Goal: Transaction & Acquisition: Purchase product/service

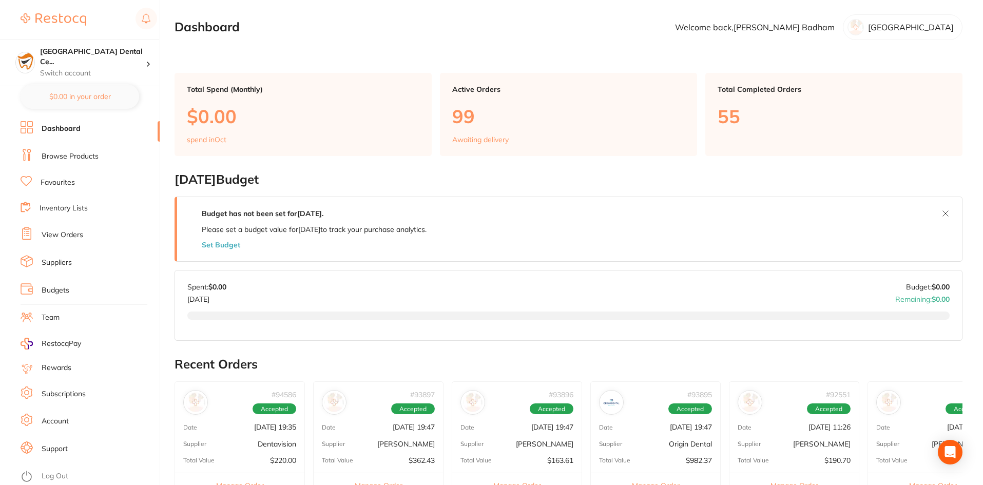
click at [930, 475] on button "Manage Order" at bounding box center [932, 485] width 129 height 25
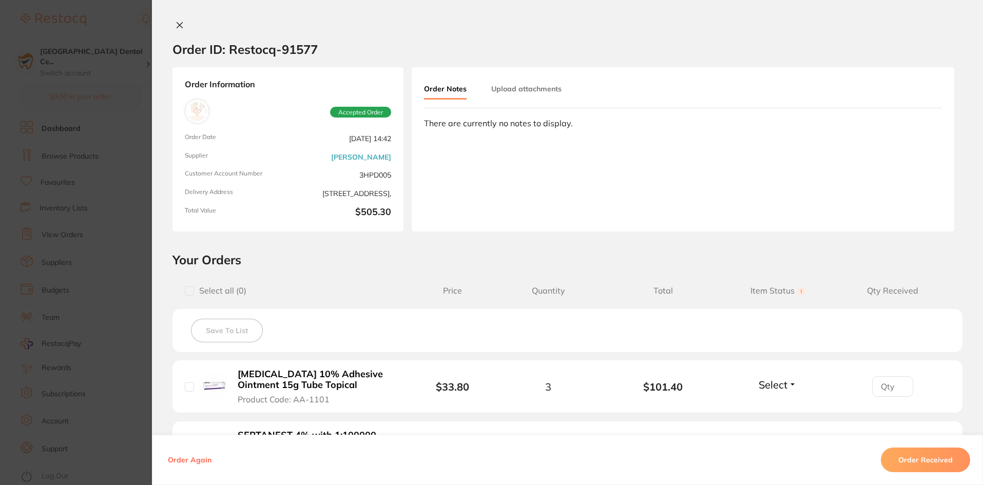
click at [70, 94] on section "Order ID: Restocq- 91577 Order Information Accepted Order Order Date [DATE] 14:…" at bounding box center [491, 242] width 983 height 485
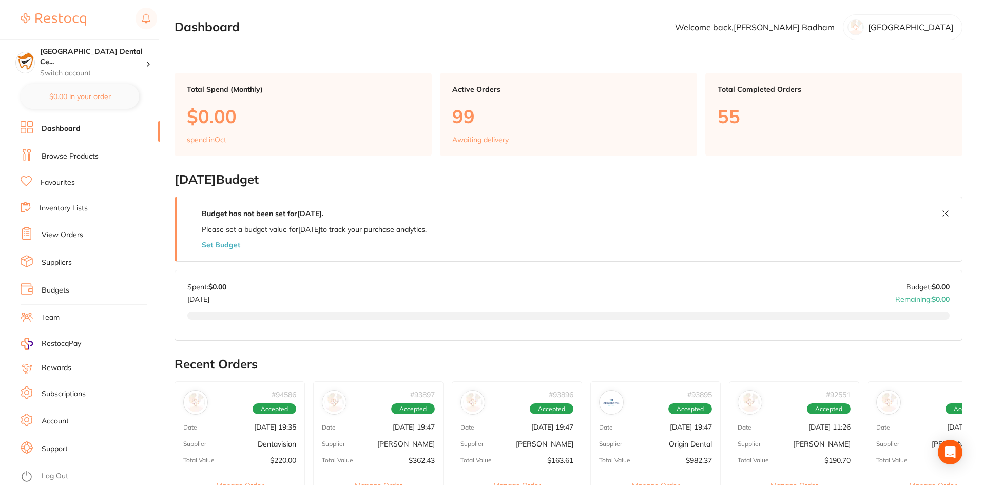
click at [61, 246] on ul "Dashboard Browse Products Favourites Inventory Lists View Orders Suppliers Budg…" at bounding box center [90, 303] width 139 height 364
click at [68, 237] on link "View Orders" at bounding box center [63, 235] width 42 height 10
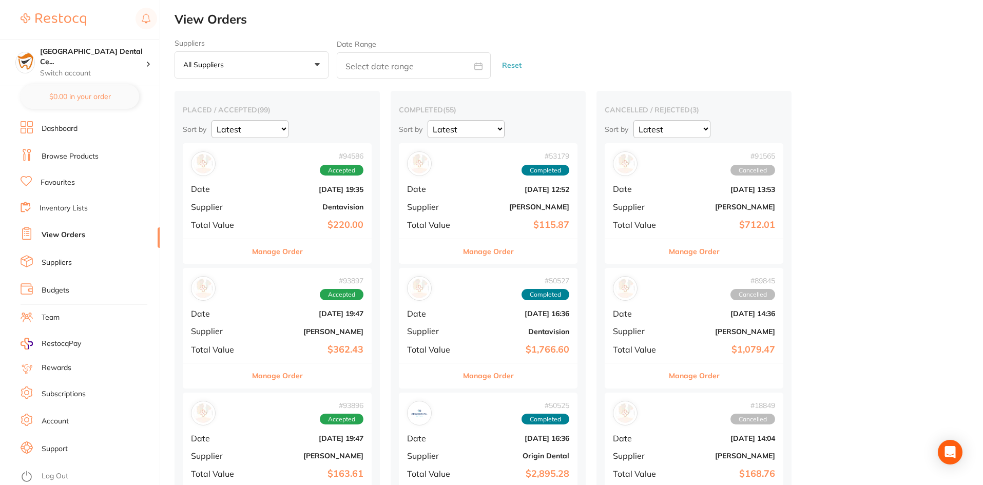
click at [56, 206] on link "Inventory Lists" at bounding box center [64, 208] width 48 height 10
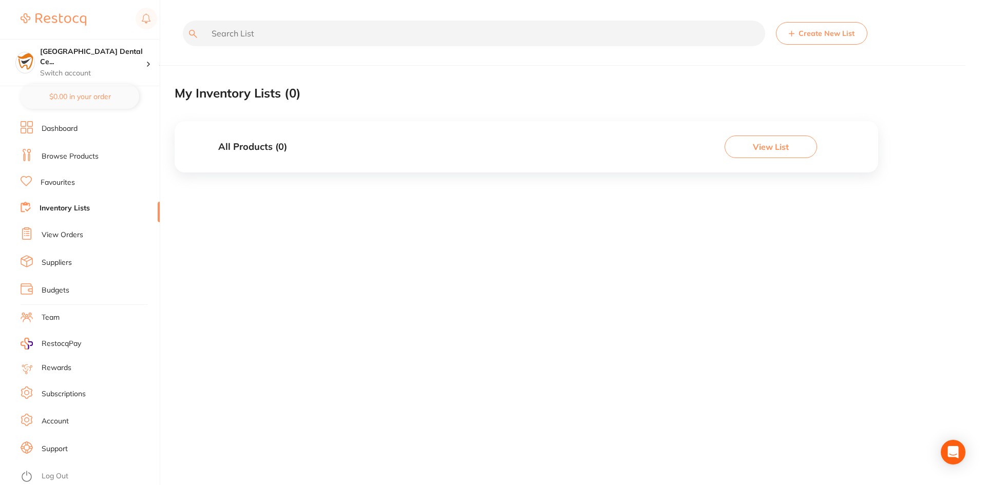
click at [71, 186] on link "Favourites" at bounding box center [58, 183] width 34 height 10
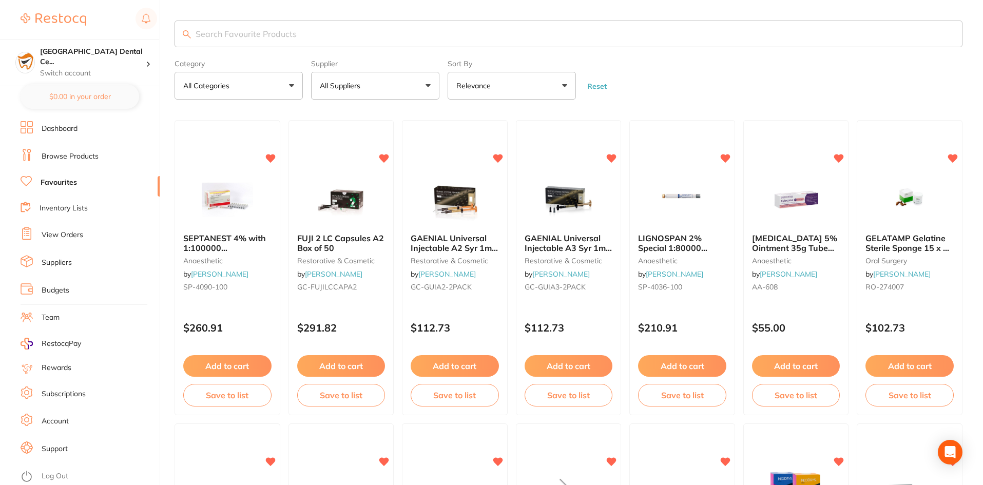
click at [68, 239] on link "View Orders" at bounding box center [63, 235] width 42 height 10
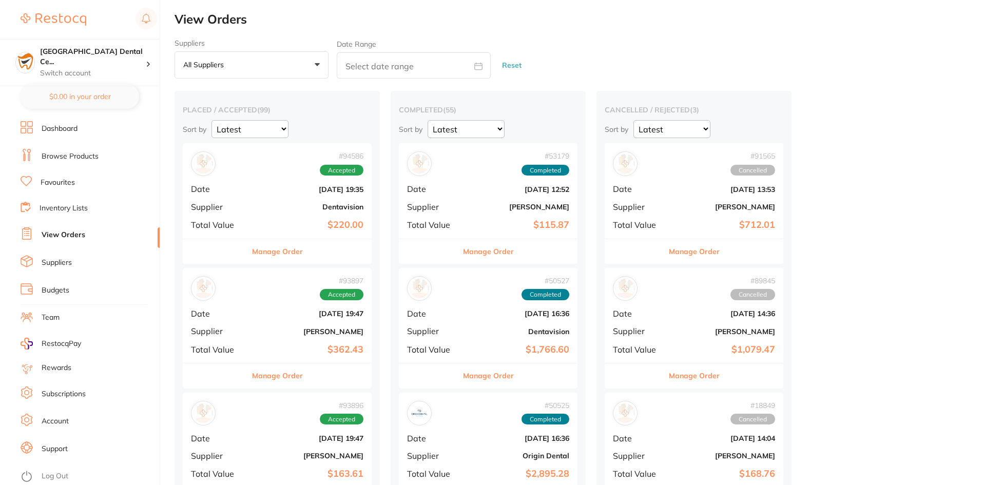
click at [199, 55] on button "All suppliers +0" at bounding box center [252, 65] width 154 height 28
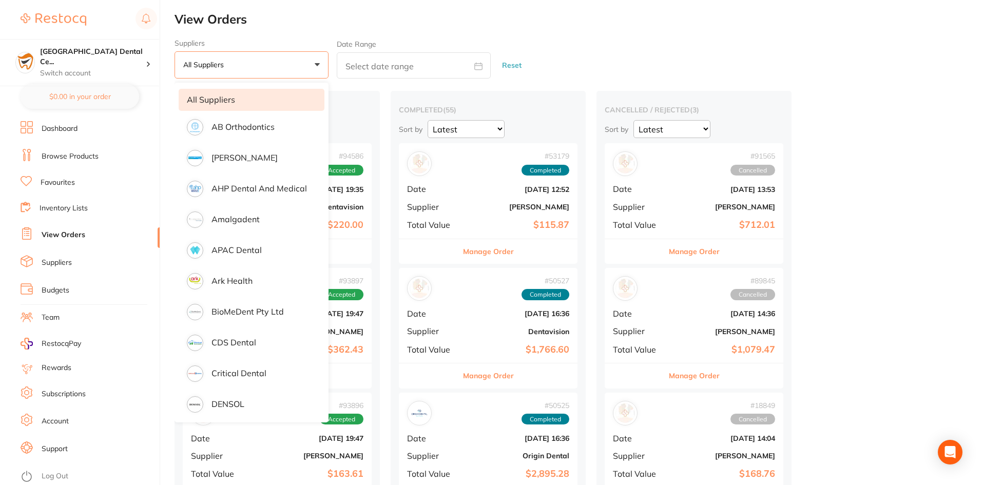
click at [85, 217] on ul "Dashboard Browse Products Favourites Inventory Lists View Orders Suppliers Budg…" at bounding box center [90, 303] width 139 height 364
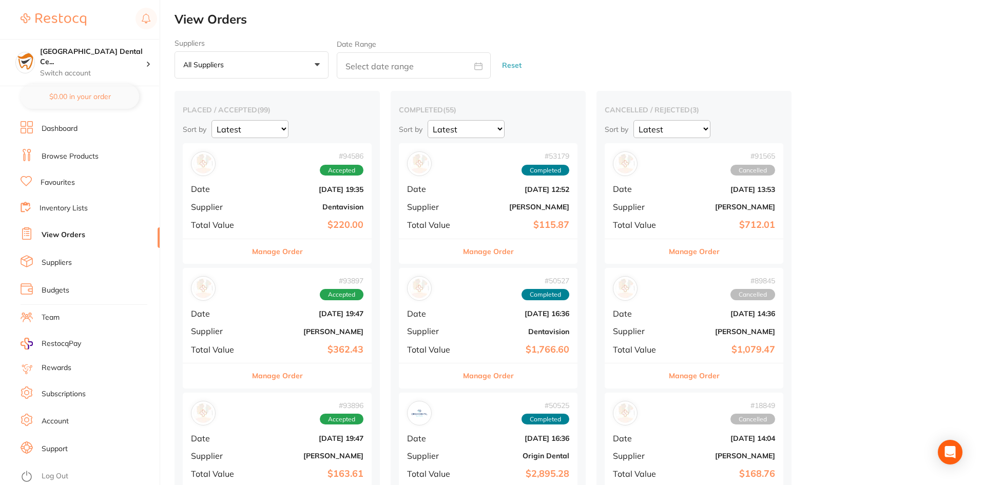
click at [98, 178] on li "Favourites" at bounding box center [90, 182] width 139 height 13
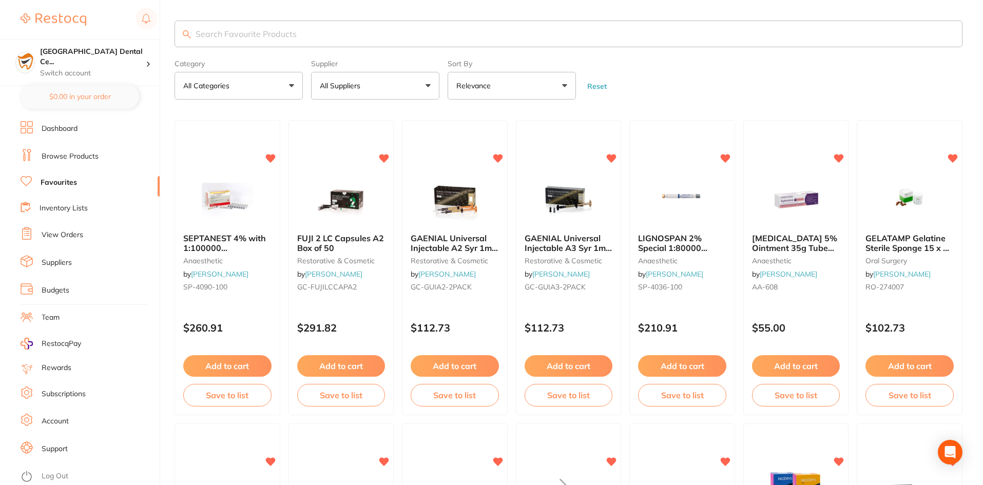
click at [92, 153] on link "Browse Products" at bounding box center [70, 156] width 57 height 10
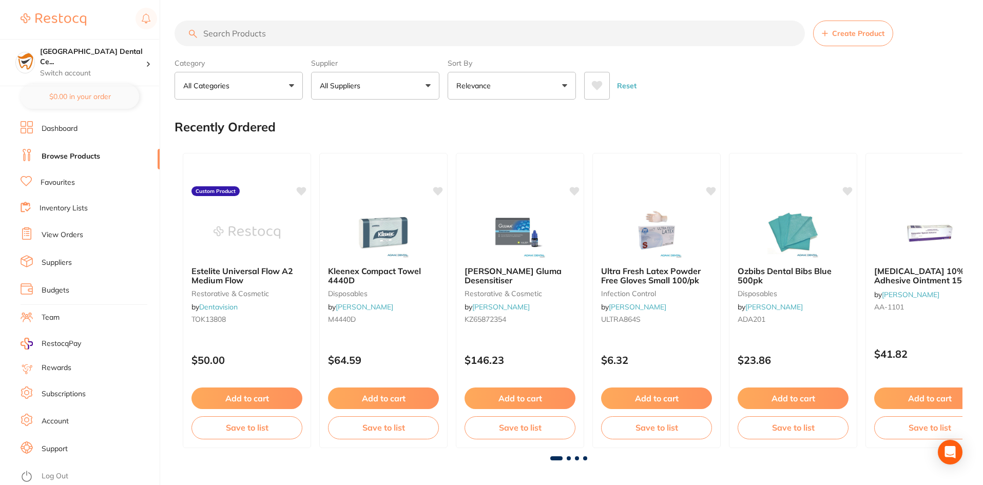
click at [265, 38] on input "search" at bounding box center [490, 34] width 630 height 26
click at [377, 47] on section "Create Product Category All Categories All Categories 3D Printing anaesthetic a…" at bounding box center [569, 60] width 788 height 79
click at [356, 38] on input "search" at bounding box center [490, 34] width 630 height 26
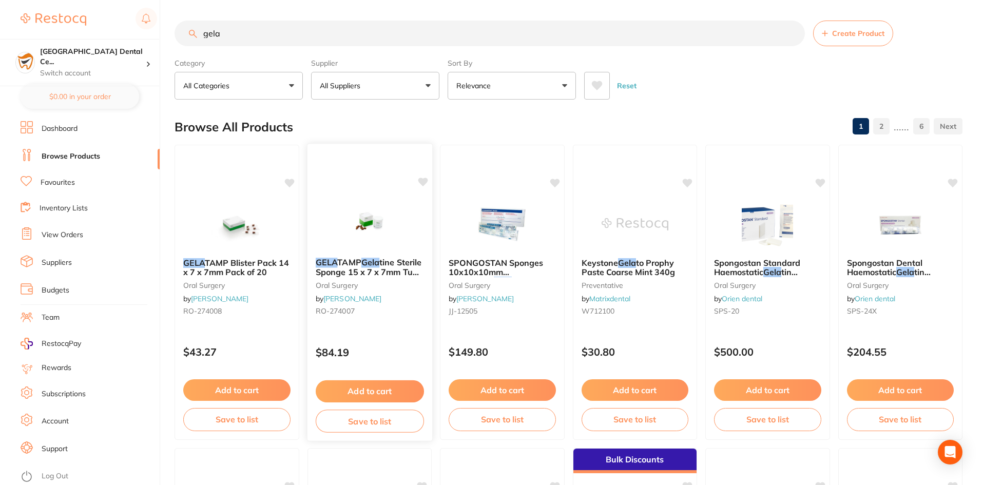
type input "gela"
click at [378, 267] on span "tine Sterile Sponge 15 x 7 x 7mm Tub of 50" at bounding box center [368, 271] width 106 height 29
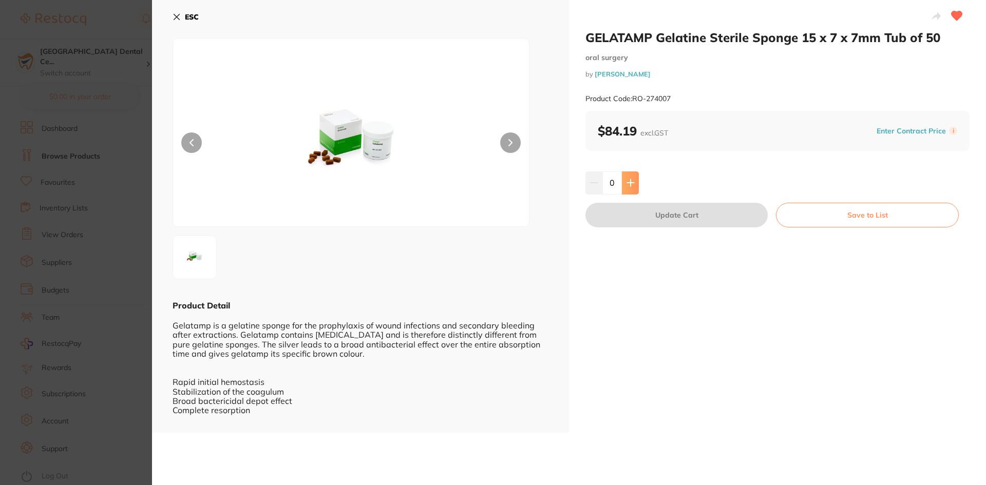
click at [627, 184] on icon at bounding box center [630, 183] width 8 height 8
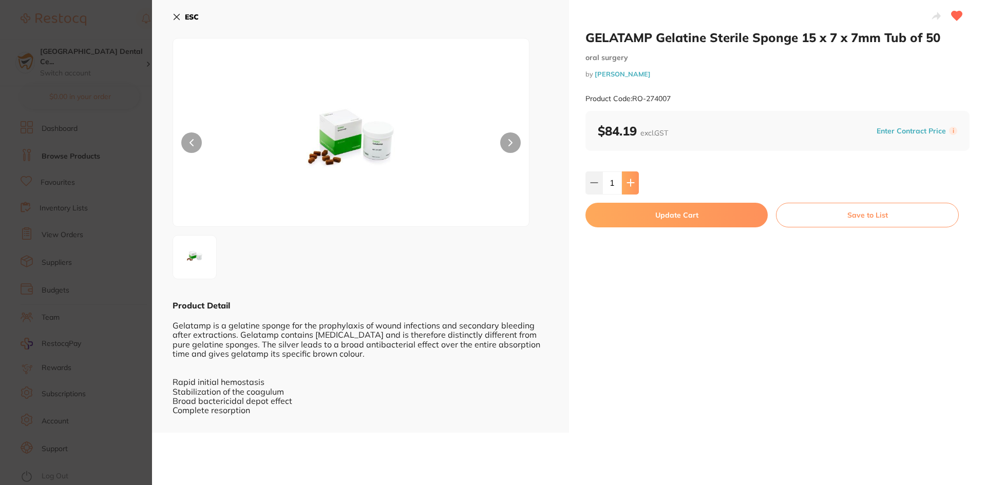
click at [627, 184] on icon at bounding box center [630, 183] width 8 height 8
type input "2"
click at [627, 203] on button "Update Cart" at bounding box center [676, 215] width 182 height 25
checkbox input "false"
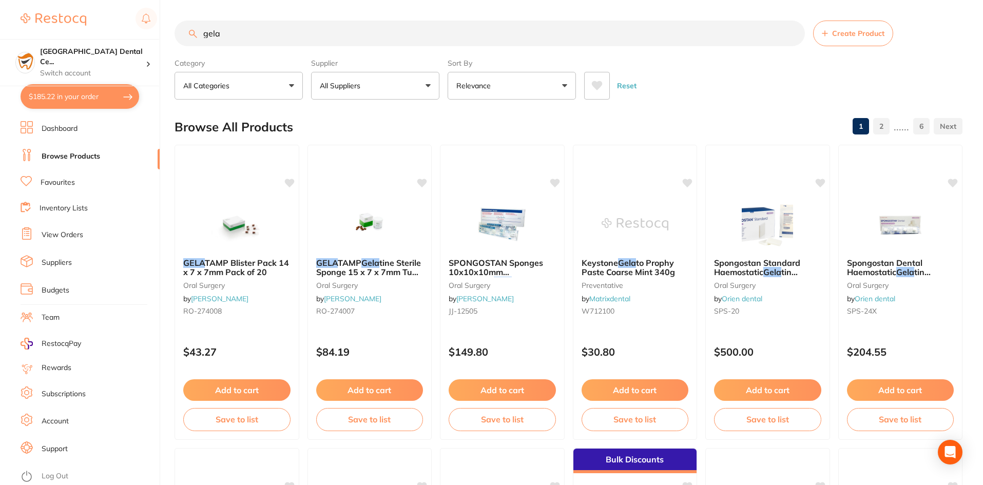
click at [207, 45] on input "gela" at bounding box center [490, 34] width 630 height 26
click at [216, 41] on input "gela" at bounding box center [490, 34] width 630 height 26
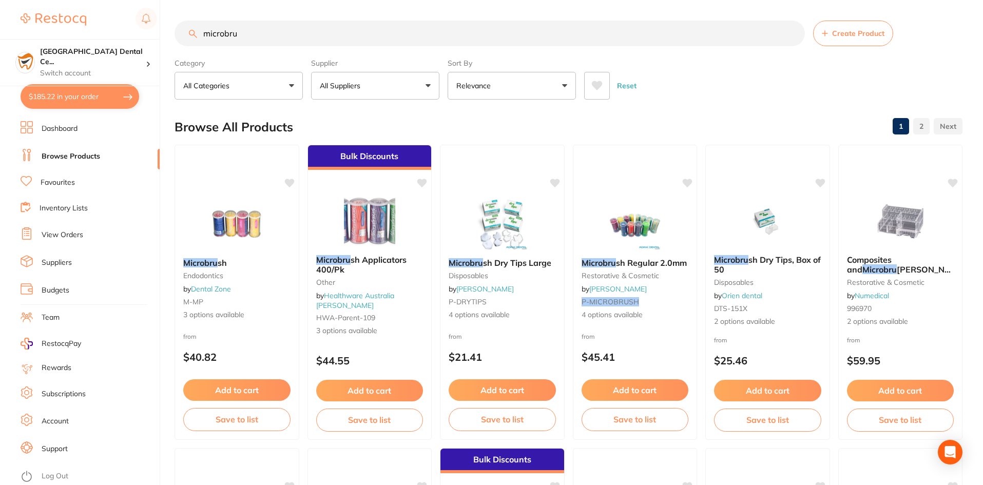
type input "microbru"
click at [375, 97] on button "All Suppliers" at bounding box center [375, 86] width 128 height 28
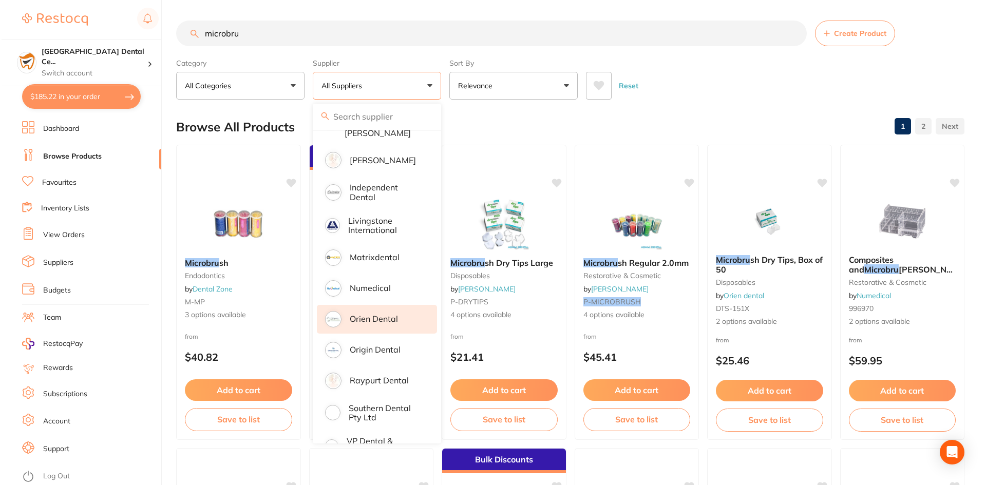
scroll to position [308, 0]
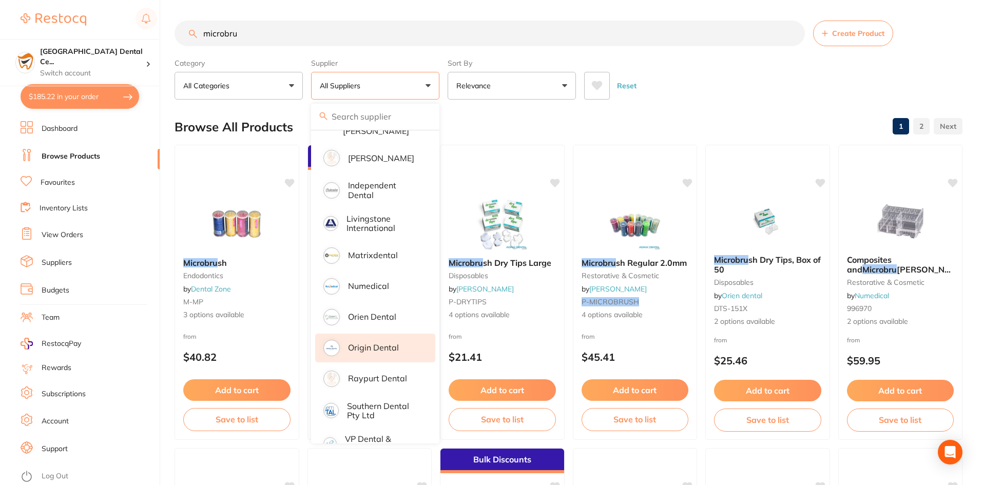
click at [346, 345] on li "Origin Dental" at bounding box center [375, 348] width 120 height 29
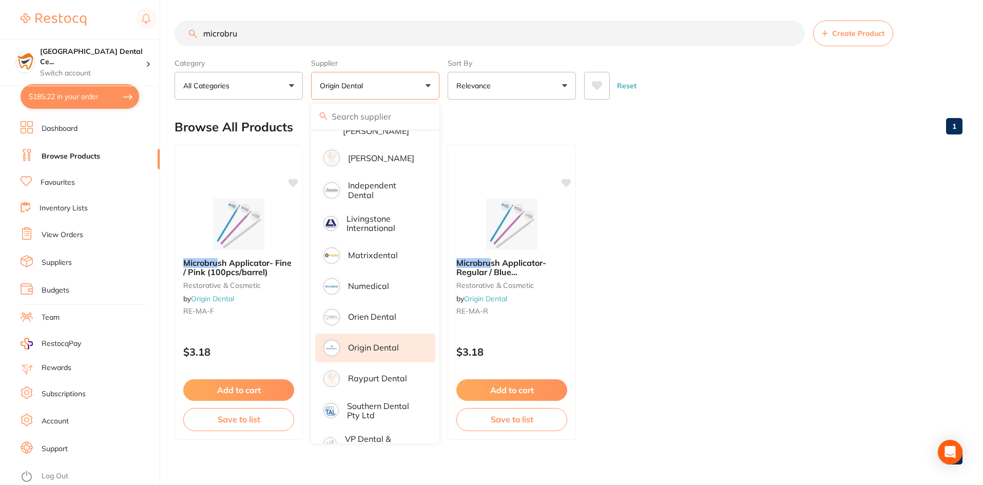
click at [654, 122] on div "Browse All Products 1" at bounding box center [569, 127] width 788 height 34
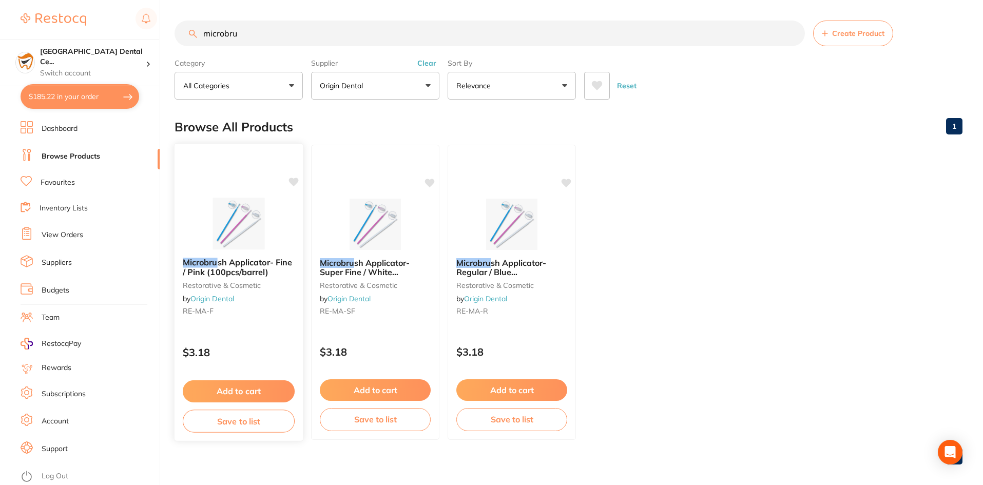
click at [203, 281] on small "restorative & cosmetic" at bounding box center [239, 285] width 112 height 8
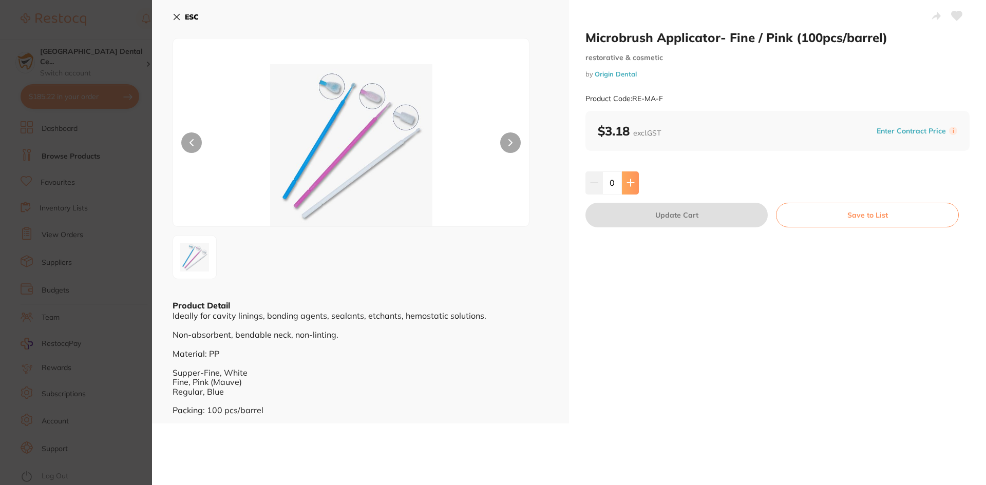
click at [628, 181] on icon at bounding box center [630, 183] width 8 height 8
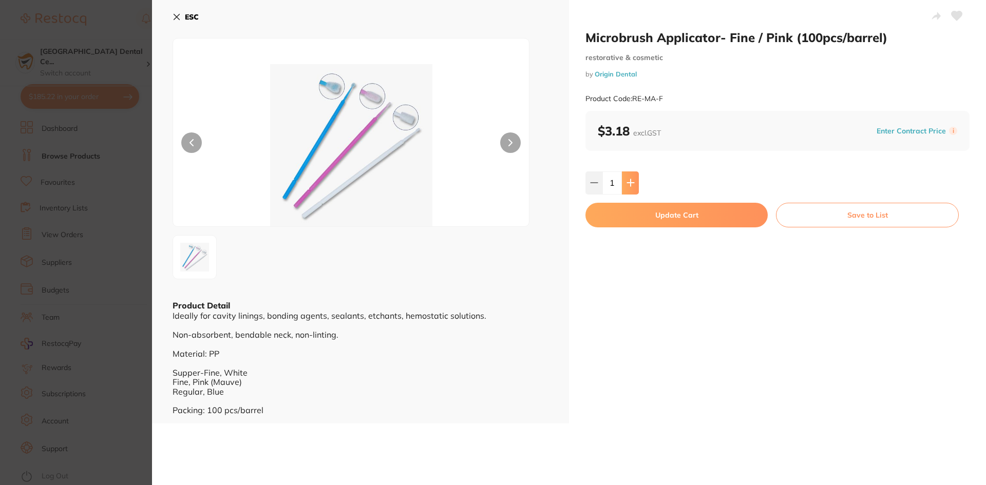
click at [628, 181] on icon at bounding box center [630, 183] width 8 height 8
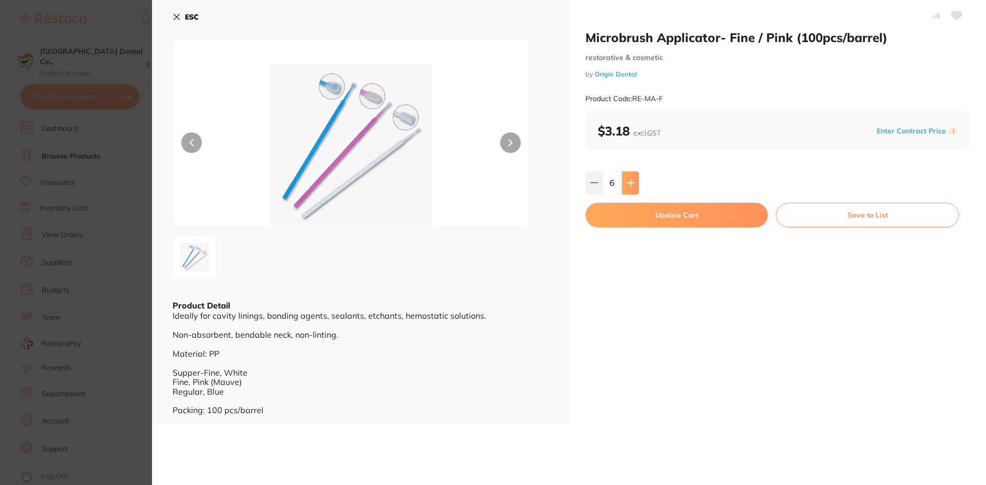
click at [628, 181] on icon at bounding box center [630, 183] width 8 height 8
type input "8"
click at [620, 216] on button "Update Cart" at bounding box center [676, 215] width 182 height 25
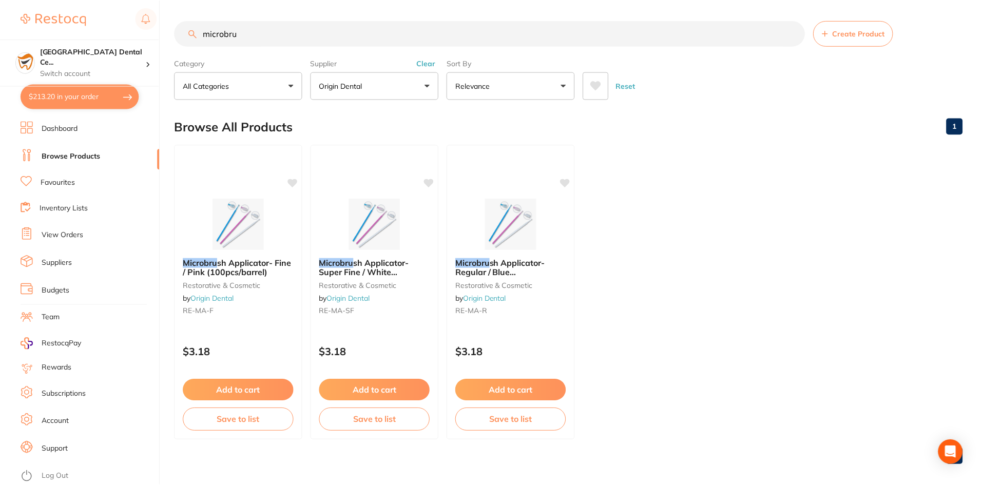
scroll to position [4, 0]
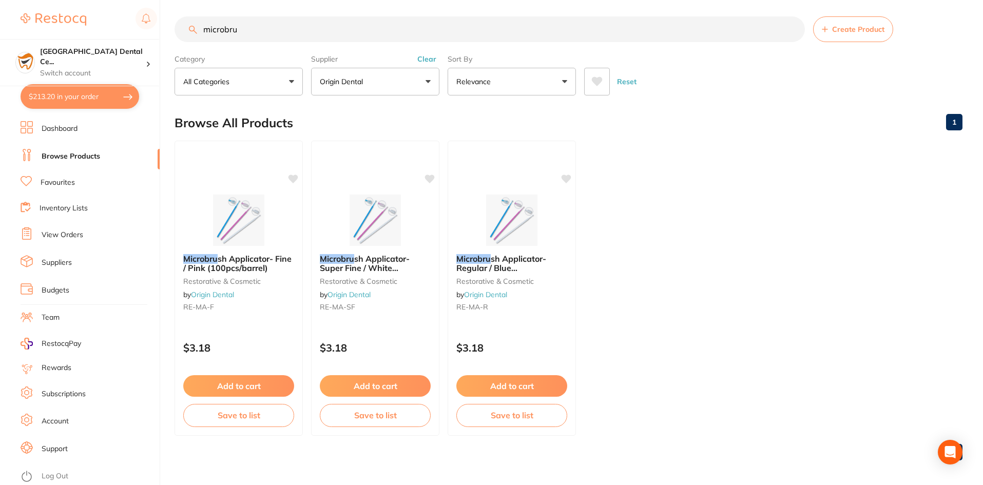
click at [340, 29] on input "microbru" at bounding box center [490, 29] width 630 height 26
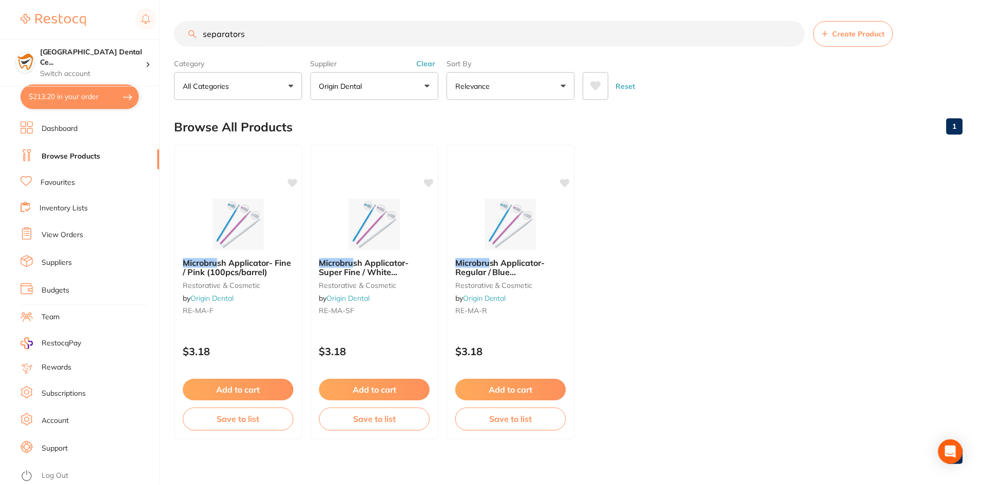
scroll to position [131, 0]
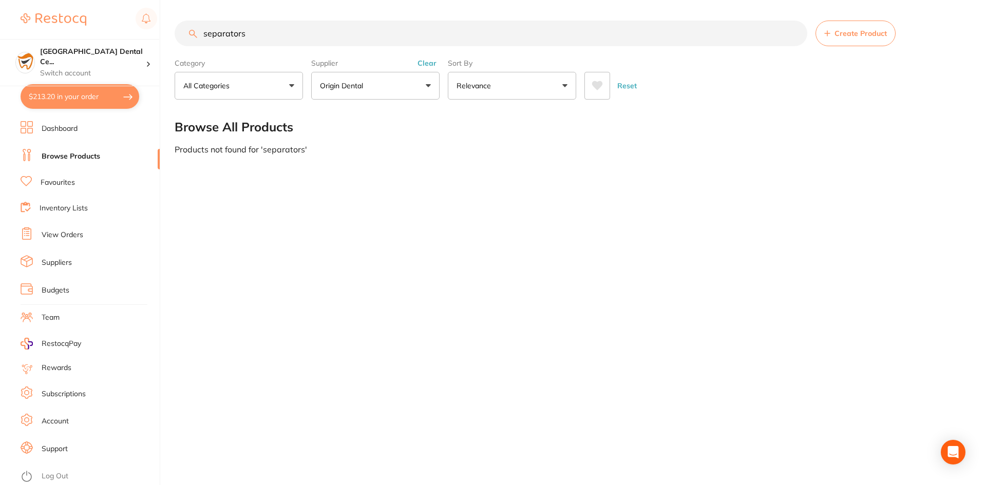
click at [419, 64] on button "Clear" at bounding box center [426, 63] width 25 height 9
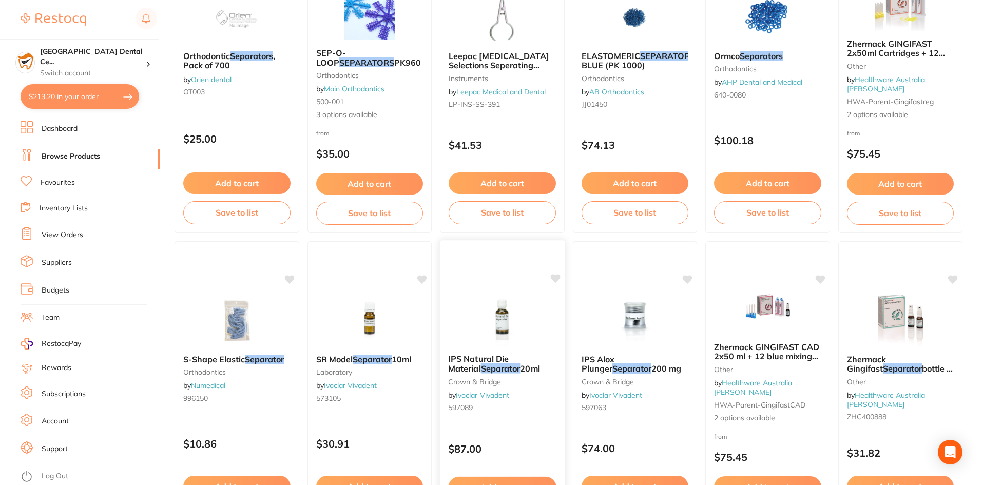
scroll to position [411, 0]
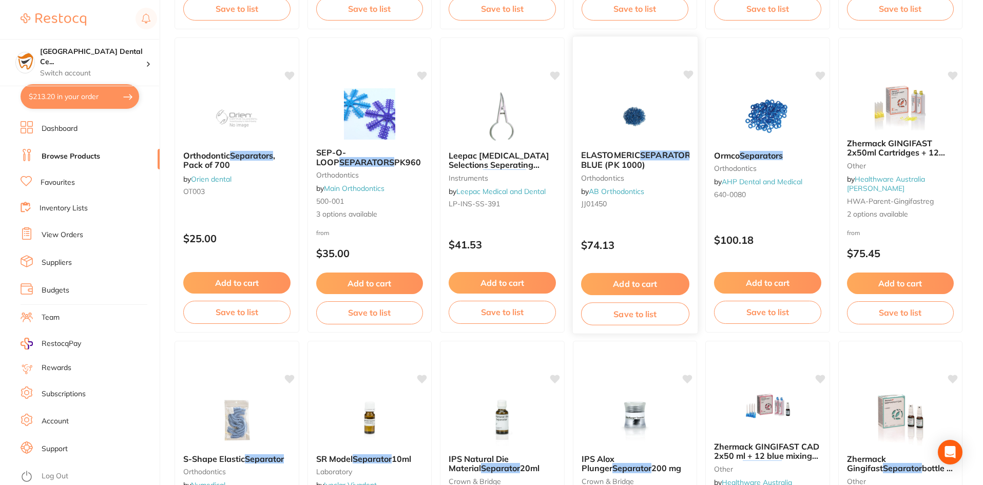
click at [647, 169] on span "CUT BLUE (PK 1000)" at bounding box center [647, 160] width 132 height 20
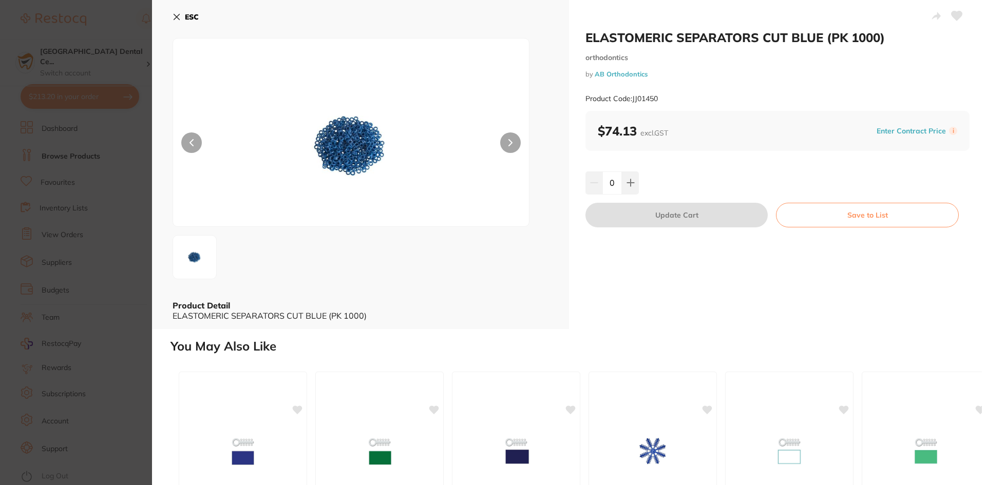
click at [172, 11] on button "ESC" at bounding box center [185, 16] width 26 height 17
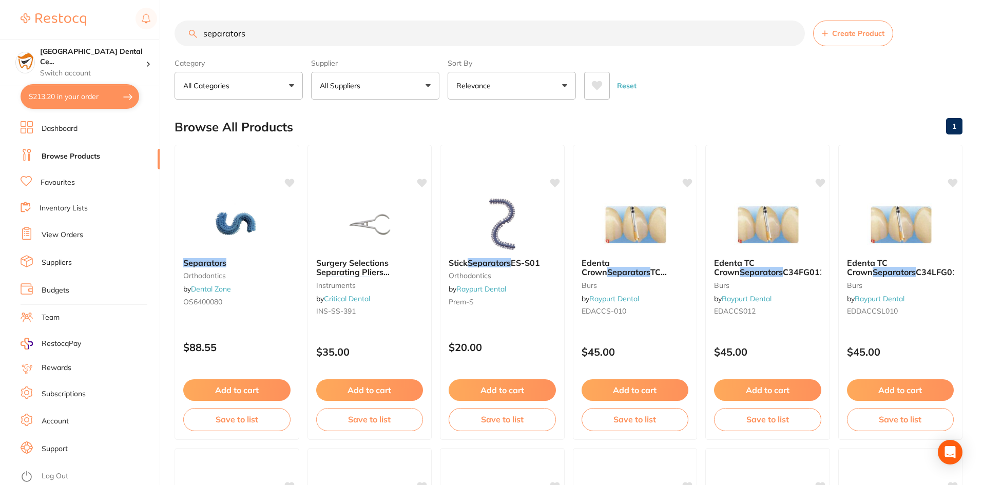
click at [239, 32] on input "separators" at bounding box center [490, 34] width 630 height 26
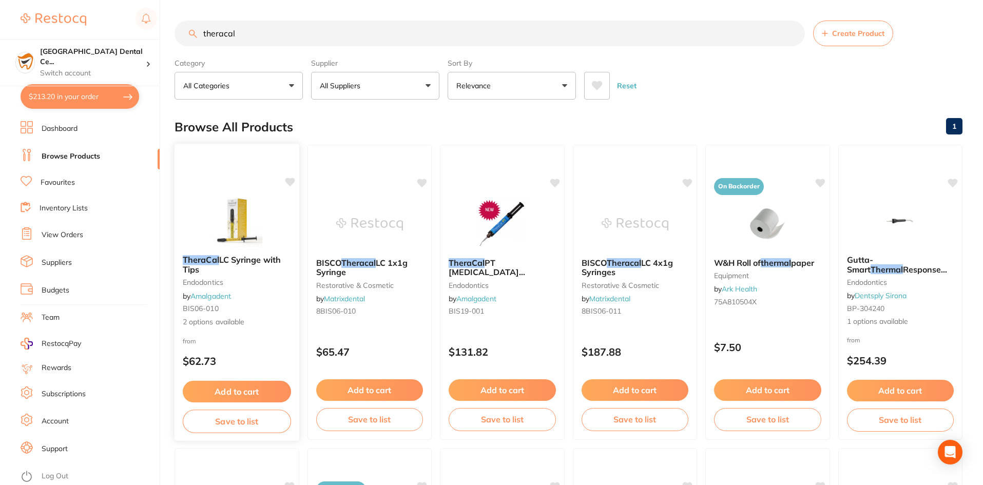
type input "theracal"
click at [221, 285] on small "endodontics" at bounding box center [237, 282] width 108 height 8
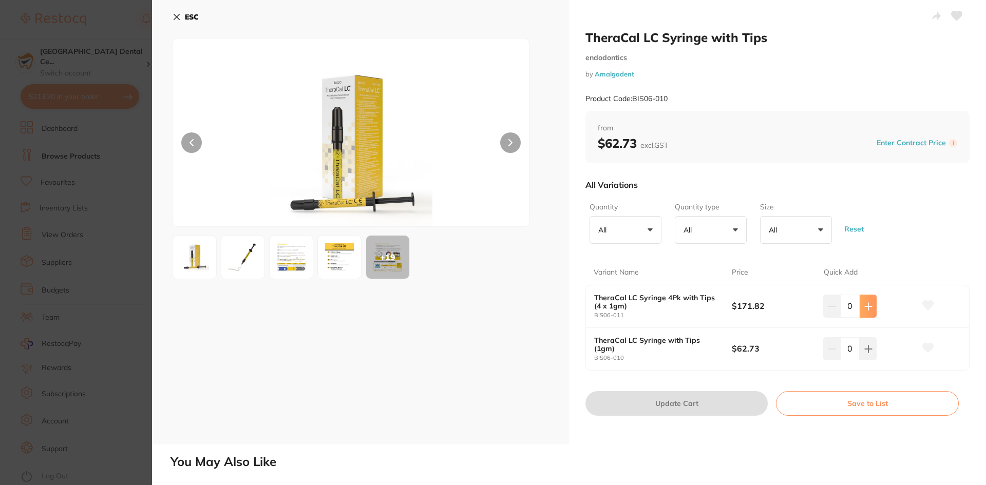
click at [865, 310] on icon at bounding box center [868, 306] width 8 height 8
type input "1"
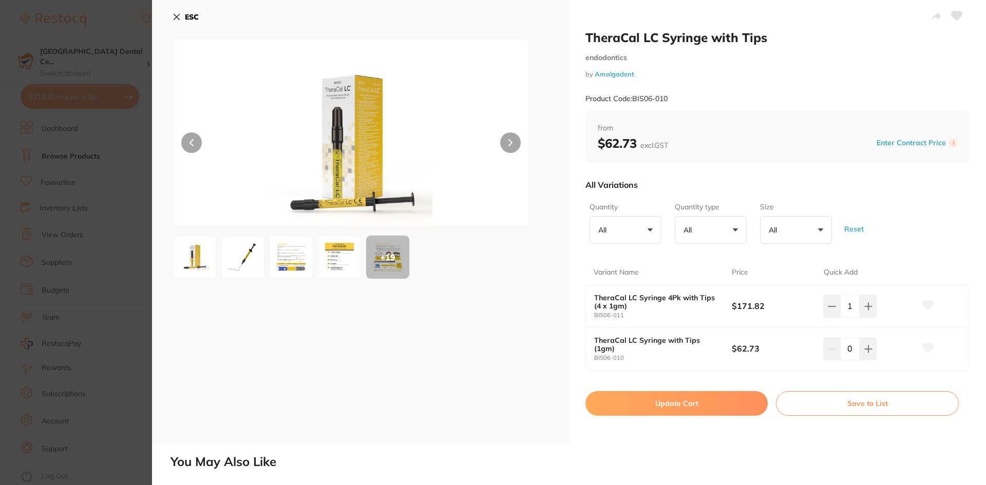
click at [705, 389] on div "TheraCal LC Syringe with Tips endodontics by Amalgadent Product Code: BIS06-010…" at bounding box center [777, 222] width 417 height 445
click at [699, 394] on button "Update Cart" at bounding box center [676, 403] width 182 height 25
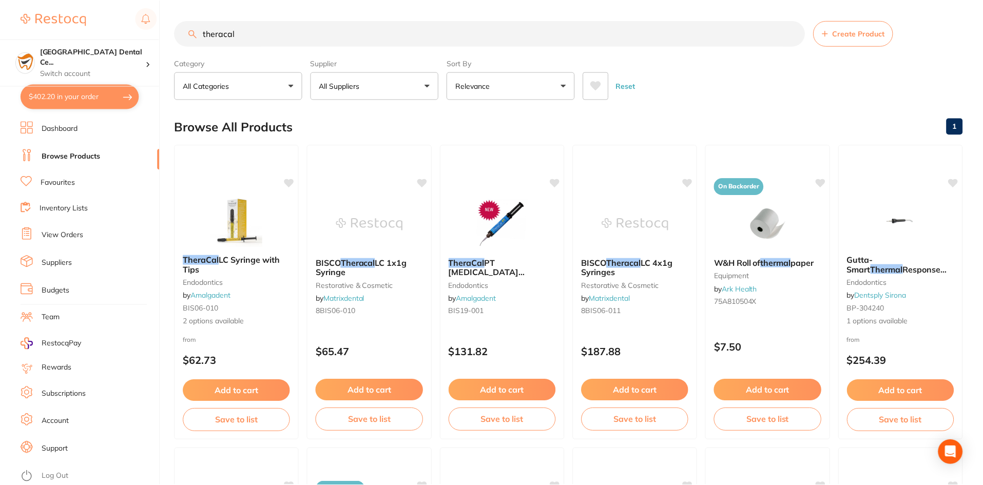
scroll to position [2, 0]
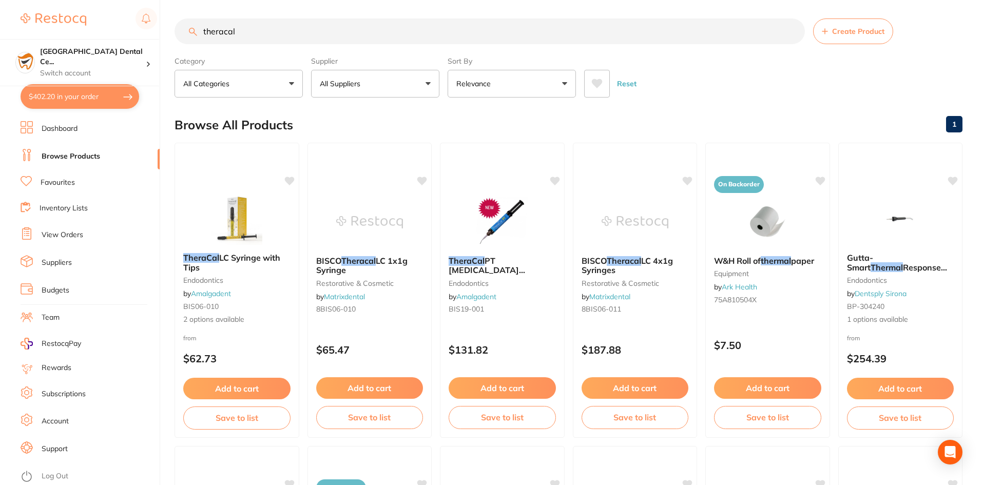
click at [283, 25] on input "theracal" at bounding box center [490, 31] width 630 height 26
click at [282, 30] on input "theracal" at bounding box center [490, 31] width 630 height 26
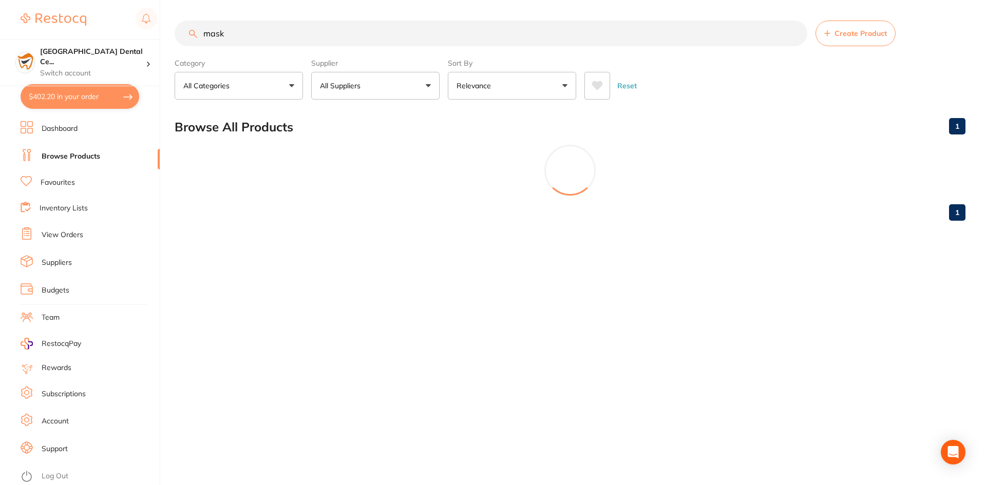
type input "mask"
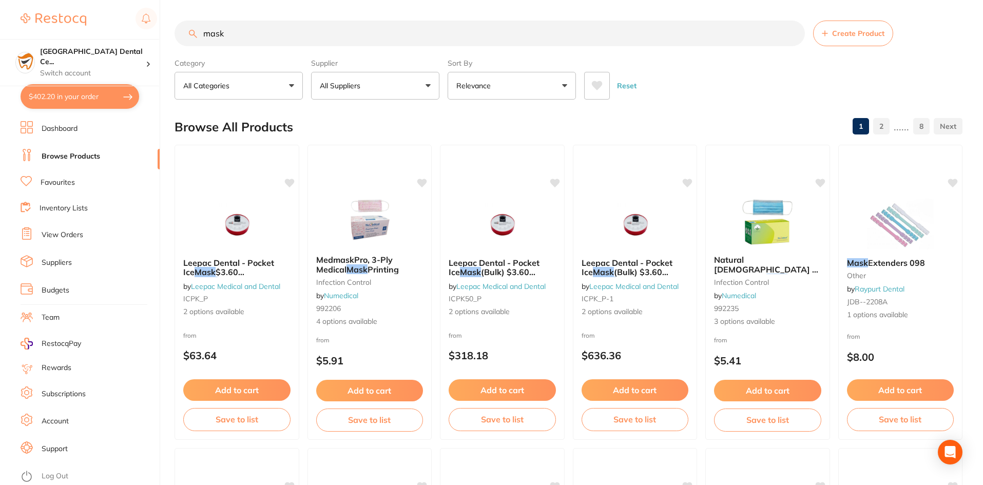
click at [380, 93] on button "All Suppliers" at bounding box center [375, 86] width 128 height 28
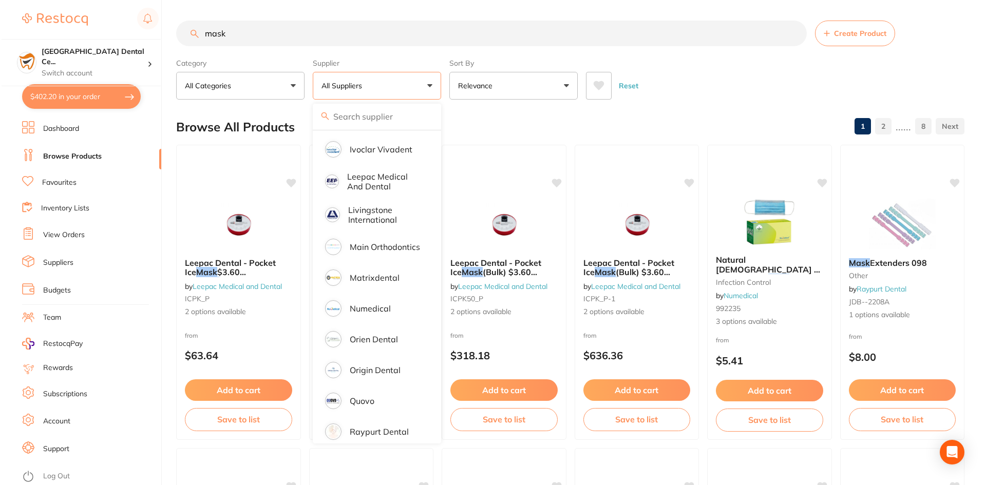
scroll to position [639, 0]
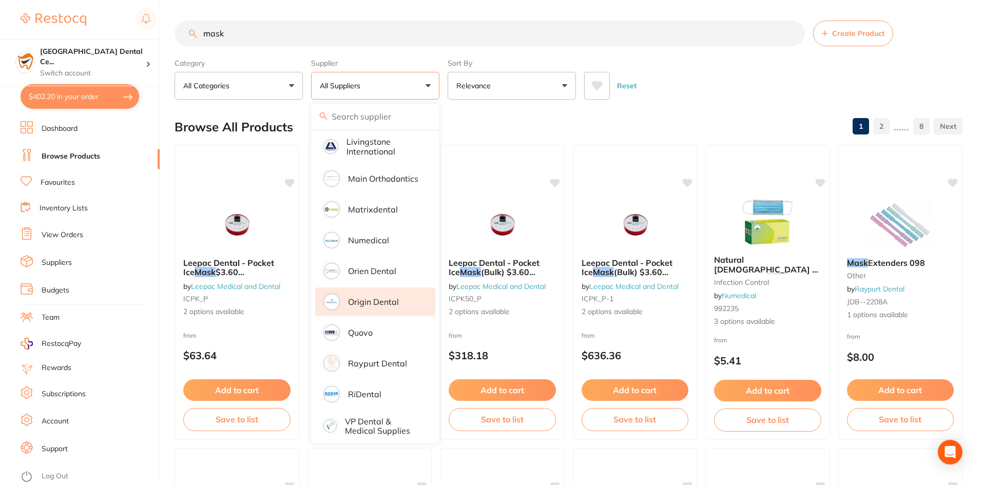
click at [369, 303] on li "Origin Dental" at bounding box center [375, 301] width 120 height 29
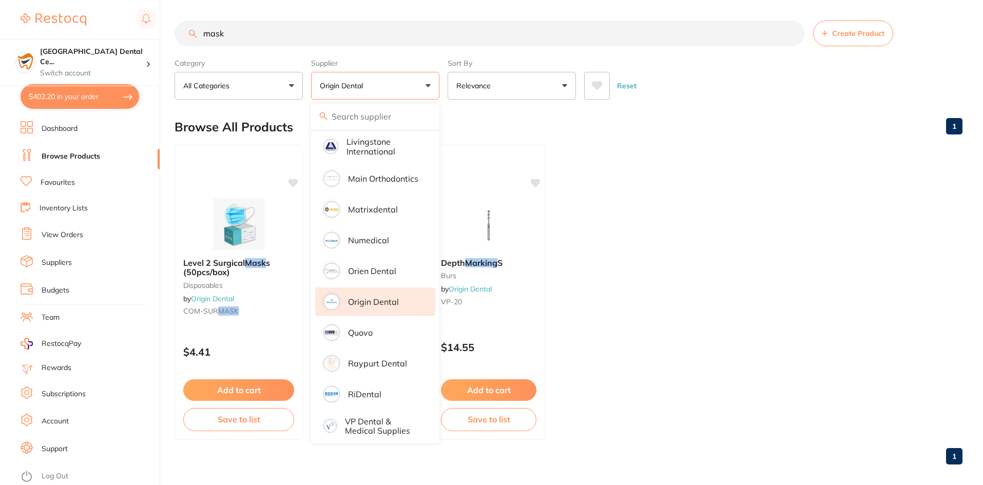
click at [724, 90] on div "Reset" at bounding box center [769, 82] width 370 height 36
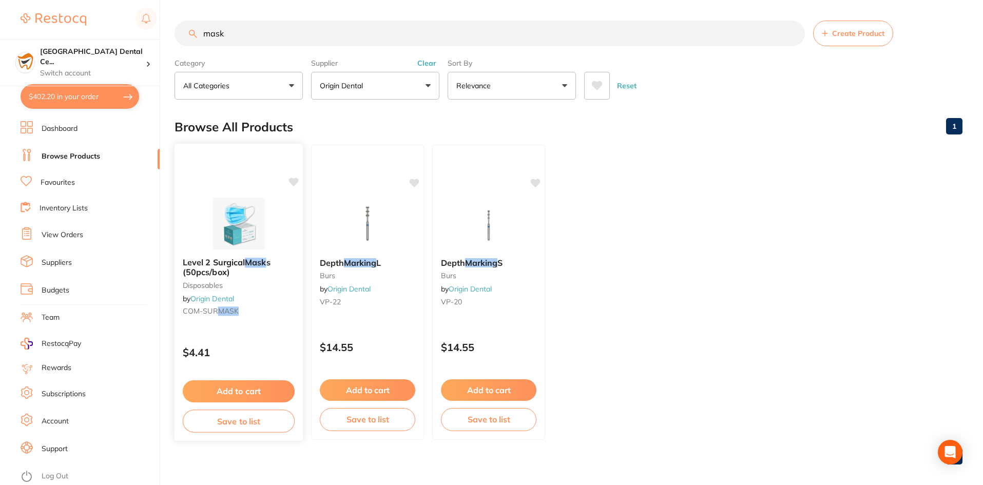
click at [233, 256] on div "Level 2 Surgical Mask s (50pcs/box) disposables by Origin Dental COM-SUR MASK" at bounding box center [239, 288] width 128 height 79
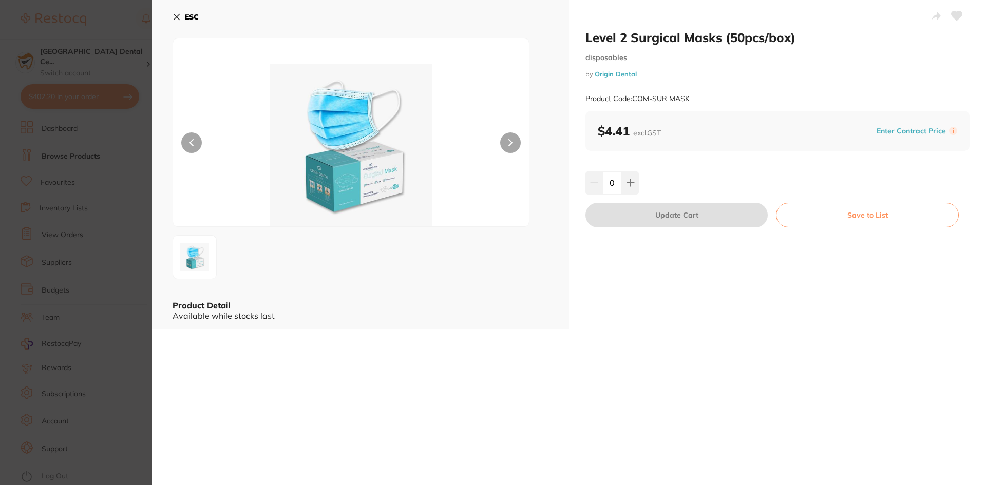
click at [617, 177] on input "0" at bounding box center [612, 182] width 20 height 23
click at [622, 177] on button at bounding box center [630, 182] width 17 height 23
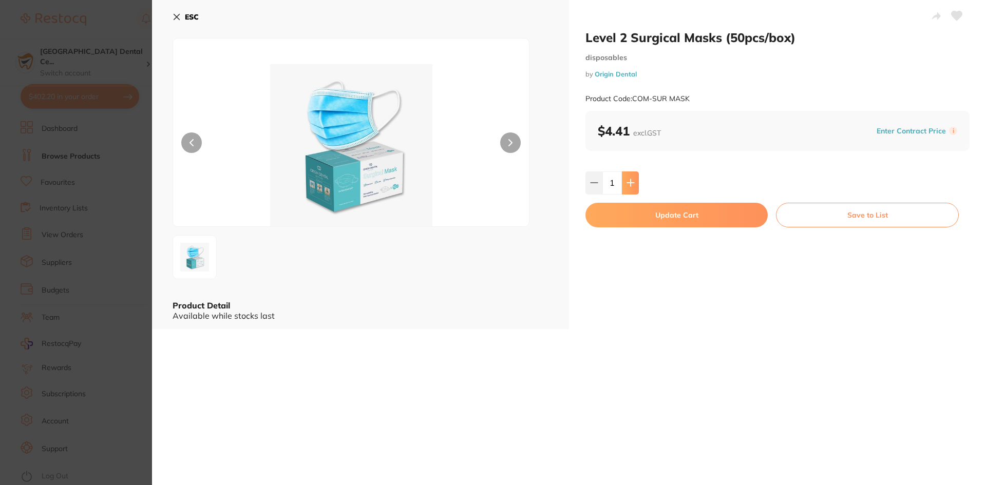
click at [622, 177] on button at bounding box center [630, 182] width 17 height 23
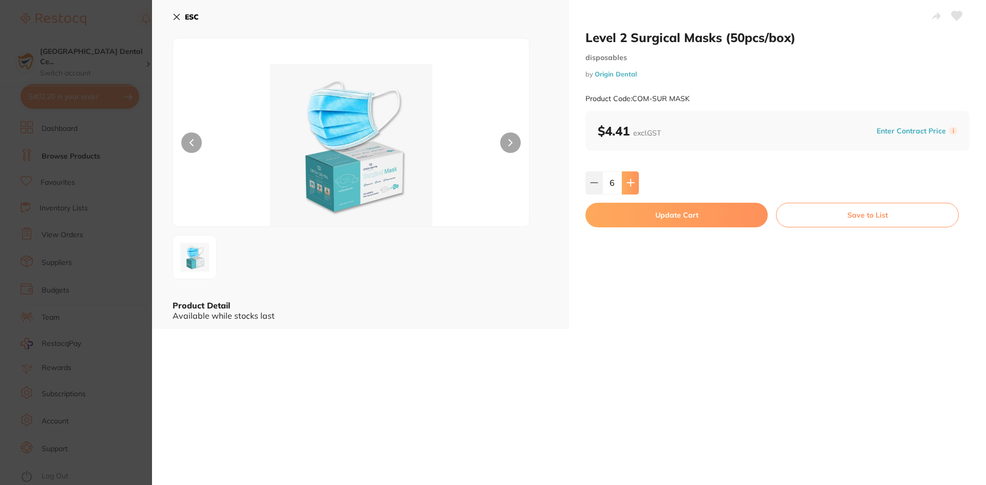
click at [622, 177] on button at bounding box center [630, 182] width 17 height 23
click at [623, 177] on button at bounding box center [630, 182] width 17 height 23
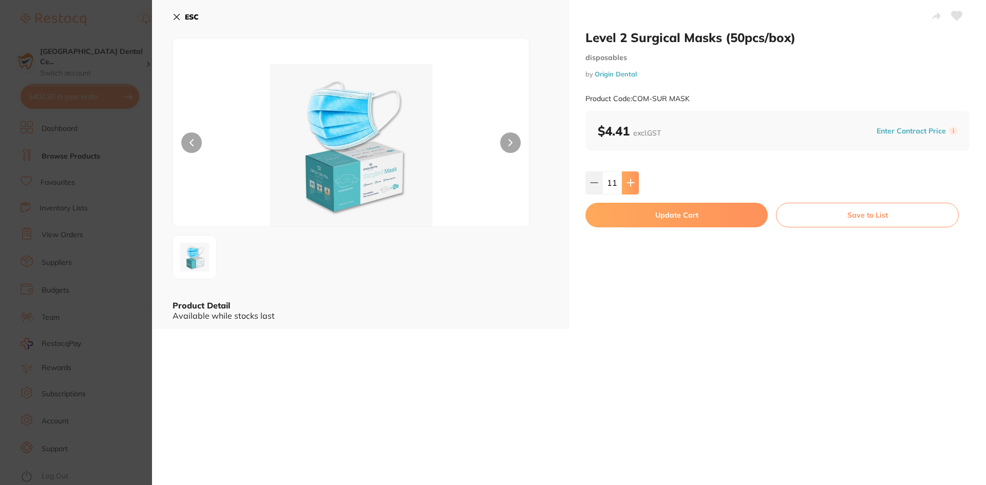
click at [623, 177] on button at bounding box center [630, 182] width 17 height 23
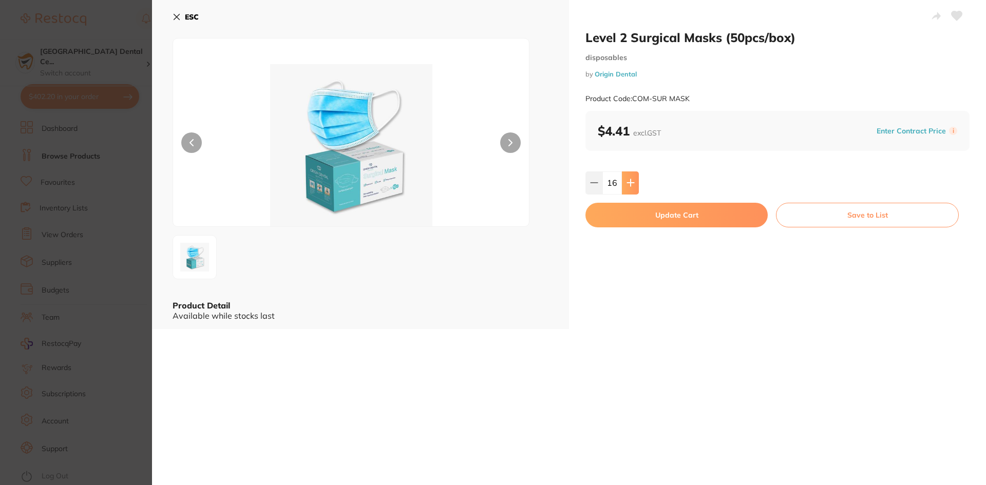
click at [623, 177] on button at bounding box center [630, 182] width 17 height 23
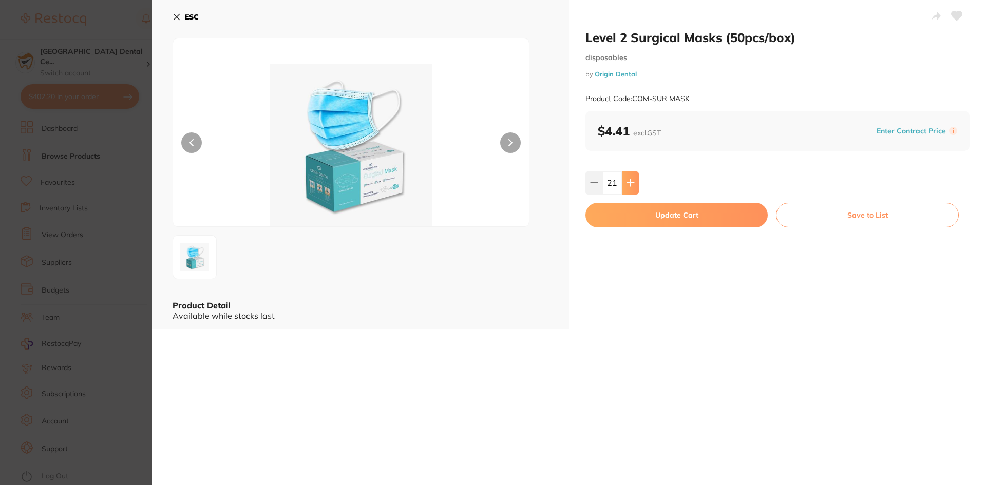
click at [624, 177] on button at bounding box center [630, 182] width 17 height 23
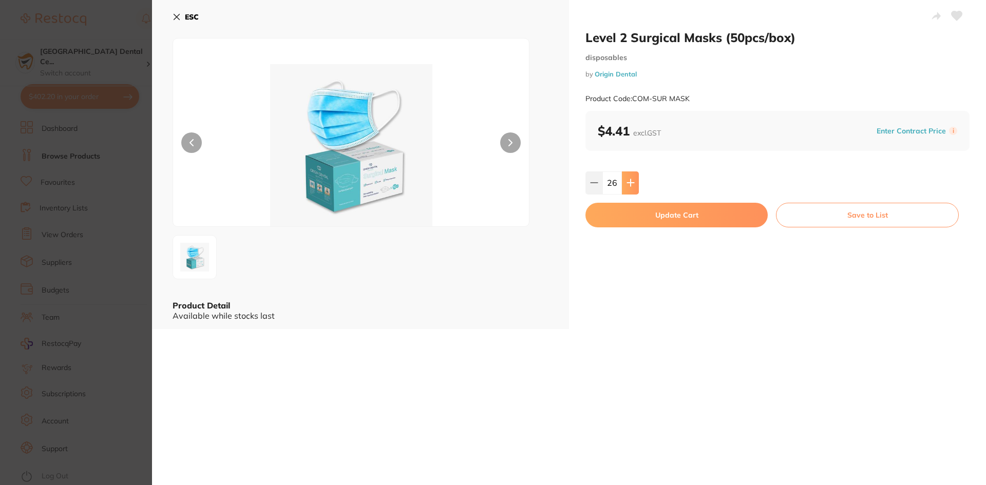
click at [624, 177] on button at bounding box center [630, 182] width 17 height 23
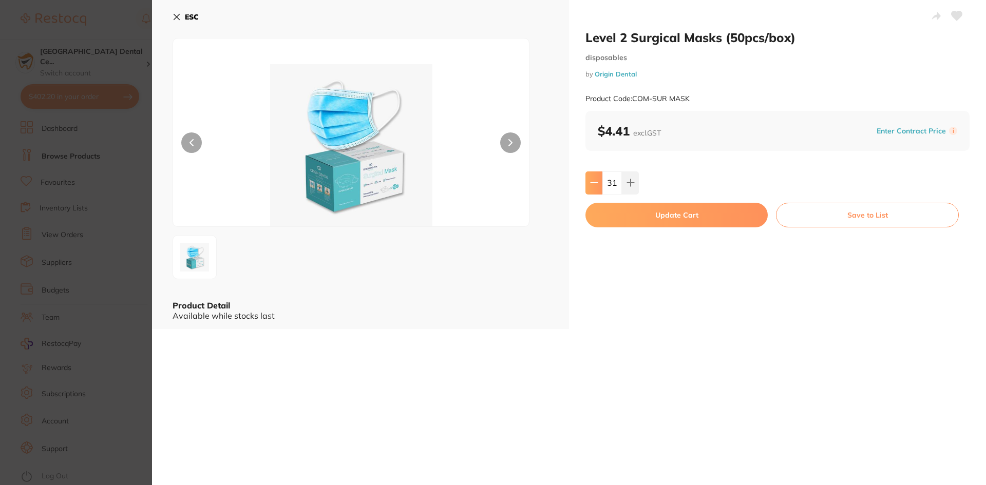
click at [596, 186] on icon at bounding box center [594, 183] width 8 height 8
type input "30"
click at [642, 214] on button "Update Cart" at bounding box center [676, 215] width 182 height 25
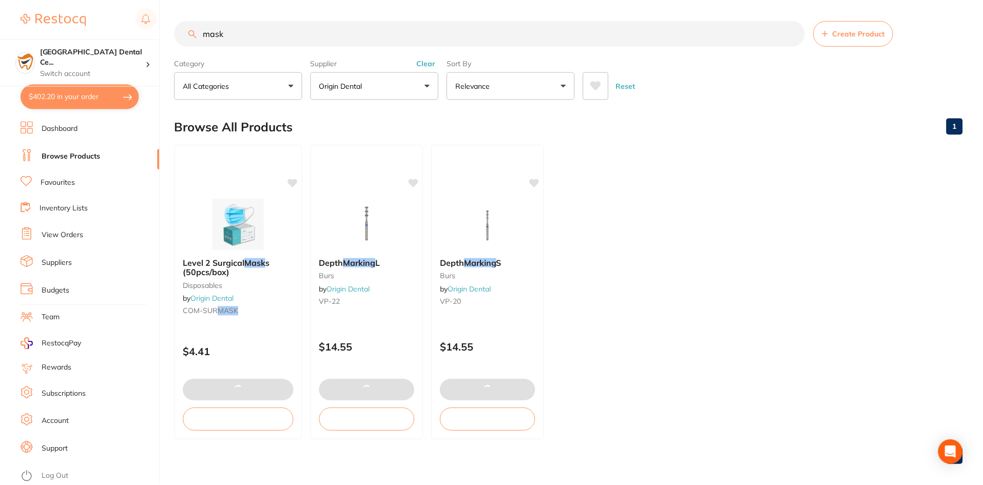
scroll to position [2, 0]
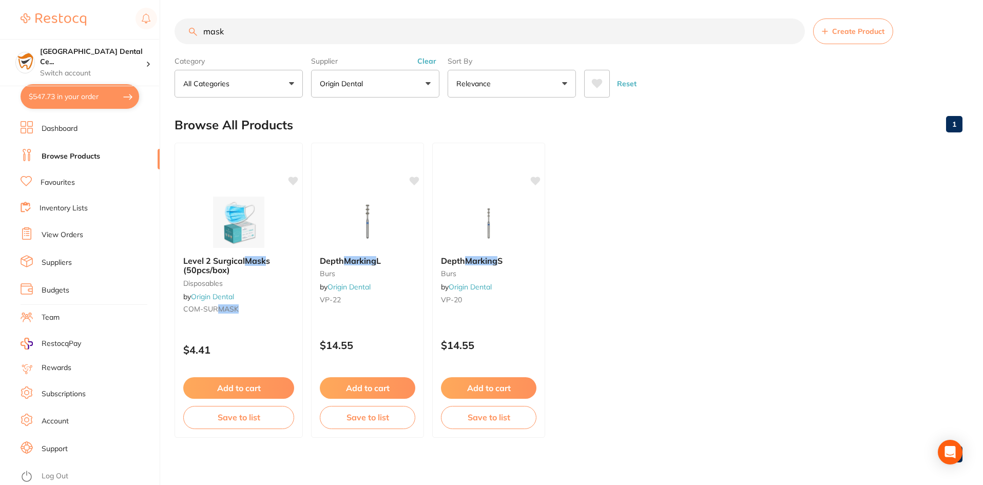
click at [220, 38] on input "mask" at bounding box center [490, 31] width 630 height 26
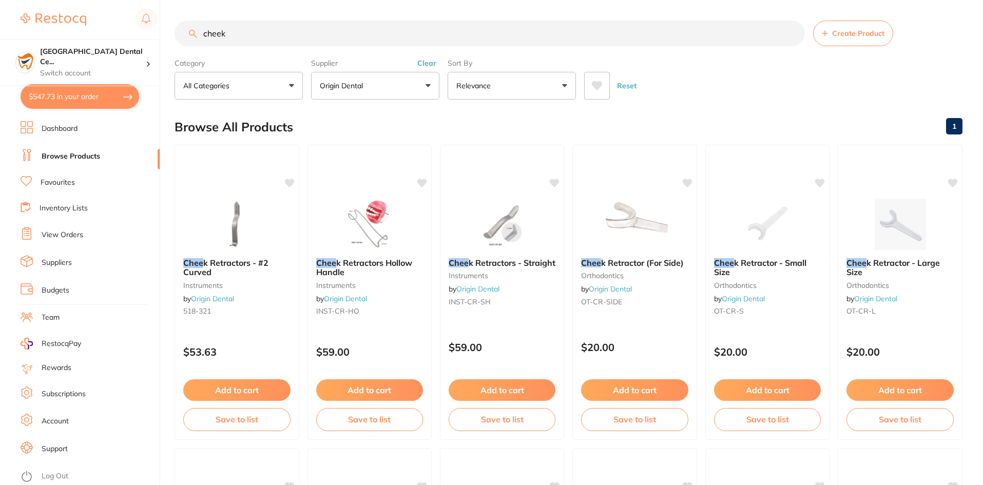
scroll to position [264, 0]
type input "cheek"
click at [431, 76] on button "Origin Dental" at bounding box center [375, 86] width 128 height 28
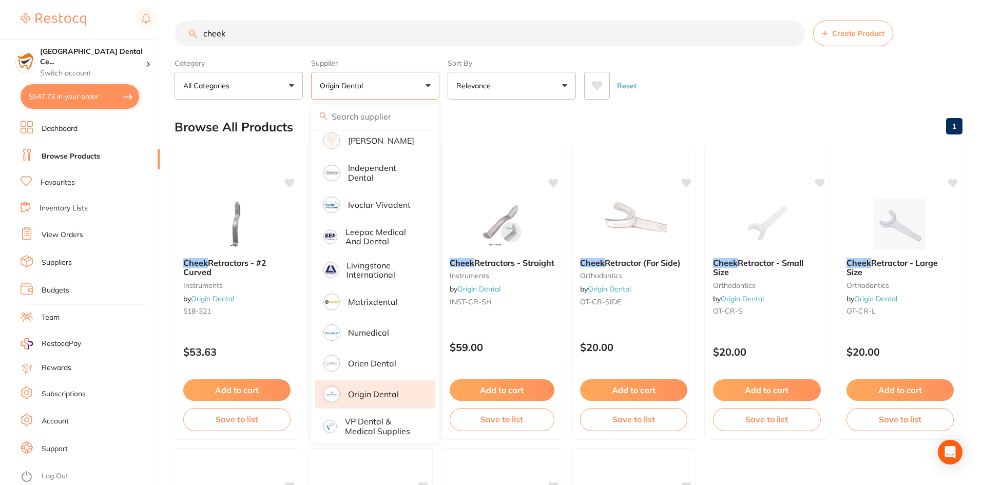
click at [422, 70] on div "Supplier Origin Dental All Suppliers AB Orthodontics Adam Dental AHP Dental and…" at bounding box center [375, 76] width 128 height 45
click at [431, 59] on label "Supplier" at bounding box center [375, 63] width 128 height 9
click at [430, 86] on button "Origin Dental" at bounding box center [375, 86] width 128 height 28
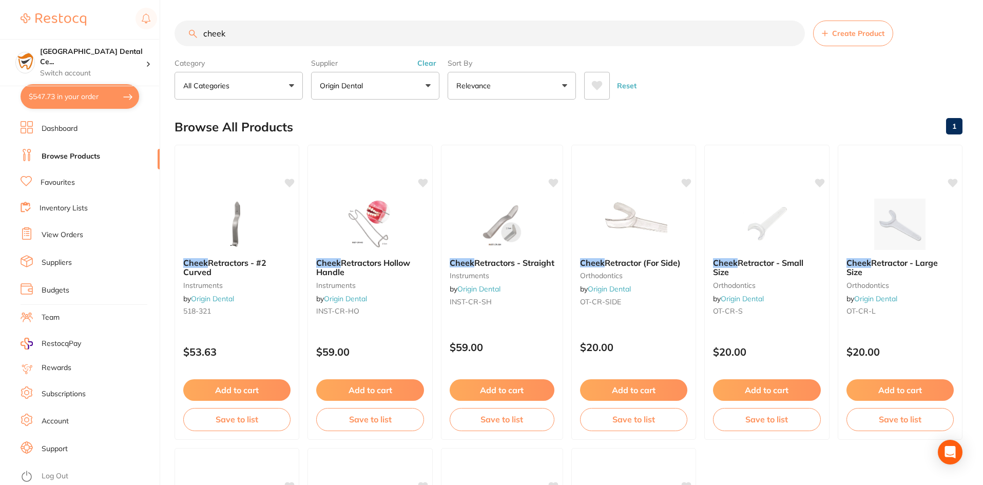
click at [432, 65] on button "Clear" at bounding box center [426, 63] width 25 height 9
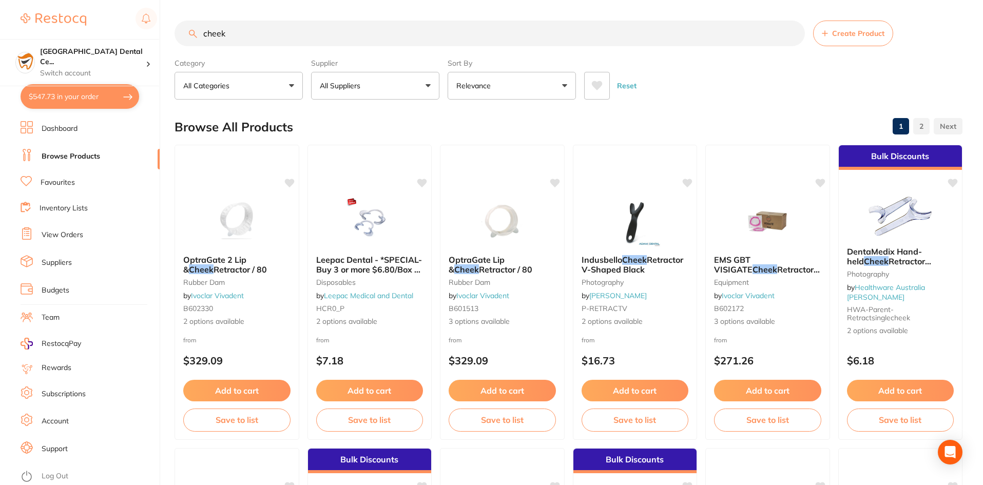
click at [343, 32] on input "cheek" at bounding box center [490, 34] width 630 height 26
click at [70, 151] on link "Browse Products" at bounding box center [71, 156] width 59 height 10
click at [61, 172] on ul "Dashboard Browse Products Favourites Inventory Lists View Orders Suppliers Budg…" at bounding box center [90, 303] width 139 height 364
click at [58, 178] on link "Favourites" at bounding box center [58, 183] width 34 height 10
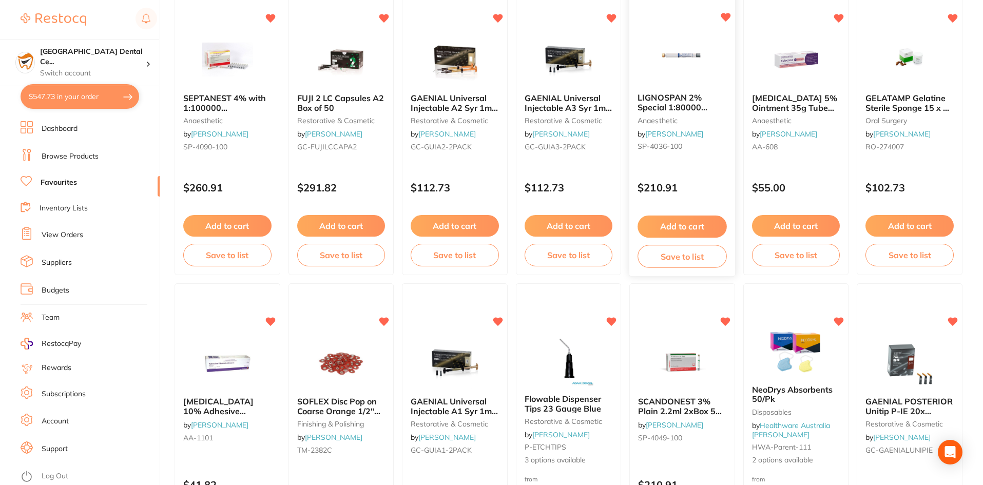
scroll to position [205, 0]
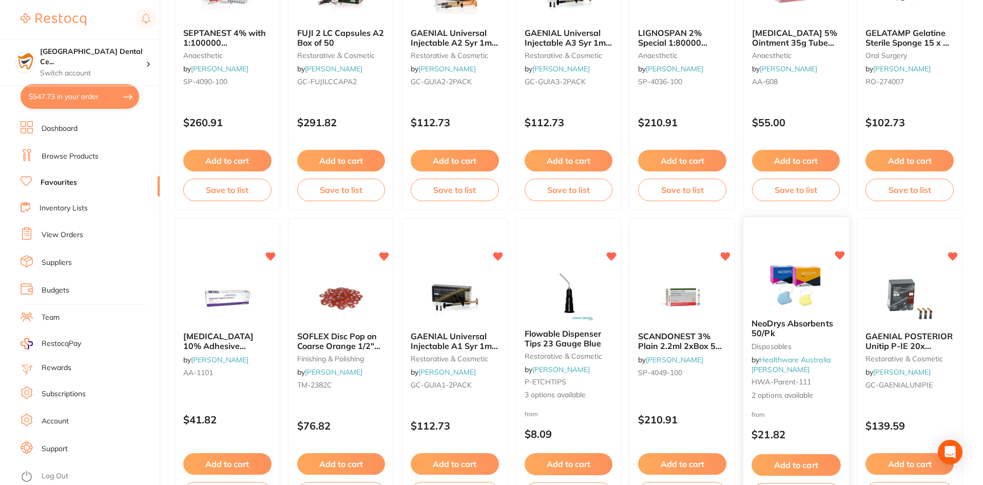
click at [799, 325] on span "NeoDrys Absorbents 50/Pk" at bounding box center [792, 329] width 82 height 20
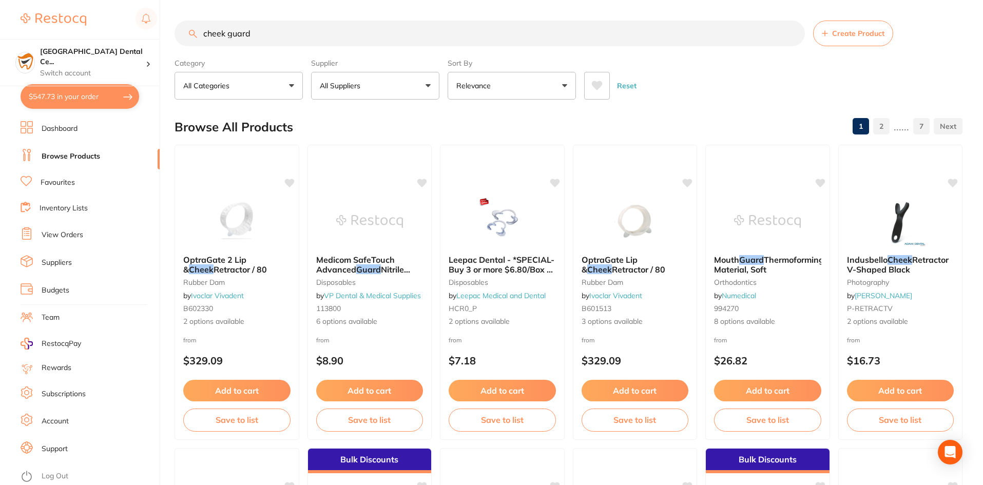
click at [322, 30] on input "cheek guard" at bounding box center [490, 34] width 630 height 26
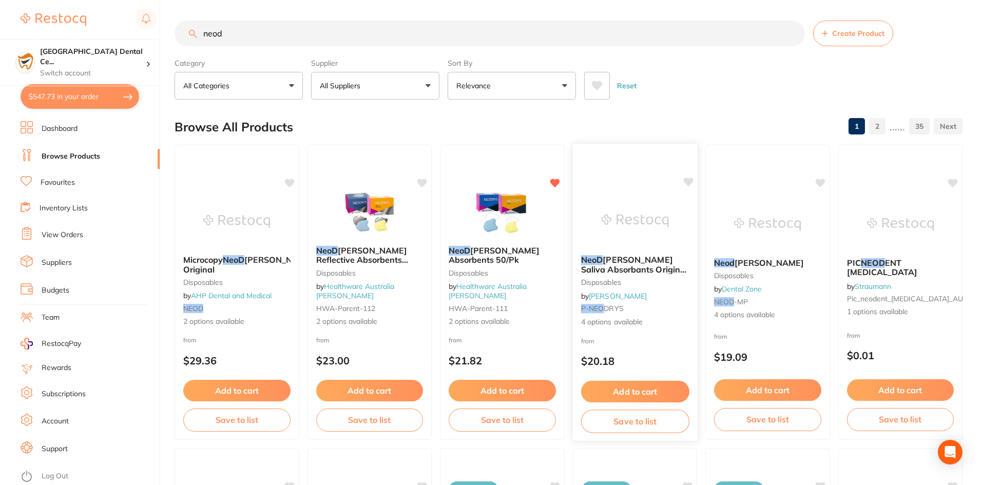
type input "neod"
click at [634, 266] on span "rys Saliva Absorbants Original & Reflective" at bounding box center [634, 269] width 106 height 29
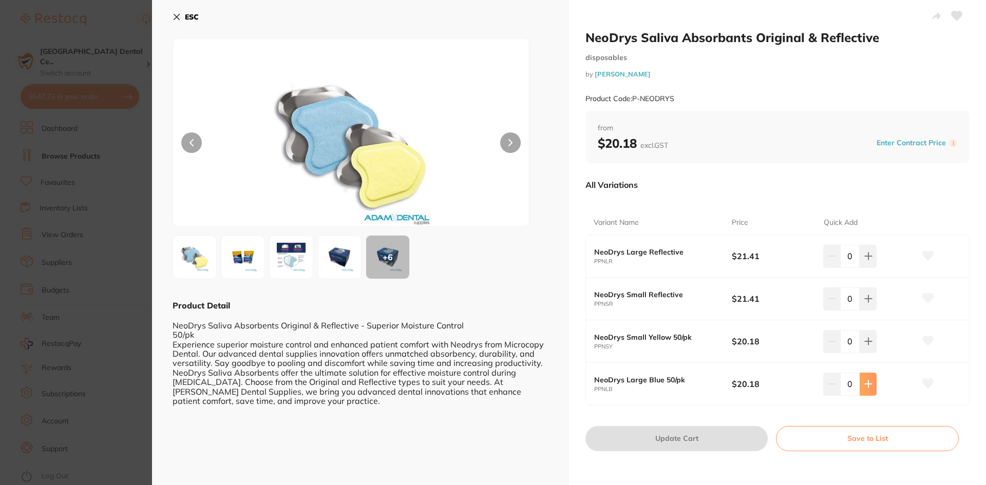
click at [869, 385] on icon at bounding box center [868, 384] width 8 height 8
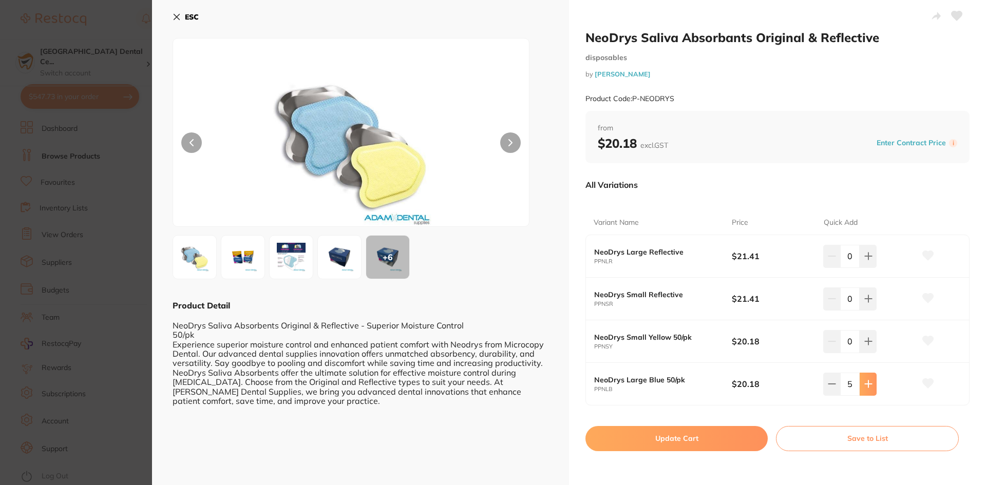
click at [869, 385] on icon at bounding box center [868, 384] width 8 height 8
type input "6"
click at [720, 441] on button "Update Cart" at bounding box center [676, 438] width 182 height 25
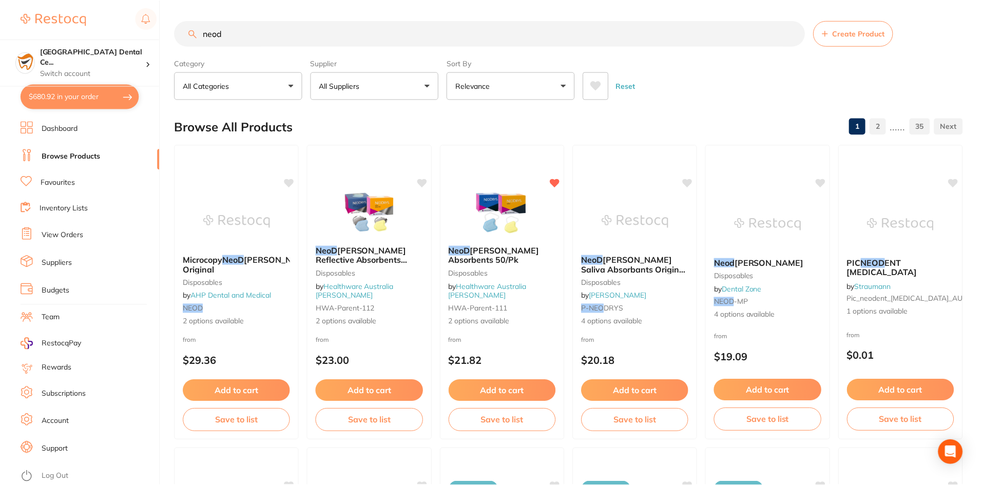
scroll to position [1, 0]
click at [250, 31] on input "neod" at bounding box center [490, 33] width 630 height 26
click at [62, 238] on link "View Orders" at bounding box center [63, 235] width 42 height 10
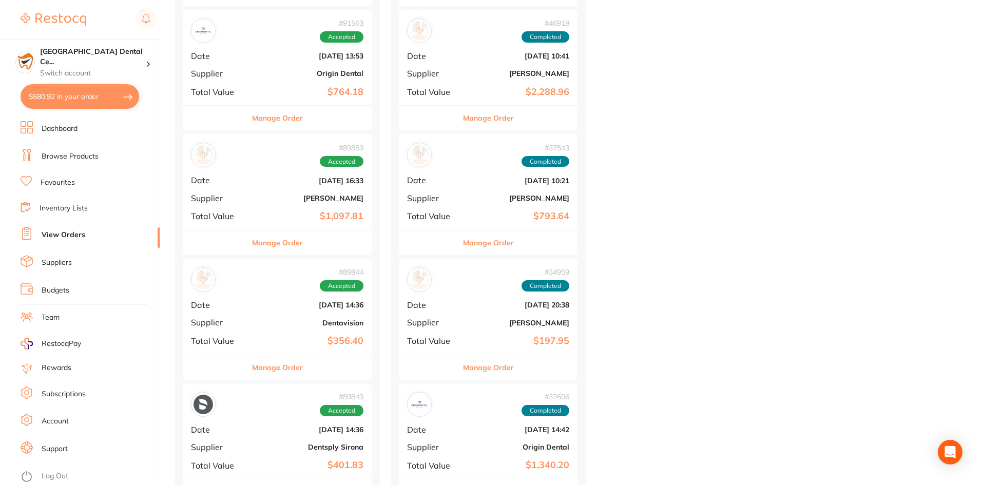
scroll to position [1386, 0]
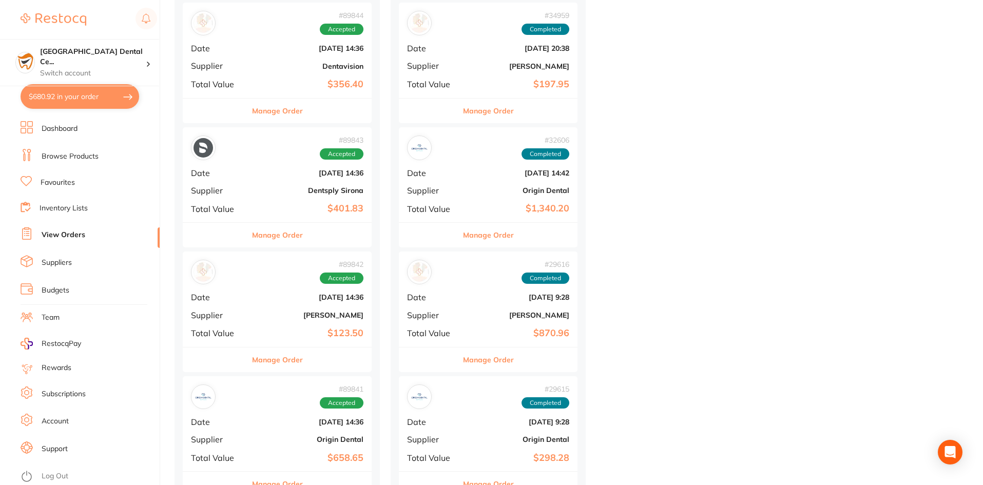
click at [305, 223] on div "Manage Order" at bounding box center [277, 234] width 189 height 25
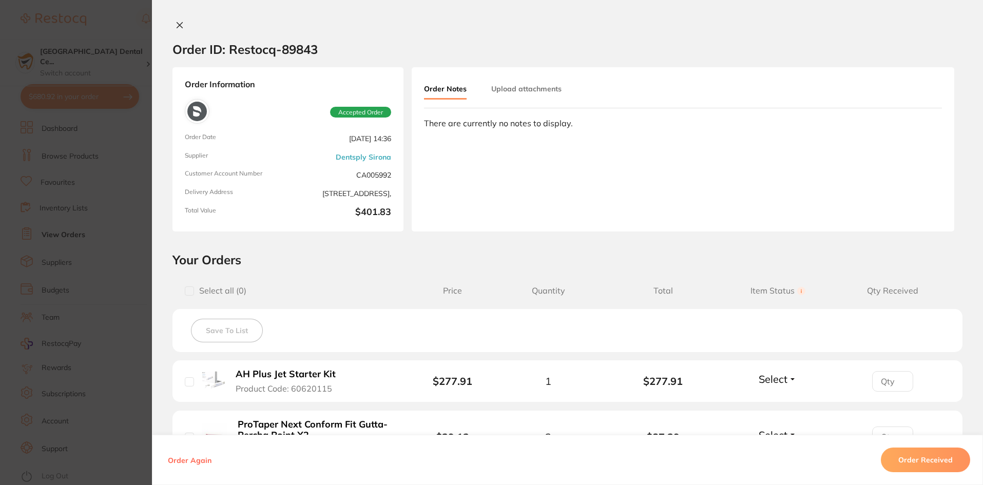
scroll to position [188, 0]
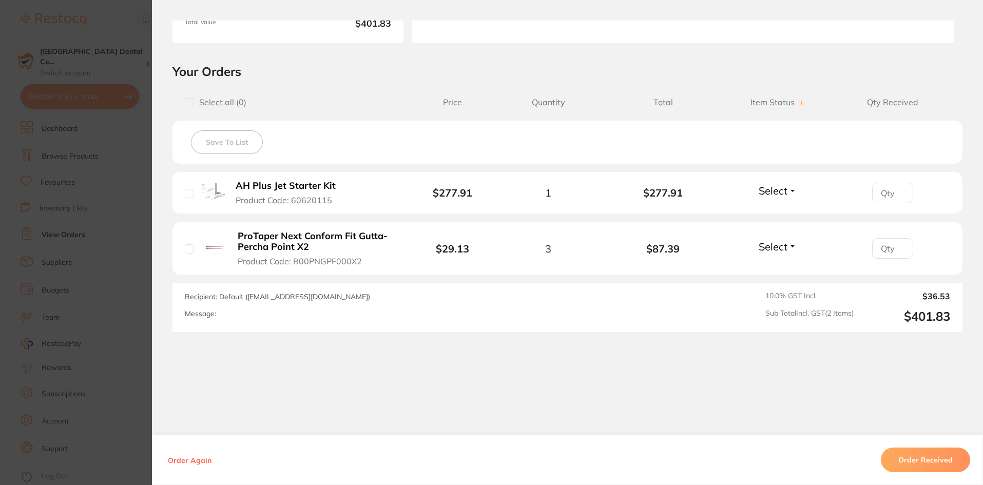
click at [164, 260] on section "Your Orders Select all ( 0 ) Price Quantity Total Item Status You can use this …" at bounding box center [567, 198] width 831 height 268
click at [174, 16] on div "Order ID: Restocq- 89843 Order Information Accepted Order Order Date Aug 11 202…" at bounding box center [567, 242] width 831 height 485
click at [99, 78] on section "Order ID: Restocq- 89843 Order Information Accepted Order Order Date Aug 11 202…" at bounding box center [491, 242] width 983 height 485
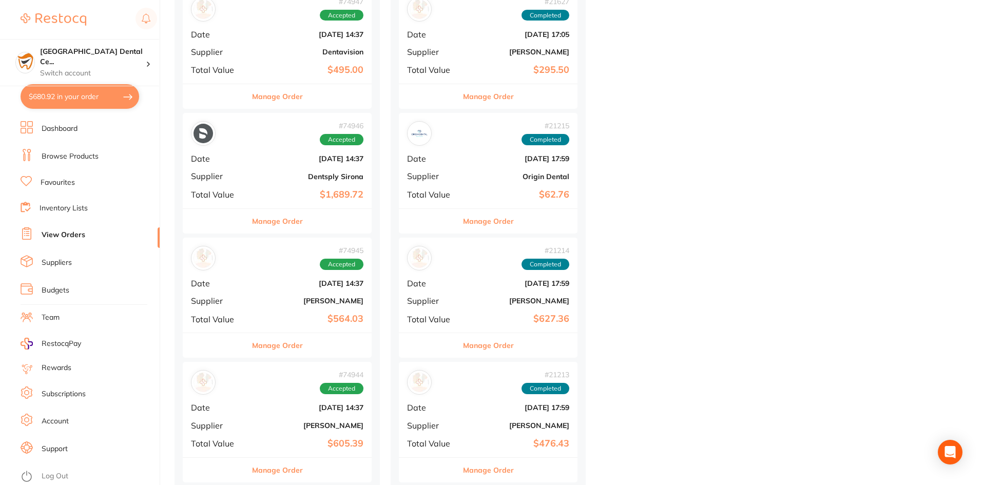
scroll to position [4415, 0]
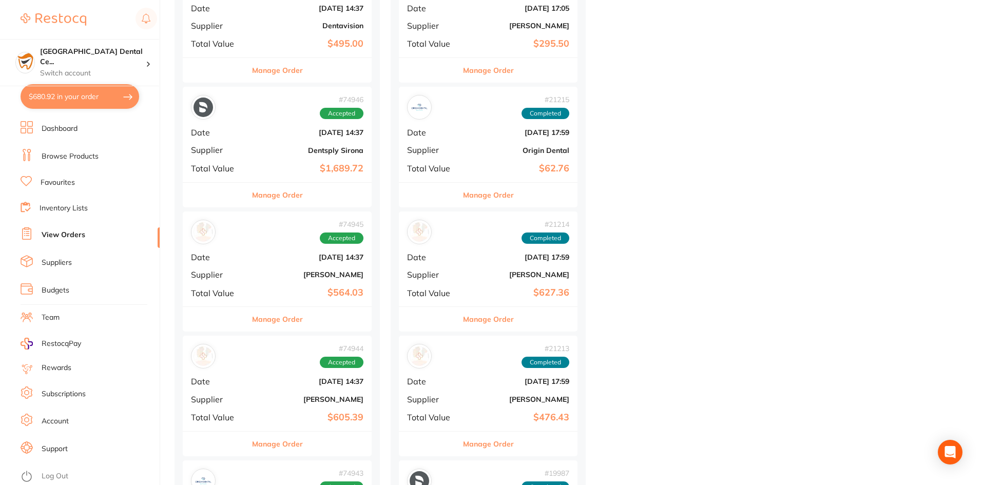
click at [321, 177] on div "# 74946 Accepted Date Mar 31 2025, 14:37 Supplier Dentsply Sirona Total Value $…" at bounding box center [277, 134] width 189 height 95
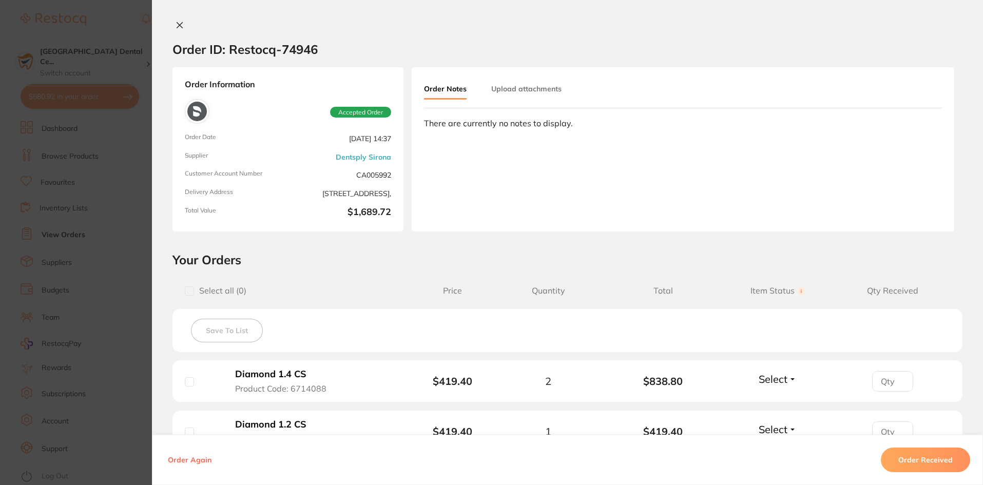
scroll to position [228, 0]
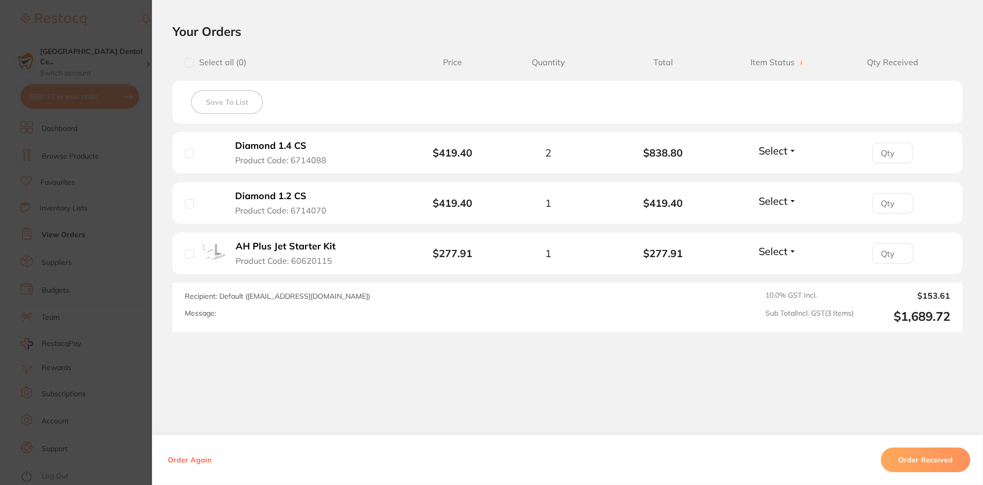
click at [249, 142] on b "Diamond 1.4 CS" at bounding box center [270, 146] width 71 height 11
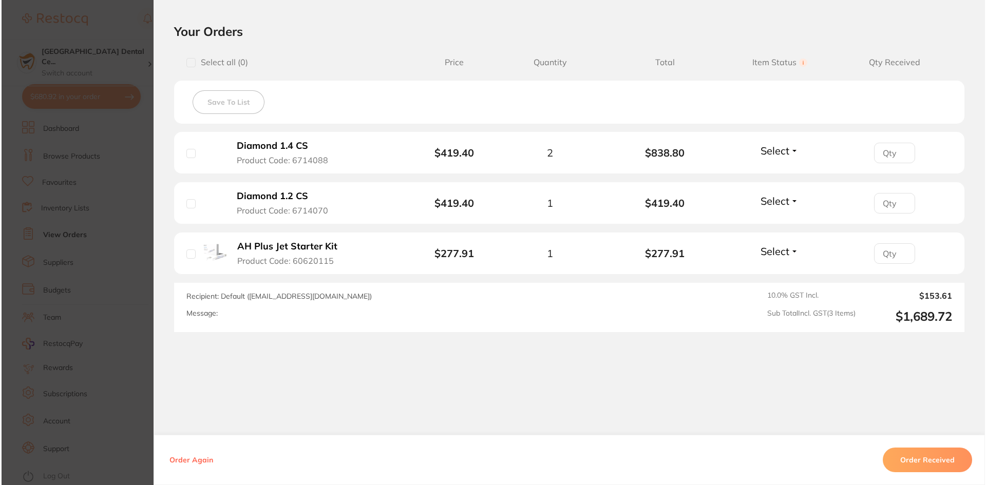
scroll to position [0, 0]
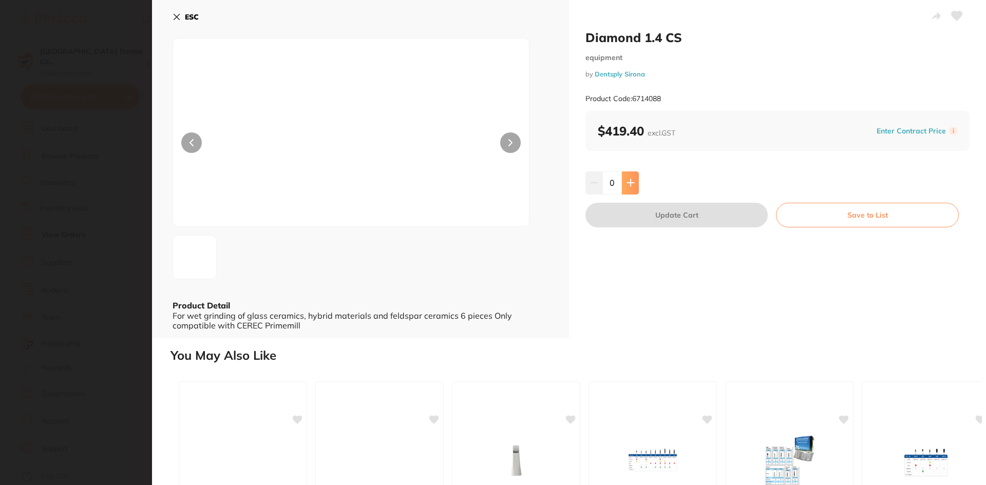
click at [625, 188] on button at bounding box center [630, 182] width 17 height 23
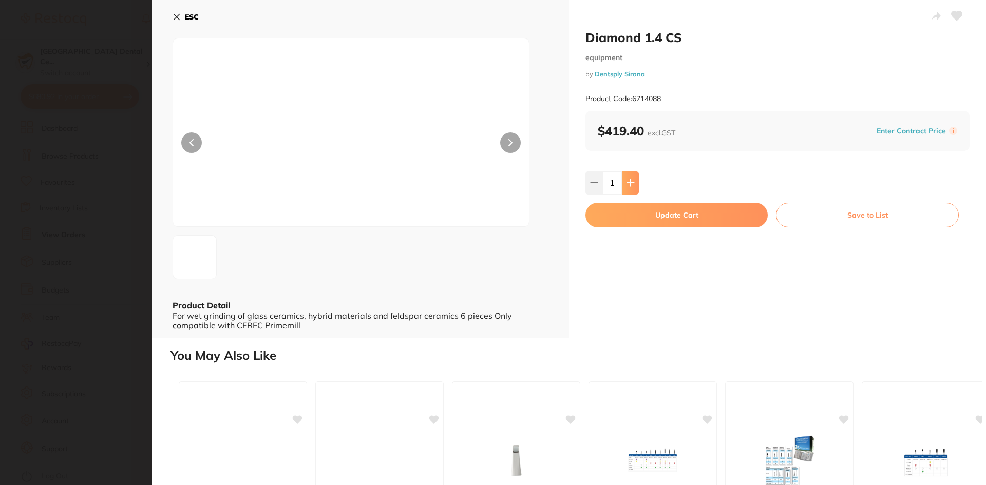
click at [625, 188] on button at bounding box center [630, 182] width 17 height 23
type input "2"
click at [621, 225] on button "Update Cart" at bounding box center [676, 215] width 182 height 25
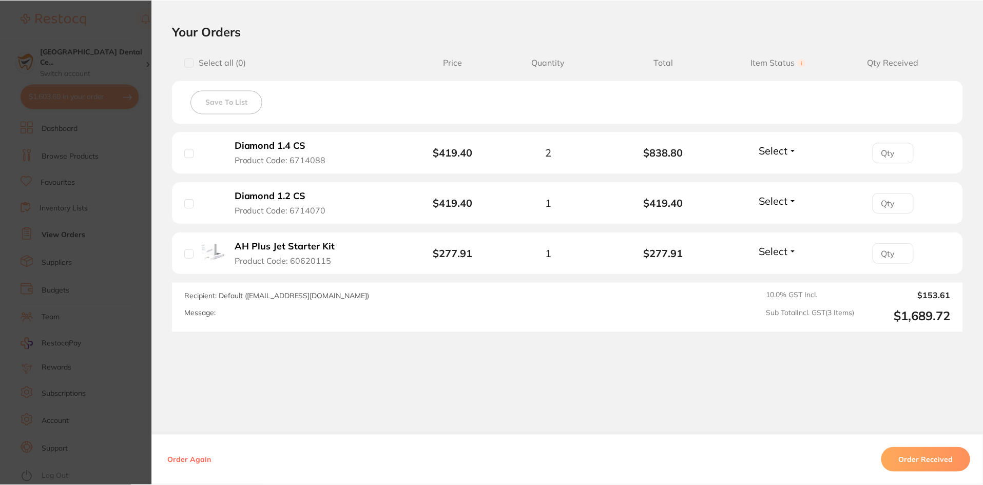
scroll to position [4415, 0]
click at [282, 193] on b "Diamond 1.2 CS" at bounding box center [270, 196] width 71 height 11
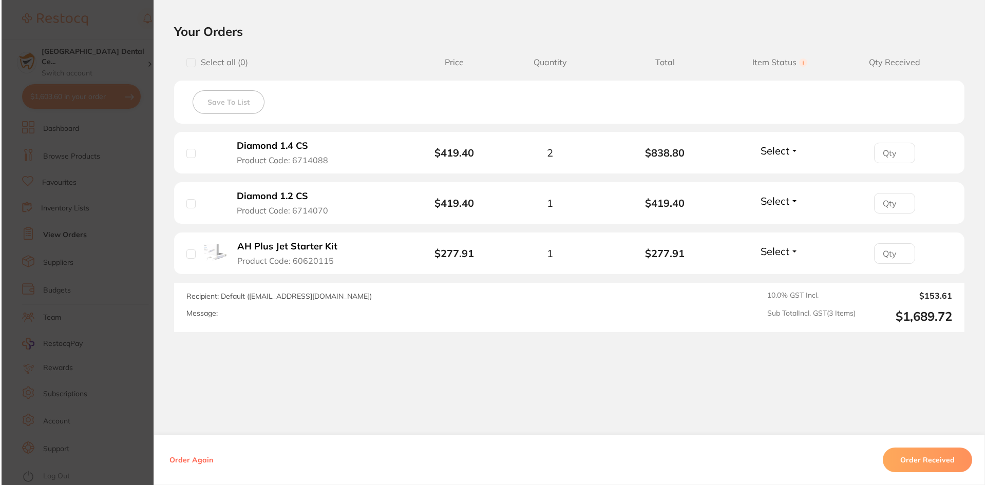
scroll to position [0, 0]
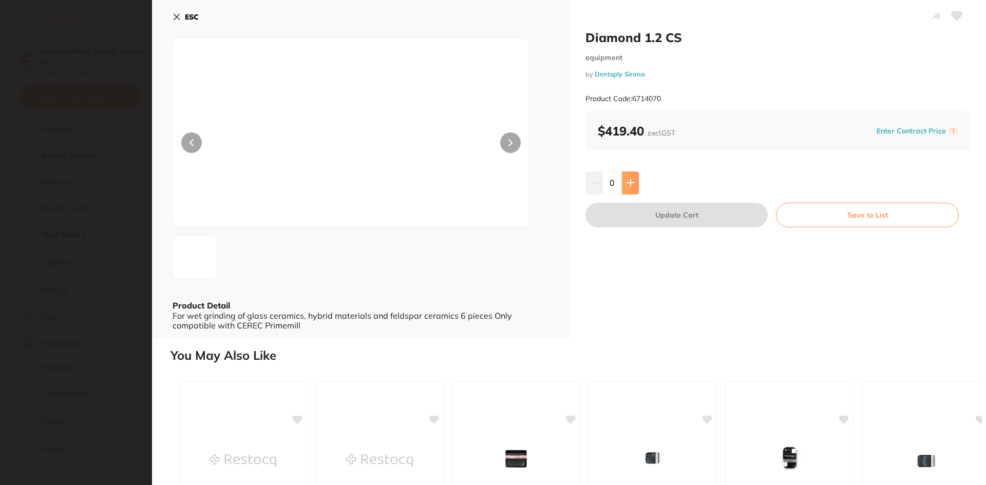
click at [628, 177] on button at bounding box center [630, 182] width 17 height 23
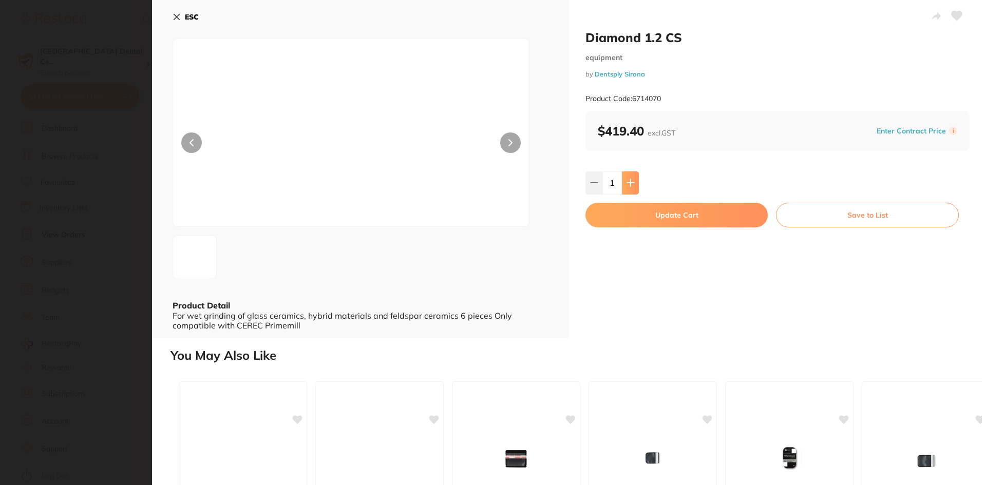
click at [628, 177] on button at bounding box center [630, 182] width 17 height 23
type input "2"
click at [623, 217] on button "Update Cart" at bounding box center [676, 215] width 182 height 25
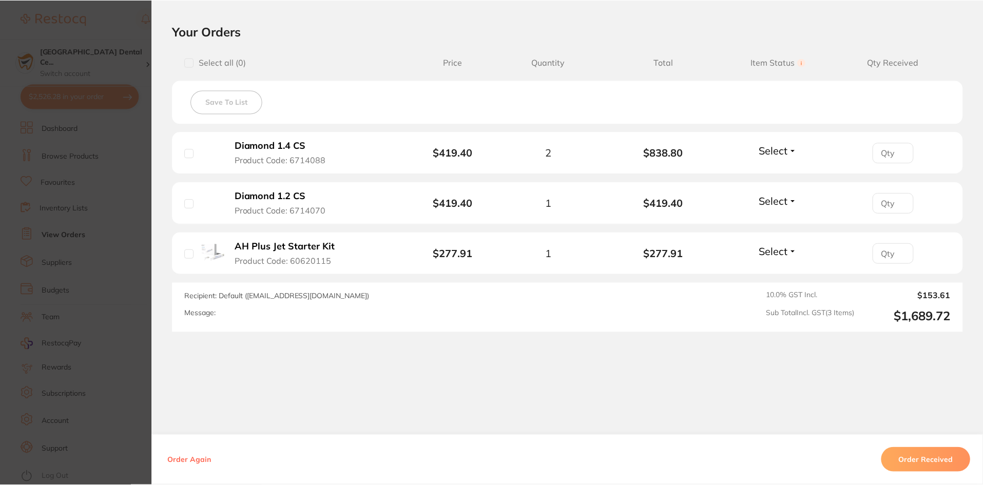
scroll to position [4415, 0]
click at [71, 242] on section "Order ID: Restocq- 74946 Order Information Accepted Order Order Date Mar 31 202…" at bounding box center [491, 242] width 983 height 485
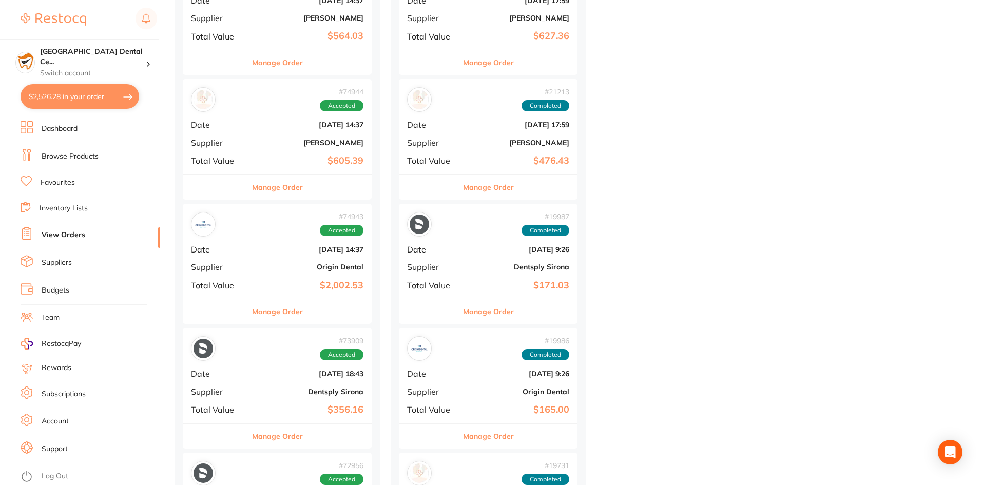
scroll to position [4979, 0]
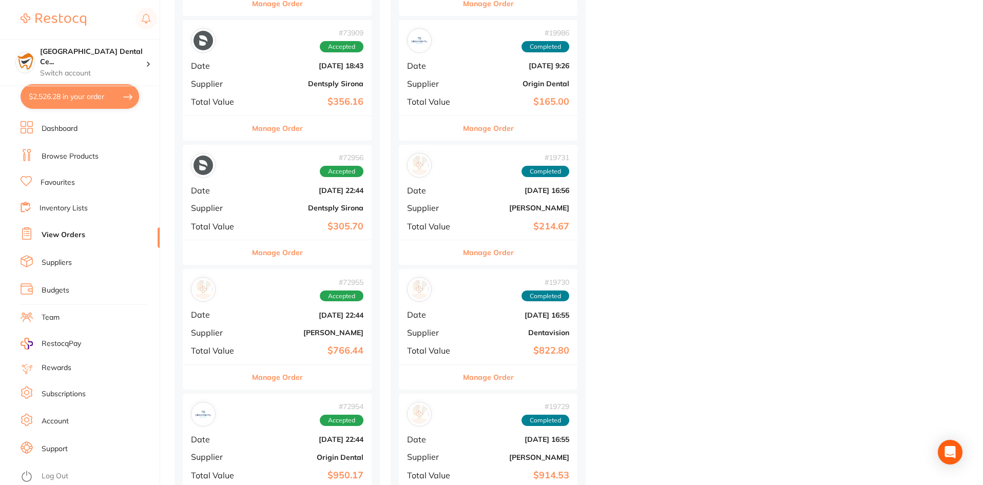
click at [274, 107] on div "# 73909 Accepted Date Mar 18 2025, 18:43 Supplier Dentsply Sirona Total Value $…" at bounding box center [277, 67] width 189 height 95
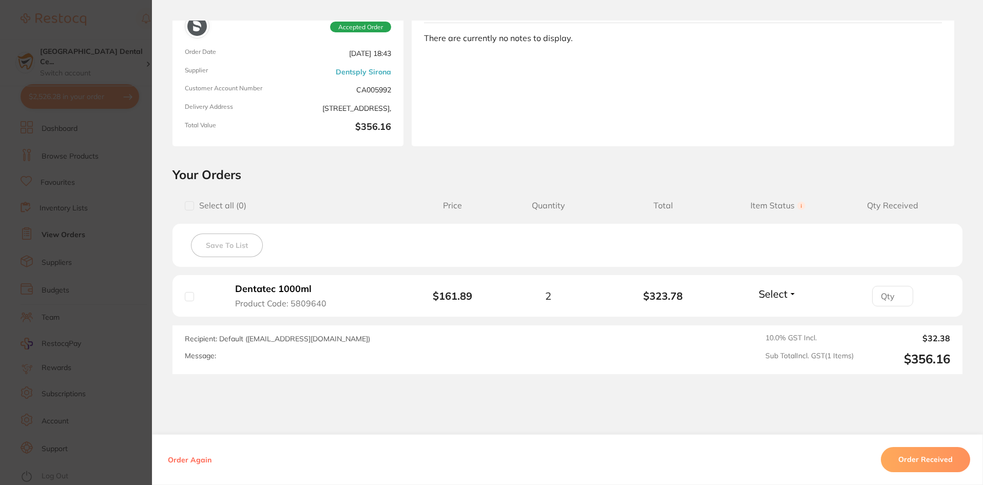
scroll to position [128, 0]
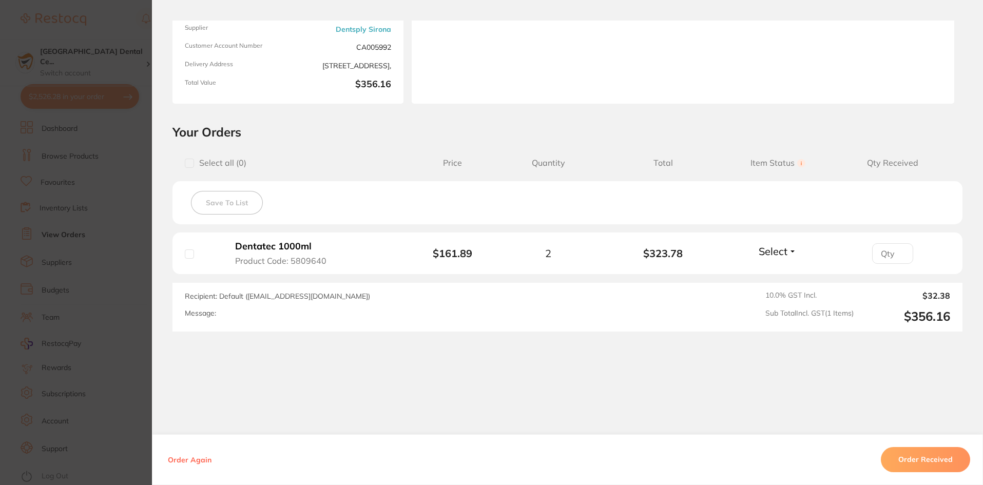
click at [126, 241] on section "Order ID: Restocq- 73909 Order Information Accepted Order Order Date Mar 18 202…" at bounding box center [491, 242] width 983 height 485
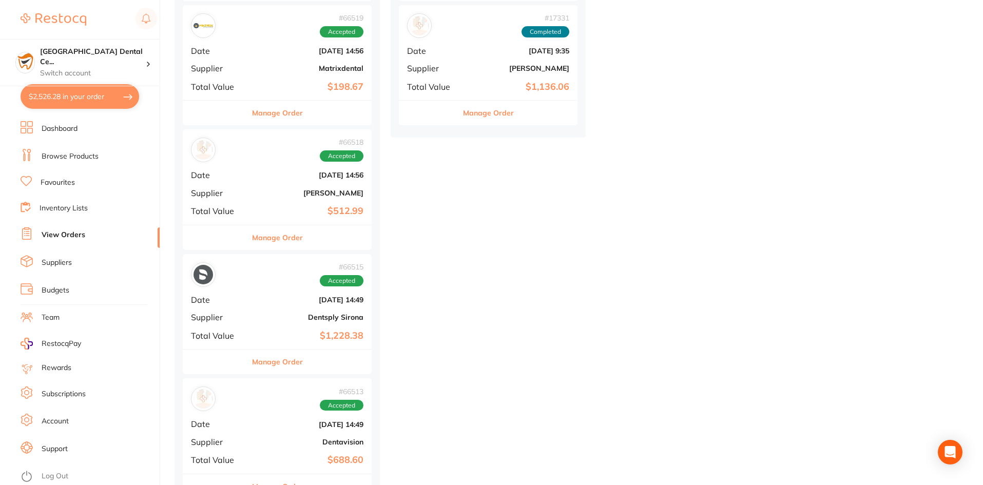
scroll to position [6878, 0]
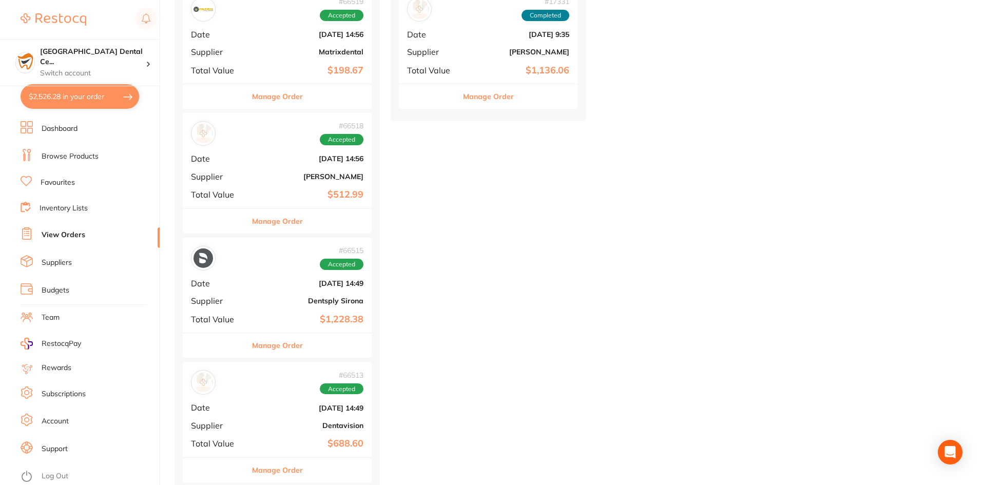
click at [293, 356] on button "Manage Order" at bounding box center [277, 345] width 51 height 25
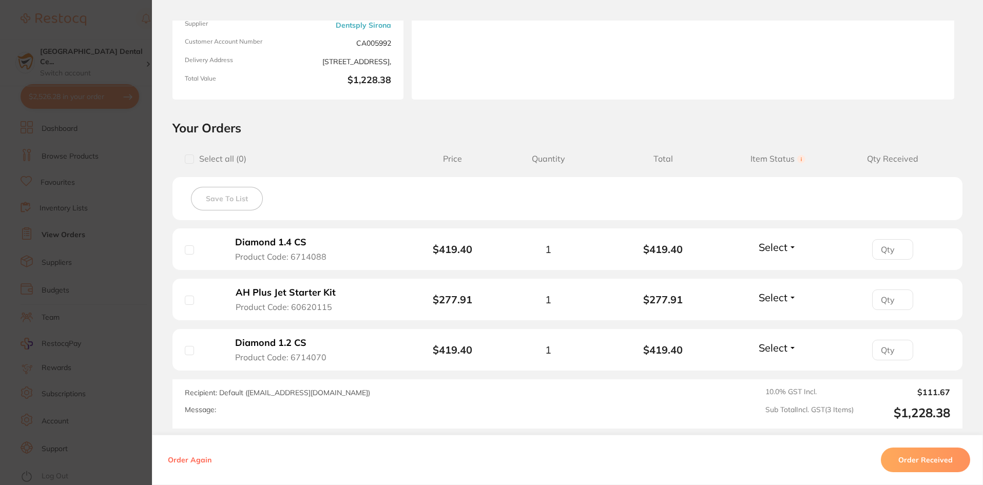
scroll to position [205, 0]
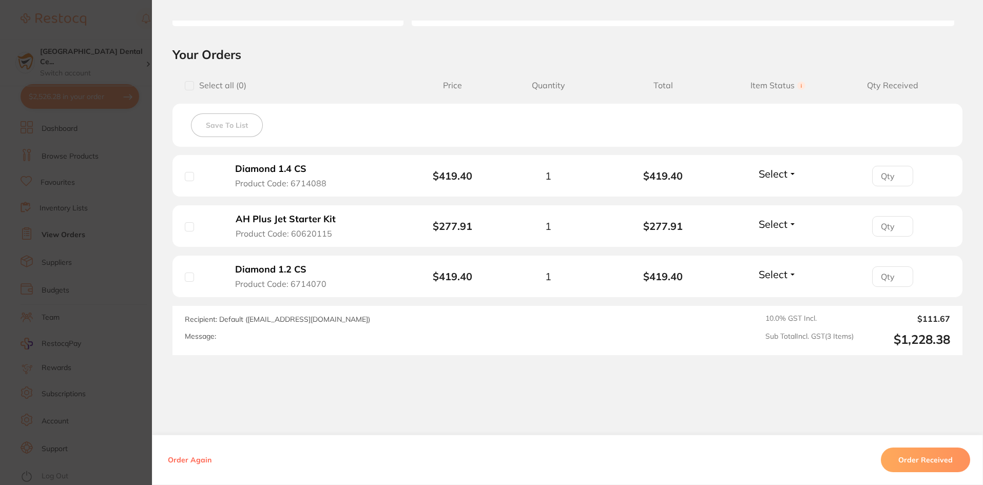
click at [128, 217] on section "Order ID: Restocq- 66515 Order Information Accepted Order Order Date Jan 11 202…" at bounding box center [491, 242] width 983 height 485
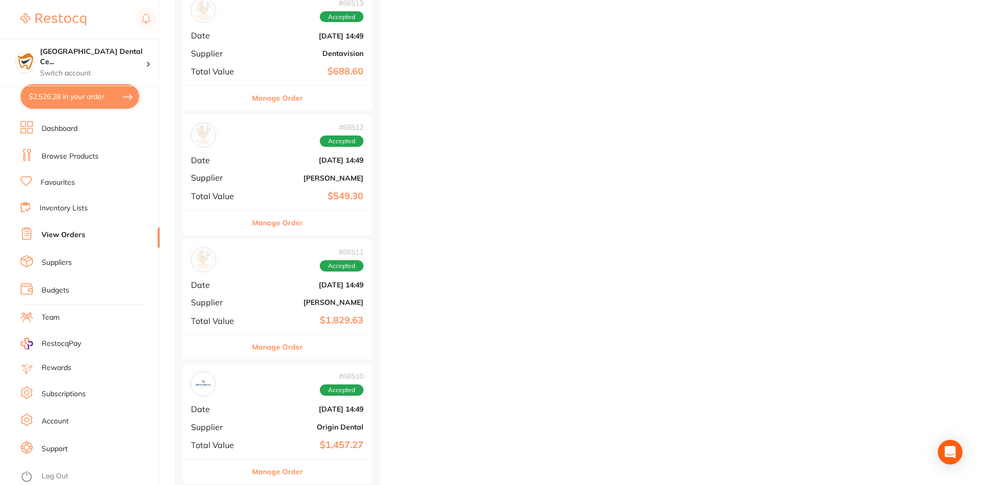
scroll to position [7289, 0]
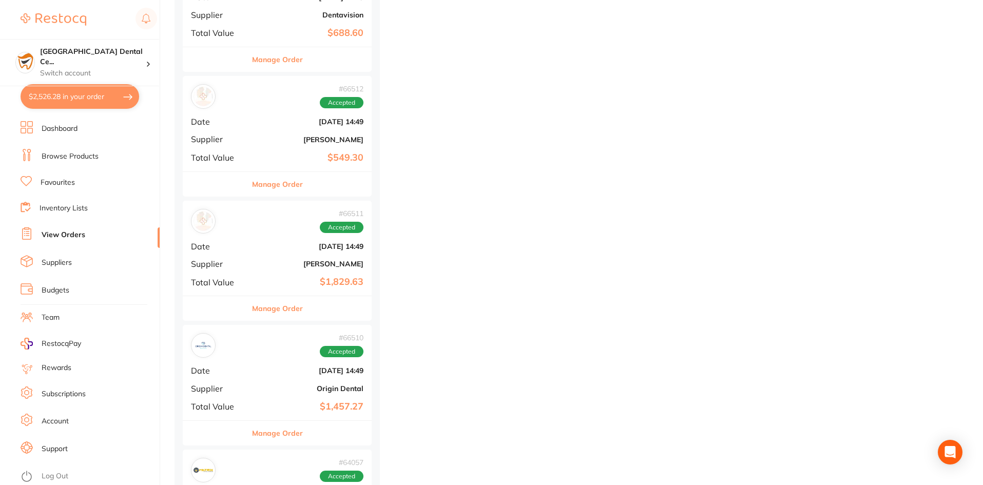
click at [74, 139] on ul "Dashboard Browse Products Favourites Inventory Lists View Orders Suppliers Budg…" at bounding box center [90, 303] width 139 height 364
click at [71, 157] on link "Browse Products" at bounding box center [70, 156] width 57 height 10
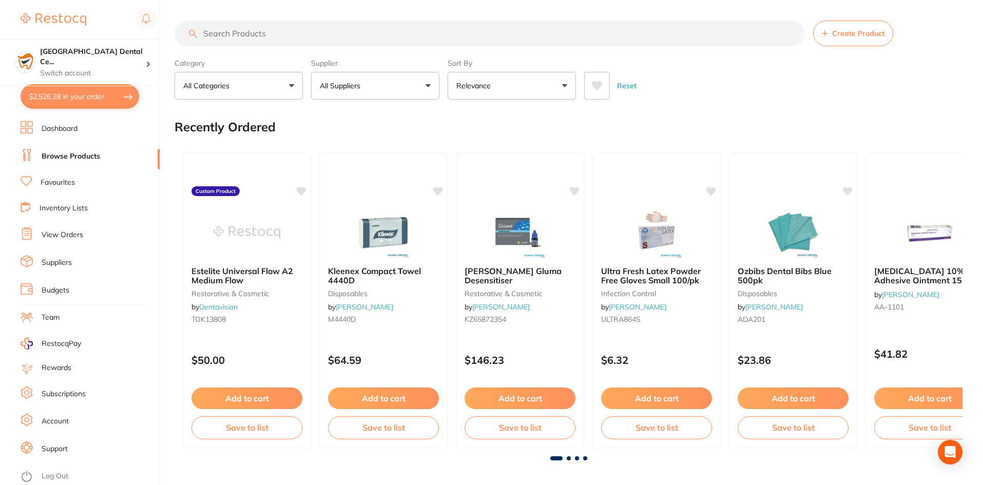
click at [280, 41] on input "search" at bounding box center [490, 34] width 630 height 26
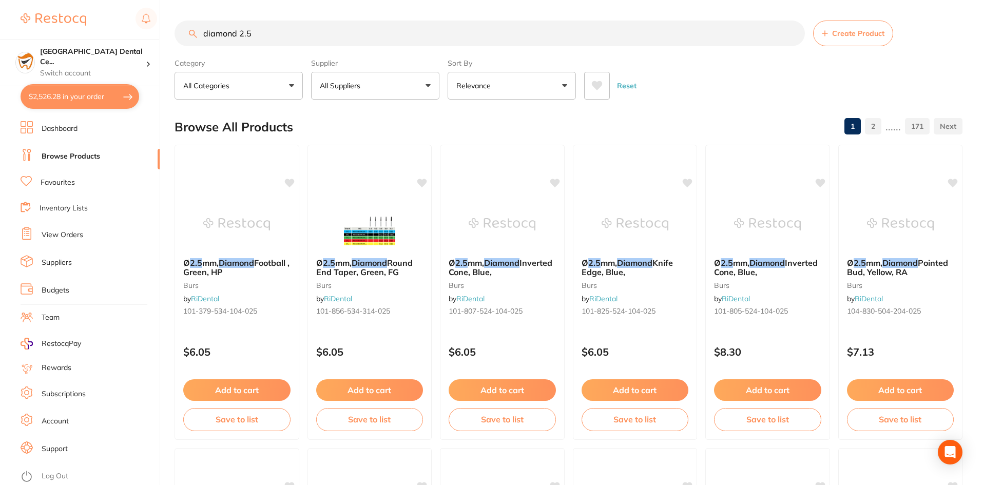
type input "diamond 2.5"
click at [384, 82] on button "All Suppliers" at bounding box center [375, 86] width 128 height 28
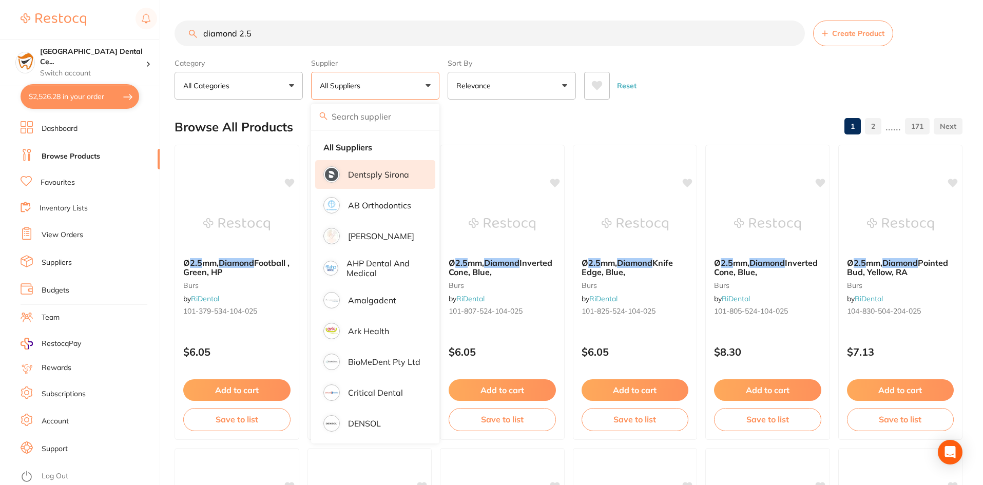
click at [366, 168] on li "Dentsply Sirona" at bounding box center [375, 174] width 120 height 29
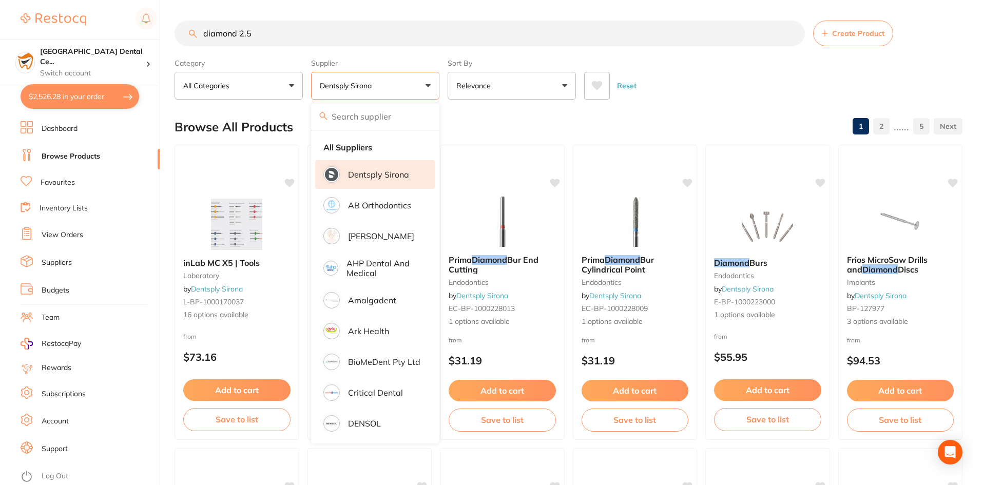
click at [696, 83] on div "Reset" at bounding box center [769, 82] width 370 height 36
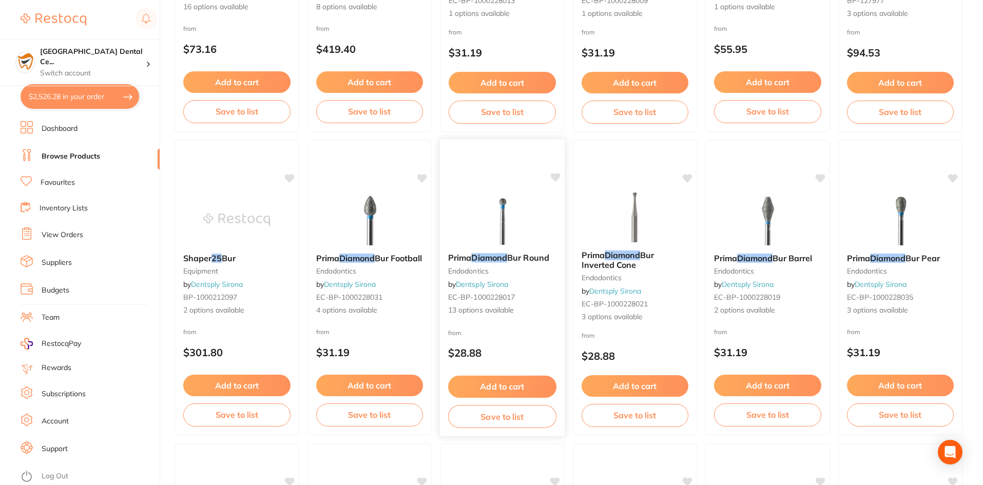
scroll to position [154, 0]
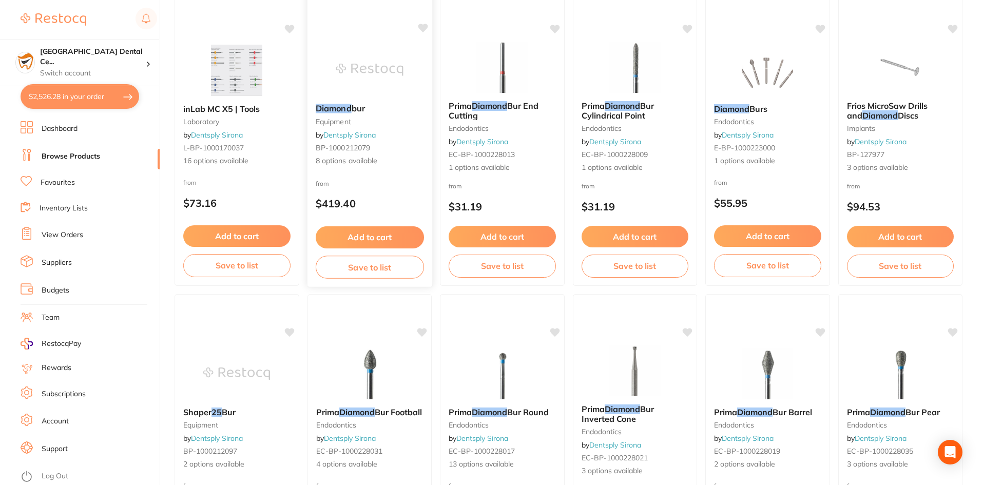
click at [349, 124] on small "equipment" at bounding box center [369, 122] width 108 height 8
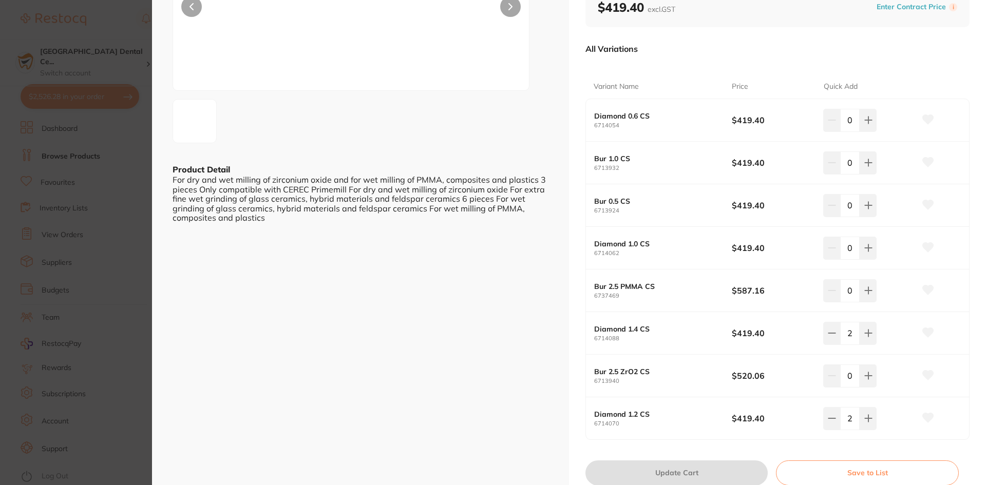
scroll to position [154, 0]
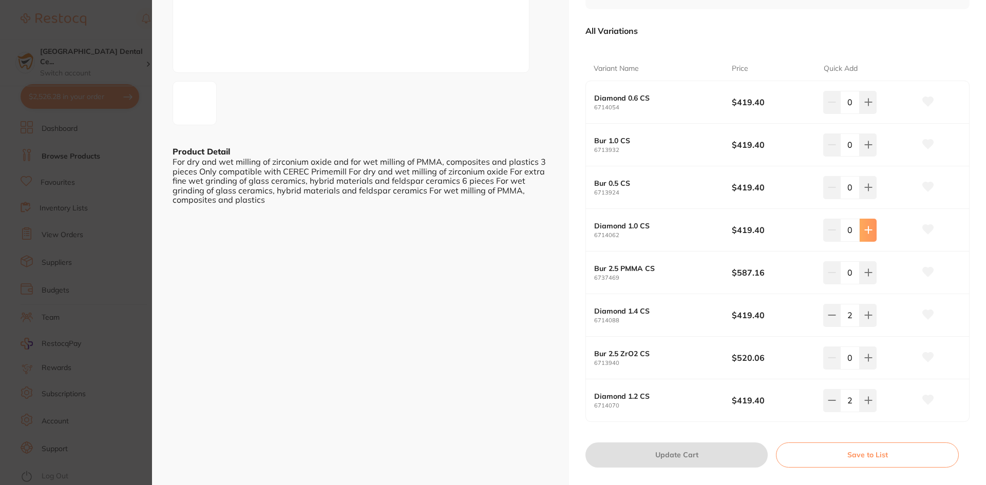
click at [868, 233] on icon at bounding box center [868, 230] width 8 height 8
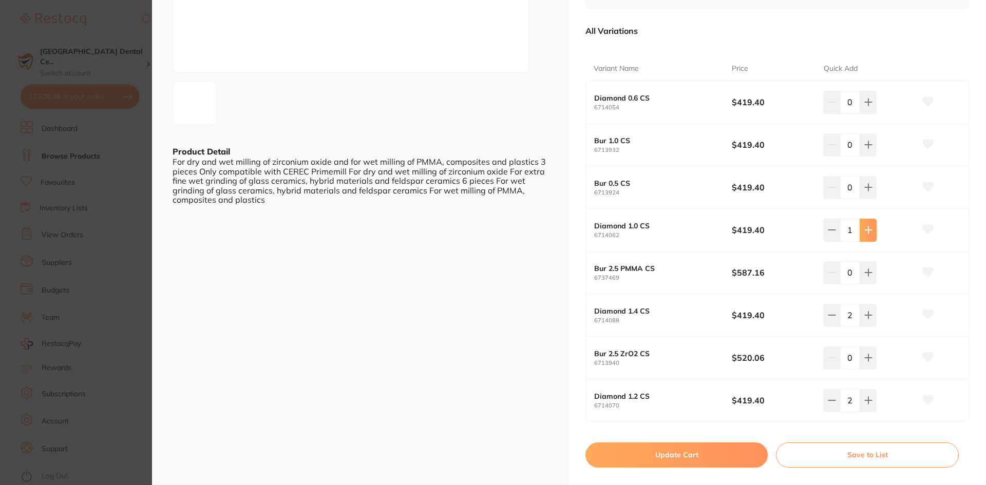
click at [868, 234] on icon at bounding box center [868, 230] width 8 height 8
type input "2"
click at [675, 455] on button "Update Cart" at bounding box center [676, 454] width 182 height 25
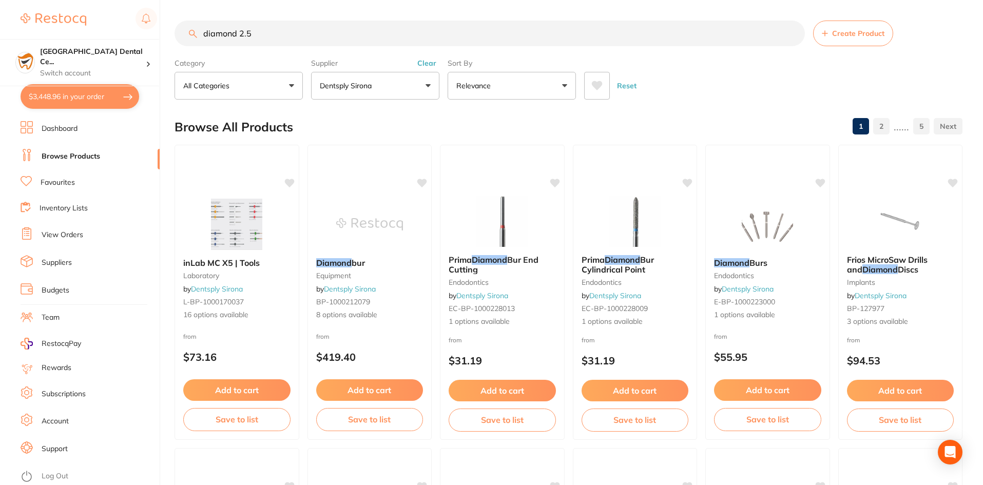
click at [87, 89] on button "$3,448.96 in your order" at bounding box center [80, 96] width 119 height 25
checkbox input "true"
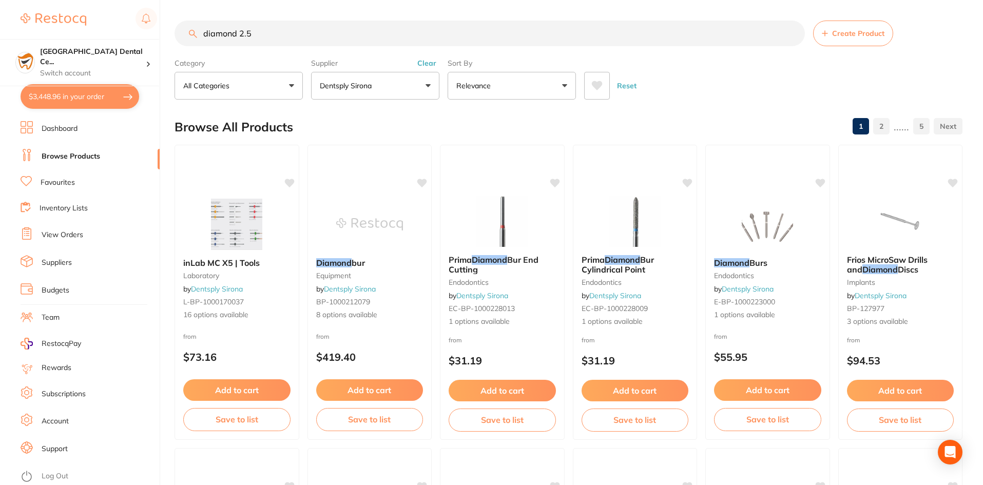
checkbox input "true"
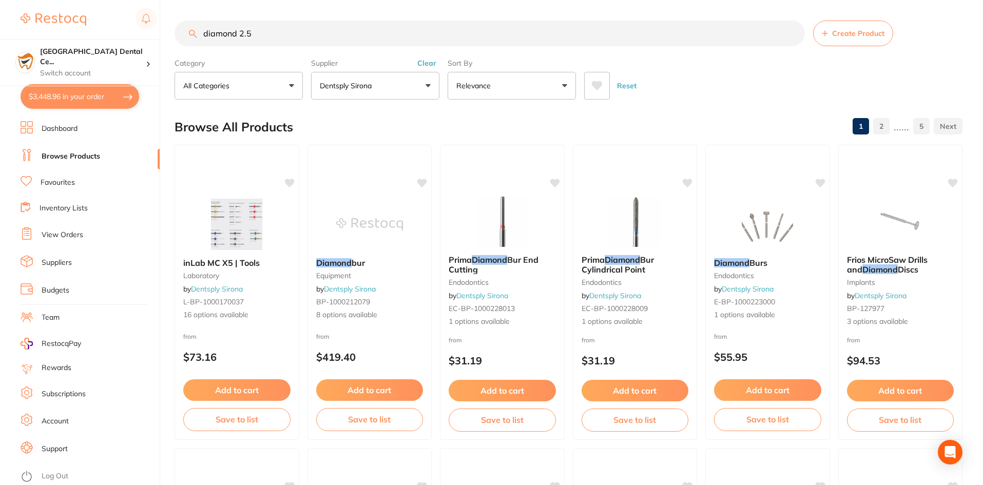
checkbox input "true"
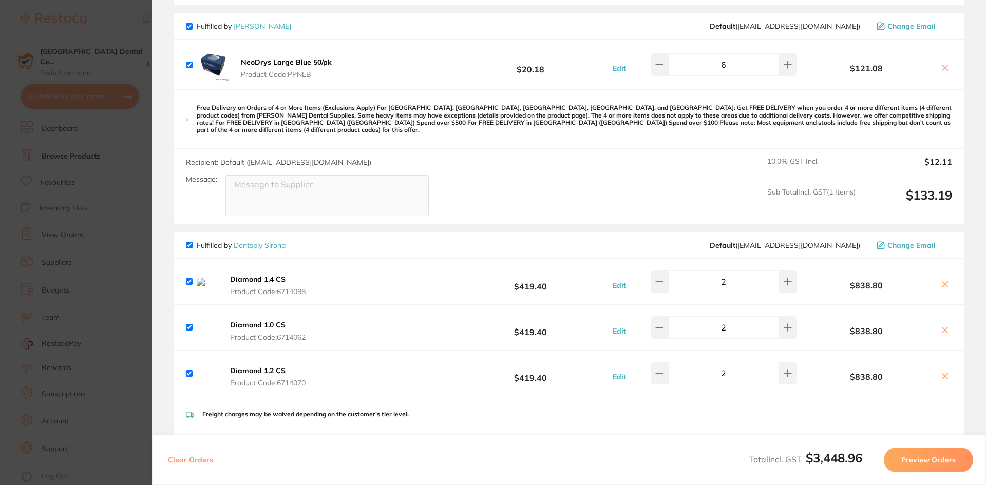
scroll to position [898, 0]
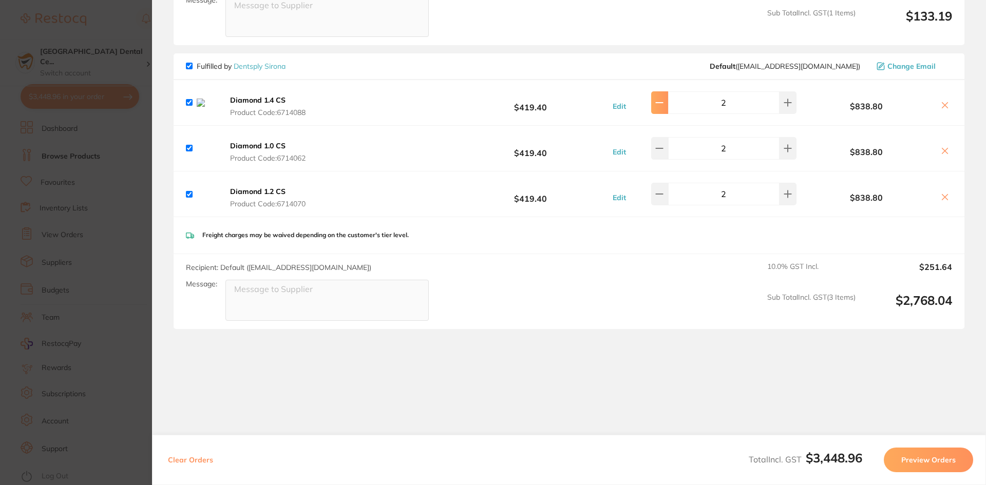
drag, startPoint x: 670, startPoint y: 92, endPoint x: 658, endPoint y: 141, distance: 49.8
click at [668, 92] on button at bounding box center [659, 102] width 17 height 23
type input "1"
click at [658, 141] on button at bounding box center [659, 148] width 17 height 23
type input "1"
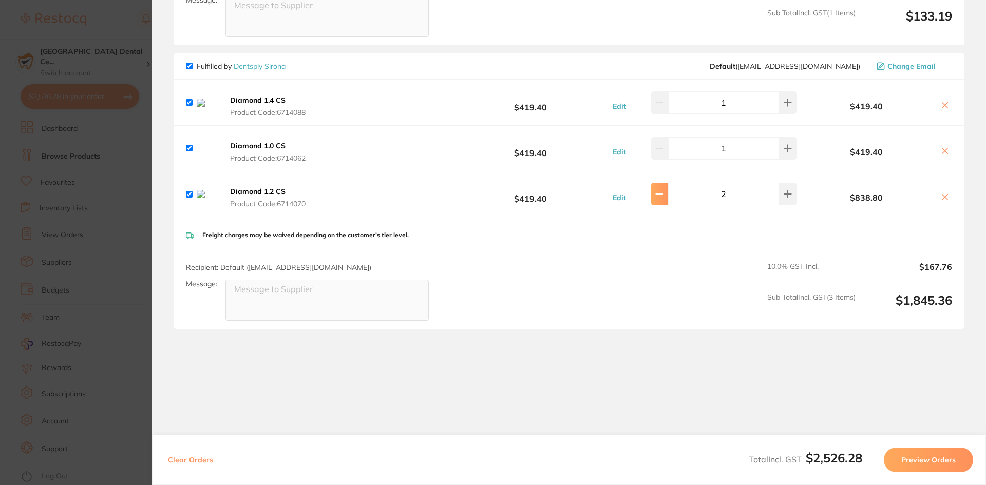
click at [661, 190] on icon at bounding box center [659, 194] width 8 height 8
click at [412, 398] on section "Review Orders Your orders are being processed and we will notify you once we ha…" at bounding box center [569, 242] width 834 height 485
click at [150, 67] on section "Update RRP Set your pre negotiated price for this item. Item Agreed RRP (excl. …" at bounding box center [493, 242] width 986 height 485
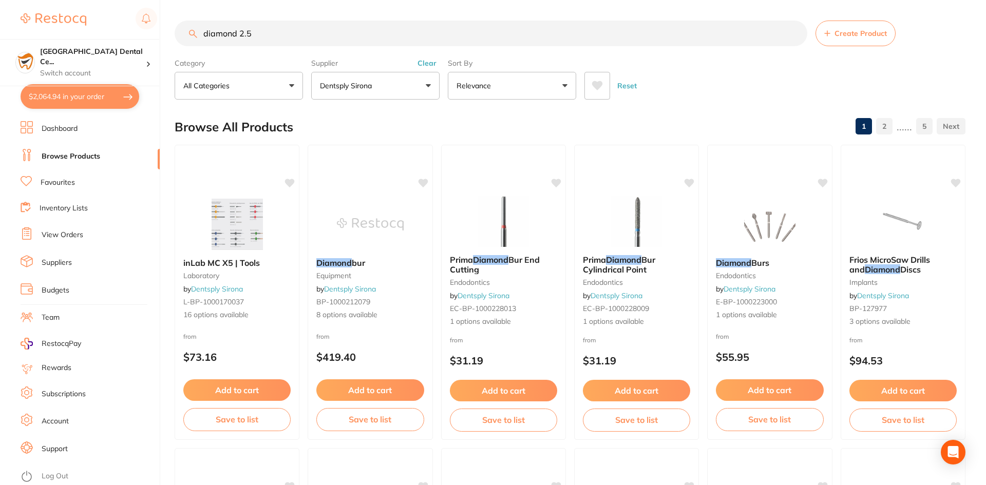
type input "1"
click at [122, 68] on p "Switch account" at bounding box center [93, 73] width 106 height 10
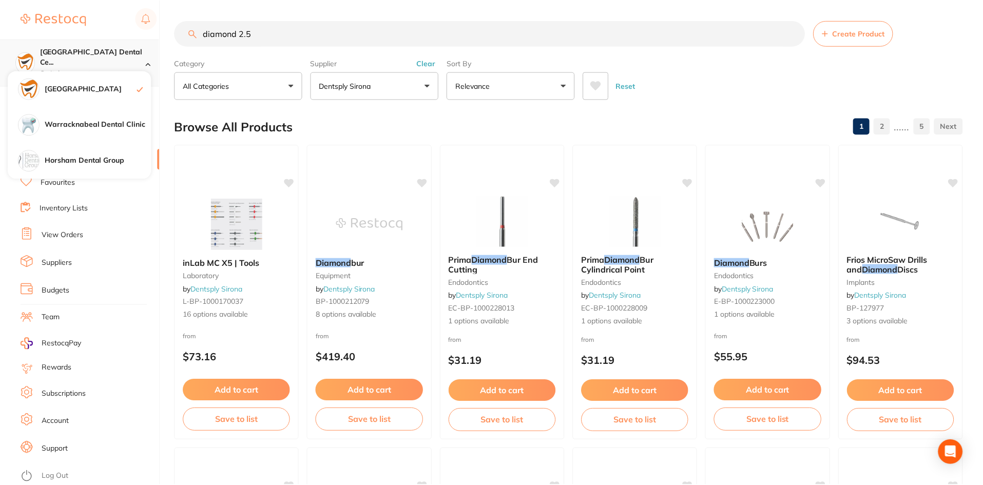
scroll to position [1, 0]
click at [448, 56] on div "Sort By Relevance Highest Price Lowest Price On Sale Relevance Clear" at bounding box center [512, 75] width 128 height 45
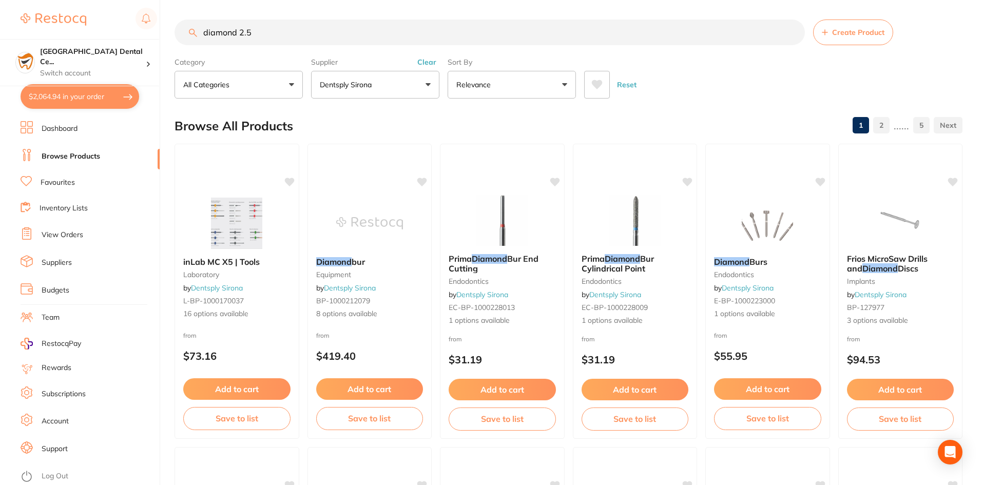
click at [432, 62] on button "Clear" at bounding box center [426, 61] width 25 height 9
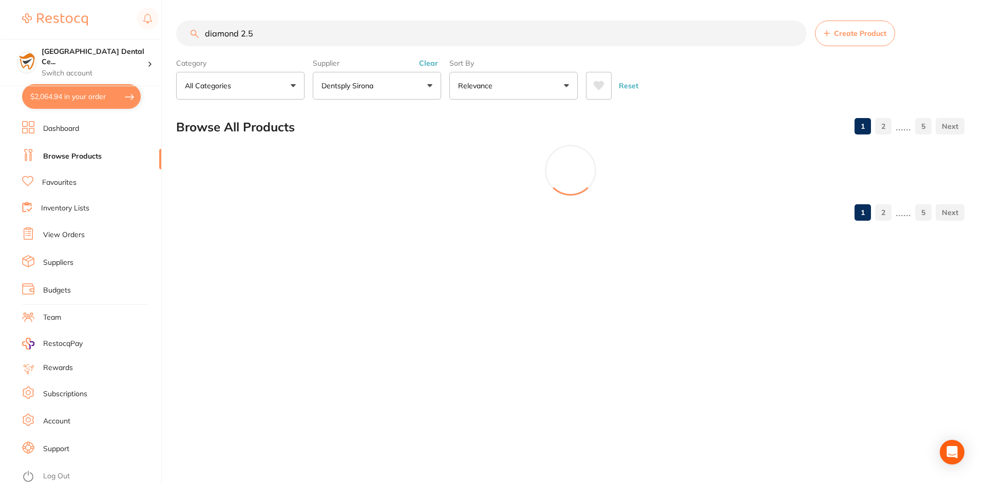
scroll to position [0, 0]
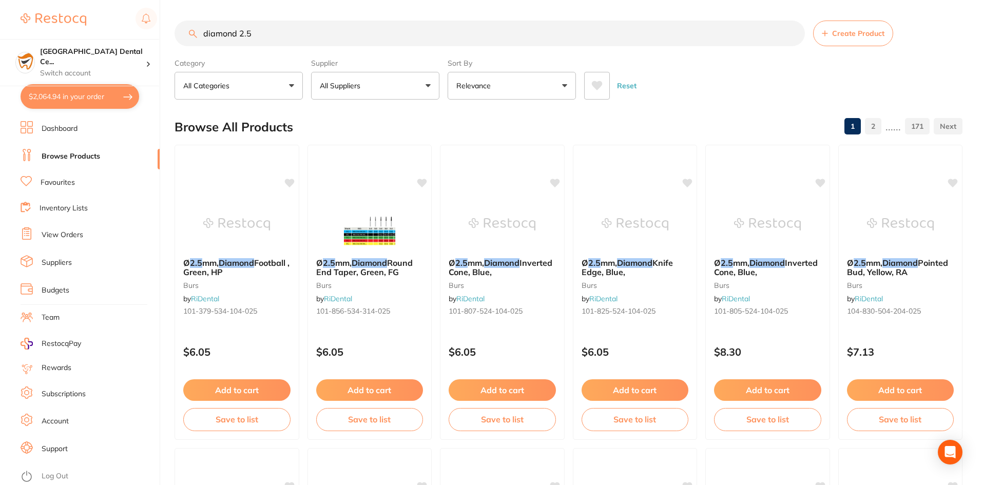
click at [398, 32] on input "diamond 2.5" at bounding box center [490, 34] width 630 height 26
click at [426, 82] on button "All Suppliers" at bounding box center [375, 86] width 128 height 28
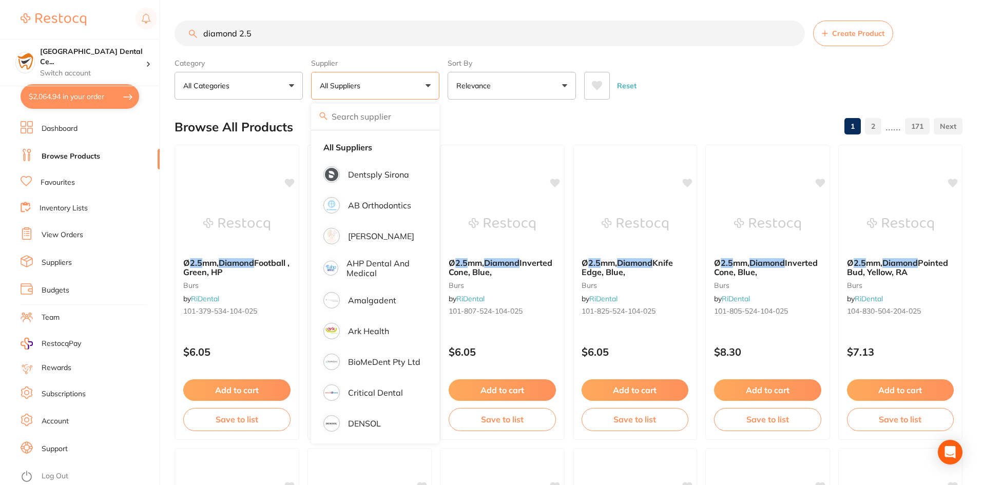
click at [386, 120] on input "search" at bounding box center [375, 117] width 128 height 26
click at [382, 170] on p "Dentsply Sirona" at bounding box center [378, 174] width 61 height 9
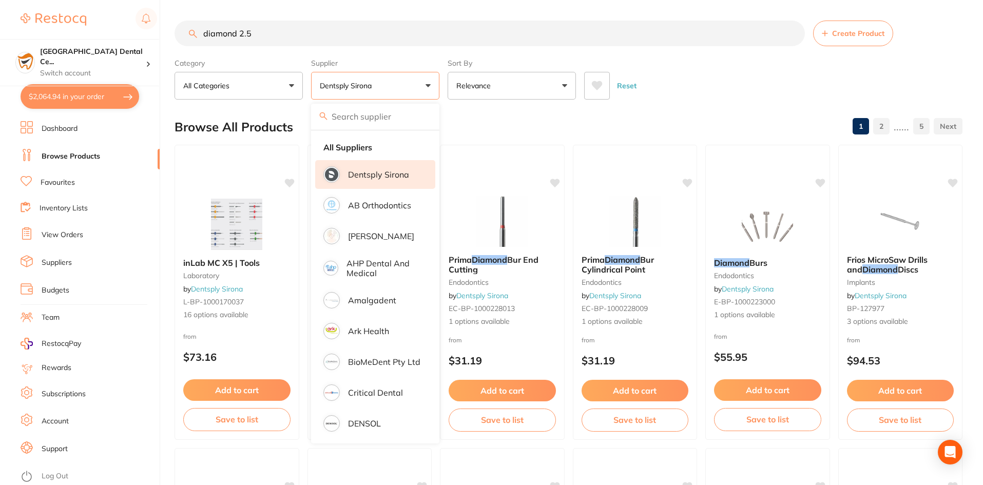
click at [675, 121] on div "Browse All Products 1 2 ...... 5" at bounding box center [569, 127] width 788 height 34
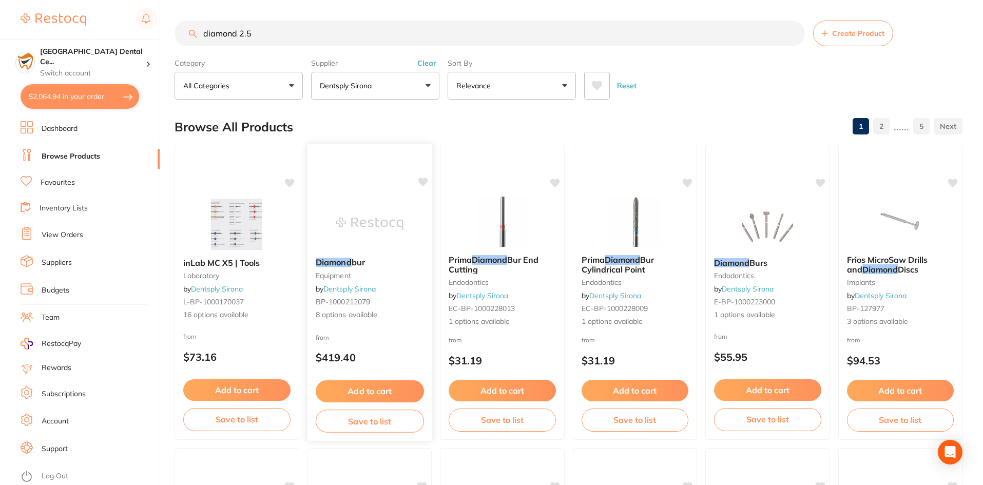
click at [334, 254] on div "Diamond bur equipment by Dentsply Sirona BP-1000212079 8 options available" at bounding box center [369, 288] width 125 height 79
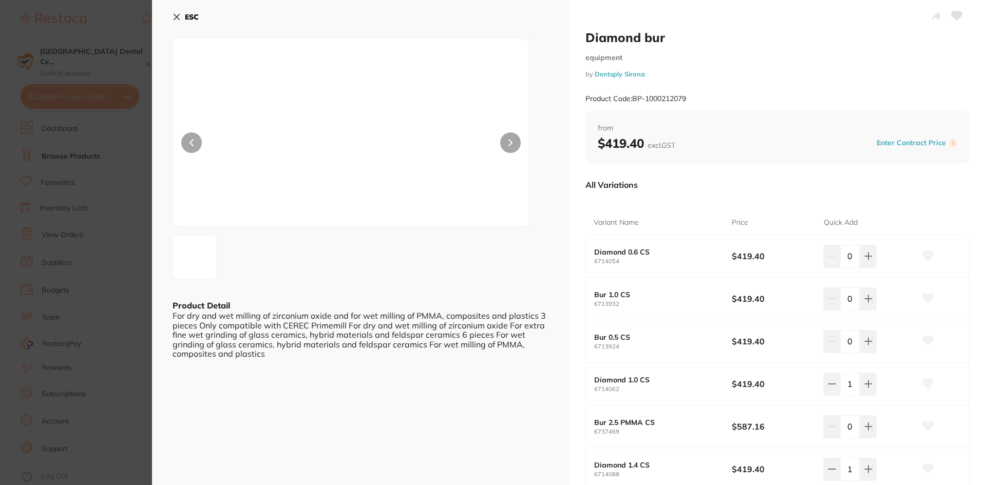
click at [196, 120] on div at bounding box center [350, 132] width 357 height 189
click at [172, 15] on div "ESC Product Detail For dry and wet milling of zirconium oxide and for wet milli…" at bounding box center [360, 325] width 417 height 650
click at [183, 14] on button "ESC" at bounding box center [185, 16] width 26 height 17
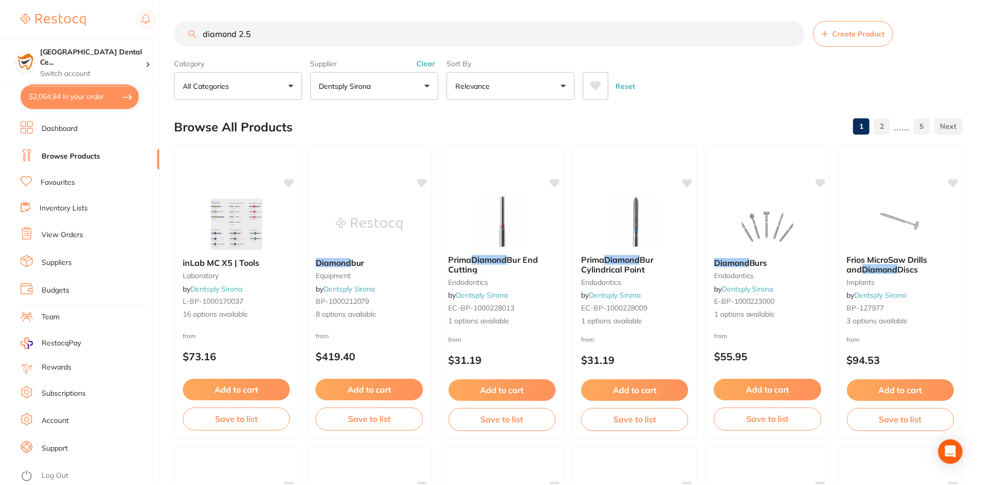
scroll to position [1, 0]
click at [431, 68] on div "Supplier Dentsply Sirona All Suppliers Dentsply Sirona AB Orthodontics Adam Den…" at bounding box center [375, 75] width 128 height 45
click at [431, 64] on button "Clear" at bounding box center [426, 61] width 25 height 9
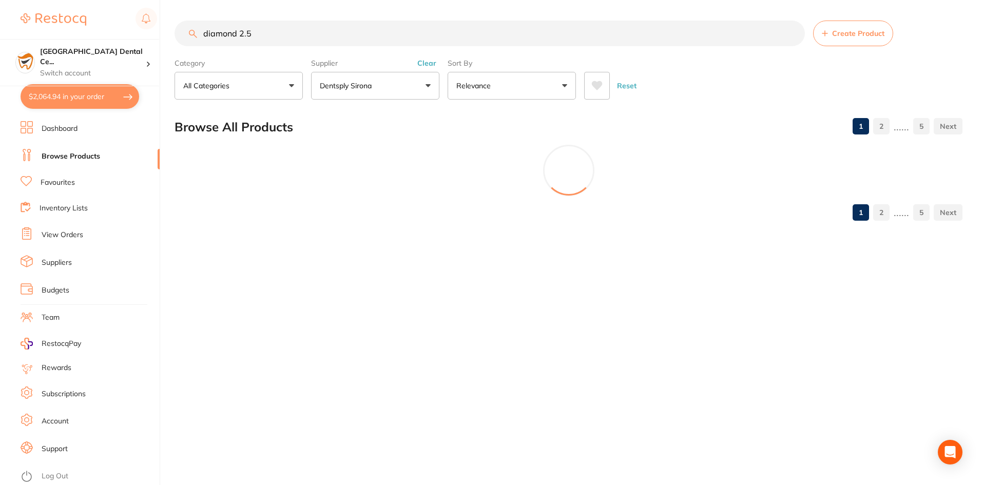
scroll to position [0, 0]
click at [424, 37] on input "diamond 2.5" at bounding box center [491, 34] width 632 height 26
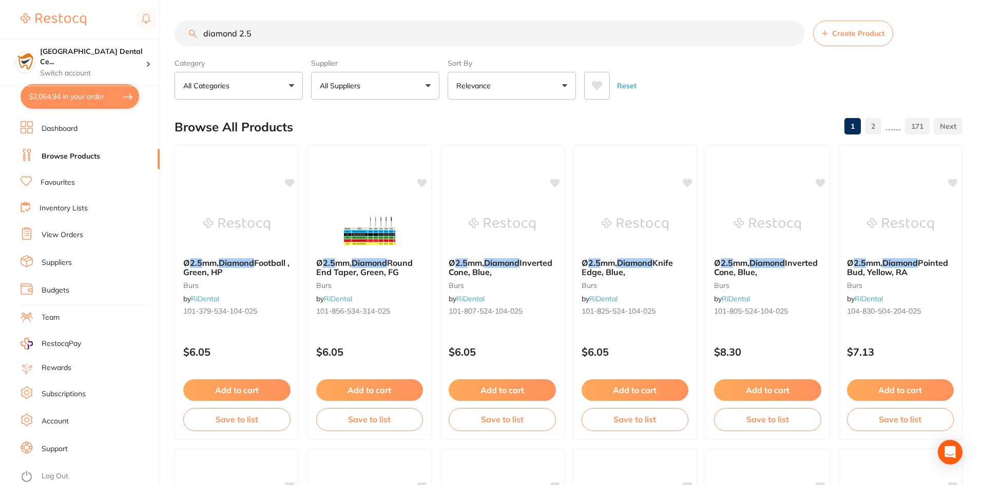
click at [424, 37] on input "diamond 2.5" at bounding box center [490, 34] width 630 height 26
type input "gloves"
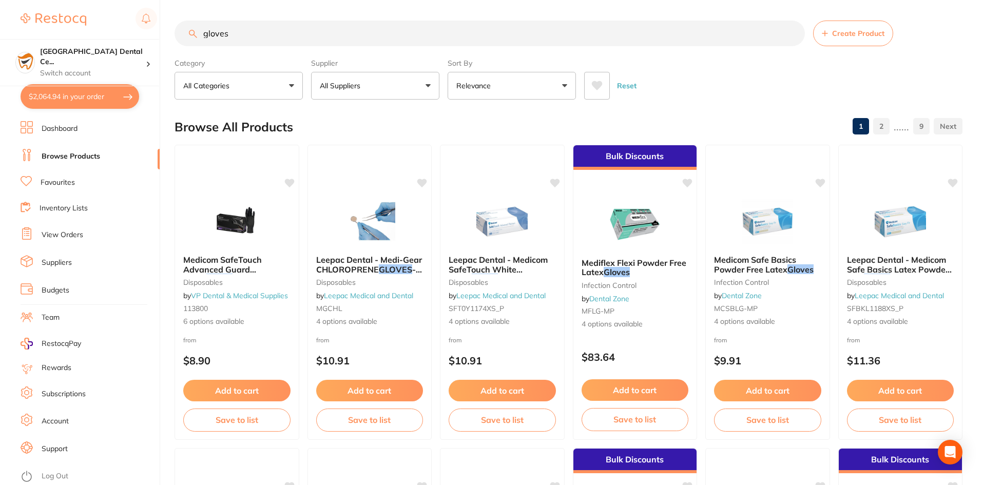
click at [379, 89] on button "All Suppliers" at bounding box center [375, 86] width 128 height 28
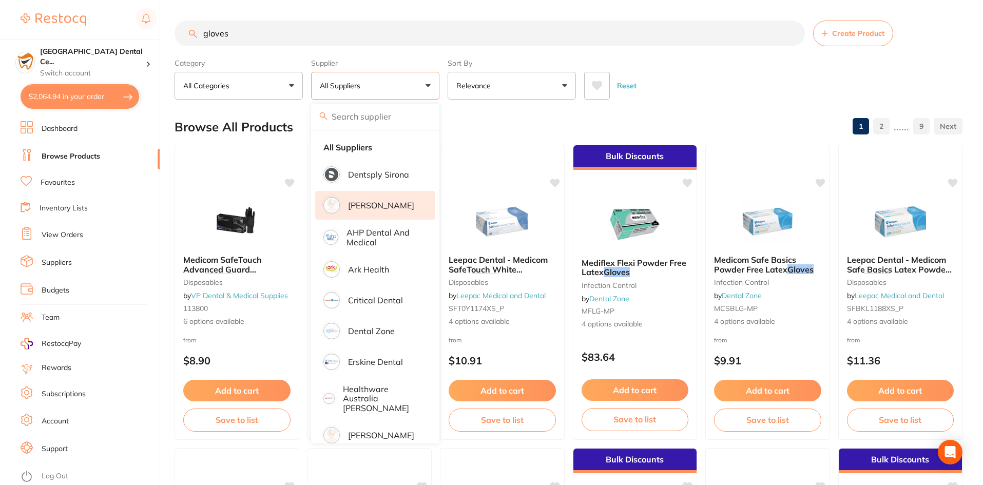
scroll to position [20, 0]
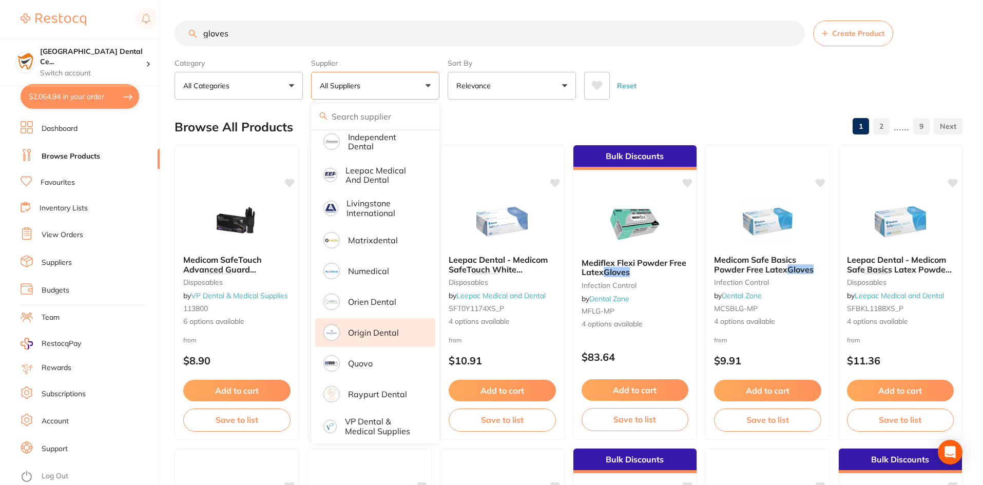
scroll to position [898, 0]
click at [379, 332] on li "Origin Dental" at bounding box center [375, 332] width 120 height 29
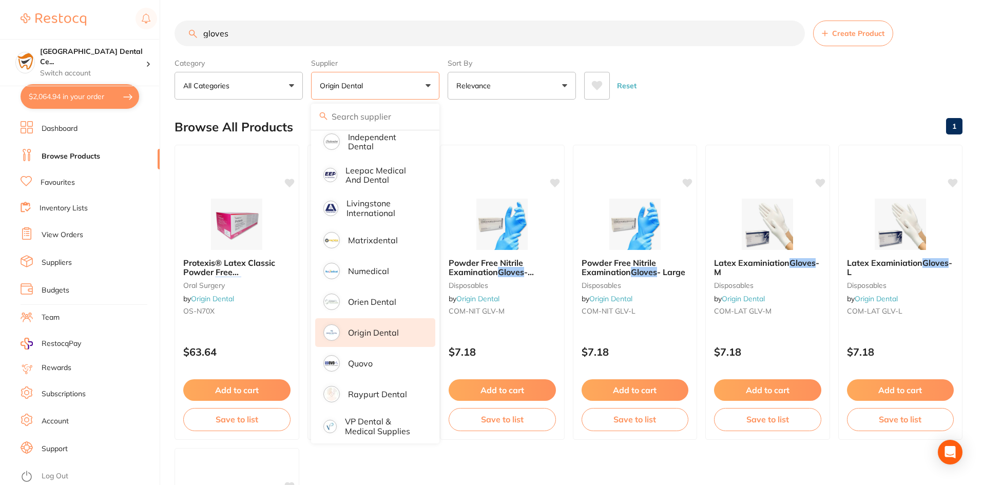
click at [720, 93] on div "Reset" at bounding box center [769, 82] width 370 height 36
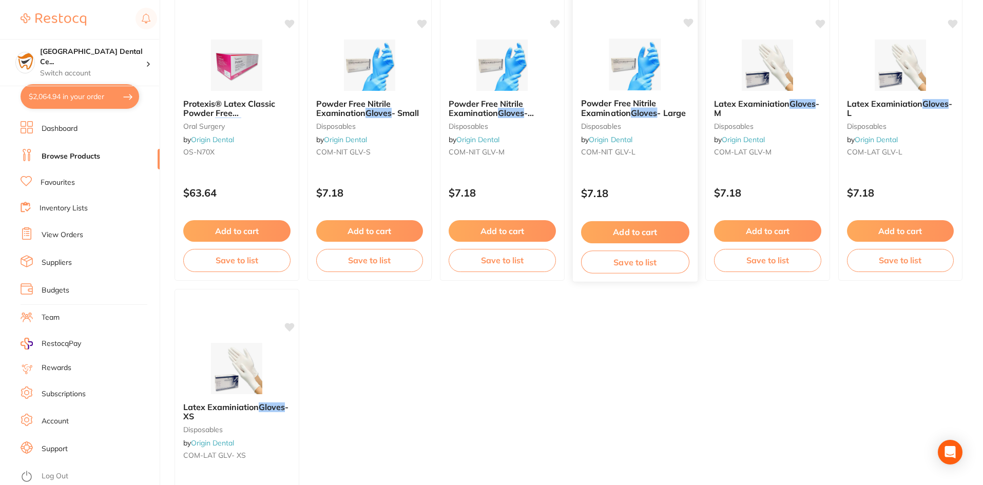
scroll to position [205, 0]
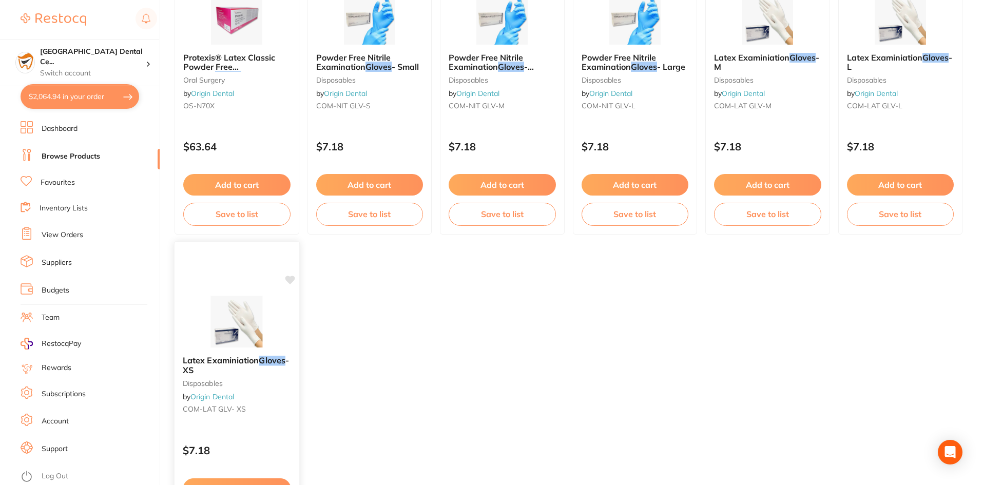
click at [226, 379] on small "disposables" at bounding box center [237, 383] width 108 height 8
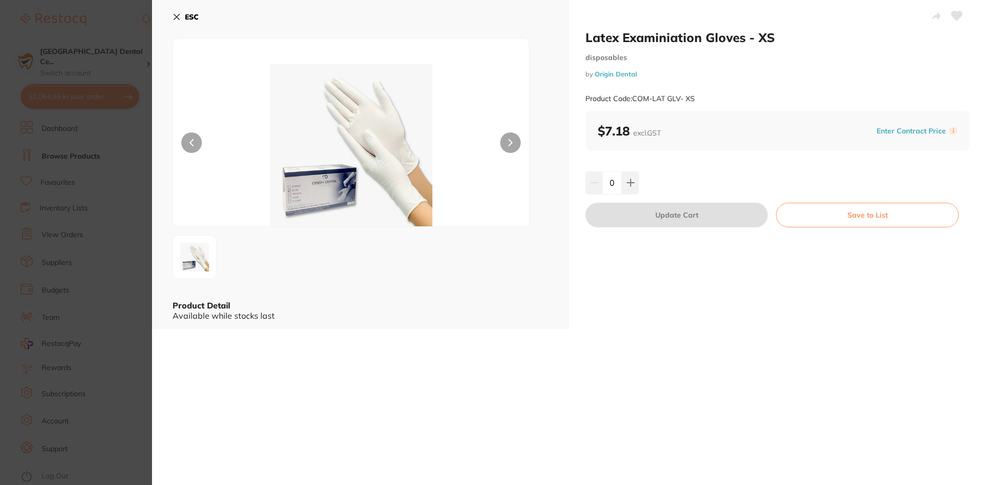
click at [639, 187] on div "0" at bounding box center [777, 182] width 384 height 23
click at [631, 187] on button at bounding box center [630, 182] width 17 height 23
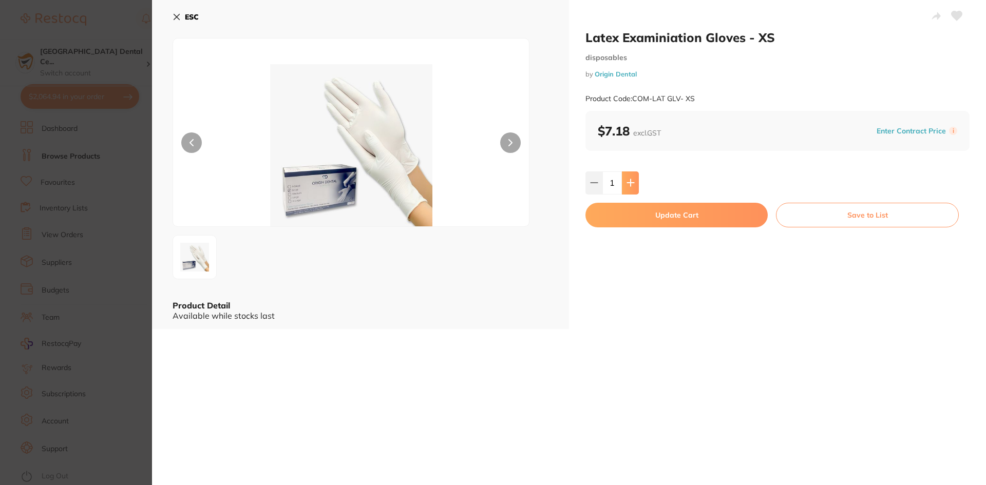
click at [631, 187] on button at bounding box center [630, 182] width 17 height 23
click at [614, 184] on input "5" at bounding box center [612, 182] width 20 height 23
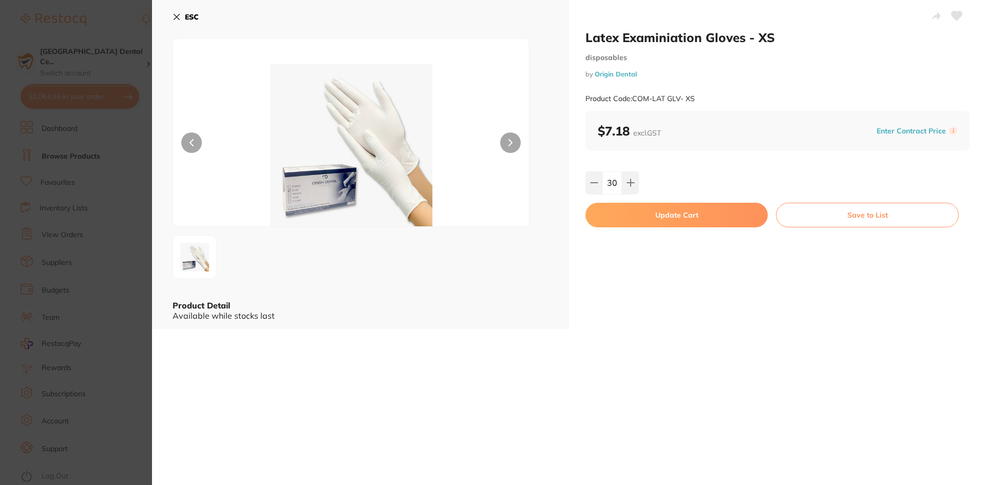
click at [610, 176] on input "30" at bounding box center [612, 182] width 20 height 23
type input "40"
click at [613, 220] on button "Update Cart" at bounding box center [676, 215] width 182 height 25
checkbox input "false"
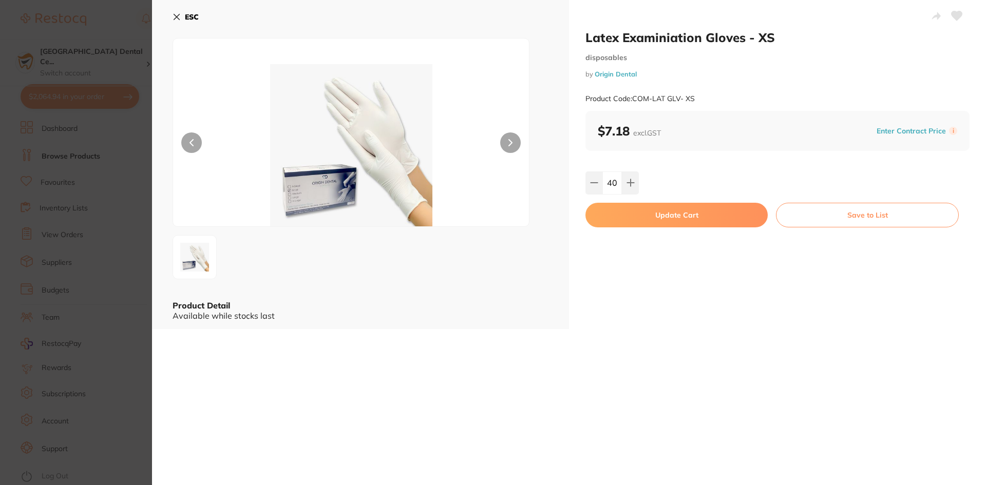
checkbox input "false"
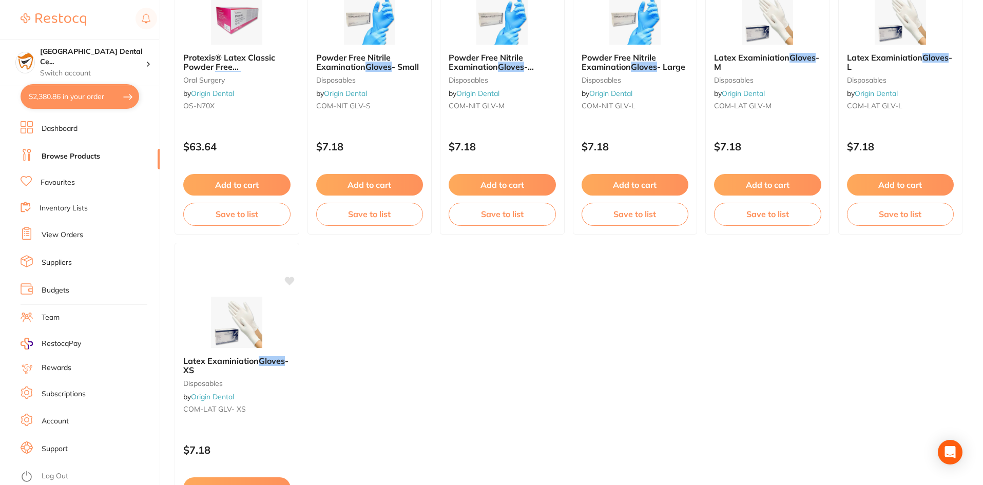
scroll to position [103, 0]
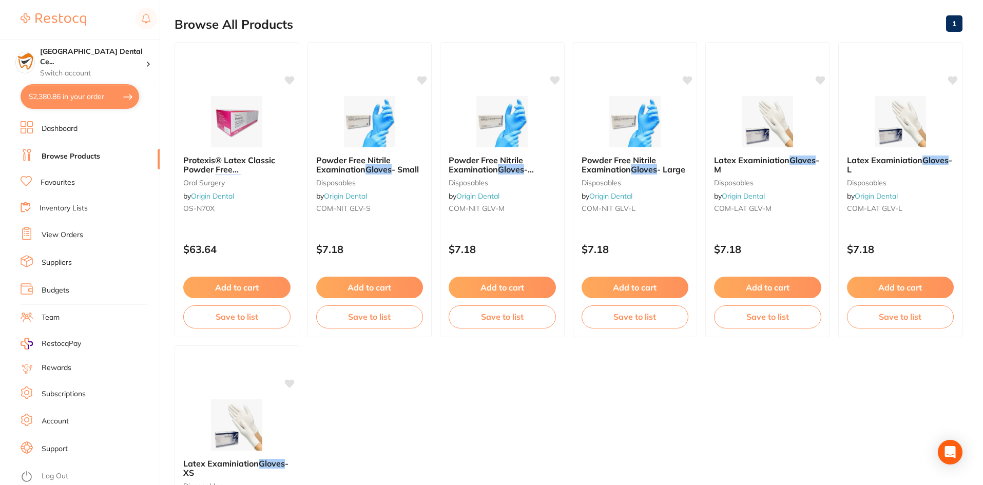
click at [367, 164] on span "Powder Free Nitrile Examination" at bounding box center [353, 165] width 74 height 20
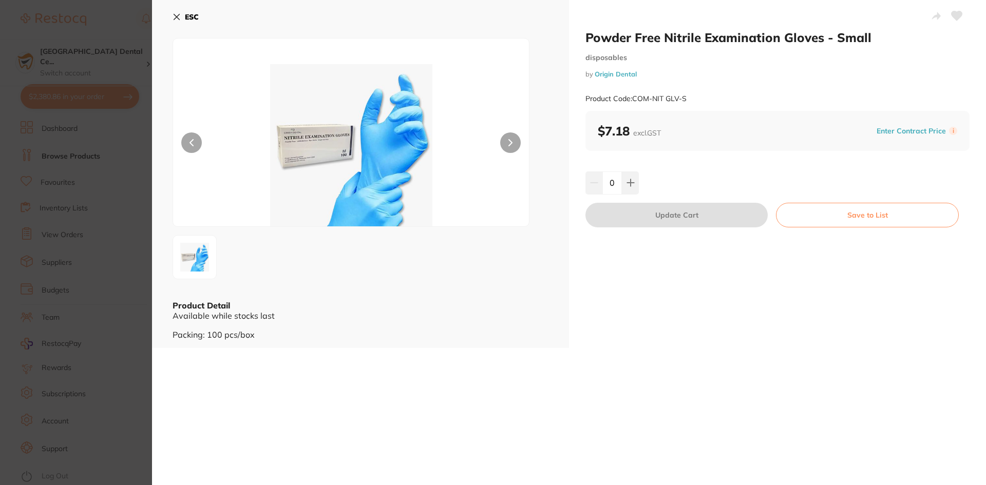
click at [611, 187] on input "0" at bounding box center [612, 182] width 20 height 23
type input "10"
click at [633, 220] on button "Update Cart" at bounding box center [676, 215] width 182 height 25
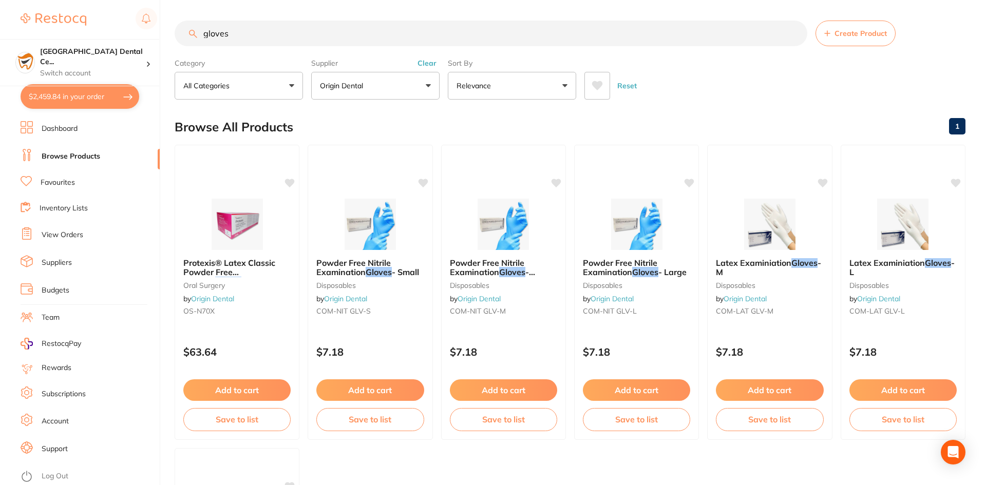
click at [633, 250] on div "Powder Free Nitrile Examination Gloves - Large disposables by Origin Dental COM…" at bounding box center [636, 289] width 124 height 78
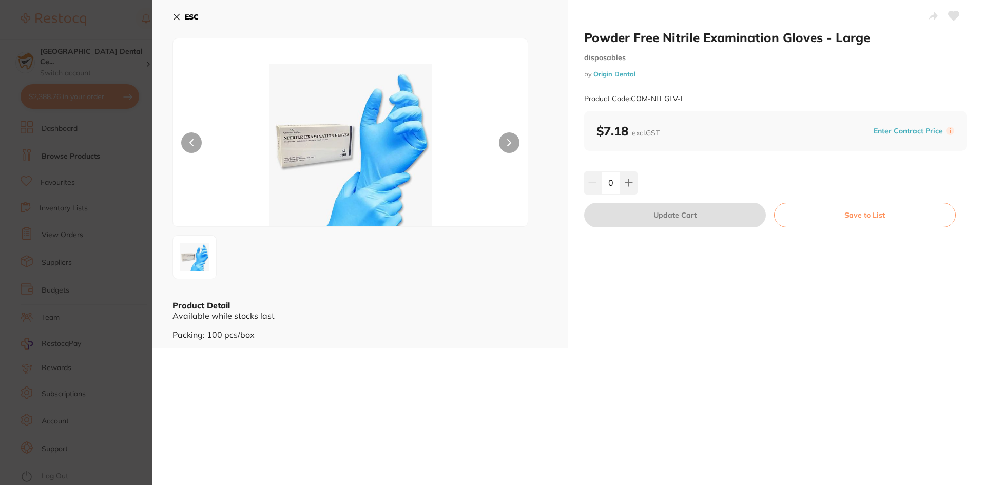
scroll to position [997, 0]
type input "10"
click at [185, 15] on b "ESC" at bounding box center [192, 16] width 14 height 9
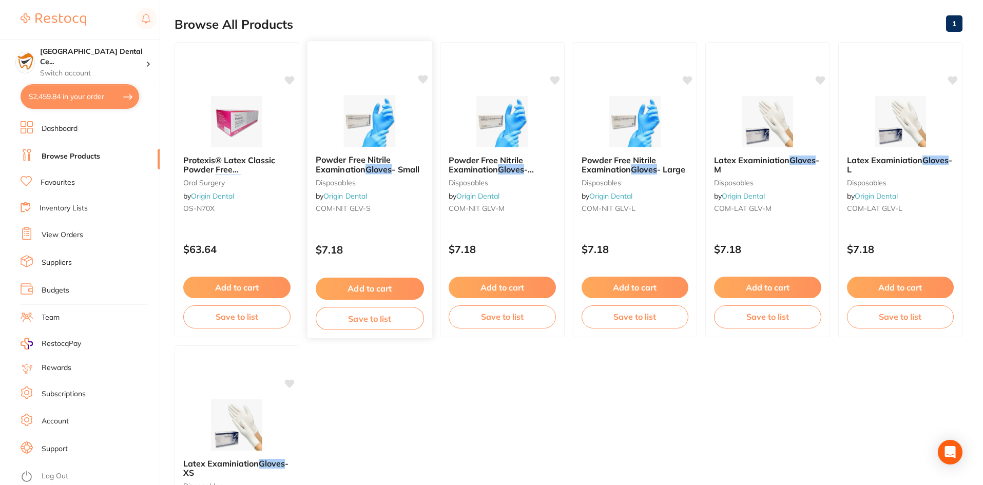
click at [354, 287] on button "Add to cart" at bounding box center [369, 289] width 108 height 22
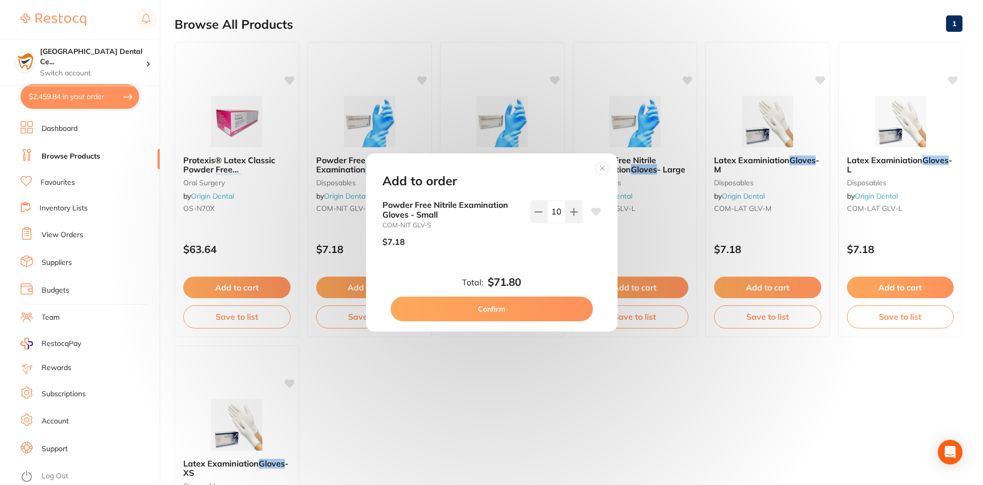
click at [556, 213] on input "10" at bounding box center [556, 211] width 18 height 23
type input "10"
click at [529, 303] on button "Confirm" at bounding box center [492, 309] width 202 height 25
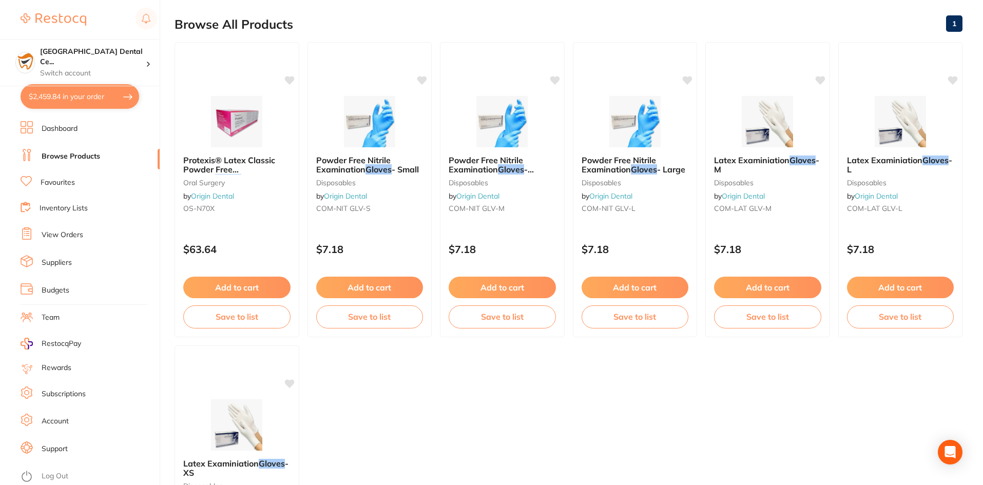
click at [494, 428] on ul "Protexis® Latex Classic Powder Free Surgical Gloves - Cream - 7.0 oral surgery …" at bounding box center [569, 341] width 788 height 599
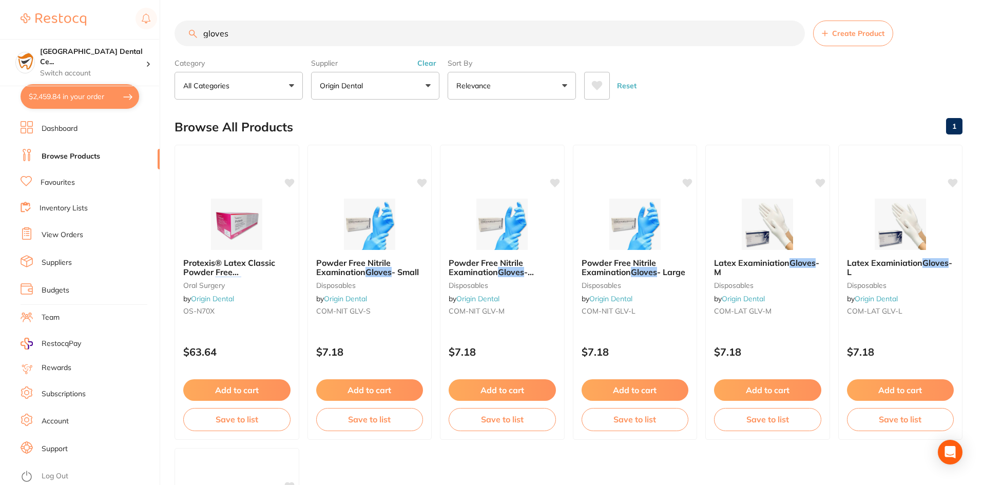
click at [417, 62] on button "Clear" at bounding box center [426, 63] width 25 height 9
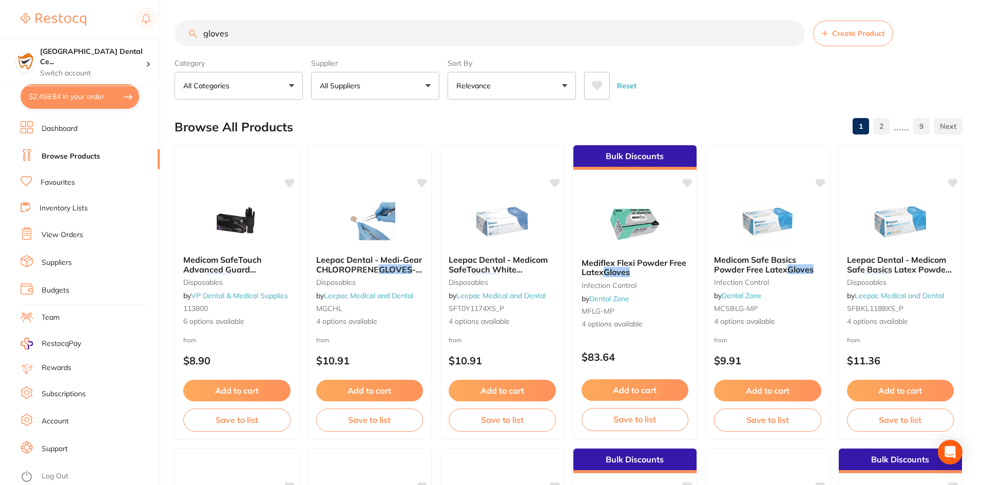
click at [384, 98] on button "All Suppliers" at bounding box center [375, 86] width 128 height 28
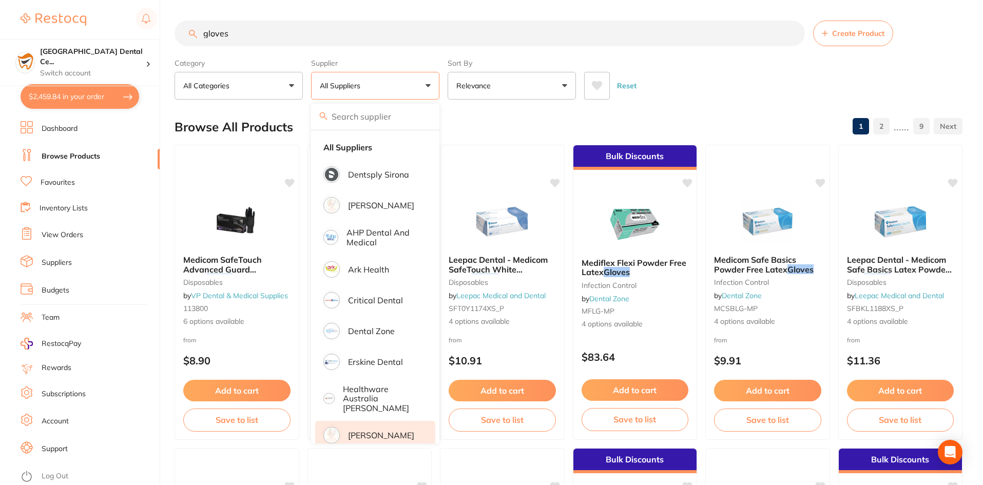
click at [359, 431] on p "[PERSON_NAME]" at bounding box center [381, 435] width 66 height 9
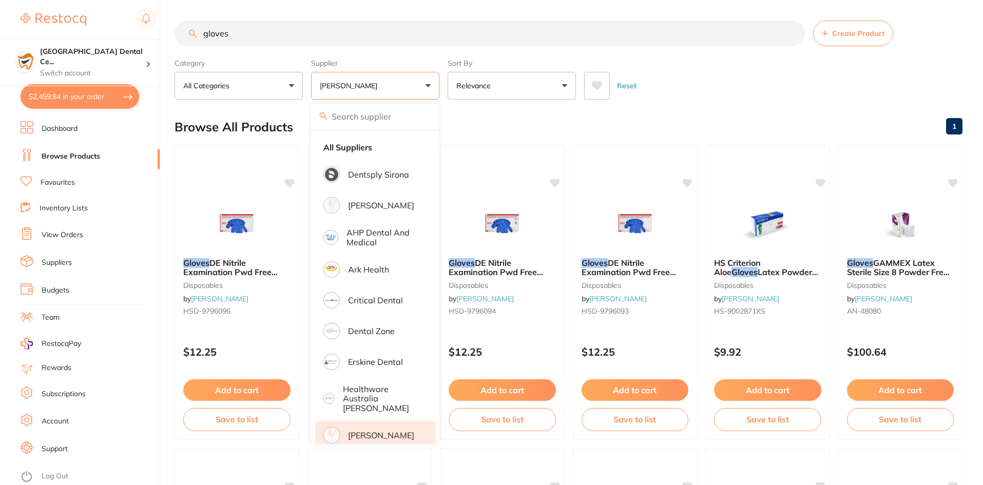
click at [708, 126] on div "Browse All Products 1" at bounding box center [569, 127] width 788 height 34
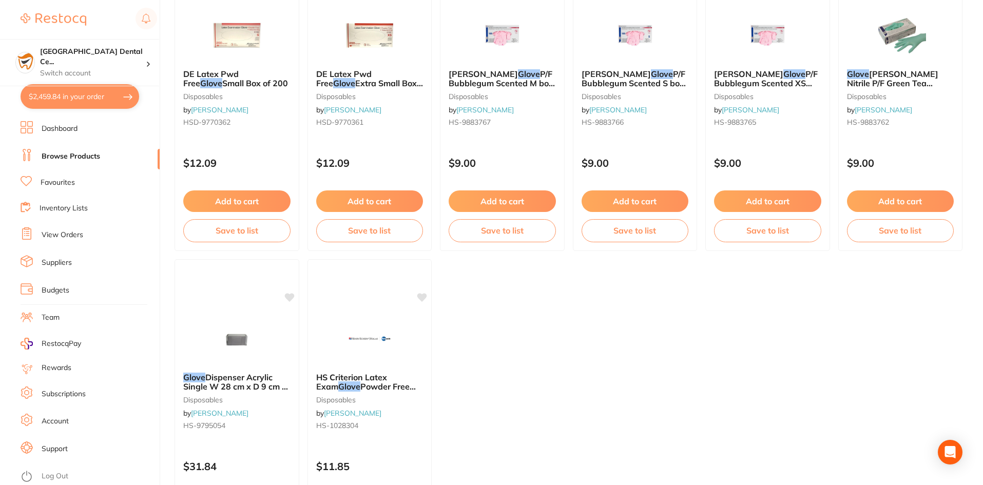
scroll to position [1181, 0]
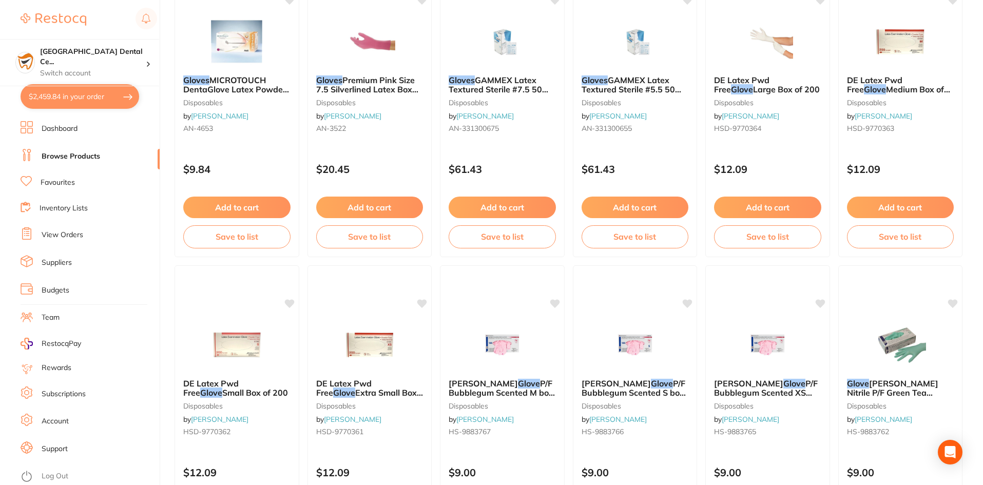
scroll to position [719, 0]
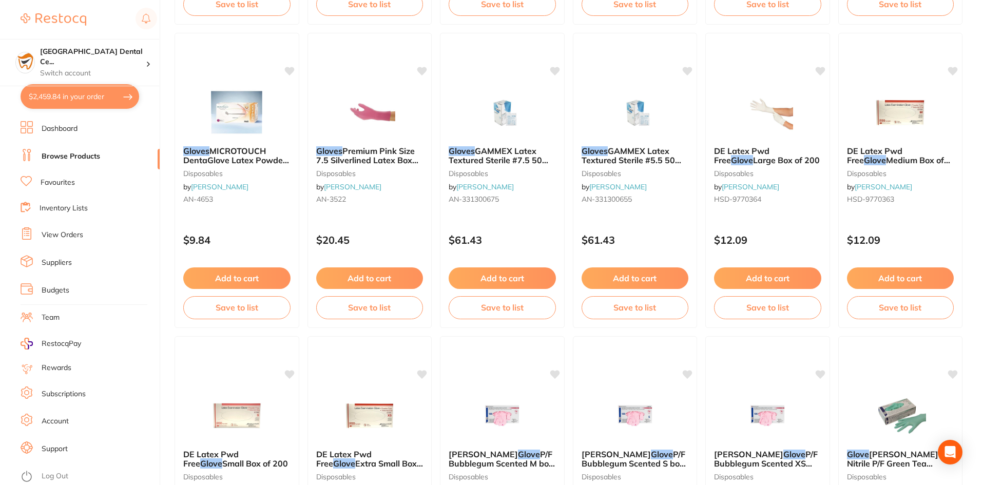
click at [59, 241] on li "View Orders" at bounding box center [90, 234] width 139 height 15
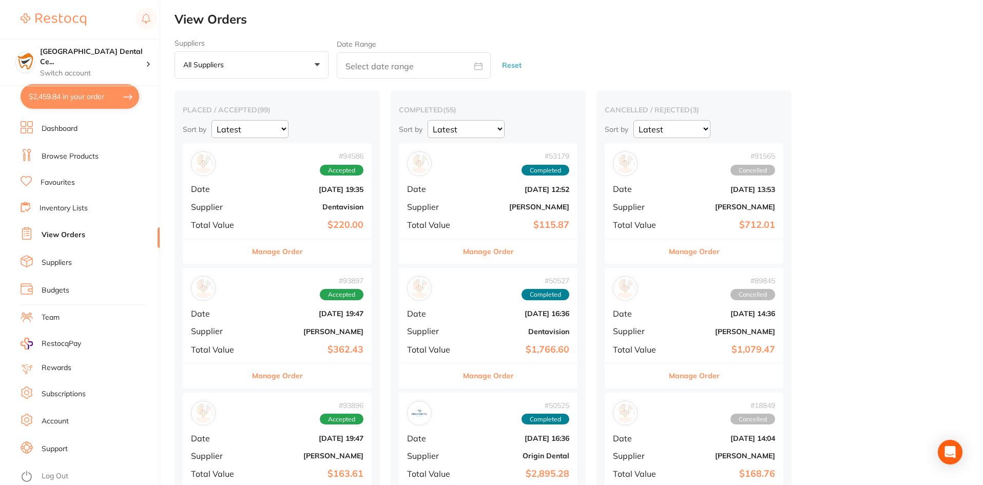
scroll to position [154, 0]
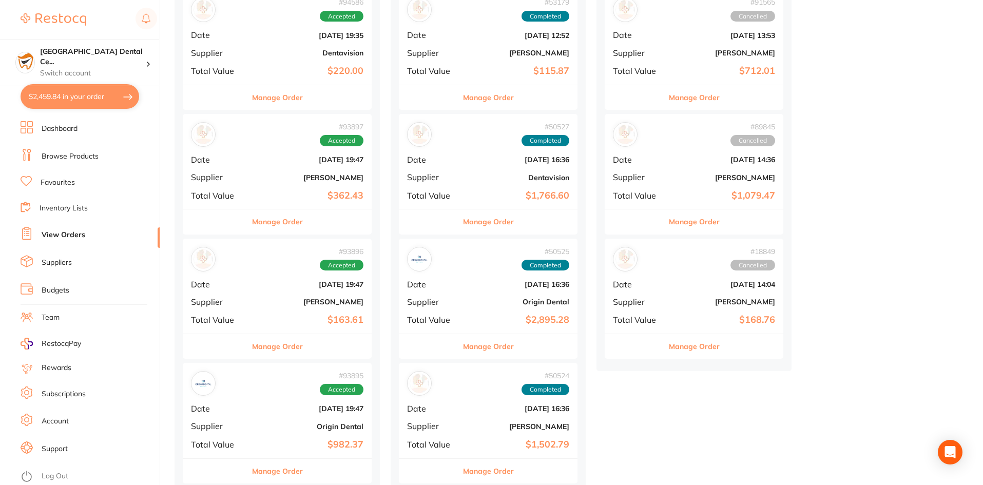
click at [258, 332] on div "# 93896 Accepted Date Sept 16 2025, 19:47 Supplier Henry Schein Halas Total Val…" at bounding box center [277, 286] width 189 height 95
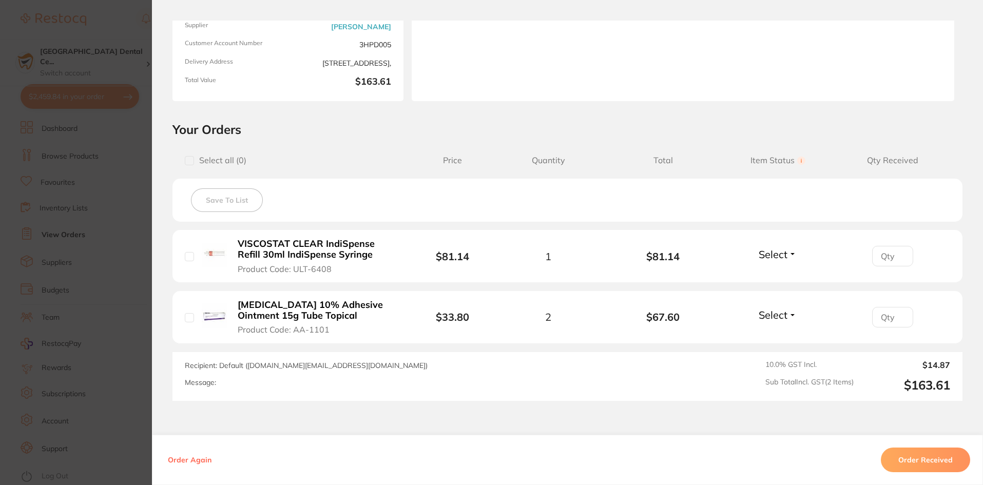
scroll to position [199, 0]
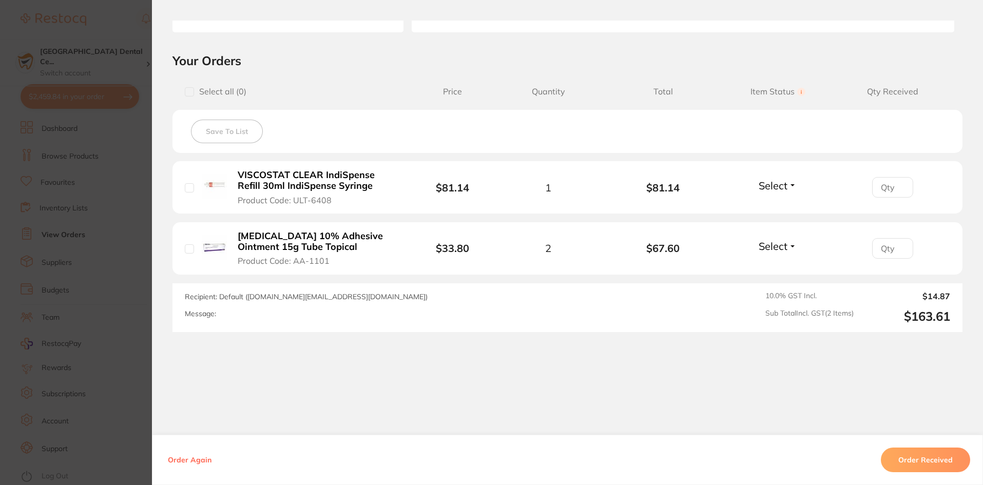
click at [120, 64] on section "Order ID: Restocq- 93896 Order Information Accepted Order Order Date Sept 16 20…" at bounding box center [491, 242] width 983 height 485
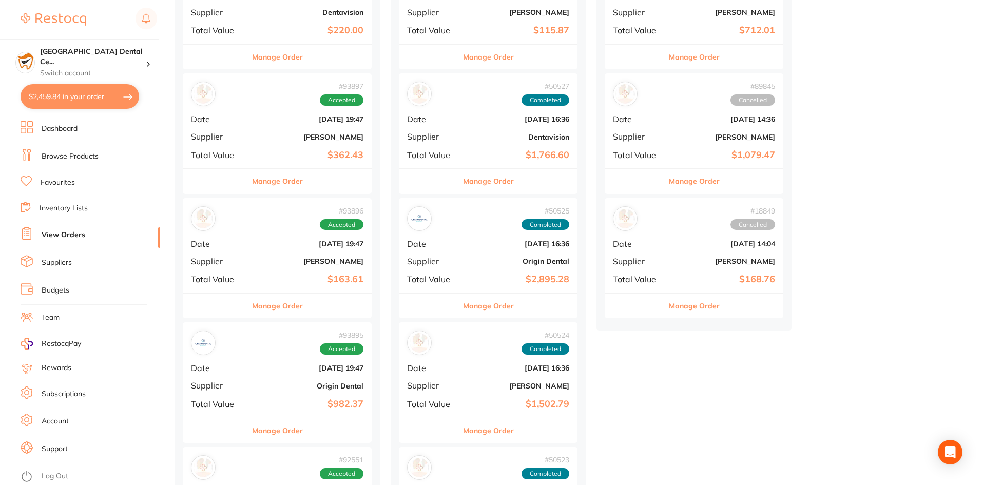
scroll to position [154, 0]
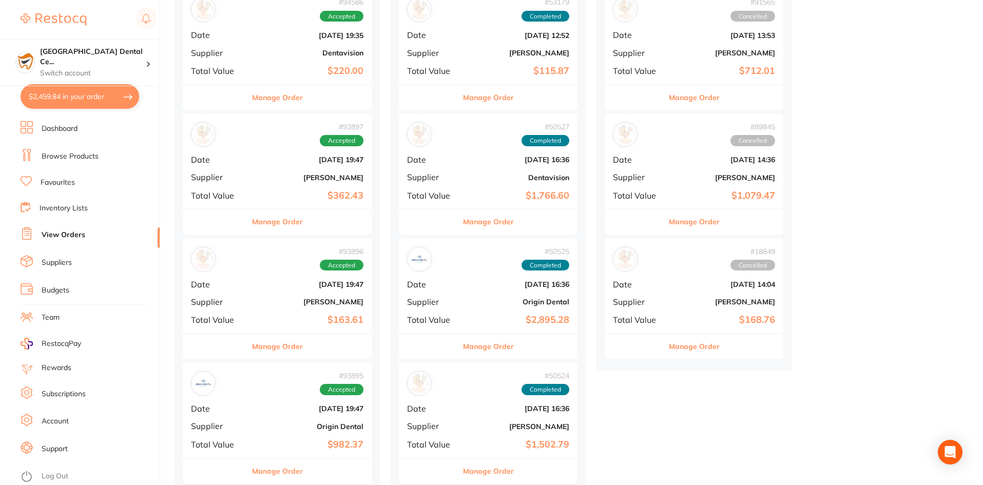
click at [290, 337] on button "Manage Order" at bounding box center [277, 346] width 51 height 25
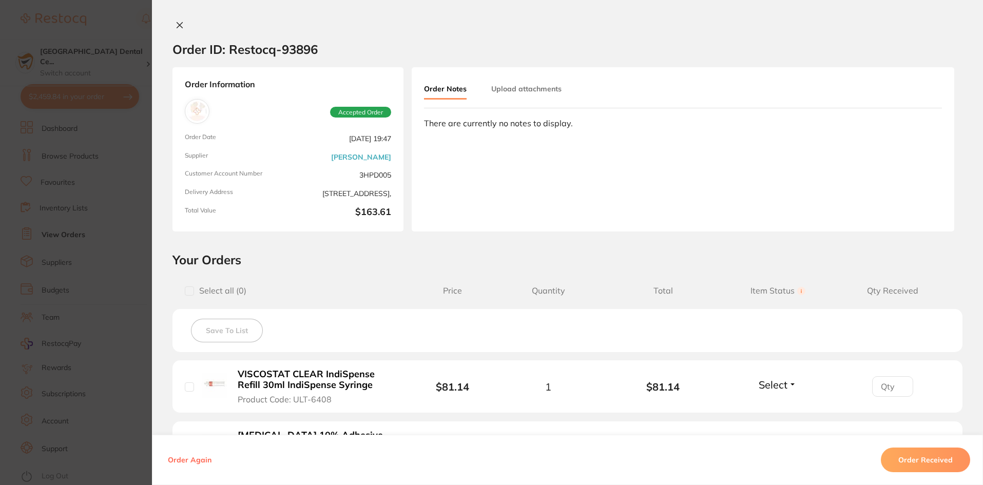
click at [180, 287] on div "Select all ( 0 ) Price Quantity Total Item Status You can use this feature to t…" at bounding box center [567, 291] width 790 height 26
click at [161, 290] on section "Your Orders Select all ( 0 ) Price Quantity Total Item Status You can use this …" at bounding box center [567, 391] width 831 height 279
click at [127, 288] on section "Order ID: Restocq- 93896 Order Information Accepted Order Order Date Sept 16 20…" at bounding box center [491, 242] width 983 height 485
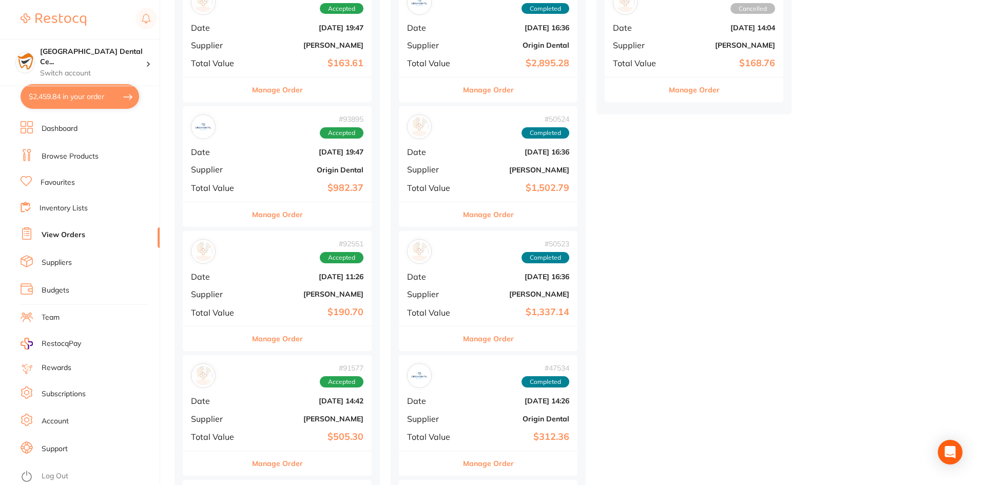
scroll to position [513, 0]
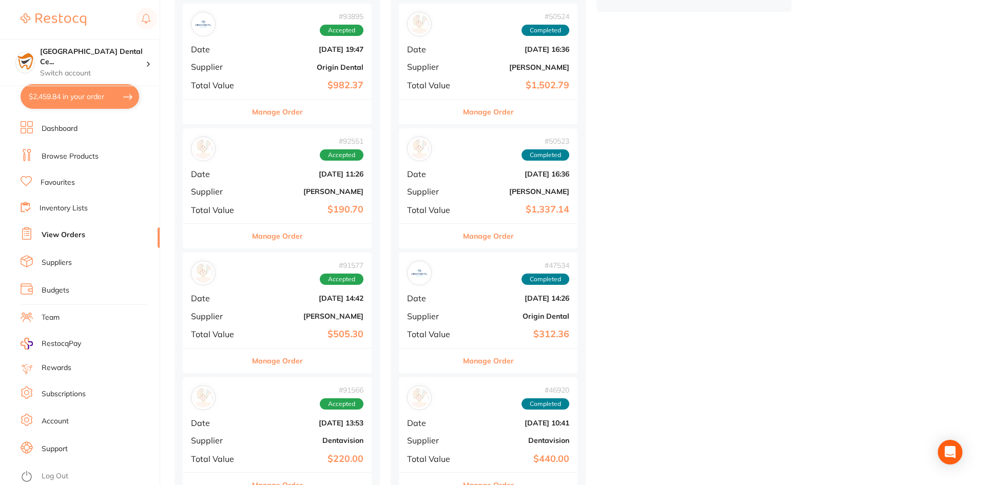
click at [303, 350] on button "Manage Order" at bounding box center [277, 361] width 51 height 25
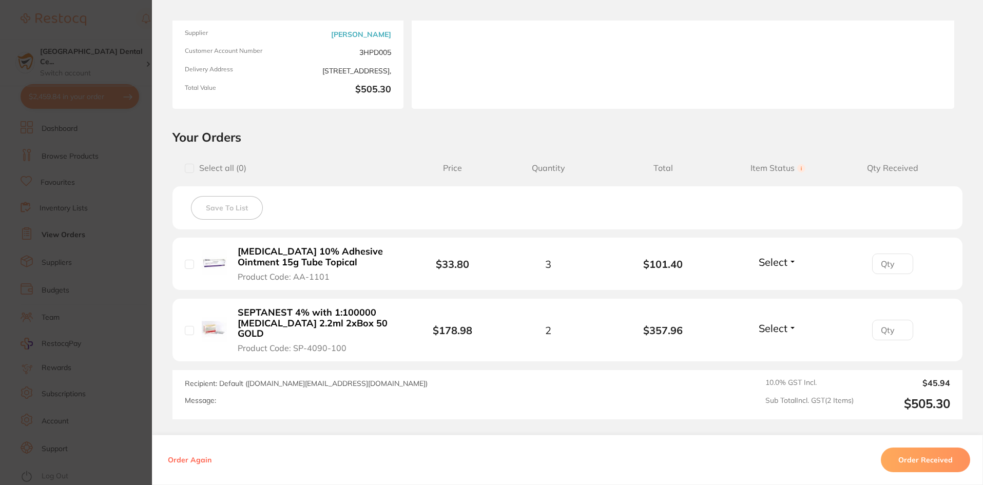
scroll to position [199, 0]
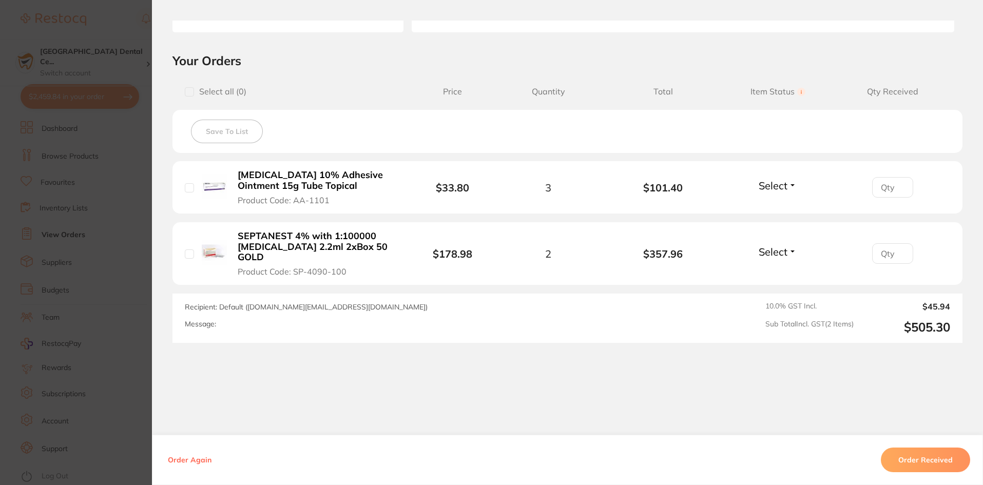
click at [118, 239] on section "Order ID: Restocq- 91577 Order Information Accepted Order Order Date [DATE] 14:…" at bounding box center [491, 242] width 983 height 485
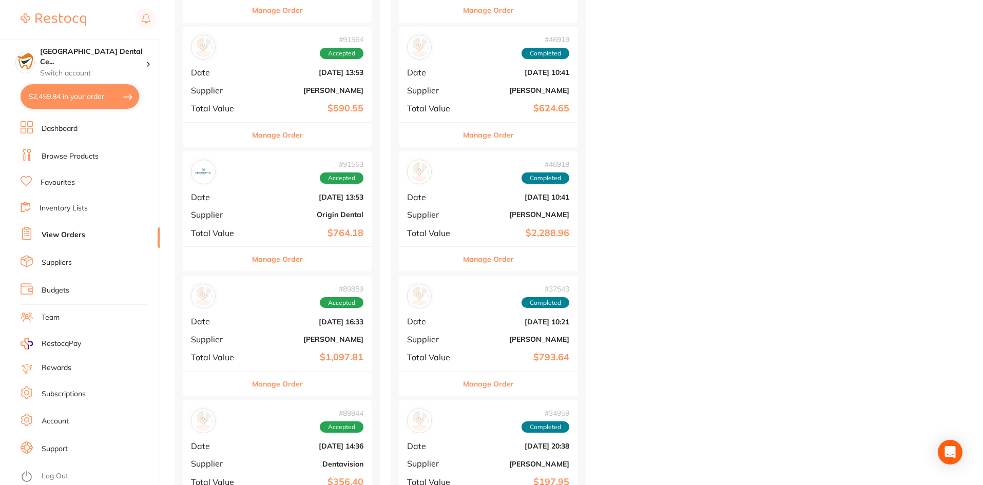
scroll to position [1027, 0]
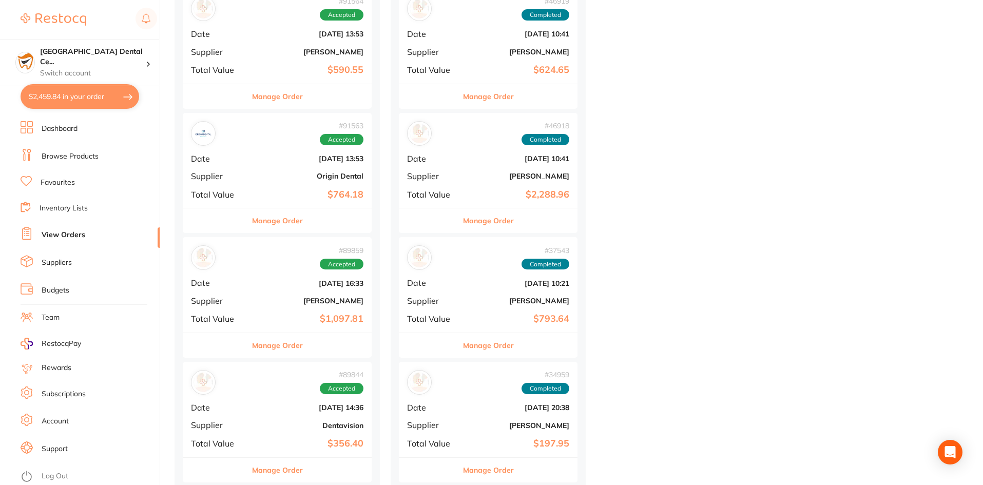
click at [305, 351] on div "Manage Order" at bounding box center [277, 345] width 189 height 25
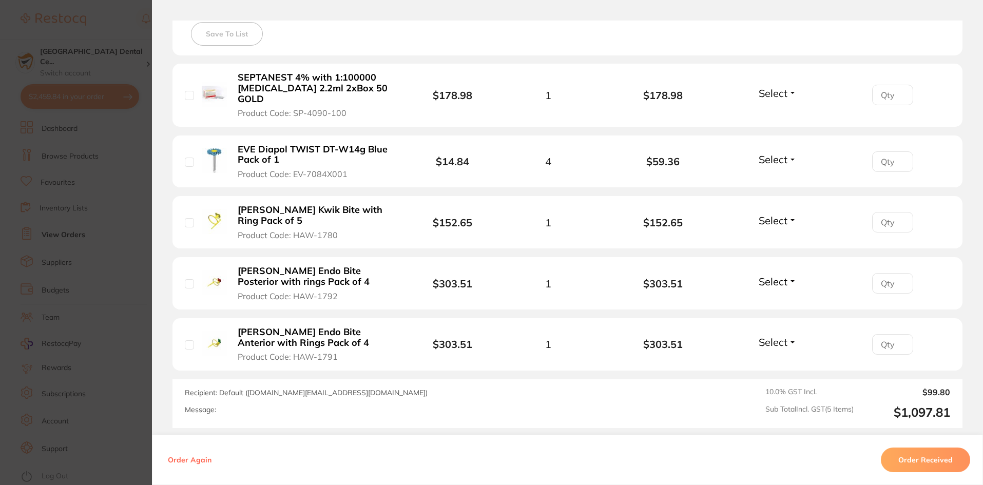
scroll to position [359, 0]
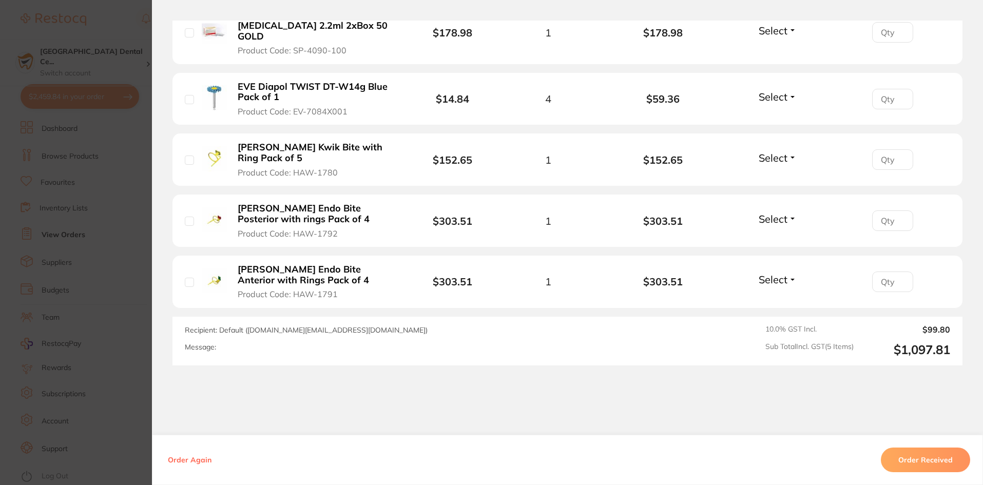
click at [125, 271] on section "Order ID: Restocq- 89859 Order Information Accepted Order Order Date [DATE] 16:…" at bounding box center [491, 242] width 983 height 485
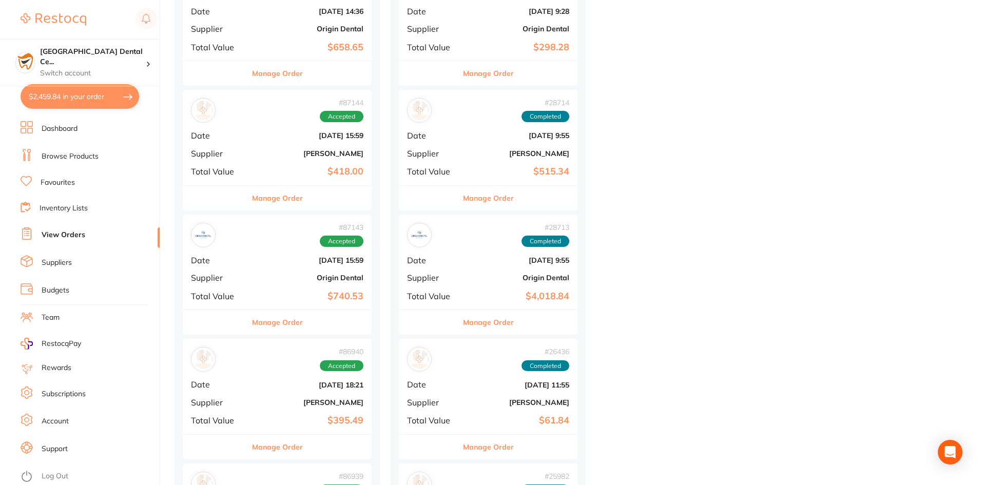
scroll to position [2002, 0]
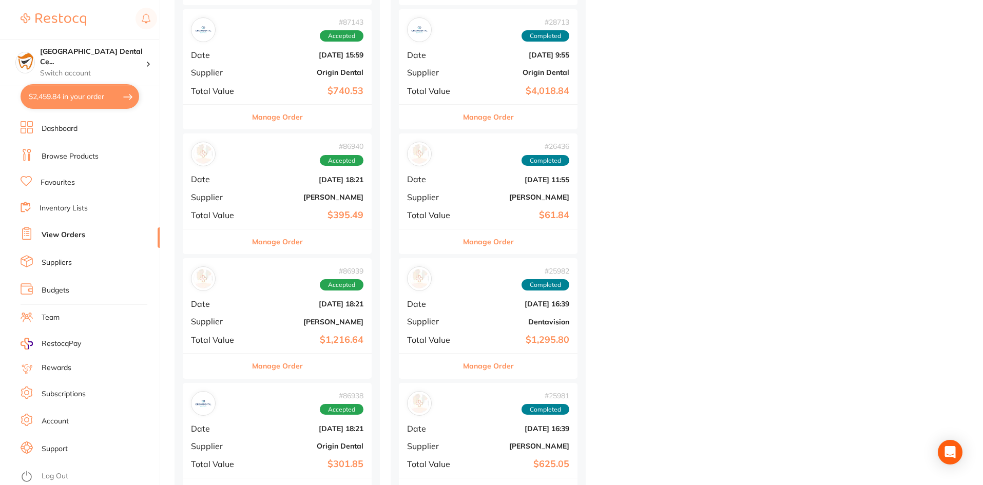
click at [284, 358] on button "Manage Order" at bounding box center [277, 366] width 51 height 25
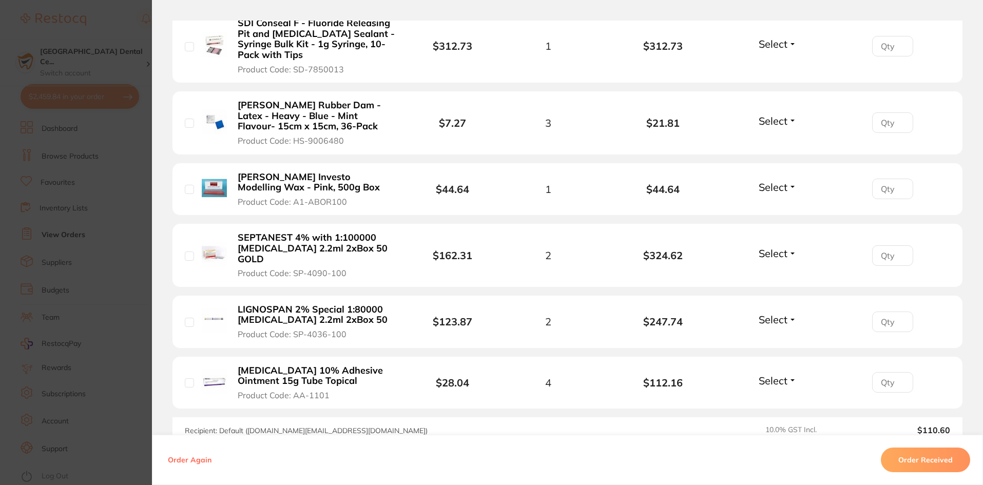
scroll to position [513, 0]
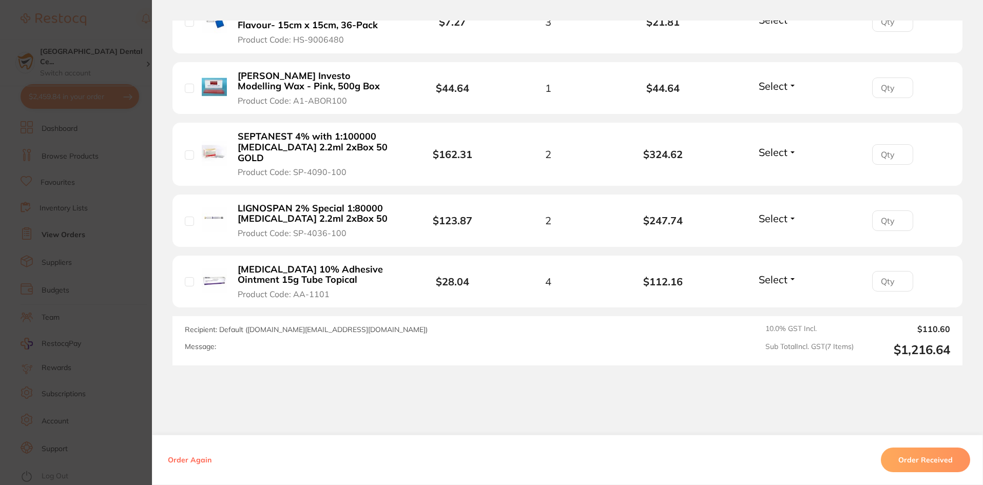
click at [103, 250] on section "Order ID: Restocq- 86939 Order Information Accepted Order Order Date [DATE] 18:…" at bounding box center [491, 242] width 983 height 485
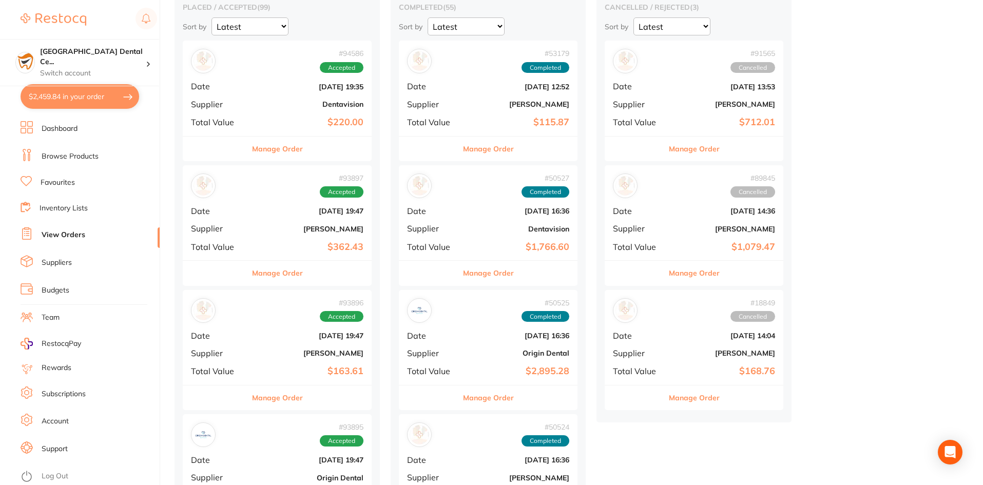
scroll to position [308, 0]
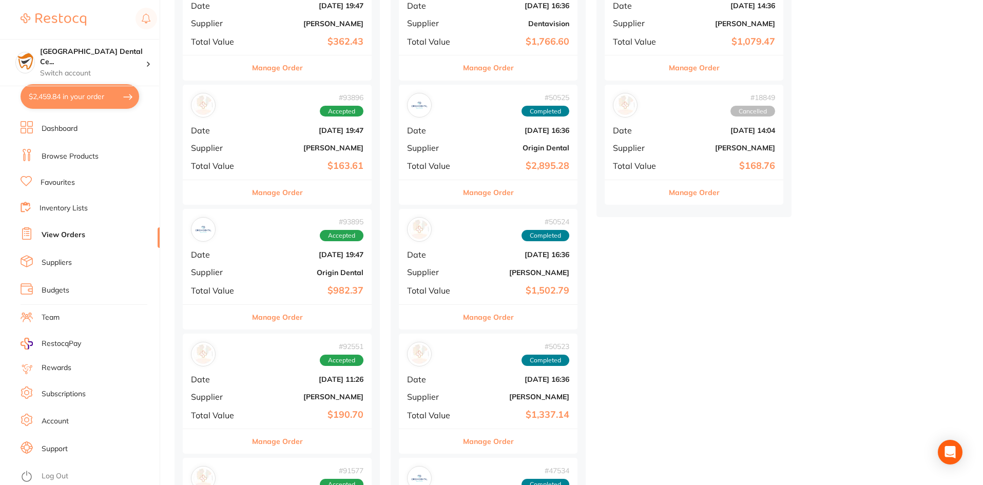
click at [279, 302] on div "# 93895 Accepted Date Sept 16 2025, 19:47 Supplier Origin Dental Total Value $9…" at bounding box center [277, 256] width 189 height 95
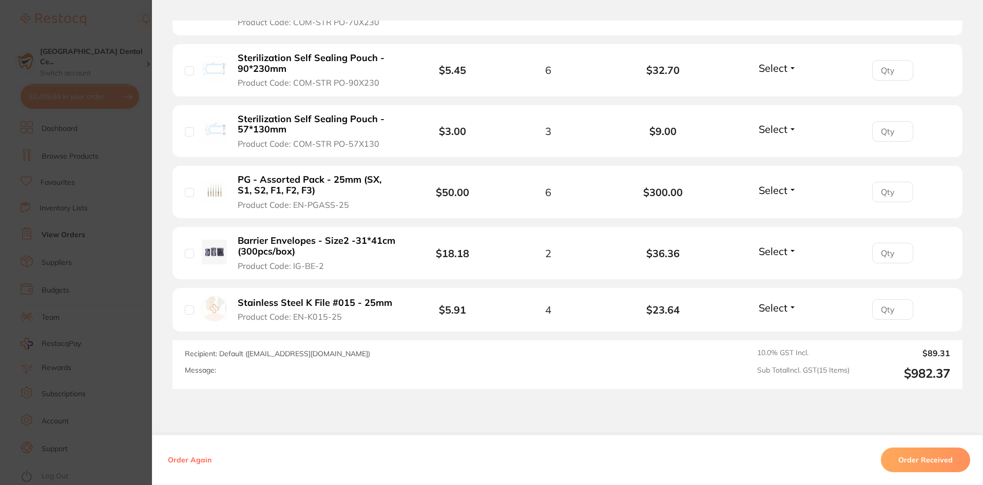
scroll to position [1074, 0]
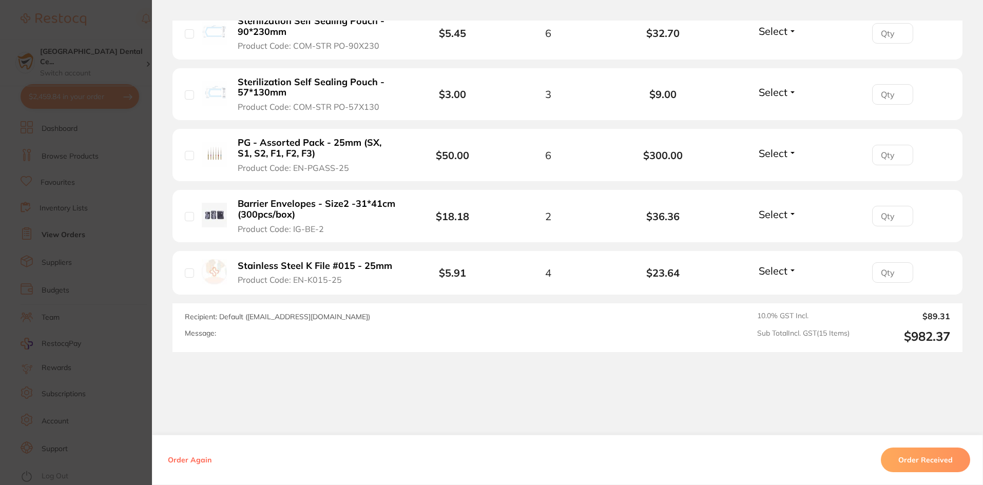
click at [109, 281] on section "Order ID: Restocq- 93895 Order Information Accepted Order Order Date Sept 16 20…" at bounding box center [491, 242] width 983 height 485
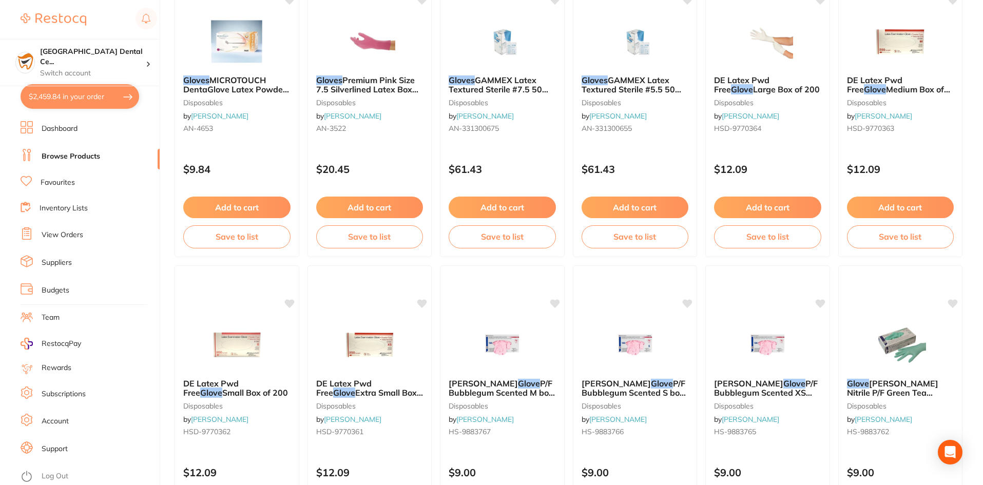
scroll to position [821, 0]
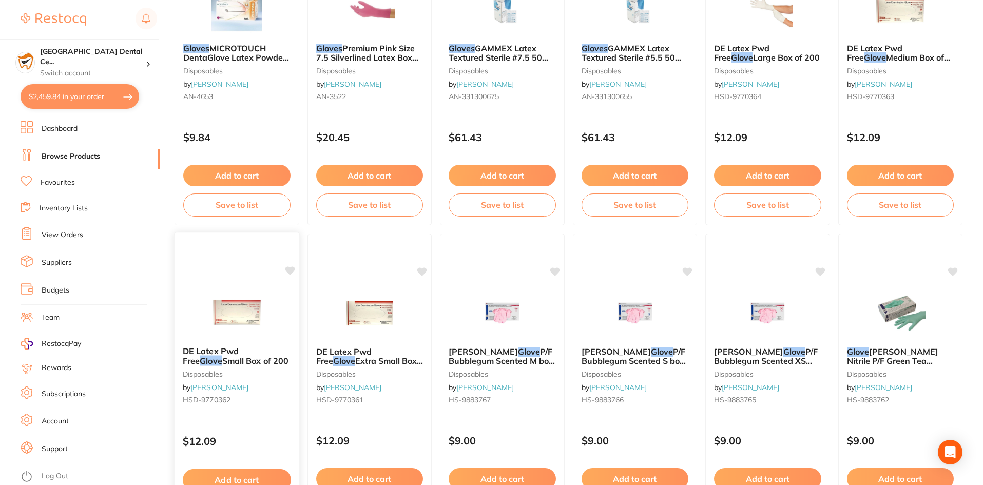
click at [244, 363] on span "Small Box of 200" at bounding box center [255, 361] width 66 height 10
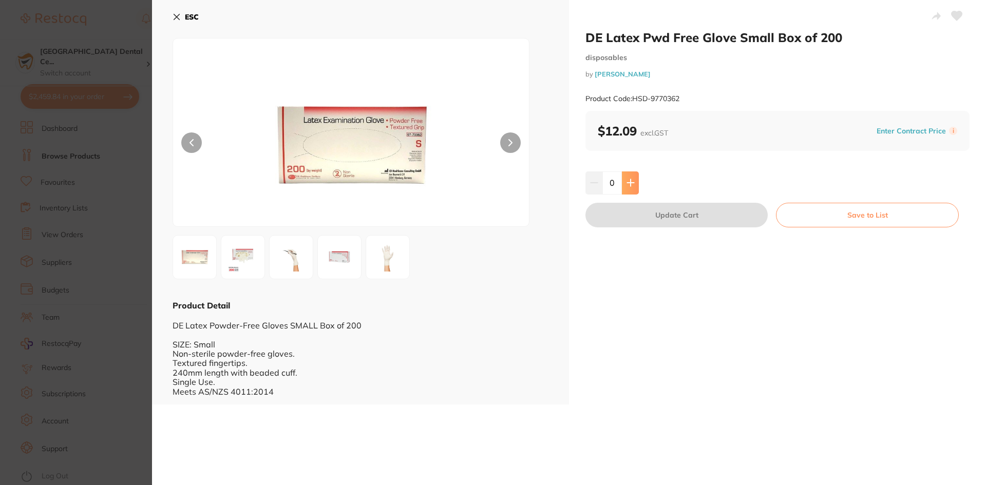
click at [625, 188] on button at bounding box center [630, 182] width 17 height 23
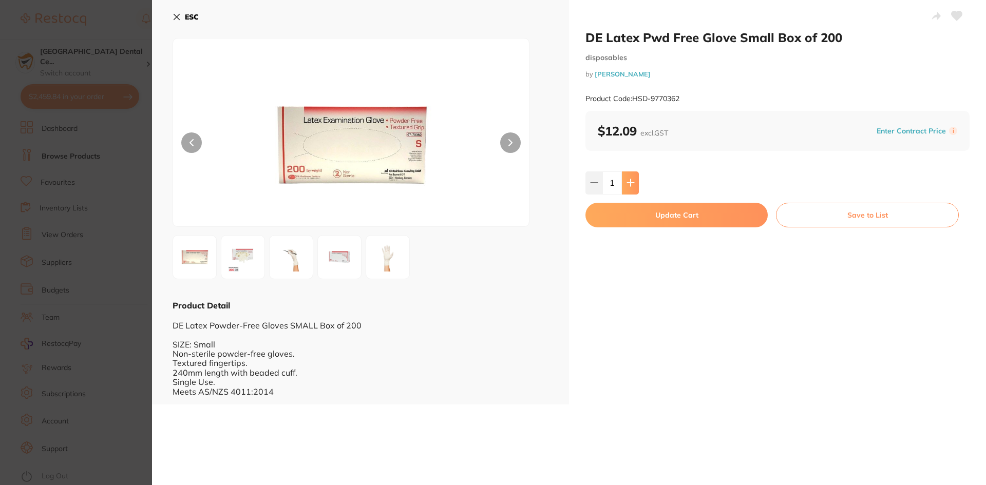
click at [625, 188] on button at bounding box center [630, 182] width 17 height 23
click at [614, 183] on input "2" at bounding box center [612, 182] width 20 height 23
type input "20"
click at [650, 210] on button "Update Cart" at bounding box center [676, 215] width 182 height 25
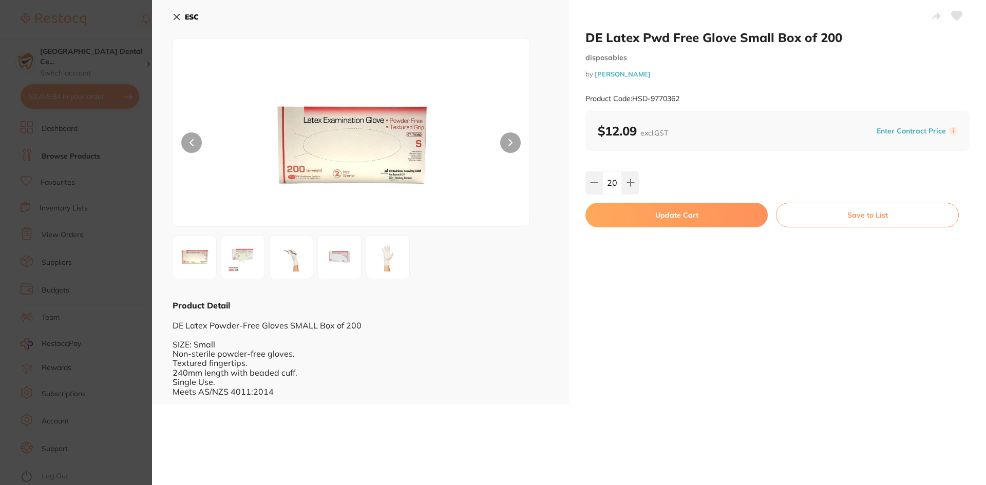
checkbox input "false"
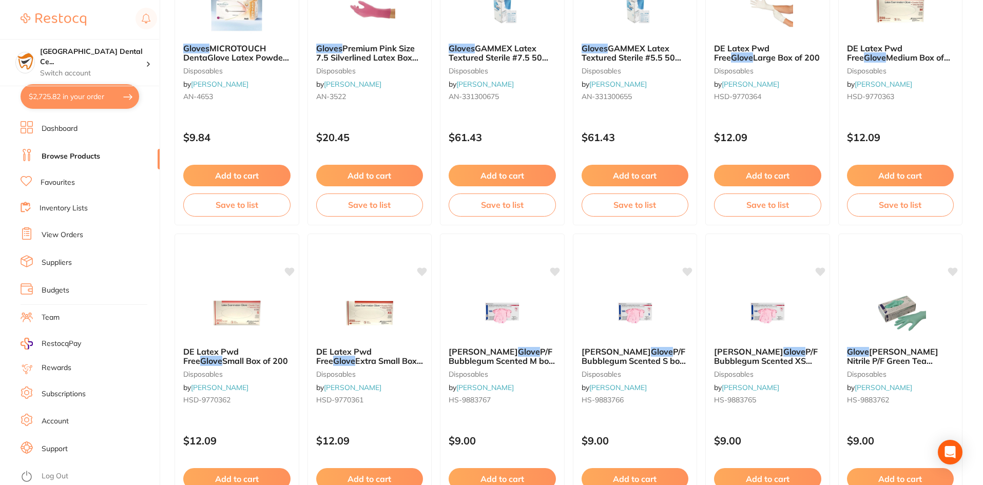
scroll to position [1047, 0]
click at [111, 88] on button "$2,725.82 in your order" at bounding box center [80, 96] width 119 height 25
checkbox input "true"
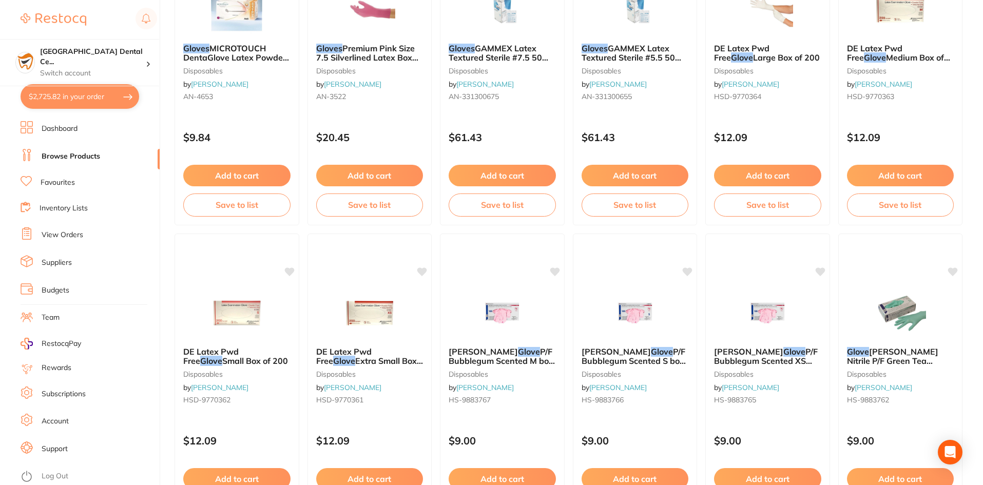
checkbox input "true"
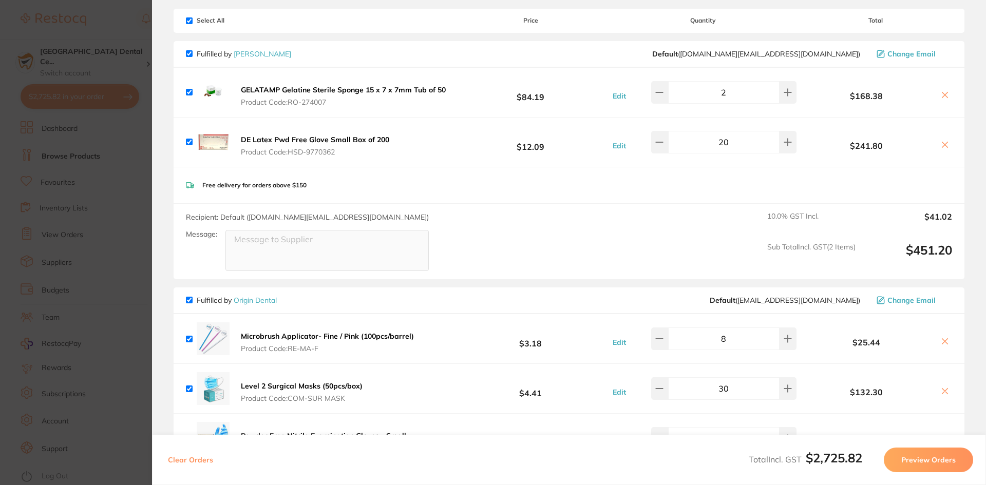
scroll to position [21, 0]
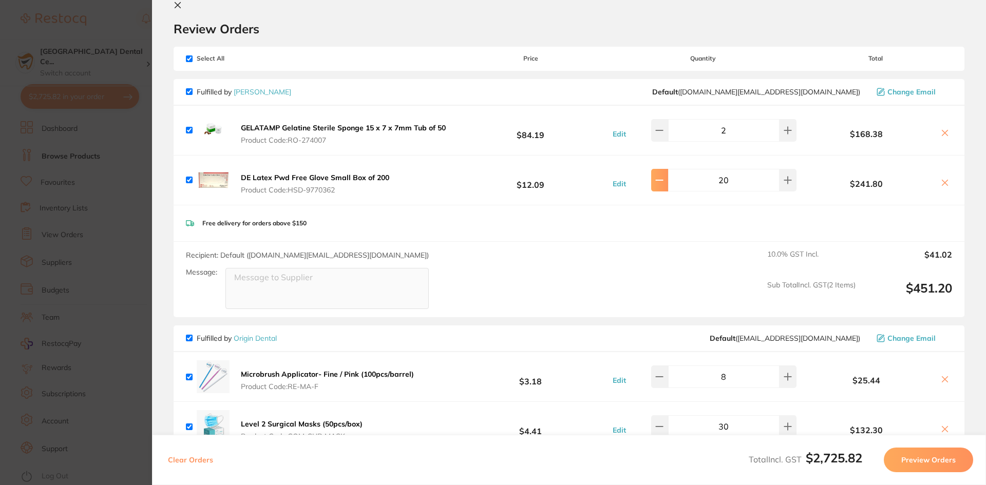
click at [656, 183] on button at bounding box center [659, 180] width 17 height 23
click at [663, 177] on icon at bounding box center [659, 180] width 8 height 8
click at [653, 184] on div "16" at bounding box center [713, 180] width 165 height 23
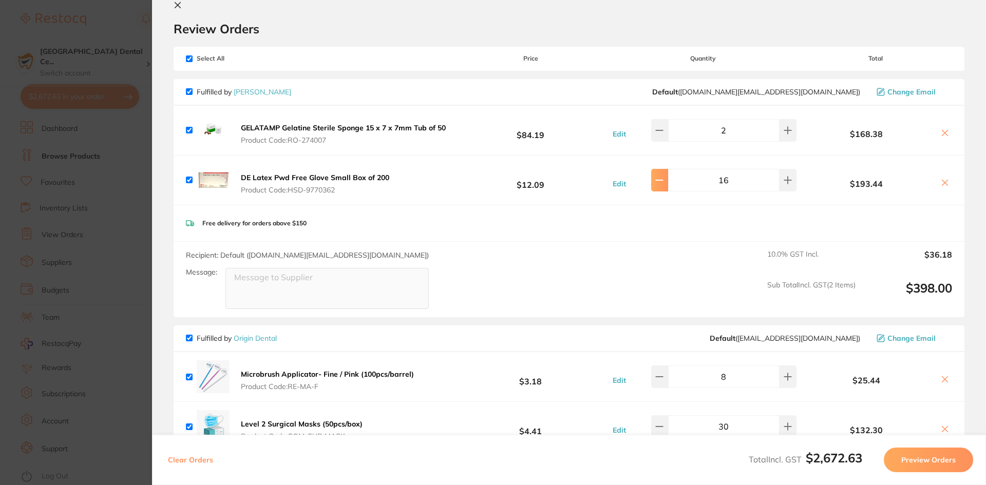
click at [660, 187] on button at bounding box center [659, 180] width 17 height 23
click at [671, 214] on div "Free delivery for orders above $150" at bounding box center [569, 223] width 791 height 36
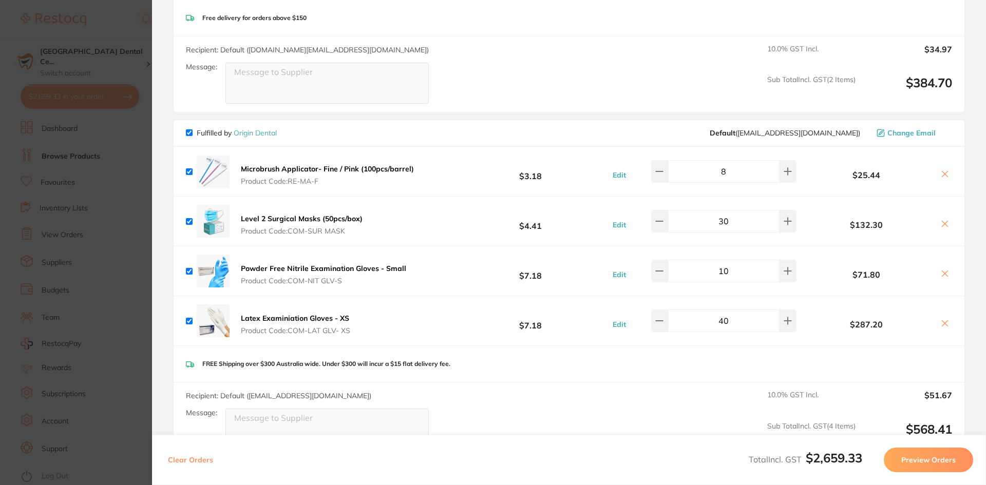
type input "15"
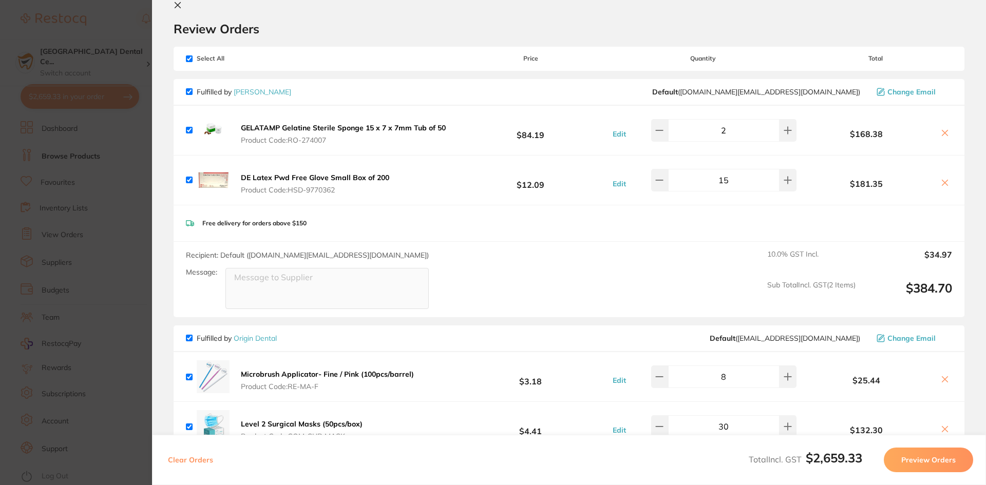
click at [660, 217] on div "Free delivery for orders above $150" at bounding box center [569, 223] width 791 height 36
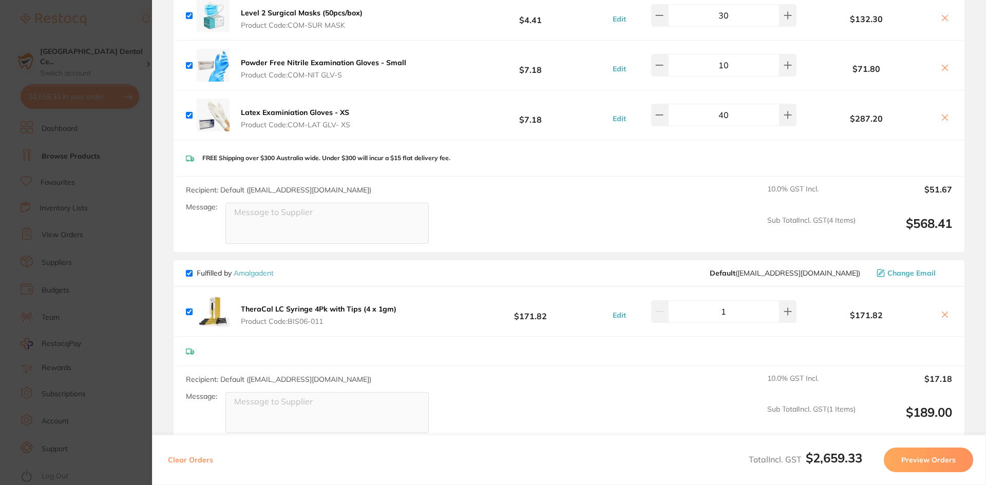
scroll to position [431, 0]
click at [54, 35] on section "Update RRP Set your pre negotiated price for this item. Item Agreed RRP (excl. …" at bounding box center [493, 242] width 986 height 485
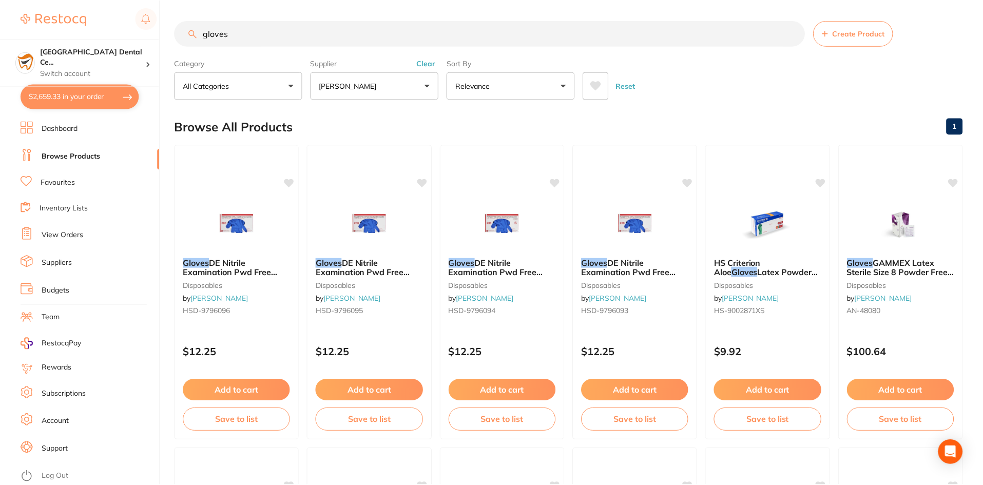
scroll to position [821, 0]
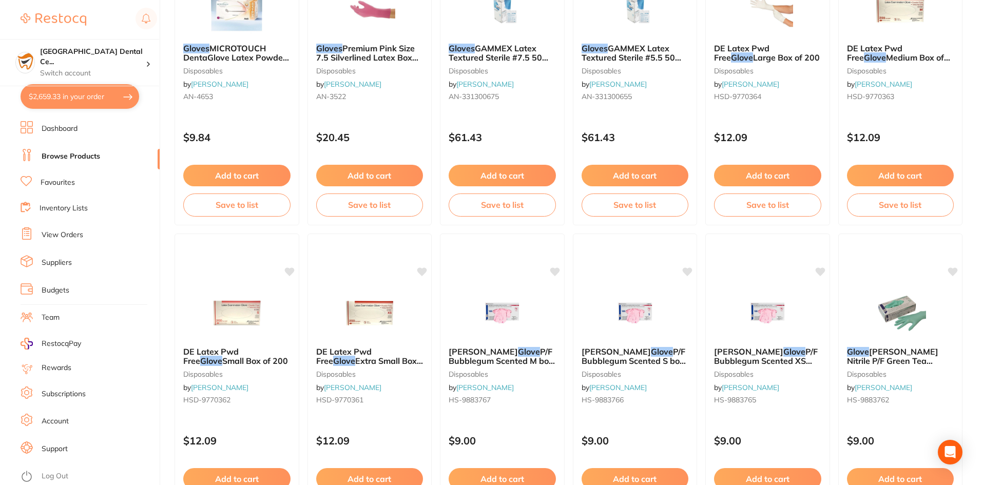
click at [51, 227] on ul "Dashboard Browse Products Favourites Inventory Lists View Orders Suppliers Budg…" at bounding box center [90, 303] width 139 height 364
click at [59, 240] on link "View Orders" at bounding box center [63, 235] width 42 height 10
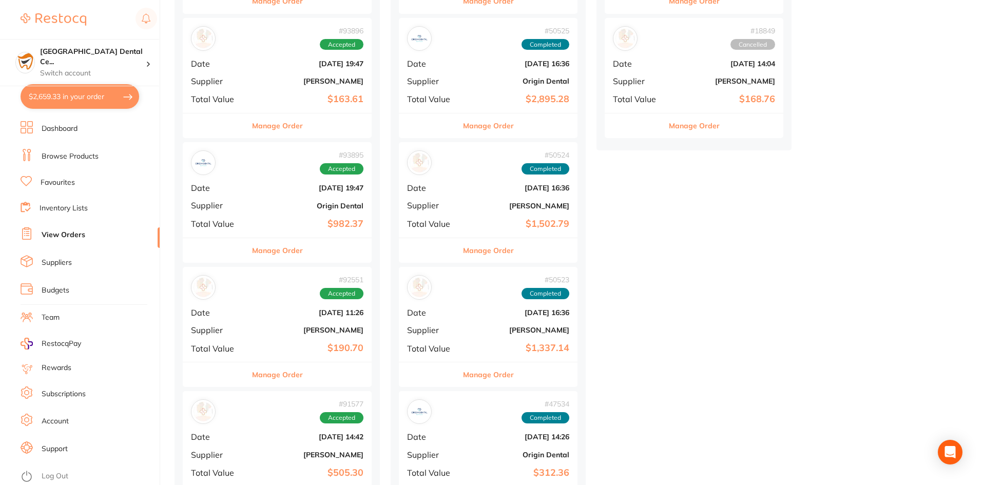
scroll to position [308, 0]
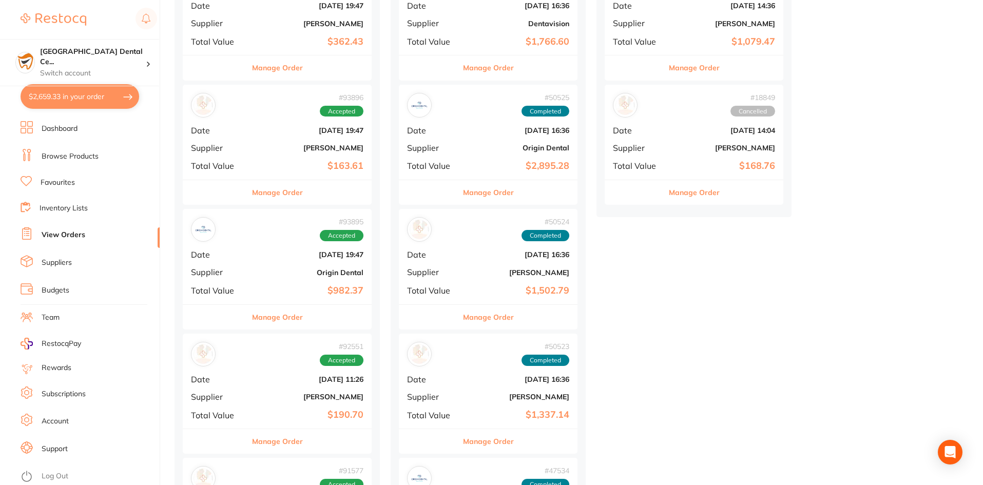
click at [330, 59] on div "Manage Order" at bounding box center [277, 67] width 189 height 25
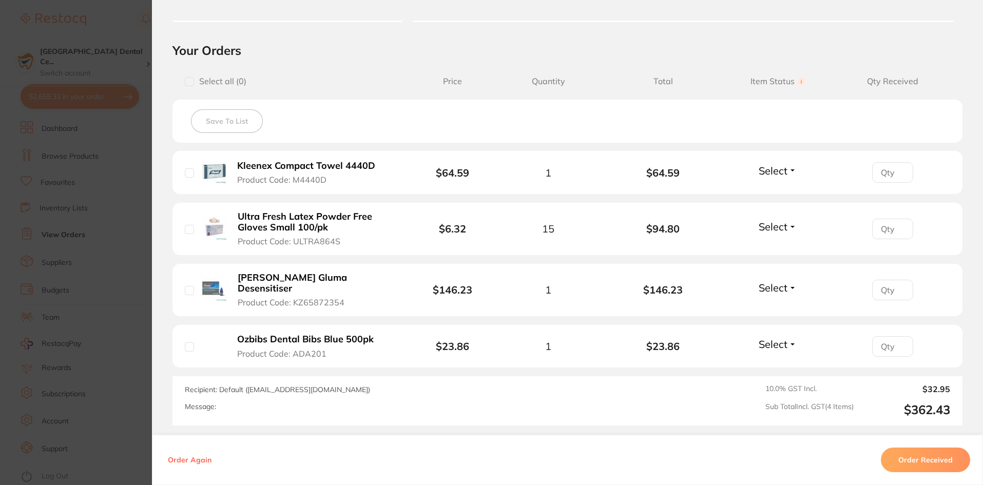
scroll to position [257, 0]
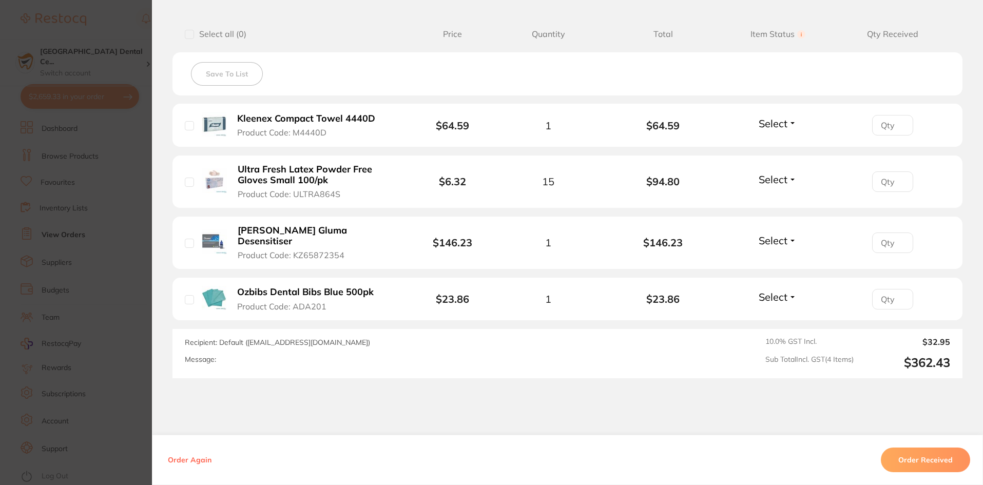
click at [85, 294] on section "Order ID: Restocq- 93897 Order Information Accepted Order Order Date Sept 16 20…" at bounding box center [491, 242] width 983 height 485
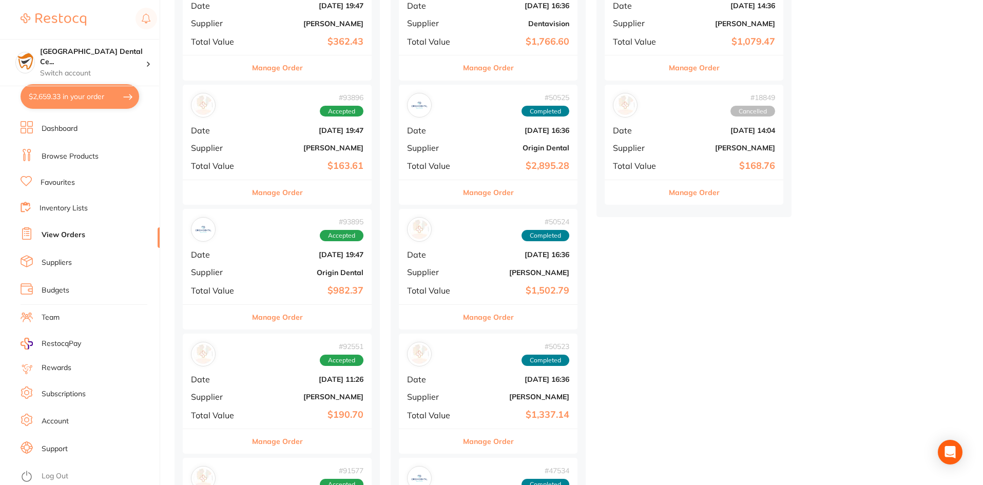
click at [285, 76] on button "Manage Order" at bounding box center [277, 67] width 51 height 25
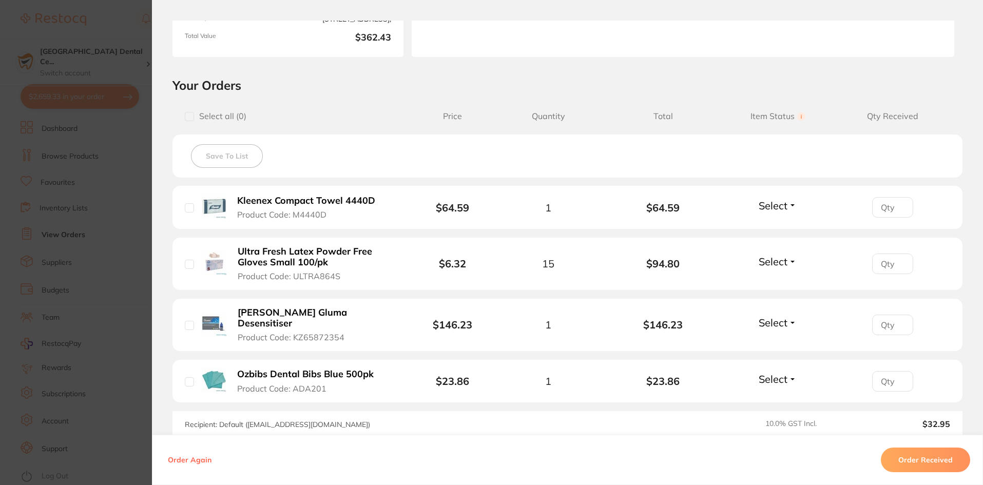
scroll to position [205, 0]
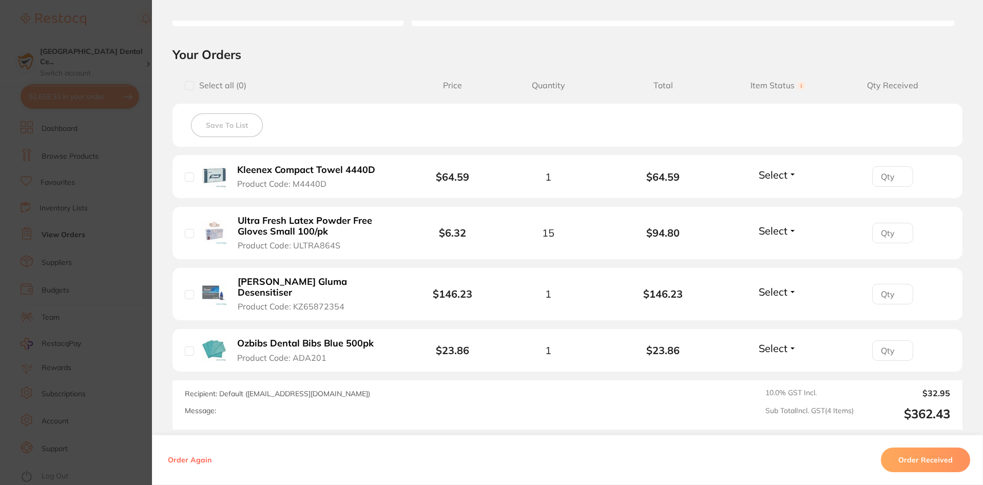
click at [51, 180] on section "Order ID: Restocq- 93897 Order Information Accepted Order Order Date Sept 16 20…" at bounding box center [491, 242] width 983 height 485
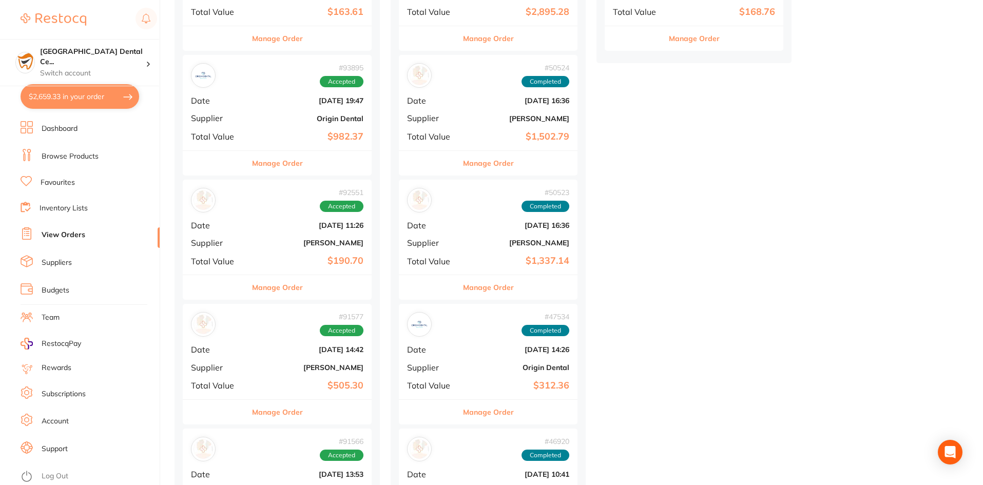
scroll to position [667, 0]
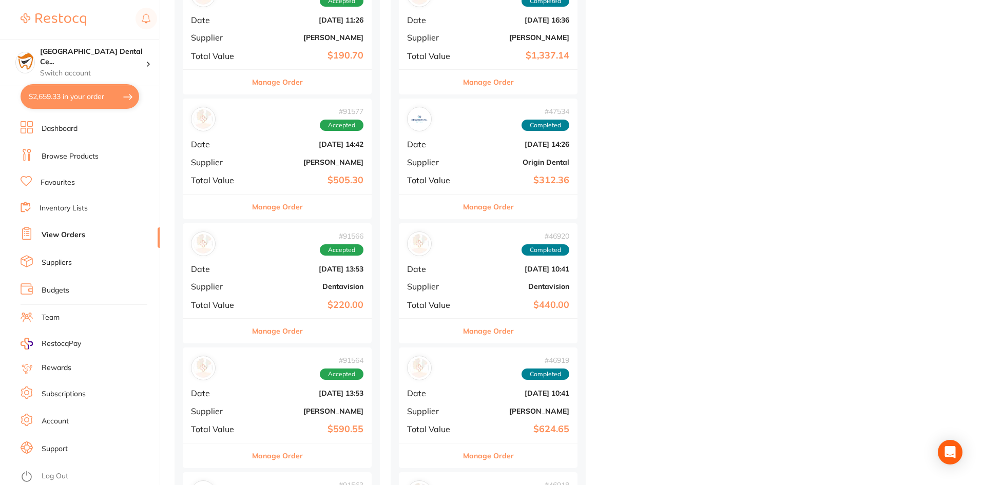
drag, startPoint x: 282, startPoint y: 461, endPoint x: 284, endPoint y: 455, distance: 6.5
click at [282, 461] on button "Manage Order" at bounding box center [277, 456] width 51 height 25
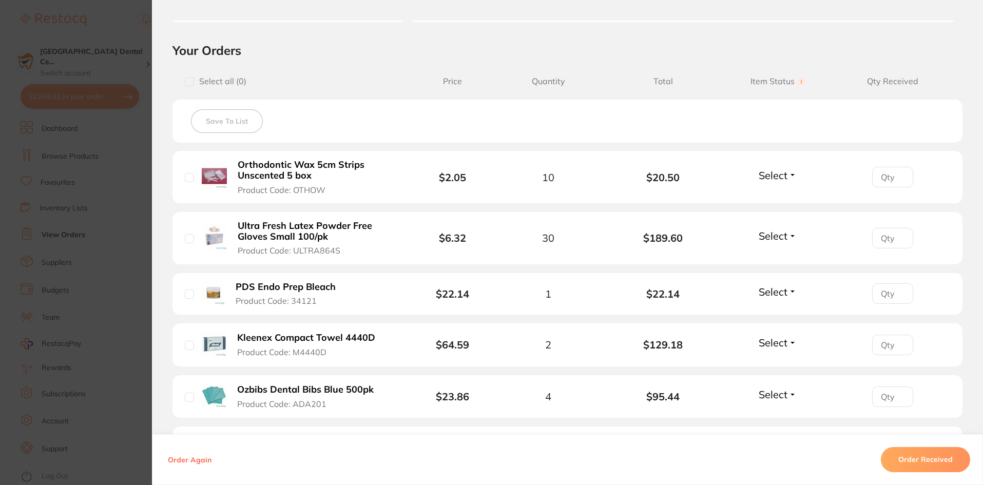
scroll to position [257, 0]
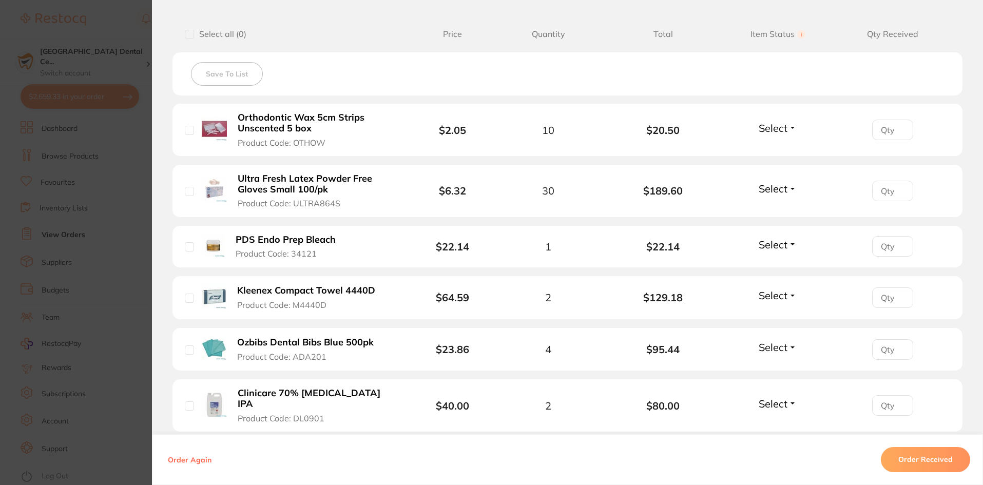
click at [79, 207] on section "Order ID: Restocq- 91564 Order Information Accepted Order Order Date Aug 27 202…" at bounding box center [491, 242] width 983 height 485
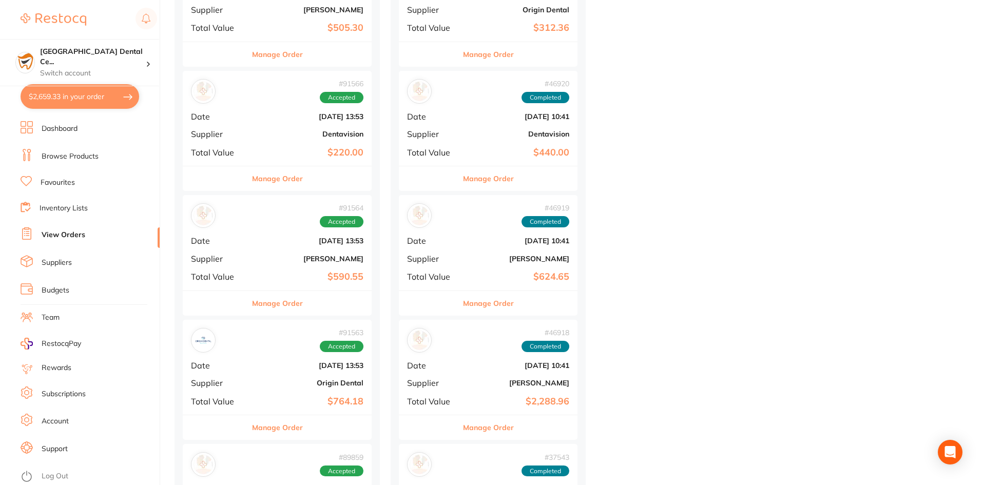
scroll to position [924, 0]
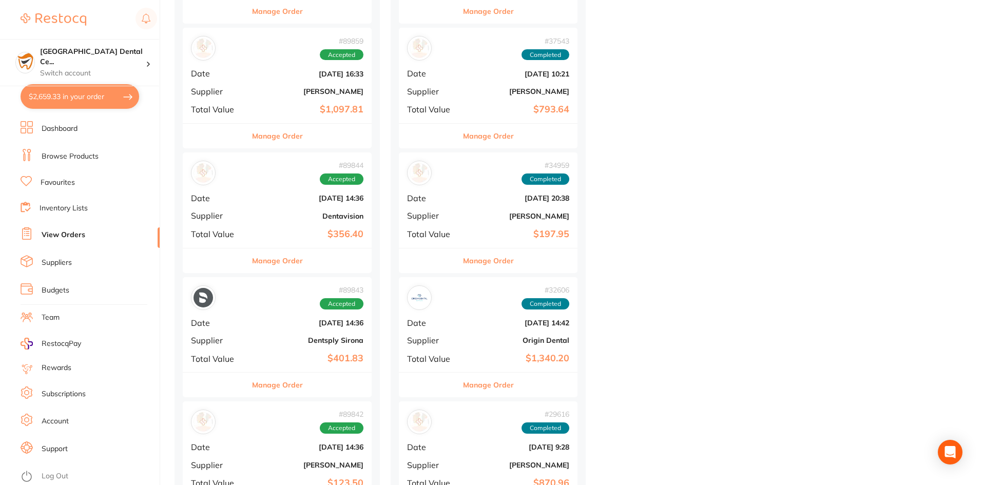
scroll to position [1283, 0]
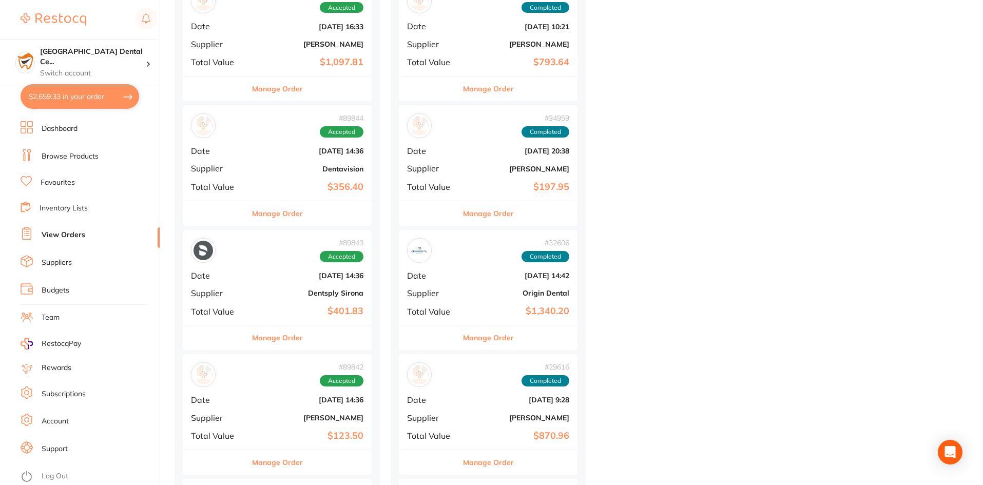
click at [293, 465] on button "Manage Order" at bounding box center [277, 462] width 51 height 25
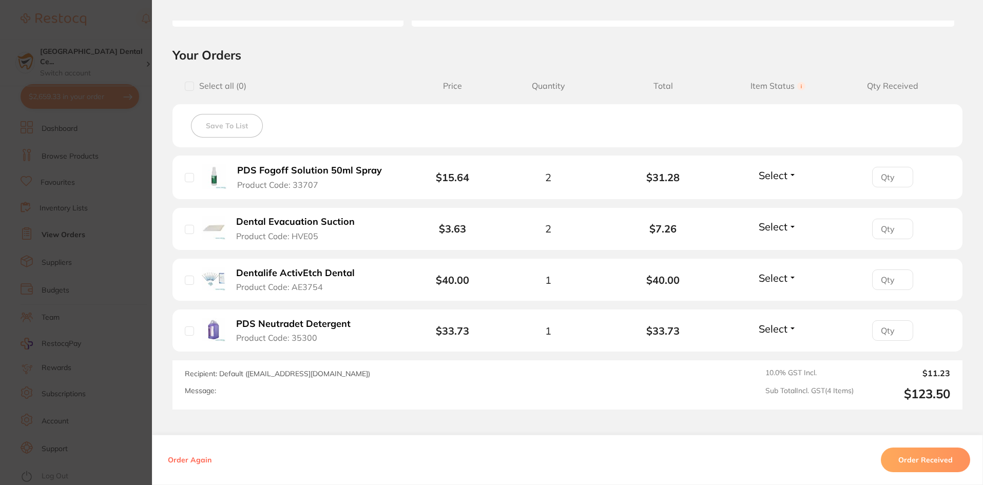
scroll to position [205, 0]
click at [132, 276] on section "Order ID: Restocq- 89842 Order Information Accepted Order Order Date Aug 11 202…" at bounding box center [491, 242] width 983 height 485
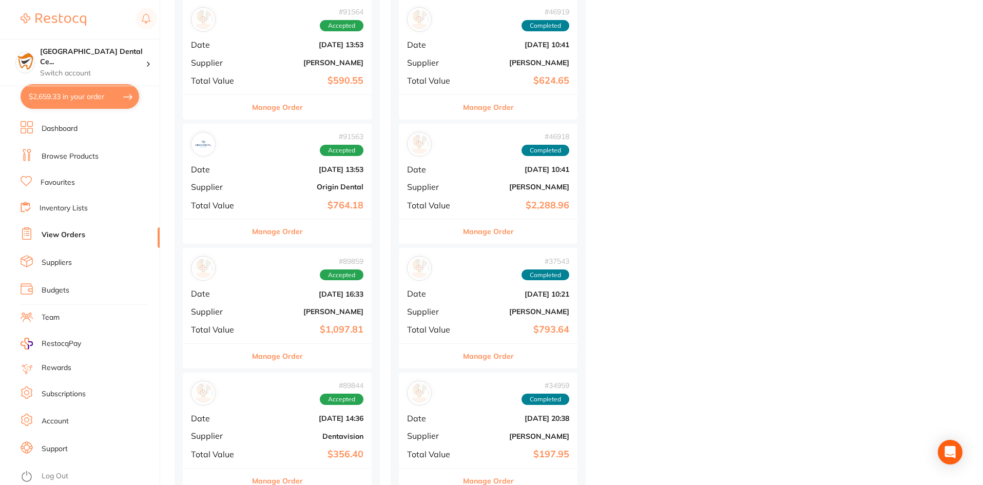
scroll to position [924, 0]
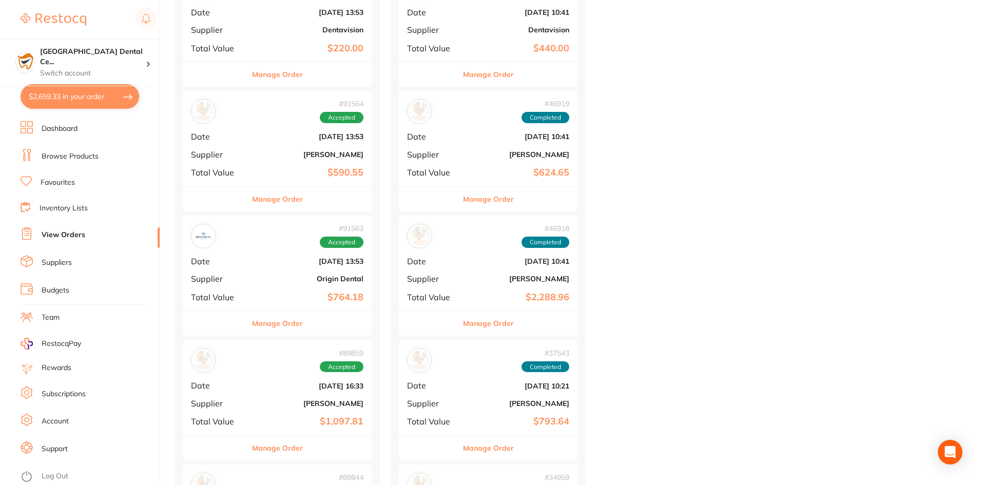
click at [296, 203] on button "Manage Order" at bounding box center [277, 199] width 51 height 25
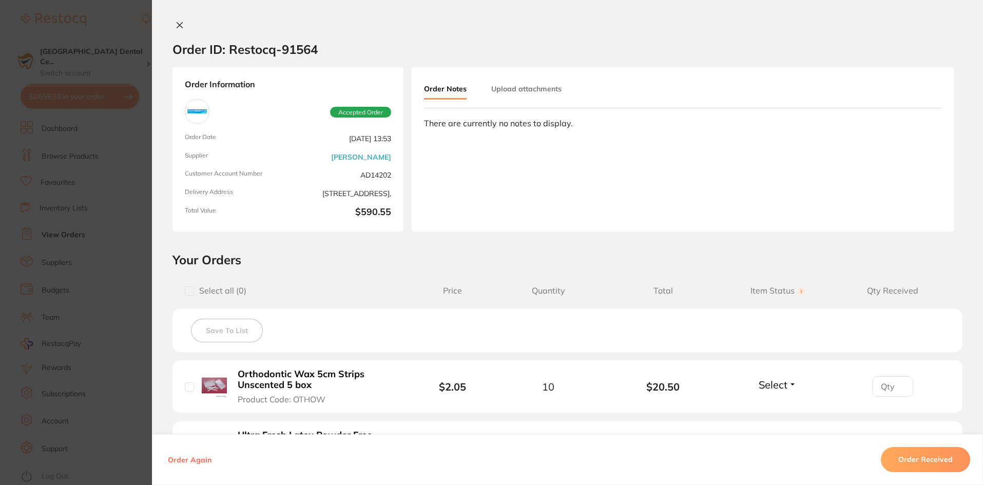
scroll to position [205, 0]
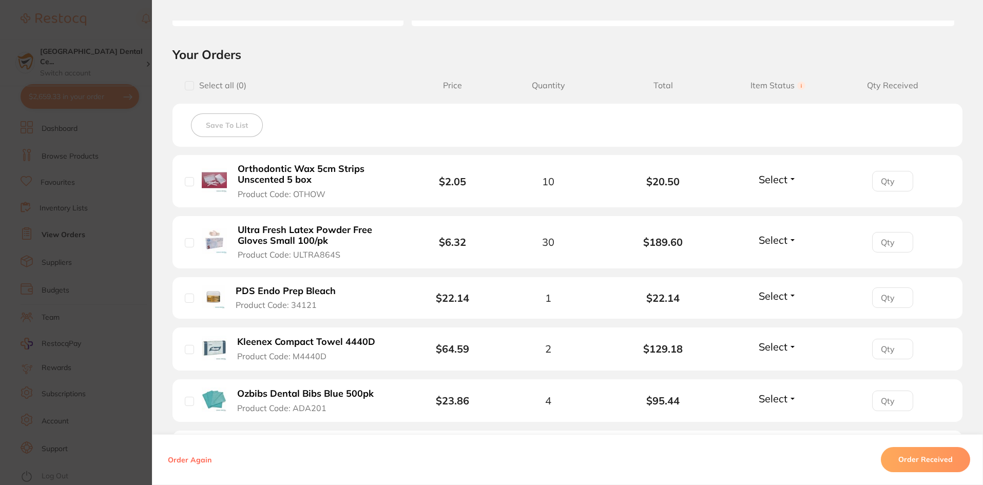
click at [228, 340] on div "Kleenex Compact Towel 4440D Product Code: M4440D" at bounding box center [293, 349] width 217 height 27
click at [265, 340] on b "Kleenex Compact Towel 4440D" at bounding box center [306, 342] width 138 height 11
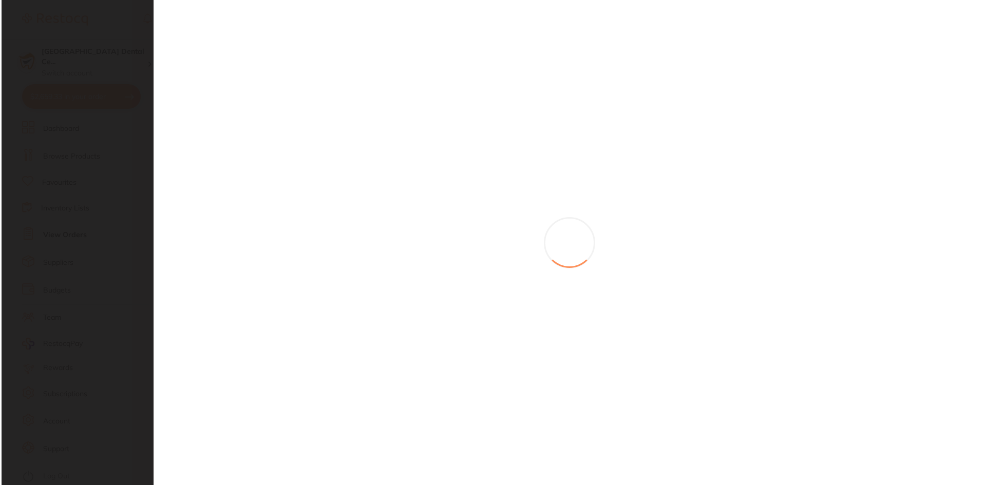
scroll to position [0, 0]
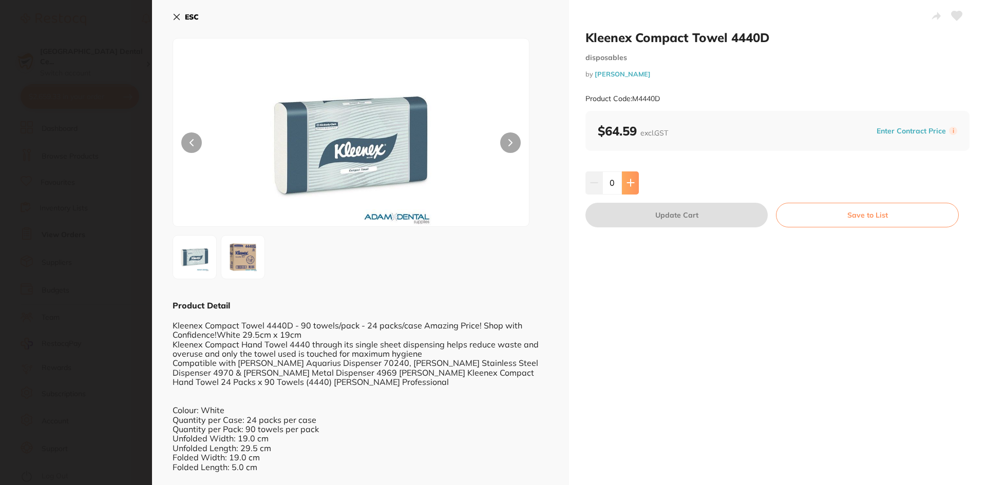
click at [632, 181] on icon at bounding box center [630, 183] width 8 height 8
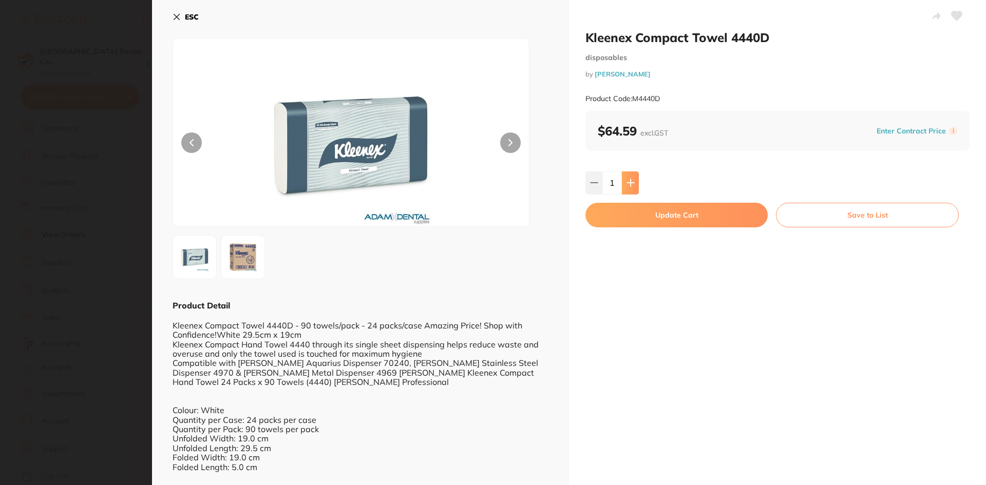
click at [632, 181] on icon at bounding box center [630, 183] width 8 height 8
type input "2"
click at [623, 233] on div "Kleenex Compact Towel 4440D disposables by Adam Dental Product Code: M4440D $64…" at bounding box center [777, 386] width 417 height 773
click at [624, 211] on button "Update Cart" at bounding box center [676, 215] width 182 height 25
checkbox input "false"
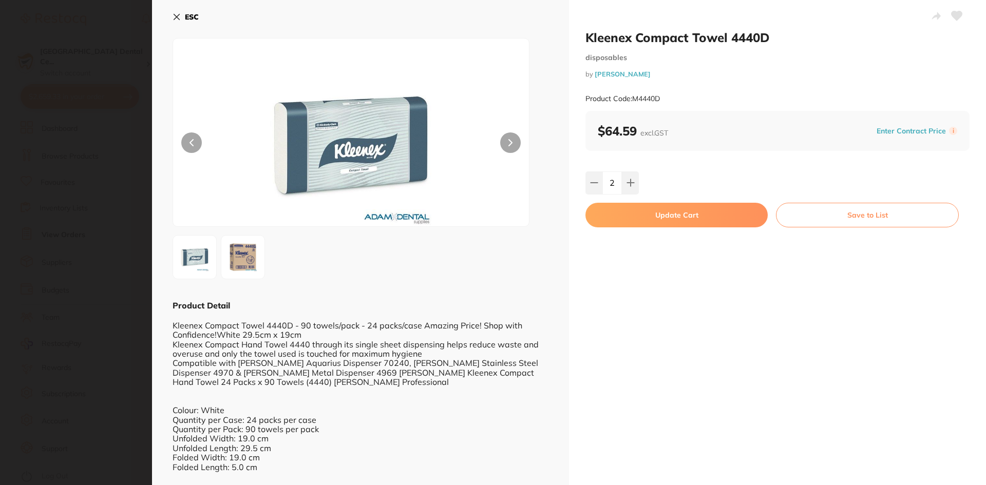
checkbox input "false"
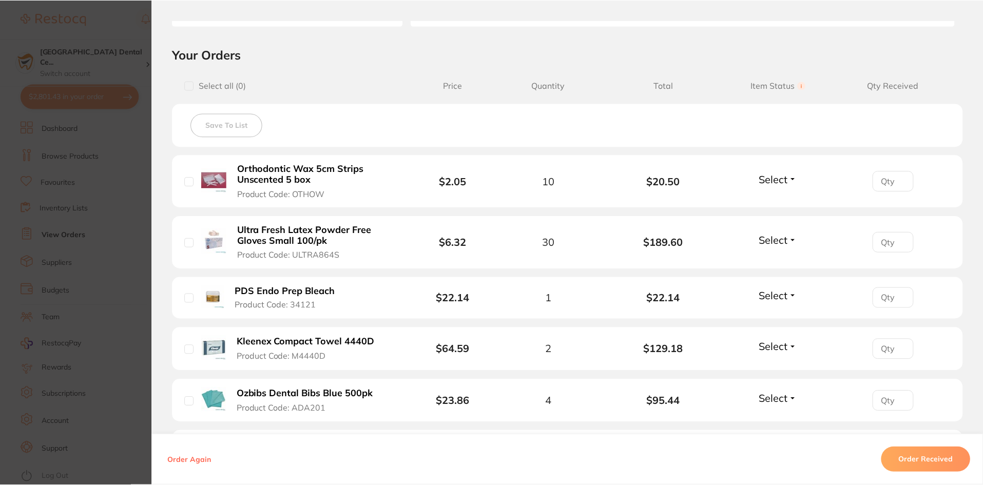
scroll to position [924, 0]
click at [138, 225] on section "Order ID: Restocq- 91564 Order Information Accepted Order Order Date Aug 27 202…" at bounding box center [491, 242] width 983 height 485
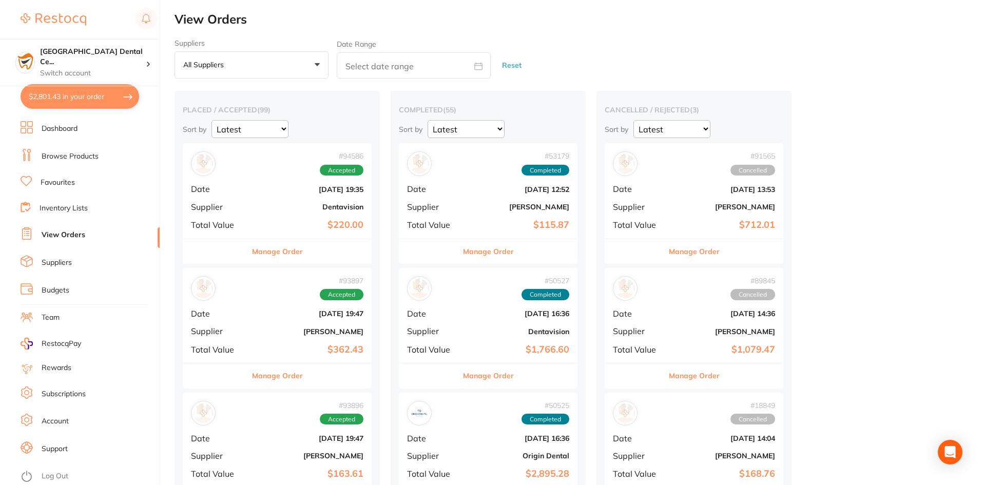
click at [77, 162] on li "Browse Products" at bounding box center [90, 156] width 139 height 15
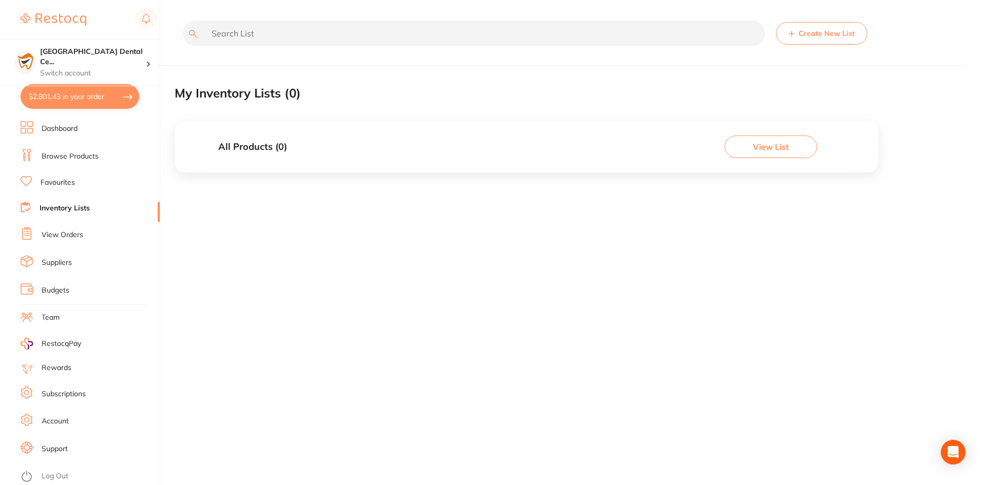
click at [90, 154] on link "Browse Products" at bounding box center [70, 156] width 57 height 10
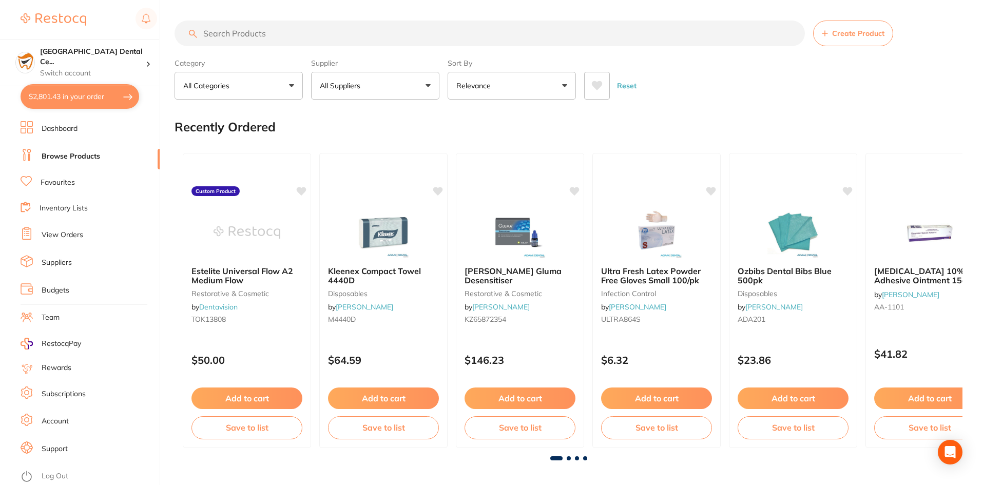
click at [274, 21] on input "search" at bounding box center [490, 34] width 630 height 26
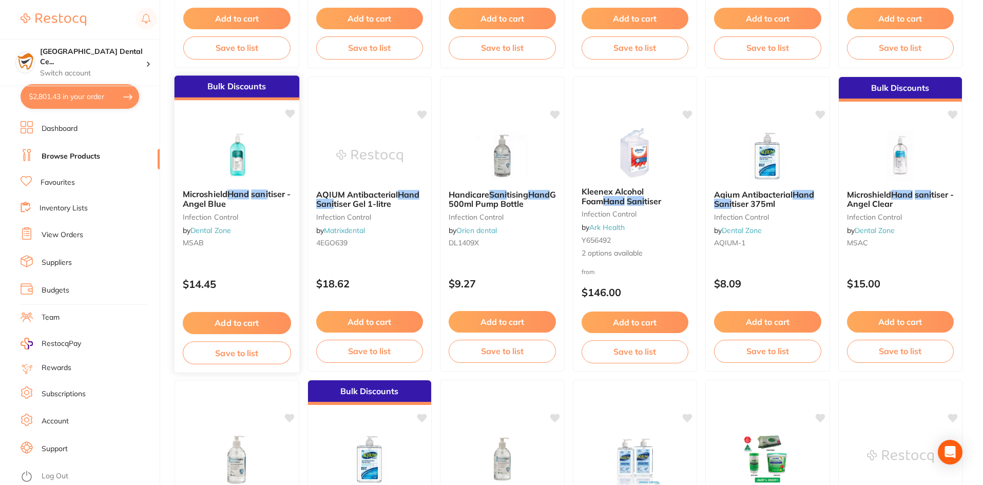
scroll to position [975, 0]
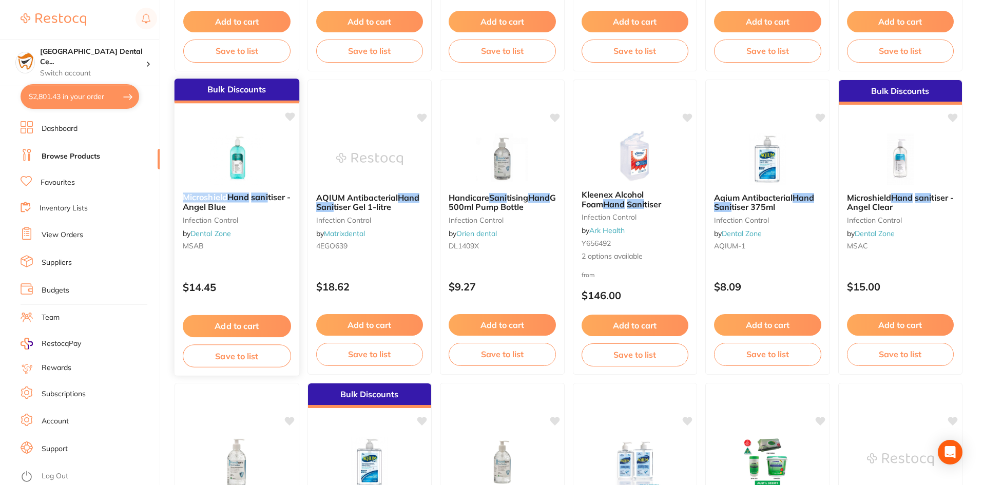
drag, startPoint x: 183, startPoint y: 197, endPoint x: 228, endPoint y: 199, distance: 45.7
click at [227, 199] on span "Microshield" at bounding box center [205, 197] width 45 height 10
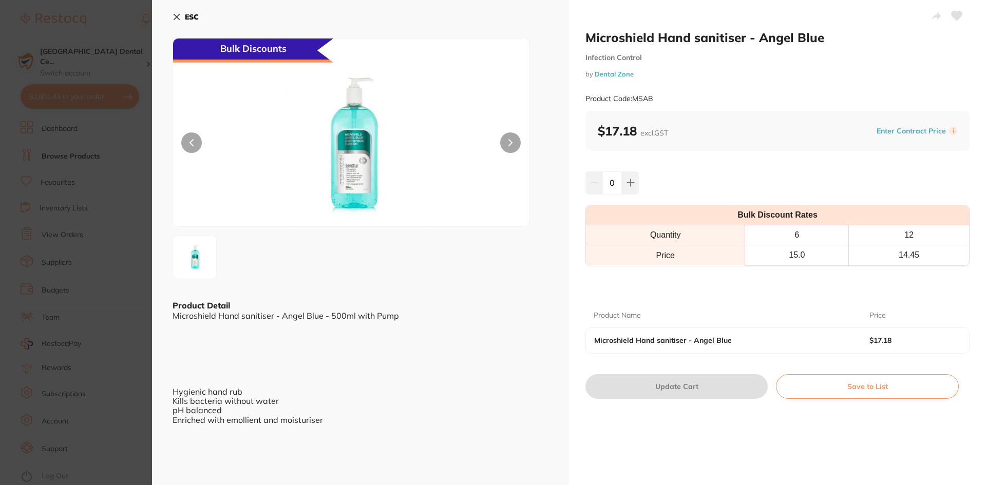
drag, startPoint x: 221, startPoint y: 196, endPoint x: 114, endPoint y: 213, distance: 108.2
click at [114, 213] on section "Microshield Hand sanitiser - Angel Blue Infection Control by Dental Zone Produc…" at bounding box center [493, 242] width 986 height 485
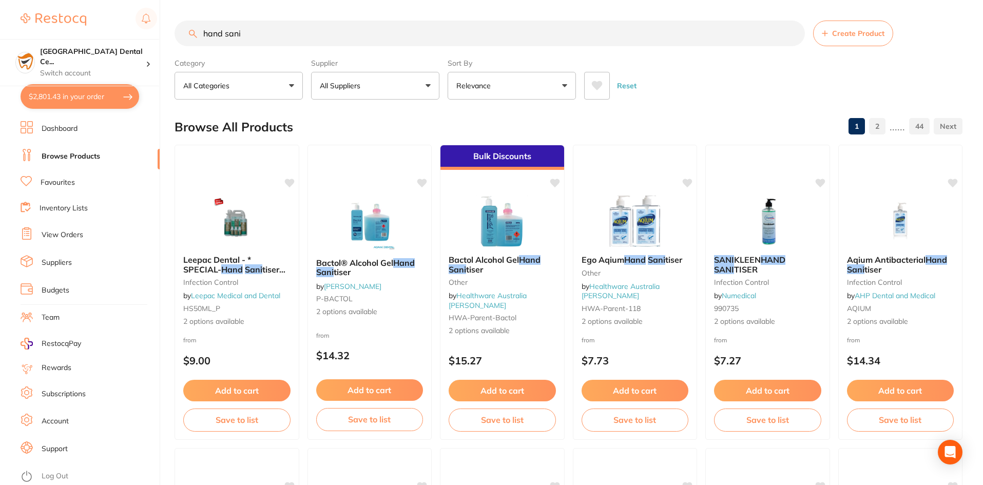
click at [257, 24] on input "hand sani" at bounding box center [490, 34] width 630 height 26
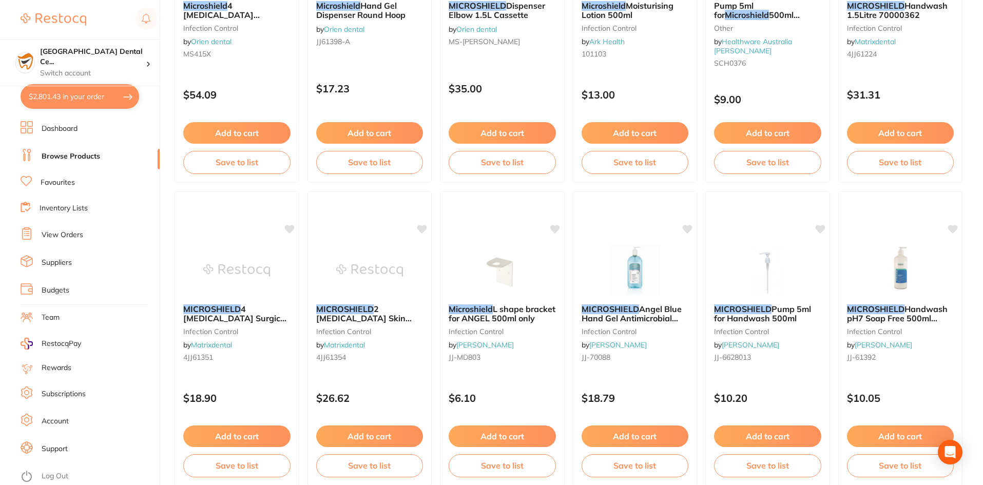
scroll to position [1489, 0]
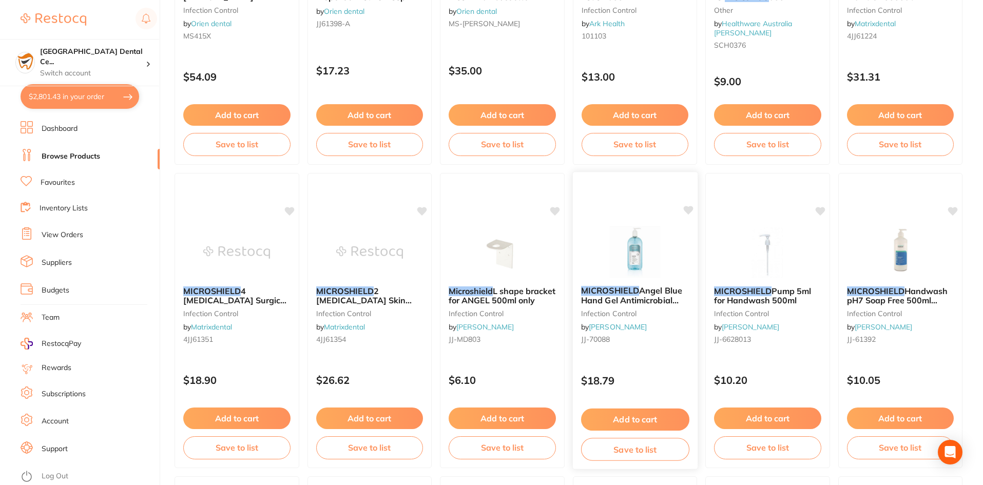
type input "microshield"
click at [652, 275] on img at bounding box center [634, 252] width 67 height 52
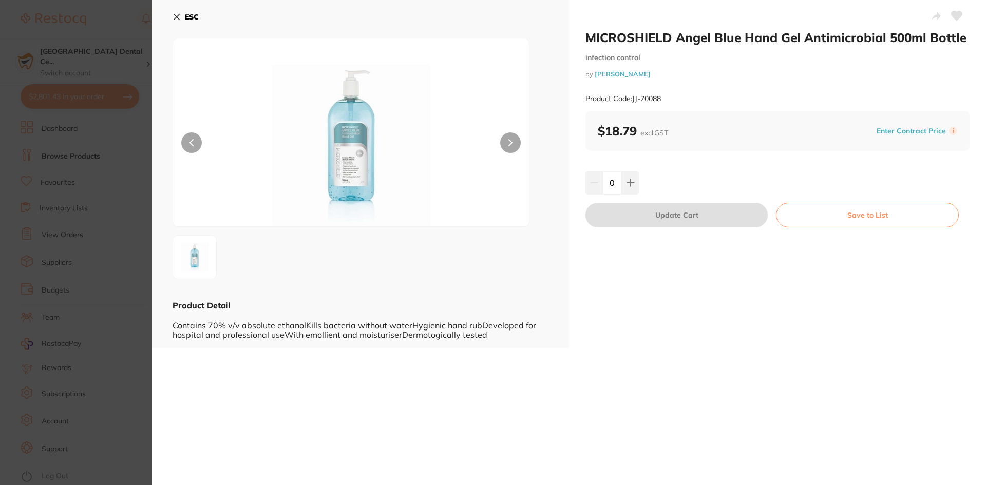
click at [174, 22] on button "ESC" at bounding box center [185, 16] width 26 height 17
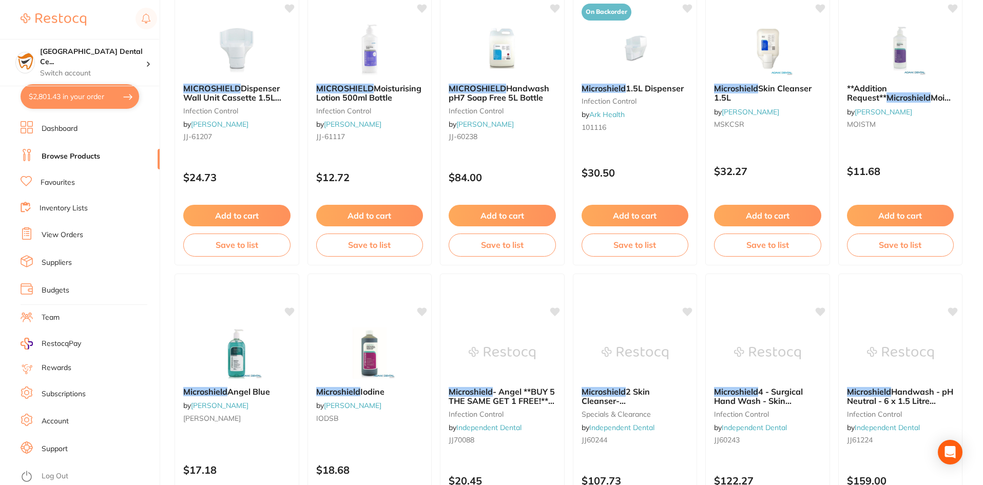
scroll to position [2361, 0]
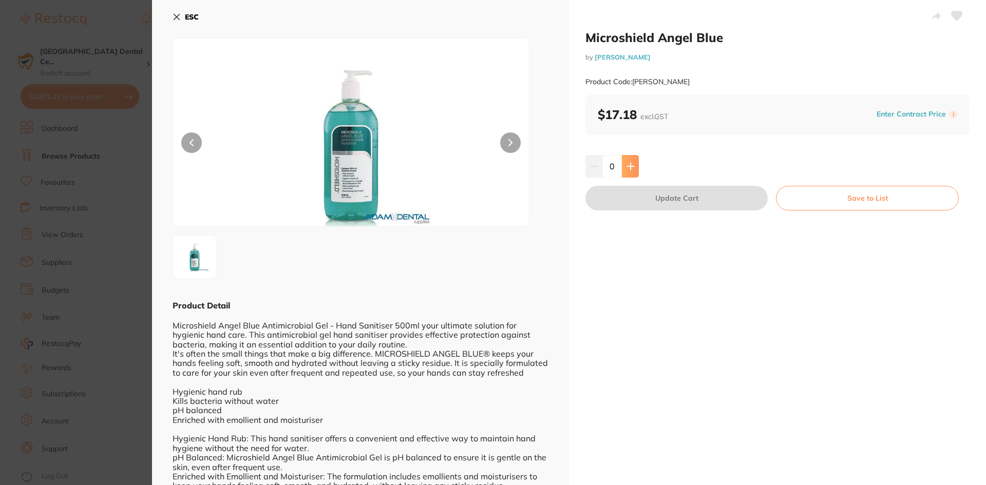
scroll to position [431, 0]
click at [622, 157] on button at bounding box center [630, 166] width 17 height 23
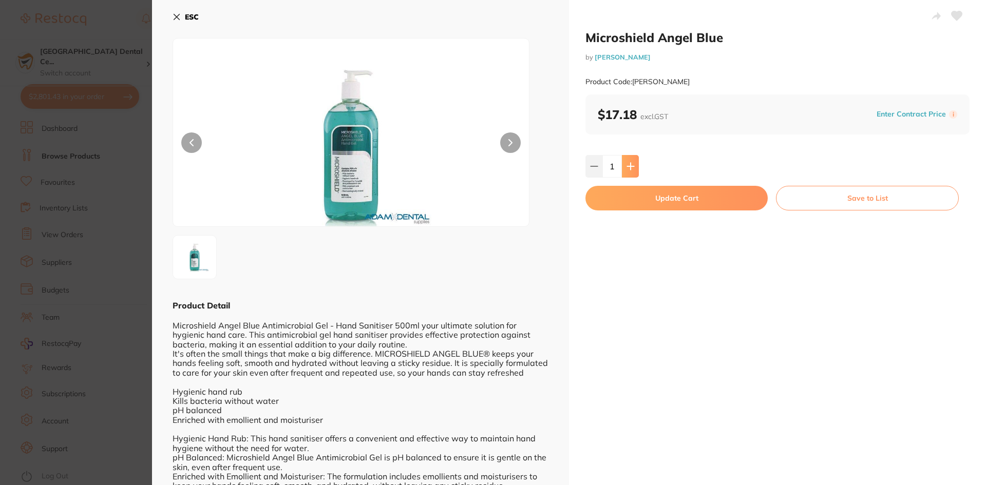
click at [624, 165] on button at bounding box center [630, 166] width 17 height 23
type input "4"
click at [624, 197] on button "Update Cart" at bounding box center [676, 198] width 182 height 25
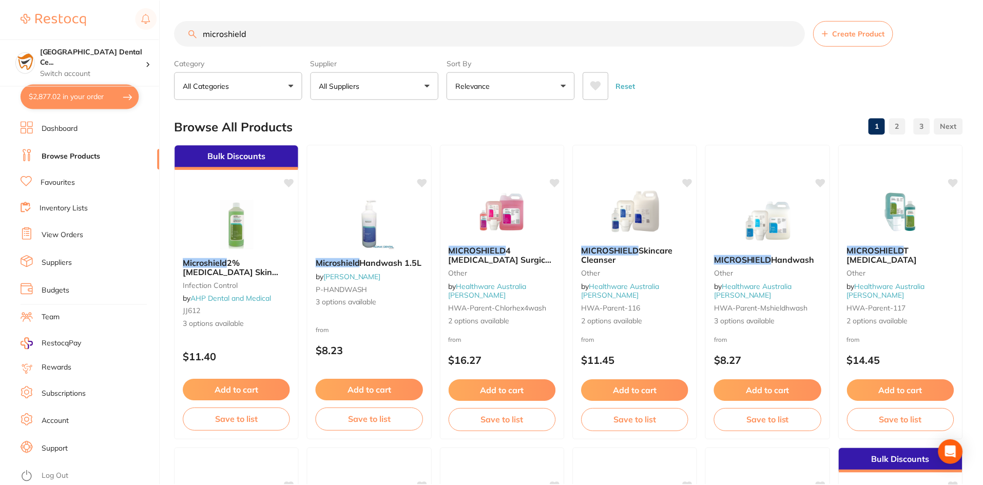
scroll to position [2361, 0]
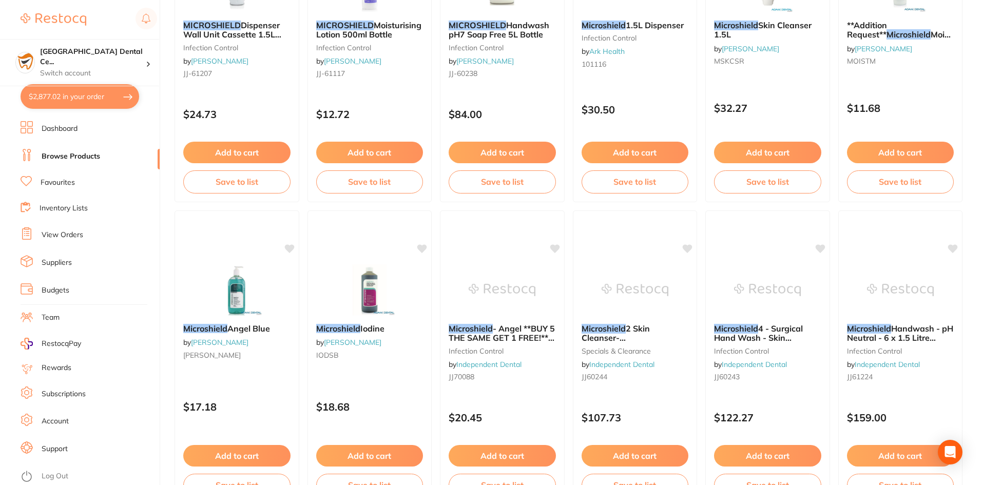
click at [248, 339] on div "Microshield Angel Blue by [PERSON_NAME] [PERSON_NAME]" at bounding box center [237, 344] width 124 height 56
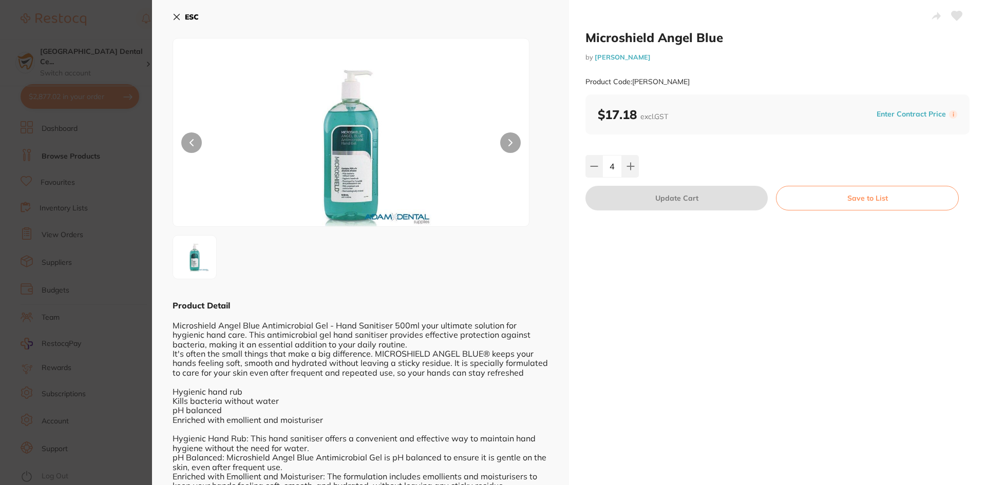
click at [96, 211] on section "Microshield Angel Blue by [PERSON_NAME] Product Code: [PERSON_NAME] ESC Product…" at bounding box center [493, 242] width 986 height 485
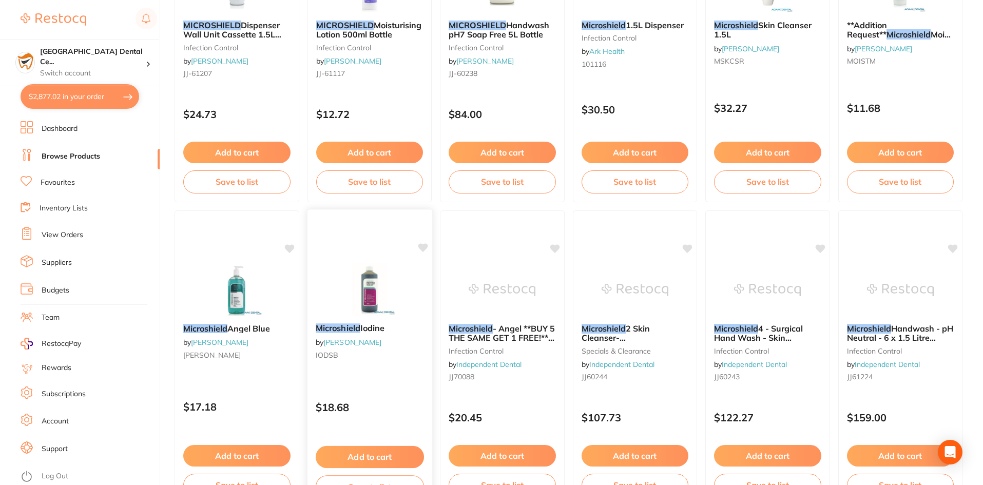
scroll to position [2105, 0]
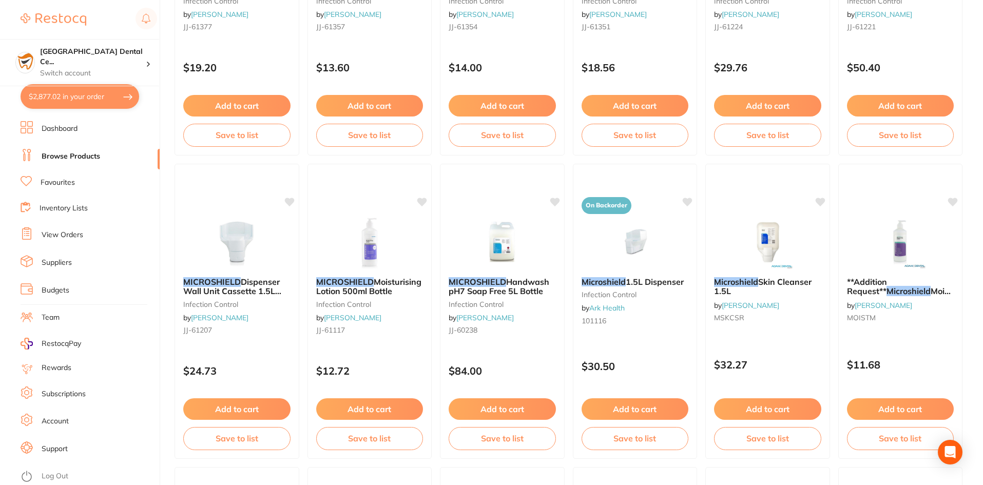
click at [75, 146] on ul "Dashboard Browse Products Favourites Inventory Lists View Orders Suppliers Budg…" at bounding box center [90, 303] width 139 height 364
click at [76, 156] on link "Browse Products" at bounding box center [71, 156] width 59 height 10
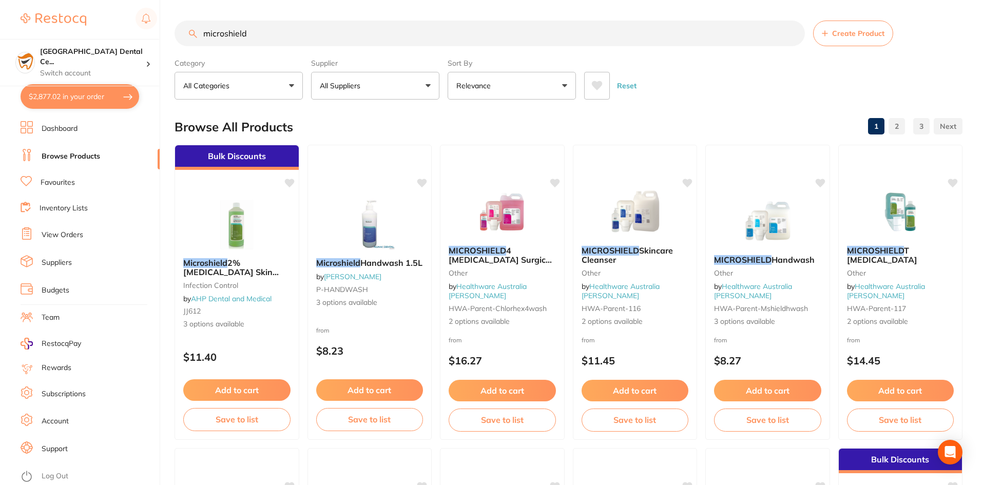
click at [89, 155] on link "Browse Products" at bounding box center [71, 156] width 59 height 10
click at [79, 214] on li "Inventory Lists" at bounding box center [90, 209] width 139 height 14
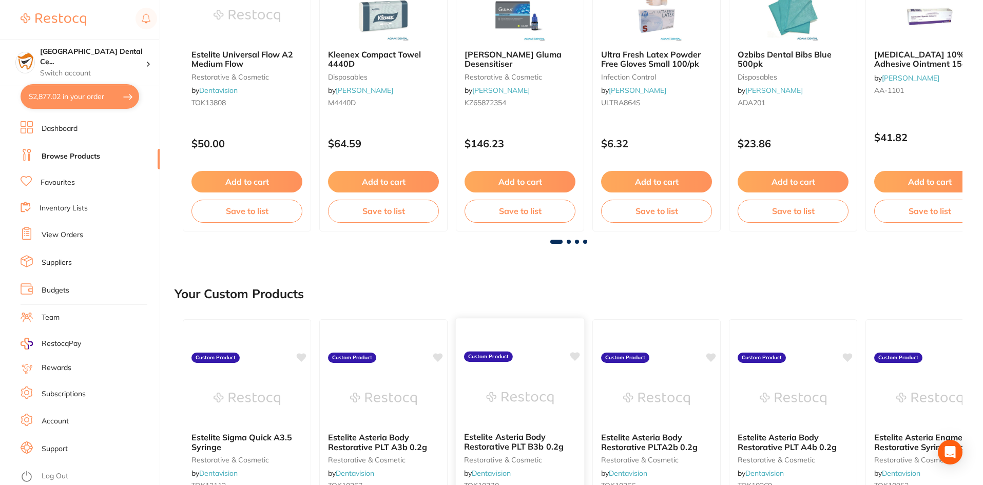
scroll to position [308, 0]
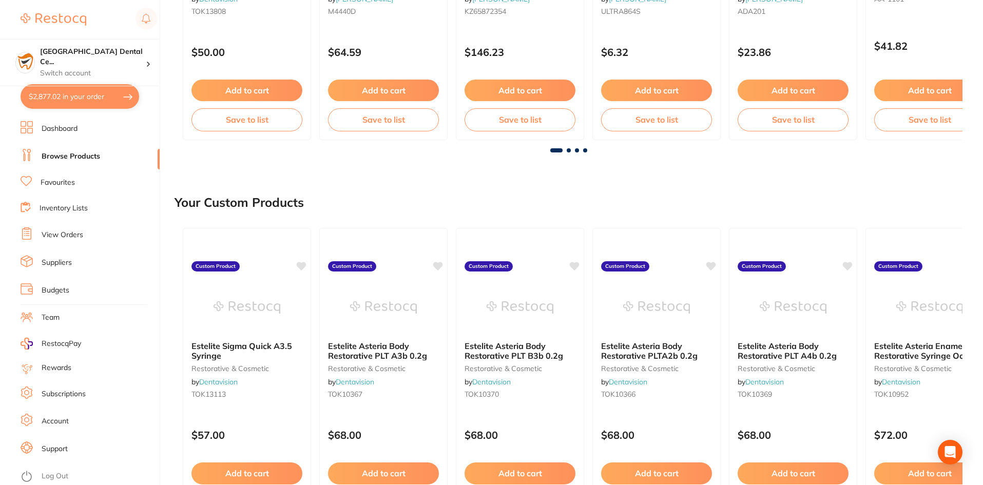
click at [75, 211] on link "Inventory Lists" at bounding box center [64, 208] width 48 height 10
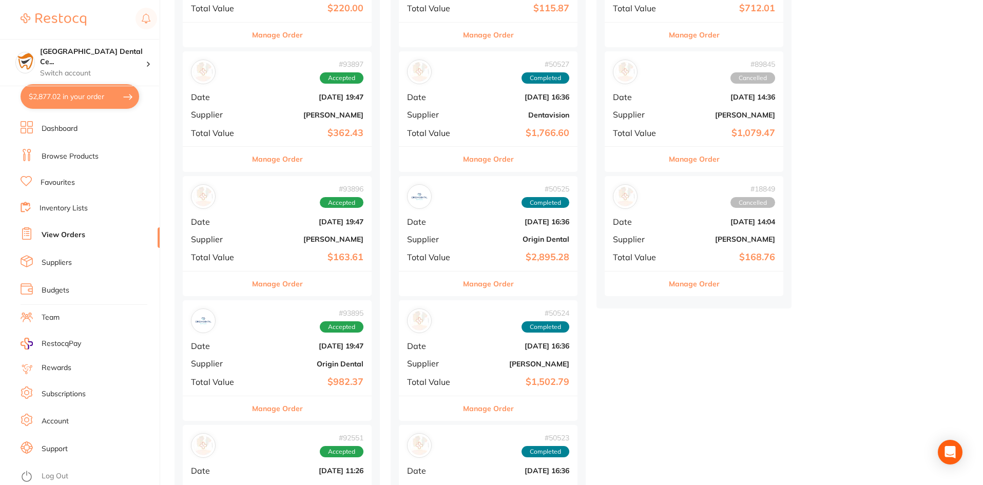
scroll to position [257, 0]
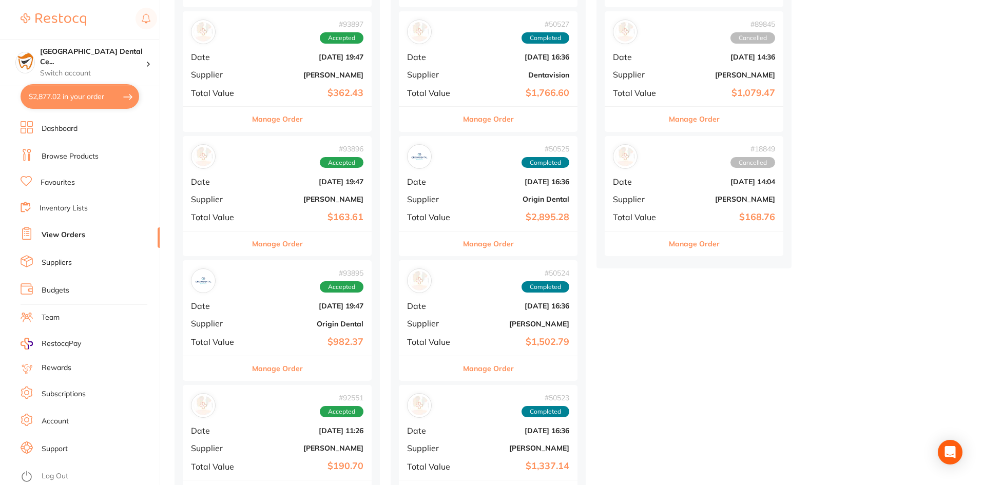
click at [312, 246] on div "Manage Order" at bounding box center [277, 243] width 189 height 25
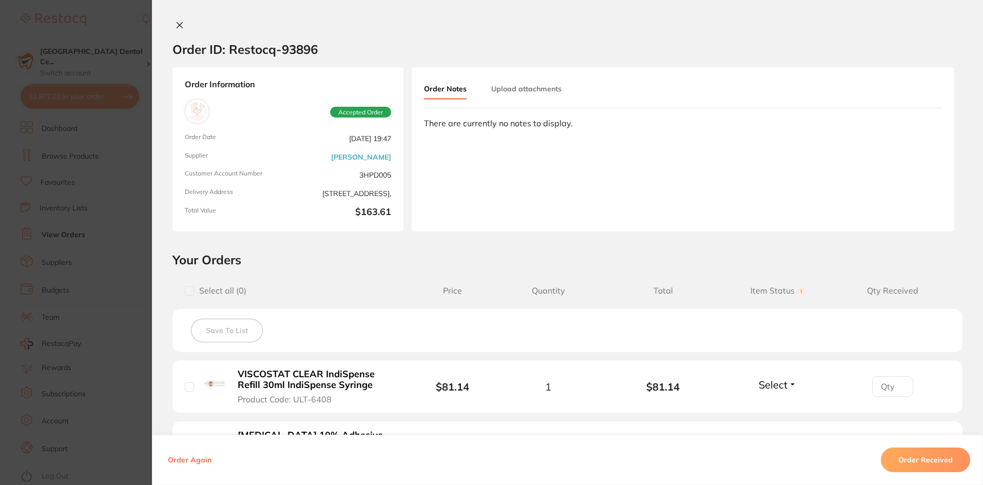
scroll to position [199, 0]
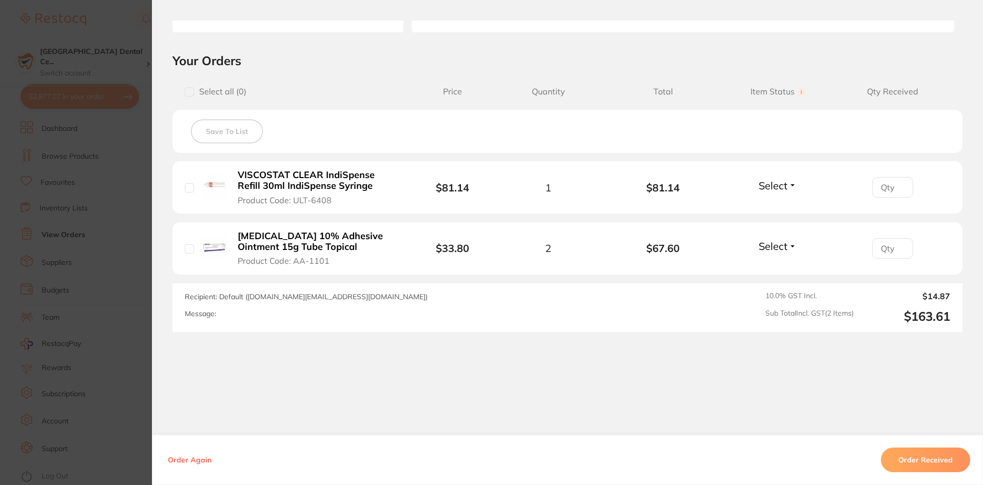
click at [110, 225] on section "Order ID: Restocq- 93896 Order Information Accepted Order Order Date [DATE] 19:…" at bounding box center [491, 242] width 983 height 485
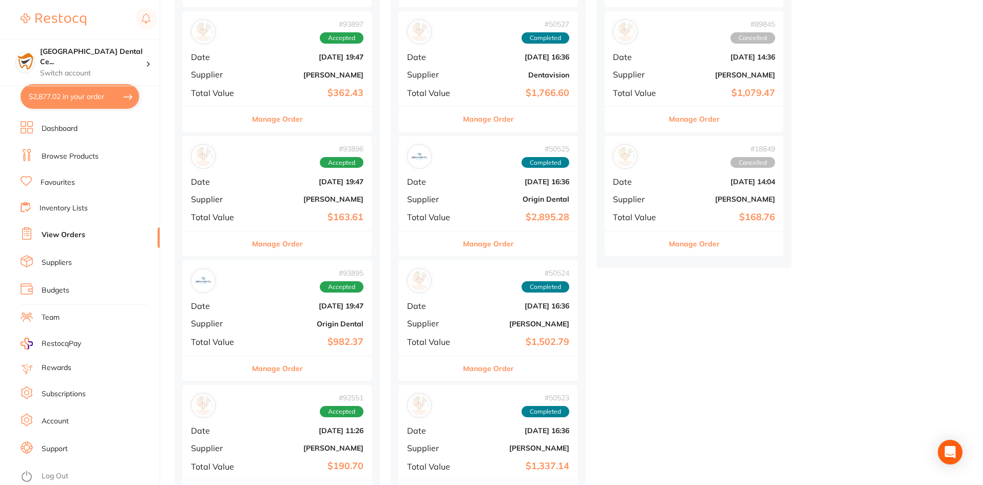
scroll to position [513, 0]
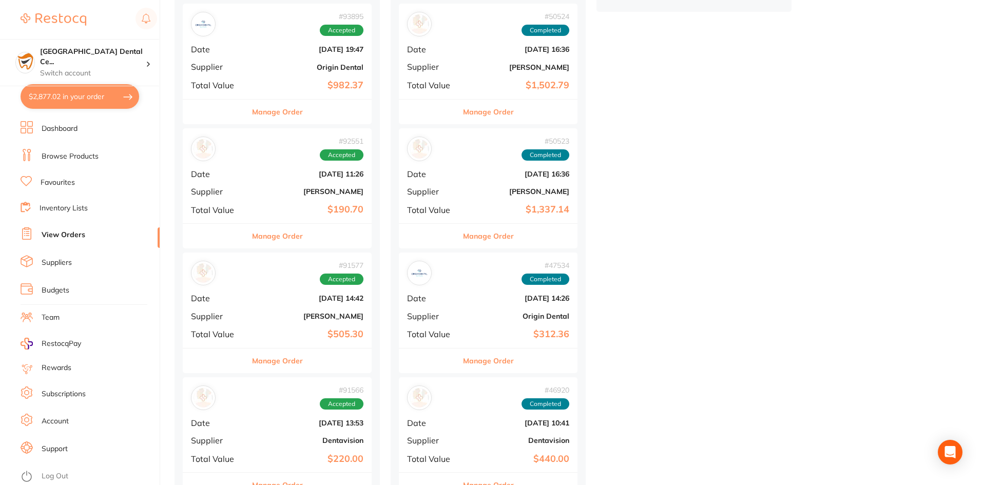
click at [320, 368] on div "Manage Order" at bounding box center [277, 360] width 189 height 25
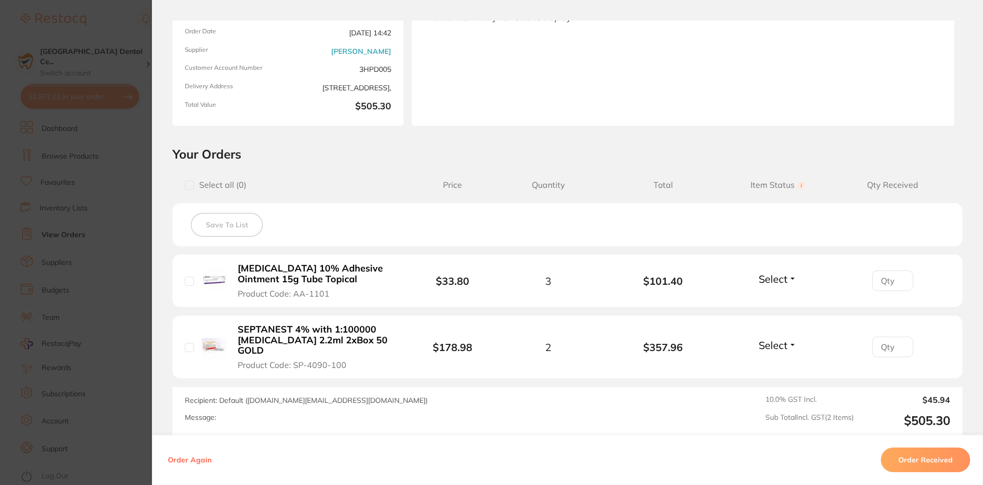
scroll to position [199, 0]
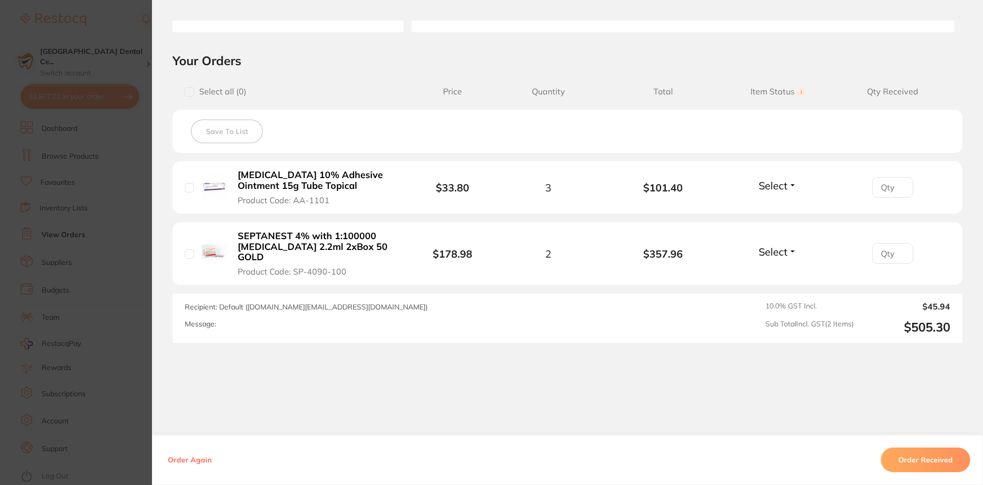
click at [325, 246] on b "SEPTANEST 4% with 1:100000 [MEDICAL_DATA] 2.2ml 2xBox 50 GOLD" at bounding box center [317, 247] width 159 height 32
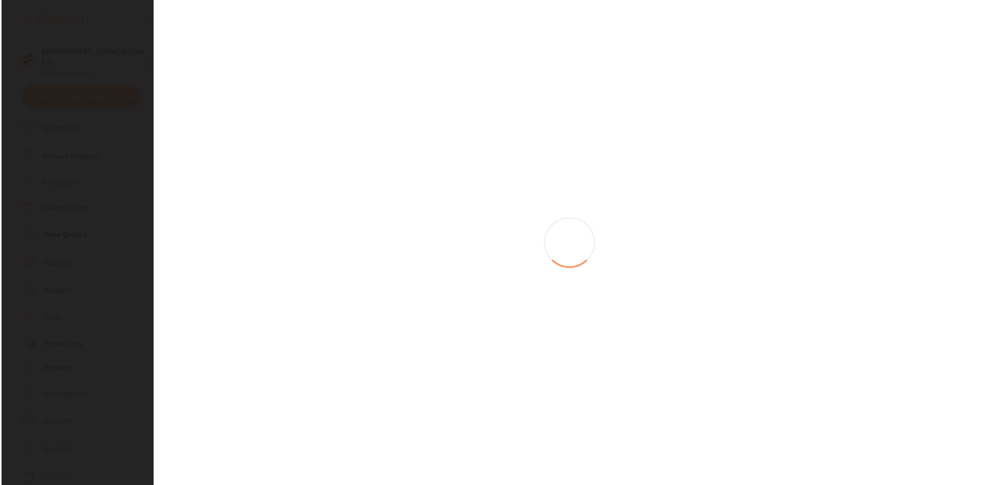
scroll to position [0, 0]
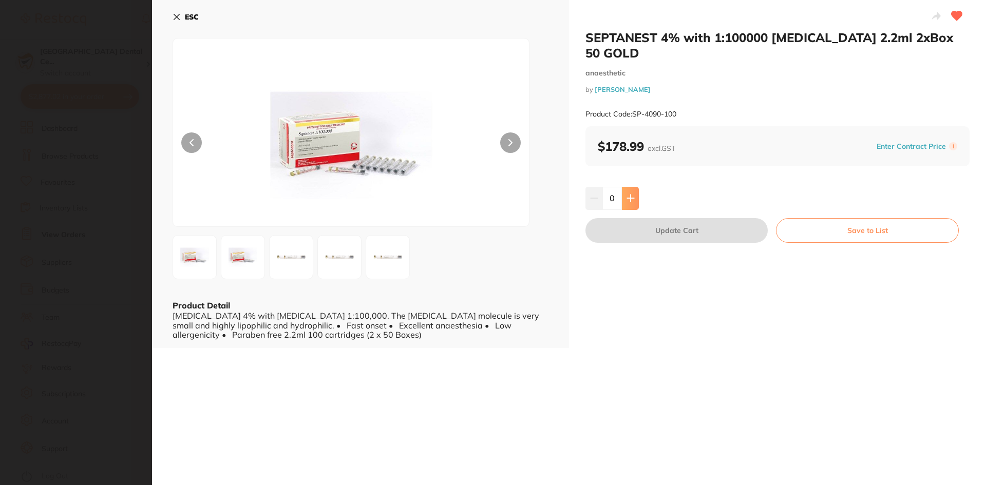
click at [622, 187] on button at bounding box center [630, 198] width 17 height 23
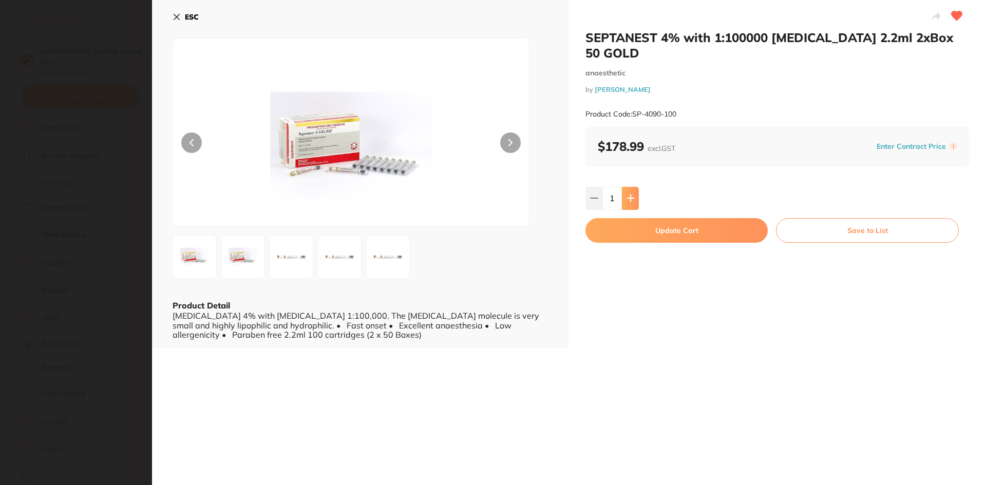
click at [622, 187] on button at bounding box center [630, 198] width 17 height 23
type input "2"
click at [624, 218] on button "Update Cart" at bounding box center [676, 230] width 182 height 25
checkbox input "false"
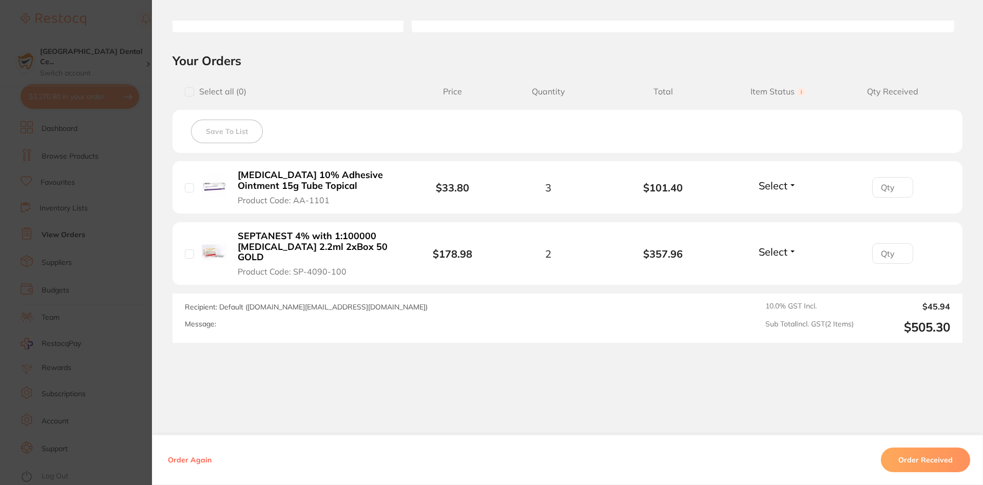
scroll to position [485, 0]
click at [159, 275] on section "Your Orders Select all ( 0 ) Price Quantity Total Item Status You can use this …" at bounding box center [567, 198] width 831 height 290
click at [113, 275] on section "Order ID: Restocq- 91577 Order Information Accepted Order Order Date [DATE] 14:…" at bounding box center [491, 242] width 983 height 485
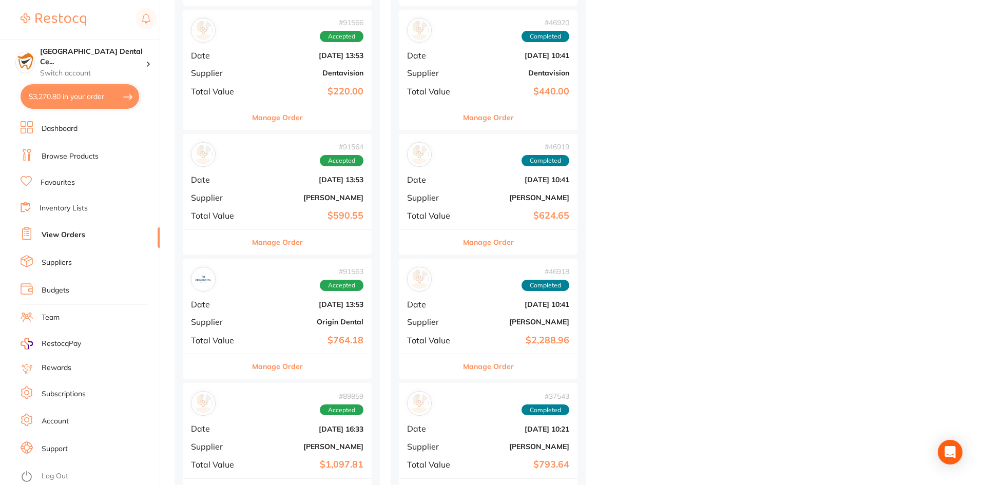
scroll to position [924, 0]
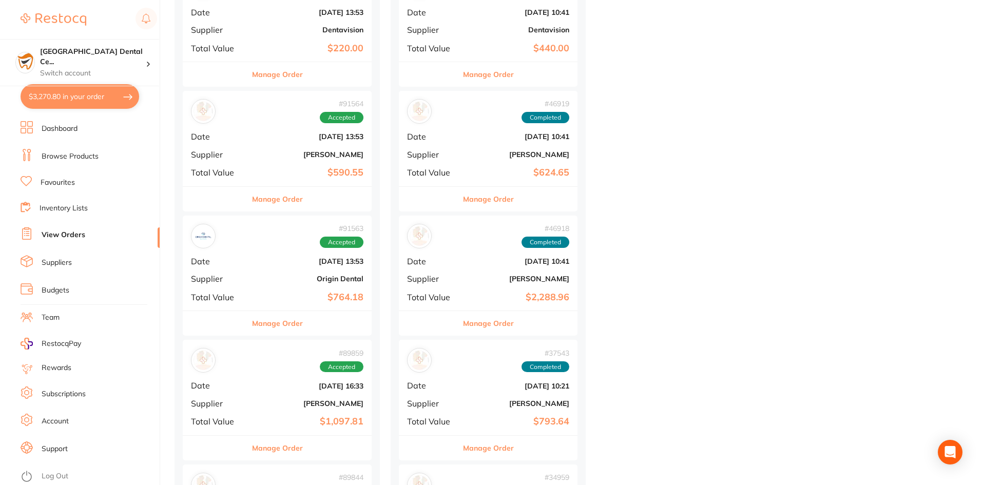
click at [301, 439] on button "Manage Order" at bounding box center [277, 448] width 51 height 25
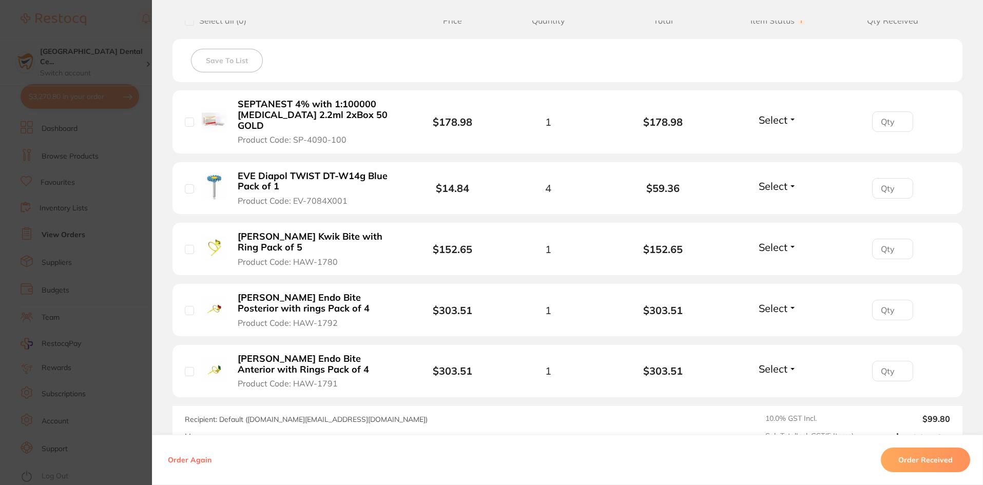
scroll to position [308, 0]
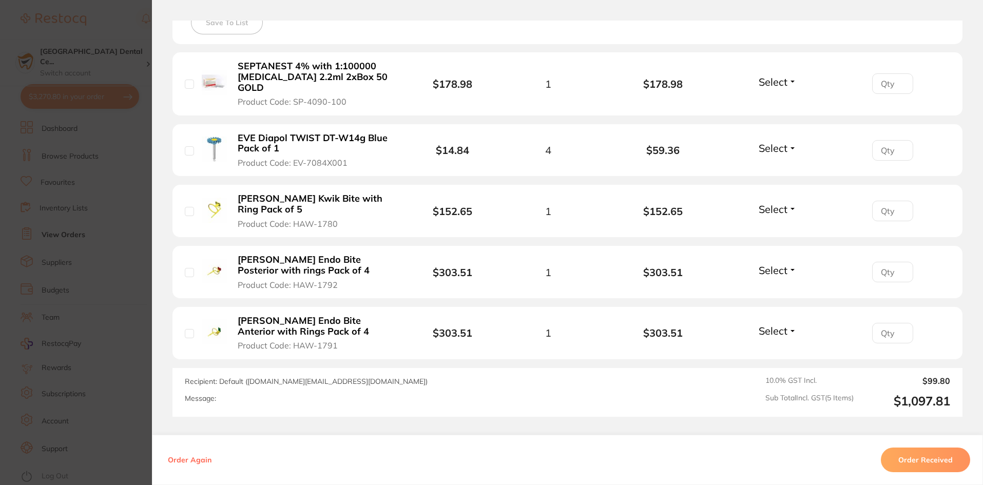
click at [108, 290] on section "Order ID: Restocq- 89859 Order Information Accepted Order Order Date [DATE] 16:…" at bounding box center [491, 242] width 983 height 485
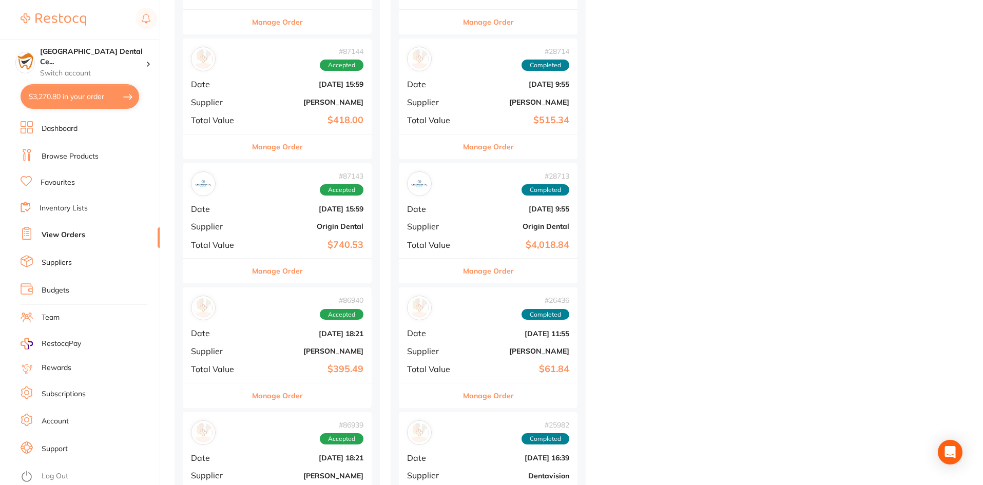
scroll to position [2053, 0]
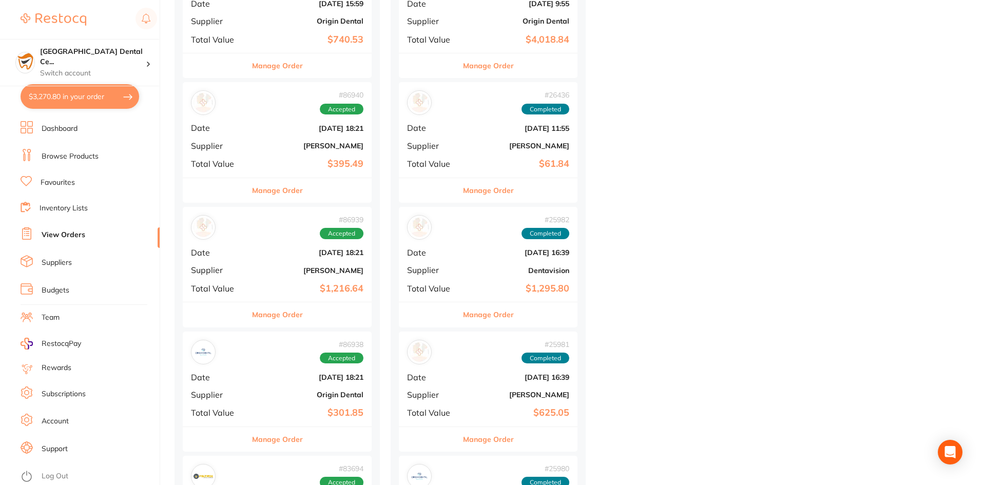
click at [321, 325] on div "Manage Order" at bounding box center [277, 314] width 189 height 25
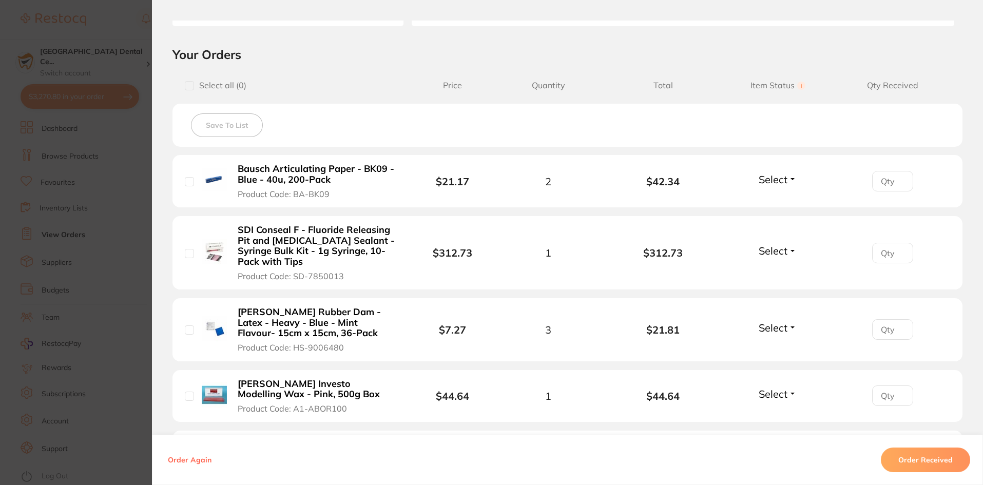
scroll to position [411, 0]
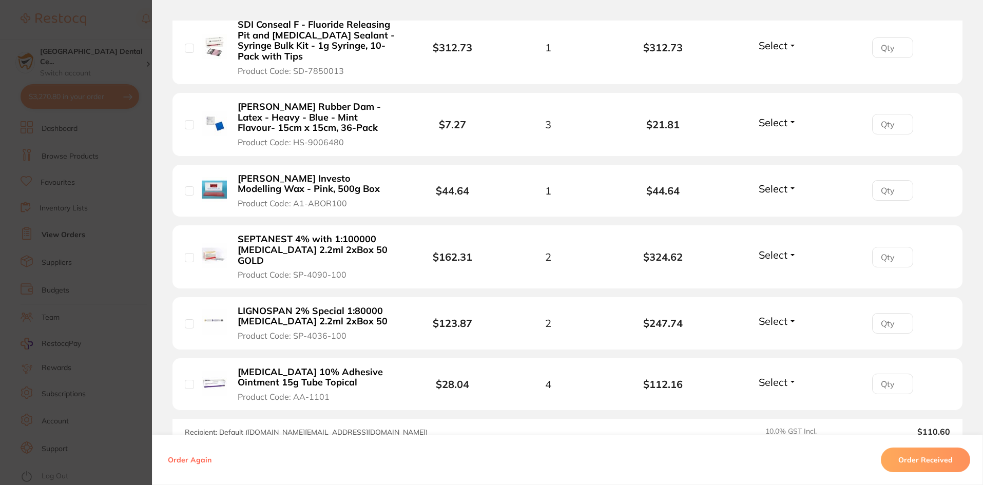
click at [327, 306] on b "LIGNOSPAN 2% Special 1:80000 adrenalin 2.2ml 2xBox 50" at bounding box center [317, 316] width 159 height 21
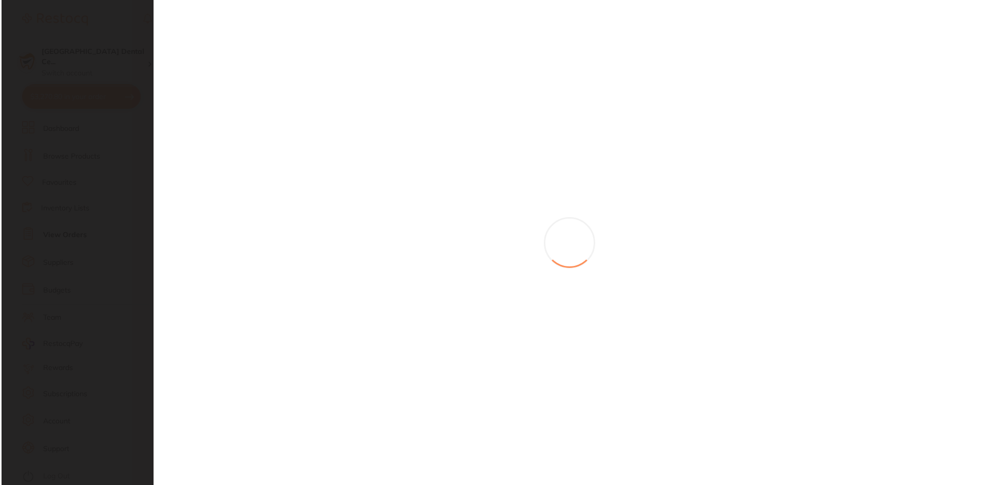
scroll to position [0, 0]
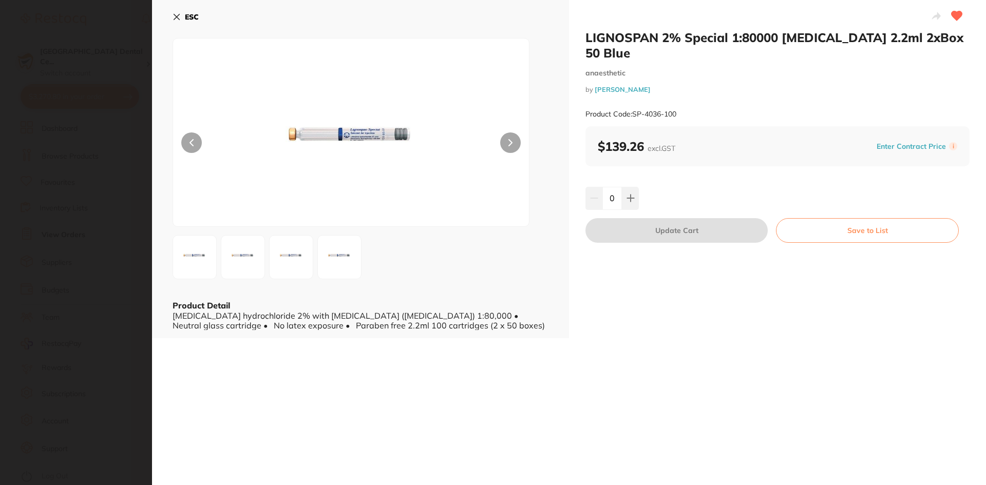
click at [619, 187] on input "0" at bounding box center [612, 198] width 20 height 23
click at [622, 187] on button at bounding box center [630, 198] width 17 height 23
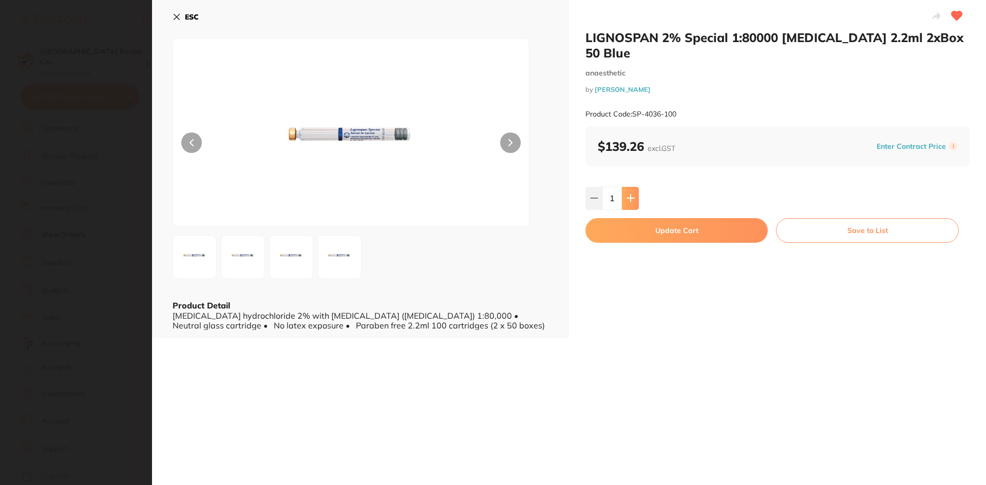
click at [622, 187] on button at bounding box center [630, 198] width 17 height 23
type input "2"
click at [620, 218] on button "Update Cart" at bounding box center [676, 230] width 182 height 25
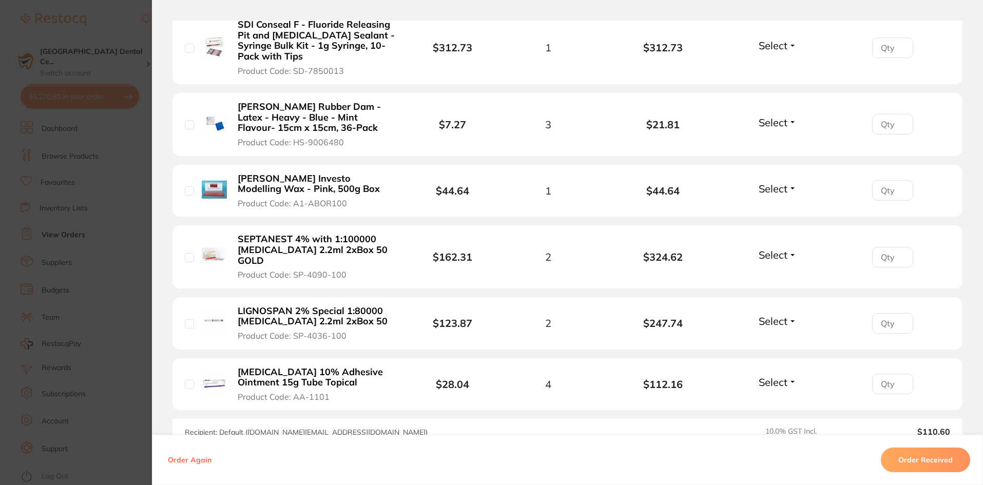
click at [144, 52] on section "Order ID: Restocq- 86939 Order Information Accepted Order Order Date Jul 17 202…" at bounding box center [491, 242] width 983 height 485
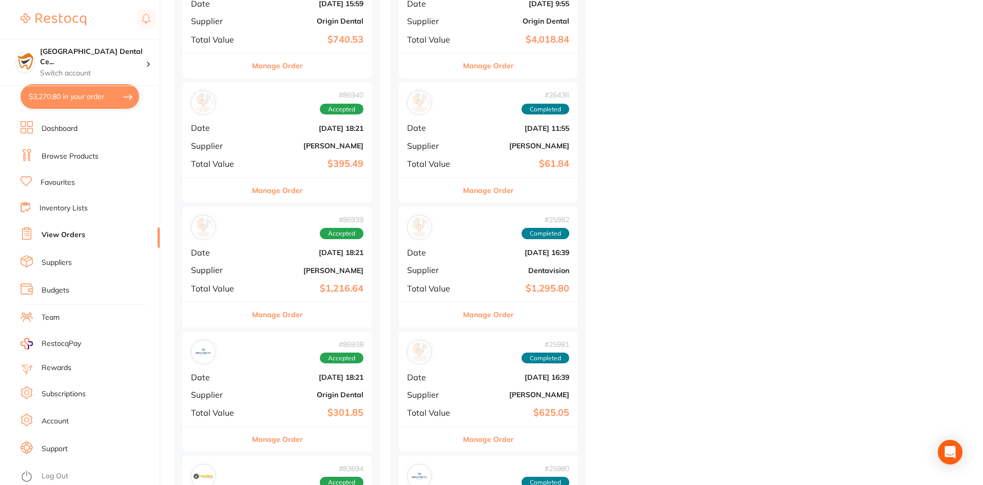
click at [64, 153] on link "Browse Products" at bounding box center [70, 156] width 57 height 10
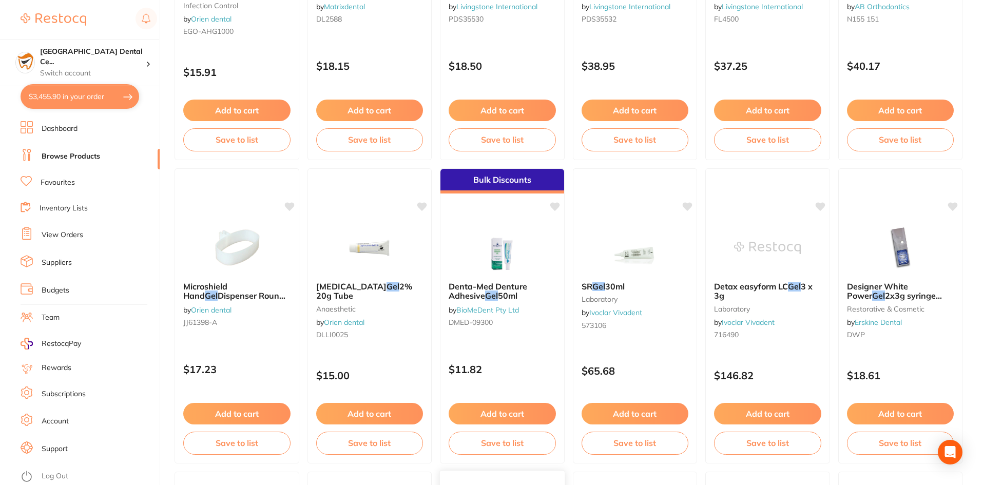
scroll to position [535, 0]
click at [160, 57] on section "[GEOGRAPHIC_DATA] Dental Ce... Switch account [GEOGRAPHIC_DATA] Warracknabeal D…" at bounding box center [80, 242] width 160 height 485
click at [122, 91] on button "$3,455.90 in your order" at bounding box center [80, 96] width 119 height 25
checkbox input "true"
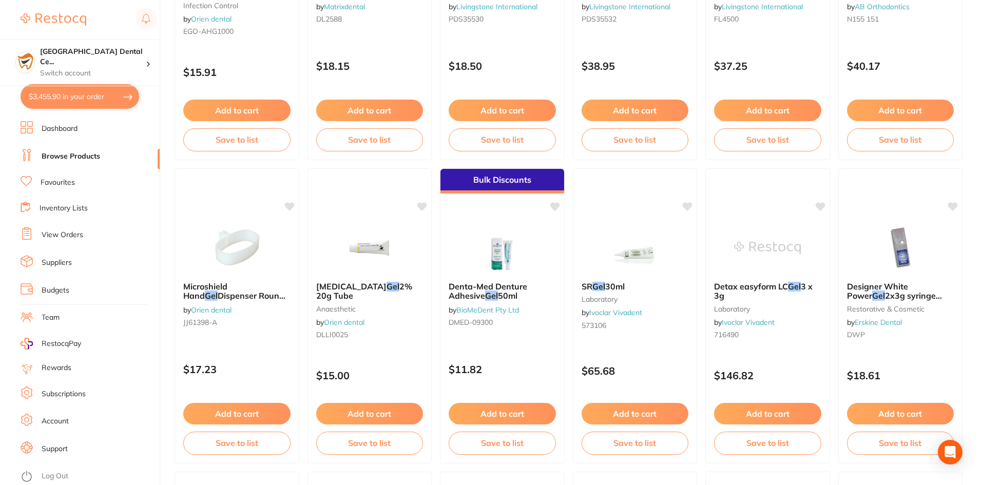
checkbox input "true"
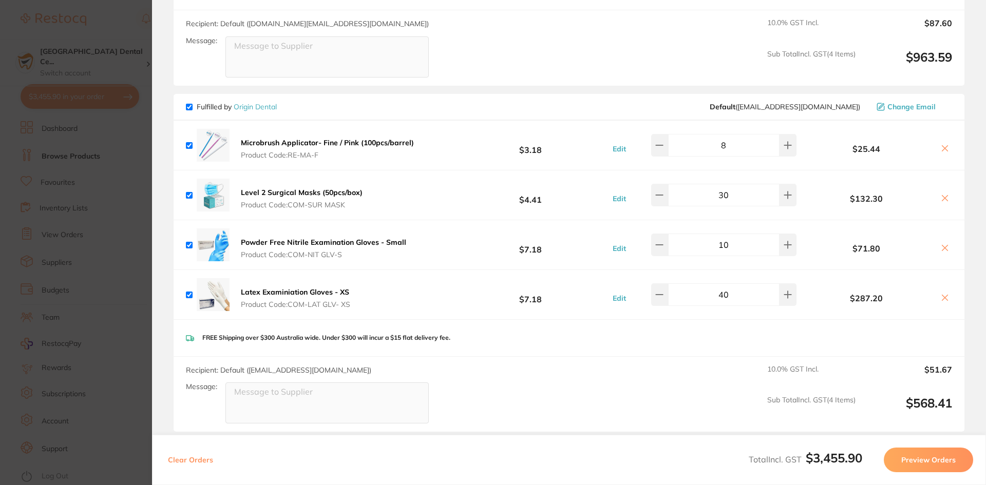
scroll to position [227, 0]
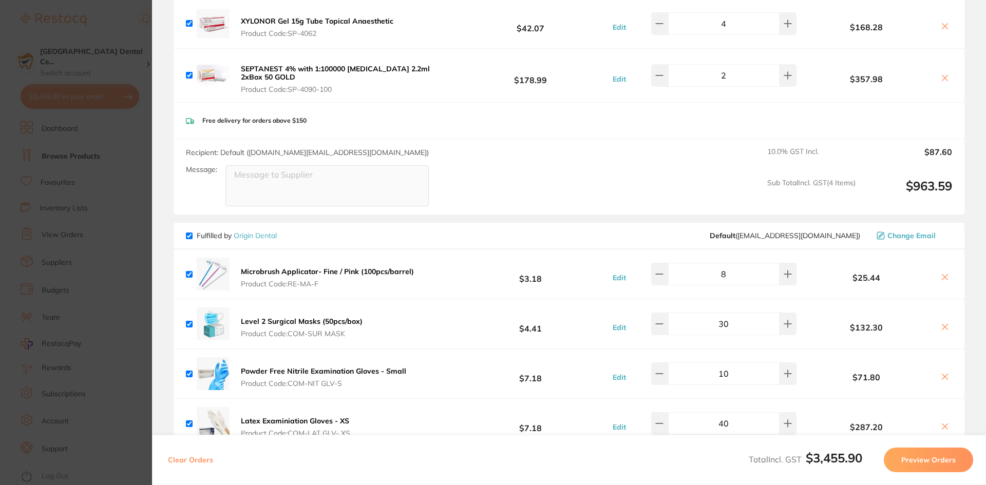
click at [109, 234] on section "Update RRP Set your pre negotiated price for this item. Item Agreed RRP (excl. …" at bounding box center [493, 242] width 986 height 485
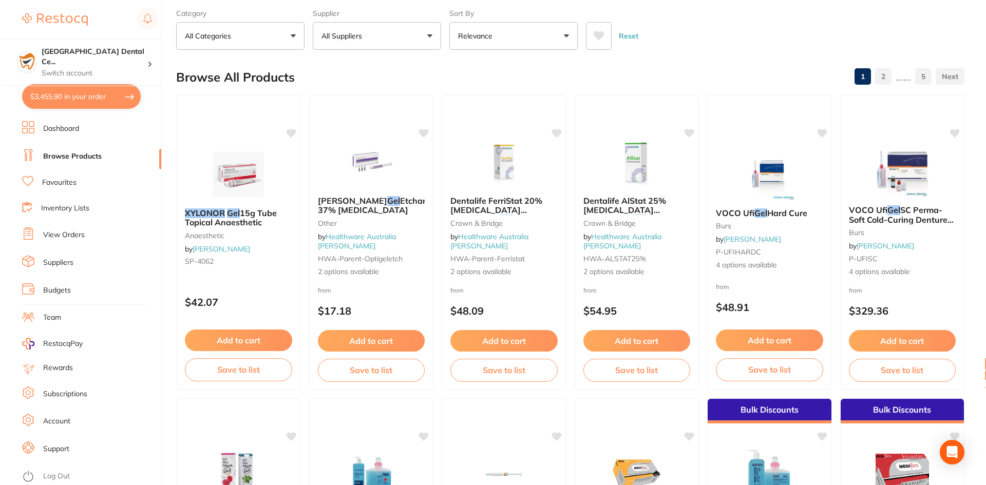
scroll to position [0, 0]
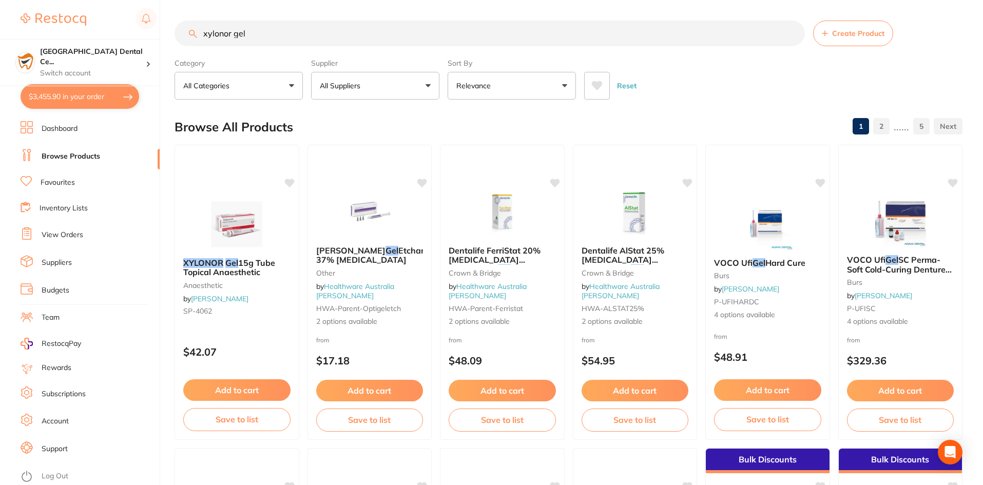
click at [329, 30] on input "xylonor gel" at bounding box center [490, 34] width 630 height 26
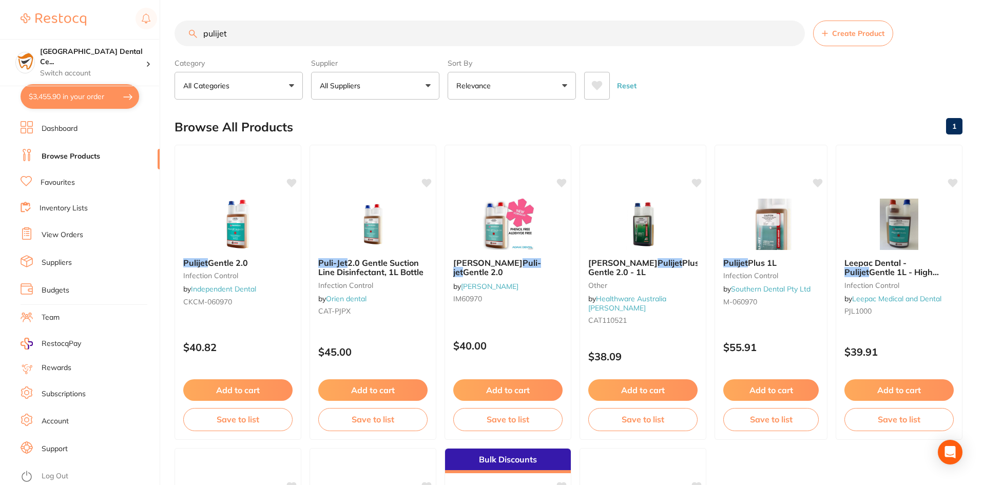
type input "pulijet"
click at [337, 80] on button "All Suppliers" at bounding box center [375, 86] width 128 height 28
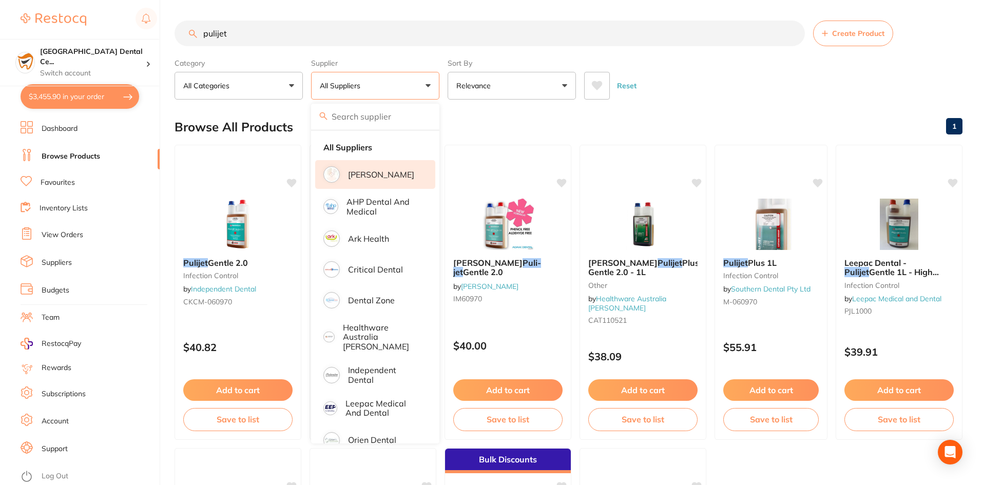
click at [371, 180] on li "[PERSON_NAME]" at bounding box center [375, 174] width 120 height 29
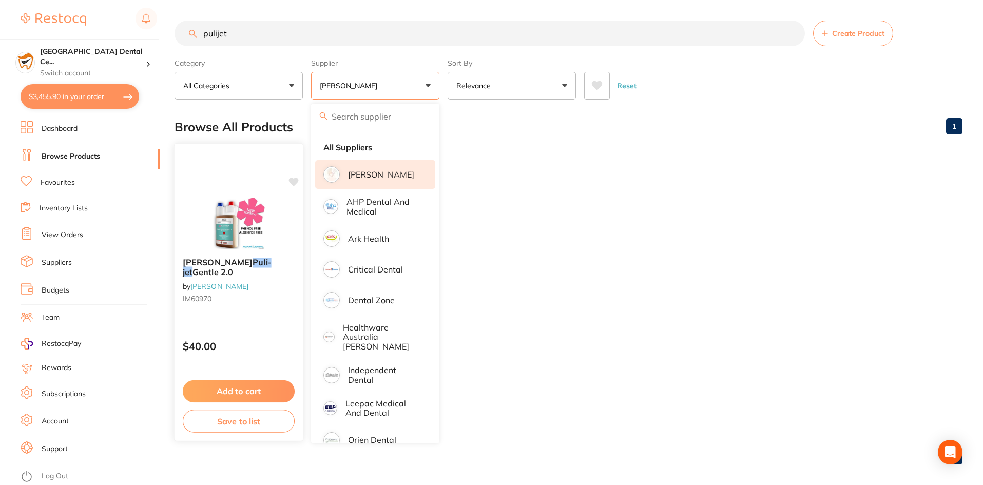
click at [233, 250] on div "Cattani Puli-jet Gentle 2.0 by Adam Dental IM60970" at bounding box center [239, 282] width 128 height 66
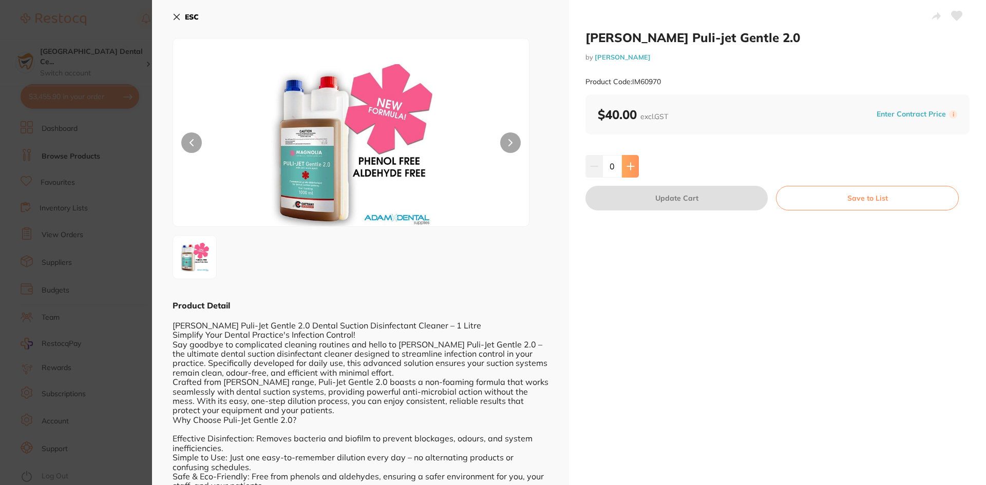
click at [626, 163] on icon at bounding box center [630, 166] width 8 height 8
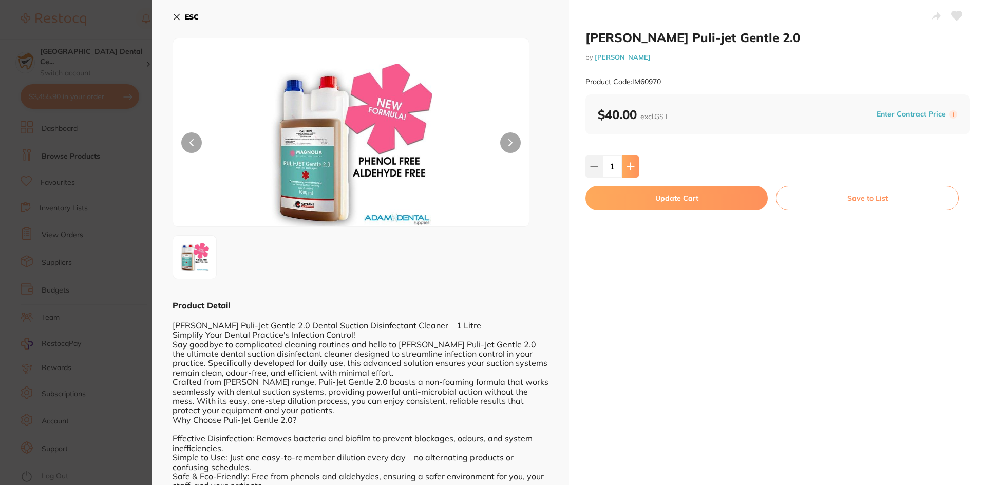
click at [626, 163] on icon at bounding box center [630, 166] width 8 height 8
click at [626, 164] on icon at bounding box center [630, 166] width 8 height 8
type input "4"
click at [629, 192] on button "Update Cart" at bounding box center [676, 198] width 182 height 25
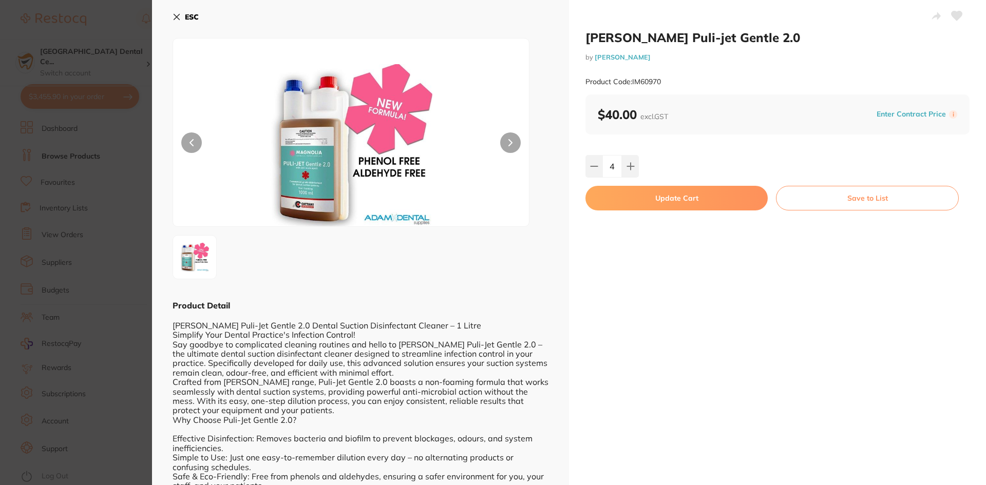
checkbox input "false"
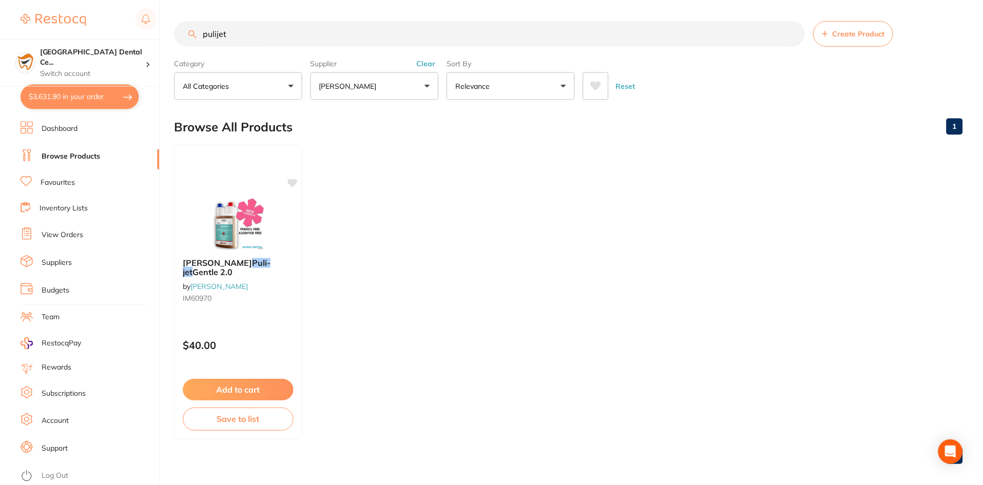
scroll to position [8, 0]
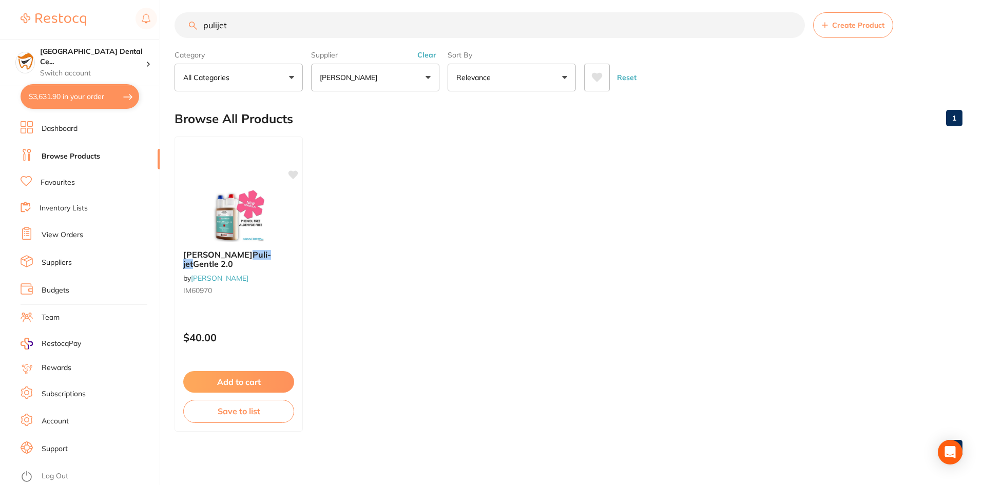
click at [108, 88] on button "$3,631.90 in your order" at bounding box center [80, 96] width 119 height 25
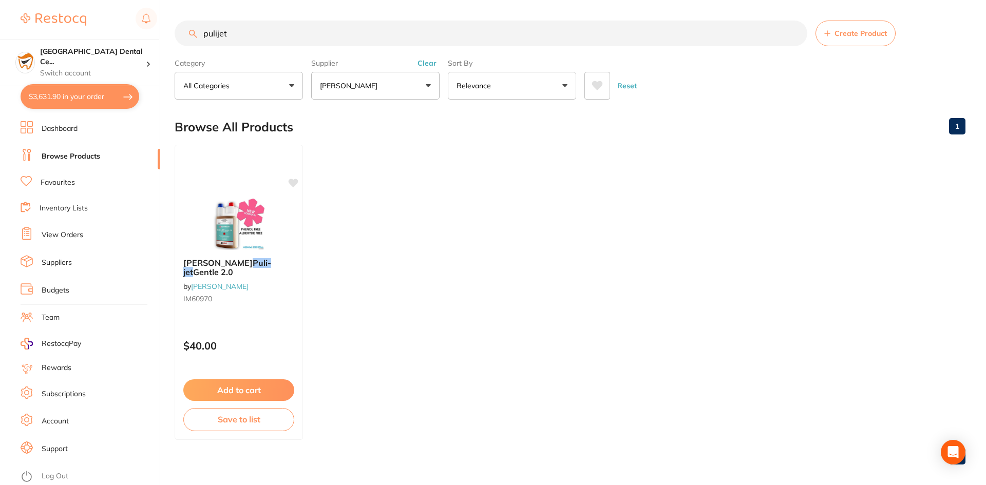
checkbox input "true"
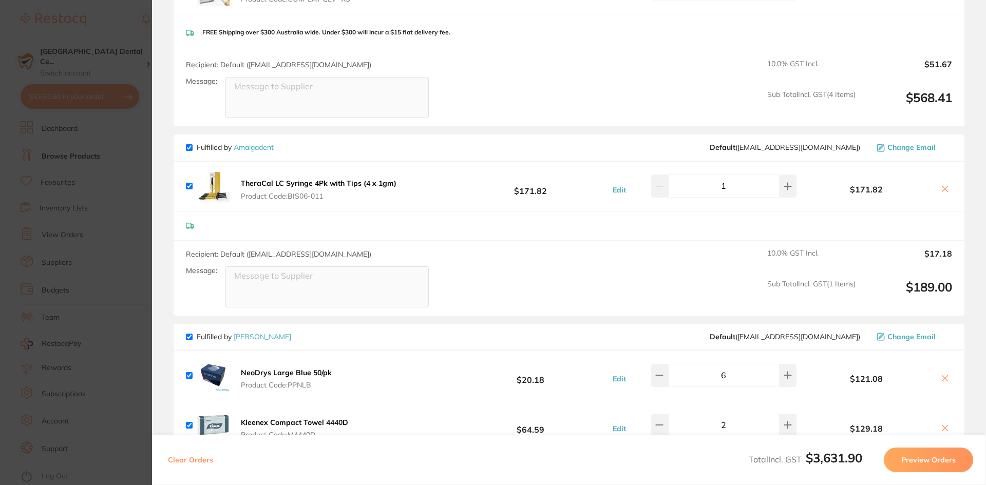
scroll to position [843, 0]
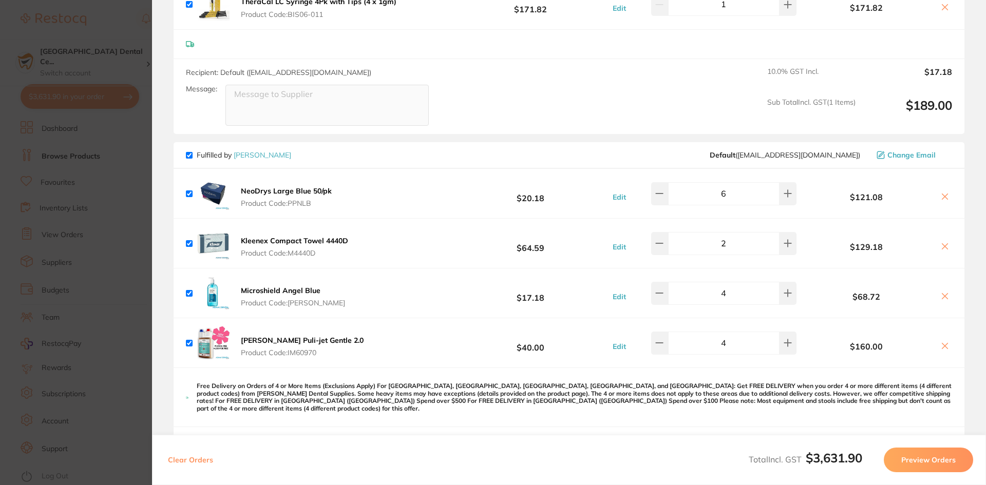
click at [76, 301] on section "Update RRP Set your pre negotiated price for this item. Item Agreed RRP (excl. …" at bounding box center [493, 242] width 986 height 485
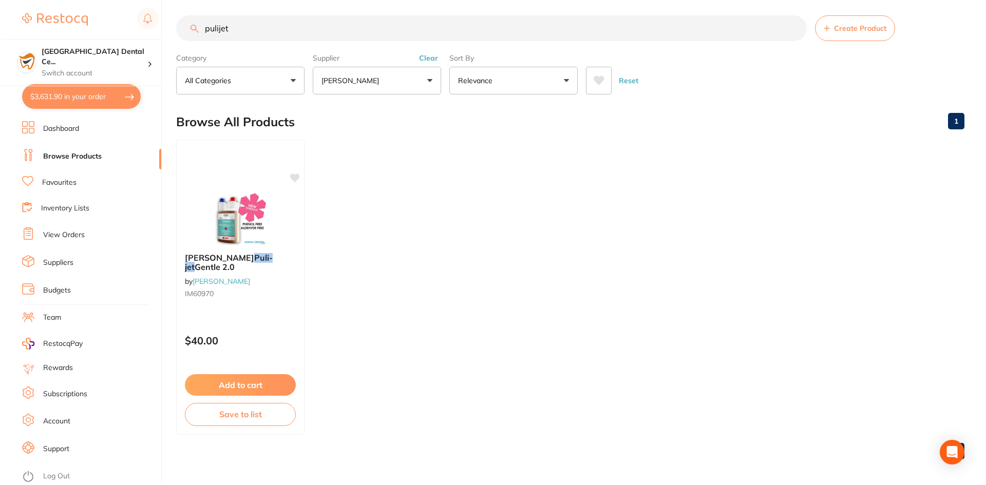
scroll to position [0, 0]
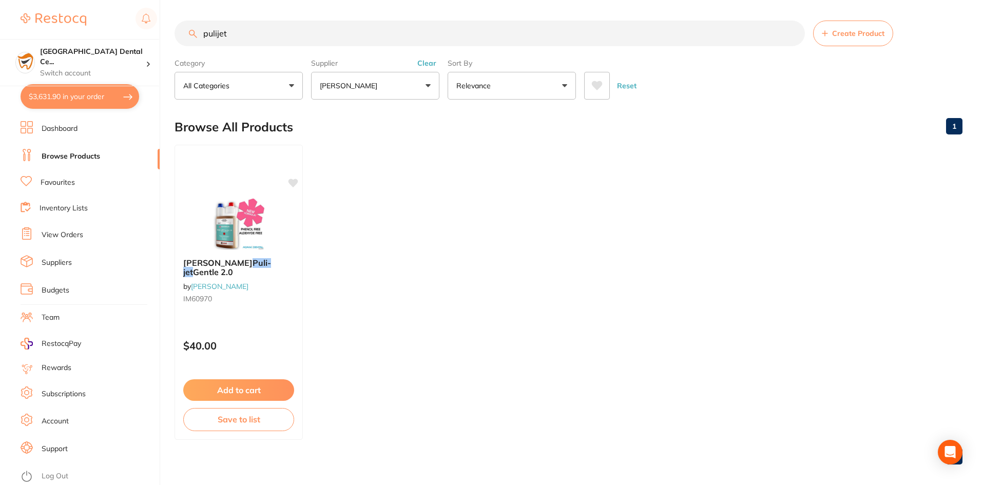
click at [420, 65] on button "Clear" at bounding box center [426, 63] width 25 height 9
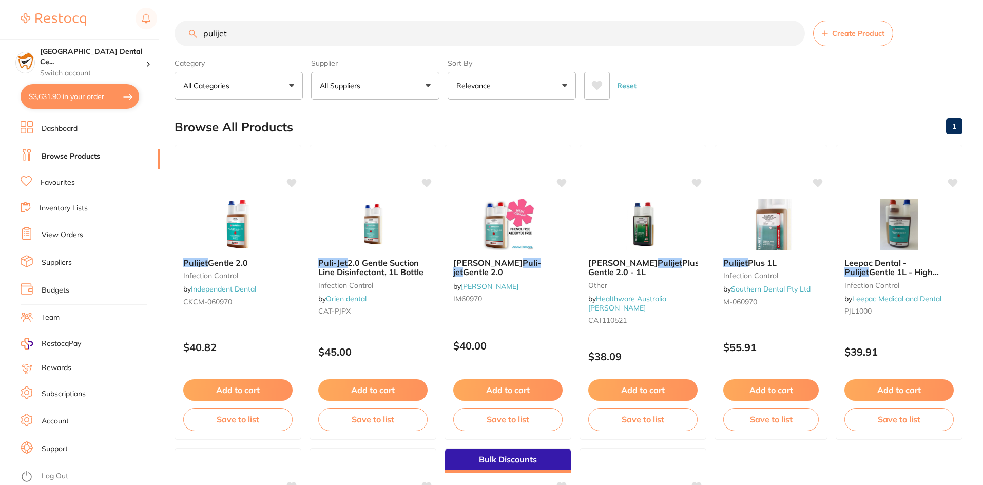
click at [386, 34] on input "pulijet" at bounding box center [490, 34] width 630 height 26
type input "a"
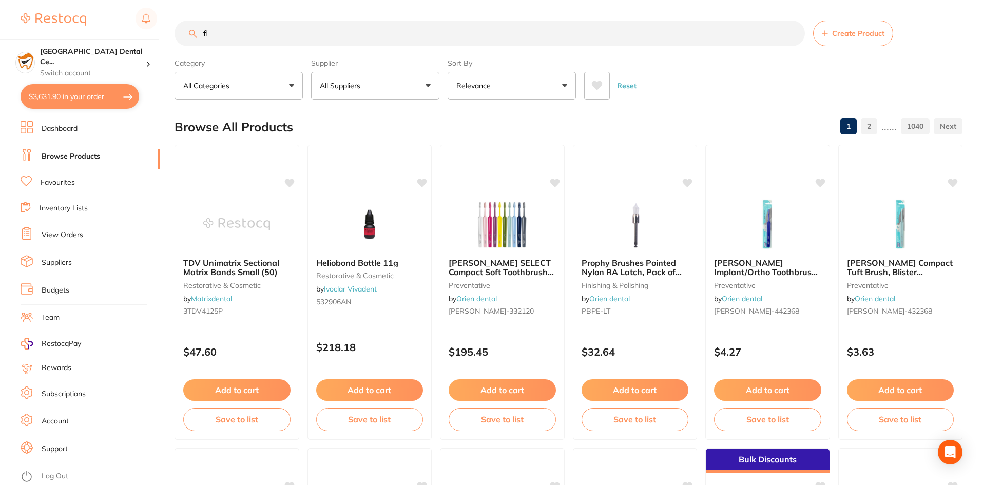
type input "f"
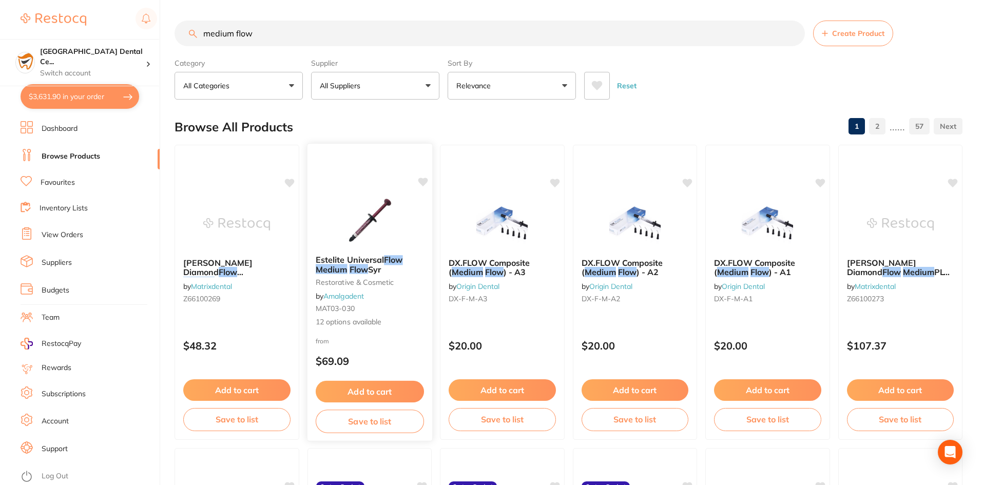
type input "medium flow"
drag, startPoint x: 383, startPoint y: 263, endPoint x: 519, endPoint y: 121, distance: 196.8
click at [383, 263] on span "Estelite Universal" at bounding box center [350, 260] width 68 height 10
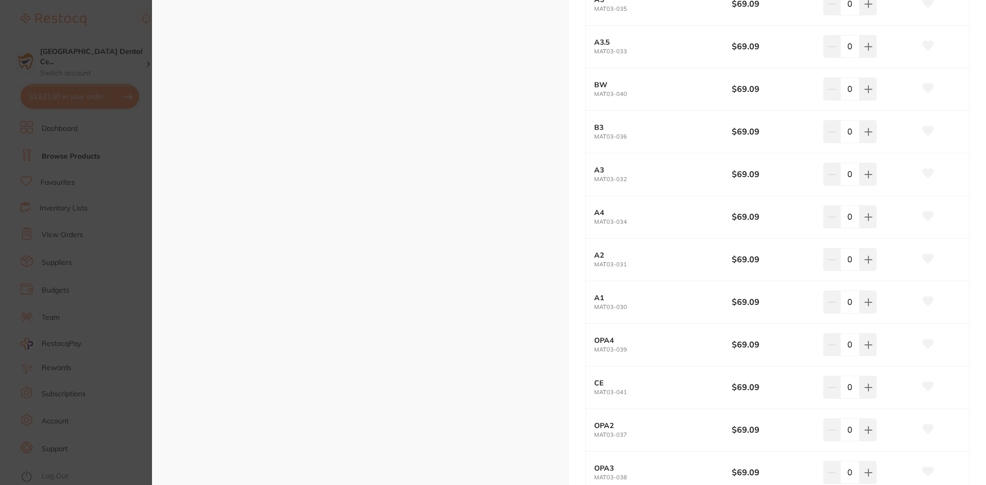
scroll to position [257, 0]
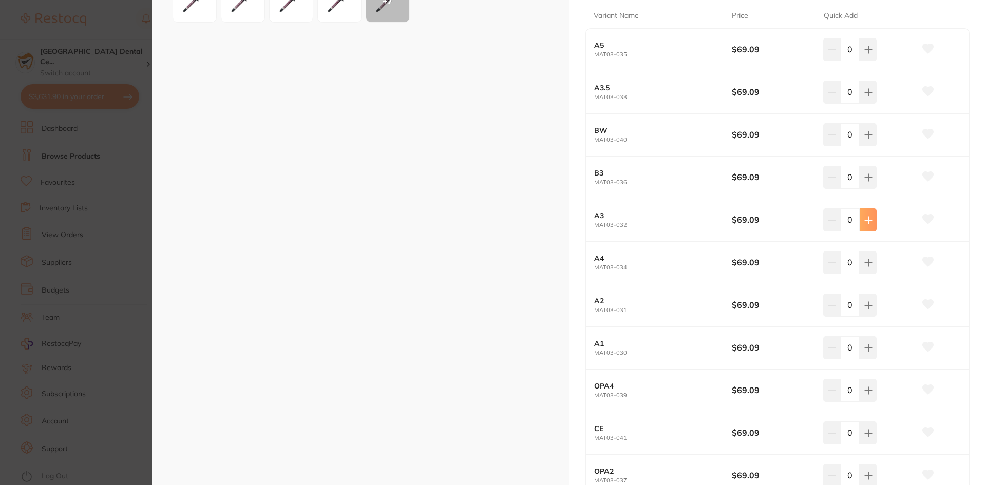
click at [861, 222] on button at bounding box center [867, 219] width 17 height 23
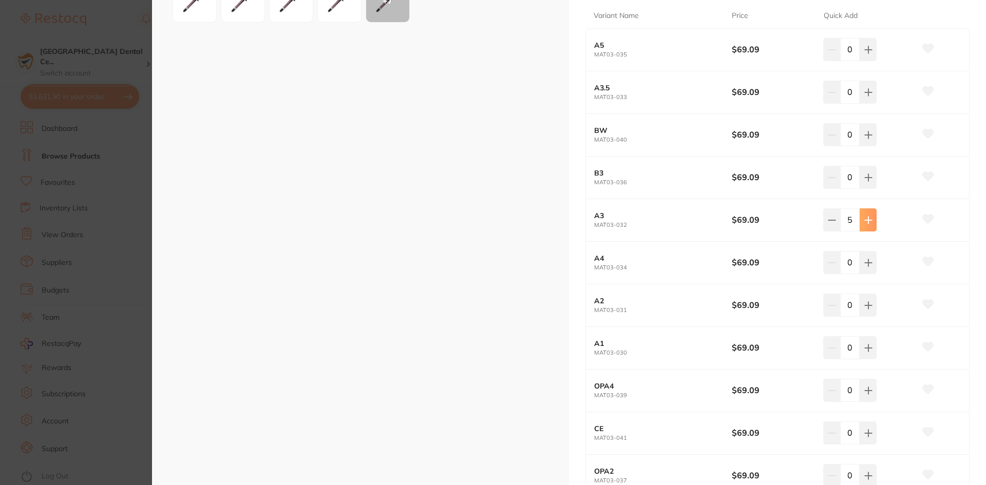
click at [861, 222] on button at bounding box center [867, 219] width 17 height 23
type input "6"
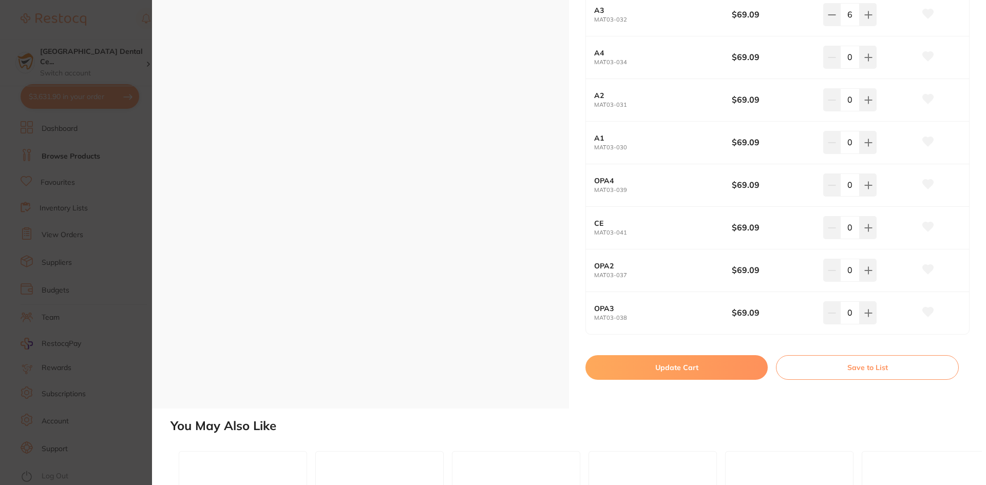
click at [656, 363] on button "Update Cart" at bounding box center [676, 367] width 182 height 25
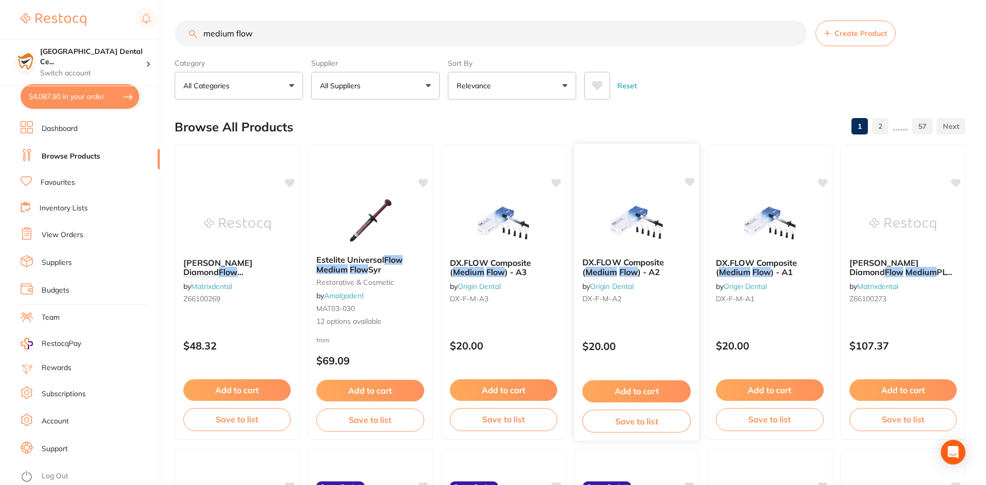
checkbox input "false"
click at [74, 229] on li "View Orders" at bounding box center [90, 234] width 139 height 15
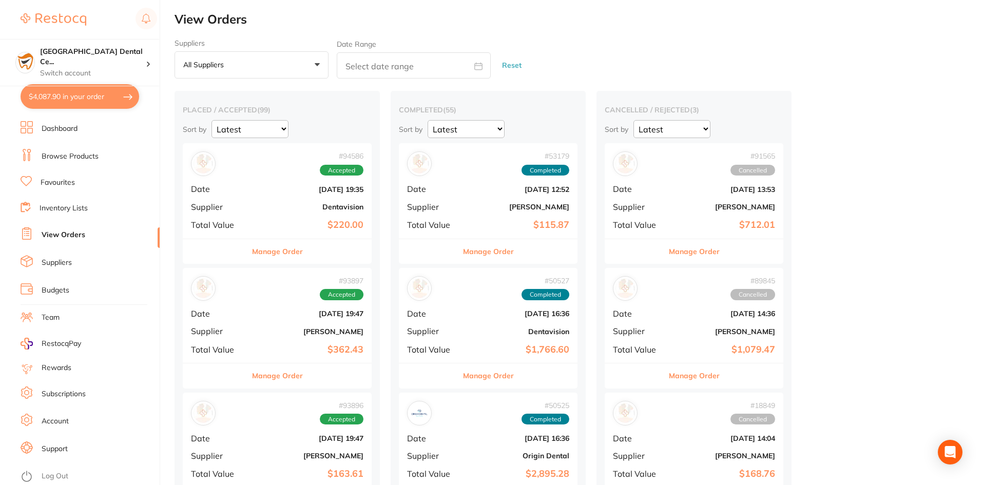
click at [262, 251] on button "Manage Order" at bounding box center [277, 251] width 51 height 25
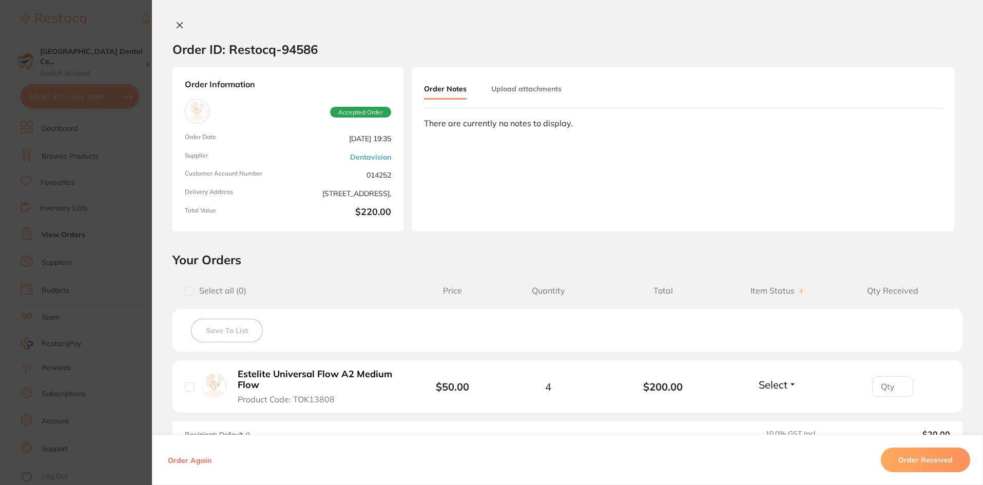
scroll to position [138, 0]
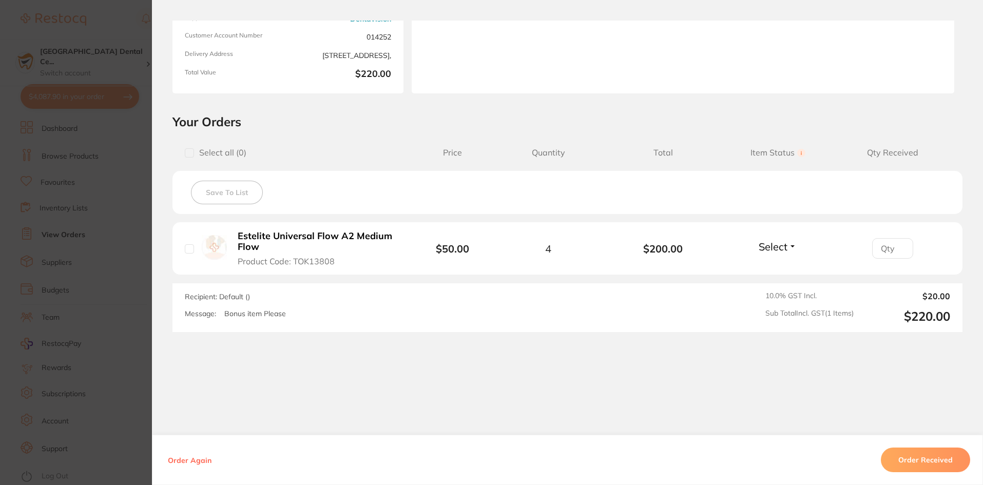
click at [72, 301] on section "Order ID: Restocq- 94586 Order Information Accepted Order Order Date Sept 24 20…" at bounding box center [491, 242] width 983 height 485
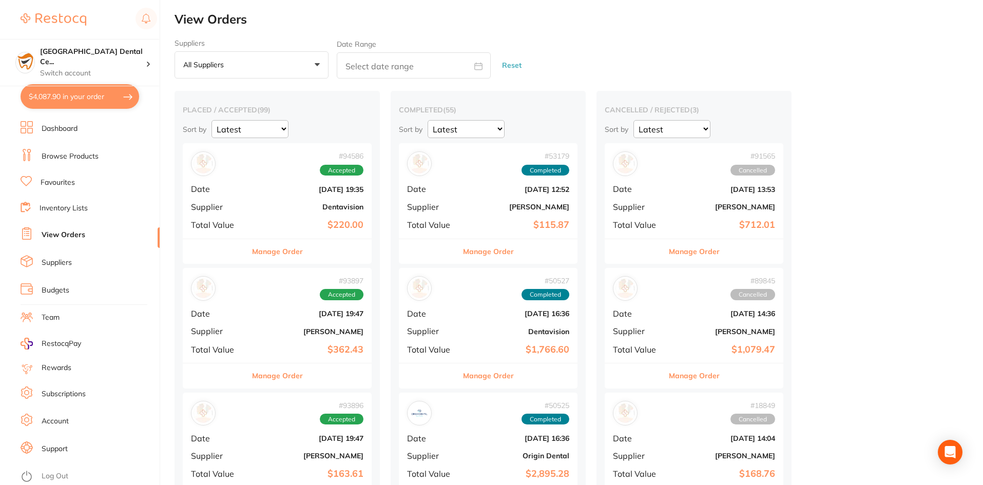
click at [81, 147] on ul "Dashboard Browse Products Favourites Inventory Lists View Orders Suppliers Budg…" at bounding box center [90, 303] width 139 height 364
click at [80, 149] on li "Browse Products" at bounding box center [90, 156] width 139 height 15
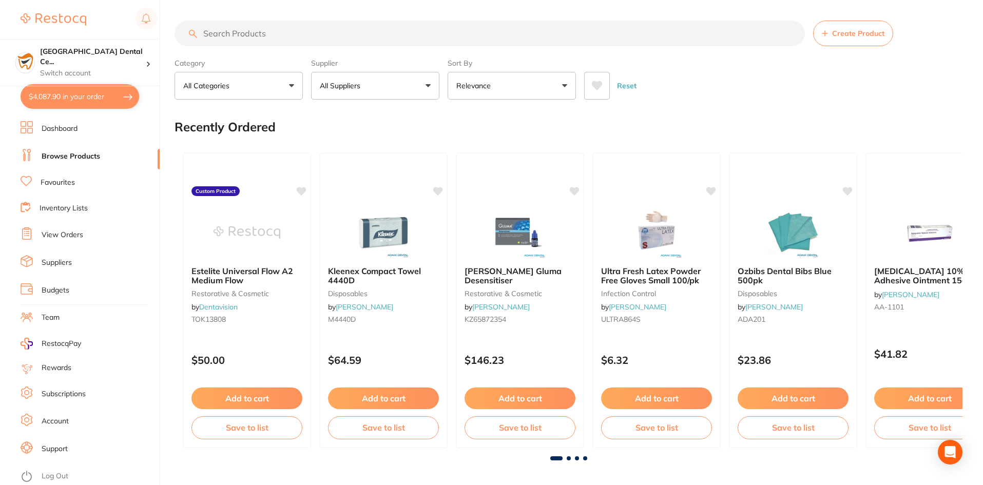
click at [347, 49] on section "Create Product Category All Categories All Categories 3D Printing anaesthetic a…" at bounding box center [569, 60] width 788 height 79
click at [349, 40] on input "search" at bounding box center [490, 34] width 630 height 26
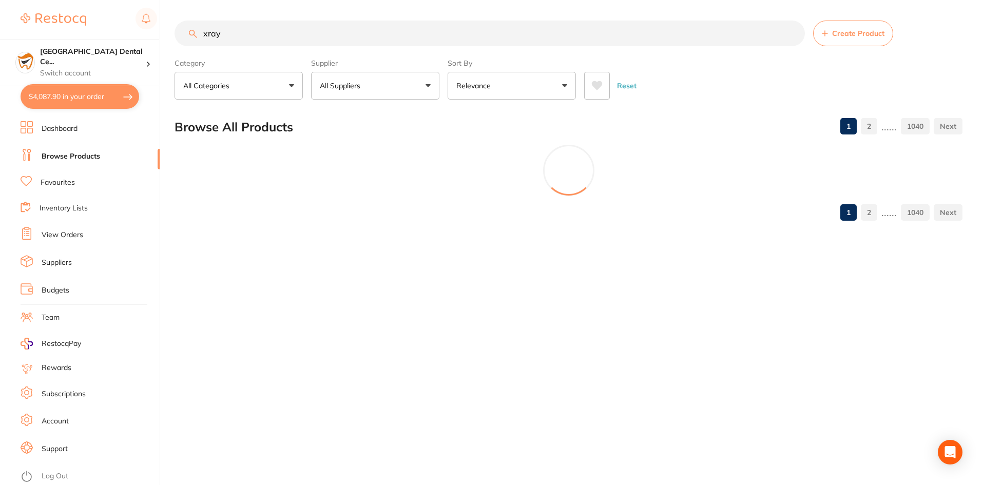
click at [373, 112] on div "Browse All Products 1 2 ...... 1040" at bounding box center [569, 127] width 788 height 34
click at [394, 95] on button "All Suppliers" at bounding box center [375, 86] width 128 height 28
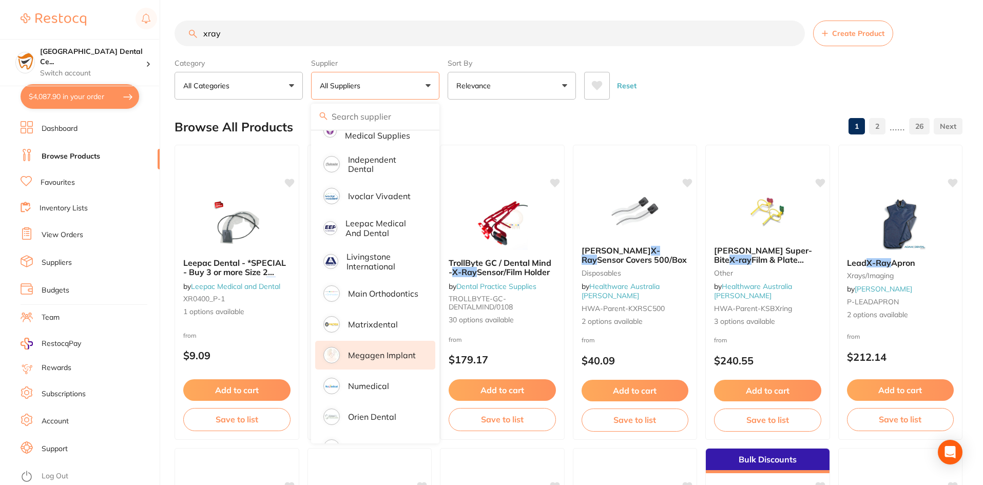
scroll to position [639, 0]
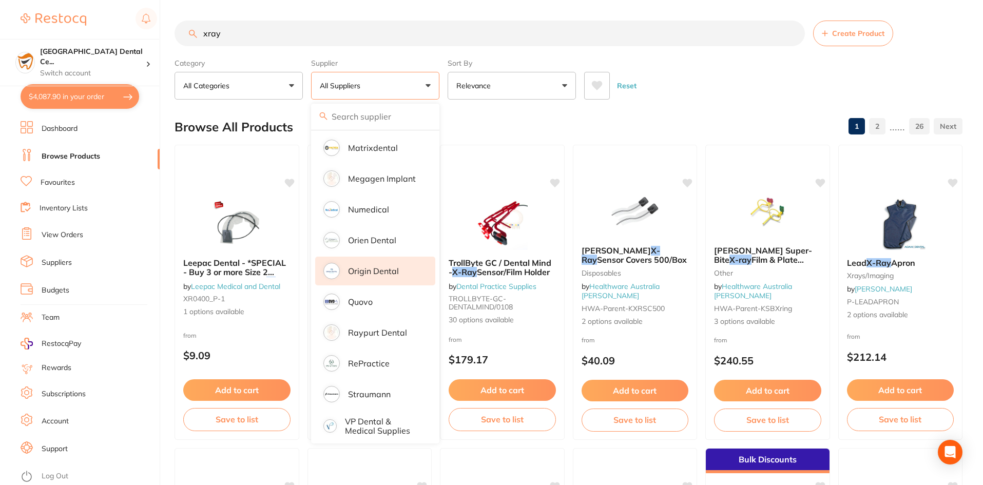
click at [371, 266] on p "Origin Dental" at bounding box center [373, 270] width 51 height 9
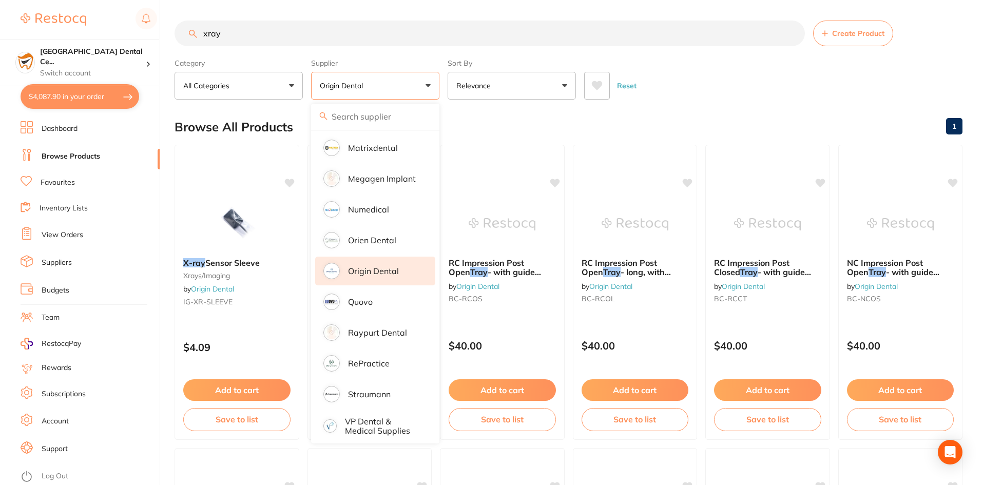
click at [741, 61] on div "Category All Categories All Categories disposables impression xrays/imaging Cle…" at bounding box center [569, 76] width 788 height 45
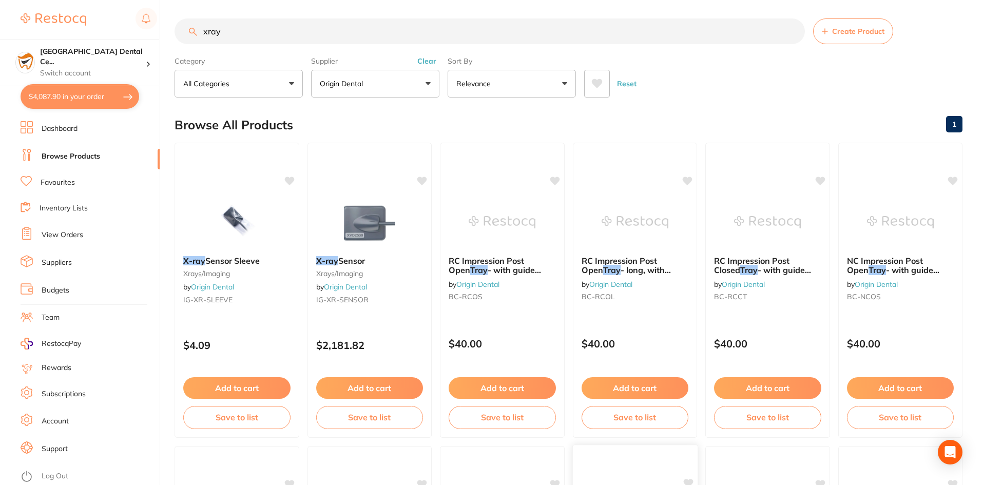
scroll to position [0, 0]
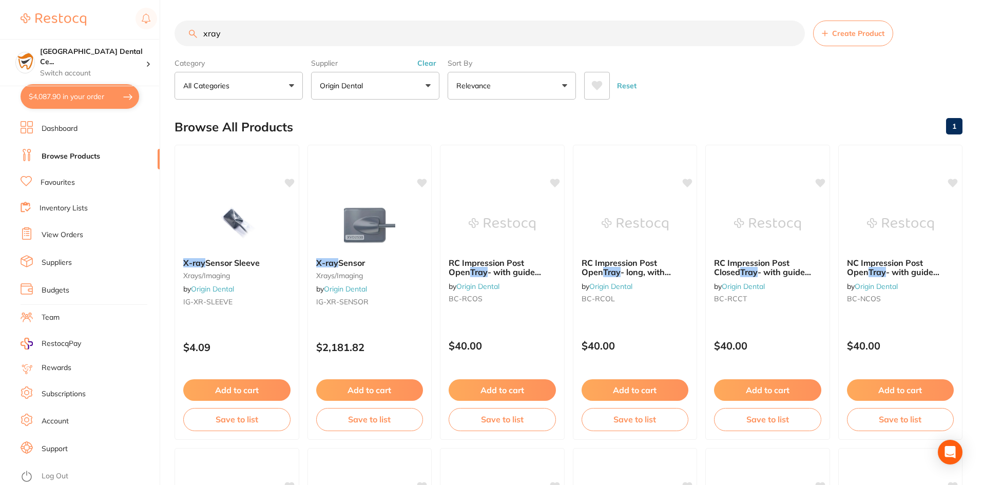
click at [300, 31] on input "xray" at bounding box center [490, 34] width 630 height 26
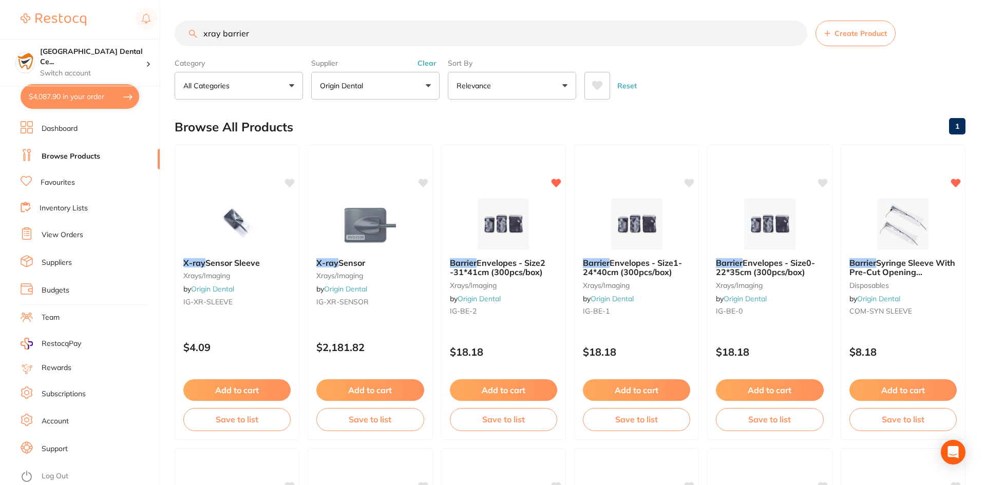
scroll to position [700, 0]
type input "xray barrier"
click at [664, 271] on span "Envelopes - Size1-24*40cm (300pcs/box)" at bounding box center [631, 267] width 100 height 20
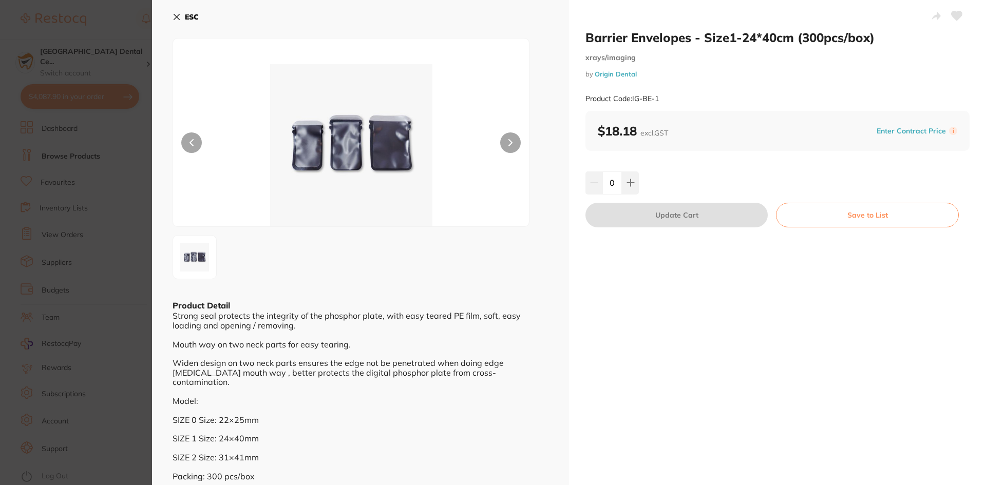
click at [639, 189] on div "0" at bounding box center [777, 182] width 384 height 23
click at [634, 179] on button at bounding box center [630, 182] width 17 height 23
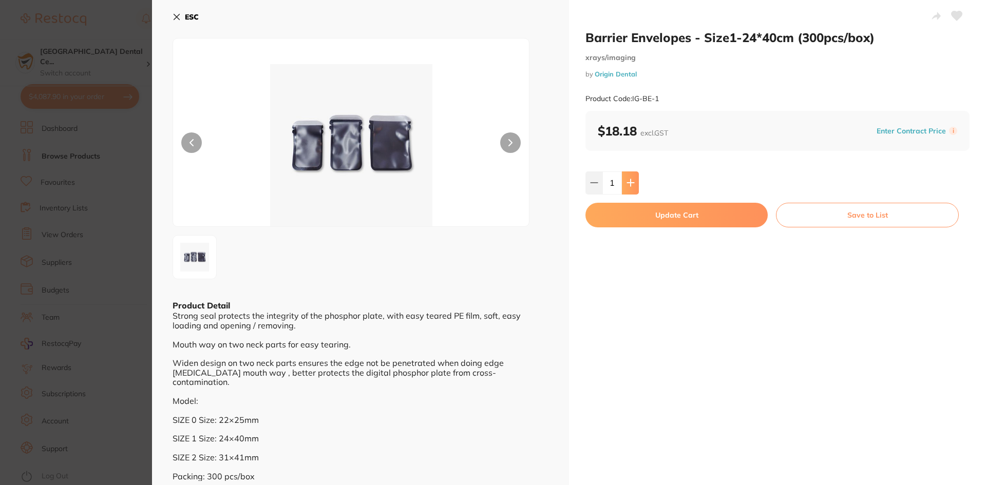
click at [634, 179] on button at bounding box center [630, 182] width 17 height 23
type input "4"
click at [639, 218] on button "Update Cart" at bounding box center [676, 215] width 182 height 25
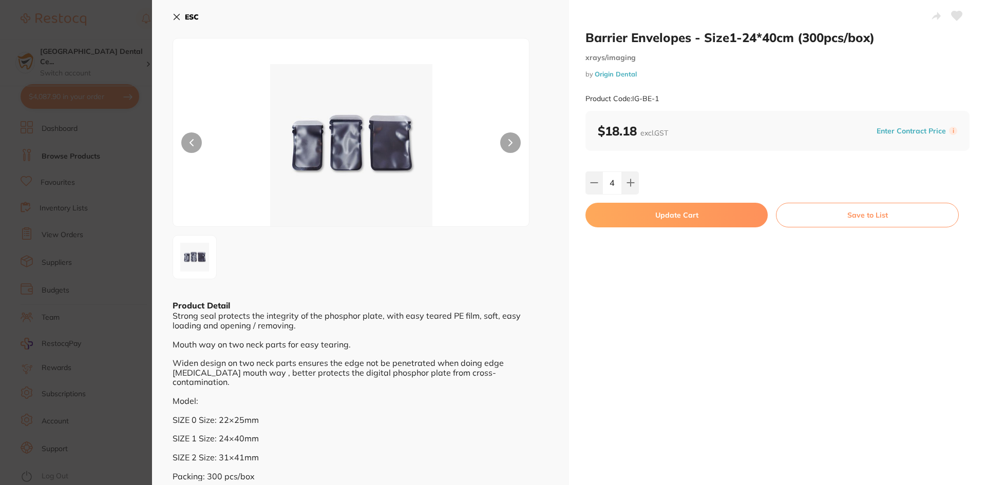
checkbox input "false"
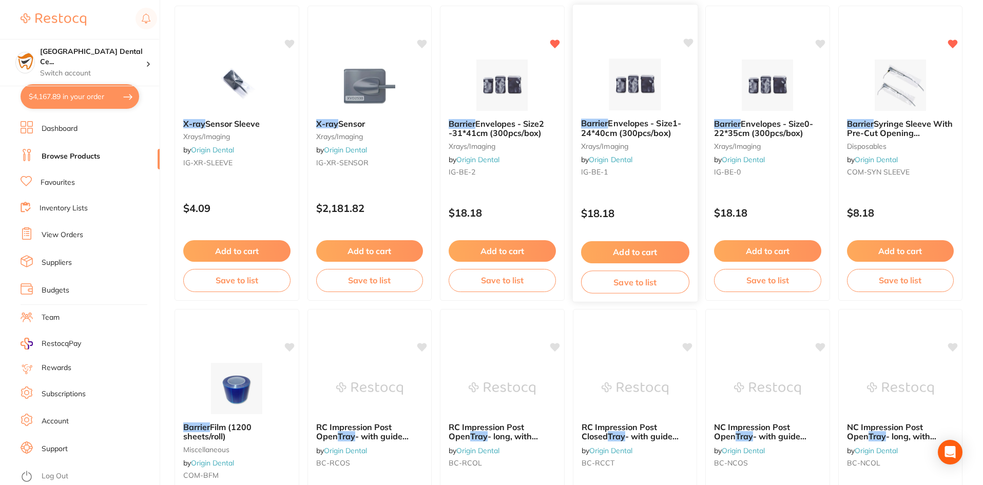
scroll to position [207, 0]
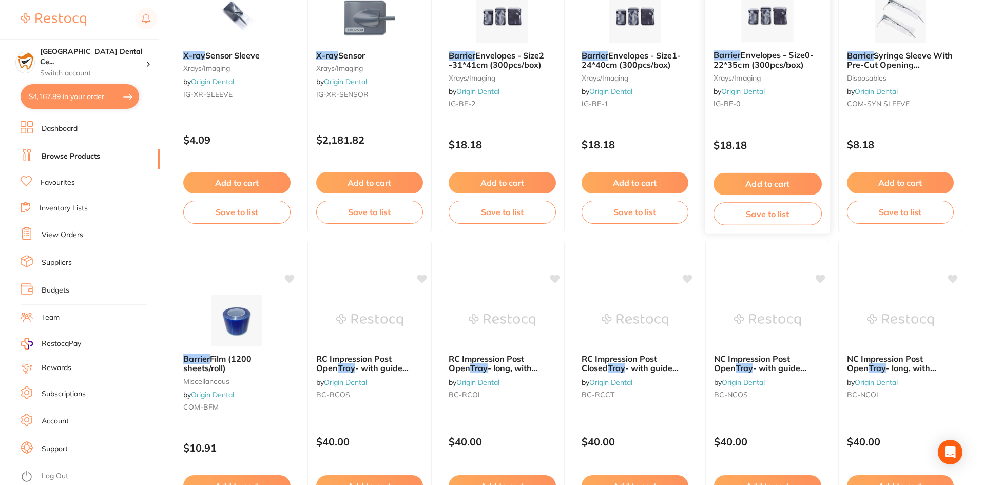
click at [746, 71] on div "Barrier Envelopes - Size0-22*35cm (300pcs/box) xrays/imaging by Origin Dental I…" at bounding box center [767, 81] width 125 height 79
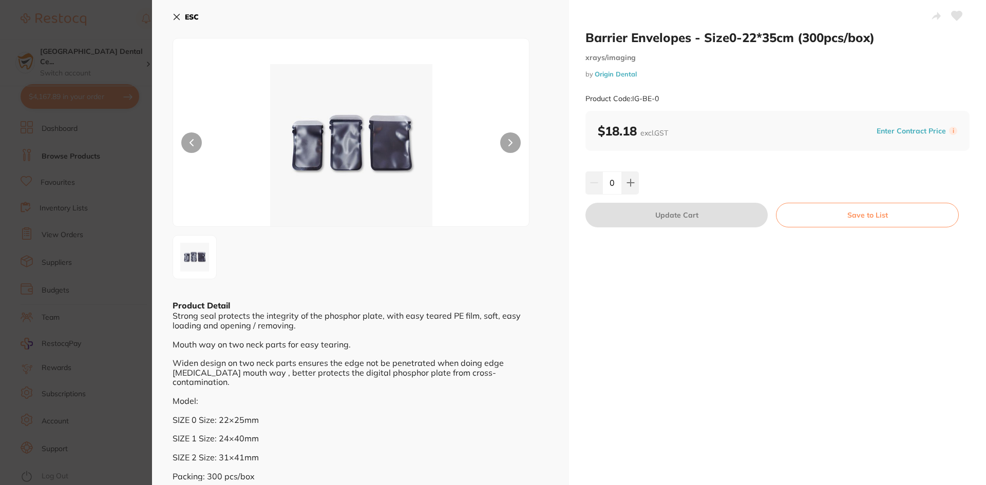
scroll to position [893, 0]
click at [625, 175] on button at bounding box center [630, 182] width 17 height 23
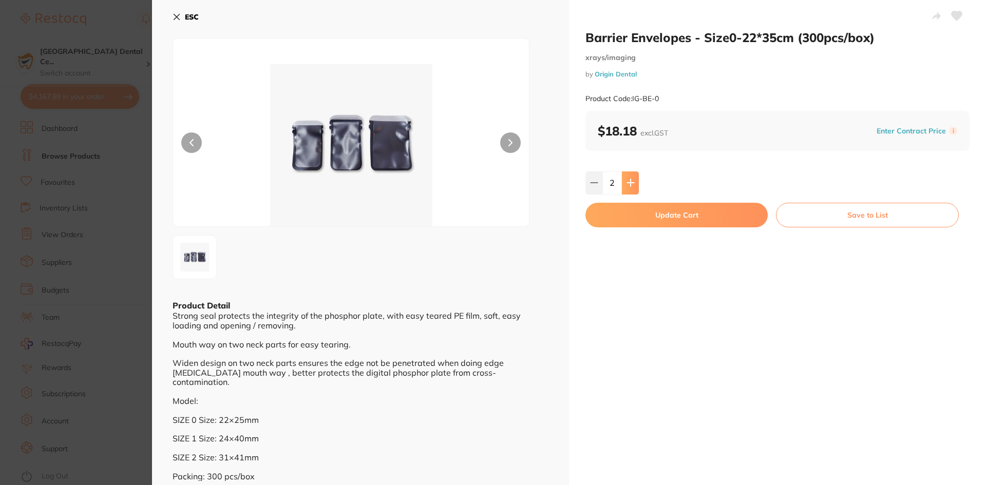
click at [633, 182] on button at bounding box center [630, 182] width 17 height 23
type input "4"
click at [632, 211] on button "Update Cart" at bounding box center [676, 215] width 182 height 25
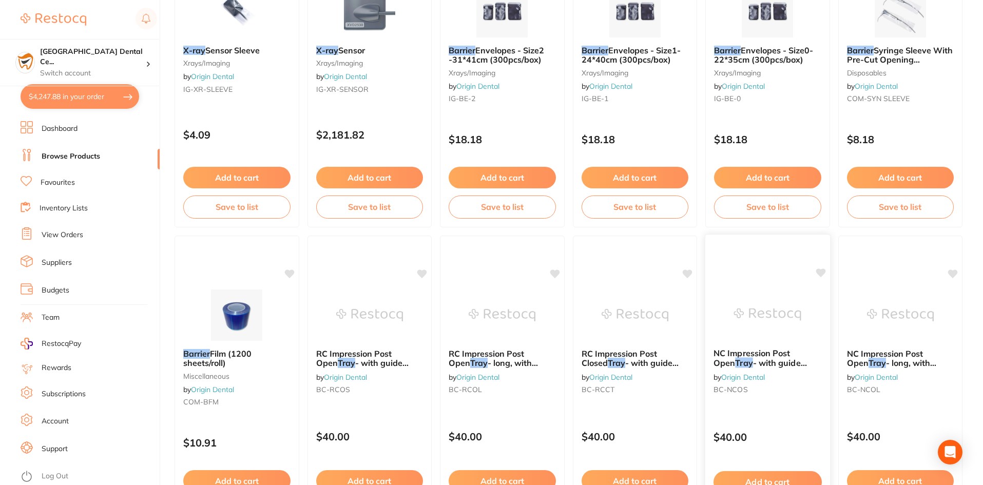
scroll to position [259, 0]
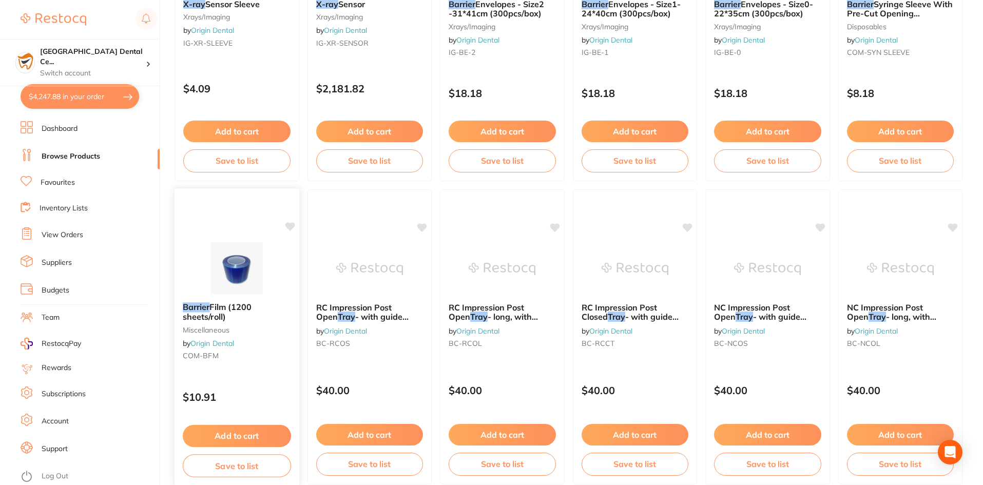
click at [252, 311] on span "Film (1200 sheets/roll)" at bounding box center [217, 312] width 69 height 20
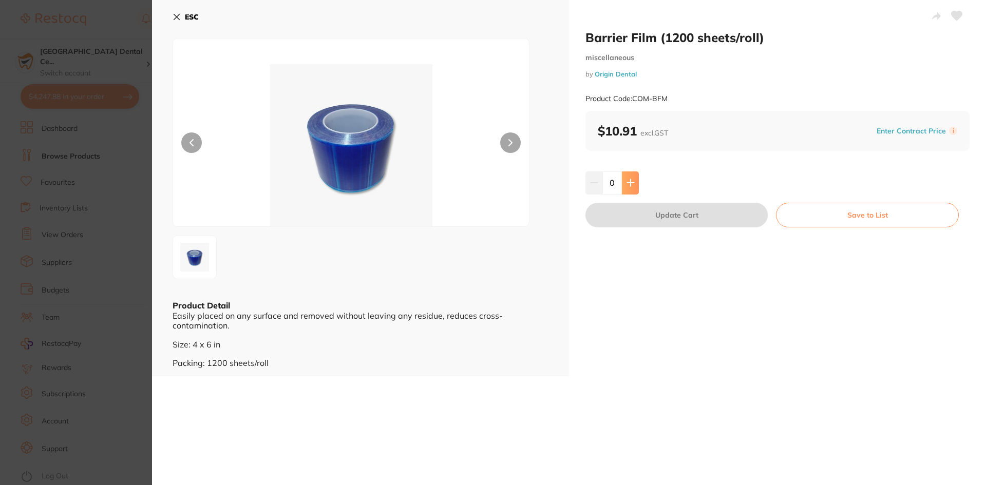
click at [627, 176] on button at bounding box center [630, 182] width 17 height 23
type input "2"
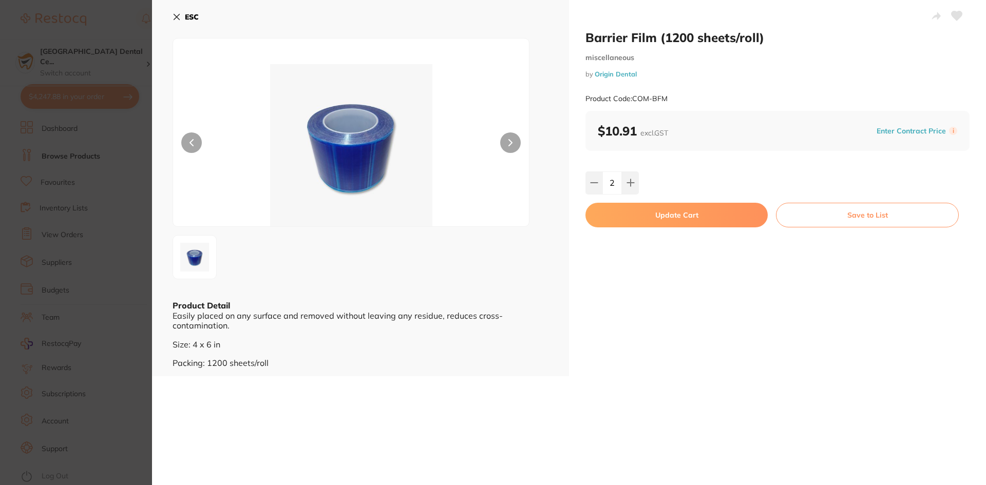
click at [629, 208] on button "Update Cart" at bounding box center [676, 215] width 182 height 25
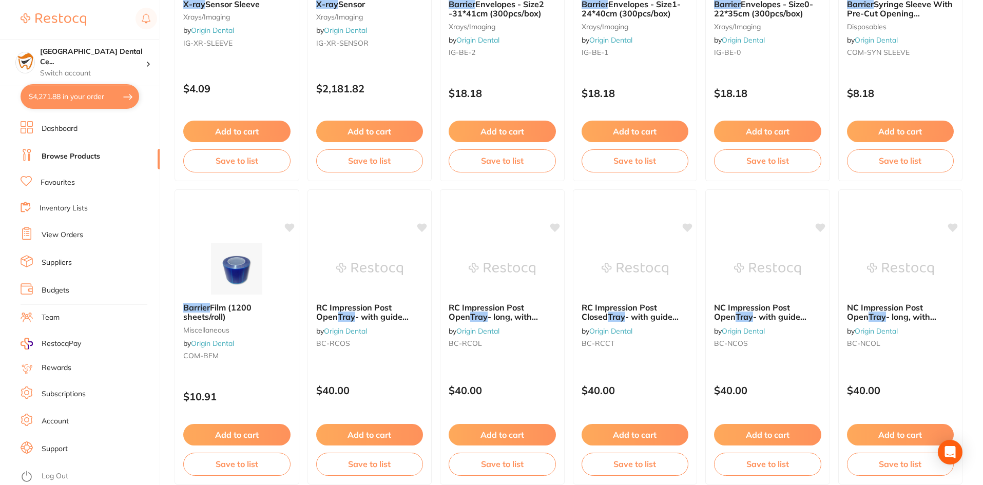
scroll to position [992, 0]
click at [69, 183] on link "Favourites" at bounding box center [58, 183] width 34 height 10
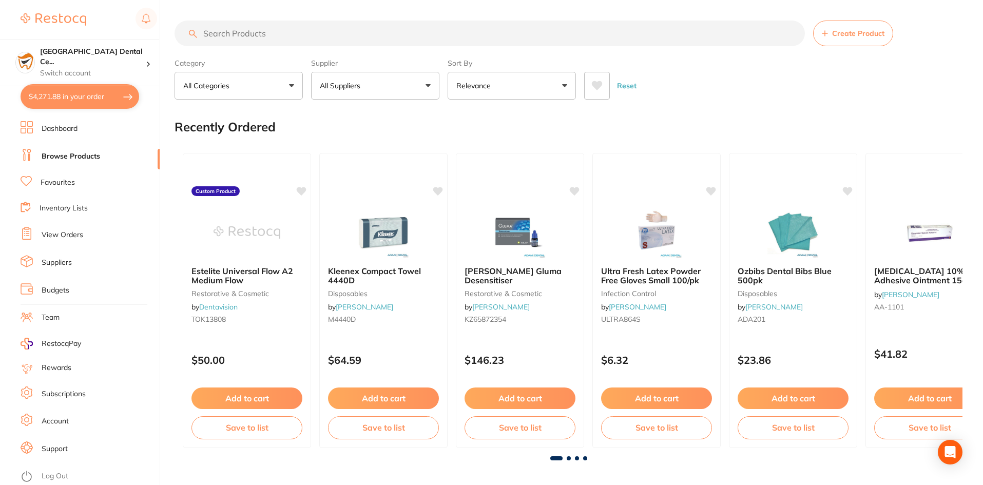
click at [290, 37] on input "search" at bounding box center [490, 34] width 630 height 26
type input "cups"
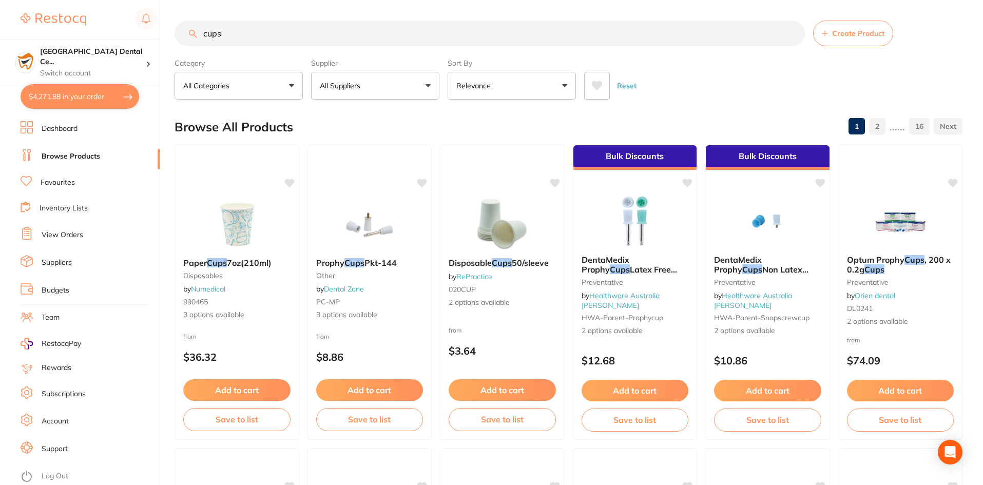
click at [387, 90] on button "All Suppliers" at bounding box center [375, 86] width 128 height 28
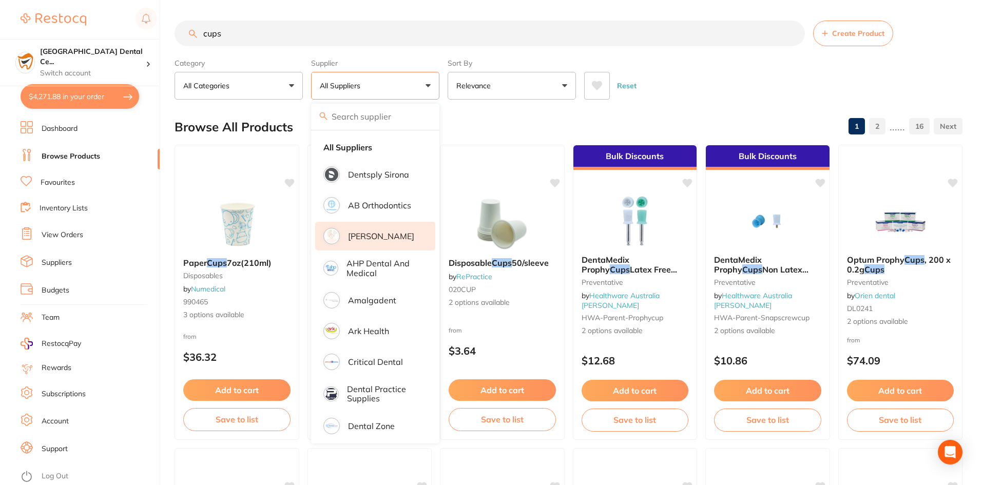
click at [361, 240] on p "[PERSON_NAME]" at bounding box center [381, 236] width 66 height 9
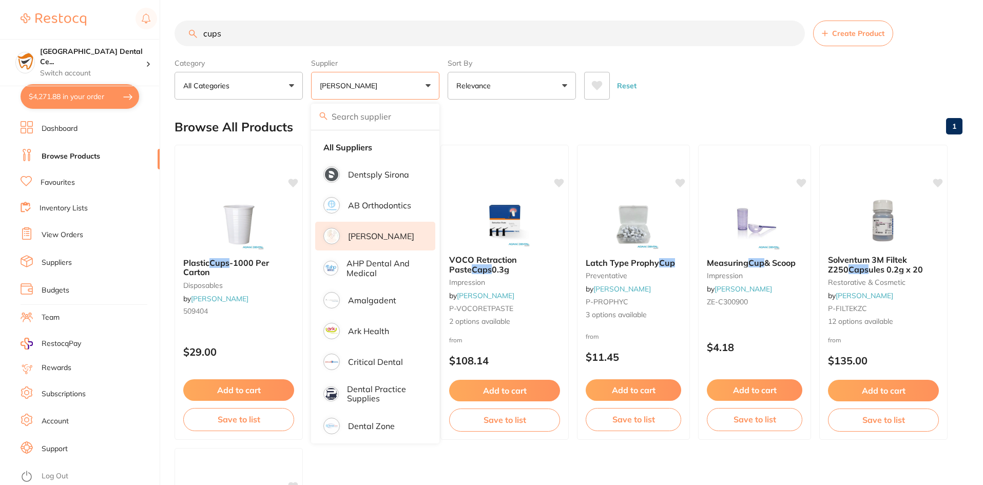
click at [691, 124] on div "Browse All Products 1" at bounding box center [569, 127] width 788 height 34
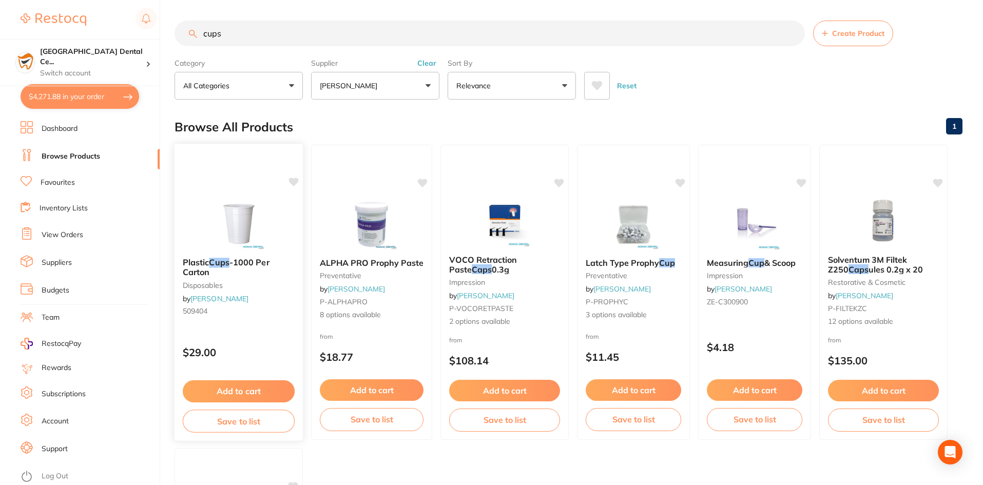
click at [213, 275] on b "Plastic Cups -1000 Per Carton" at bounding box center [239, 267] width 112 height 19
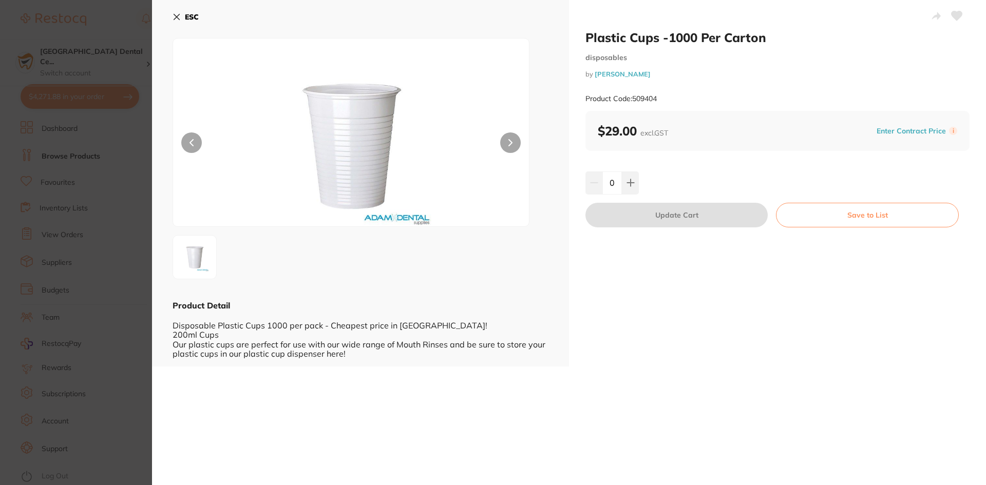
click at [625, 195] on div "Plastic Cups -1000 Per Carton disposables by [PERSON_NAME] Product Code: 509404…" at bounding box center [777, 183] width 417 height 367
click at [631, 184] on icon at bounding box center [630, 183] width 8 height 8
type input "1"
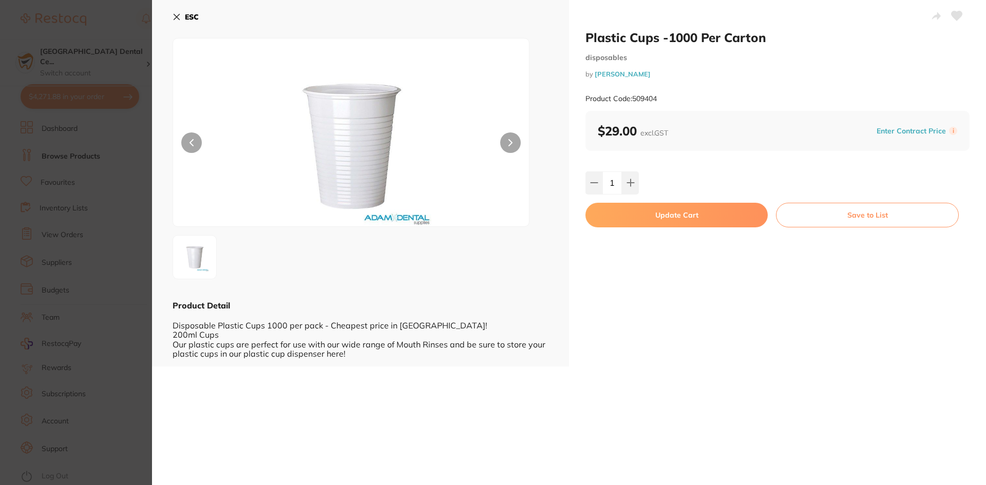
click at [630, 209] on button "Update Cart" at bounding box center [676, 215] width 182 height 25
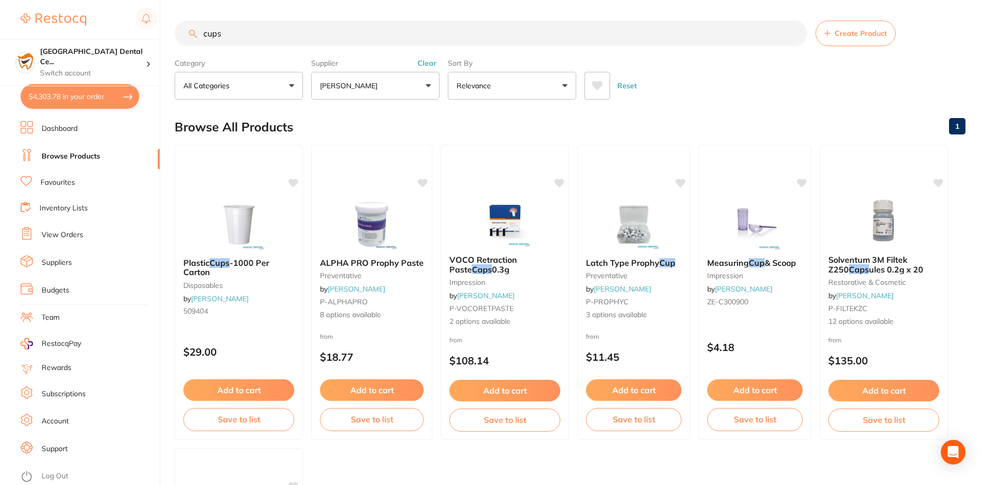
checkbox input "false"
click at [399, 78] on button "[PERSON_NAME]" at bounding box center [375, 86] width 128 height 28
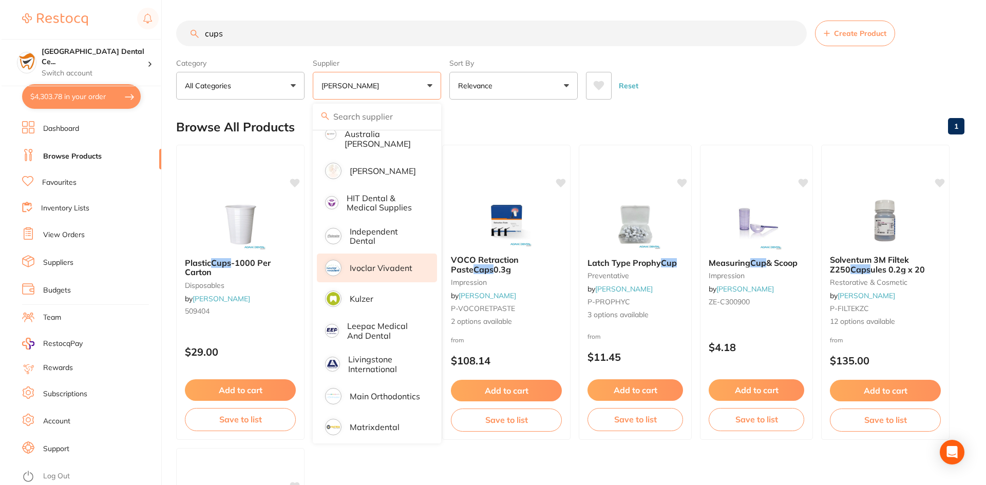
scroll to position [513, 0]
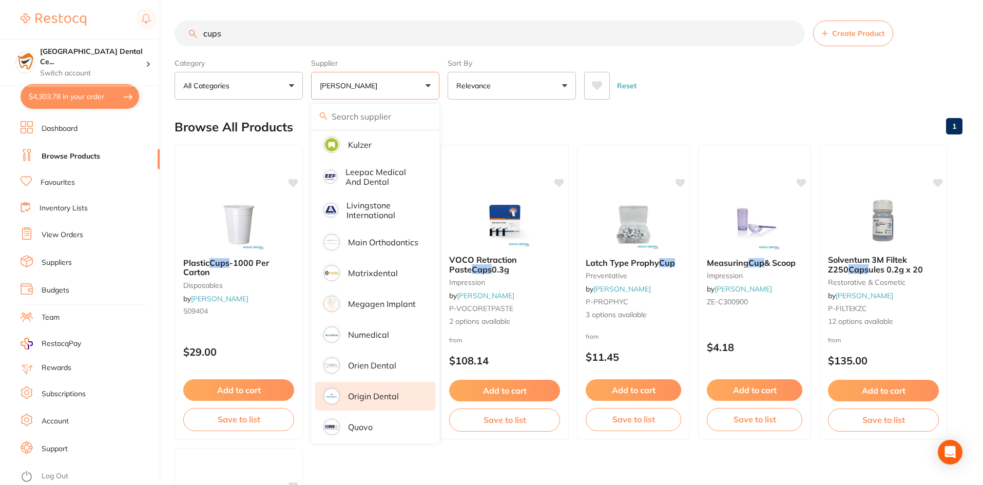
click at [370, 397] on li "Origin Dental" at bounding box center [375, 396] width 120 height 29
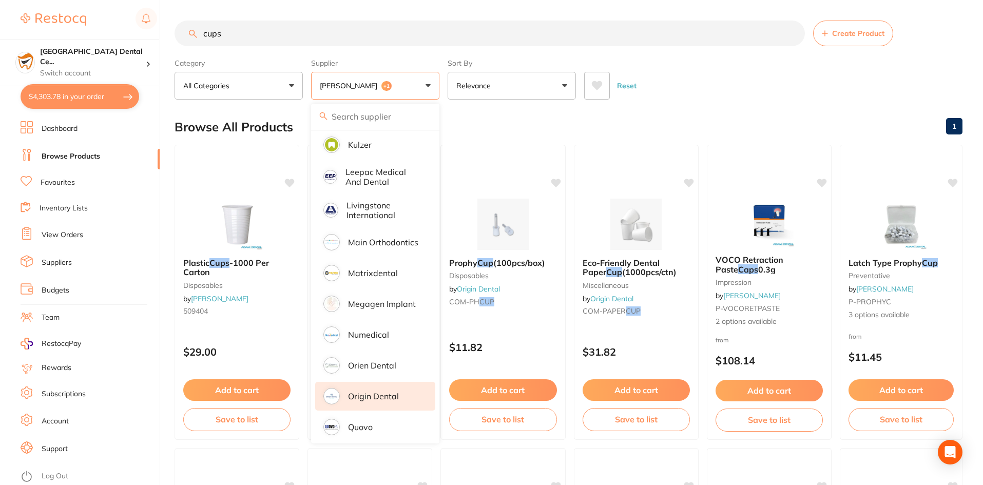
click at [630, 129] on div "Browse All Products 1" at bounding box center [569, 127] width 788 height 34
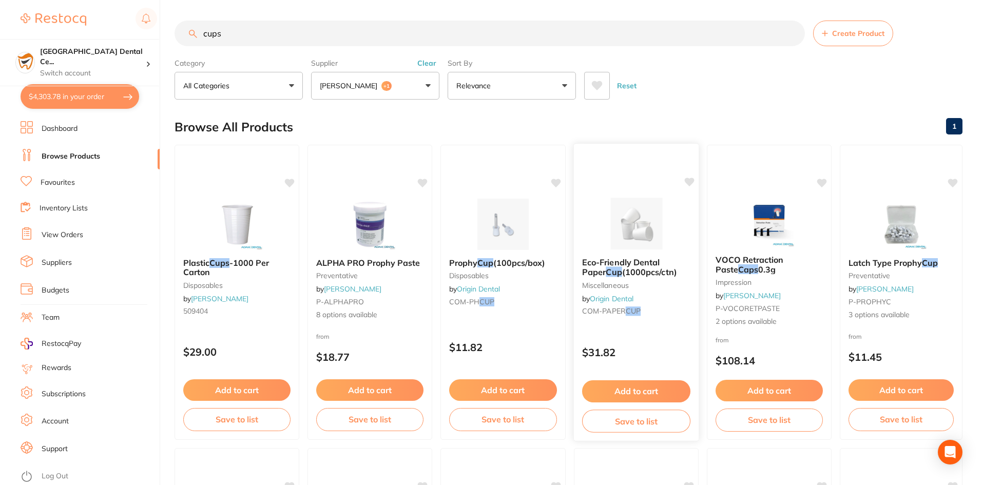
click at [631, 263] on span "Eco-Friendly Dental Paper" at bounding box center [621, 267] width 78 height 20
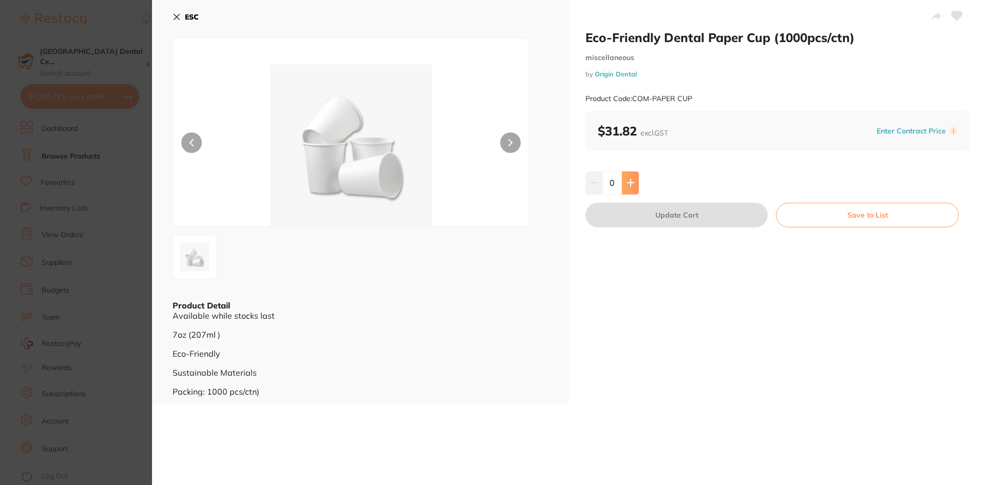
click at [626, 182] on icon at bounding box center [630, 183] width 8 height 8
type input "1"
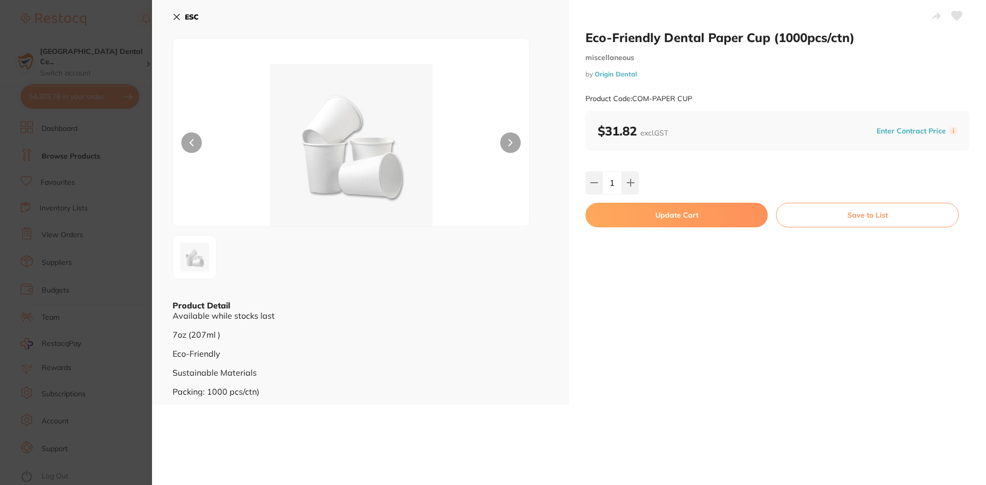
click at [637, 215] on button "Update Cart" at bounding box center [676, 215] width 182 height 25
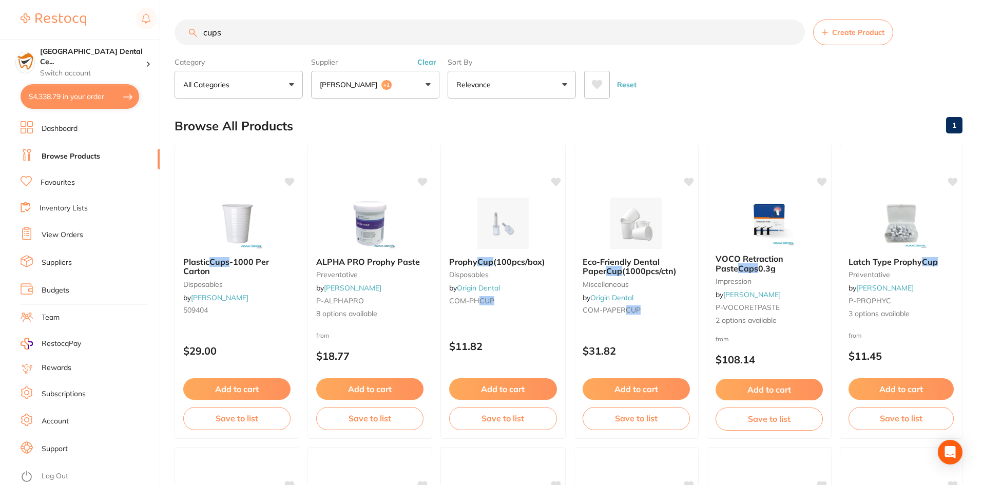
scroll to position [1042, 0]
click at [622, 273] on span "(1000pcs/ctn)" at bounding box center [649, 271] width 55 height 10
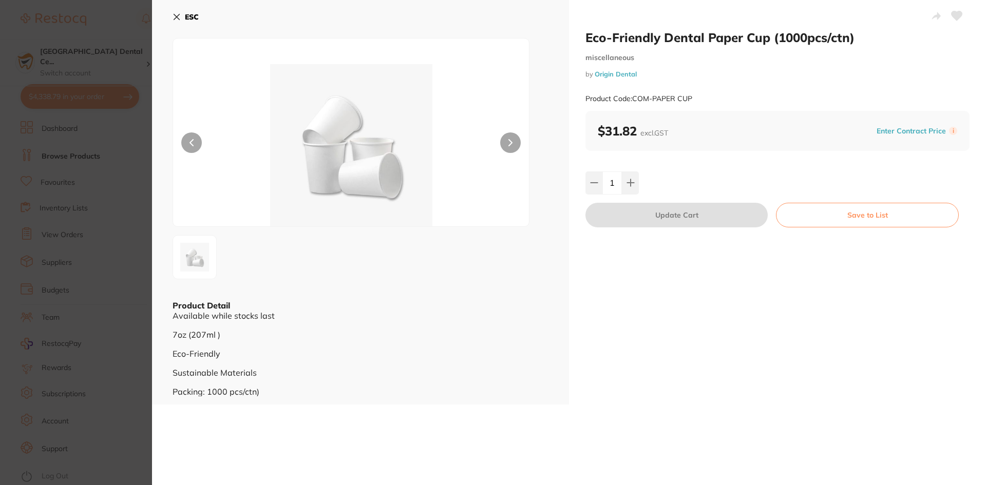
click at [75, 93] on section "Eco-Friendly Dental Paper Cup (1000pcs/ctn) miscellaneous by Origin Dental Prod…" at bounding box center [493, 242] width 986 height 485
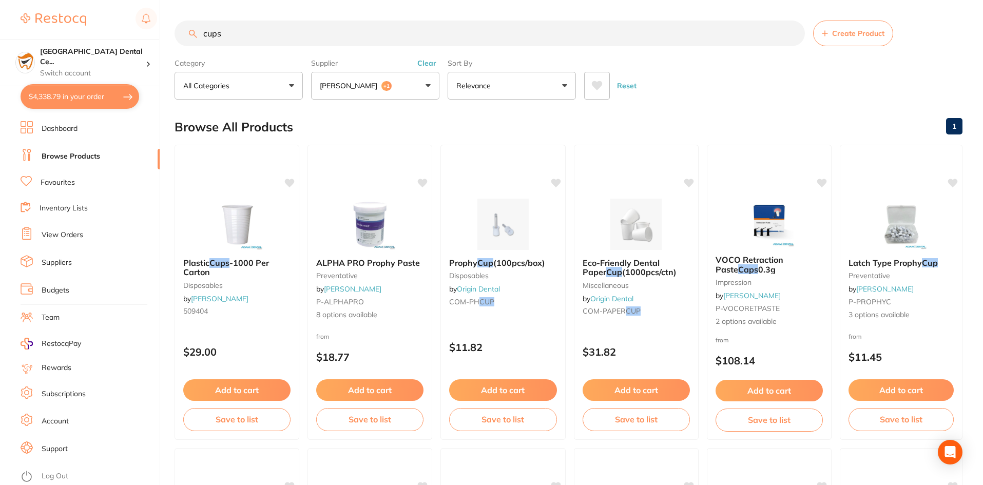
click at [265, 53] on section "cups Create Product Category All Categories All Categories disposables impressi…" at bounding box center [569, 60] width 788 height 79
click at [268, 48] on section "cups Create Product Category All Categories All Categories disposables impressi…" at bounding box center [569, 60] width 788 height 79
click at [268, 46] on input "cups" at bounding box center [490, 34] width 630 height 26
click at [426, 61] on button "Clear" at bounding box center [426, 63] width 25 height 9
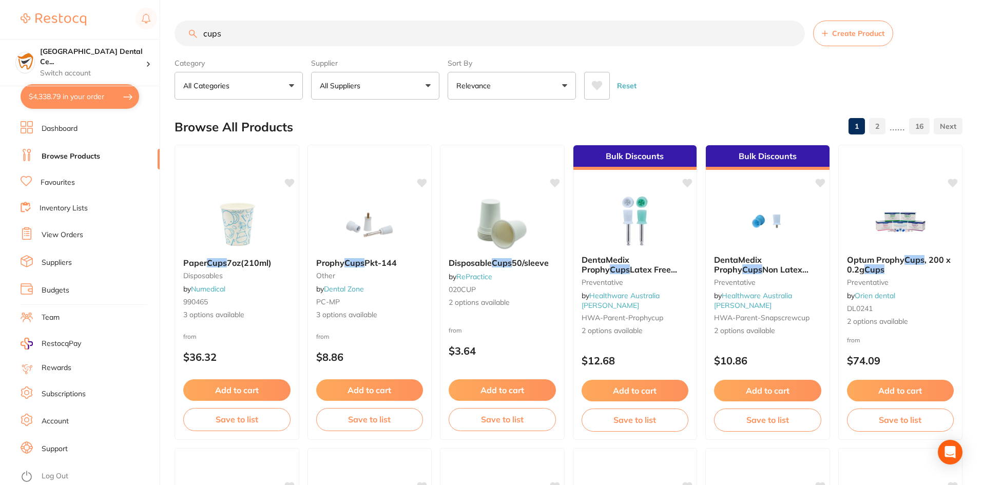
click at [286, 48] on section "cups Create Product Category All Categories All Categories burs crown & bridge …" at bounding box center [569, 60] width 788 height 79
click at [292, 42] on input "cups" at bounding box center [490, 34] width 630 height 26
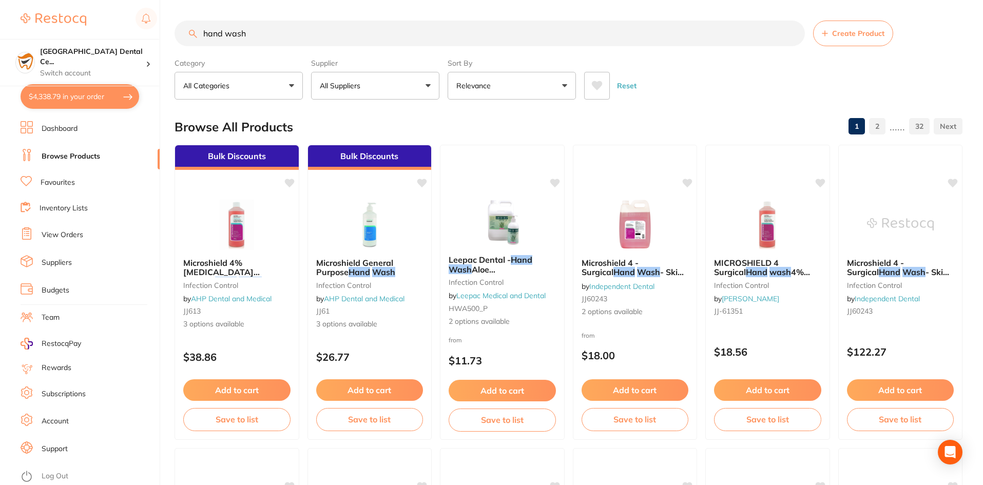
click at [295, 26] on input "hand wash" at bounding box center [490, 34] width 630 height 26
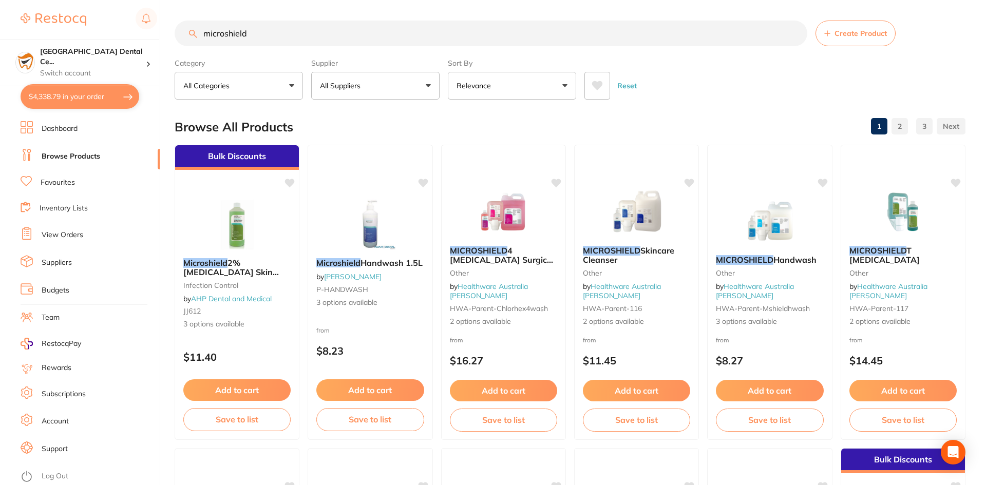
scroll to position [76, 0]
type input "microshield"
click at [382, 267] on span "Handwash 1.5L" at bounding box center [391, 262] width 63 height 10
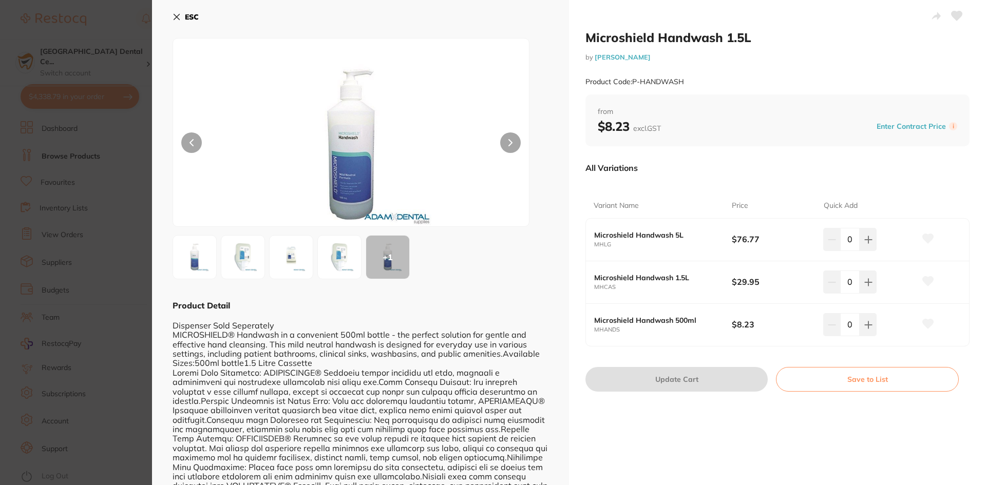
click at [360, 163] on img at bounding box center [351, 145] width 214 height 162
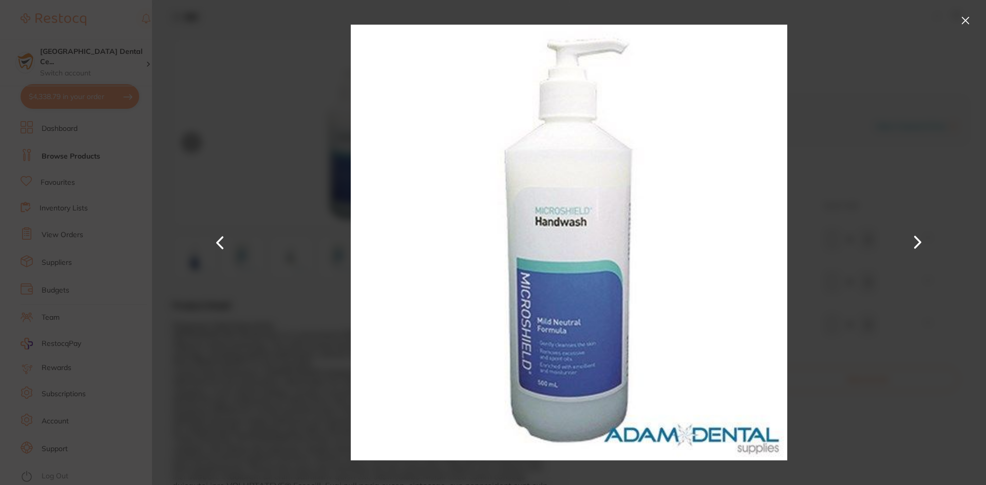
click at [969, 26] on button at bounding box center [965, 20] width 16 height 16
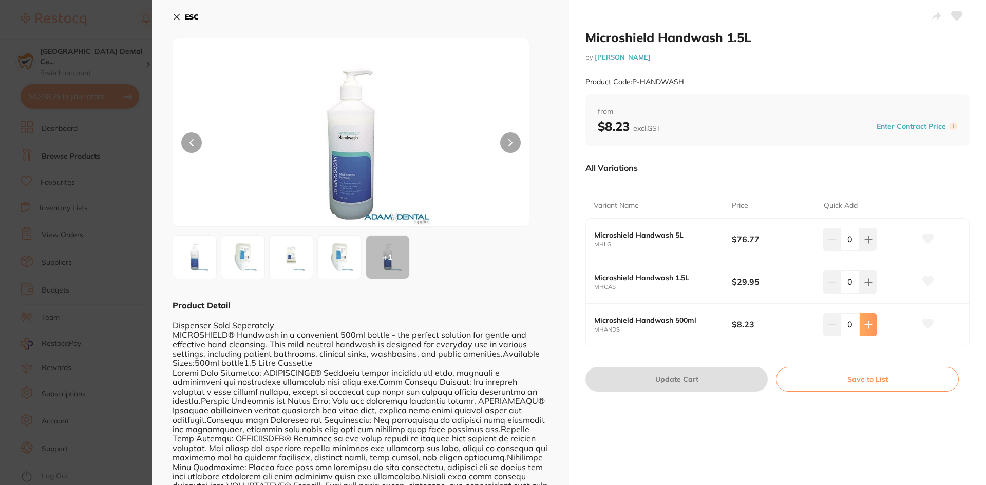
click at [866, 326] on icon at bounding box center [868, 325] width 8 height 8
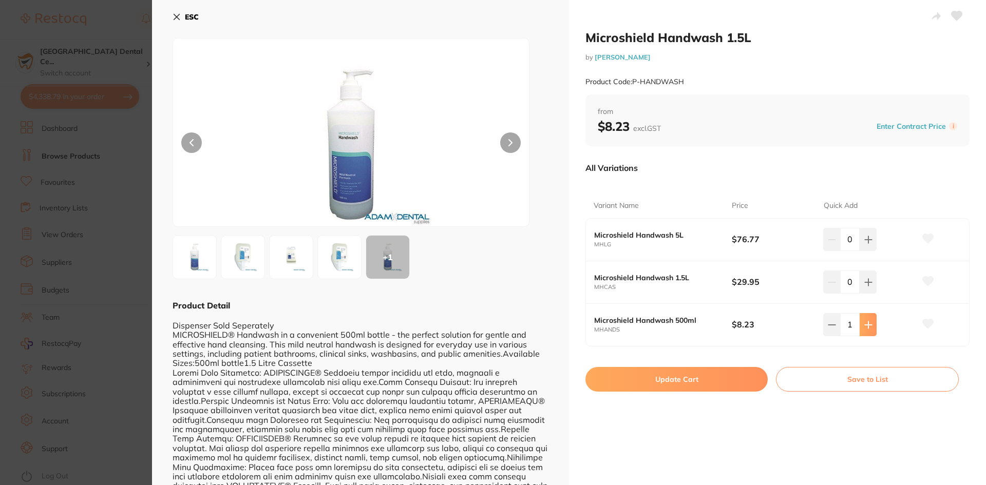
click at [866, 326] on icon at bounding box center [868, 325] width 8 height 8
type input "4"
click at [695, 369] on button "Update Cart" at bounding box center [676, 379] width 182 height 25
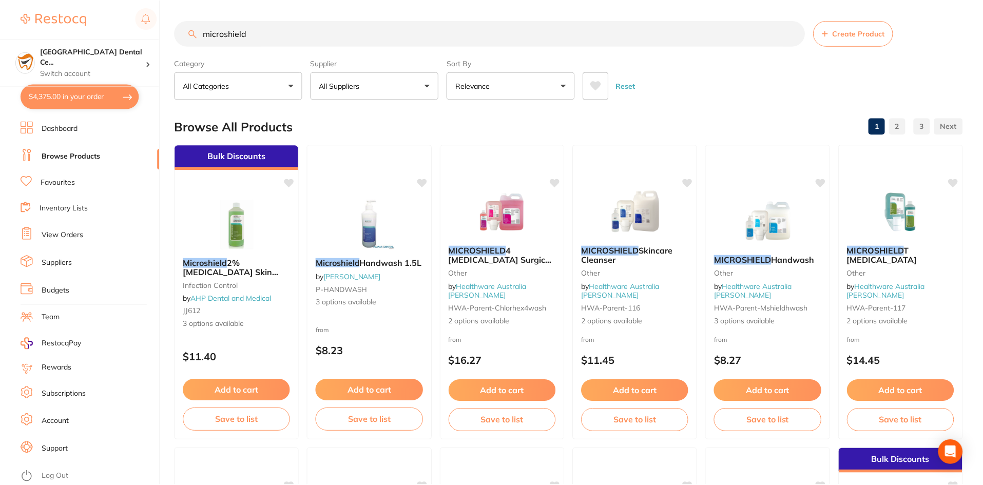
scroll to position [1, 0]
click at [322, 26] on input "microshield" at bounding box center [490, 33] width 630 height 26
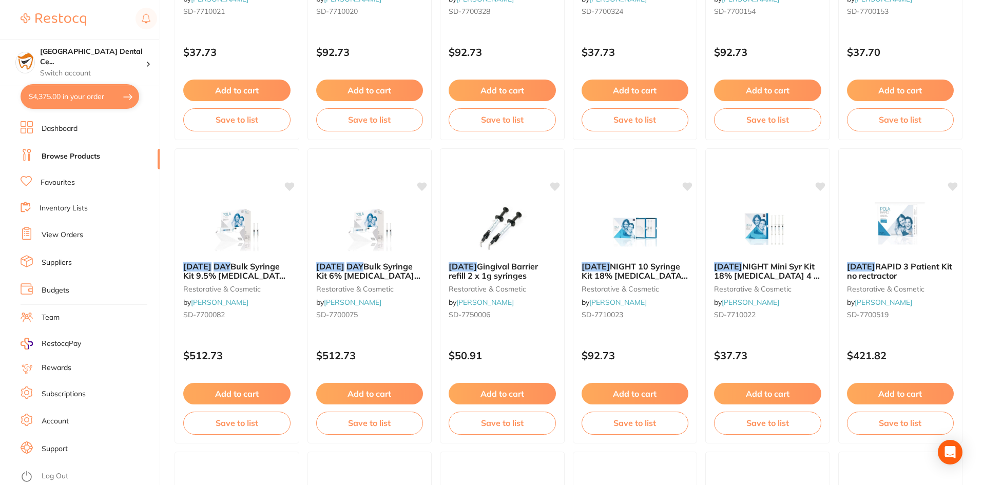
scroll to position [0, 0]
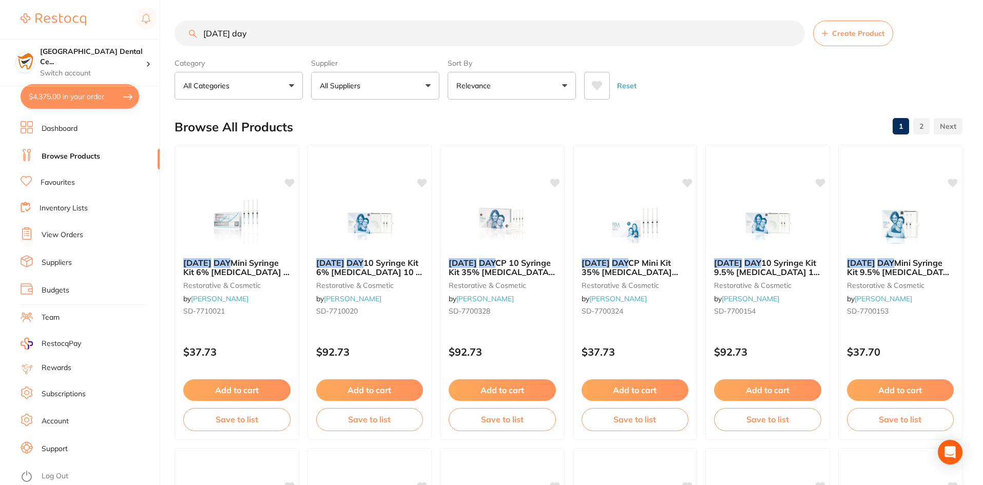
click at [145, 103] on section "[GEOGRAPHIC_DATA] Dental Ce... Switch account [GEOGRAPHIC_DATA] Warracknabeal D…" at bounding box center [80, 242] width 160 height 485
click at [246, 31] on input "[DATE] day" at bounding box center [490, 34] width 630 height 26
click at [244, 32] on input "[DATE] day" at bounding box center [490, 34] width 630 height 26
click at [204, 33] on input "[DATE] day" at bounding box center [490, 34] width 630 height 26
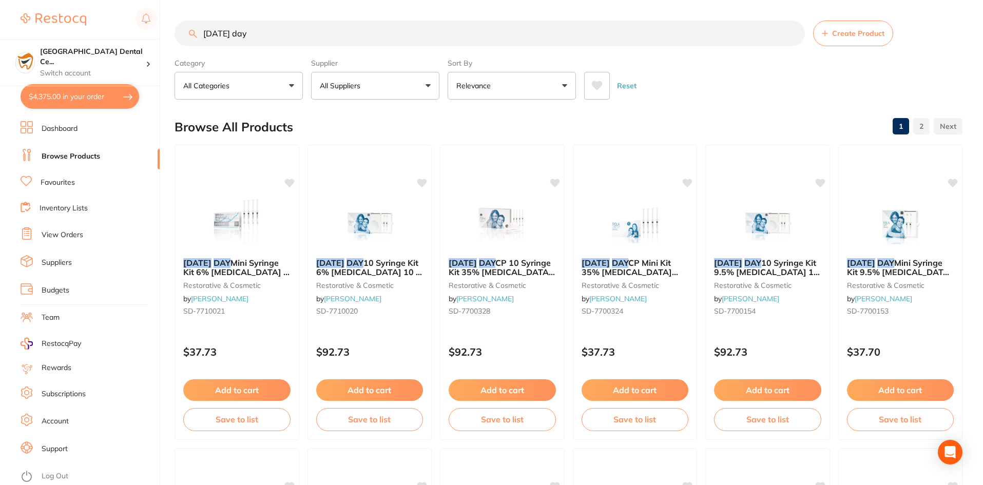
click at [204, 33] on input "[DATE] day" at bounding box center [490, 34] width 630 height 26
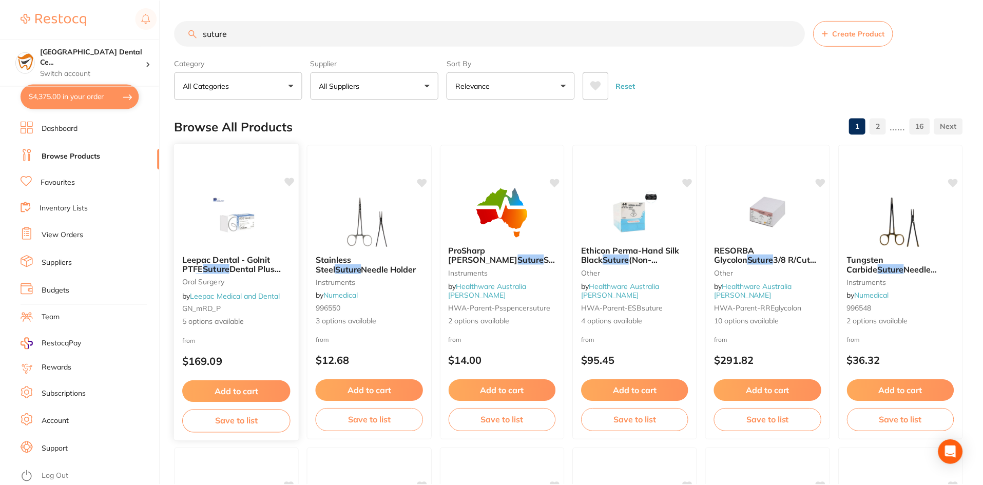
scroll to position [76, 0]
click at [369, 88] on button "All Suppliers" at bounding box center [375, 86] width 128 height 28
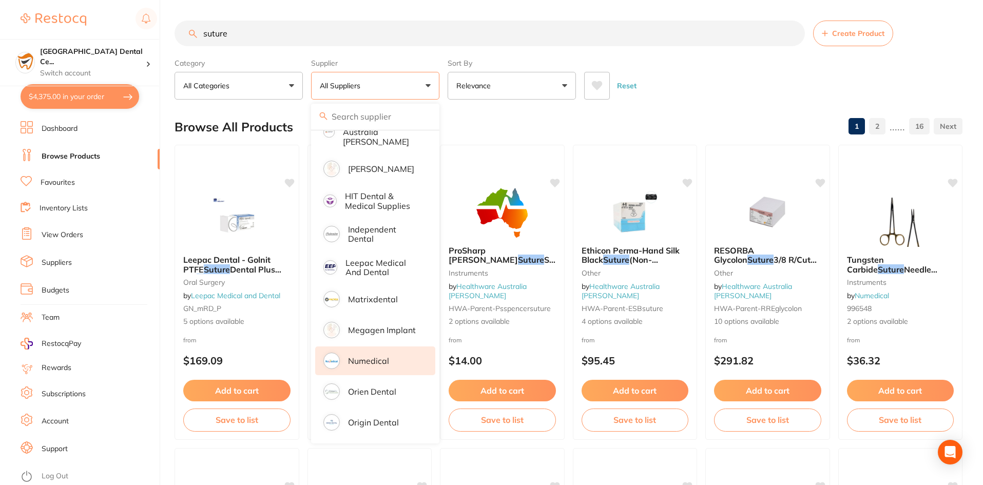
scroll to position [295, 0]
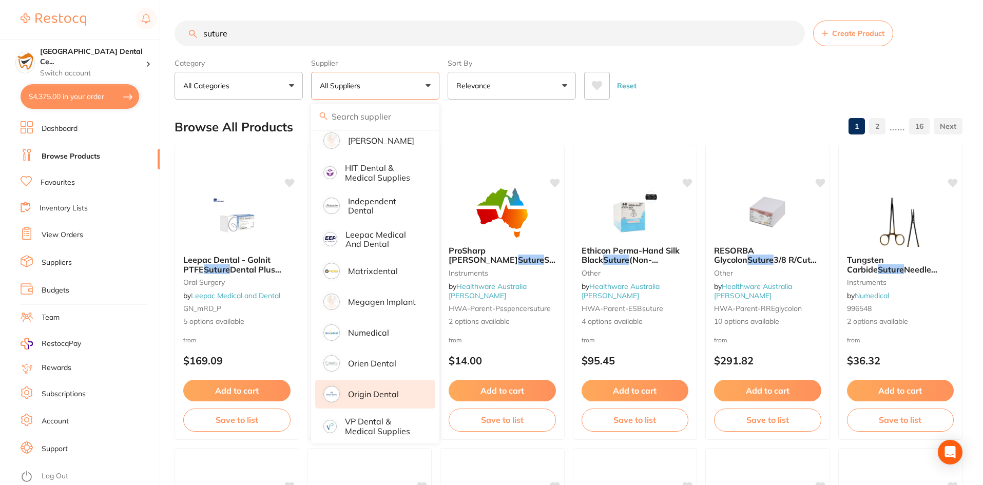
click at [376, 392] on p "Origin Dental" at bounding box center [373, 394] width 51 height 9
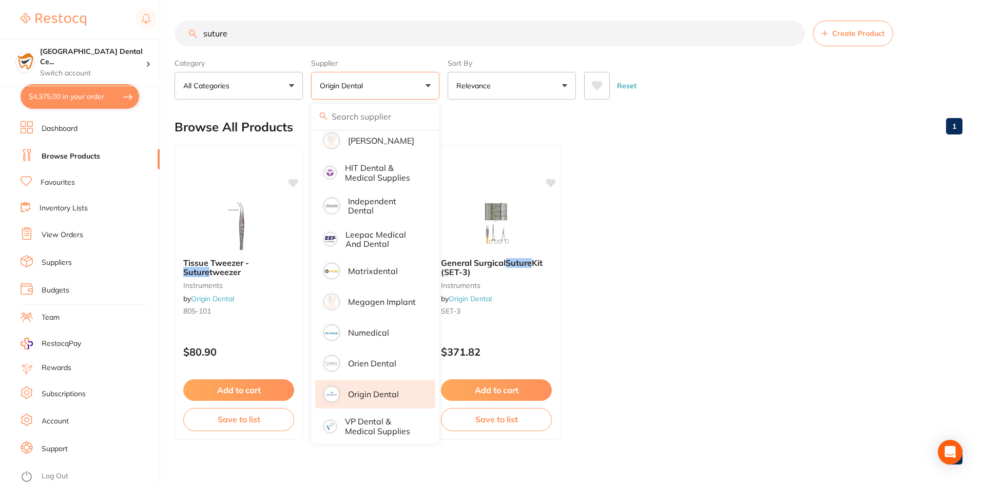
click at [707, 87] on div "Reset" at bounding box center [769, 82] width 370 height 36
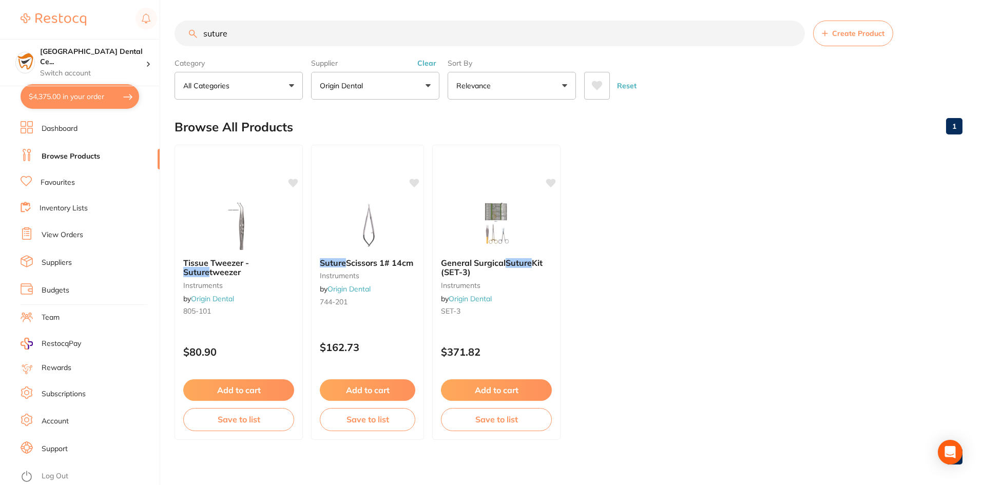
click at [239, 29] on input "suture" at bounding box center [490, 34] width 630 height 26
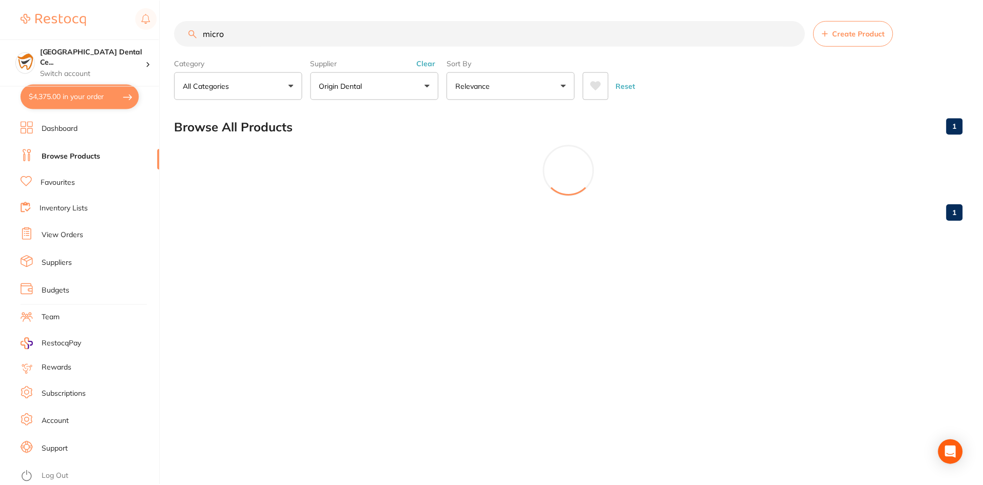
scroll to position [482, 0]
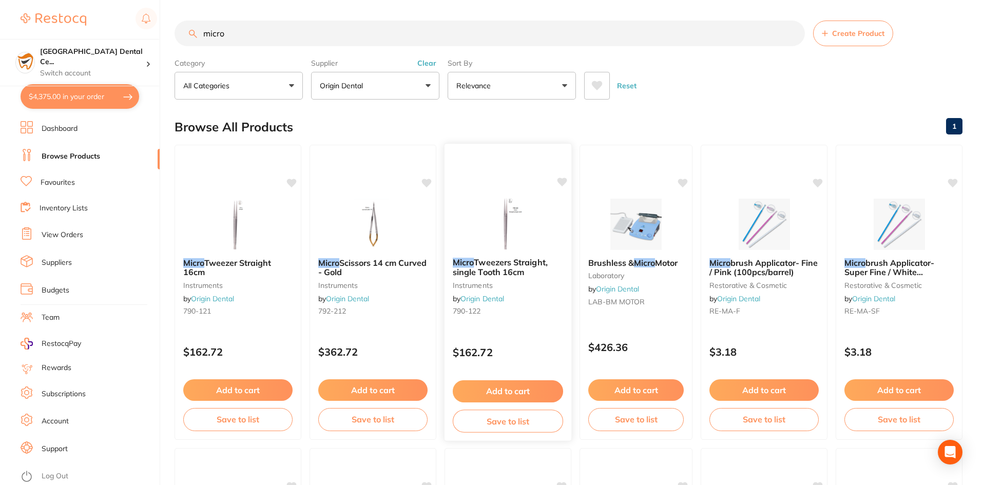
type input "micro"
drag, startPoint x: 494, startPoint y: 245, endPoint x: 633, endPoint y: 109, distance: 194.6
click at [704, 88] on div "Reset" at bounding box center [769, 82] width 370 height 36
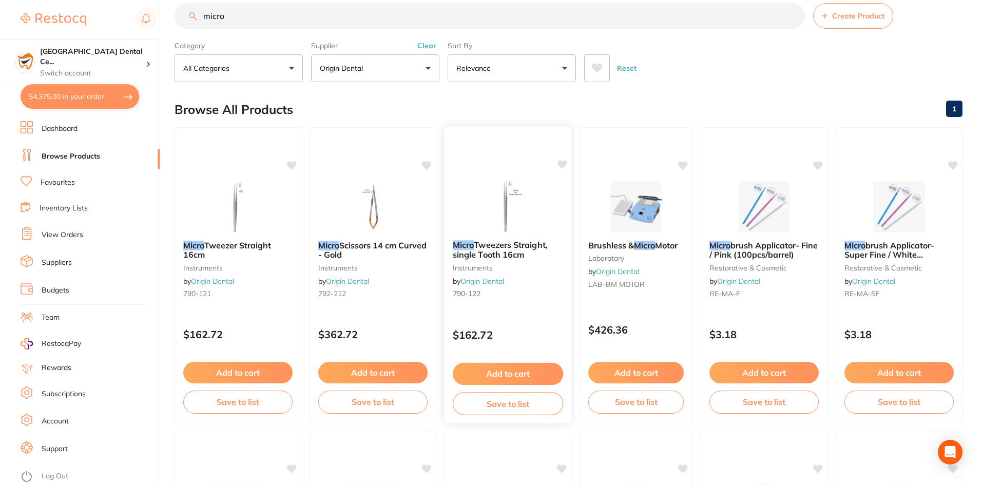
scroll to position [0, 0]
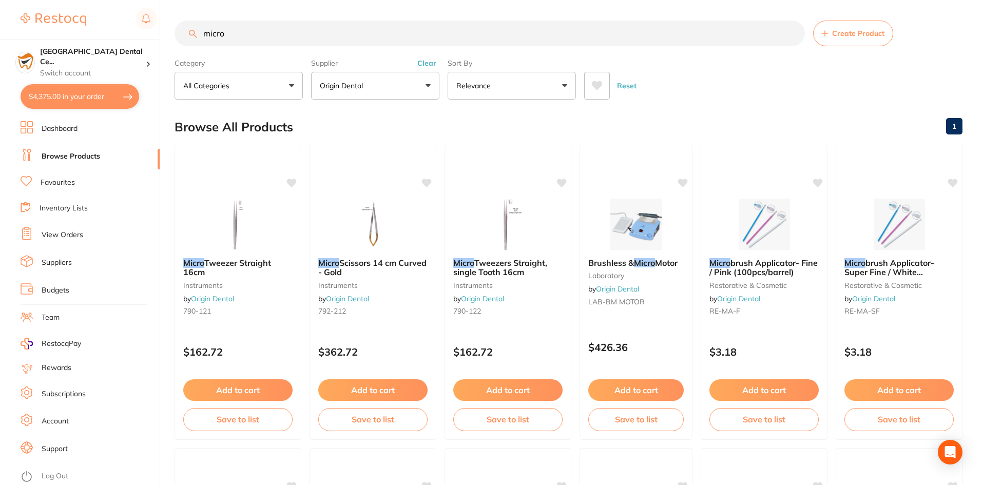
click at [298, 22] on input "micro" at bounding box center [490, 34] width 630 height 26
click at [54, 227] on li "View Orders" at bounding box center [90, 234] width 139 height 15
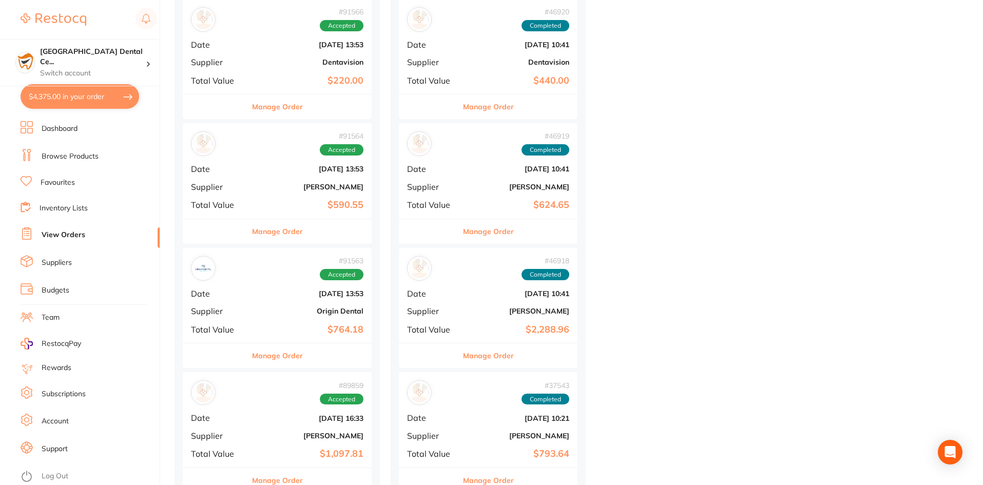
scroll to position [924, 0]
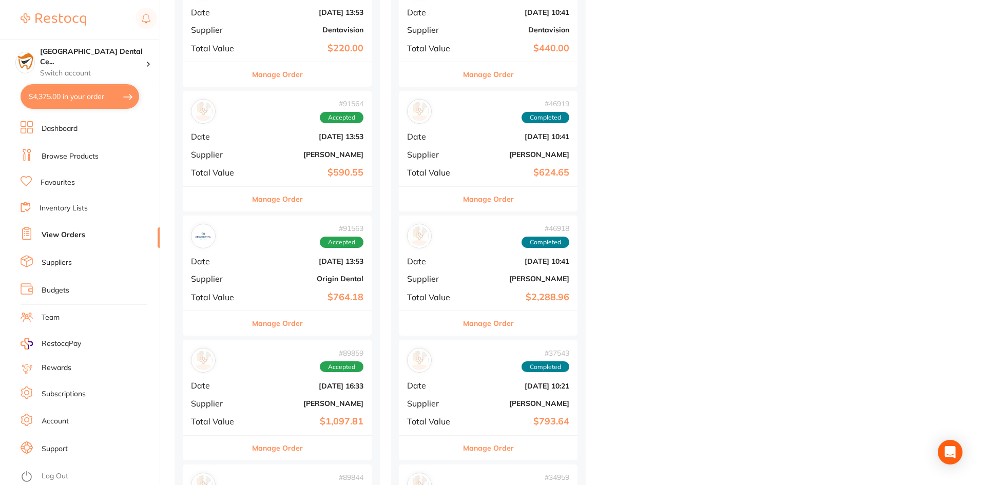
click at [284, 305] on div "# 91563 Accepted Date [DATE] 13:53 Supplier Origin Dental Total Value $764.18" at bounding box center [277, 263] width 189 height 95
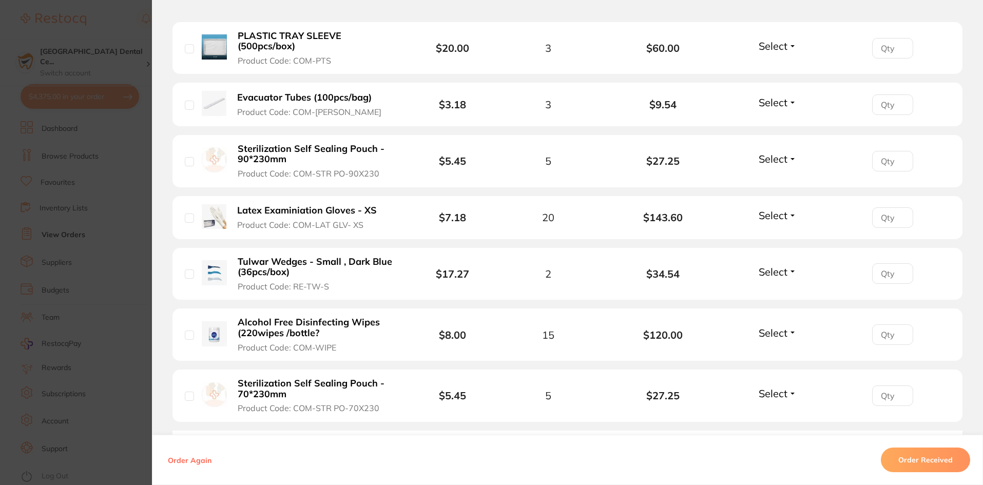
scroll to position [565, 0]
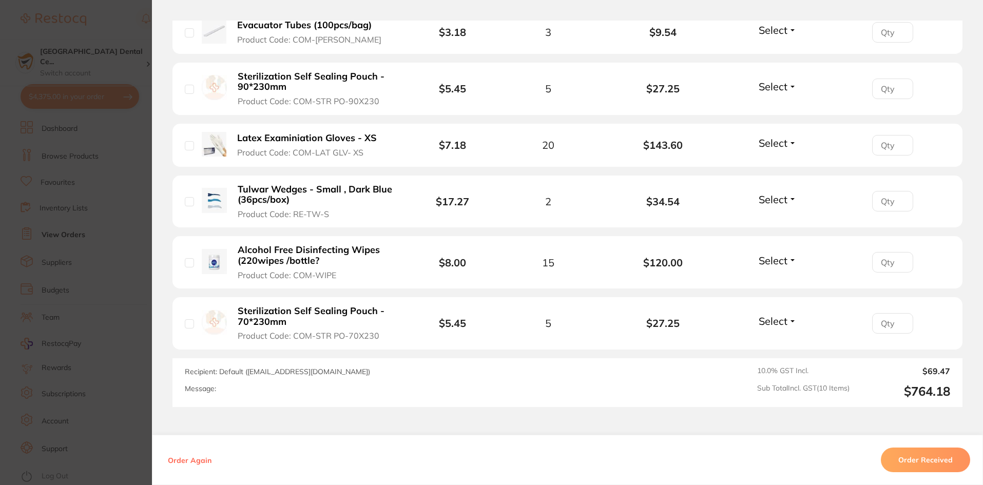
click at [118, 252] on section "Order ID: Restocq- 91563 Order Information Accepted Order Order Date [DATE] 13:…" at bounding box center [491, 242] width 983 height 485
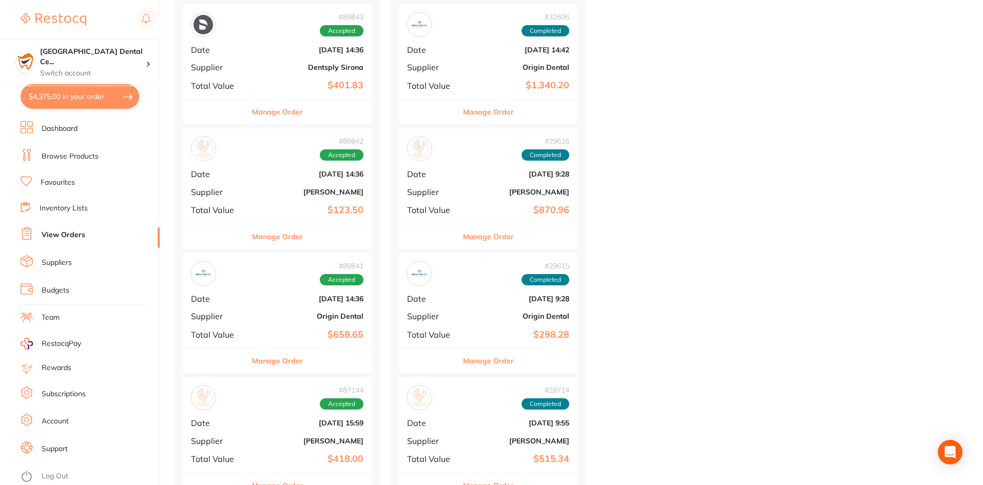
scroll to position [1540, 0]
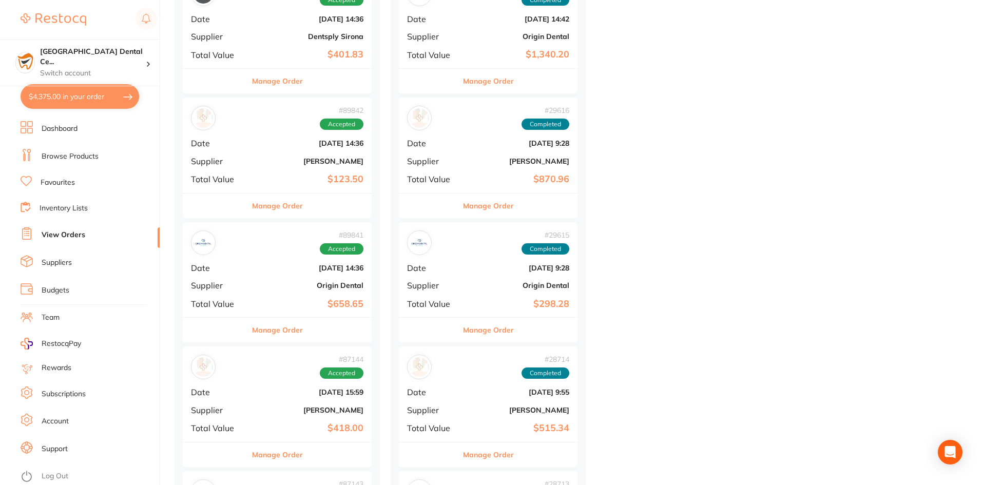
click at [291, 325] on button "Manage Order" at bounding box center [277, 330] width 51 height 25
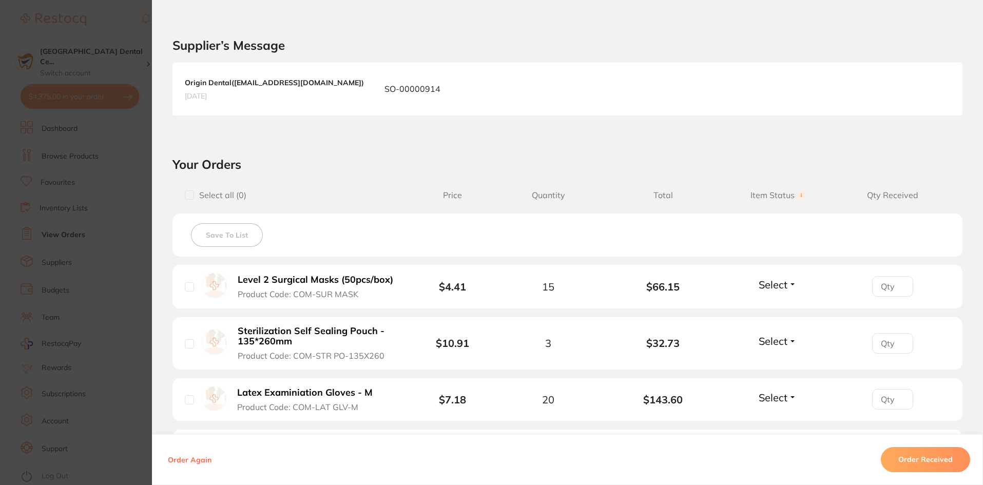
scroll to position [257, 0]
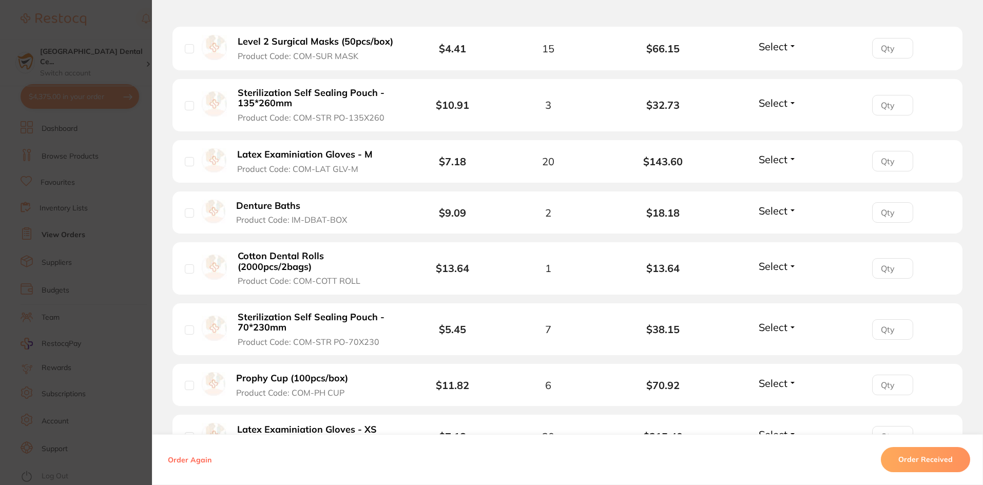
scroll to position [616, 0]
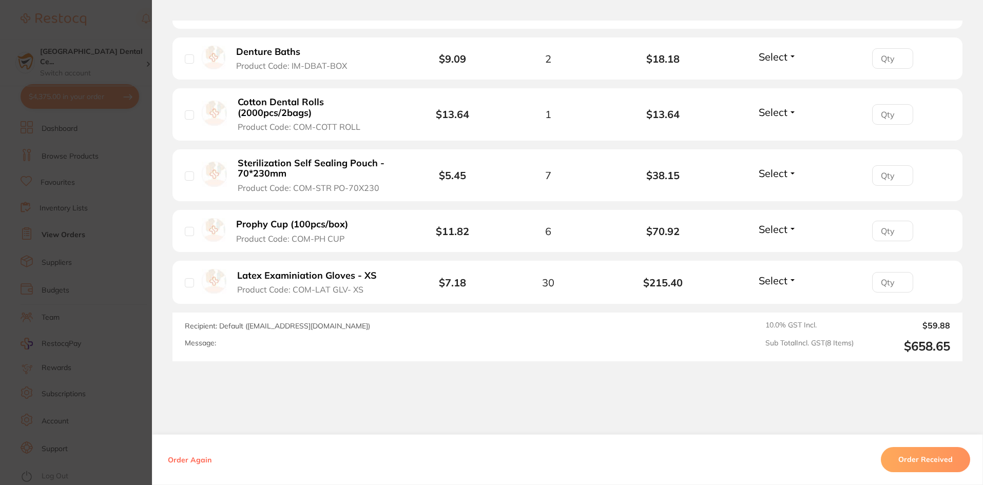
click at [100, 300] on section "Order ID: Restocq- 89841 Order Information Accepted Order Order Date [DATE] 14:…" at bounding box center [491, 242] width 983 height 485
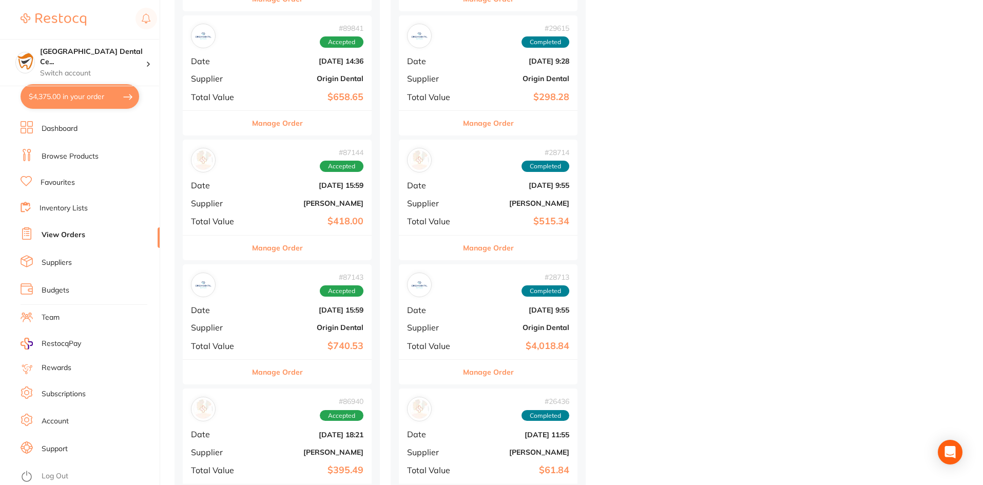
scroll to position [1797, 0]
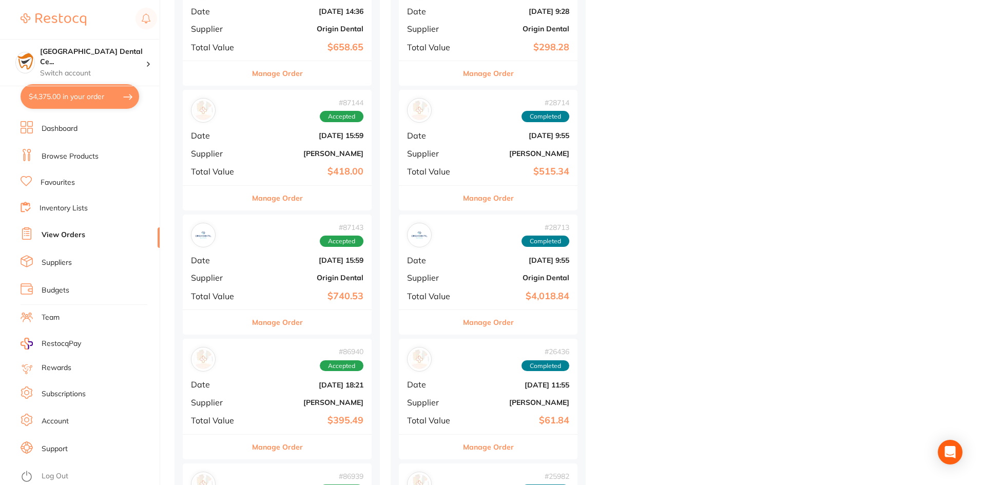
click at [286, 319] on button "Manage Order" at bounding box center [277, 322] width 51 height 25
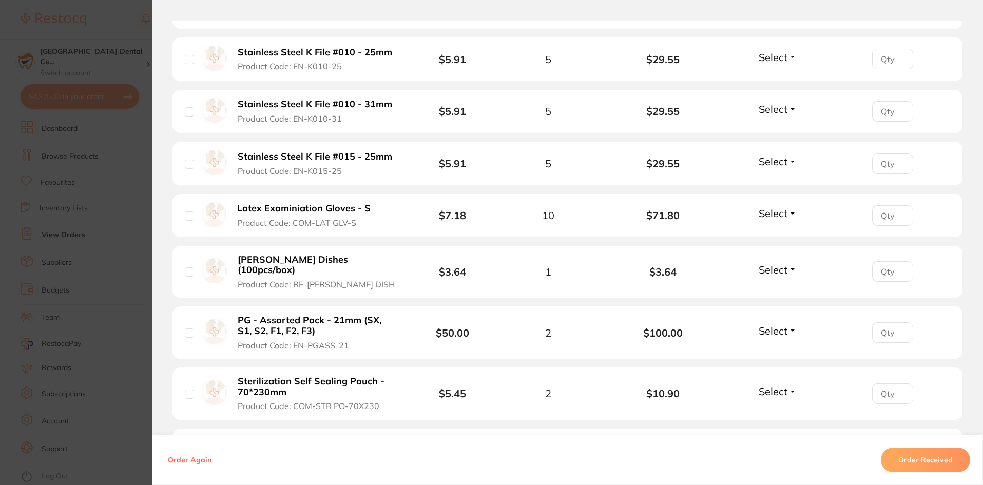
scroll to position [821, 0]
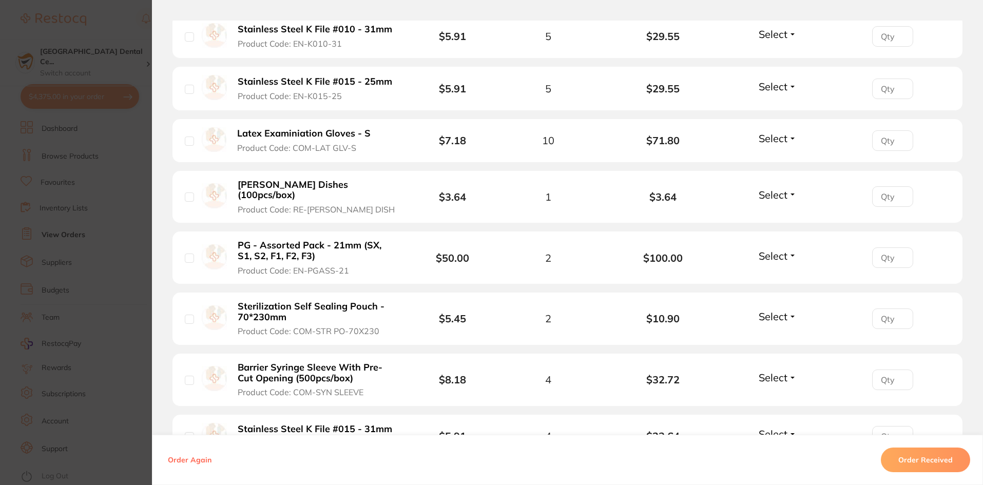
click at [304, 240] on b "PG - Assorted Pack - 21mm (SX, S1, S2, F1, F2, F3)" at bounding box center [317, 250] width 159 height 21
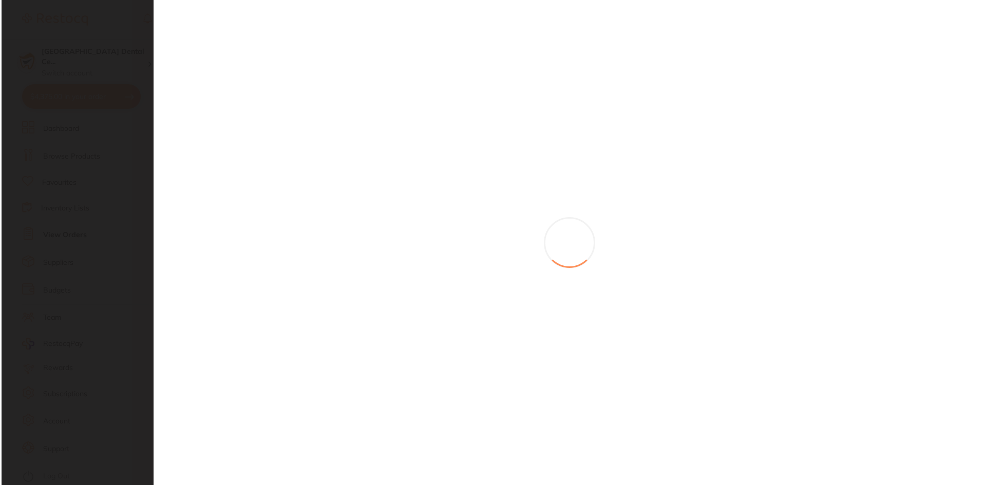
scroll to position [0, 0]
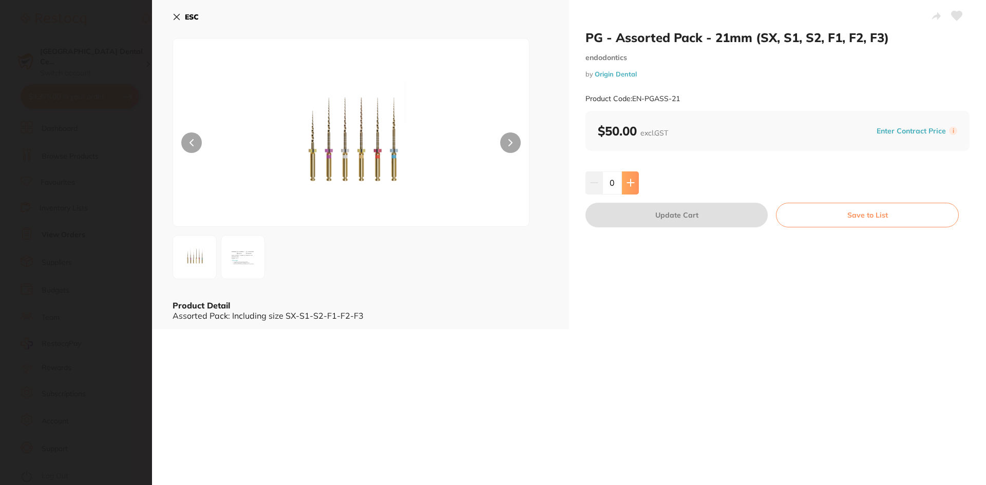
click at [626, 182] on icon at bounding box center [630, 183] width 8 height 8
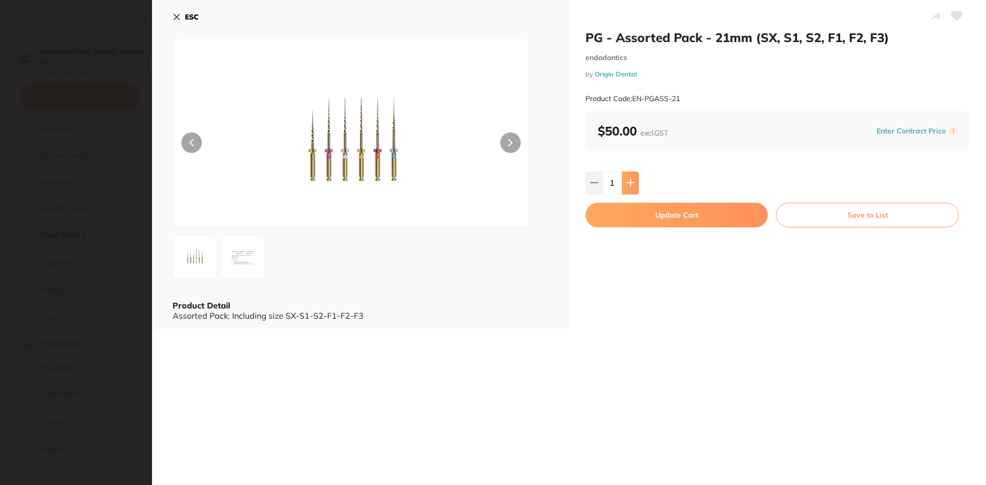
click at [626, 182] on icon at bounding box center [630, 183] width 8 height 8
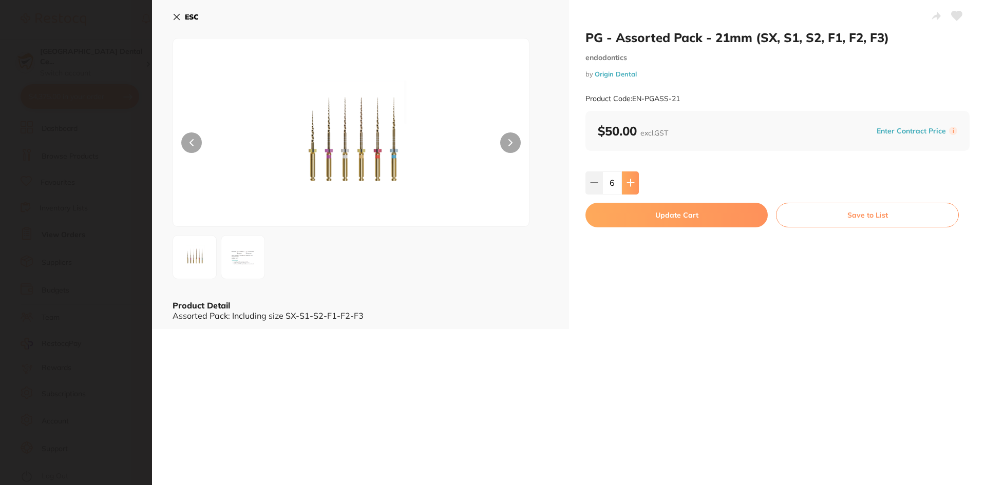
click at [626, 182] on icon at bounding box center [630, 183] width 8 height 8
type input "8"
click at [630, 217] on button "Update Cart" at bounding box center [676, 215] width 182 height 25
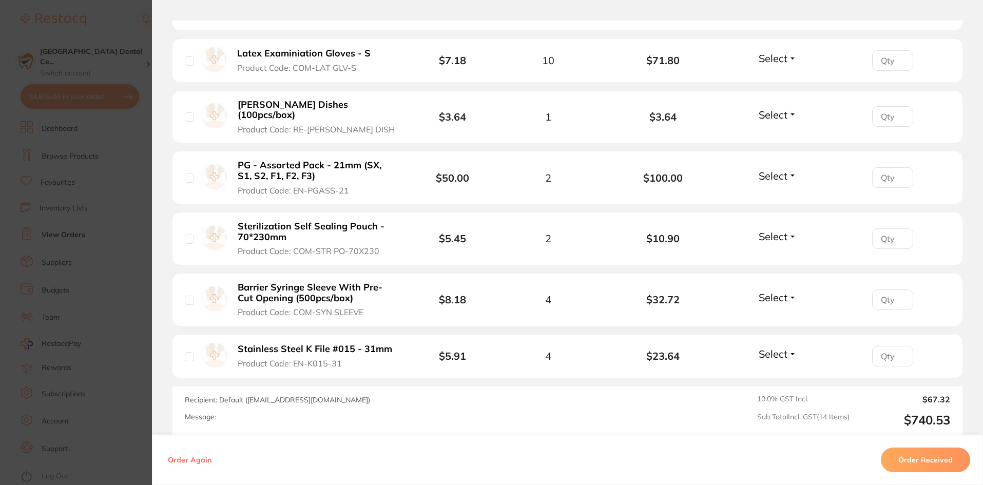
scroll to position [985, 0]
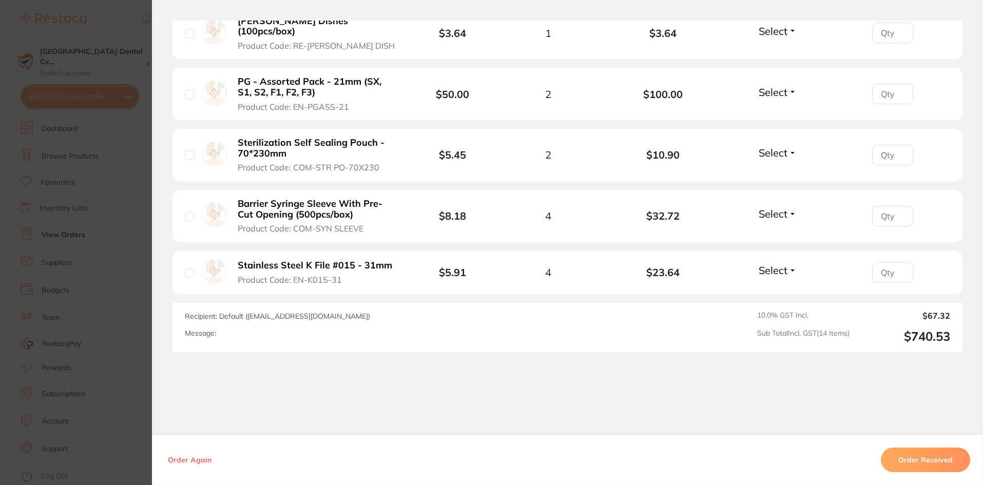
click at [97, 208] on section "Order ID: Restocq- 87143 Order Information Accepted Order Order Date [DATE] 15:…" at bounding box center [491, 242] width 983 height 485
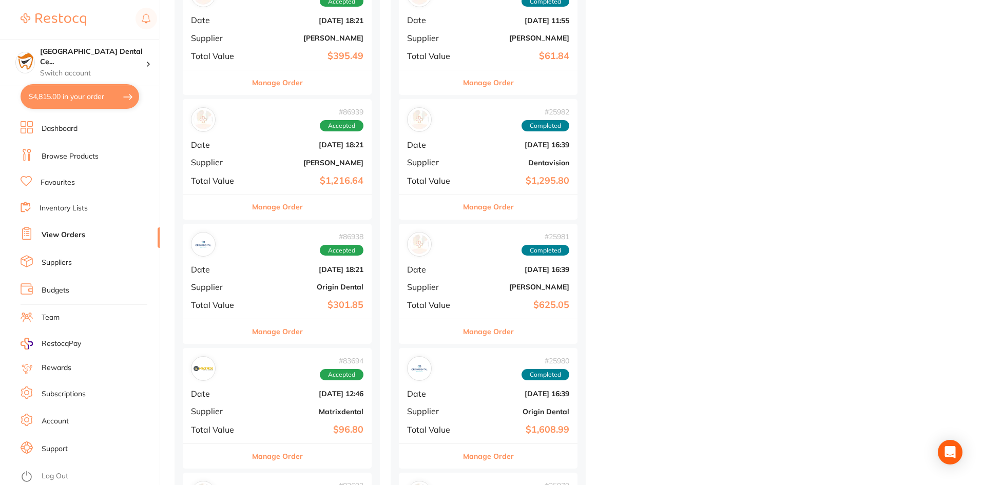
scroll to position [2207, 0]
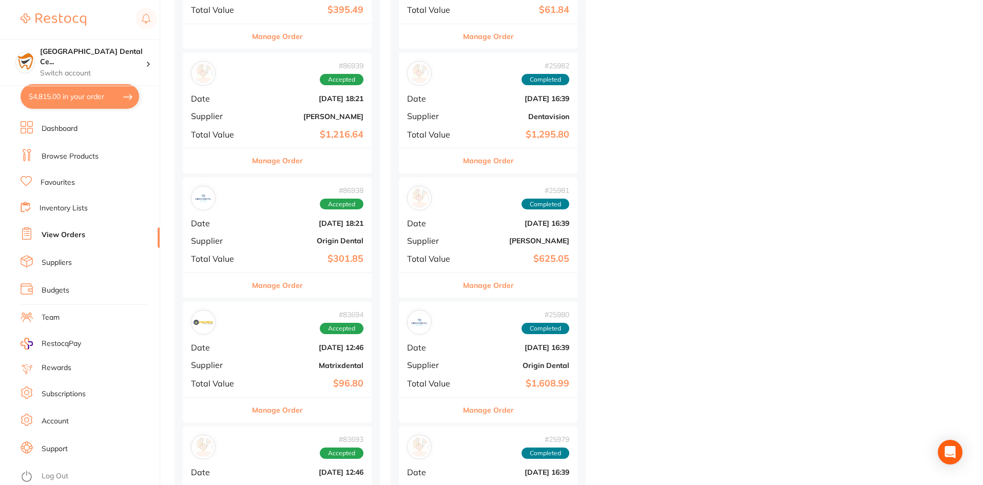
click at [297, 288] on button "Manage Order" at bounding box center [277, 285] width 51 height 25
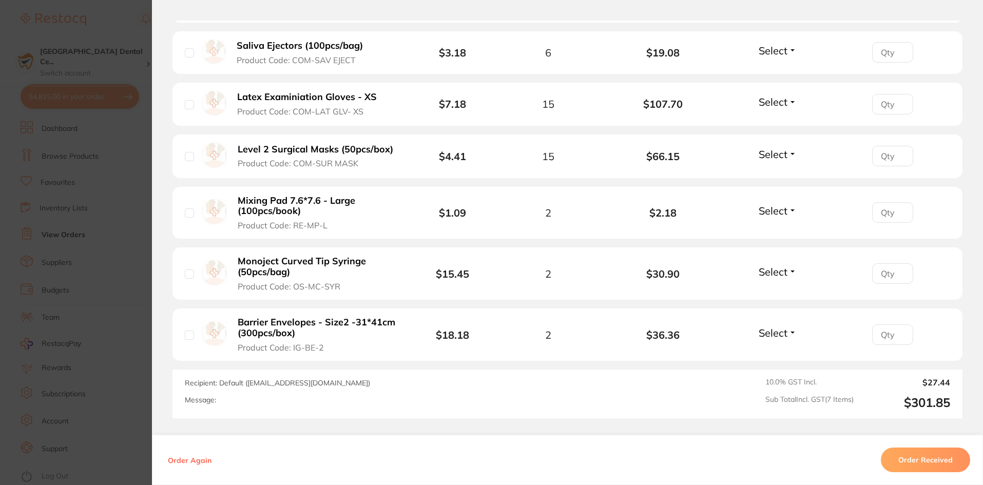
scroll to position [605, 0]
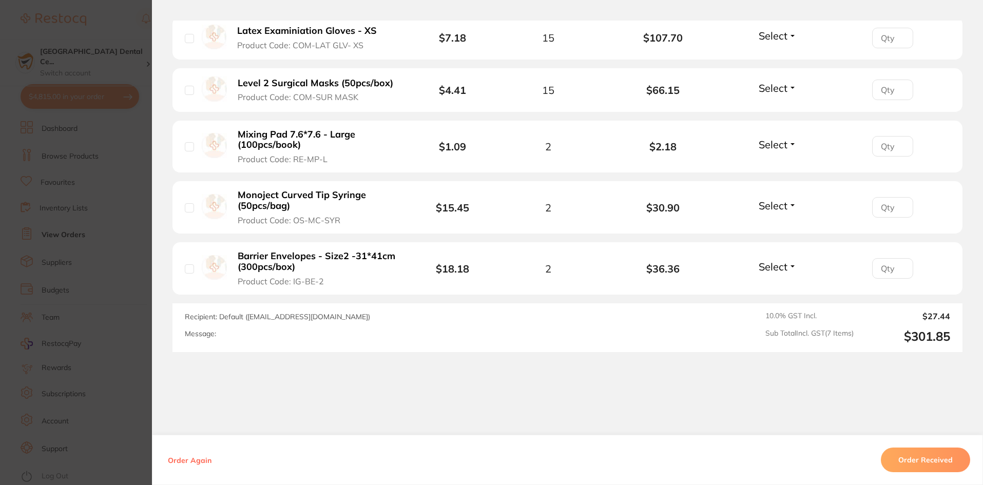
click at [104, 313] on section "Order ID: Restocq- 86938 Order Information Accepted Order Order Date [DATE] 18:…" at bounding box center [491, 242] width 983 height 485
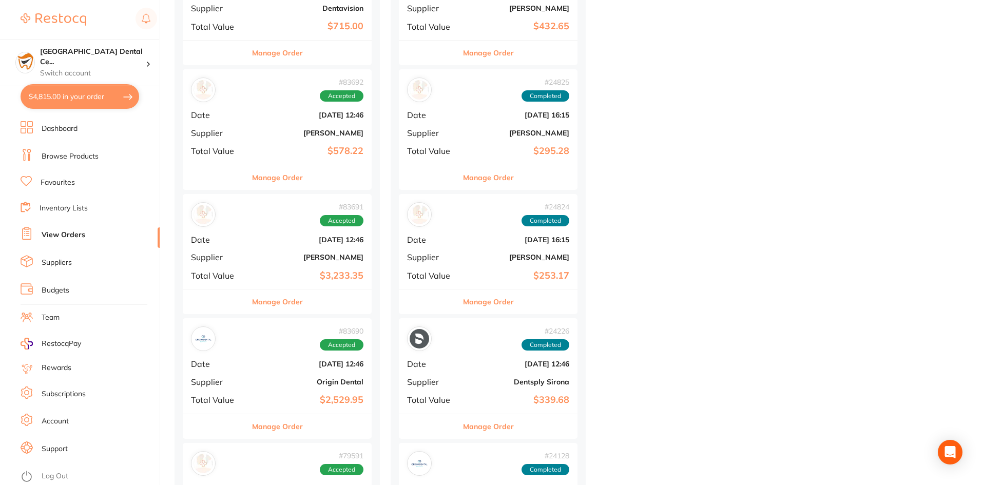
scroll to position [2823, 0]
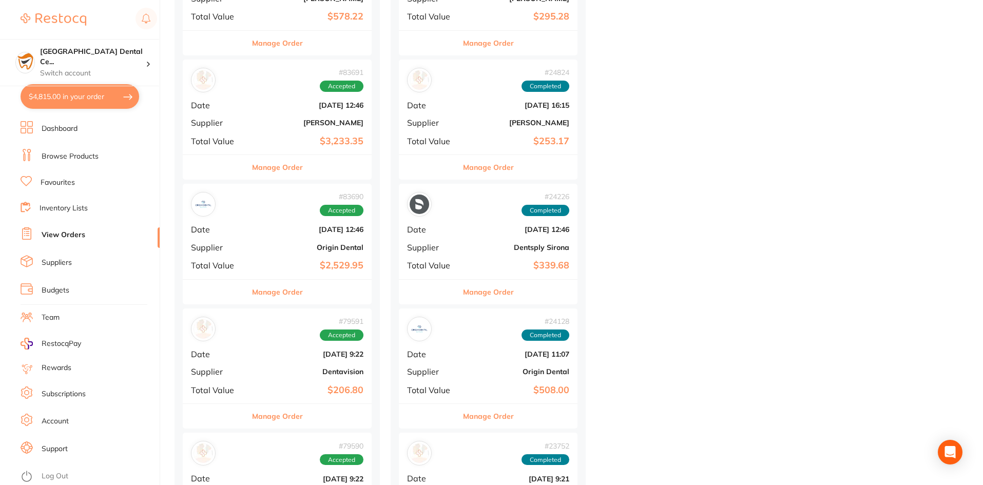
click at [290, 286] on button "Manage Order" at bounding box center [277, 292] width 51 height 25
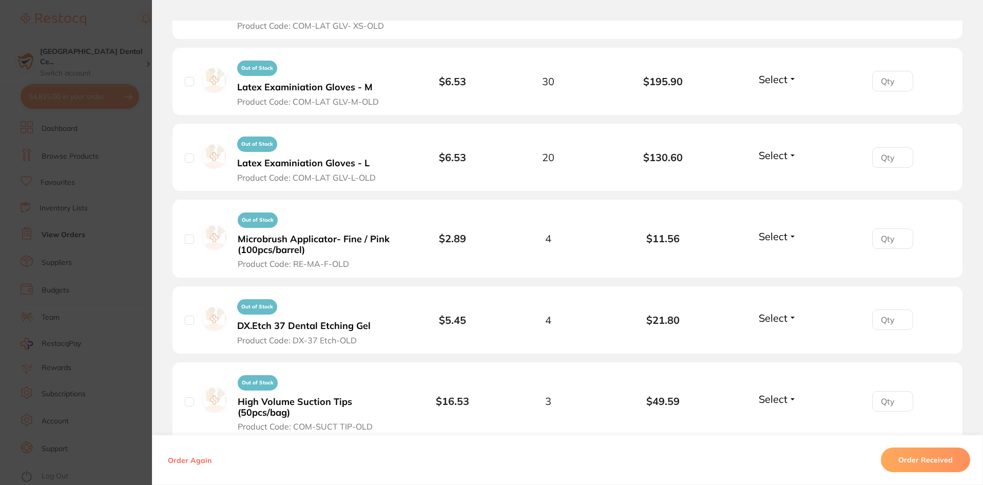
scroll to position [770, 0]
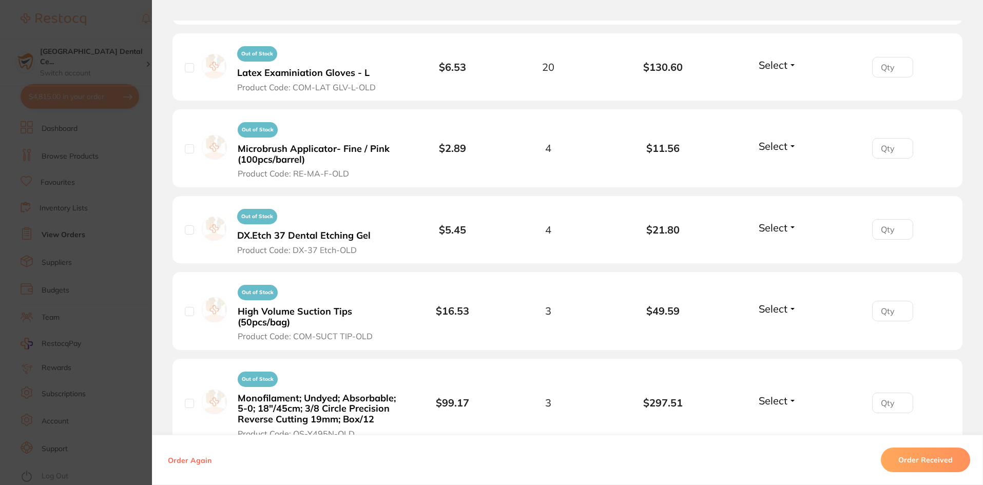
click at [81, 247] on section "Order ID: Restocq- 83690 Order Information Accepted Order Order Date [DATE] 12:…" at bounding box center [491, 242] width 983 height 485
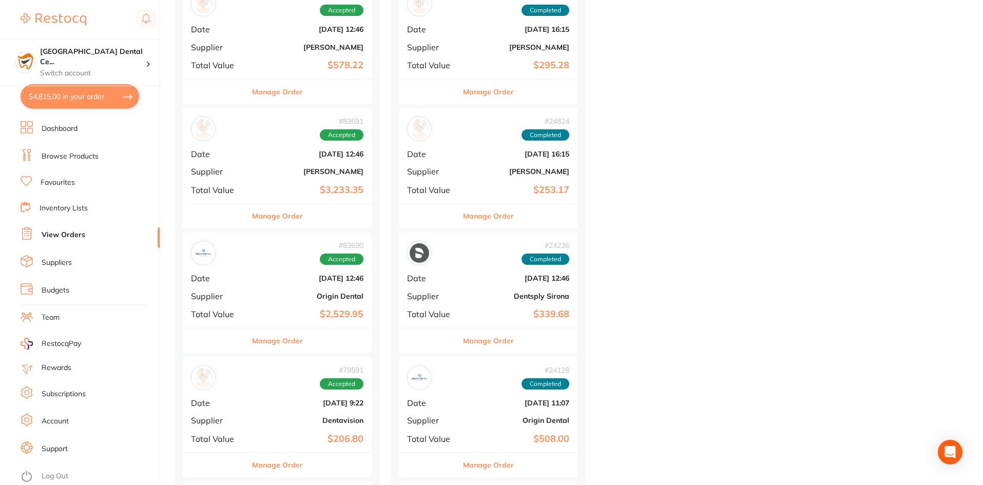
scroll to position [2721, 0]
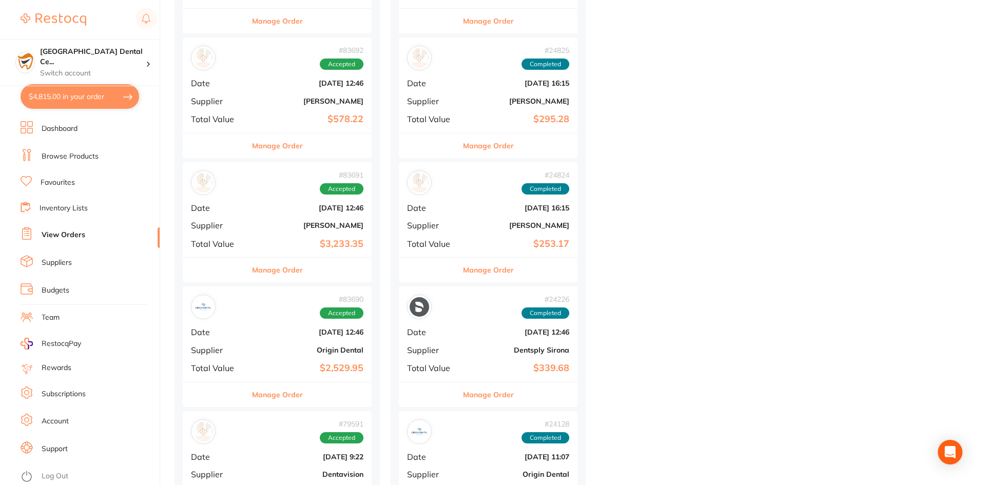
click at [52, 158] on link "Browse Products" at bounding box center [70, 156] width 57 height 10
click at [64, 165] on ul "Dashboard Browse Products Favourites Inventory Lists View Orders Suppliers Budg…" at bounding box center [90, 303] width 139 height 364
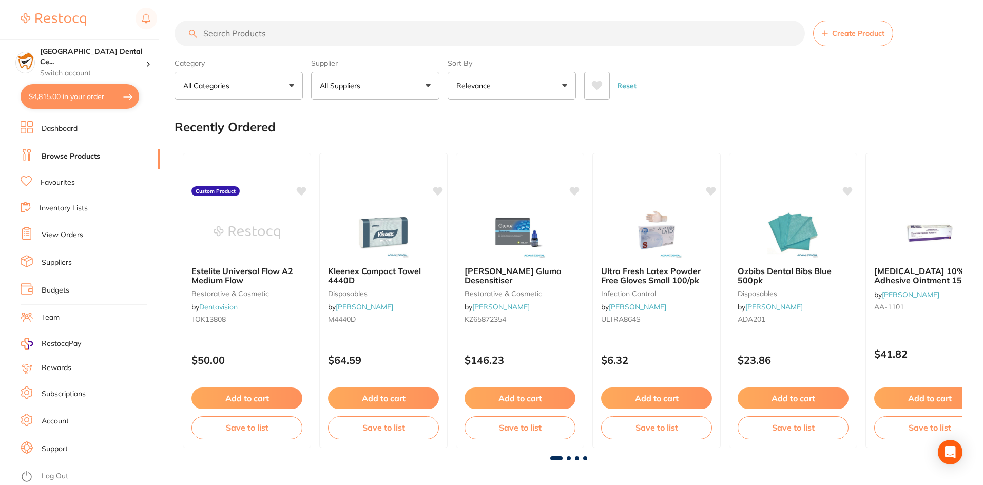
click at [65, 161] on link "Browse Products" at bounding box center [71, 156] width 59 height 10
click at [228, 31] on input "search" at bounding box center [490, 34] width 630 height 26
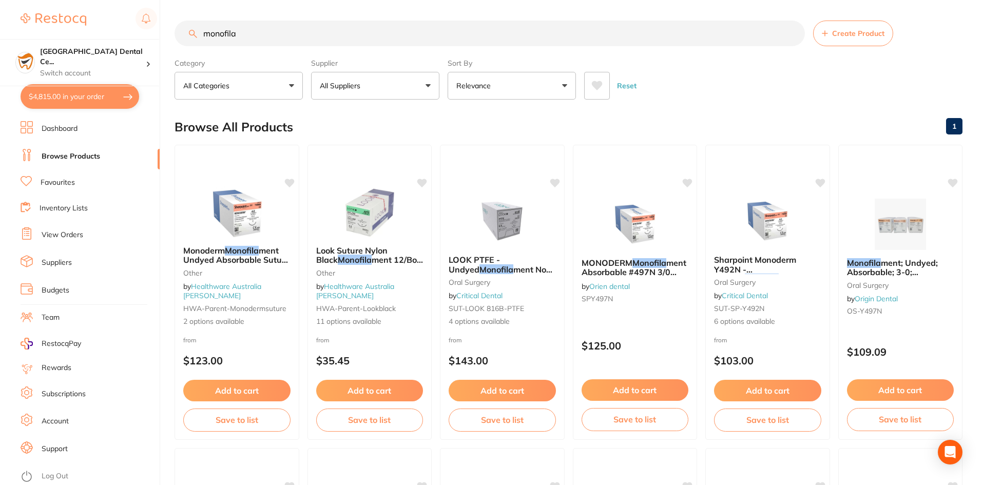
type input "monofila"
click at [355, 82] on p "All Suppliers" at bounding box center [342, 86] width 45 height 10
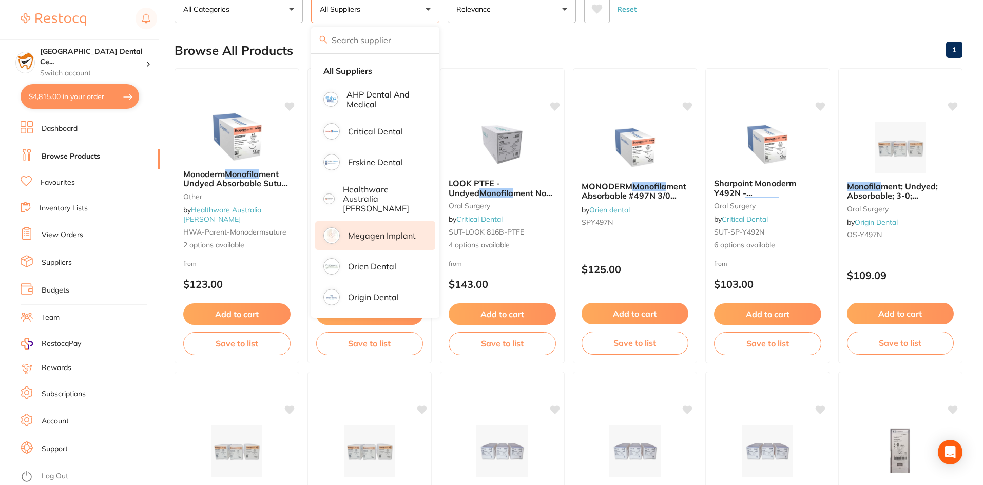
scroll to position [154, 0]
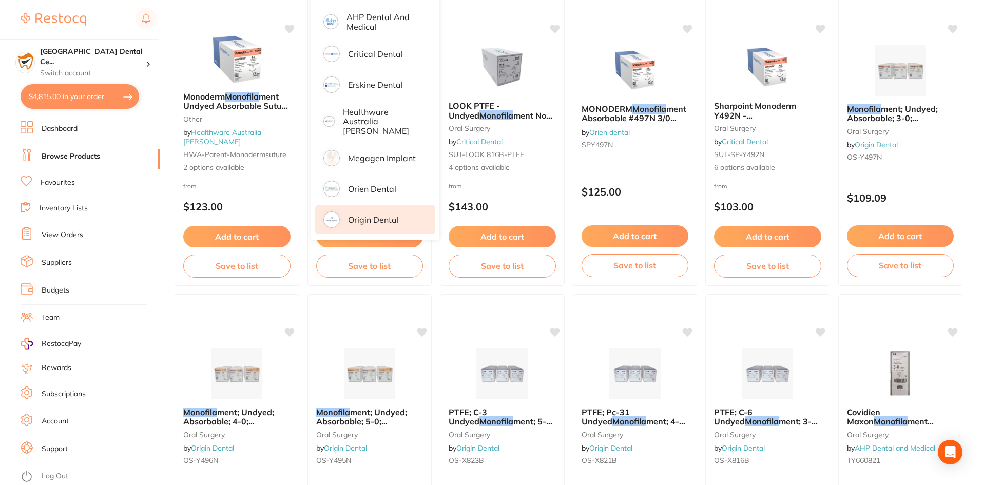
click at [372, 215] on p "Origin Dental" at bounding box center [373, 219] width 51 height 9
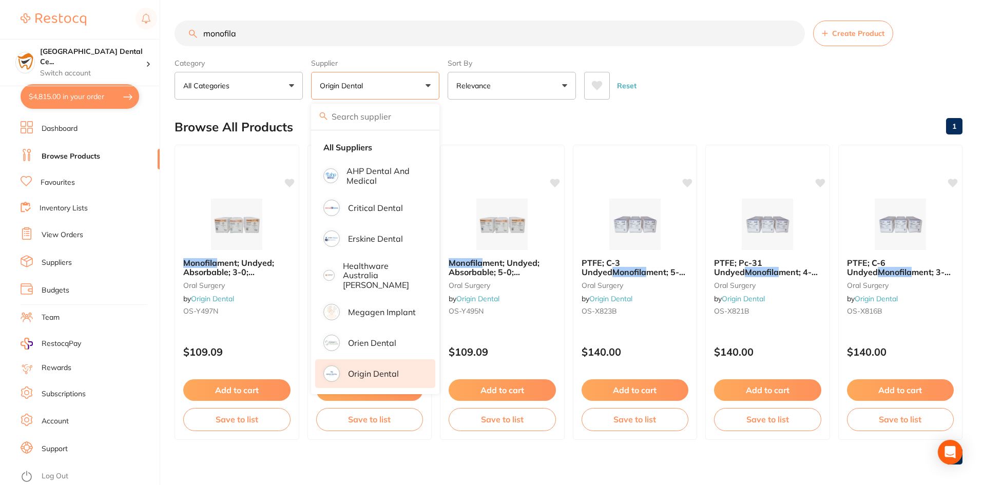
click at [696, 103] on main "monofila Create Product Category All Categories All Categories [MEDICAL_DATA] C…" at bounding box center [579, 246] width 808 height 493
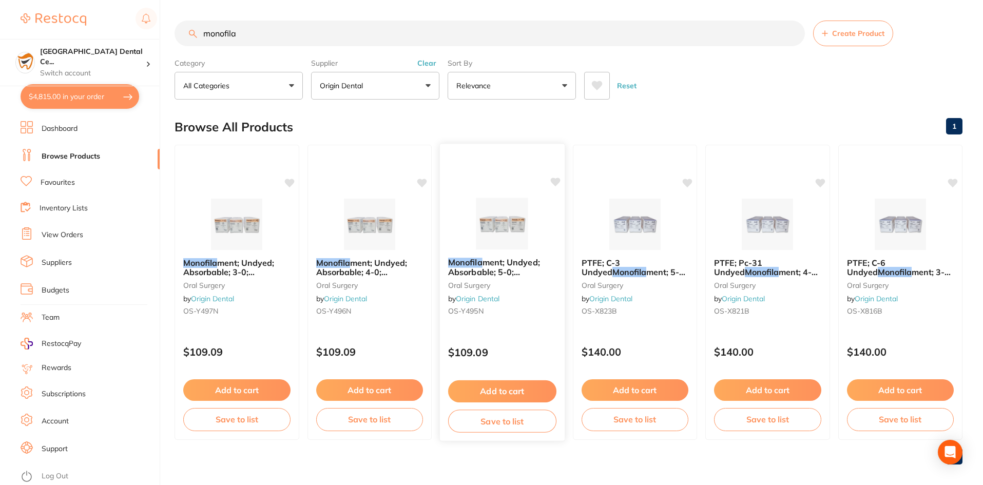
click at [503, 250] on div "Monofila ment; Undyed; Absorbable; 5-0; 18″/45cm; 3/8 Circle Precision Reverse …" at bounding box center [502, 288] width 125 height 79
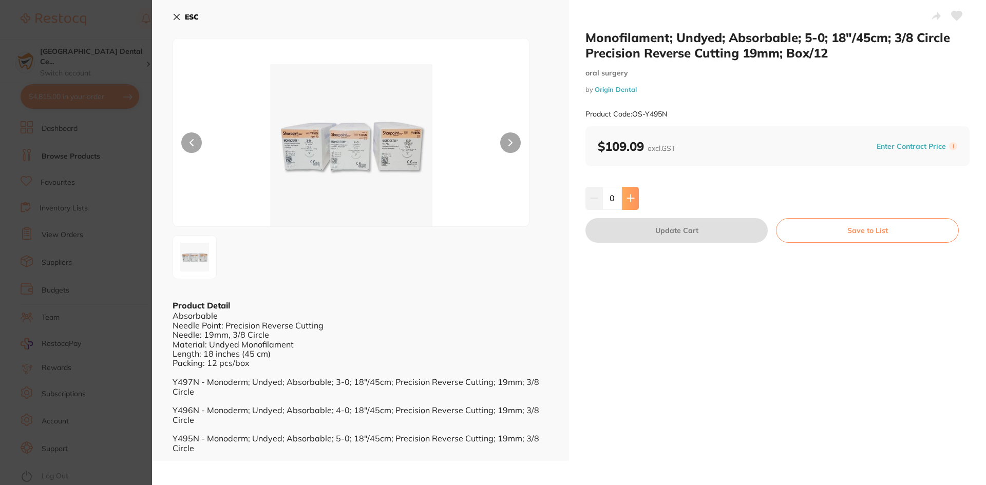
click at [628, 198] on icon at bounding box center [630, 198] width 7 height 7
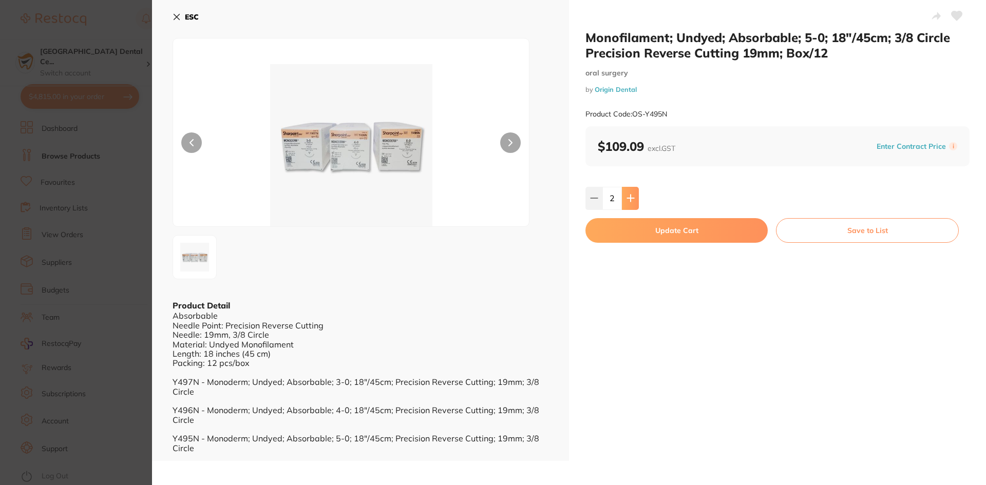
click at [628, 198] on icon at bounding box center [630, 198] width 7 height 7
type input "4"
click at [634, 227] on button "Update Cart" at bounding box center [676, 230] width 182 height 25
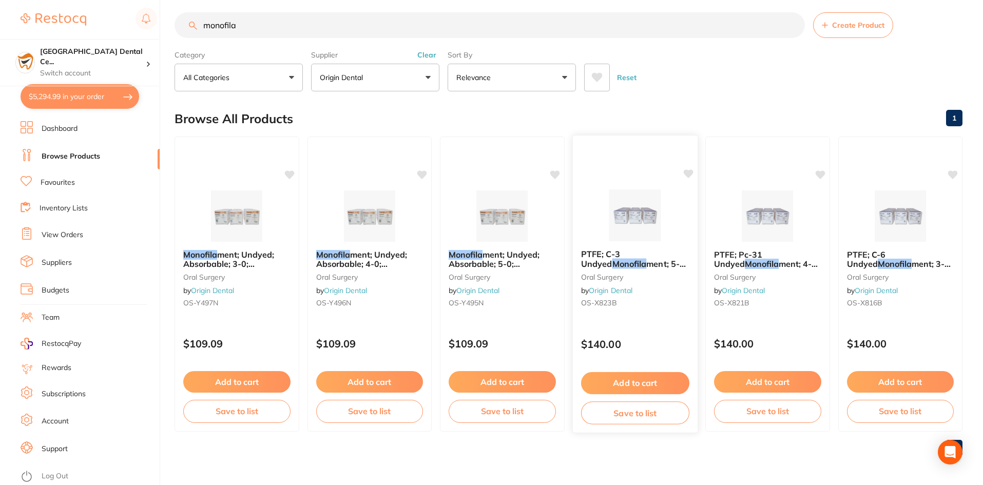
scroll to position [1146, 0]
click at [769, 92] on main "monofila Create Product Category All Categories All Categories [MEDICAL_DATA] C…" at bounding box center [579, 238] width 808 height 493
click at [431, 49] on div "Supplier Origin Dental All Suppliers AHP Dental and Medical Critical Dental [PE…" at bounding box center [375, 68] width 128 height 45
click at [430, 55] on button "Clear" at bounding box center [426, 54] width 25 height 9
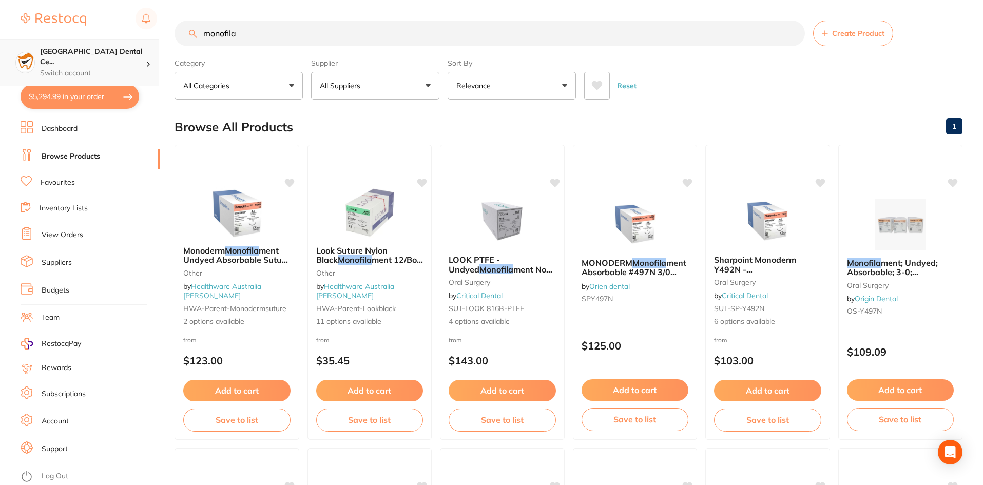
click at [123, 68] on p "Switch account" at bounding box center [93, 73] width 106 height 10
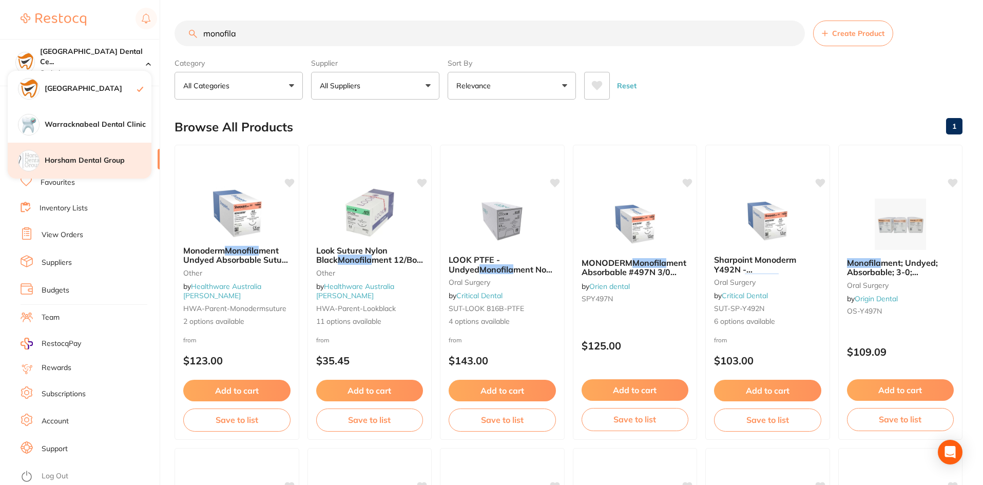
click at [75, 151] on div "Horsham Dental Group" at bounding box center [80, 161] width 144 height 36
click at [703, 93] on div "Reset" at bounding box center [769, 82] width 370 height 36
click at [90, 169] on div "Horsham Dental Group" at bounding box center [80, 161] width 144 height 36
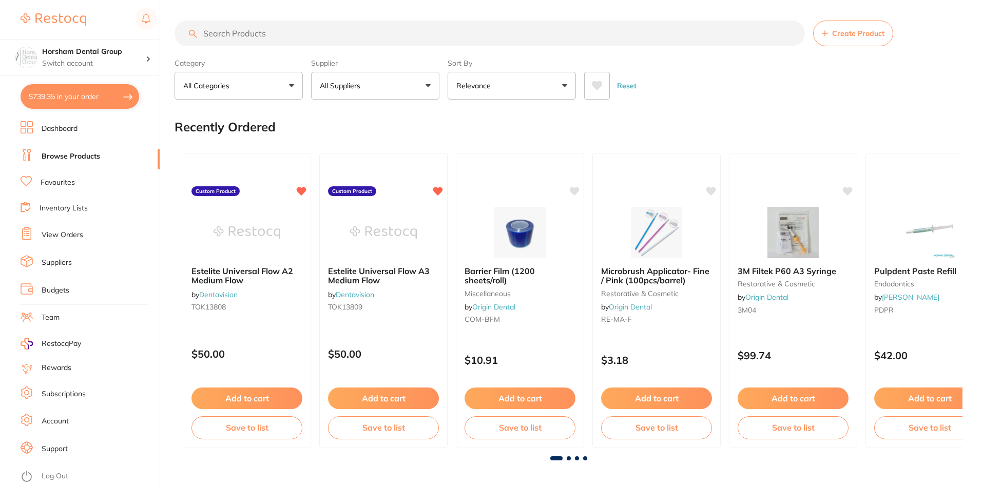
click at [102, 94] on button "$739.35 in your order" at bounding box center [80, 96] width 119 height 25
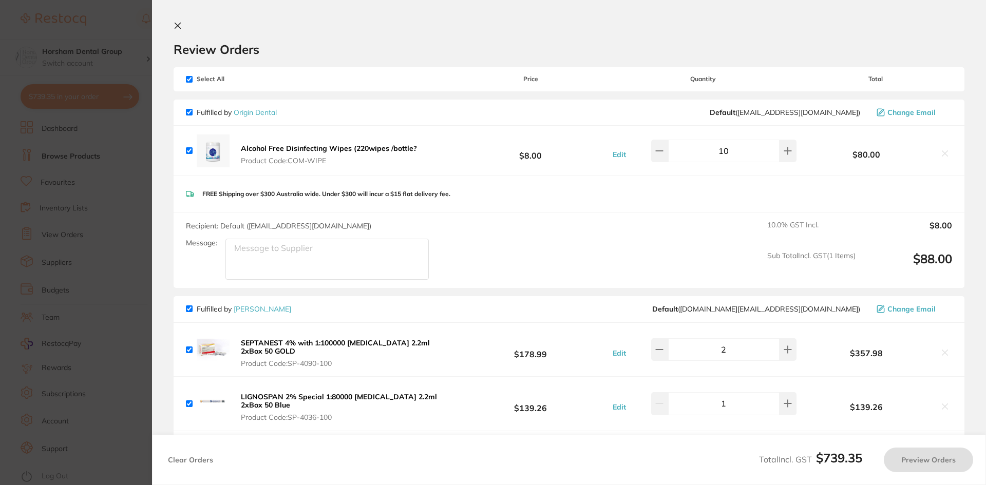
checkbox input "true"
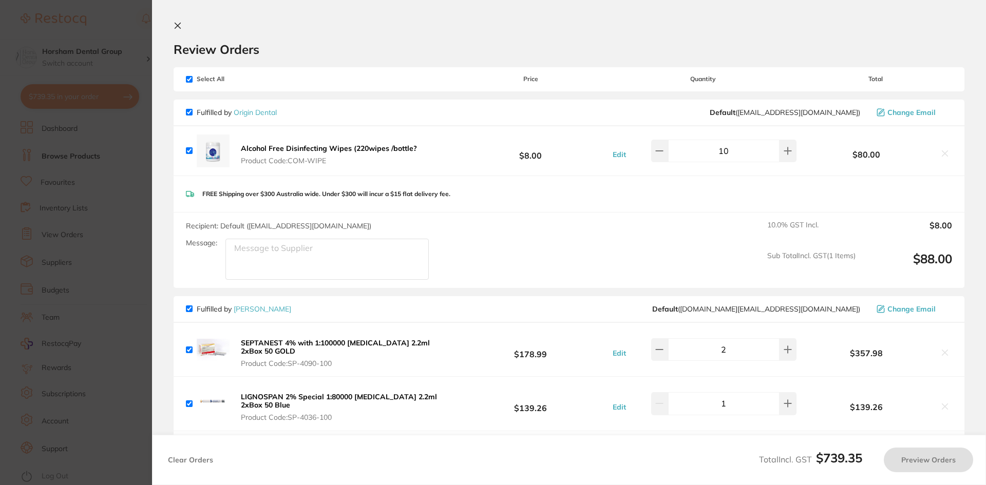
checkbox input "true"
click at [783, 153] on icon at bounding box center [787, 151] width 8 height 8
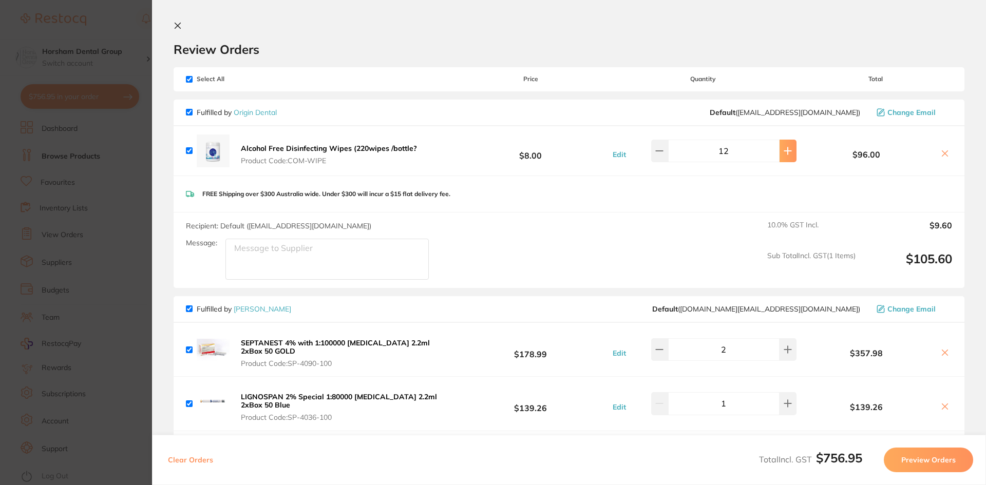
click at [783, 153] on icon at bounding box center [787, 151] width 8 height 8
type input "15"
click at [604, 205] on div "FREE Shipping over $300 Australia wide. Under $300 will incur a $15 flat delive…" at bounding box center [569, 194] width 791 height 36
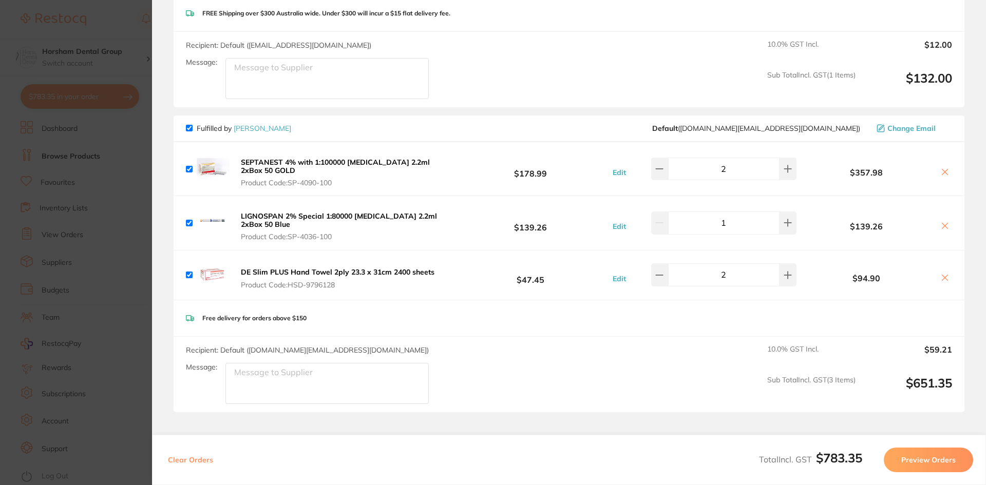
scroll to position [257, 0]
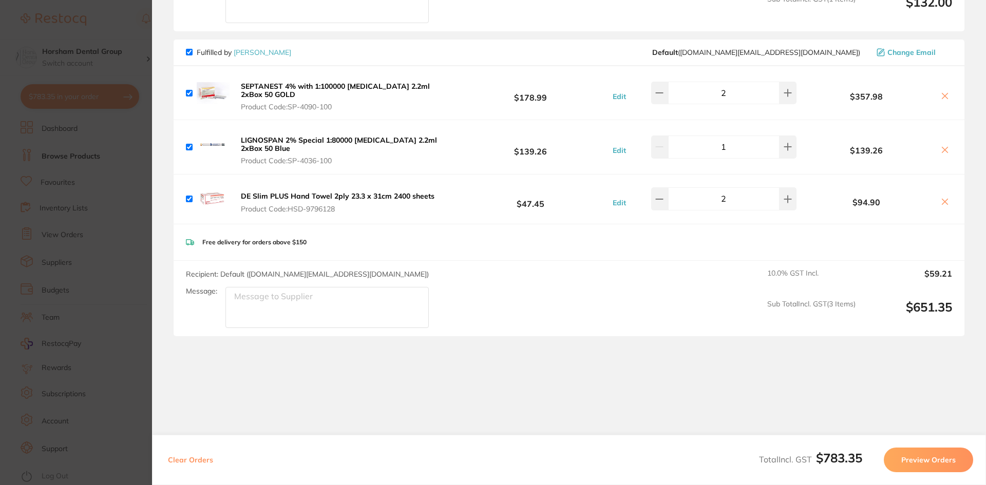
click at [125, 163] on section "Update RRP Set your pre negotiated price for this item. Item Agreed RRP (excl. …" at bounding box center [493, 242] width 986 height 485
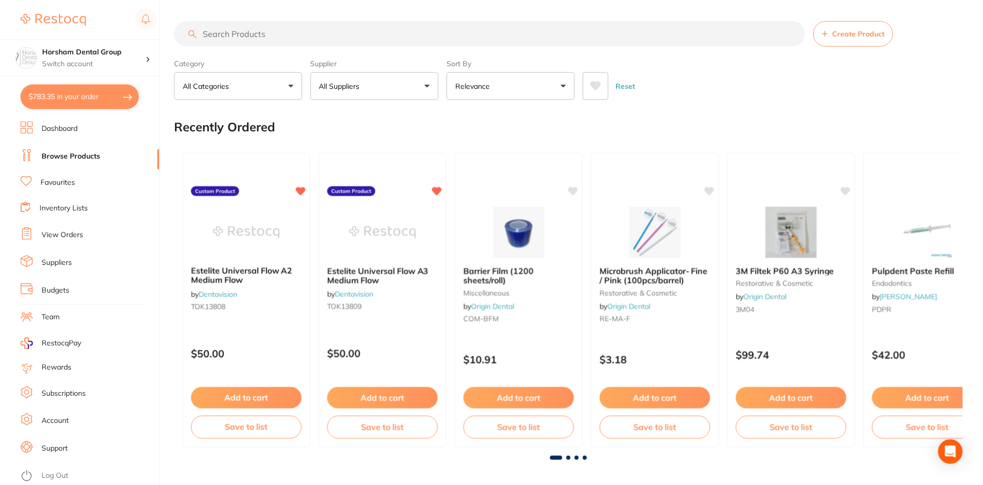
scroll to position [8, 0]
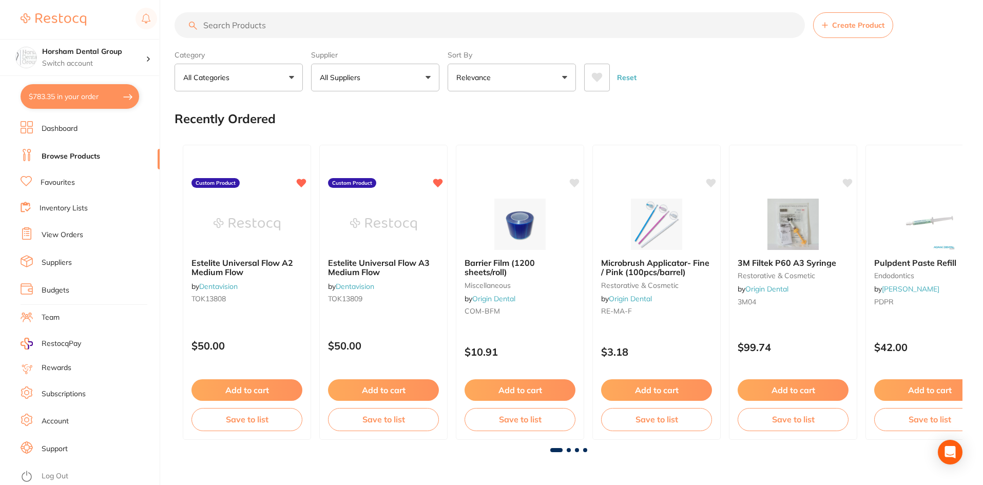
click at [333, 17] on input "search" at bounding box center [490, 25] width 630 height 26
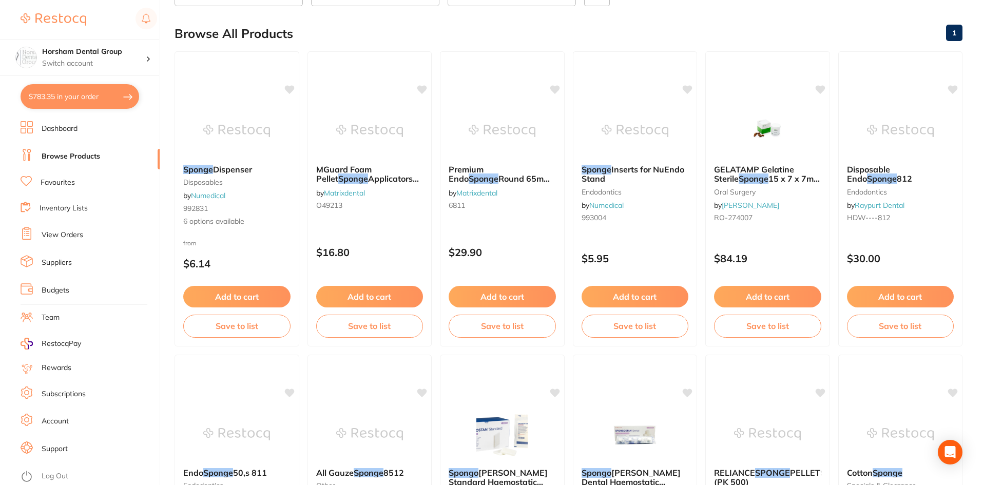
scroll to position [0, 0]
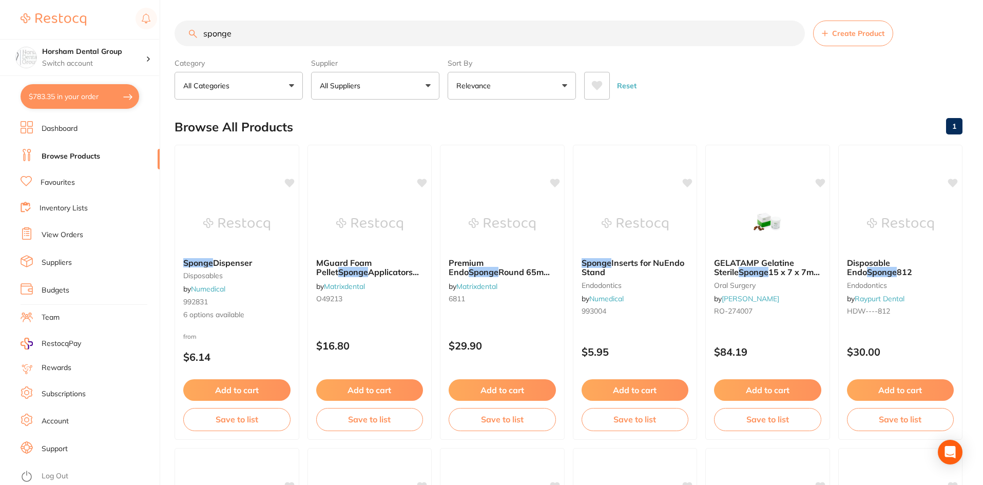
click at [204, 28] on input "sponge" at bounding box center [490, 34] width 630 height 26
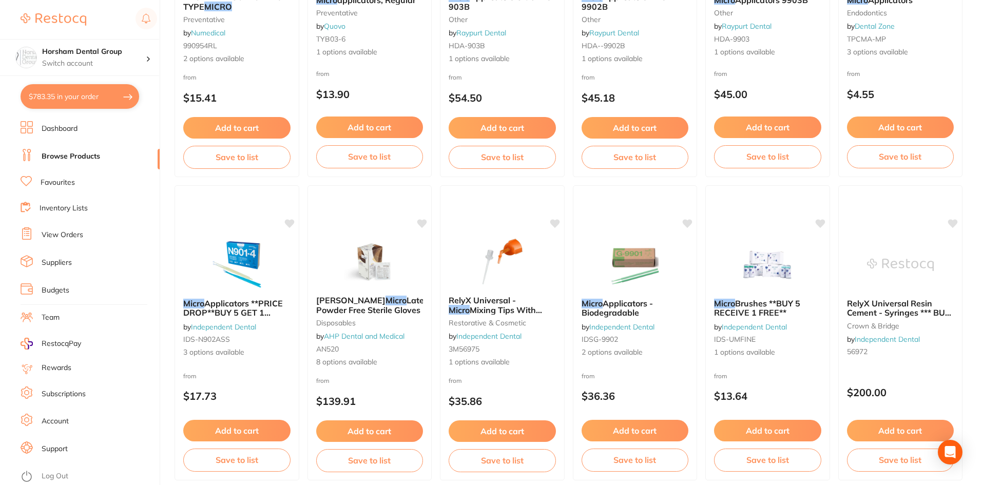
scroll to position [1232, 0]
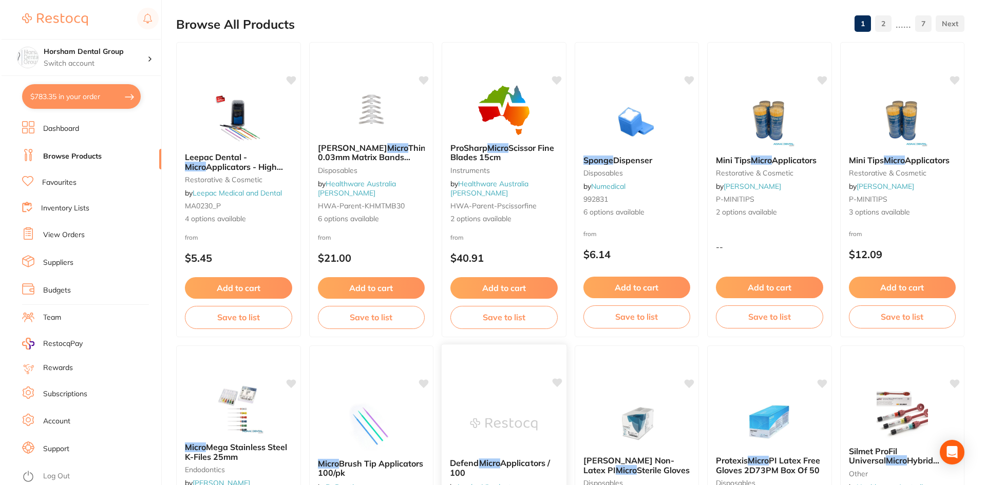
scroll to position [0, 0]
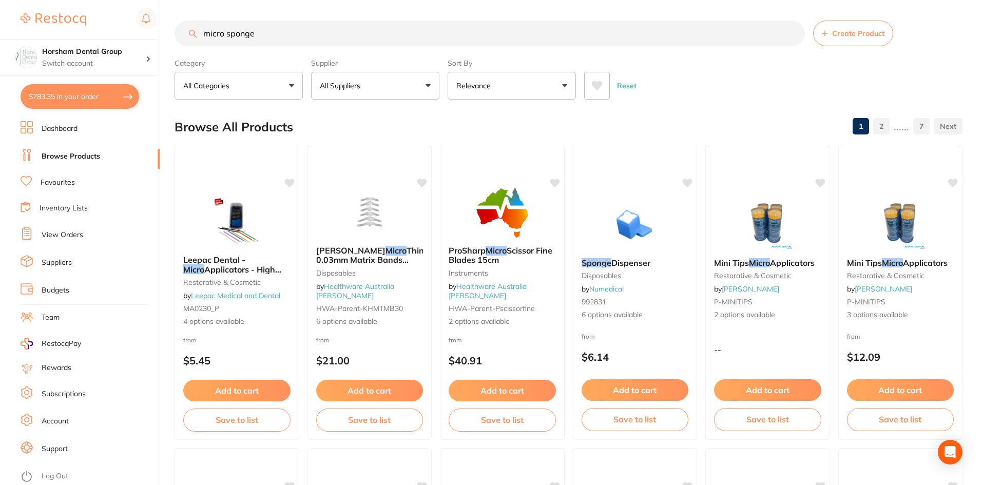
click at [282, 28] on input "micro sponge" at bounding box center [490, 34] width 630 height 26
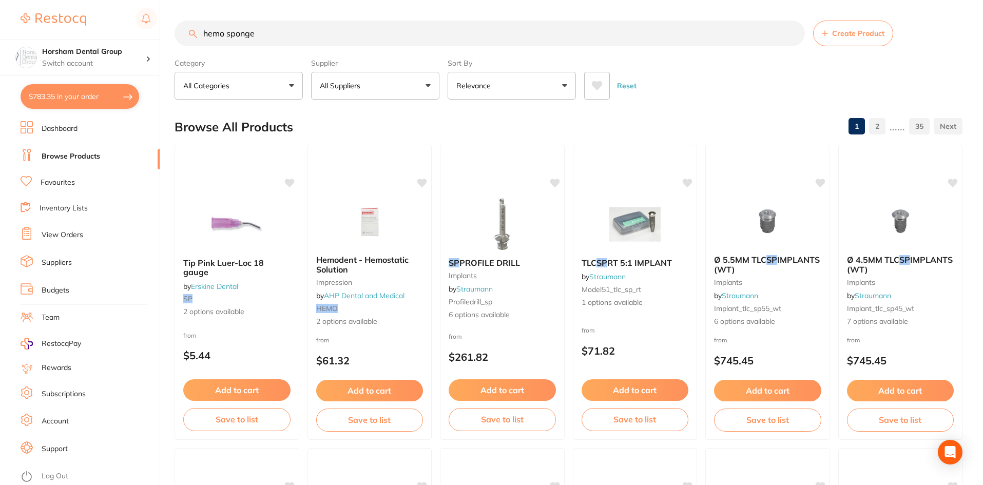
type input "hemo sponge"
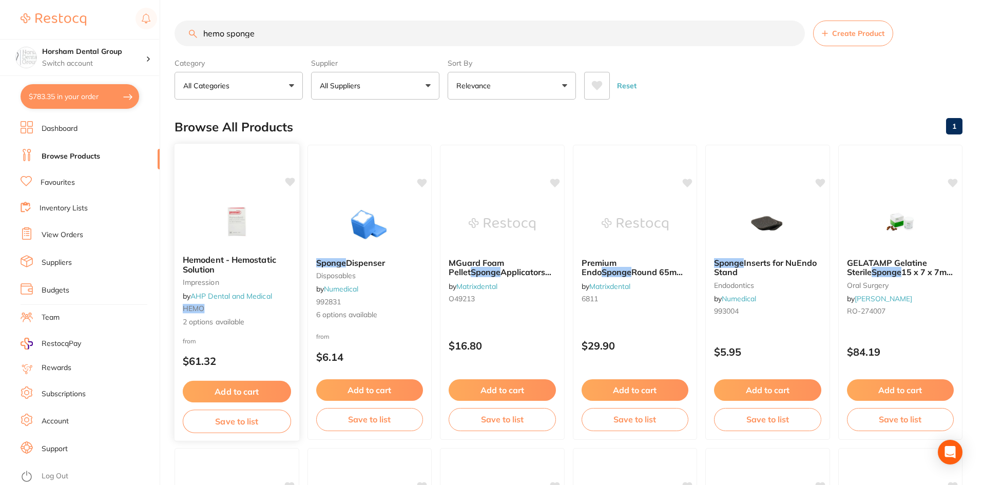
click at [264, 264] on span "Hemodent - Hemostatic Solution" at bounding box center [229, 265] width 93 height 20
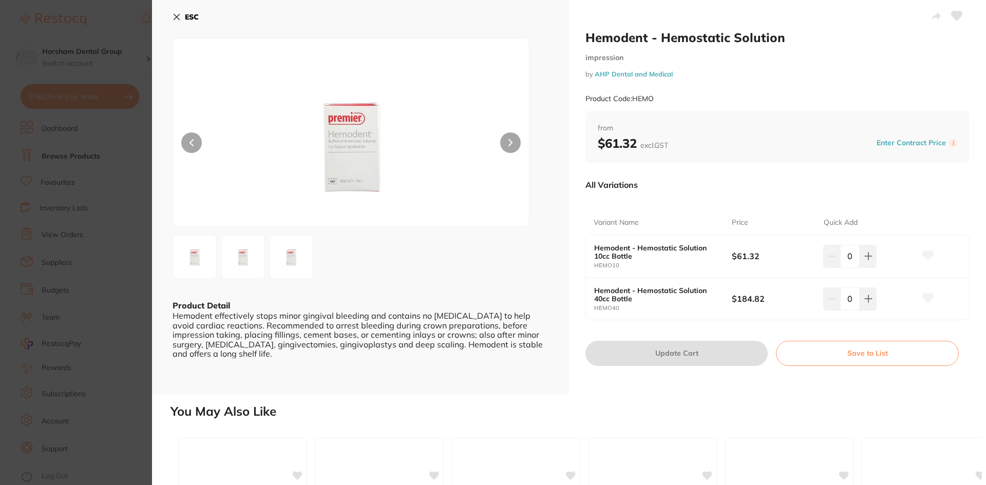
click at [174, 18] on icon at bounding box center [176, 17] width 8 height 8
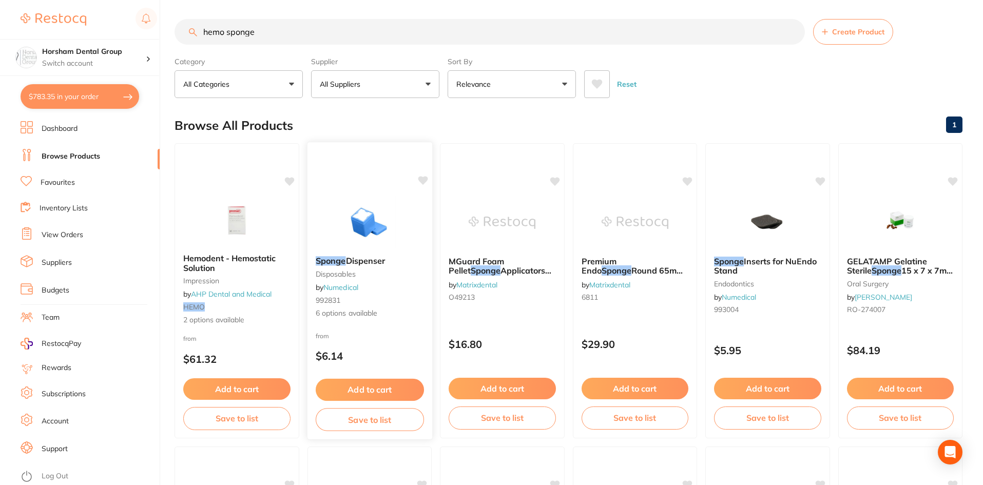
click at [373, 264] on span "Dispenser" at bounding box center [365, 261] width 40 height 10
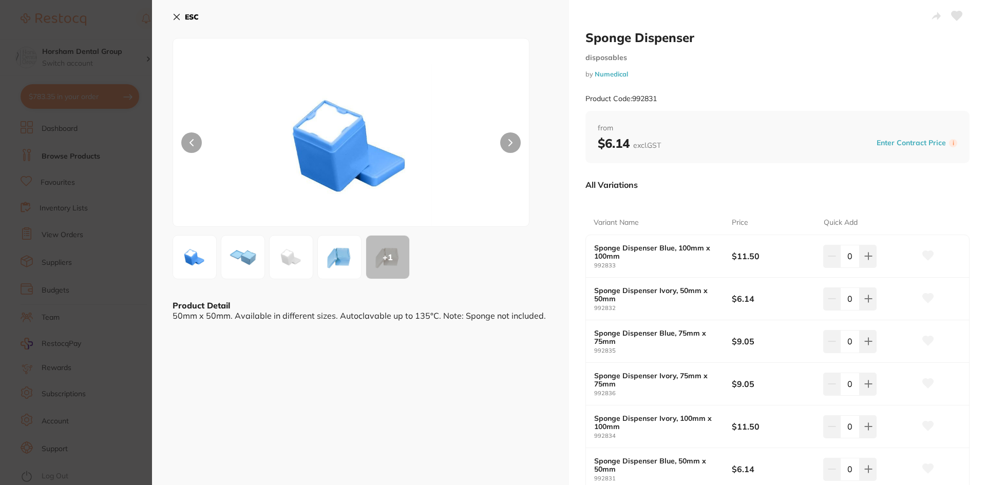
click at [171, 13] on div "ESC + 1 Product Detail 50mm x 50mm. Available in different sizes. Autoclavable …" at bounding box center [360, 282] width 417 height 565
click at [181, 20] on button "ESC" at bounding box center [185, 16] width 26 height 17
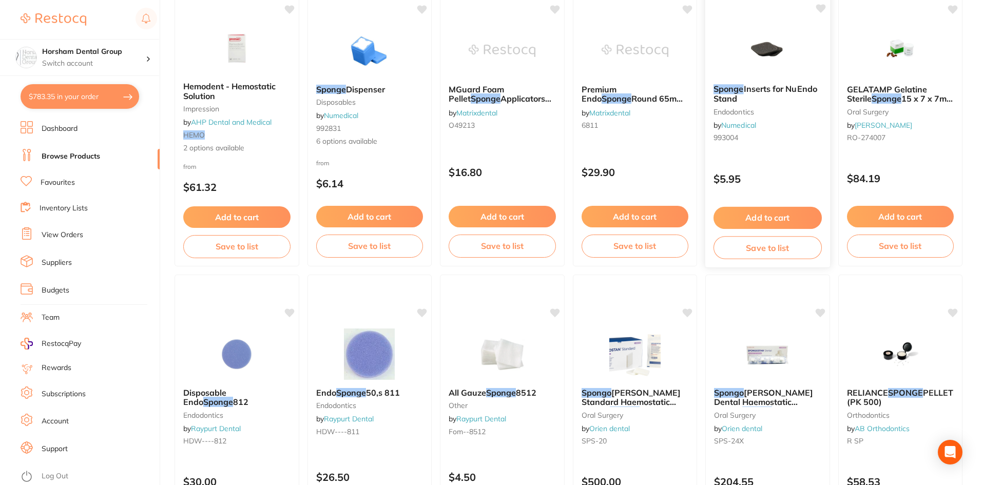
scroll to position [207, 0]
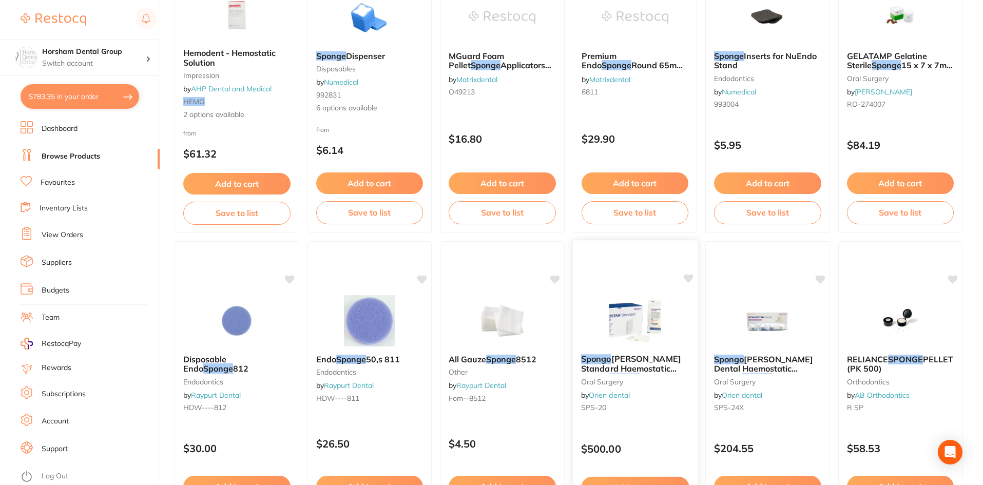
click at [688, 373] on b "Spongo stan Standard Haemostatic Gelatin Sponge , Box of 20" at bounding box center [635, 363] width 108 height 19
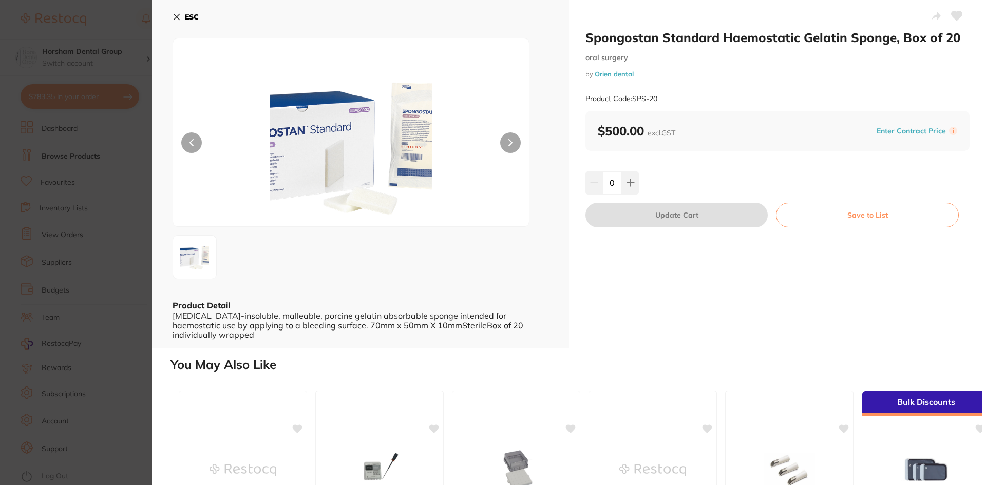
click at [176, 17] on icon at bounding box center [177, 17] width 6 height 6
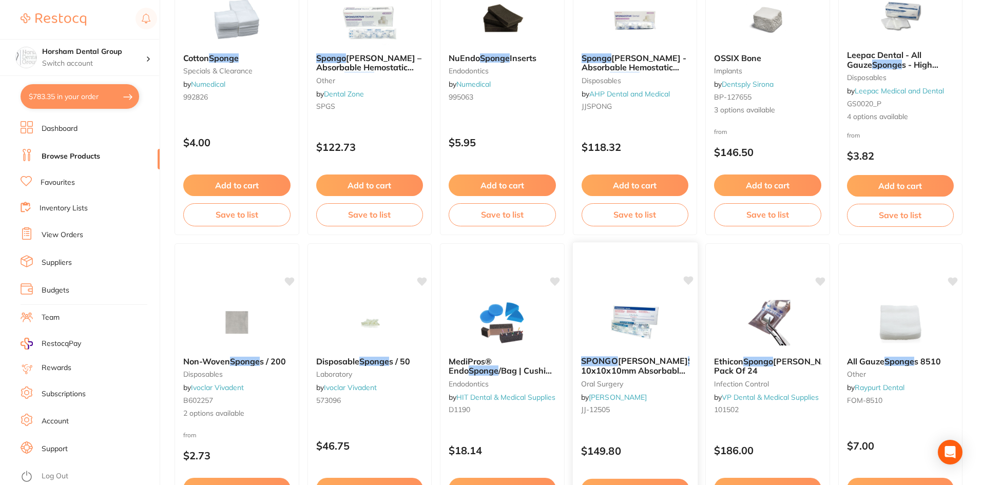
scroll to position [874, 0]
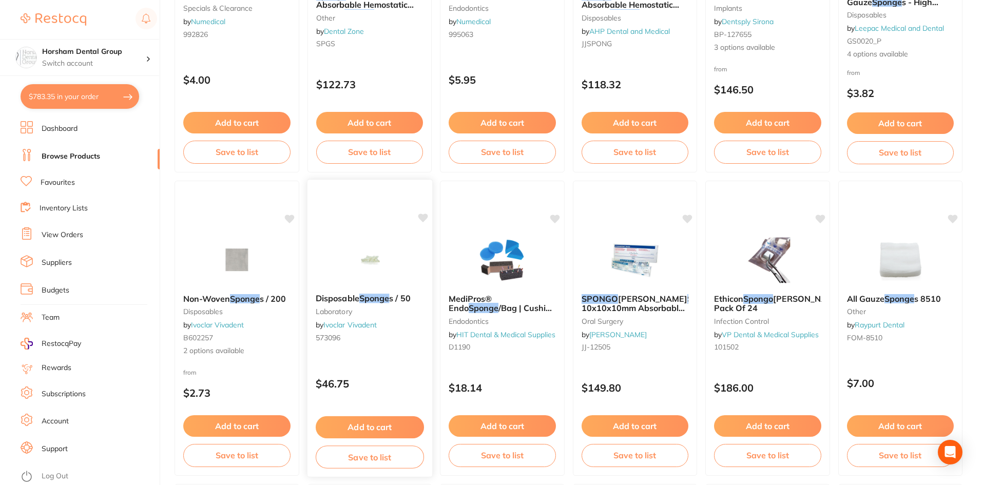
click at [368, 305] on div "Disposable Sponge s / 50 laboratory by Ivoclar Vivadent 573096" at bounding box center [369, 319] width 125 height 69
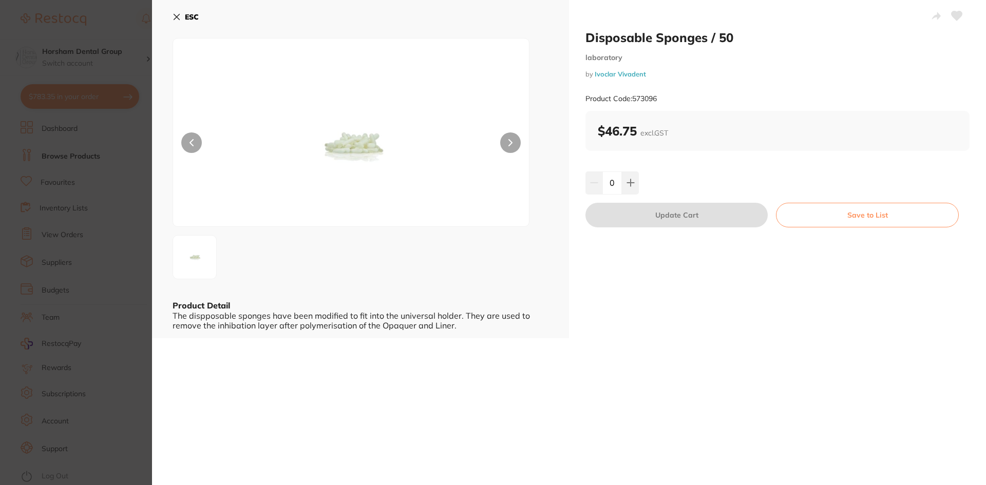
click at [335, 146] on img at bounding box center [351, 145] width 214 height 162
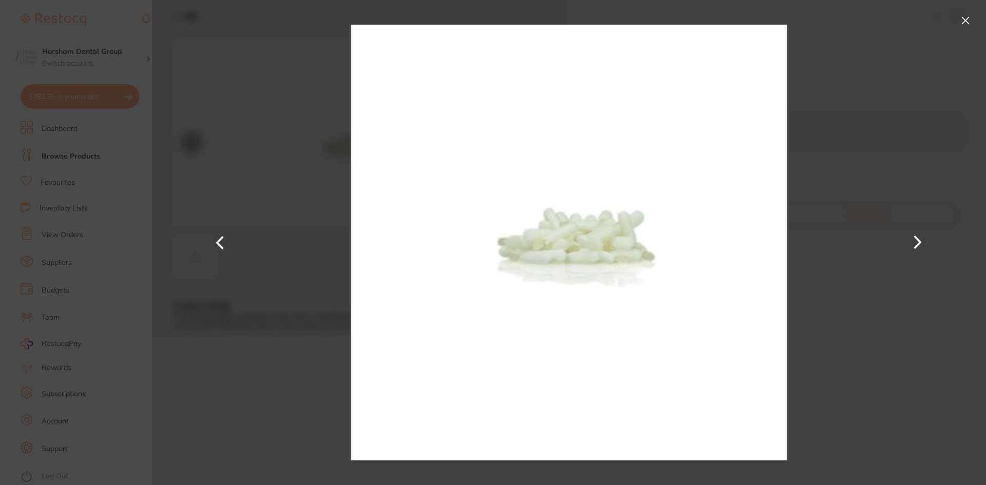
click at [977, 23] on div at bounding box center [569, 242] width 834 height 485
click at [969, 25] on button at bounding box center [965, 20] width 16 height 16
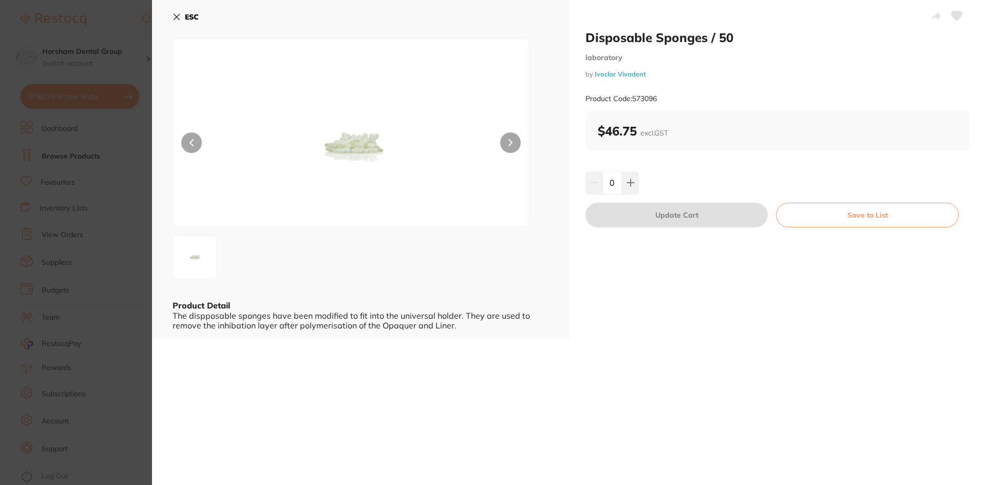
click at [177, 25] on button "ESC" at bounding box center [185, 16] width 26 height 17
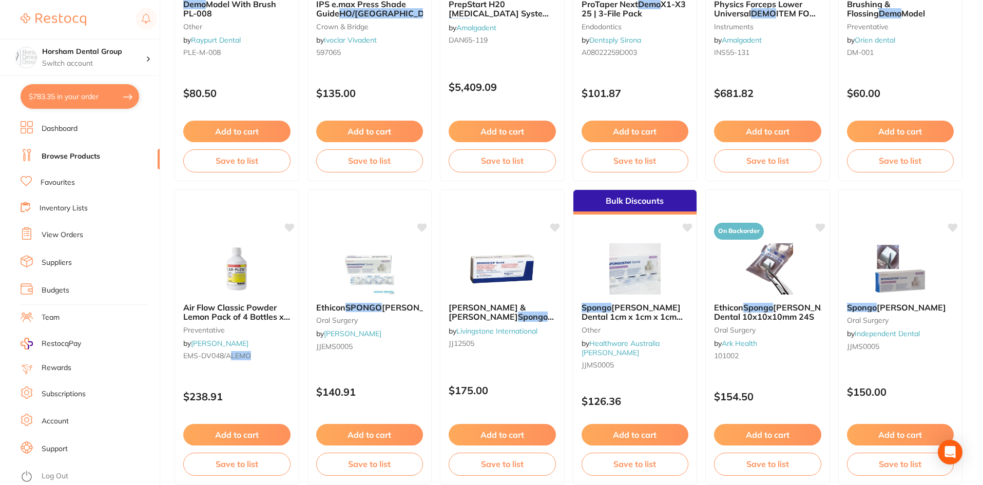
scroll to position [1828, 0]
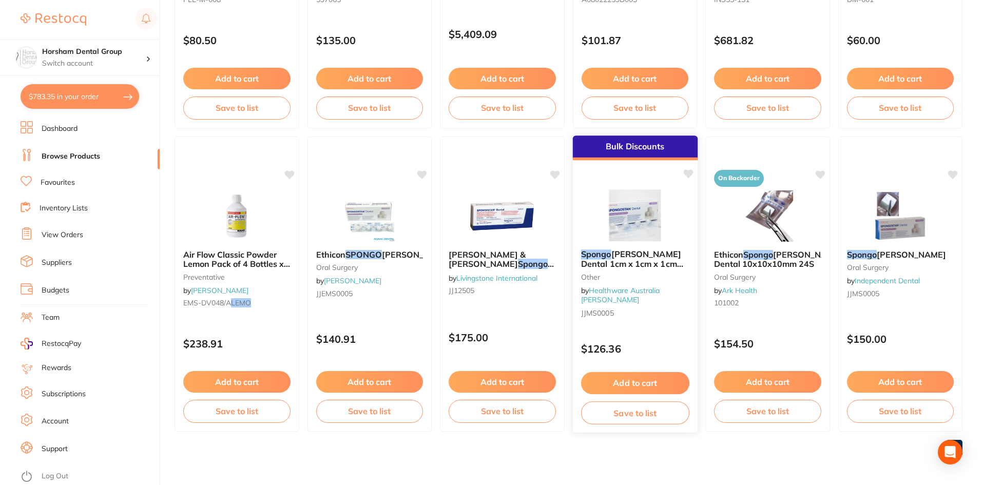
click at [634, 251] on span "stan Dental 1cm x 1cm x 1cm 24/Box" at bounding box center [632, 263] width 102 height 29
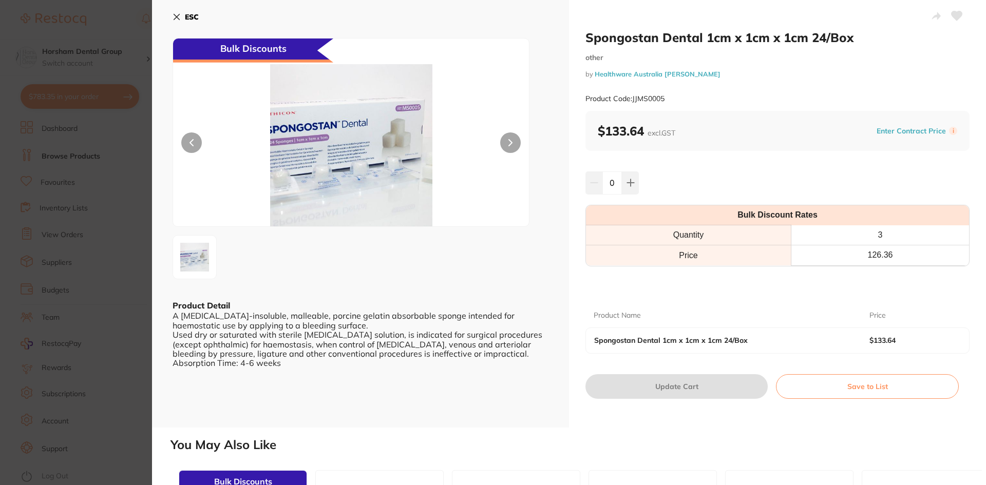
click at [169, 18] on div "ESC Bulk Discounts Product Detail A sterile, water-insoluble, malleable, porcin…" at bounding box center [360, 214] width 417 height 428
click at [179, 20] on icon at bounding box center [177, 17] width 6 height 6
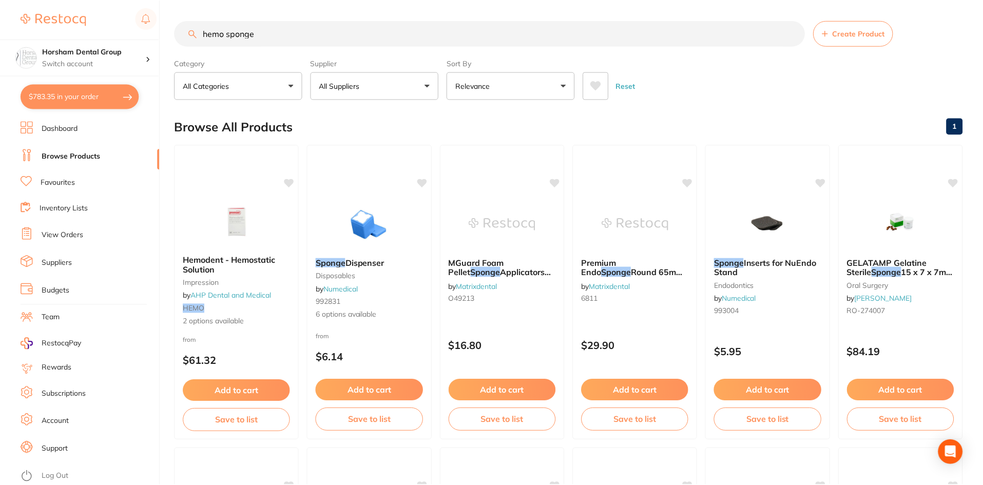
scroll to position [1828, 0]
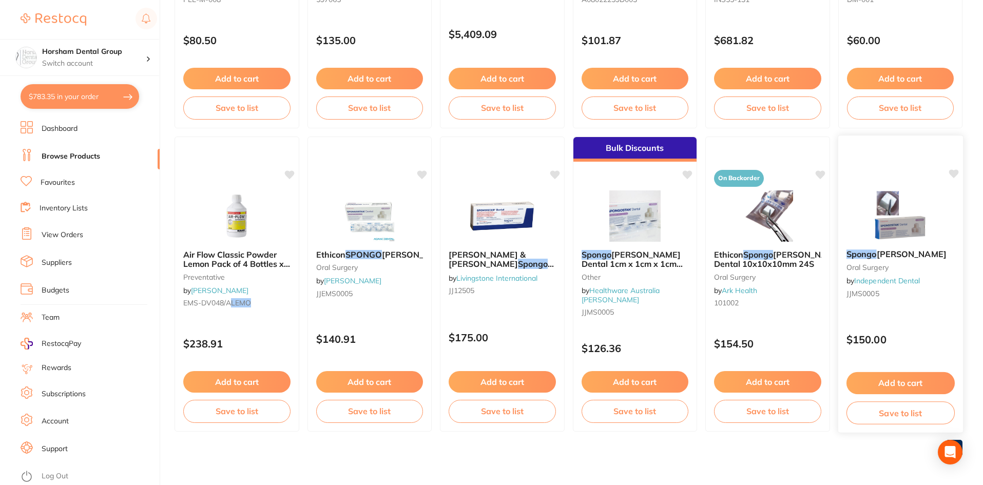
click at [886, 271] on small "oral surgery" at bounding box center [900, 267] width 108 height 8
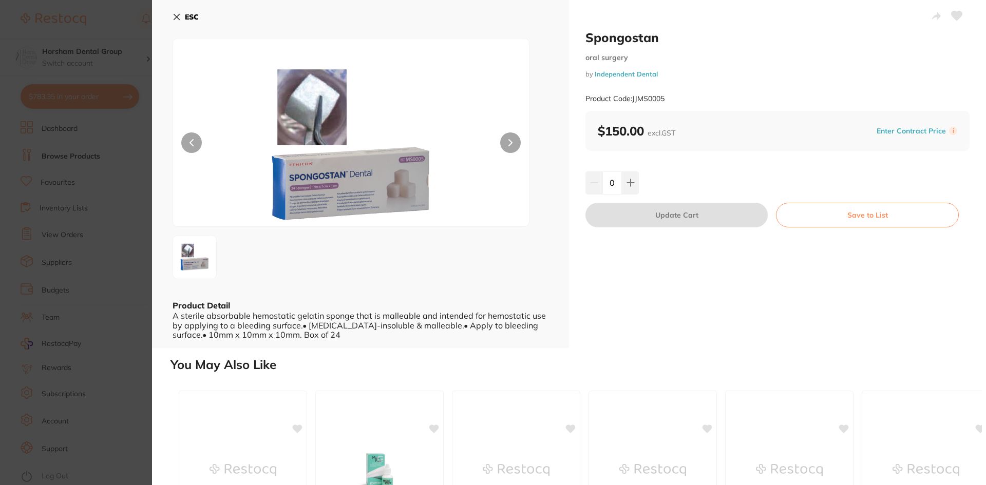
click at [364, 186] on img at bounding box center [351, 145] width 214 height 162
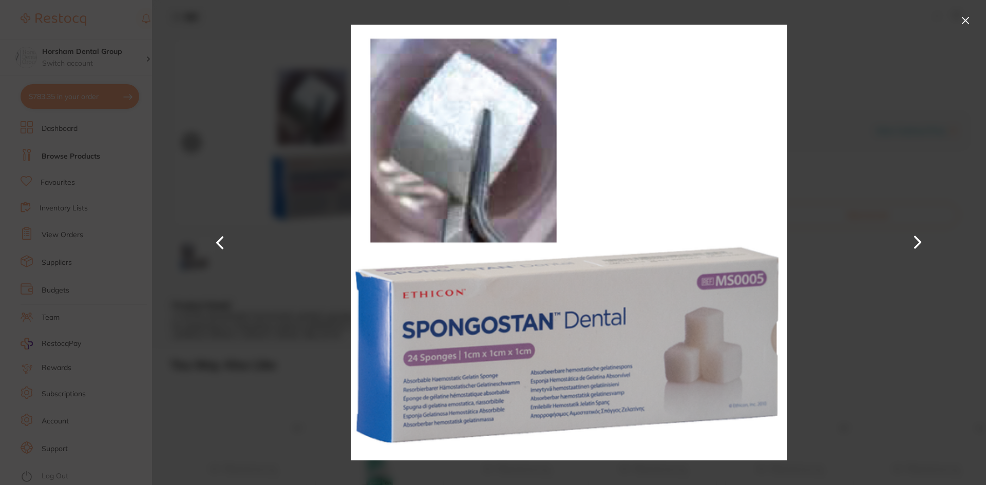
click at [964, 25] on button at bounding box center [965, 20] width 16 height 16
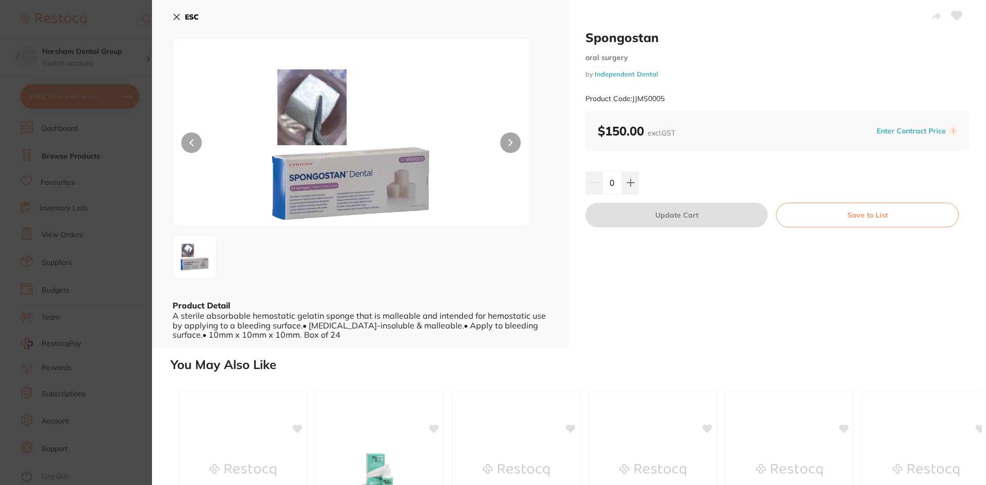
click at [169, 14] on div "ESC Product Detail A sterile absorbable hemostatic gelatin sponge that is malle…" at bounding box center [360, 174] width 417 height 348
click at [170, 14] on div "ESC Product Detail A sterile absorbable hemostatic gelatin sponge that is malle…" at bounding box center [360, 174] width 417 height 348
click at [175, 16] on icon at bounding box center [176, 17] width 8 height 8
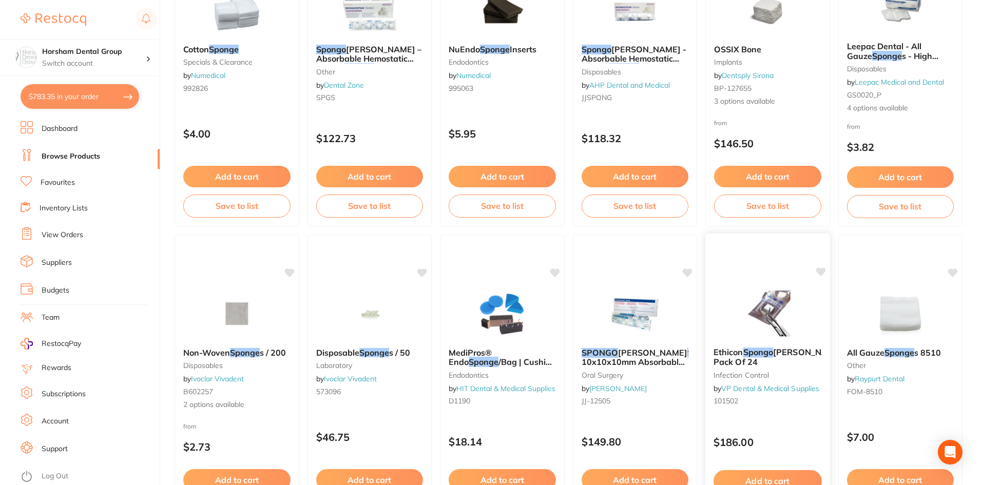
scroll to position [750, 0]
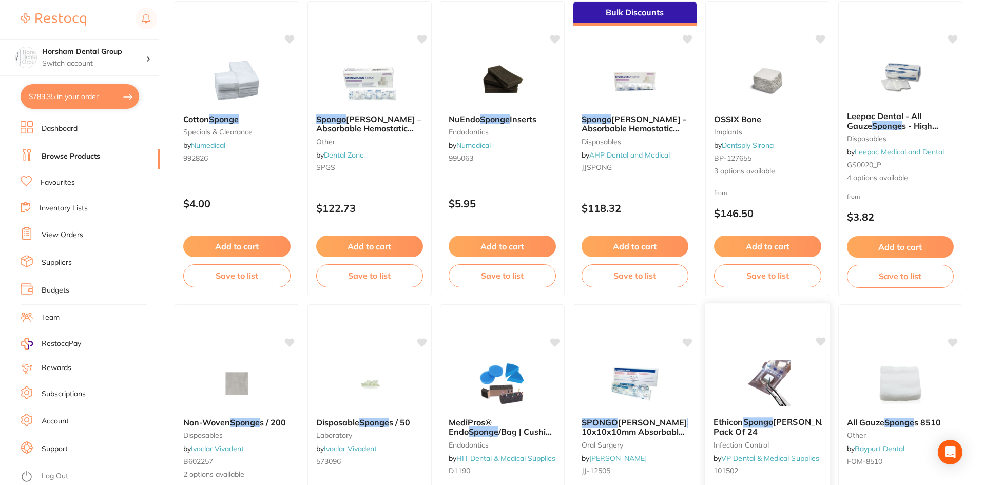
click at [760, 430] on span "s10x10x10mm Pack Of 24" at bounding box center [823, 427] width 219 height 20
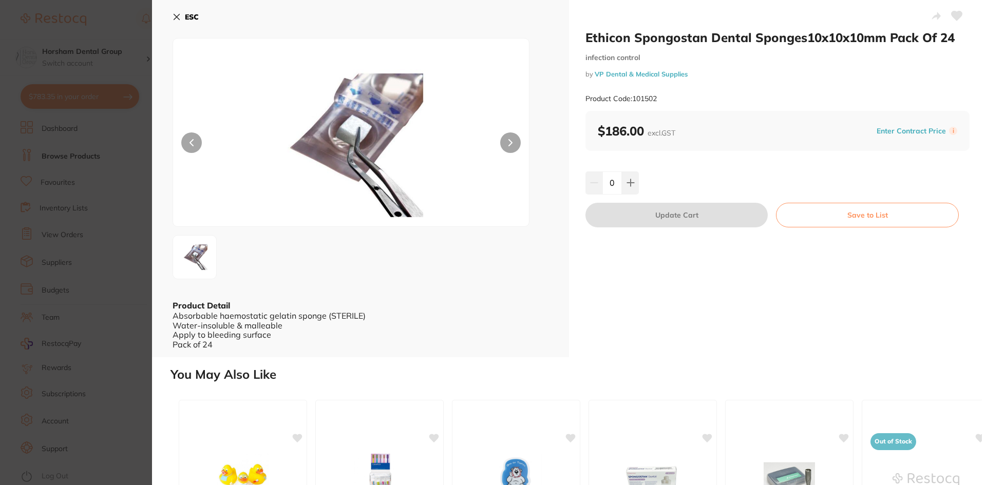
click at [179, 9] on button "ESC" at bounding box center [185, 16] width 26 height 17
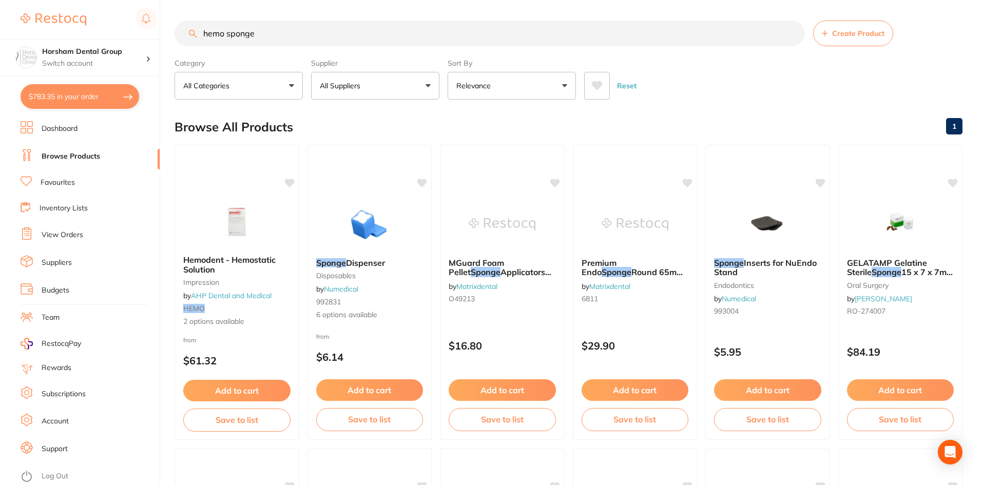
click at [102, 150] on li "Browse Products" at bounding box center [90, 156] width 139 height 15
click at [65, 205] on link "Inventory Lists" at bounding box center [64, 208] width 48 height 10
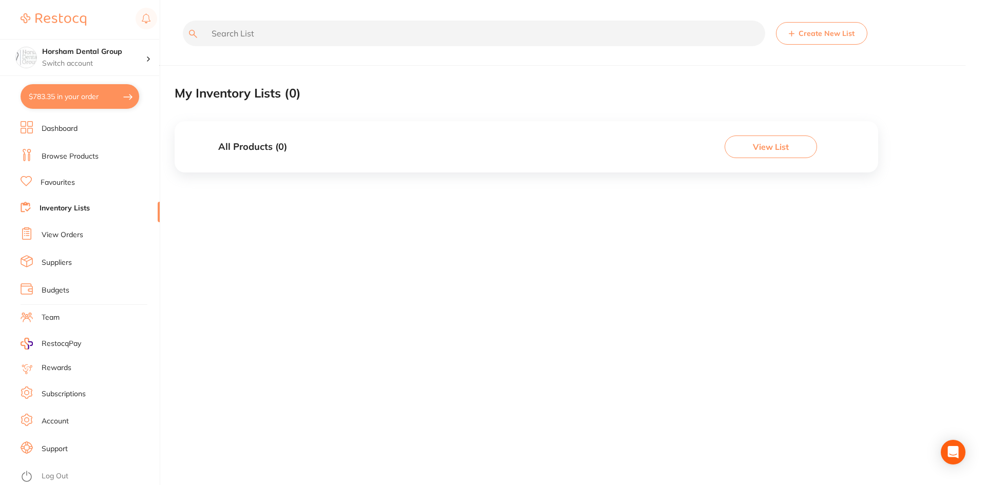
click at [56, 239] on link "View Orders" at bounding box center [63, 235] width 42 height 10
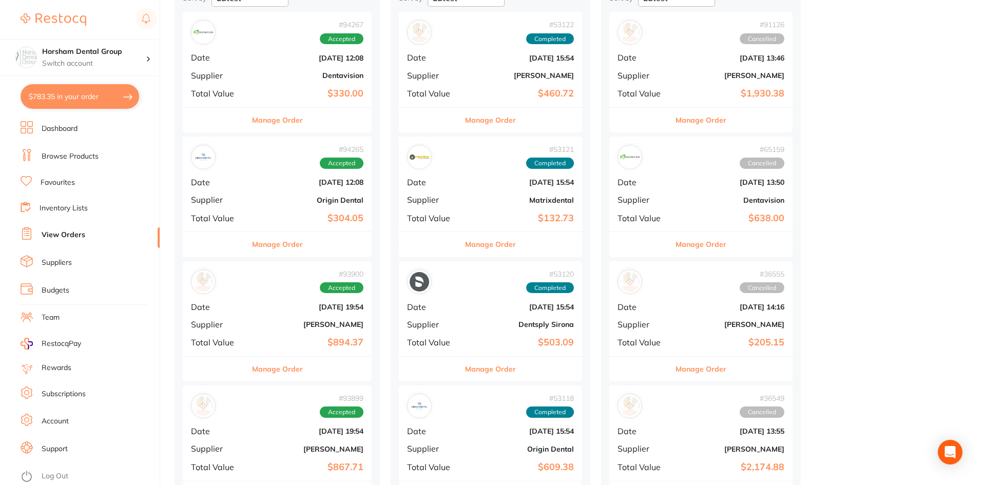
scroll to position [205, 0]
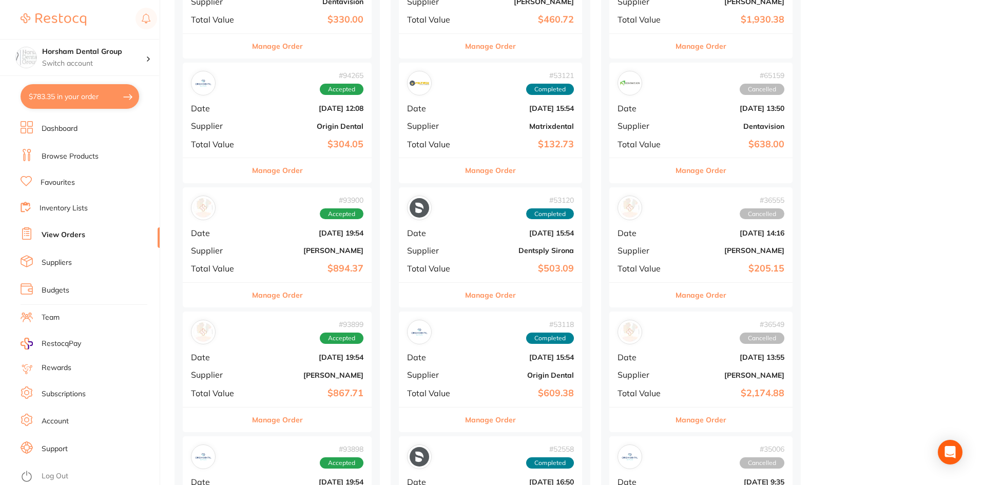
click at [310, 295] on div "Manage Order" at bounding box center [277, 294] width 189 height 25
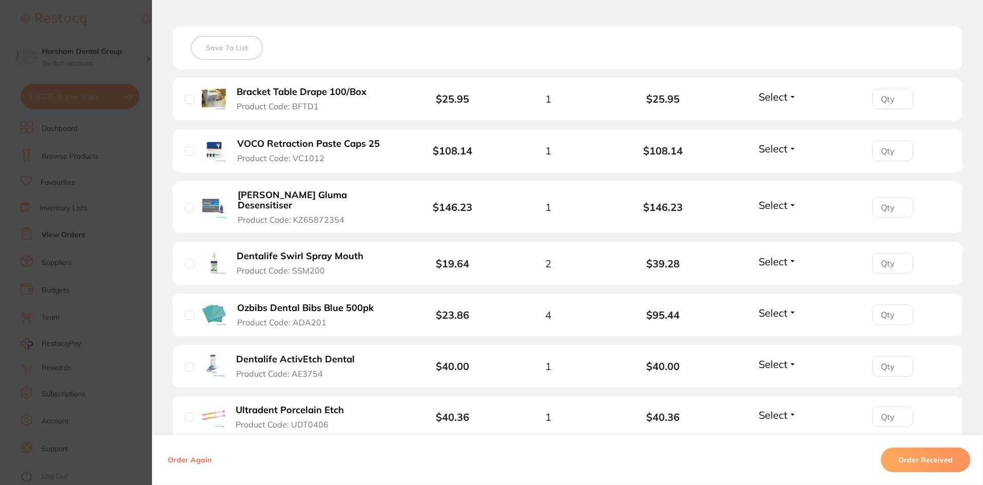
scroll to position [308, 0]
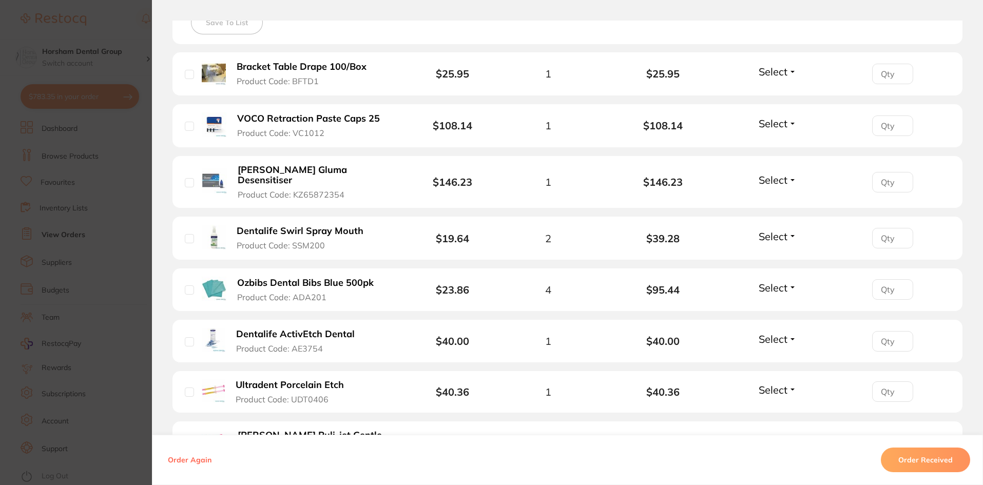
click at [265, 278] on b "Ozbibs Dental Bibs Blue 500pk" at bounding box center [305, 283] width 137 height 11
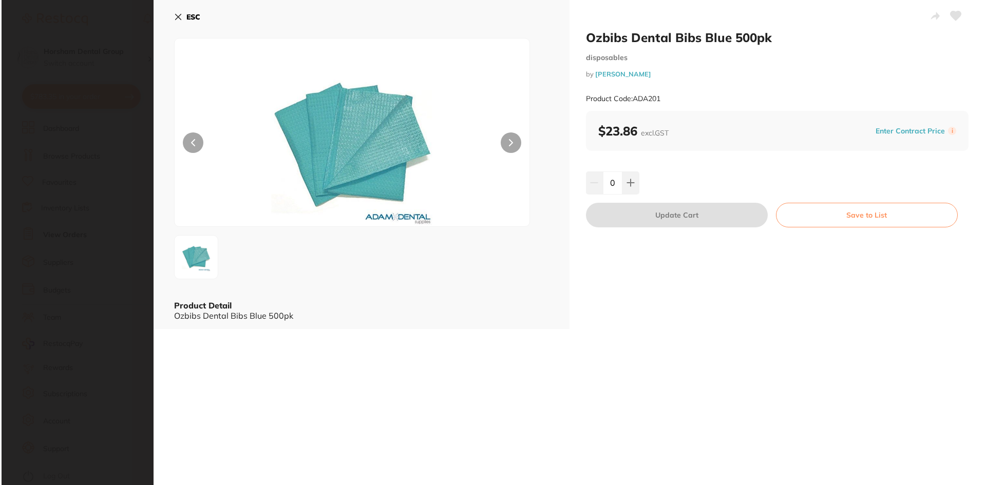
scroll to position [0, 0]
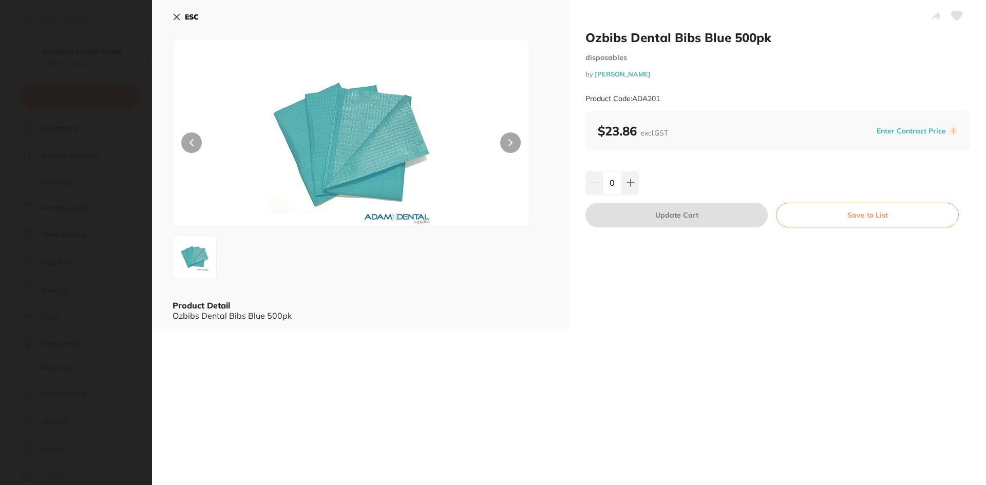
click at [640, 181] on div "0" at bounding box center [777, 182] width 384 height 23
click at [625, 188] on button at bounding box center [630, 182] width 17 height 23
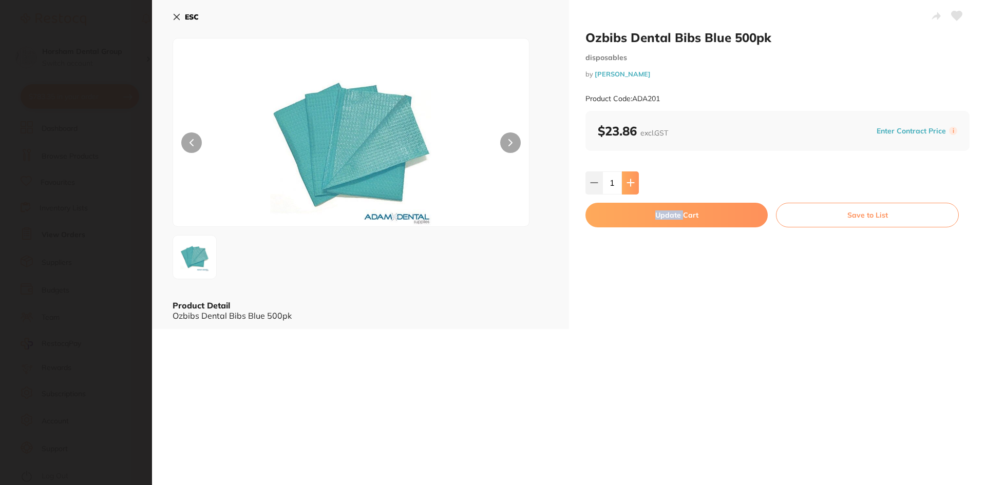
click at [625, 188] on button at bounding box center [630, 182] width 17 height 23
click at [600, 192] on button at bounding box center [593, 182] width 17 height 23
type input "2"
click at [669, 188] on div "2" at bounding box center [777, 182] width 384 height 23
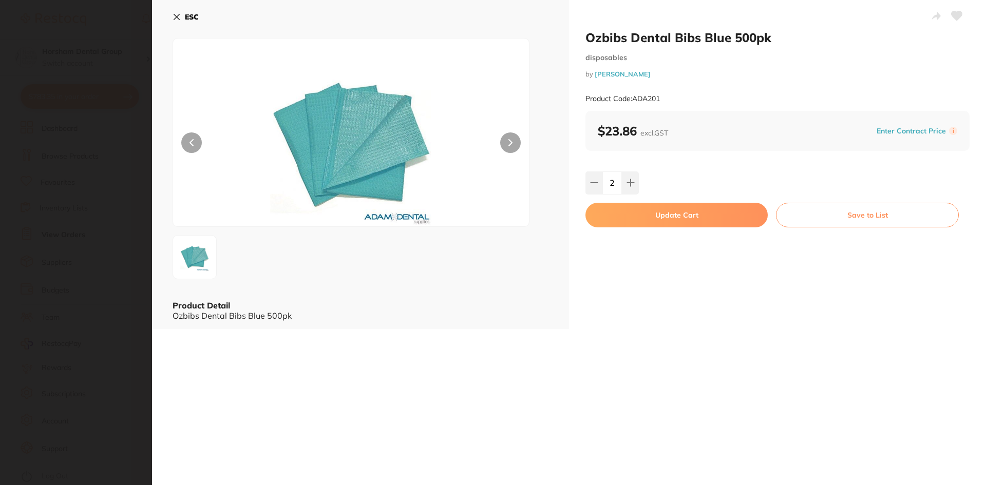
click at [667, 215] on button "Update Cart" at bounding box center [676, 215] width 182 height 25
checkbox input "false"
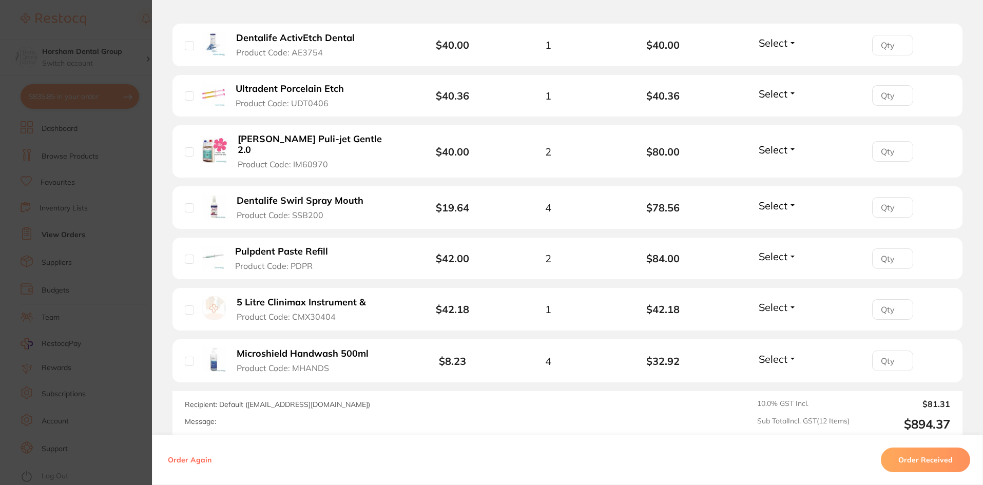
scroll to position [667, 0]
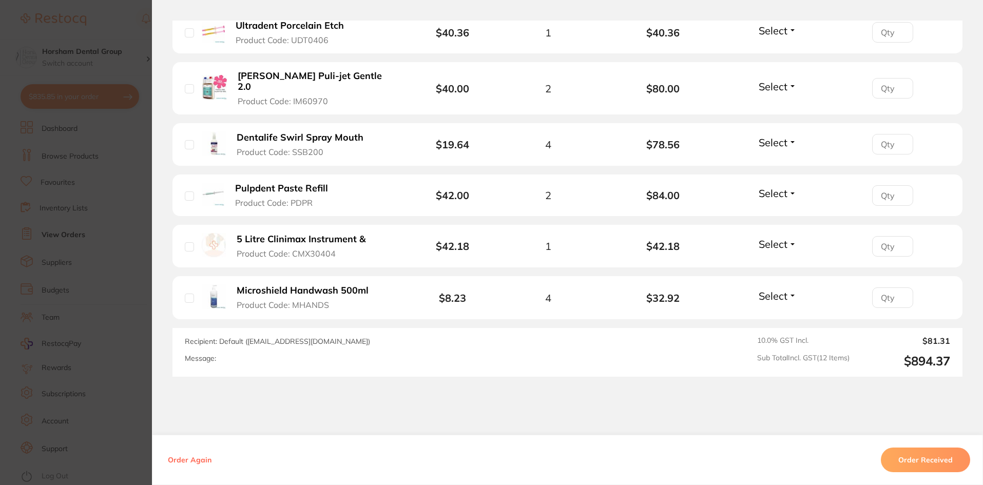
click at [254, 285] on b "Microshield Handwash 500ml" at bounding box center [303, 290] width 132 height 11
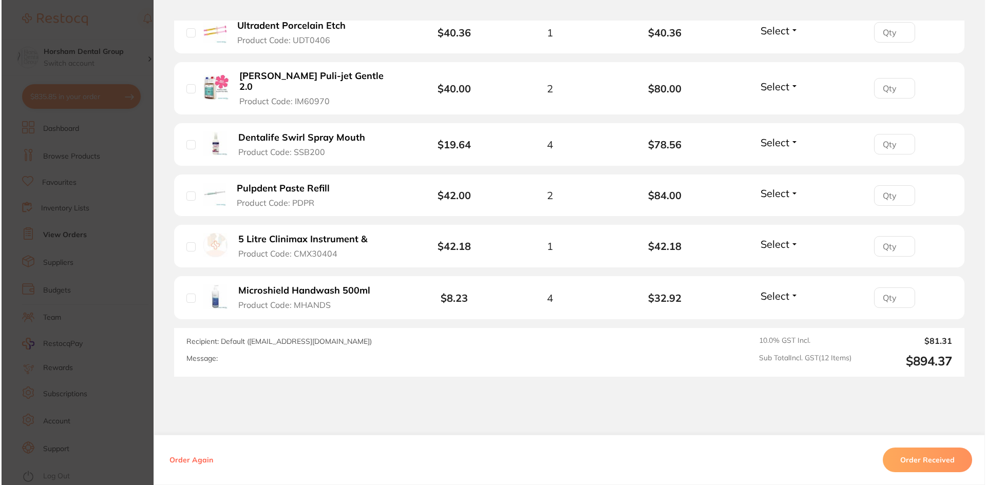
scroll to position [0, 0]
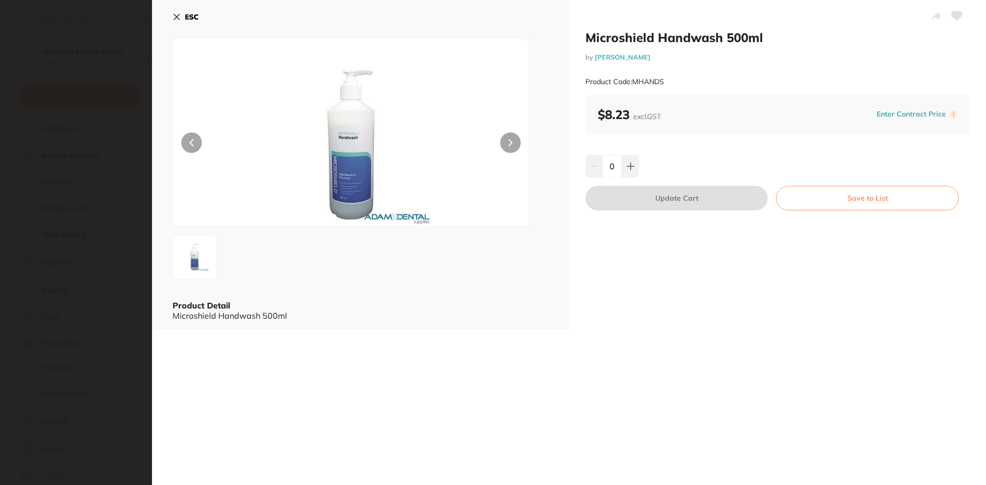
click at [190, 14] on b "ESC" at bounding box center [192, 16] width 14 height 9
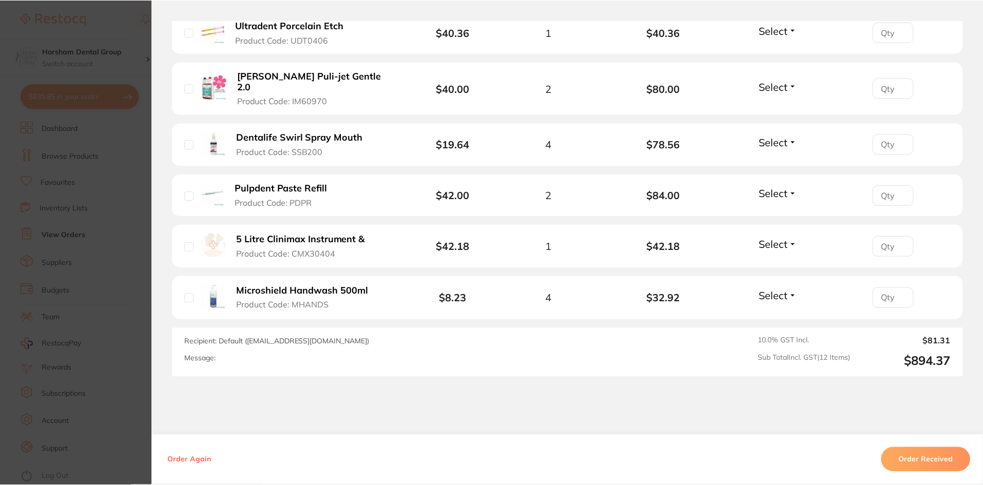
scroll to position [205, 0]
click at [119, 198] on section "Order ID: Restocq- 93900 Order Information Accepted Order Order Date [DATE] 19:…" at bounding box center [491, 242] width 983 height 485
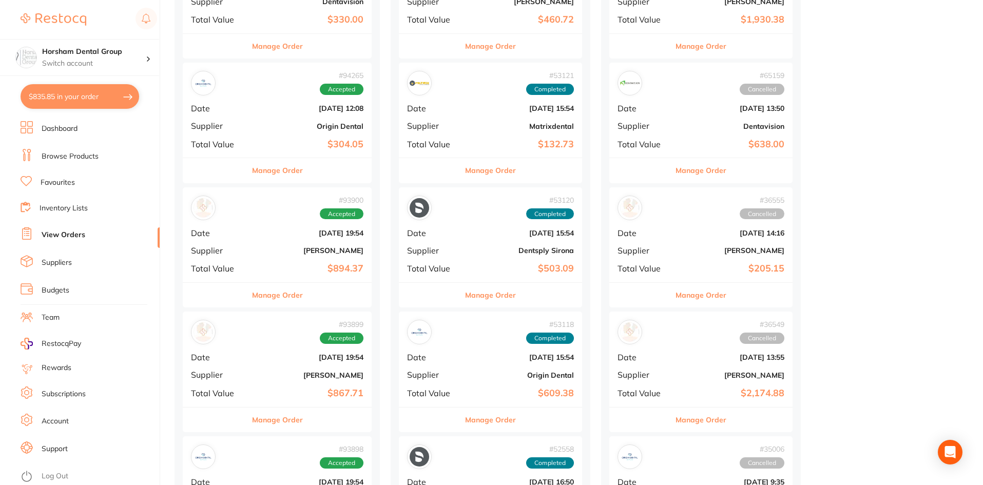
click at [292, 166] on button "Manage Order" at bounding box center [277, 170] width 51 height 25
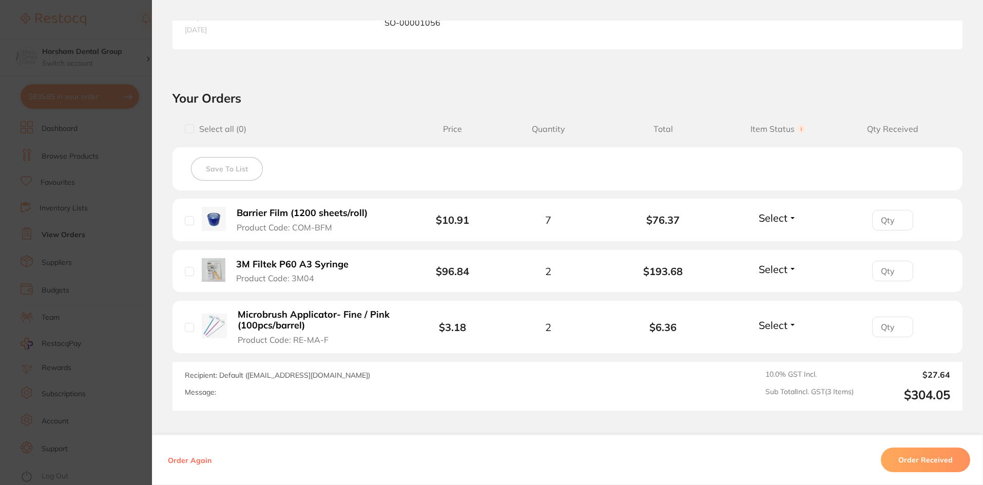
scroll to position [369, 0]
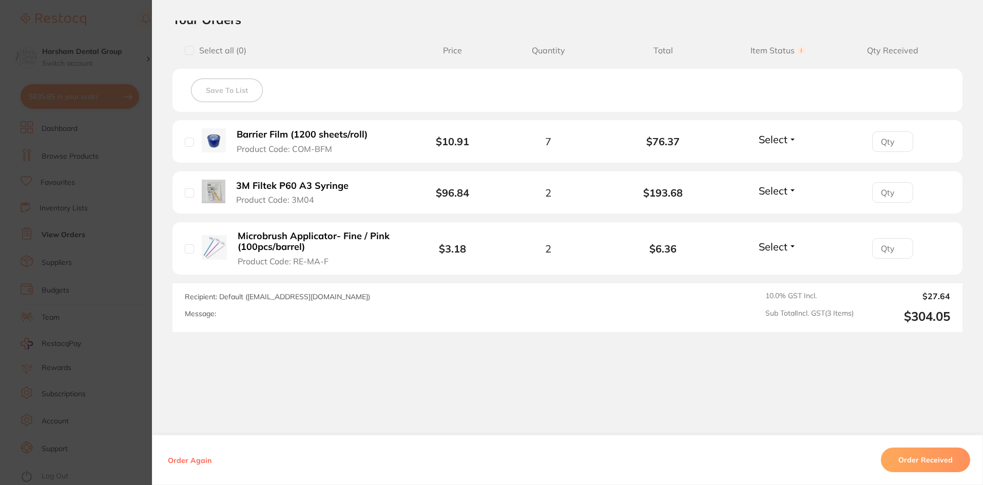
click at [96, 250] on section "Order ID: Restocq- 94265 Order Information Accepted Order Order Date [DATE] 12:…" at bounding box center [491, 242] width 983 height 485
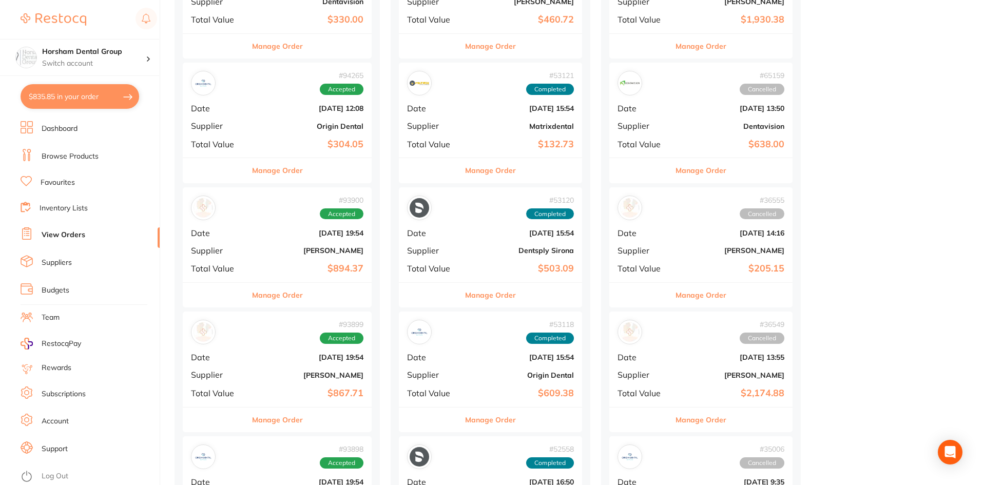
click at [313, 157] on div "# 94265 Accepted Date Sept 22 2025, 12:08 Supplier Origin Dental Total Value $3…" at bounding box center [277, 110] width 189 height 95
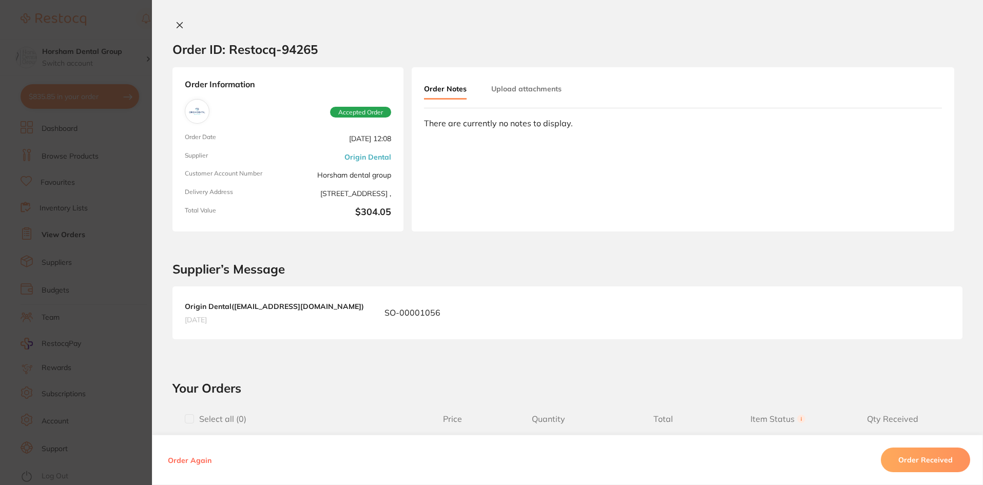
scroll to position [308, 0]
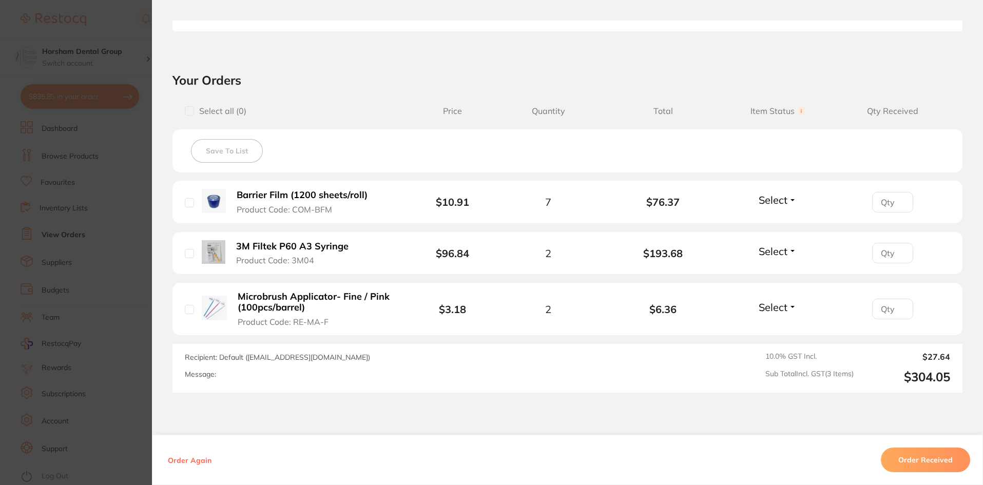
click at [280, 298] on b "Microbrush Applicator- Fine / Pink (100pcs/barrel)" at bounding box center [317, 302] width 159 height 21
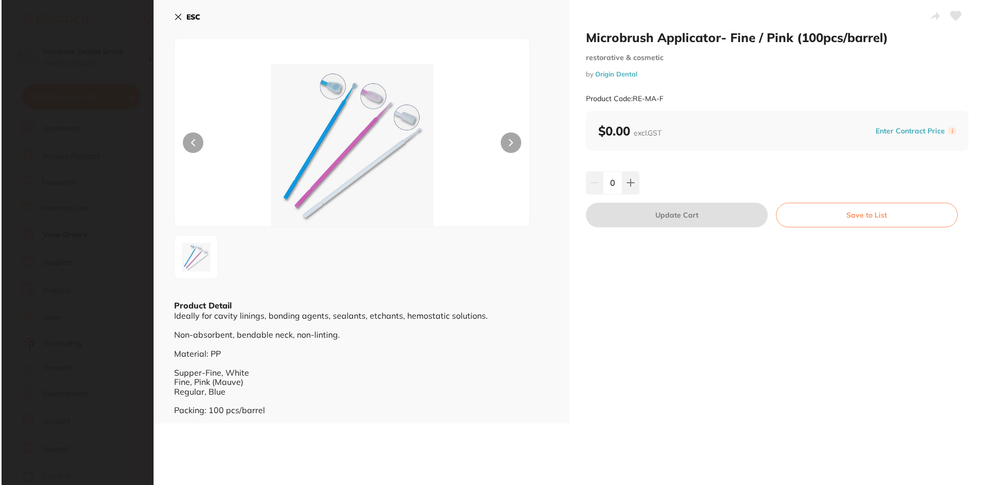
scroll to position [0, 0]
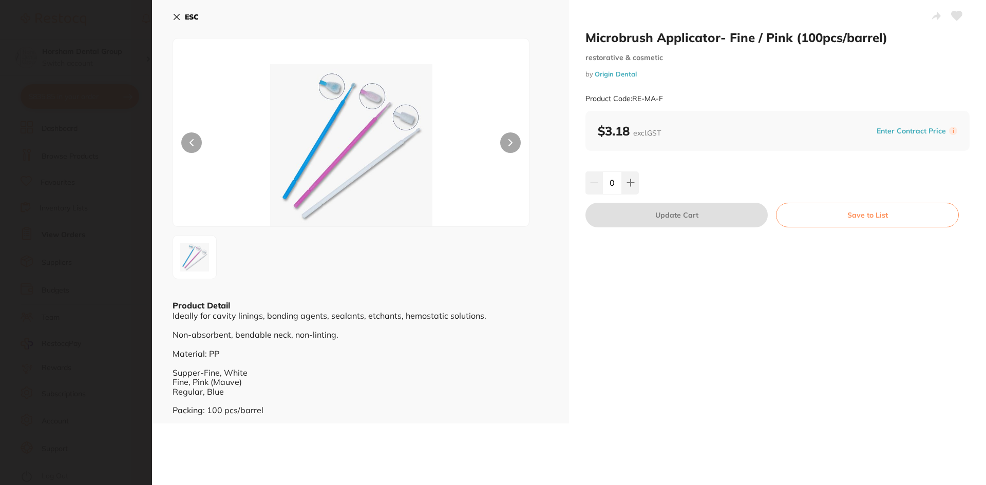
click at [639, 194] on div "0" at bounding box center [777, 182] width 384 height 23
click at [632, 180] on icon at bounding box center [630, 183] width 8 height 8
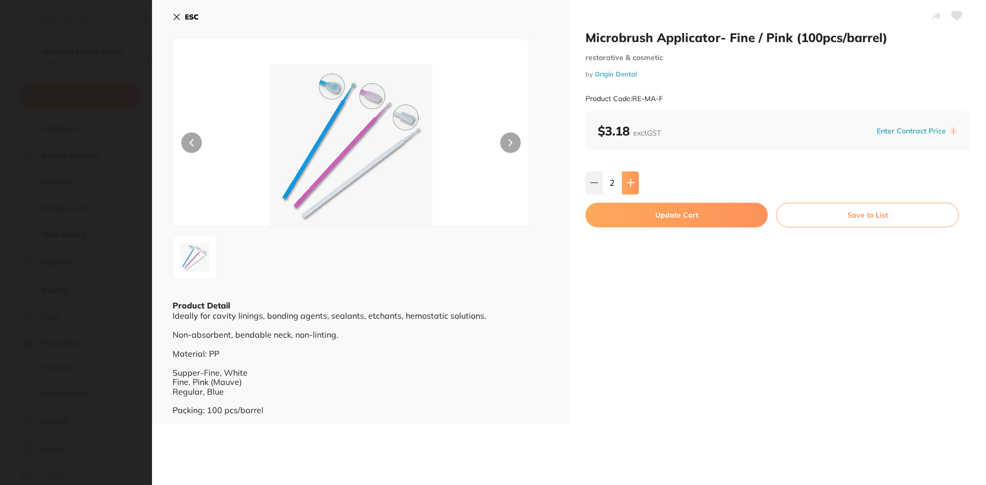
click at [632, 180] on icon at bounding box center [630, 183] width 8 height 8
type input "6"
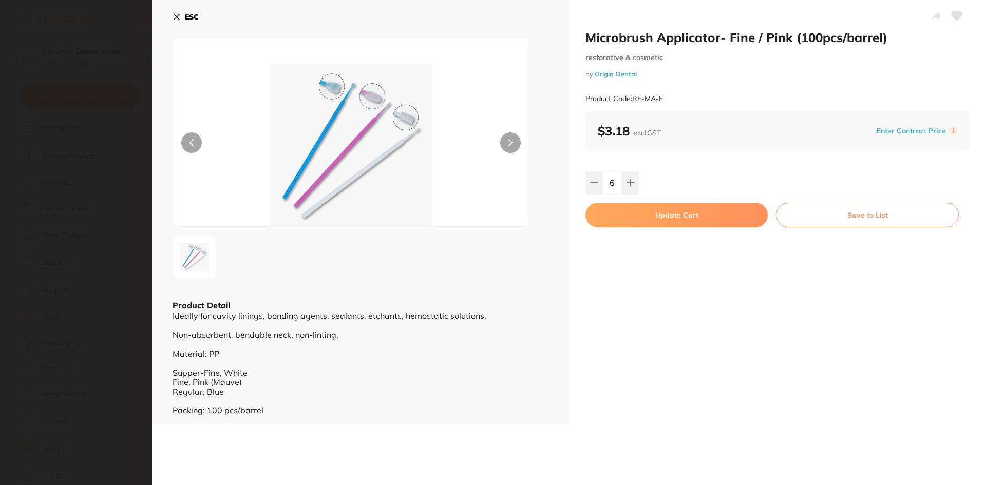
click at [604, 216] on button "Update Cart" at bounding box center [676, 215] width 182 height 25
checkbox input "false"
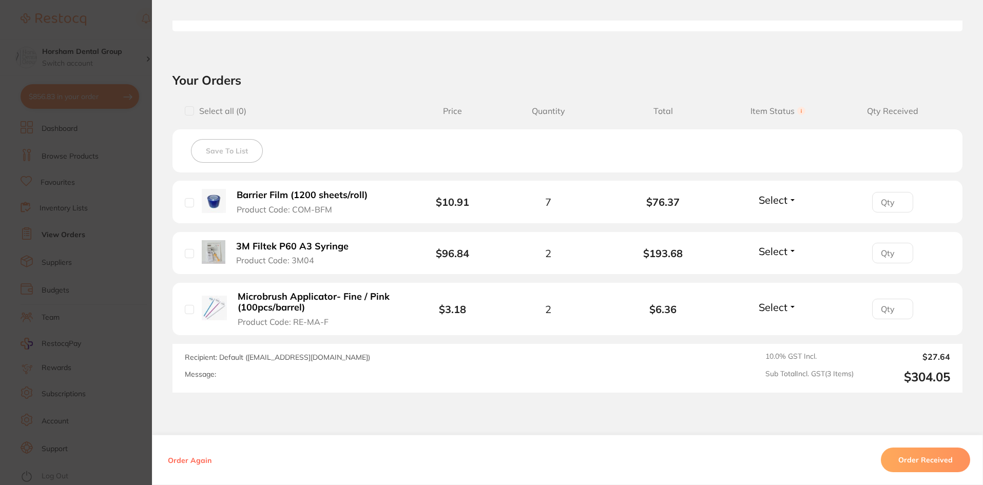
click at [89, 65] on section "Order ID: Restocq- 94265 Order Information Accepted Order Order Date [DATE] 12:…" at bounding box center [491, 242] width 983 height 485
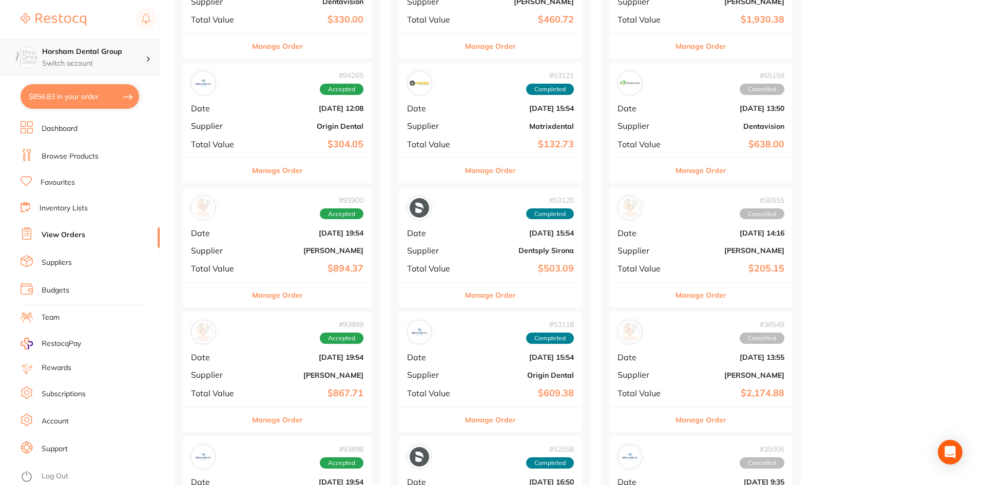
click at [108, 53] on h4 "Horsham Dental Group" at bounding box center [94, 52] width 104 height 10
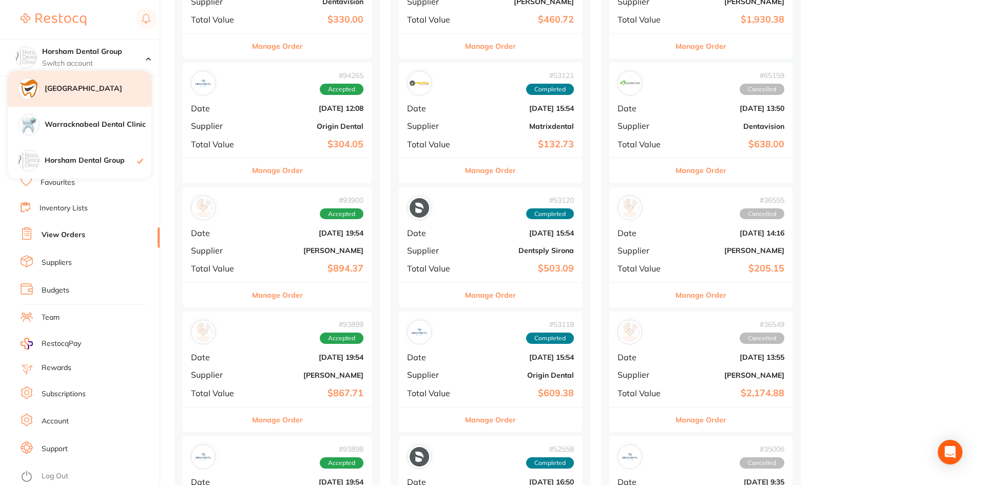
click at [117, 89] on h4 "[GEOGRAPHIC_DATA]" at bounding box center [98, 89] width 107 height 10
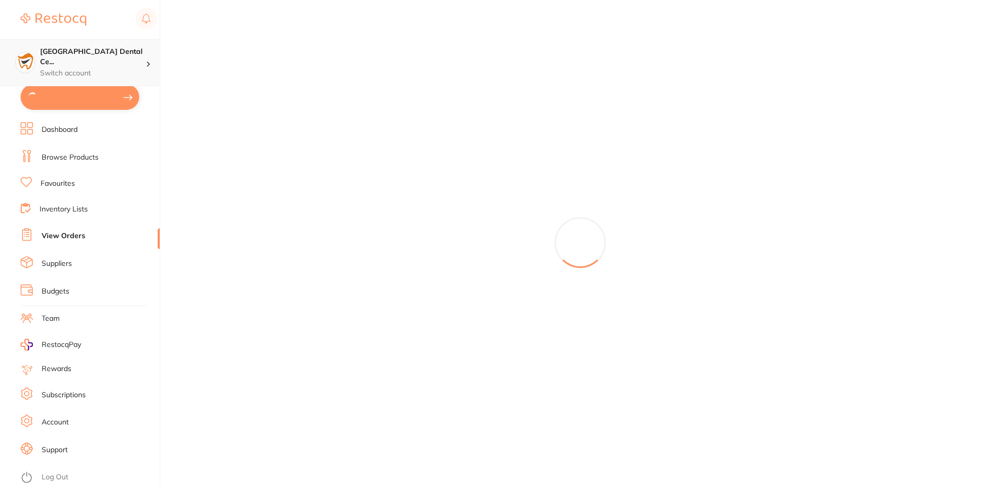
type input "8"
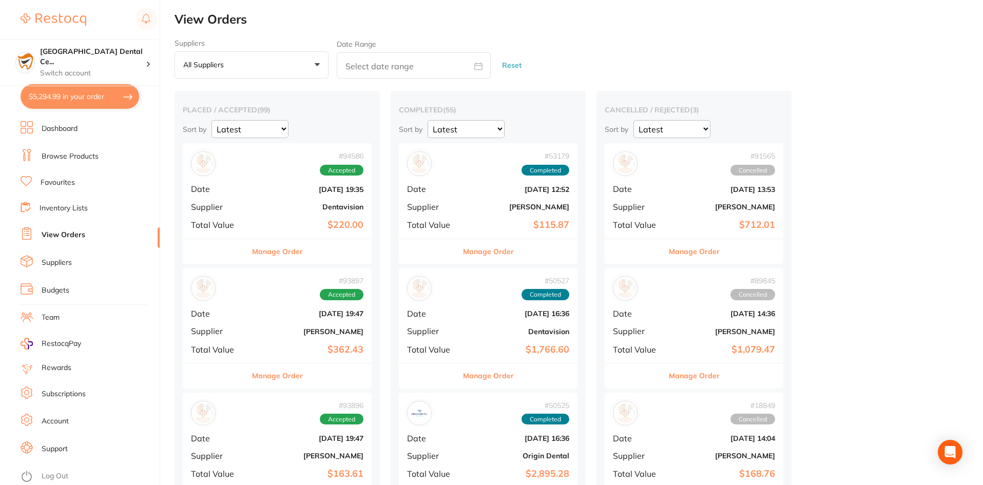
click at [64, 157] on link "Browse Products" at bounding box center [70, 156] width 57 height 10
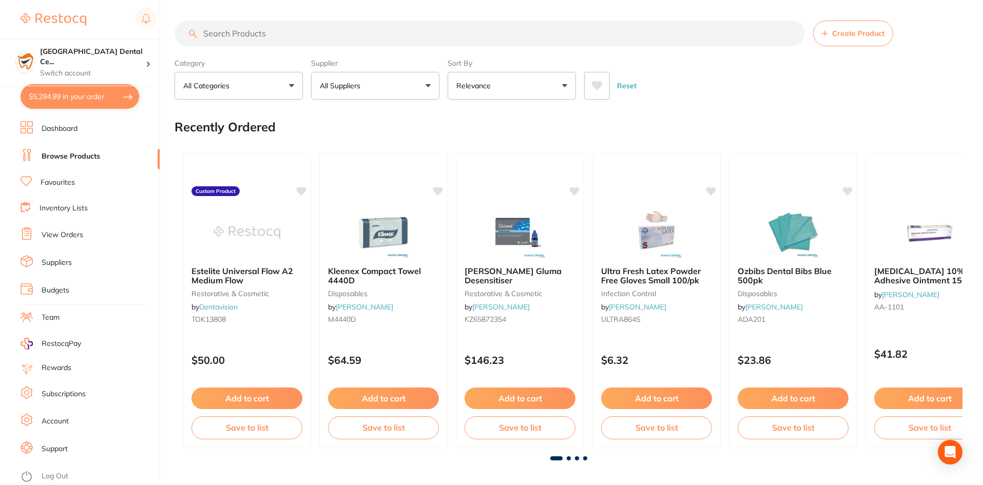
click at [281, 37] on input "search" at bounding box center [490, 34] width 630 height 26
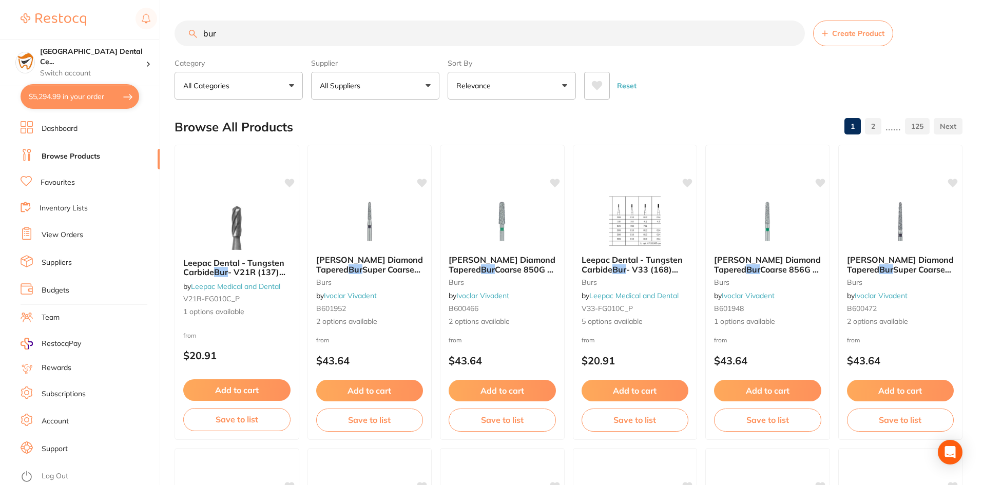
click at [209, 46] on input "bur" at bounding box center [490, 34] width 630 height 26
click at [249, 31] on input "bur" at bounding box center [490, 34] width 630 height 26
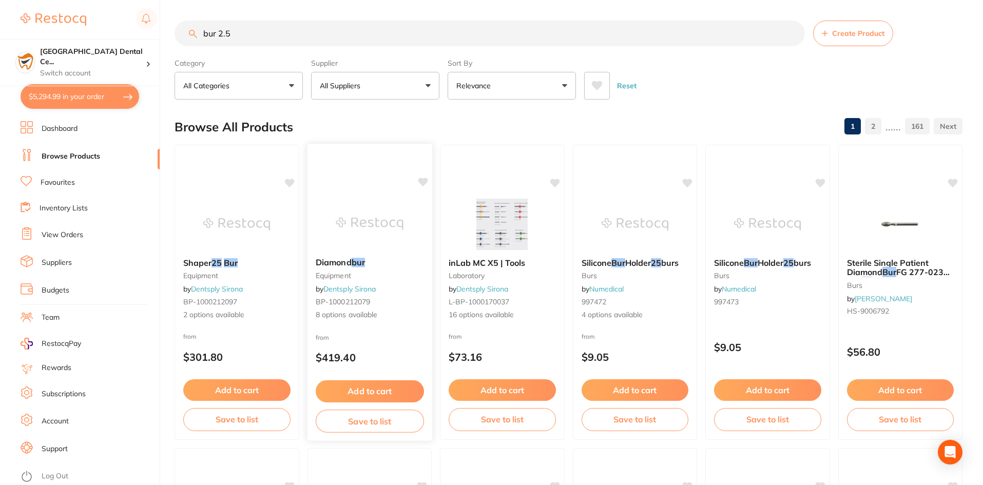
type input "bur 2.5"
click at [337, 251] on div "Diamond bur equipment by Dentsply Sirona BP-1000212079 8 options available" at bounding box center [369, 288] width 125 height 79
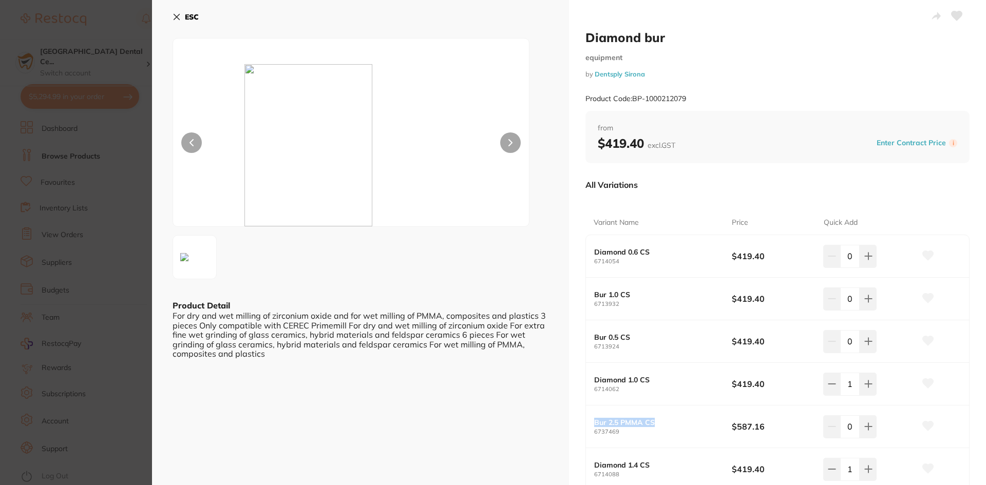
drag, startPoint x: 654, startPoint y: 422, endPoint x: 590, endPoint y: 424, distance: 63.7
click at [590, 424] on div "Bur 2.5 PMMA CS 6737469 $587.16 0" at bounding box center [777, 427] width 383 height 43
copy b "Bur 2.5 PMMA CS"
click at [703, 432] on small "6737469" at bounding box center [663, 432] width 138 height 7
click at [191, 14] on b "ESC" at bounding box center [192, 16] width 14 height 9
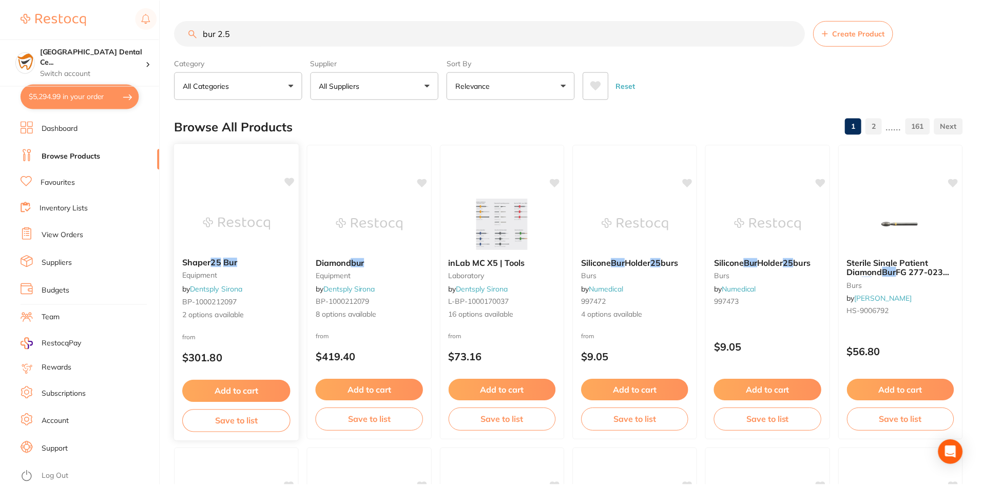
scroll to position [205, 0]
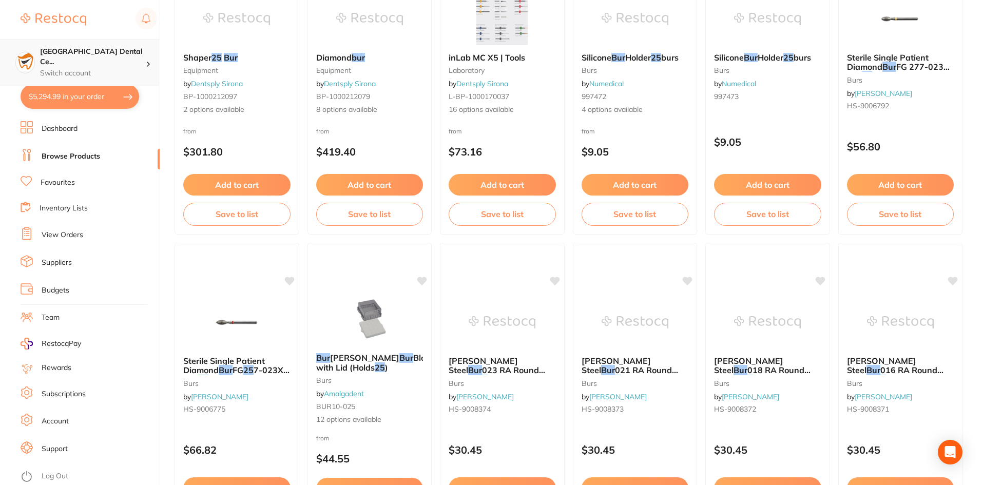
click at [117, 68] on p "Switch account" at bounding box center [93, 73] width 106 height 10
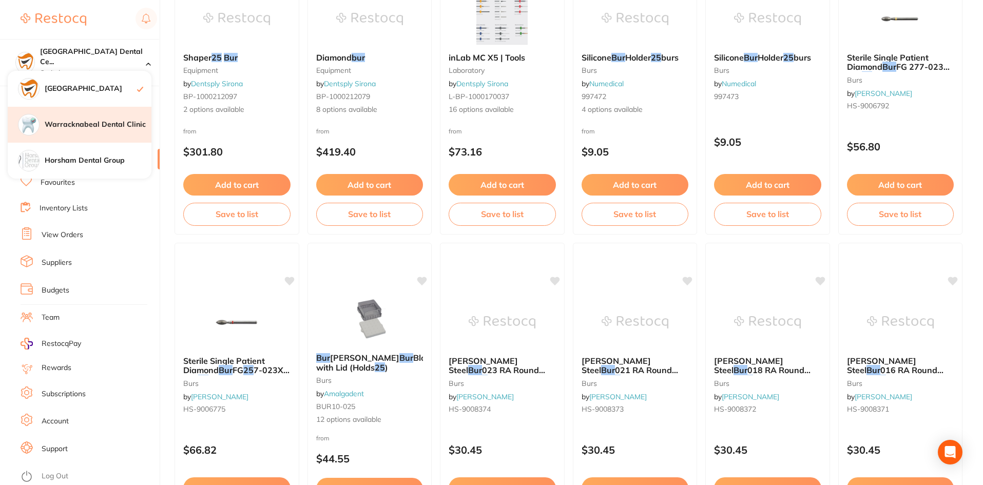
click at [101, 135] on div "Warracknabeal Dental Clinic" at bounding box center [80, 125] width 144 height 36
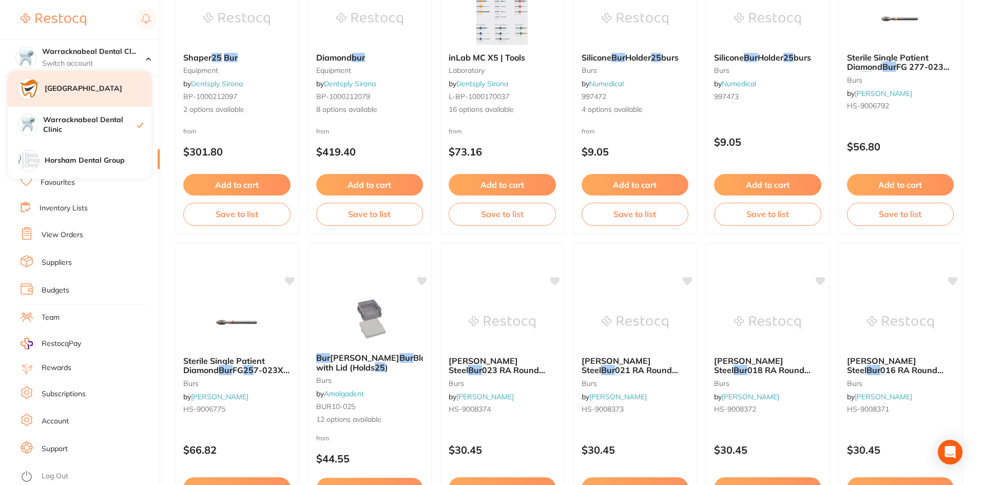
checkbox input "true"
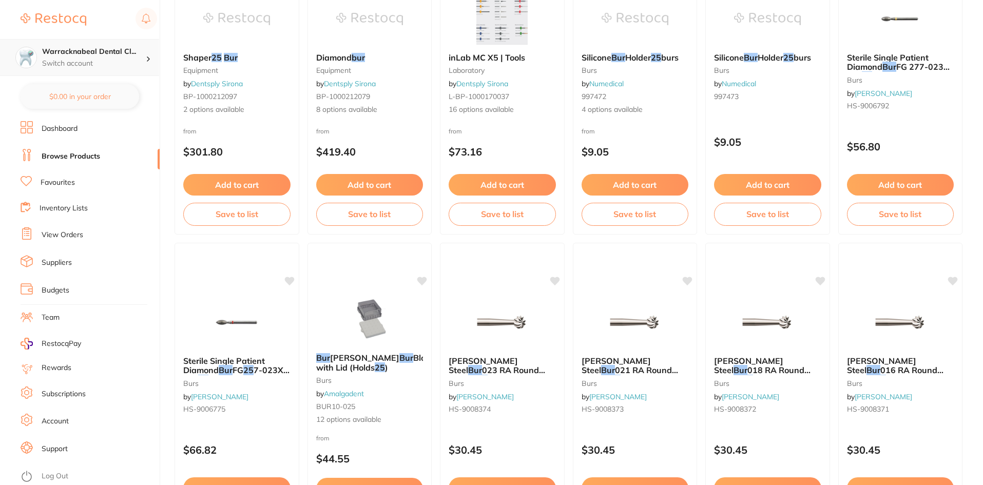
click at [109, 69] on div "Warracknabeal Dental Cl... Switch account" at bounding box center [79, 57] width 159 height 37
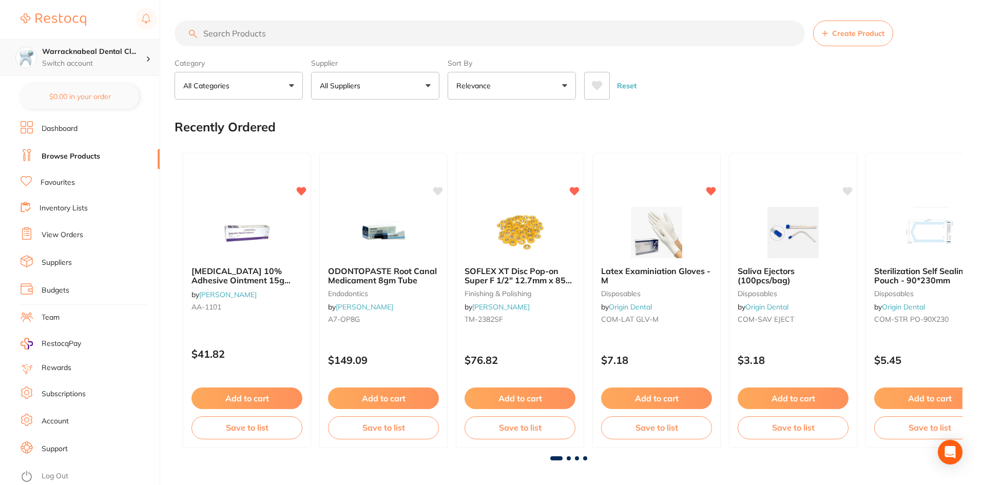
click at [110, 53] on h4 "Warracknabeal Dental Cl..." at bounding box center [94, 52] width 104 height 10
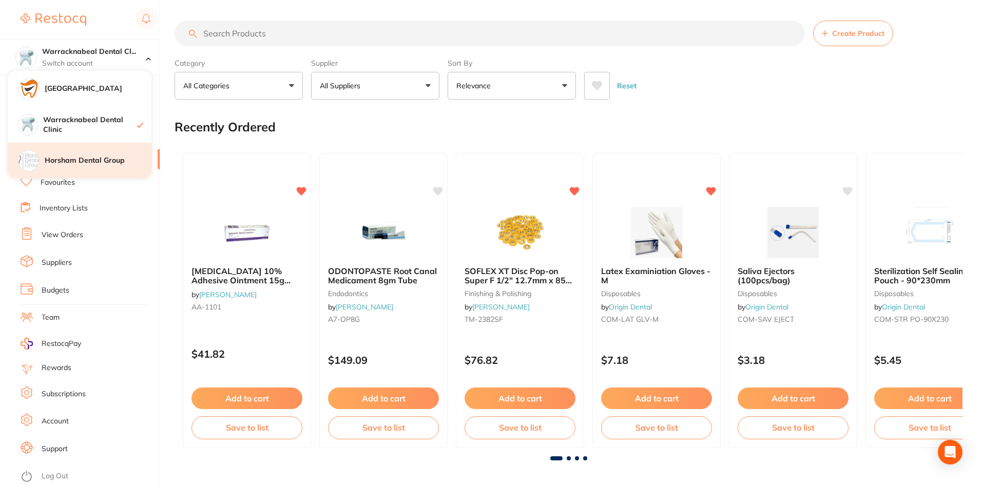
click at [95, 164] on h4 "Horsham Dental Group" at bounding box center [98, 161] width 107 height 10
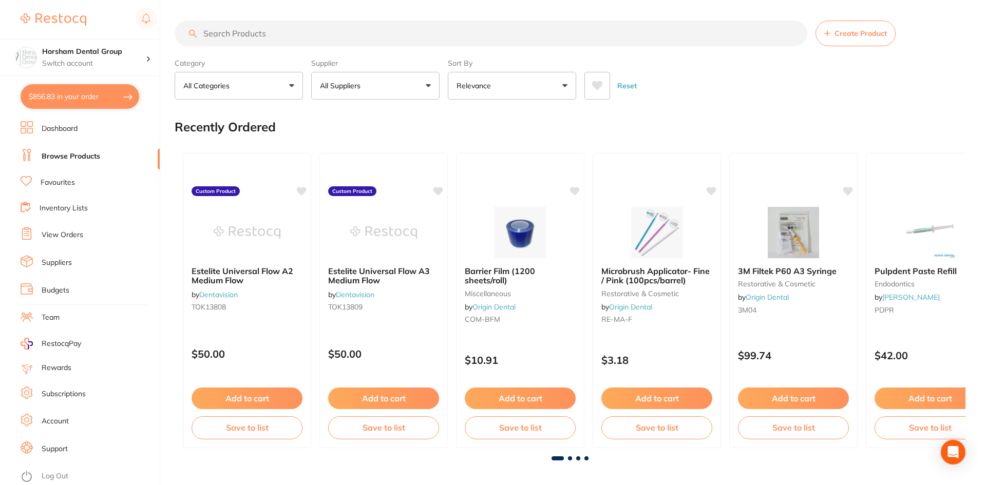
checkbox input "false"
click at [276, 42] on input "search" at bounding box center [490, 34] width 630 height 26
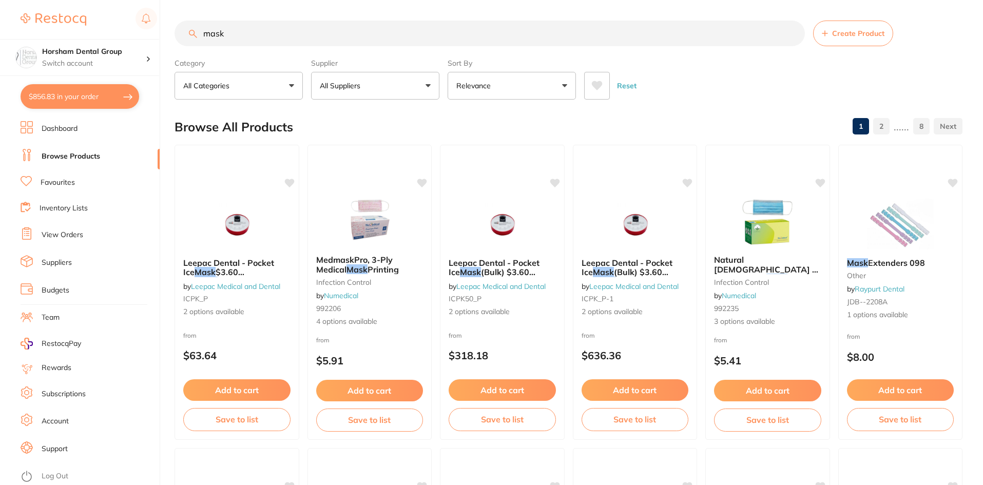
type input "mask"
click at [375, 97] on button "All Suppliers" at bounding box center [375, 86] width 128 height 28
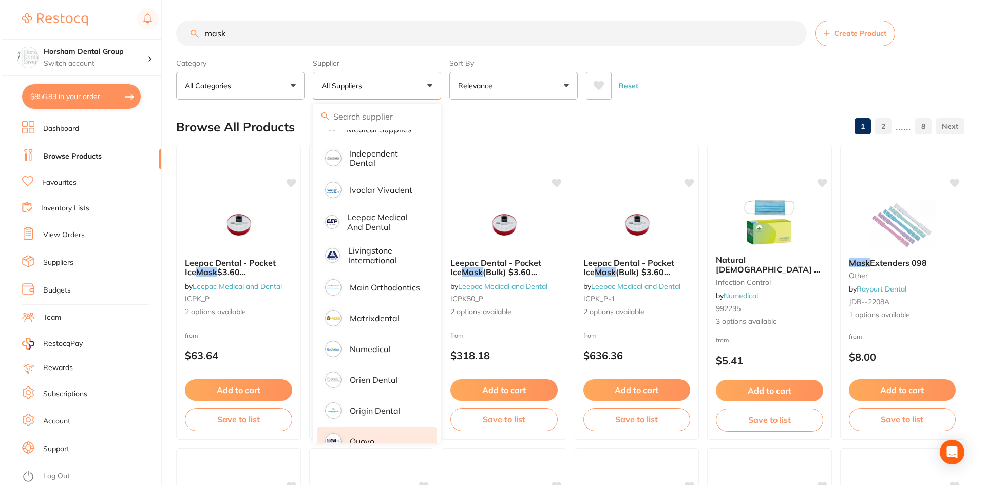
scroll to position [565, 0]
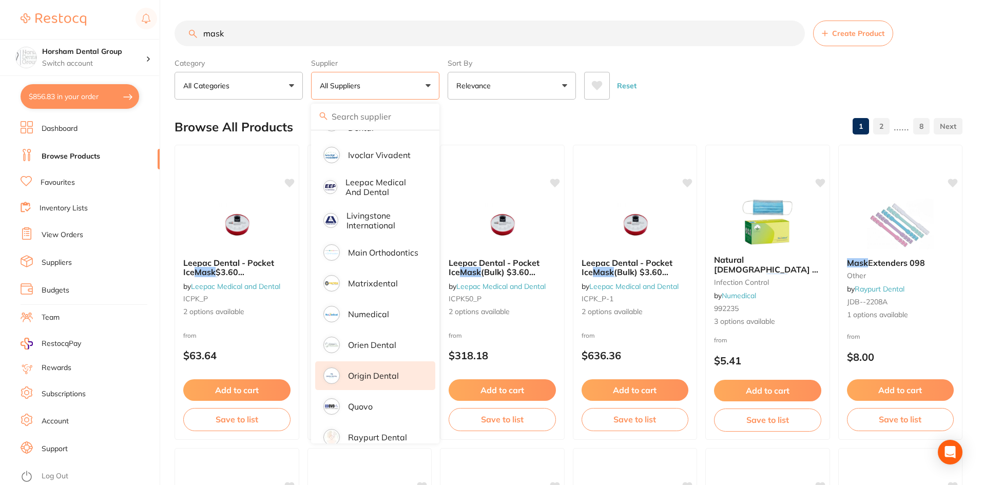
click at [392, 362] on li "Origin Dental" at bounding box center [375, 375] width 120 height 29
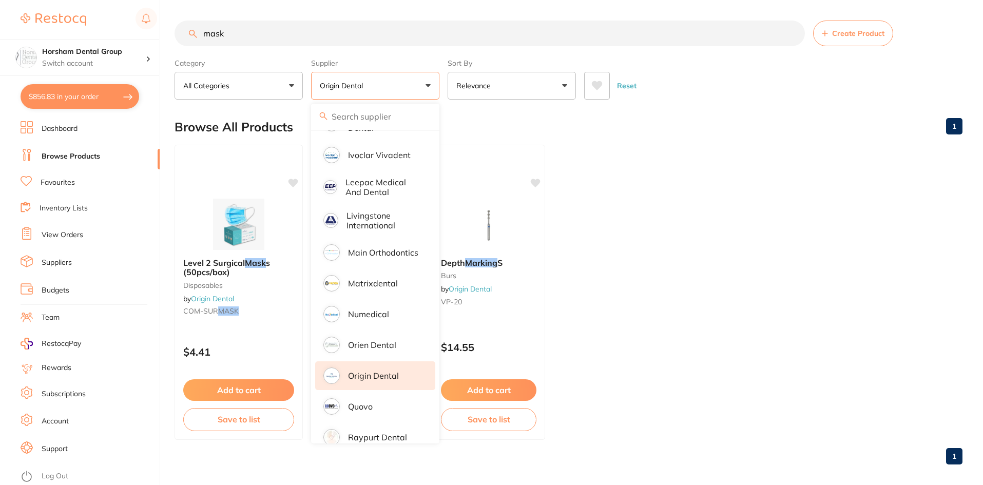
click at [674, 74] on div "Reset" at bounding box center [769, 82] width 370 height 36
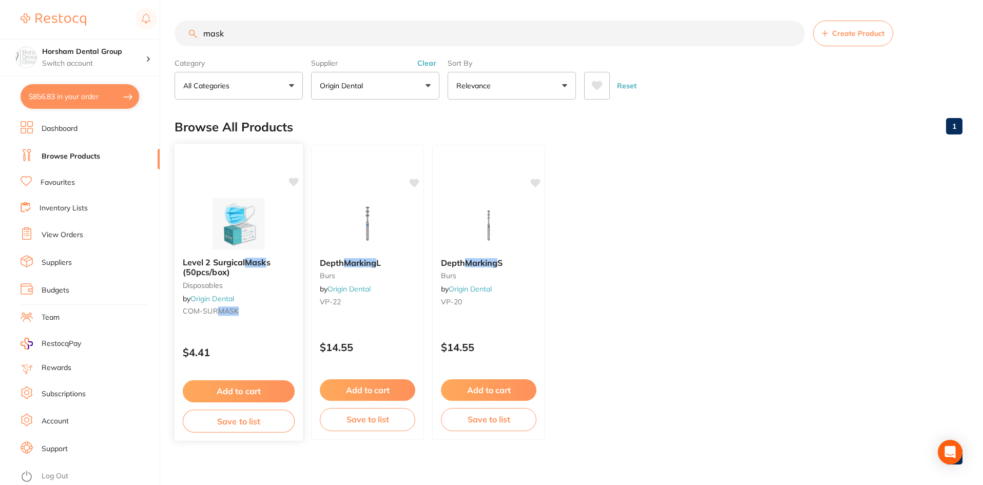
click at [201, 287] on small "disposables" at bounding box center [239, 285] width 112 height 8
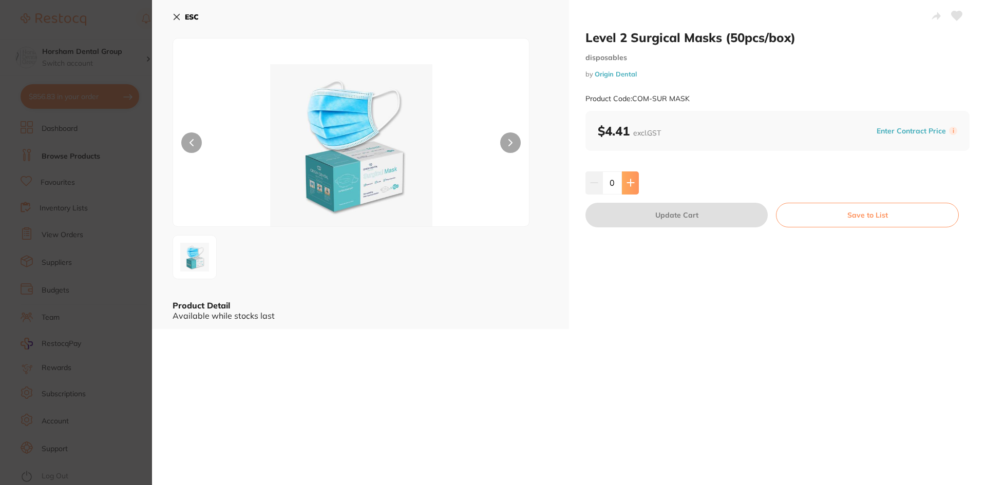
click at [630, 175] on button at bounding box center [630, 182] width 17 height 23
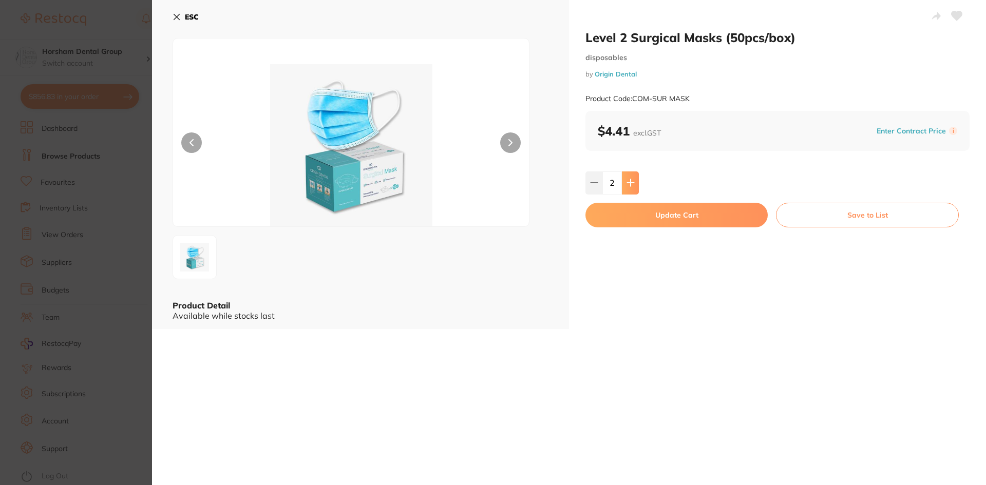
click at [630, 175] on button at bounding box center [630, 182] width 17 height 23
click at [611, 190] on input "4" at bounding box center [612, 182] width 20 height 23
type input "30"
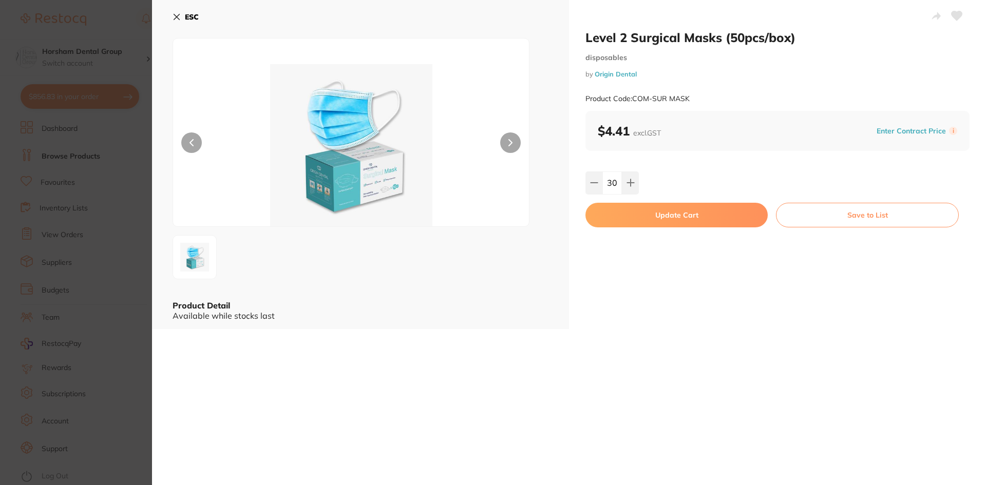
click at [642, 225] on button "Update Cart" at bounding box center [676, 215] width 182 height 25
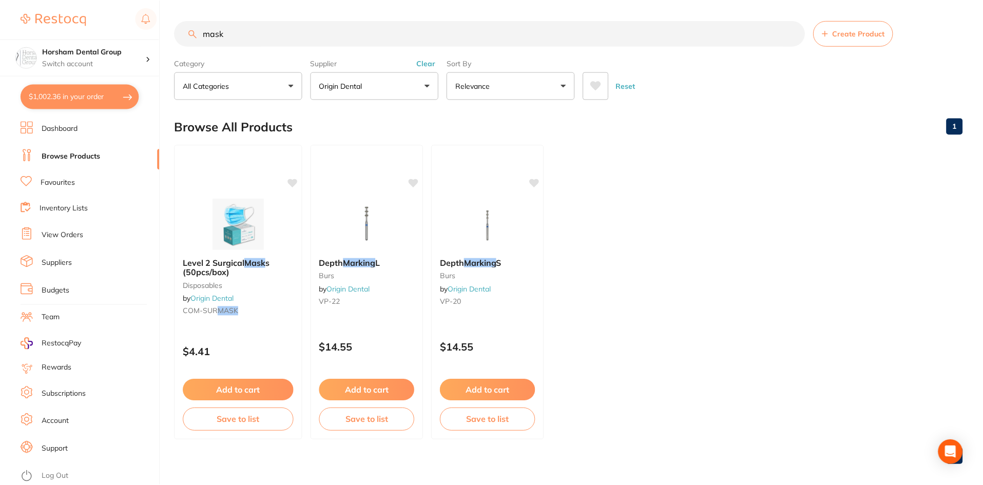
scroll to position [8, 0]
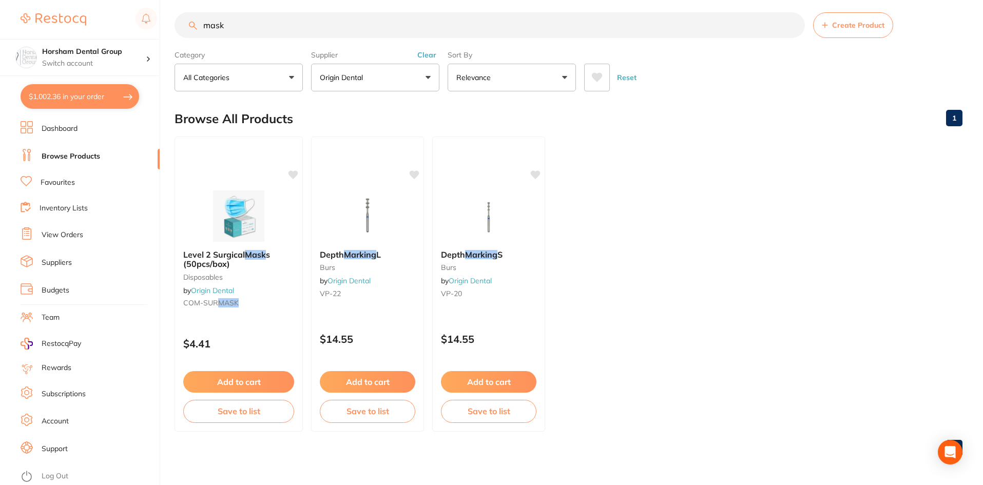
click at [89, 88] on button "$1,002.36 in your order" at bounding box center [80, 96] width 119 height 25
checkbox input "true"
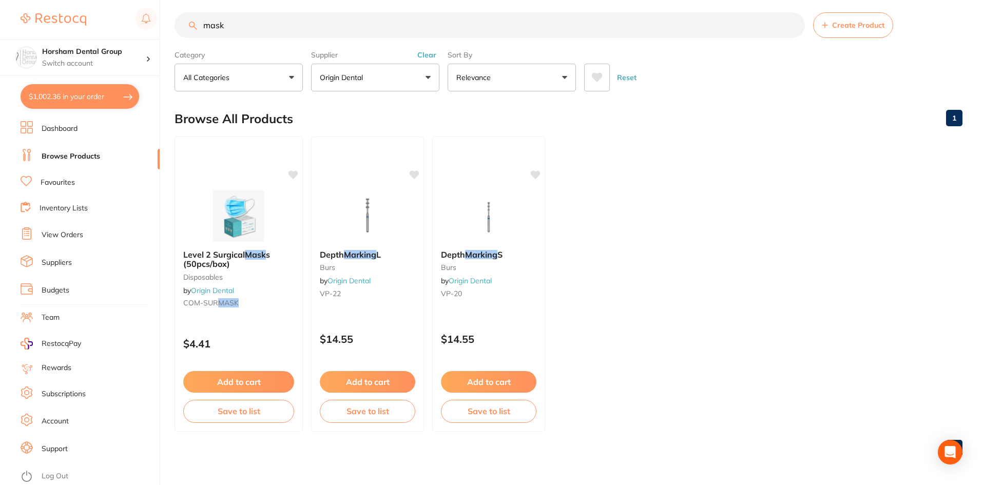
checkbox input "true"
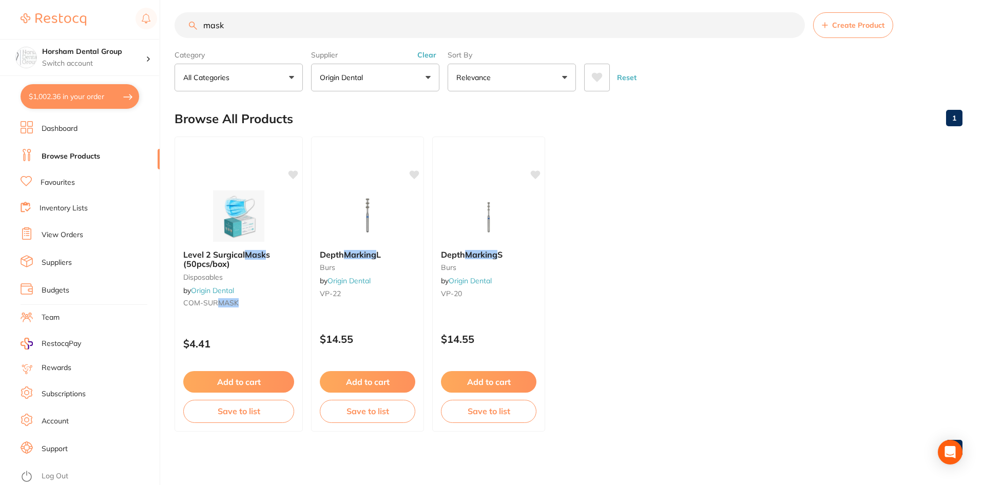
checkbox input "true"
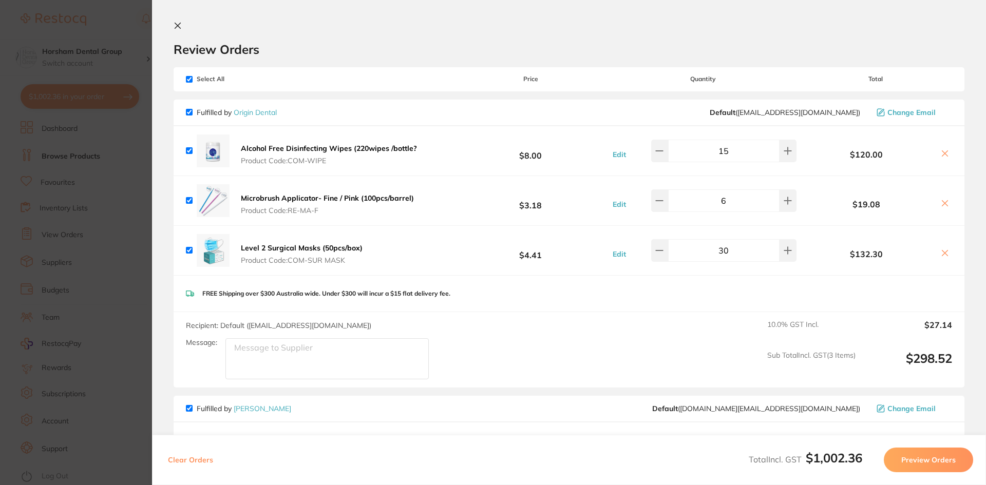
click at [742, 253] on input "30" at bounding box center [723, 250] width 111 height 23
type input "40"
click at [704, 276] on div "FREE Shipping over $300 Australia wide. Under $300 will incur a $15 flat delive…" at bounding box center [569, 294] width 791 height 36
click at [141, 243] on section "Update RRP Set your pre negotiated price for this item. Item Agreed RRP (excl. …" at bounding box center [493, 242] width 986 height 485
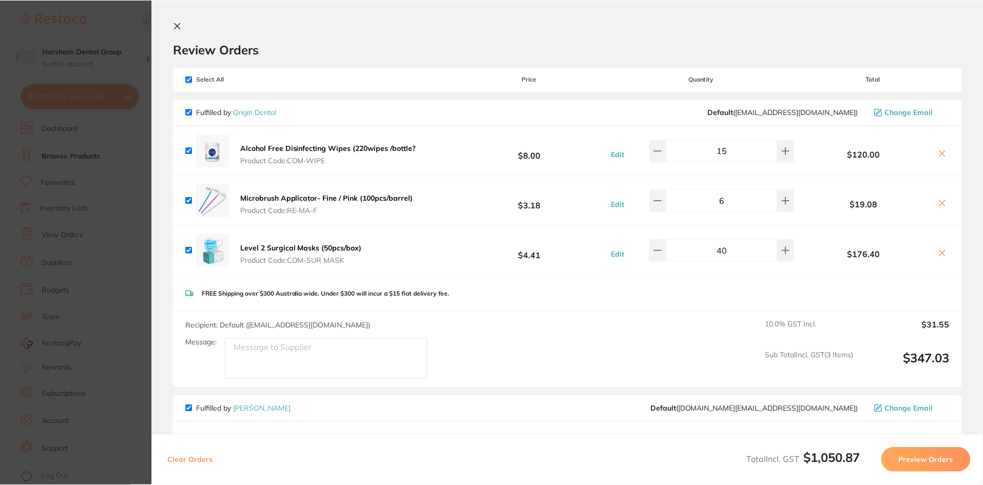
scroll to position [8, 0]
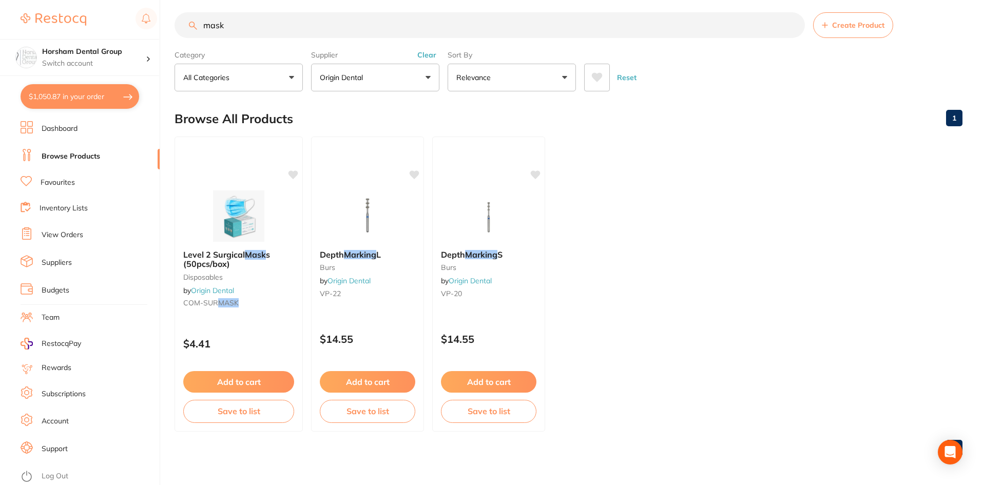
click at [54, 236] on link "View Orders" at bounding box center [63, 235] width 42 height 10
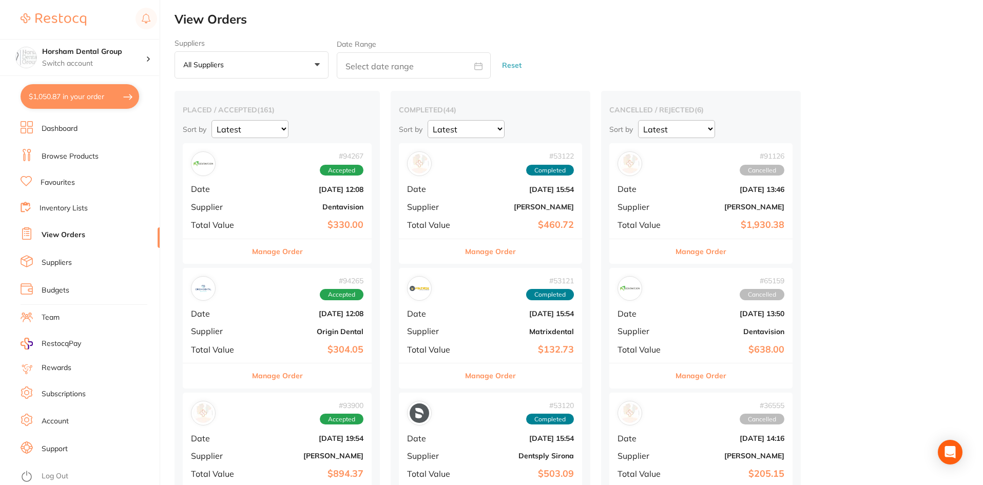
click at [336, 380] on div "Manage Order" at bounding box center [277, 375] width 189 height 25
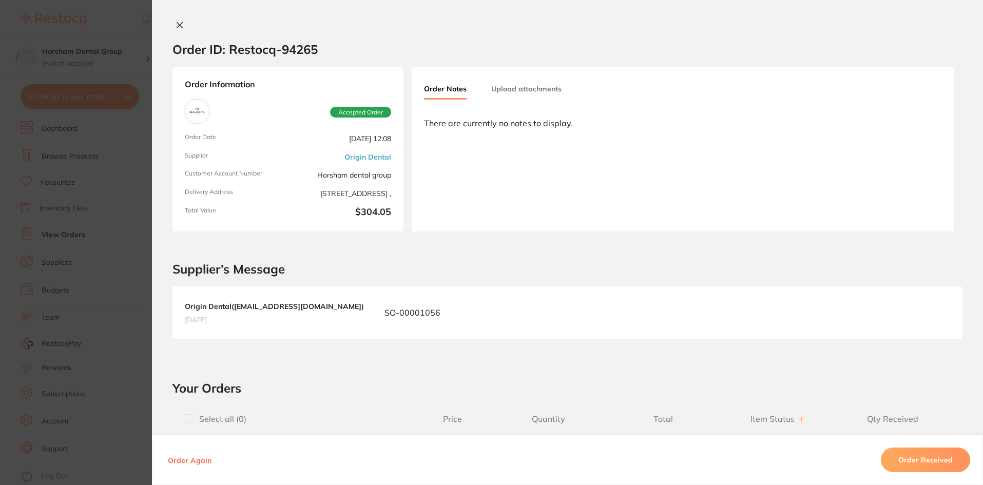
click at [26, 307] on section "Order ID: Restocq- 94265 Order Information Accepted Order Order Date Sept 22 20…" at bounding box center [491, 242] width 983 height 485
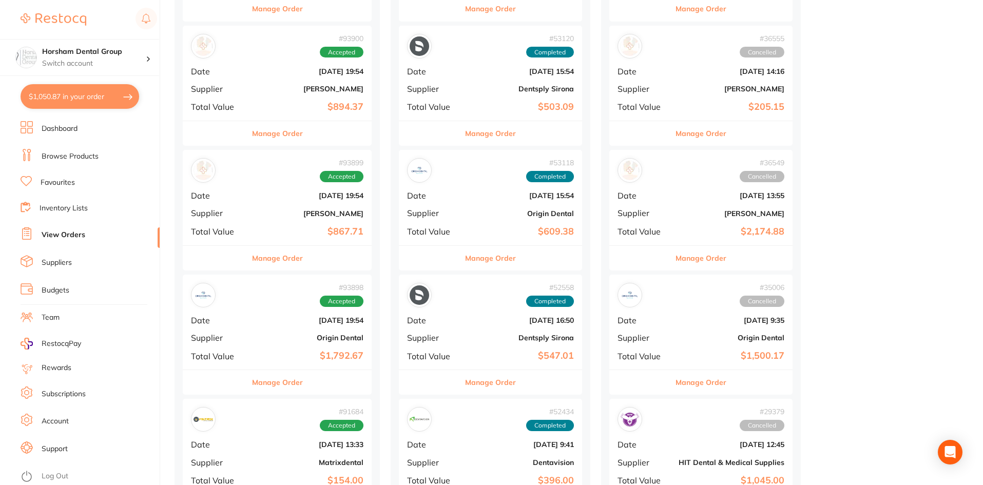
scroll to position [411, 0]
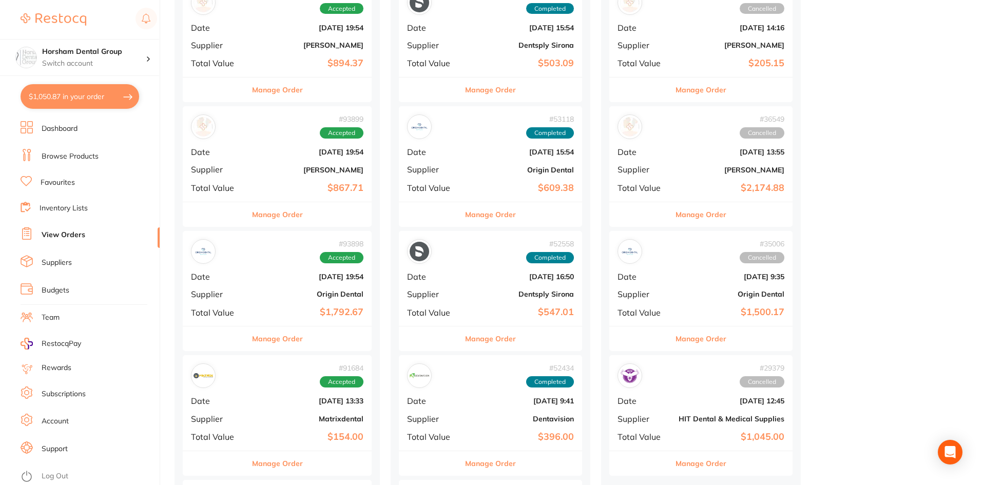
click at [292, 342] on button "Manage Order" at bounding box center [277, 338] width 51 height 25
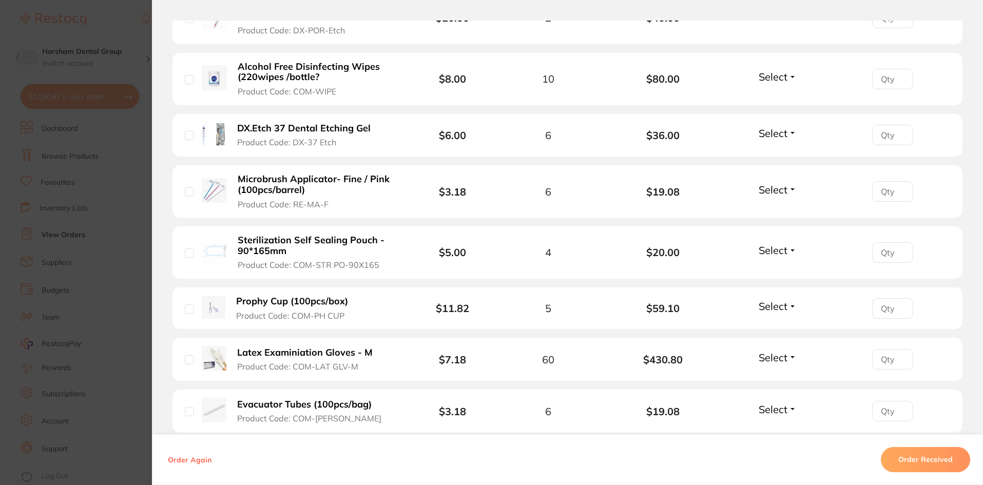
scroll to position [667, 0]
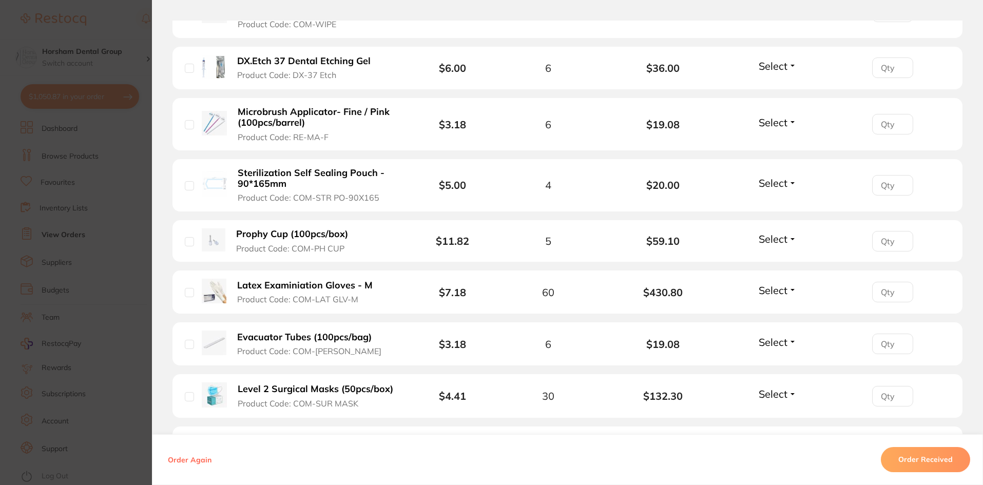
click at [300, 336] on b "Evacuator Tubes (100pcs/bag)" at bounding box center [304, 337] width 134 height 11
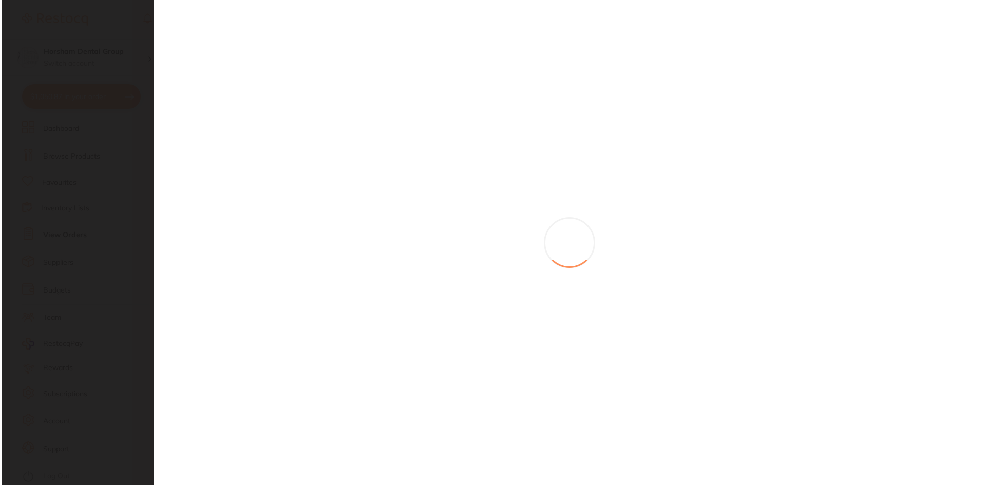
scroll to position [0, 0]
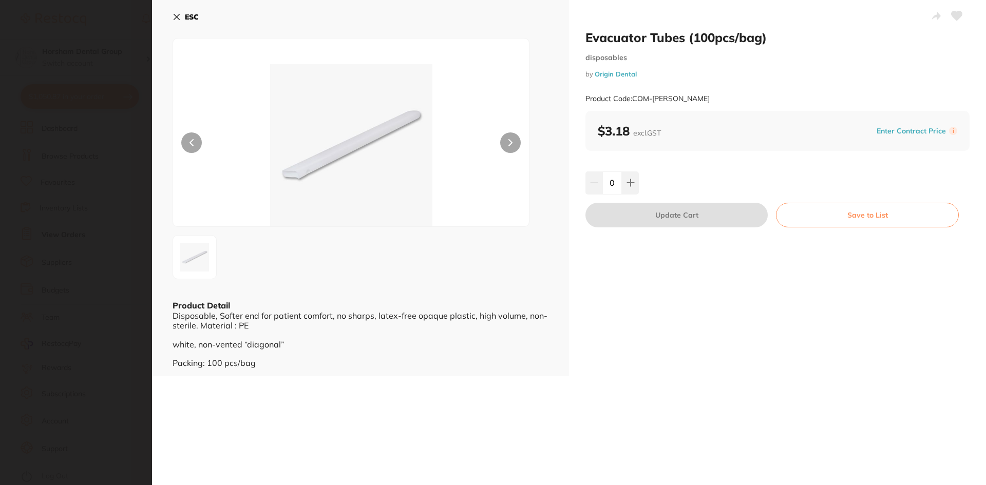
click at [640, 181] on div "0" at bounding box center [777, 182] width 384 height 23
click at [634, 182] on button at bounding box center [630, 182] width 17 height 23
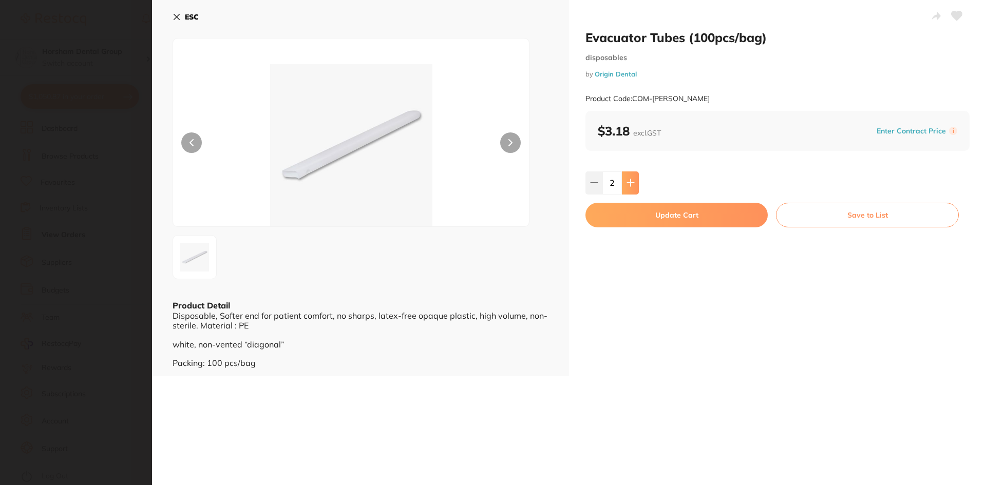
click at [634, 182] on button at bounding box center [630, 182] width 17 height 23
type input "4"
click at [625, 211] on button "Update Cart" at bounding box center [676, 215] width 182 height 25
checkbox input "false"
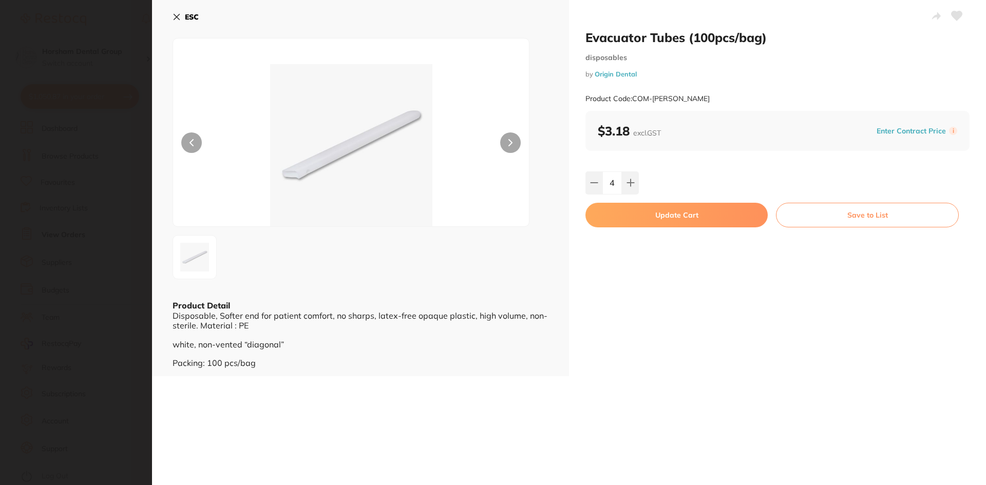
checkbox input "false"
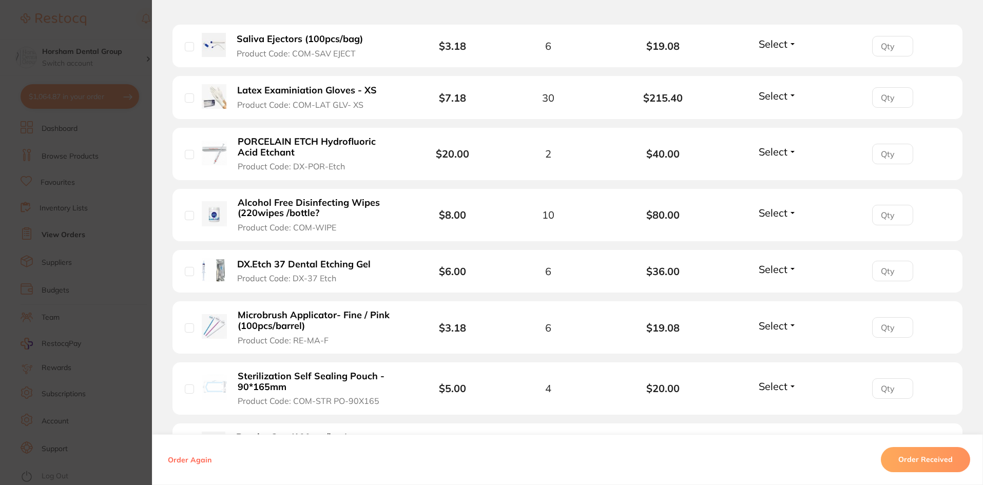
scroll to position [411, 0]
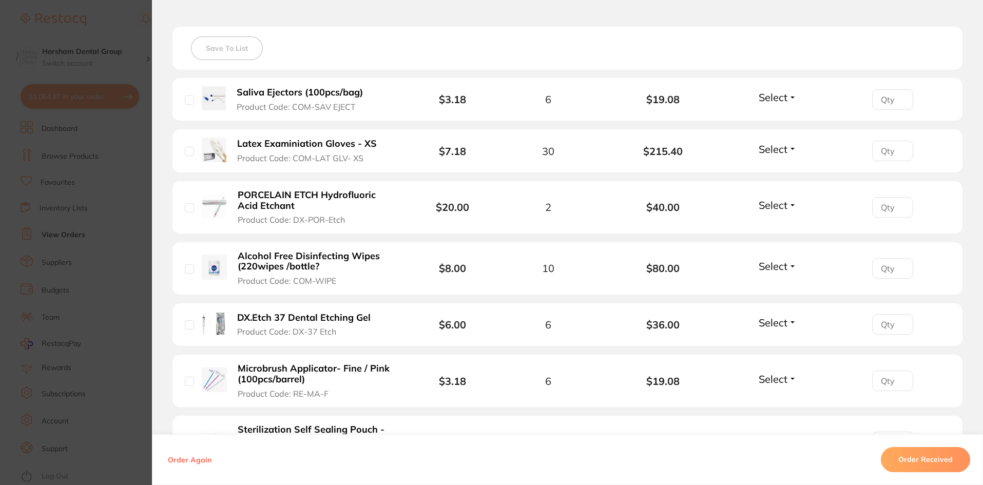
click at [286, 144] on b "Latex Examiniation Gloves - XS" at bounding box center [307, 144] width 140 height 11
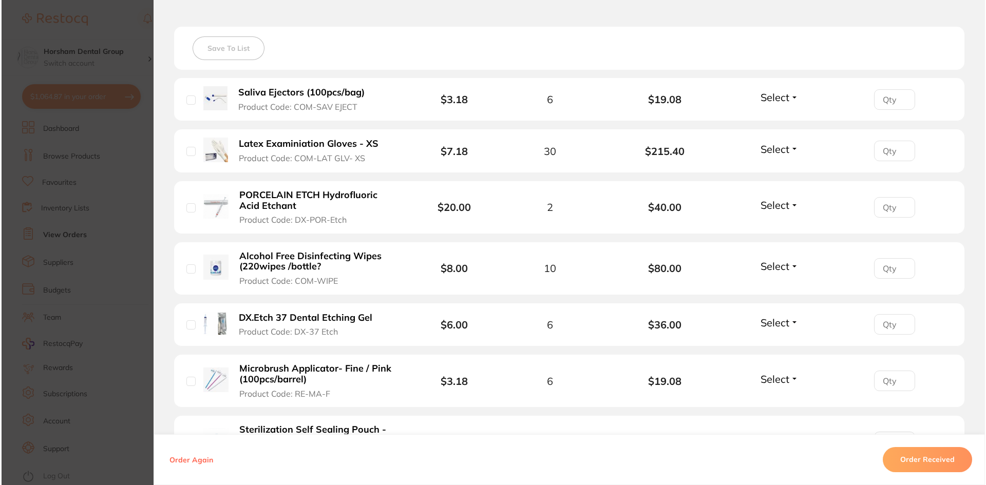
scroll to position [0, 0]
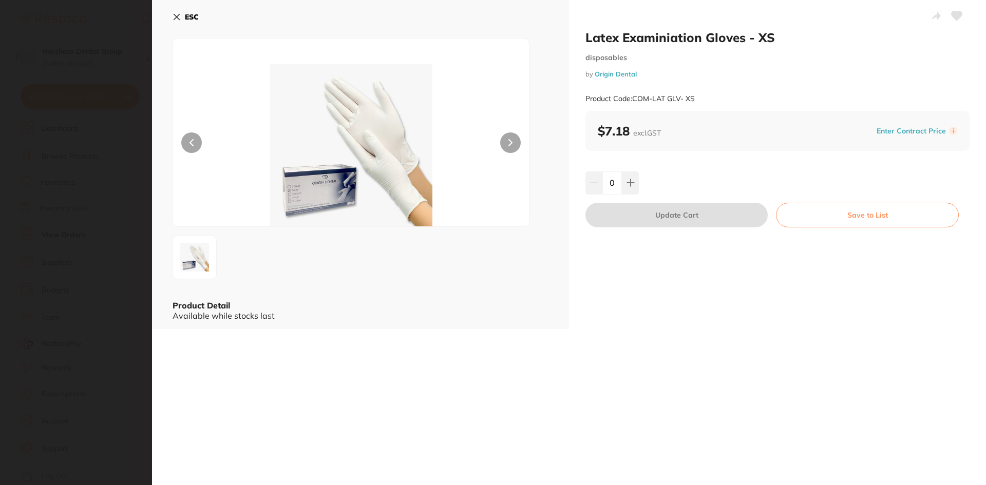
click at [614, 184] on input "0" at bounding box center [612, 182] width 20 height 23
type input "20"
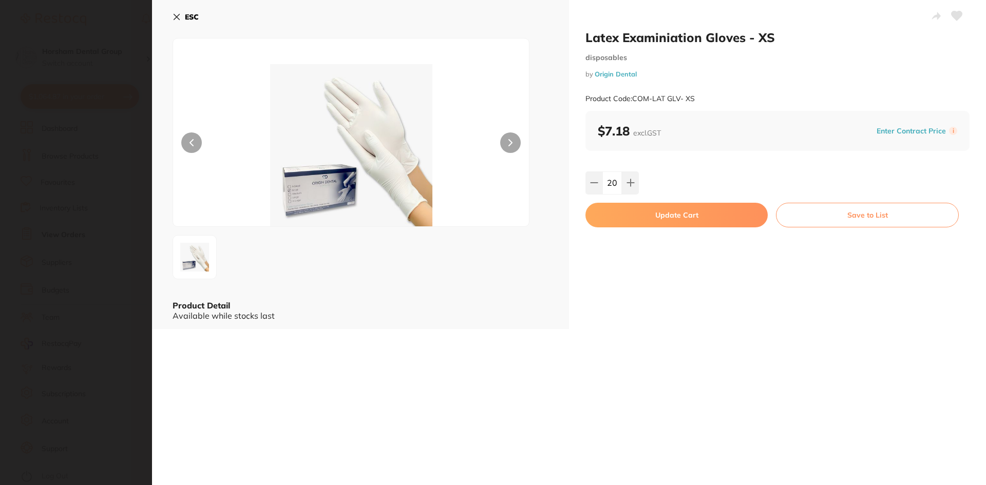
click at [639, 180] on div "20" at bounding box center [777, 182] width 384 height 23
click at [614, 199] on div "Latex Examiniation Gloves - XS disposables by Origin Dental Product Code: COM-L…" at bounding box center [777, 164] width 417 height 329
click at [616, 217] on button "Update Cart" at bounding box center [676, 215] width 182 height 25
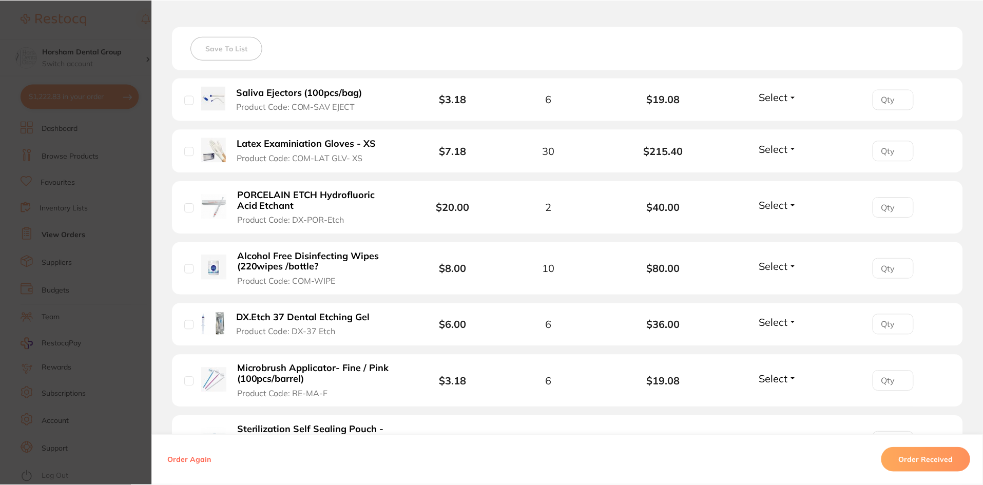
scroll to position [411, 0]
type input "20"
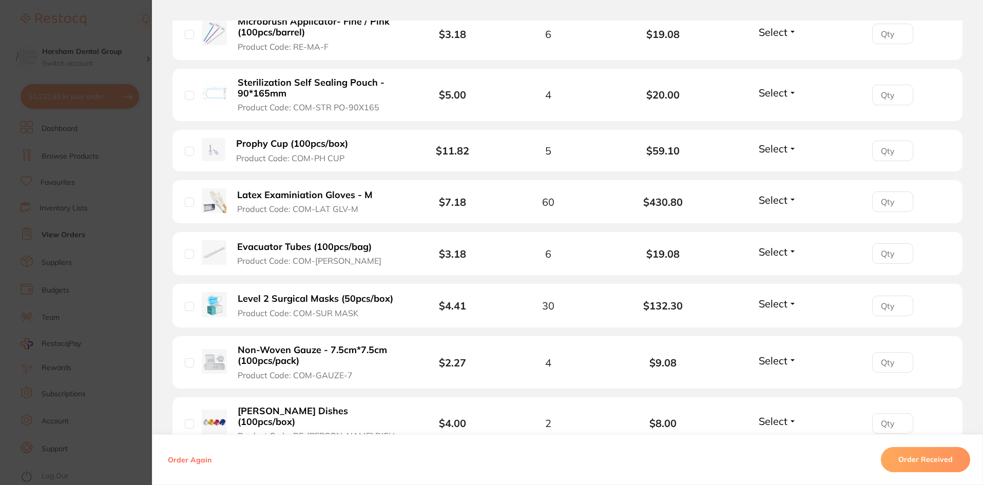
scroll to position [821, 0]
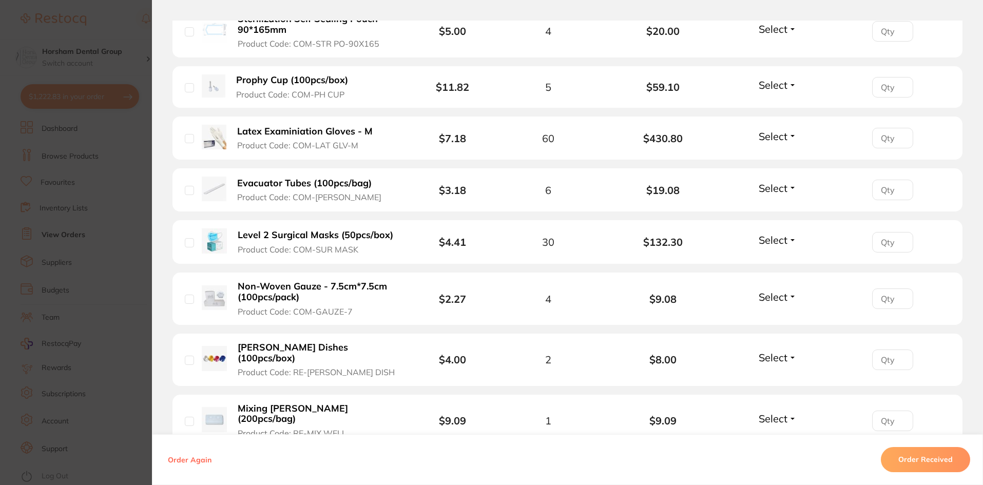
click at [322, 346] on b "[PERSON_NAME] Dishes (100pcs/box)" at bounding box center [317, 352] width 159 height 21
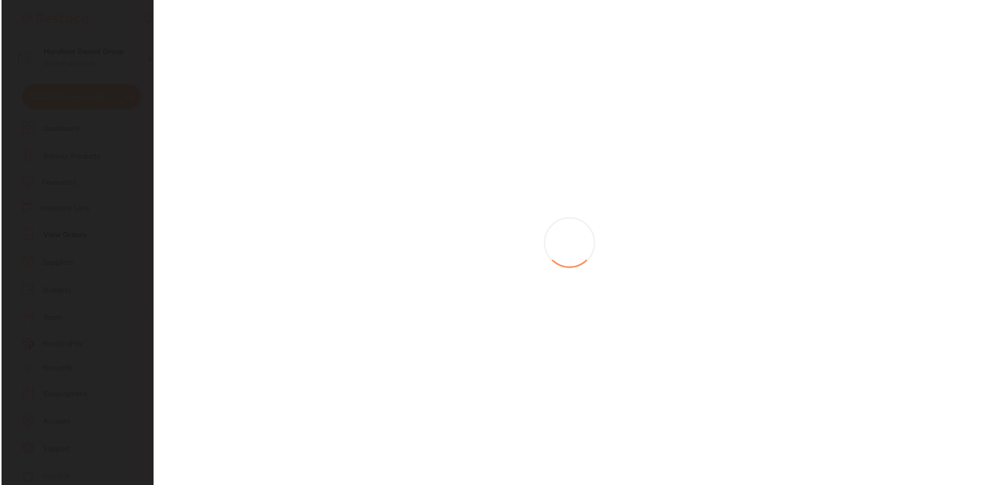
scroll to position [0, 0]
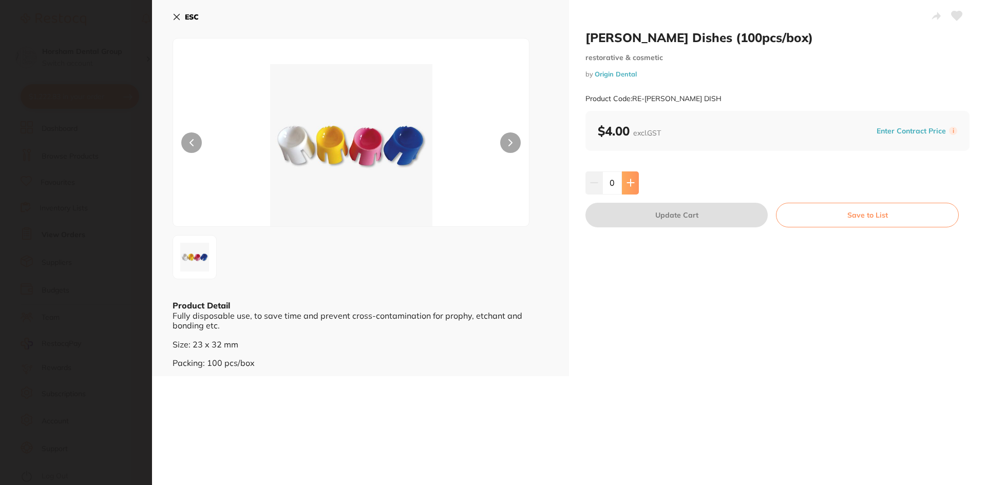
click at [622, 182] on button at bounding box center [630, 182] width 17 height 23
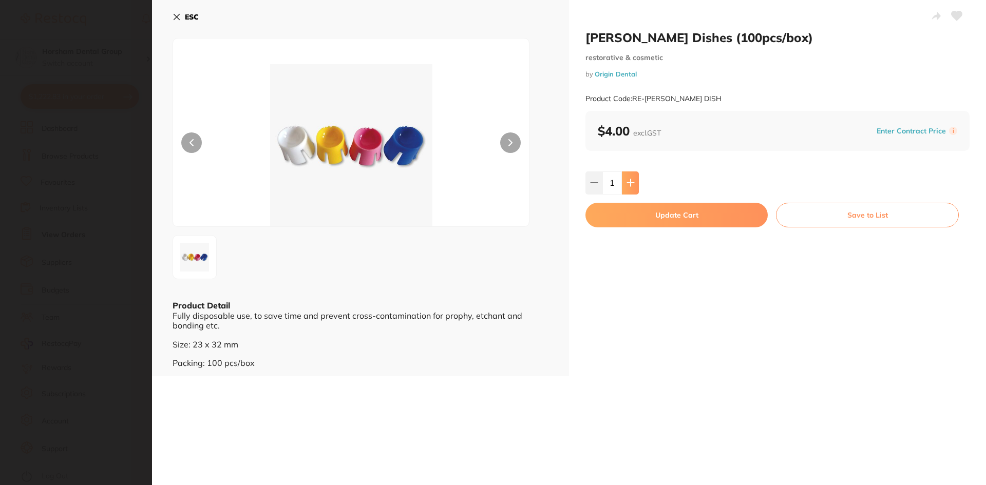
click at [622, 182] on button at bounding box center [630, 182] width 17 height 23
type input "2"
click at [624, 206] on button "Update Cart" at bounding box center [676, 215] width 182 height 25
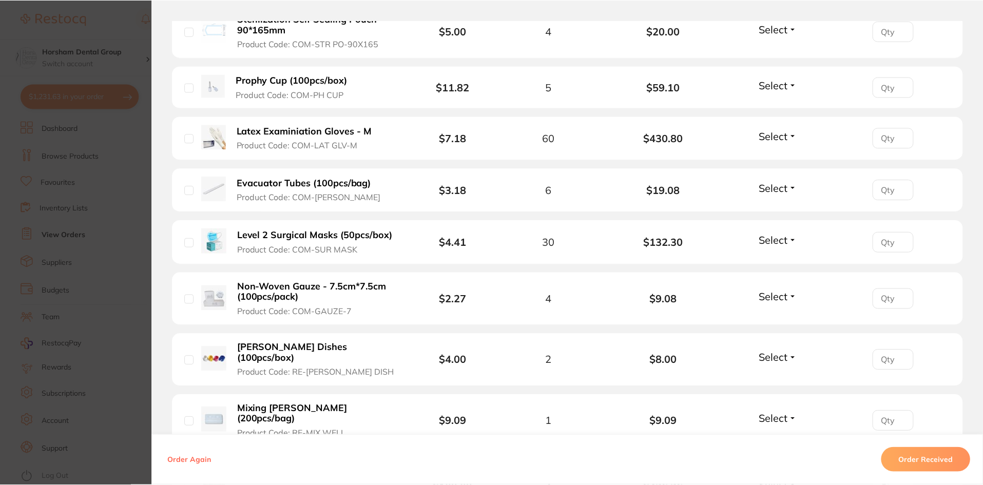
scroll to position [411, 0]
click at [339, 294] on b "Non-Woven Gauze - 7.5cm*7.5cm (100pcs/pack)" at bounding box center [317, 291] width 159 height 21
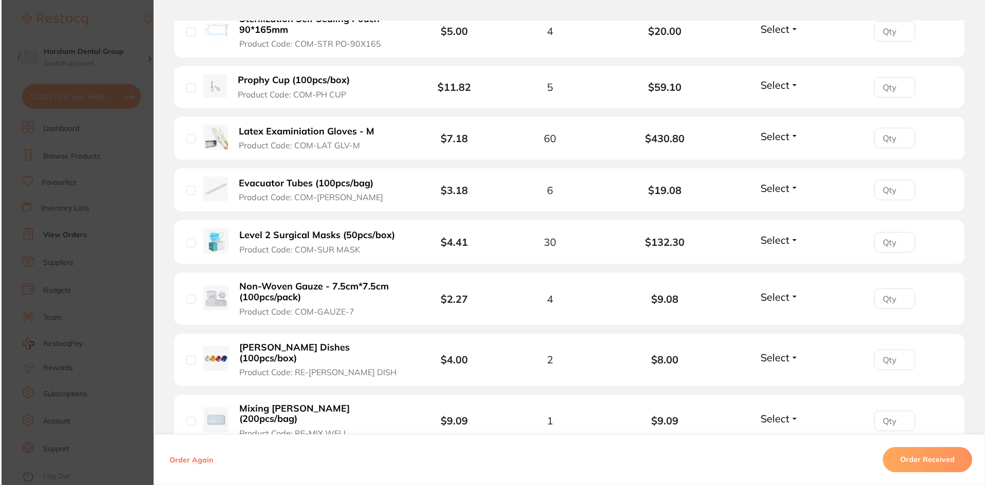
scroll to position [0, 0]
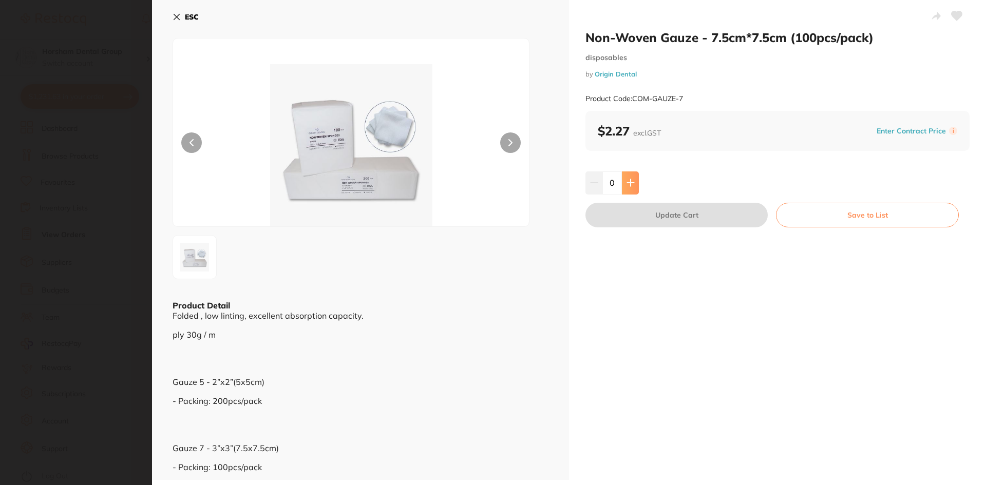
click at [624, 182] on button at bounding box center [630, 182] width 17 height 23
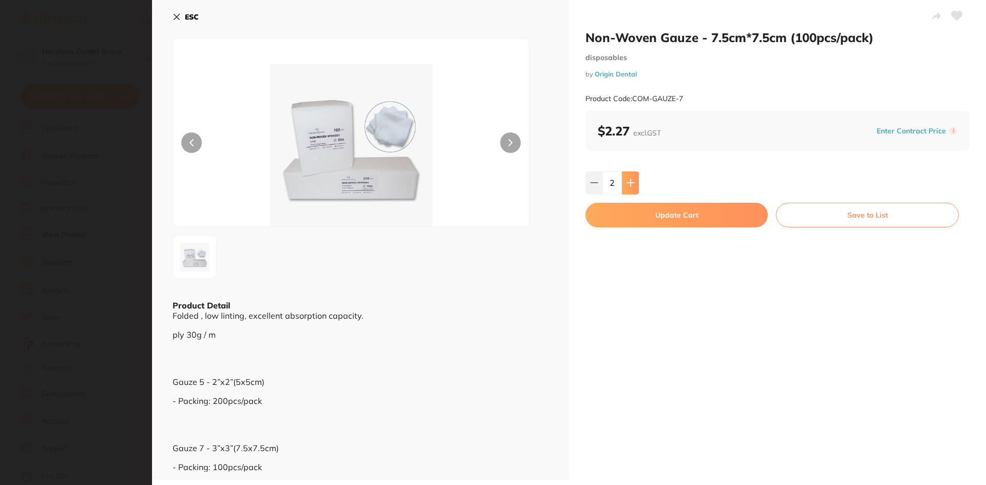
click at [624, 182] on button at bounding box center [630, 182] width 17 height 23
click at [628, 239] on div "Non-Woven Gauze - 7.5cm*7.5cm (100pcs/pack) disposables by Origin Dental Produc…" at bounding box center [777, 240] width 417 height 480
click at [629, 195] on div "Non-Woven Gauze - 7.5cm*7.5cm (100pcs/pack) disposables by Origin Dental Produc…" at bounding box center [777, 240] width 417 height 480
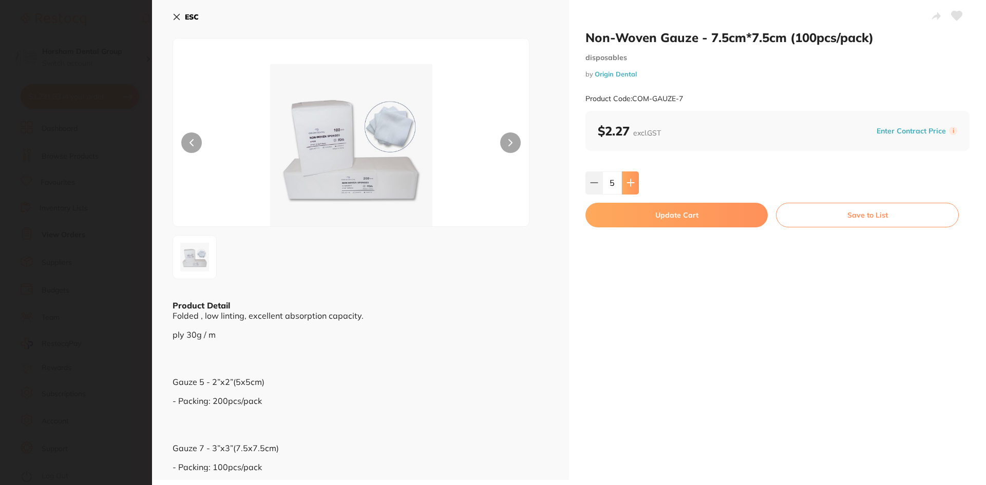
click at [631, 188] on button at bounding box center [630, 182] width 17 height 23
type input "6"
click at [631, 229] on div "Non-Woven Gauze - 7.5cm*7.5cm (100pcs/pack) disposables by Origin Dental Produc…" at bounding box center [777, 240] width 417 height 480
click at [637, 216] on button "Update Cart" at bounding box center [676, 215] width 182 height 25
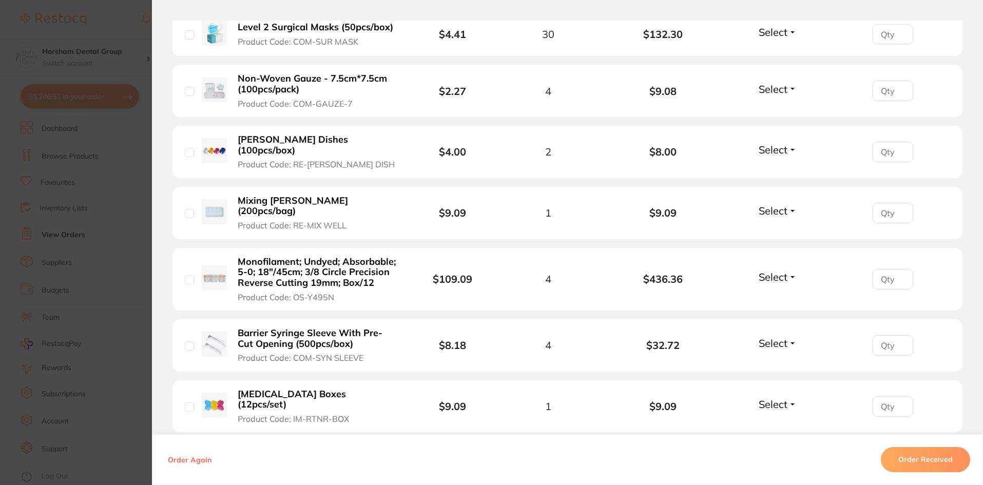
scroll to position [1078, 0]
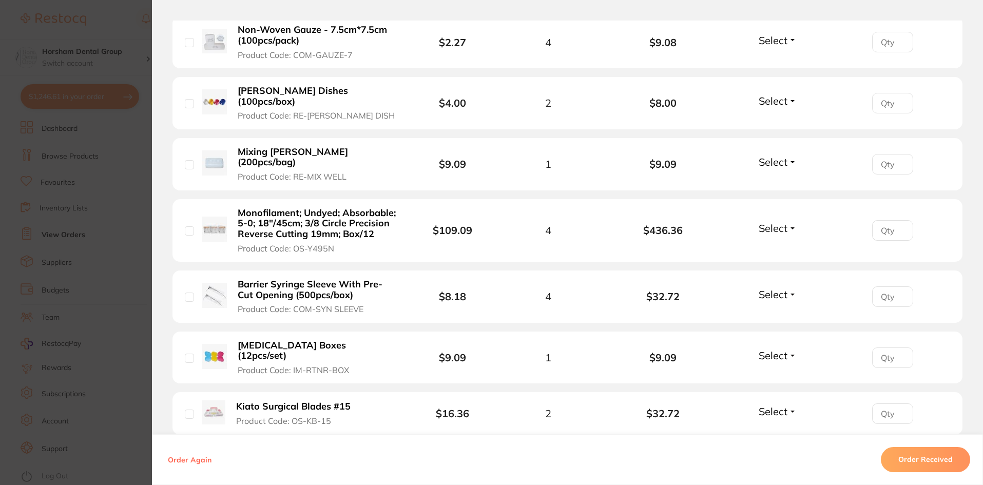
click at [299, 208] on b "Monofilament; Undyed; Absorbable; 5-0; 18″/45cm; 3/8 Circle Precision Reverse C…" at bounding box center [317, 224] width 159 height 32
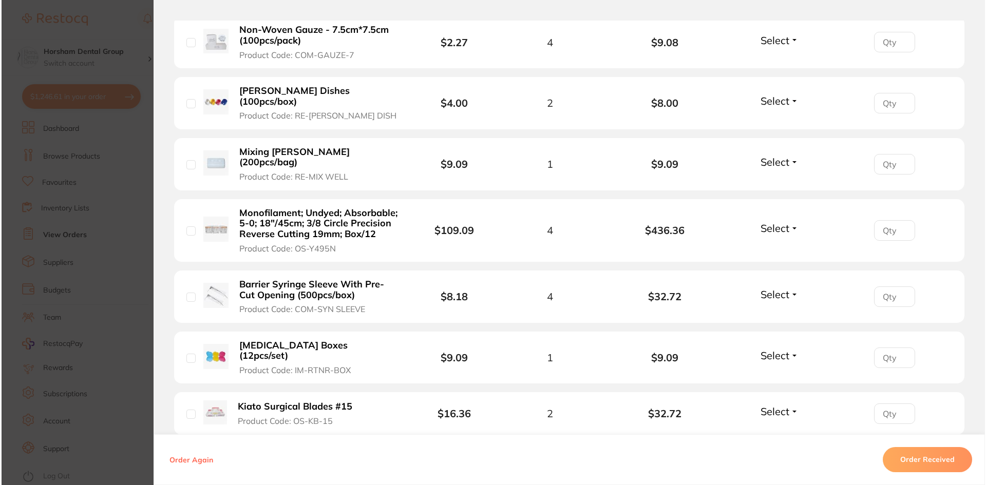
scroll to position [0, 0]
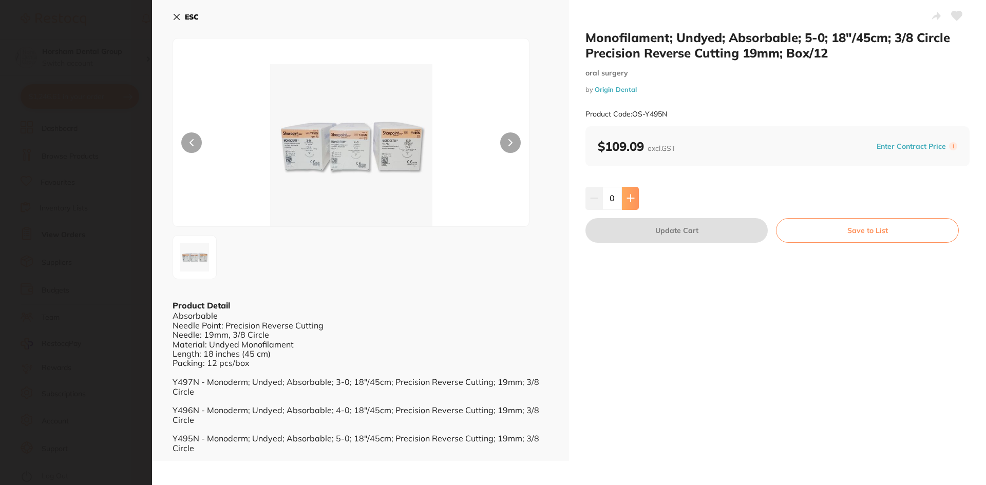
click at [628, 204] on button at bounding box center [630, 198] width 17 height 23
type input "2"
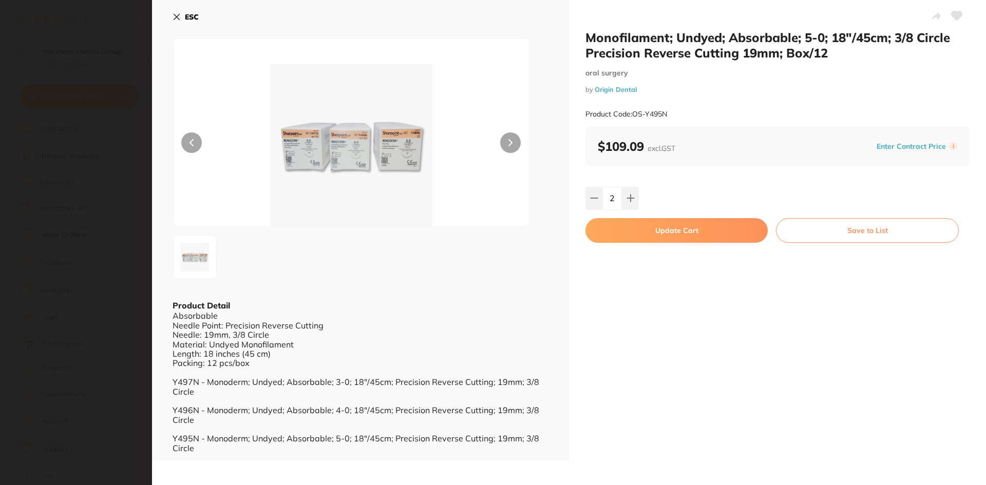
click at [619, 243] on div "Monofilament; Undyed; Absorbable; 5-0; 18″/45cm; 3/8 Circle Precision Reverse C…" at bounding box center [777, 230] width 417 height 461
click at [621, 235] on button "Update Cart" at bounding box center [676, 230] width 182 height 25
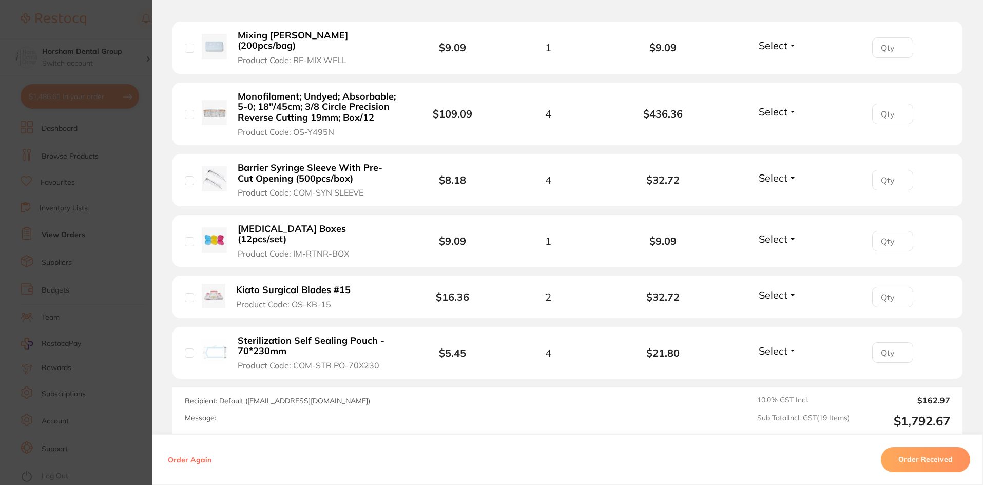
scroll to position [1268, 0]
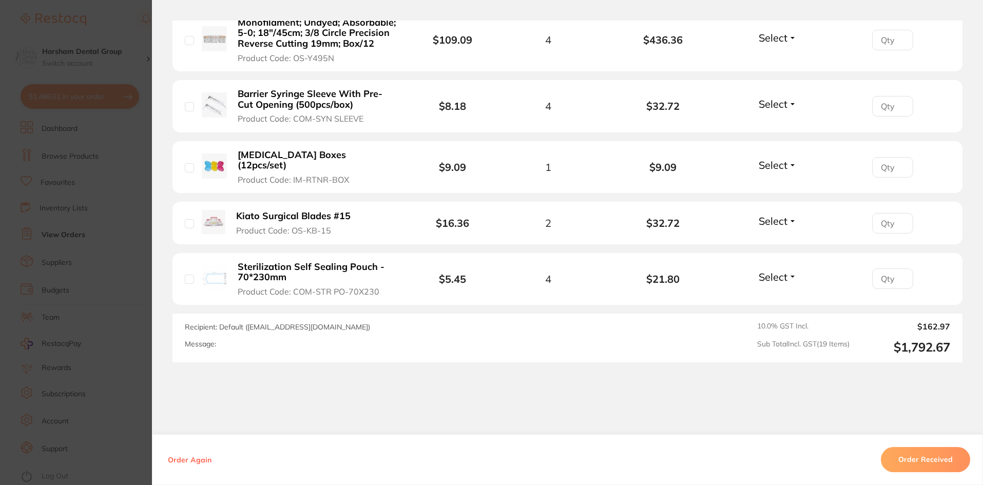
click at [277, 253] on li "Sterilization Self Sealing Pouch - 70*230mm Product Code: COM-STR PO-70X230 $5.…" at bounding box center [567, 279] width 790 height 53
click at [276, 262] on b "Sterilization Self Sealing Pouch - 70*230mm" at bounding box center [317, 272] width 159 height 21
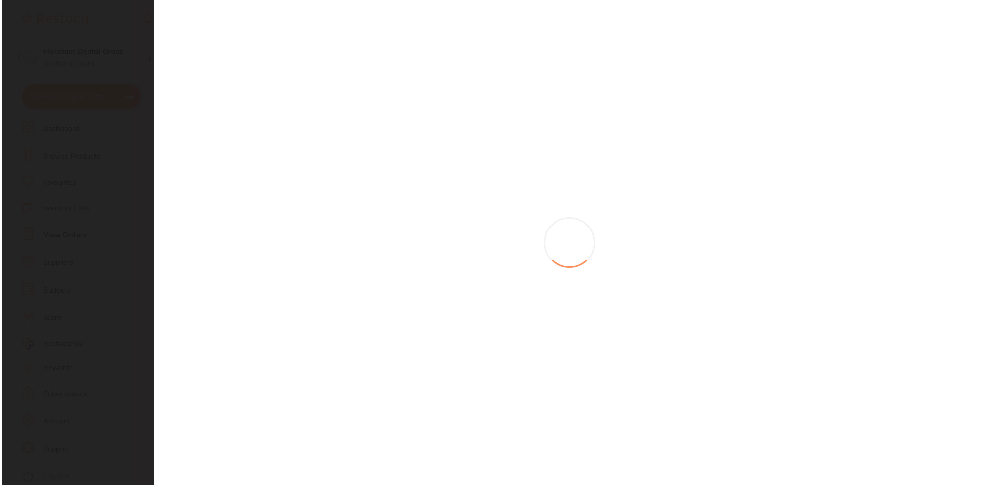
scroll to position [0, 0]
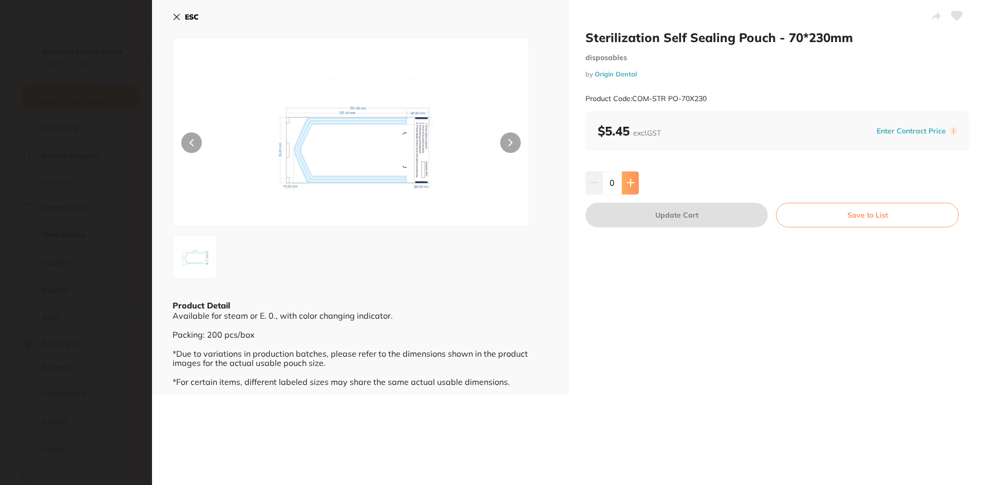
click at [634, 185] on button at bounding box center [630, 182] width 17 height 23
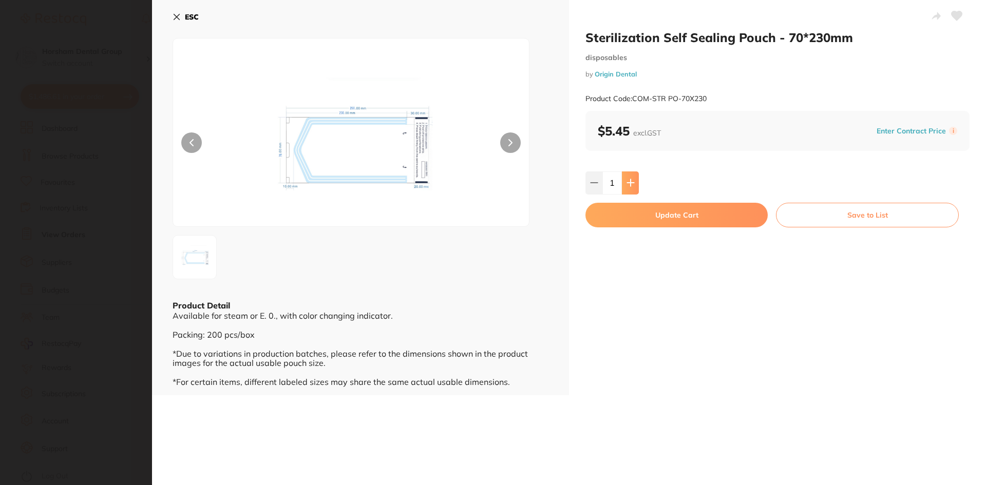
click at [634, 185] on button at bounding box center [630, 182] width 17 height 23
type input "4"
click at [625, 219] on button "Update Cart" at bounding box center [676, 215] width 182 height 25
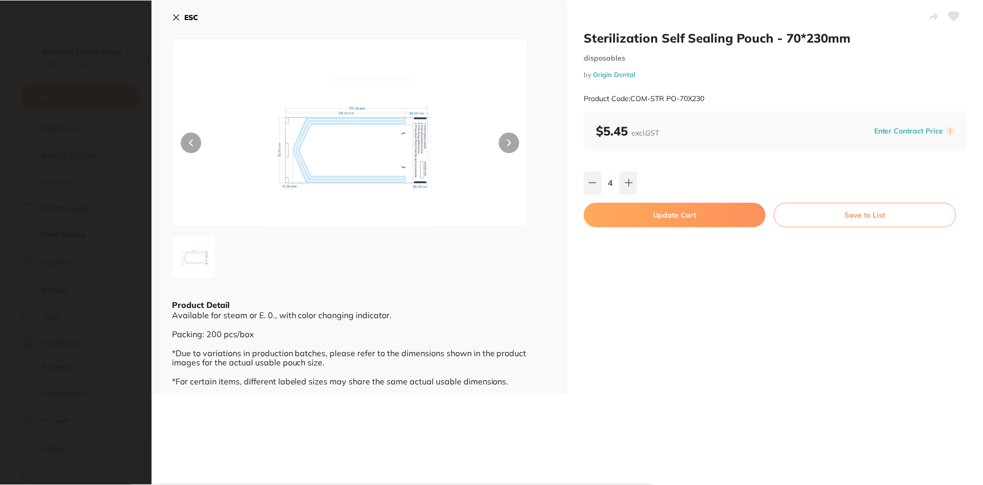
scroll to position [719, 0]
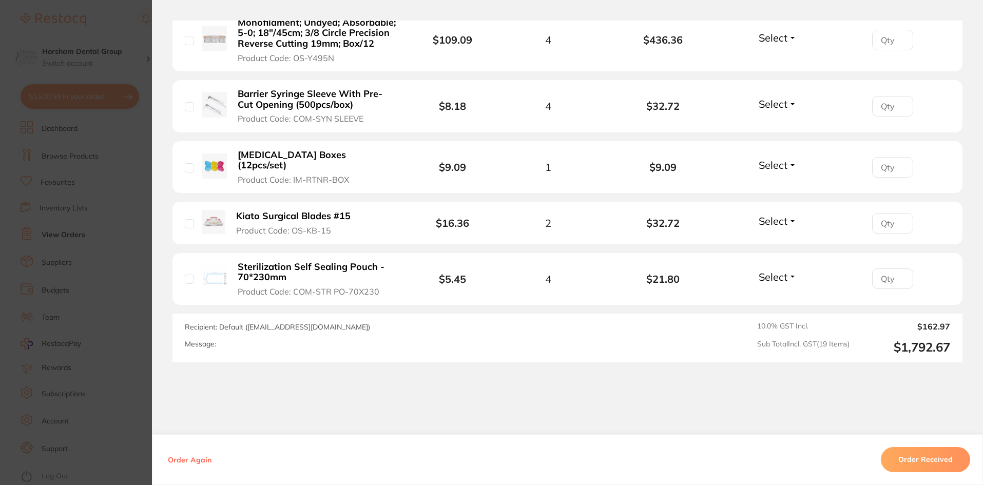
drag, startPoint x: 557, startPoint y: 286, endPoint x: 561, endPoint y: 273, distance: 13.8
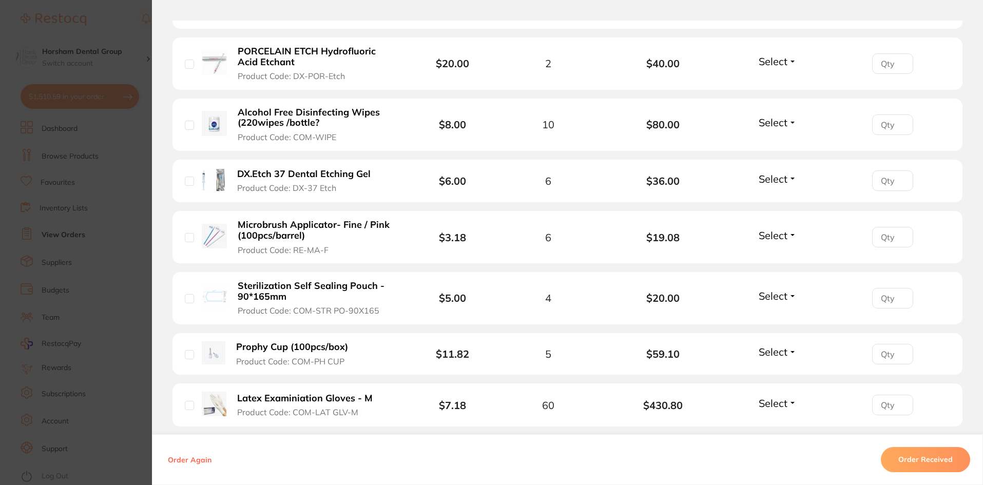
scroll to position [298, 0]
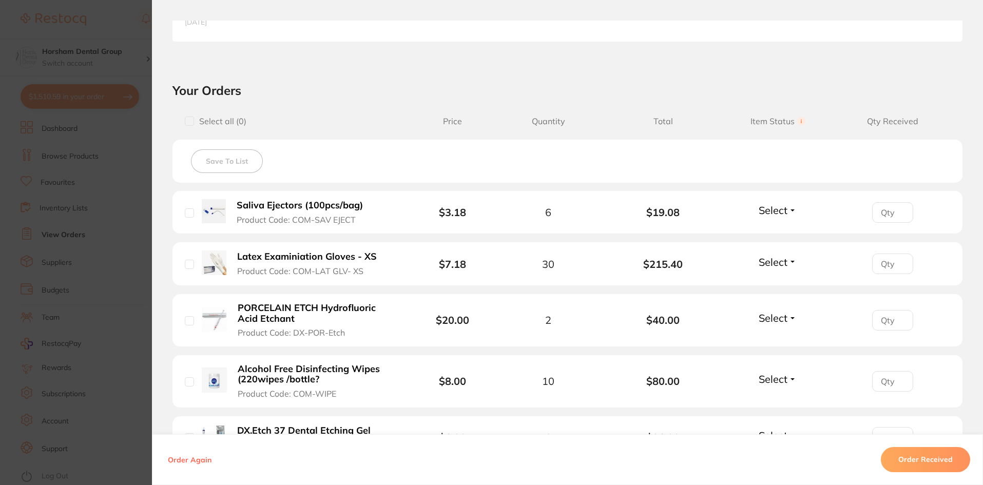
click at [29, 194] on section "Order ID: Restocq- 93898 Order Information Accepted Order Order Date Sept 16 20…" at bounding box center [491, 242] width 983 height 485
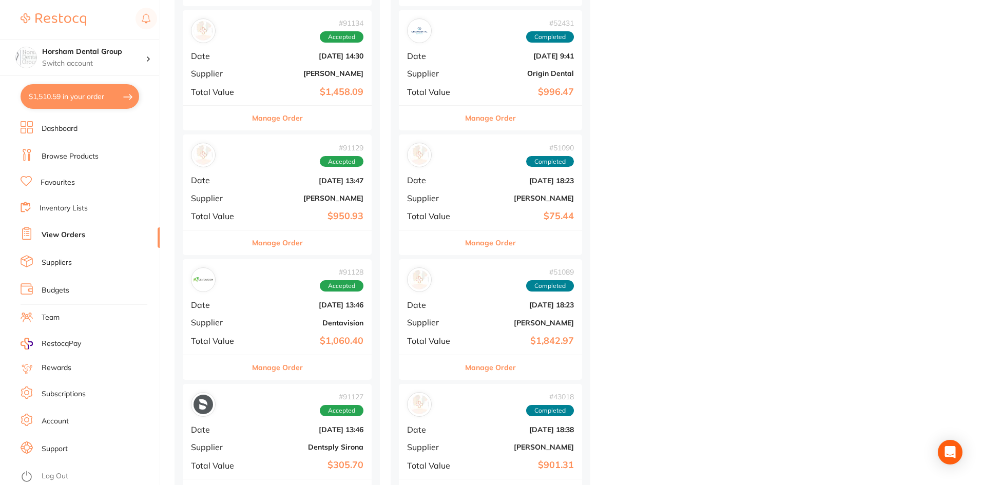
scroll to position [1283, 0]
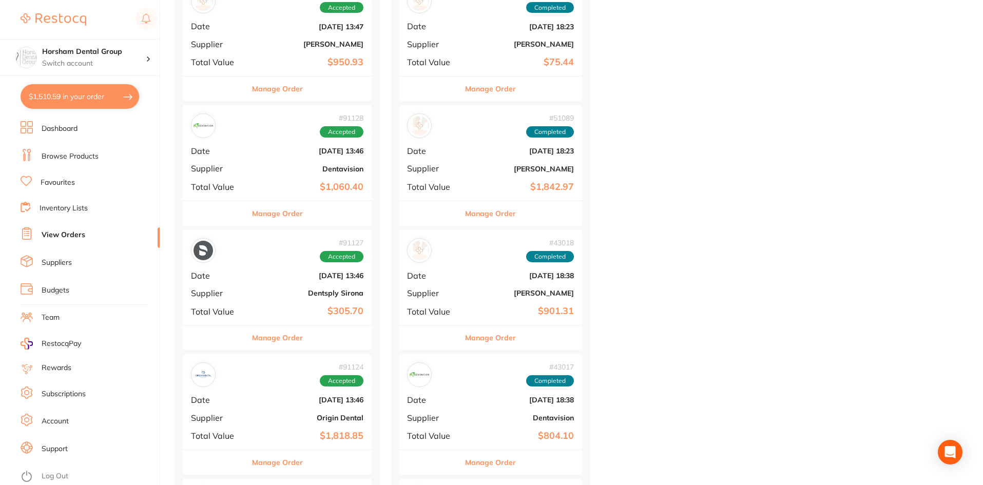
click at [294, 452] on button "Manage Order" at bounding box center [277, 462] width 51 height 25
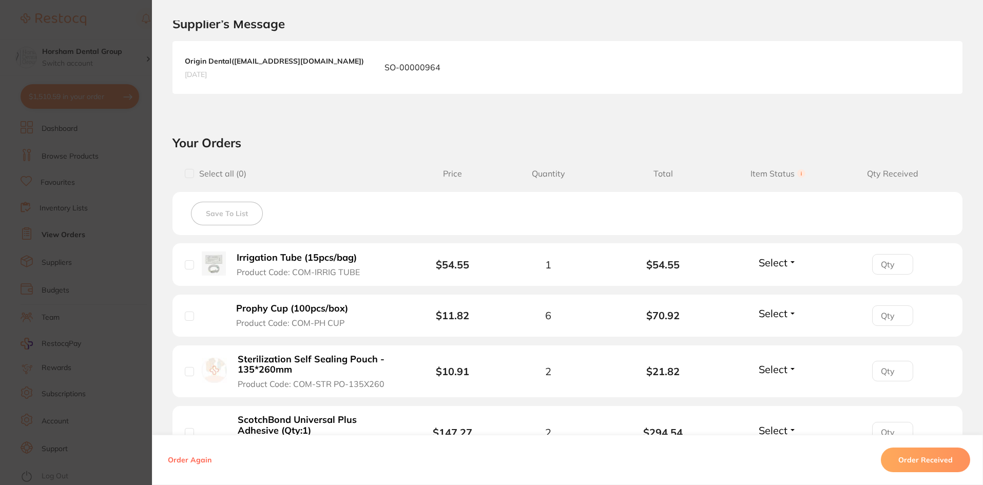
scroll to position [308, 0]
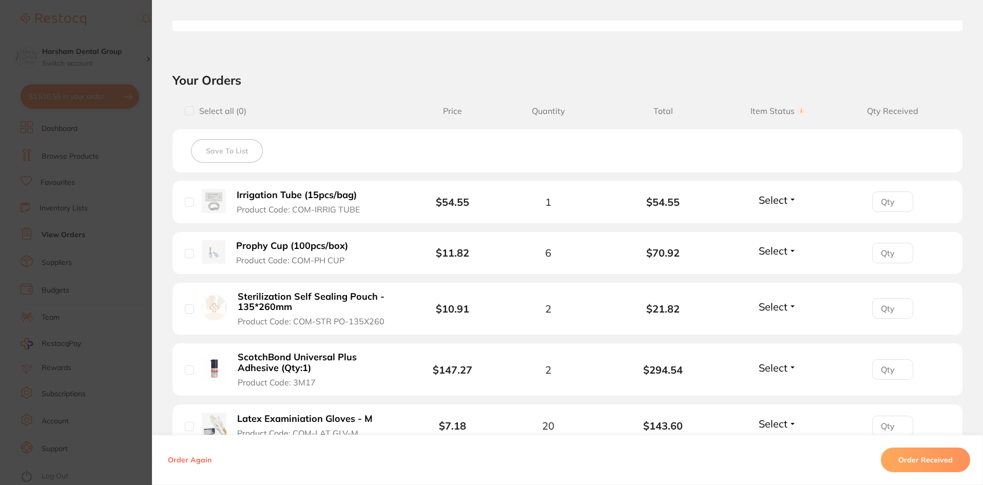
click at [257, 301] on b "Sterilization Self Sealing Pouch - 135*260mm" at bounding box center [317, 302] width 159 height 21
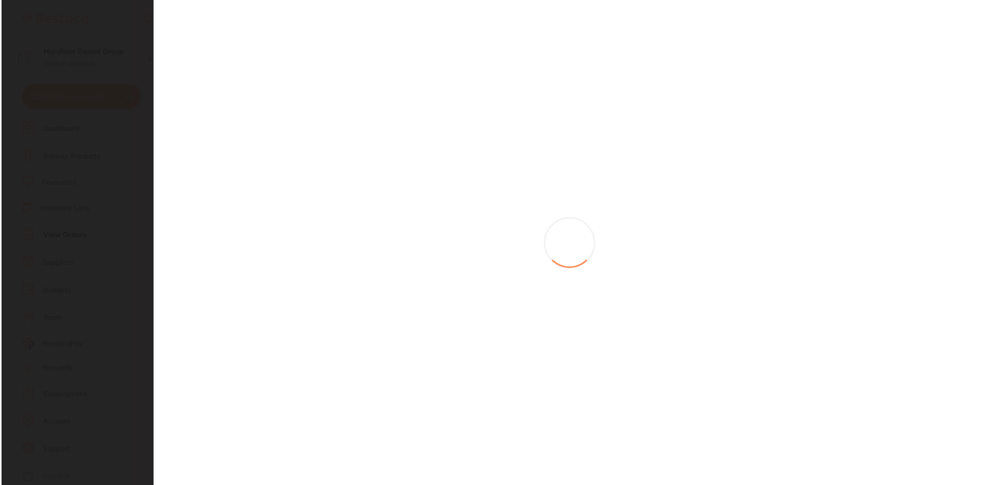
scroll to position [0, 0]
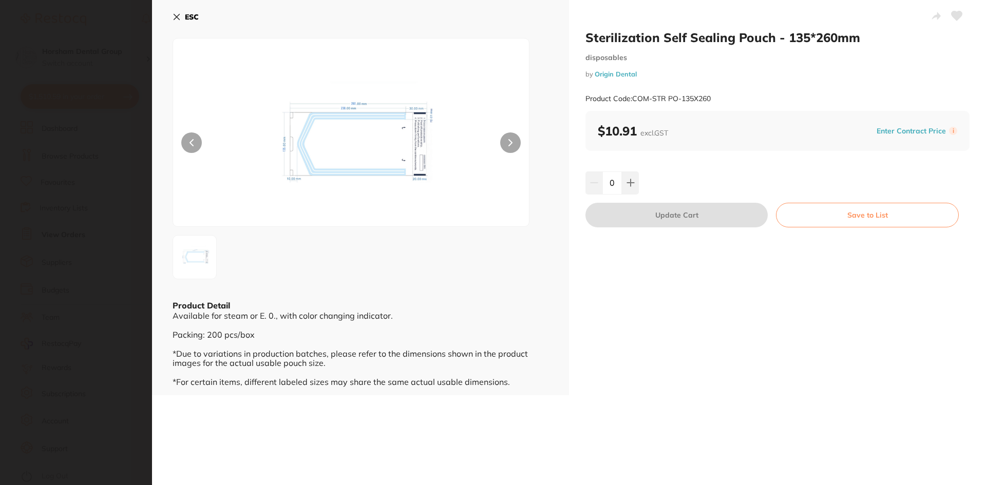
click at [626, 171] on div "Sterilization Self Sealing Pouch - 135*260mm disposables by Origin Dental Produ…" at bounding box center [777, 197] width 417 height 395
click at [624, 178] on button at bounding box center [630, 182] width 17 height 23
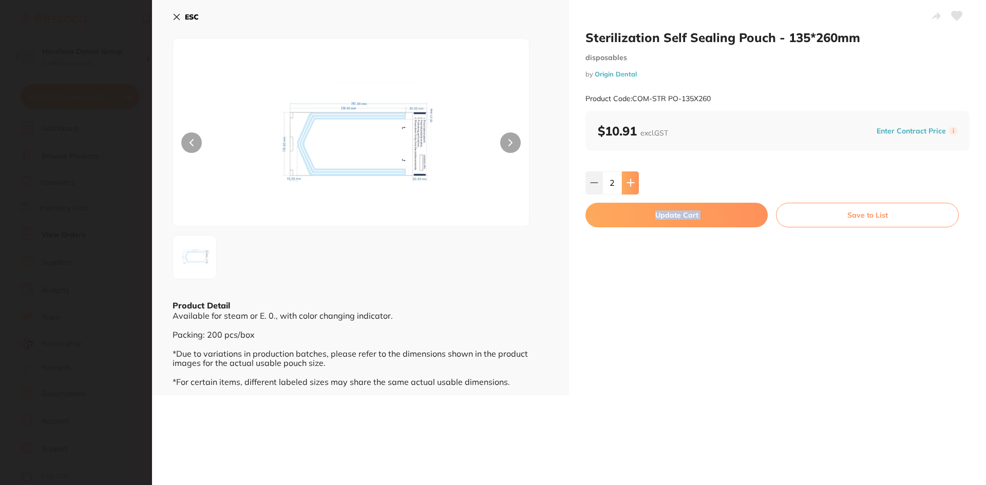
click at [624, 178] on button at bounding box center [630, 182] width 17 height 23
type input "4"
click at [621, 215] on button "Update Cart" at bounding box center [676, 215] width 182 height 25
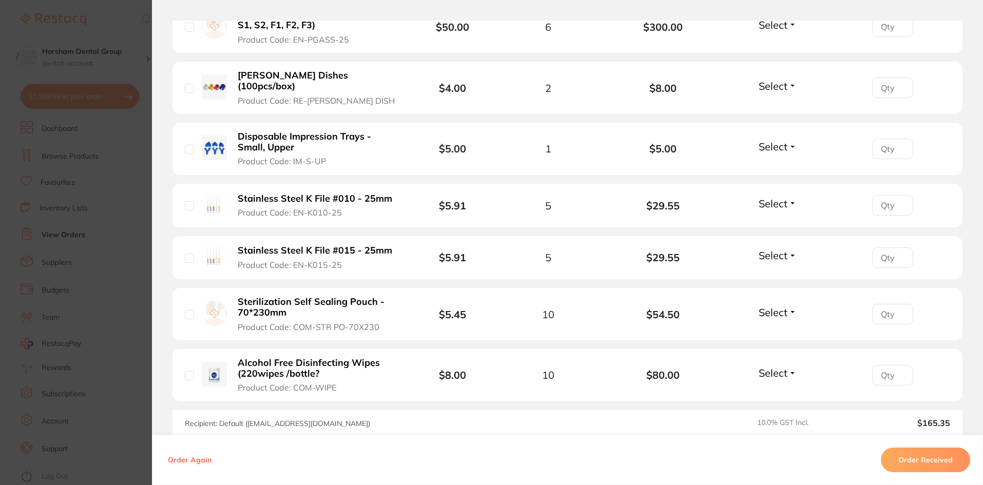
scroll to position [1529, 0]
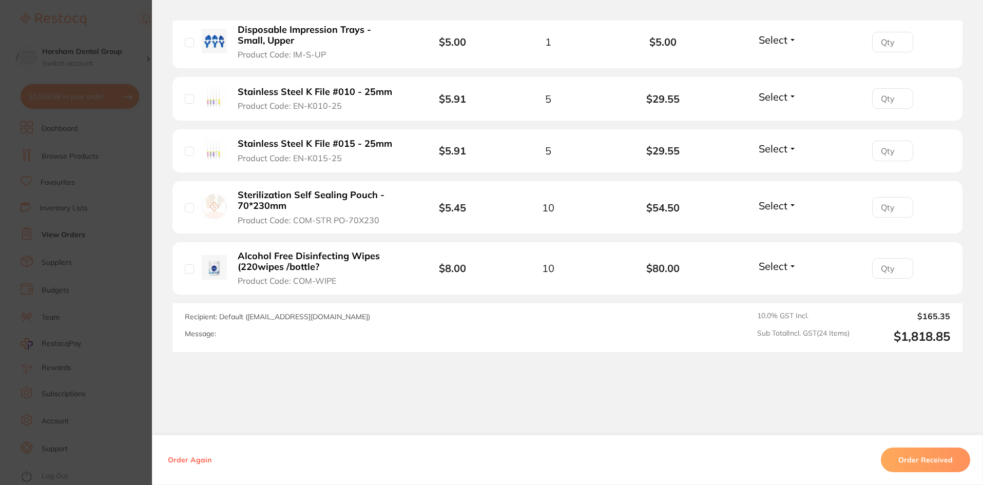
click at [277, 251] on b "Alcohol Free Disinfecting Wipes (220wipes /bottle?" at bounding box center [317, 261] width 159 height 21
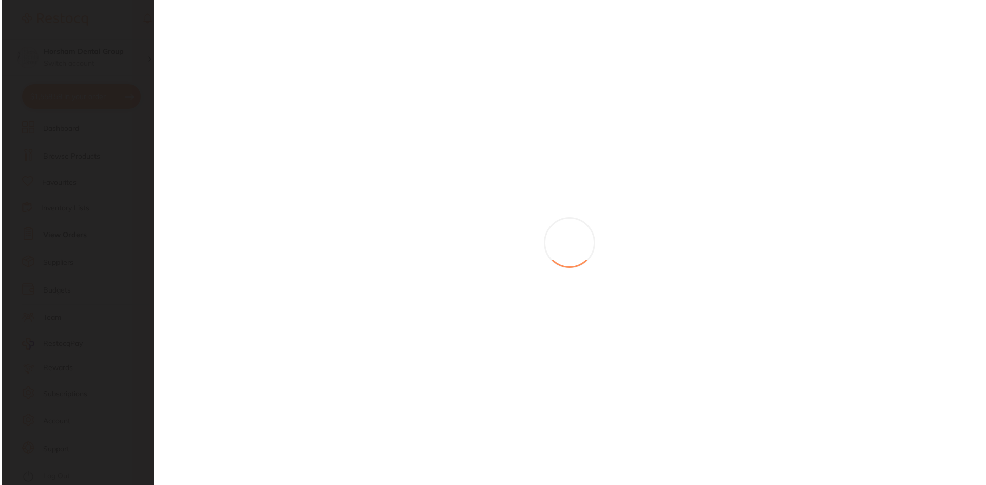
scroll to position [0, 0]
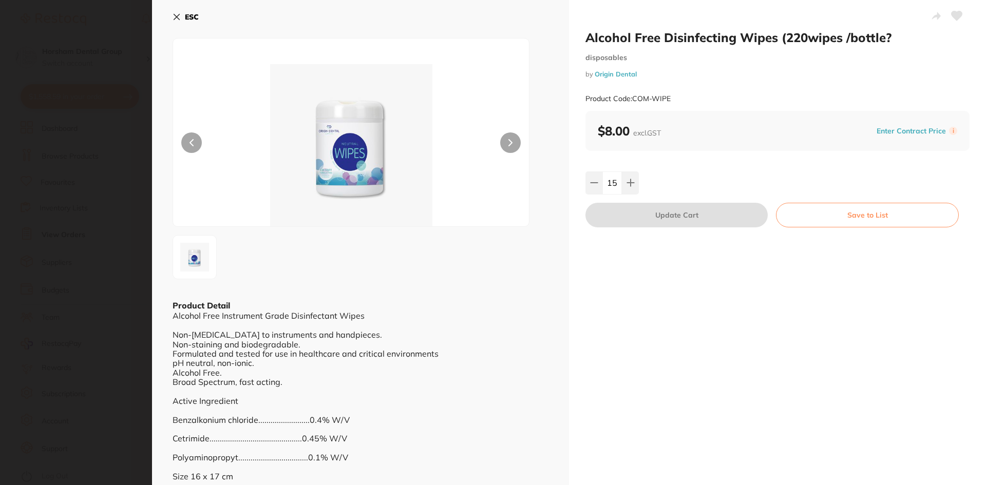
click at [105, 162] on section "Alcohol Free Disinfecting Wipes (220wipes /bottle? disposables by Origin Dental…" at bounding box center [493, 242] width 986 height 485
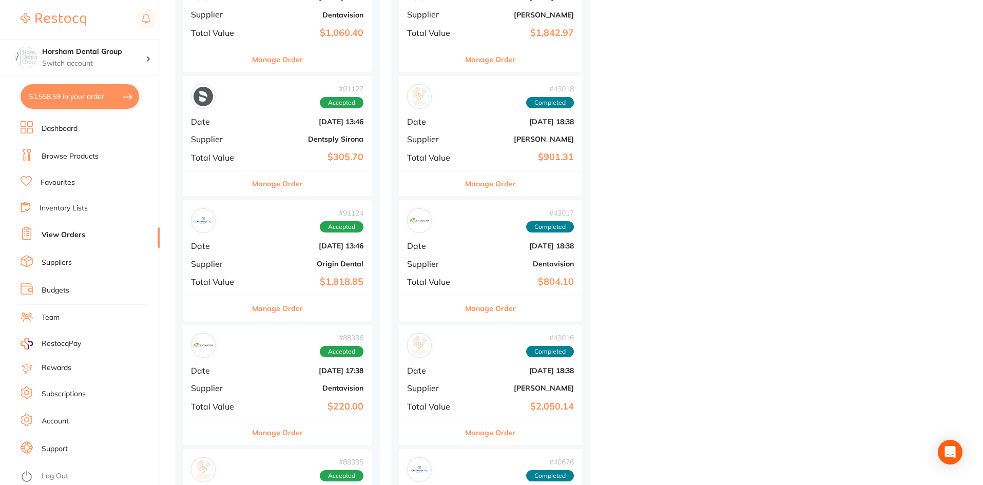
scroll to position [1643, 0]
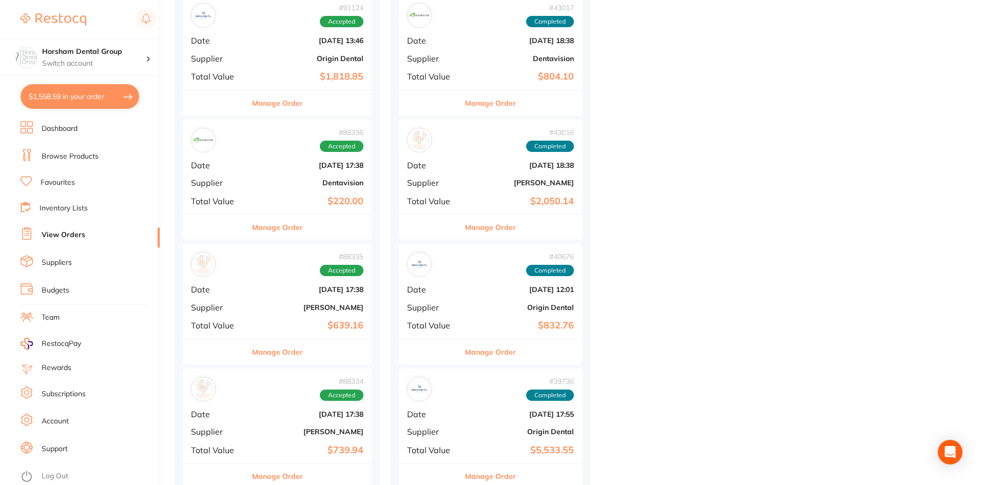
click at [291, 223] on button "Manage Order" at bounding box center [277, 227] width 51 height 25
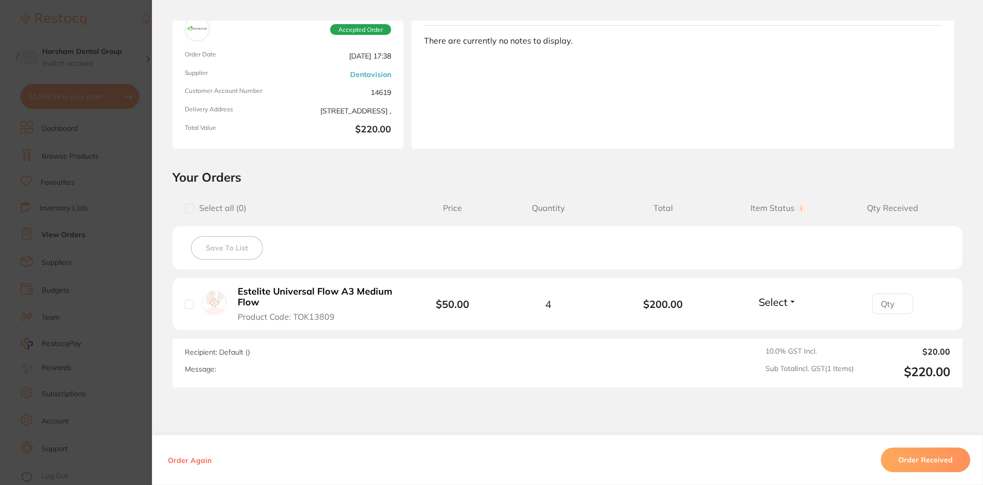
scroll to position [138, 0]
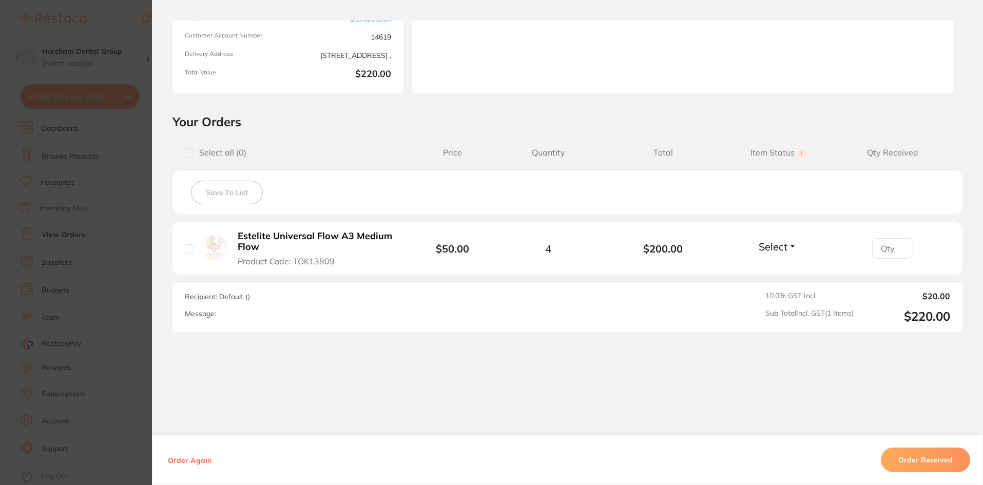
click at [271, 243] on b "Estelite Universal Flow A3 Medium Flow" at bounding box center [317, 241] width 159 height 21
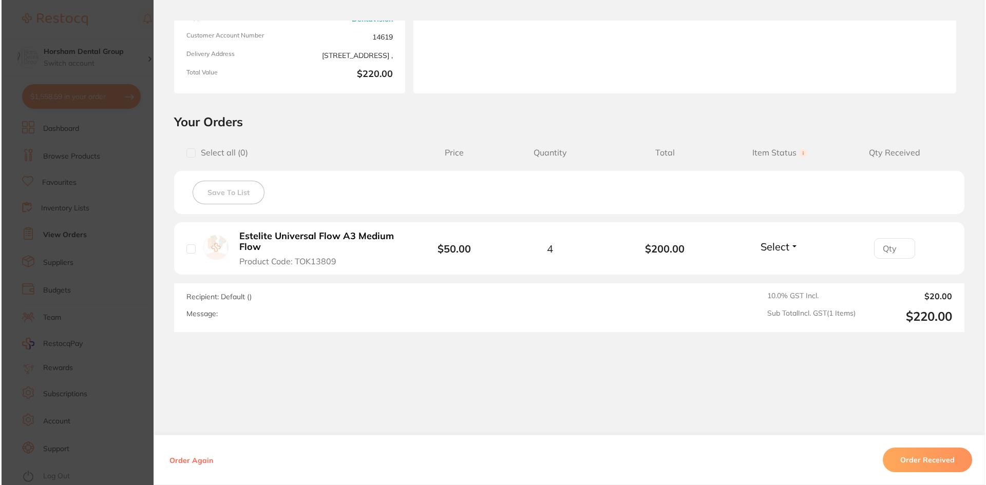
scroll to position [0, 0]
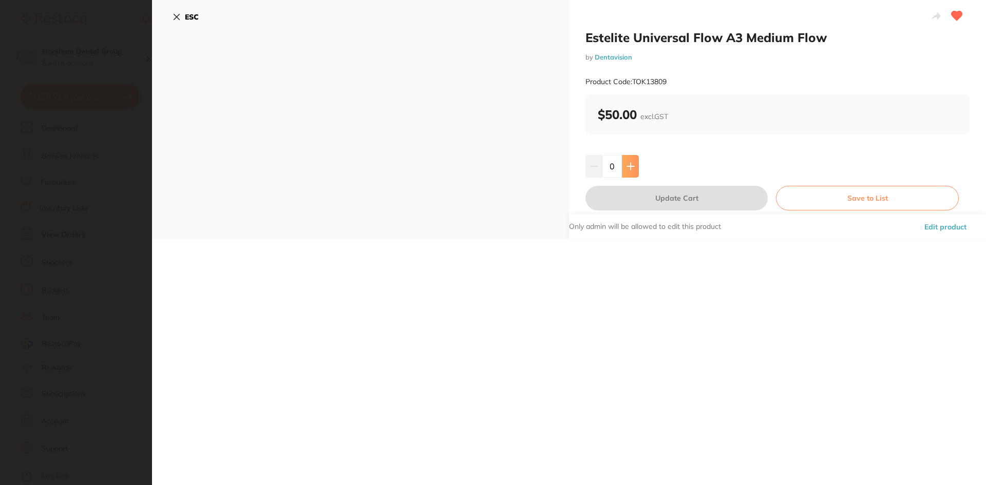
click at [637, 170] on button at bounding box center [630, 166] width 17 height 23
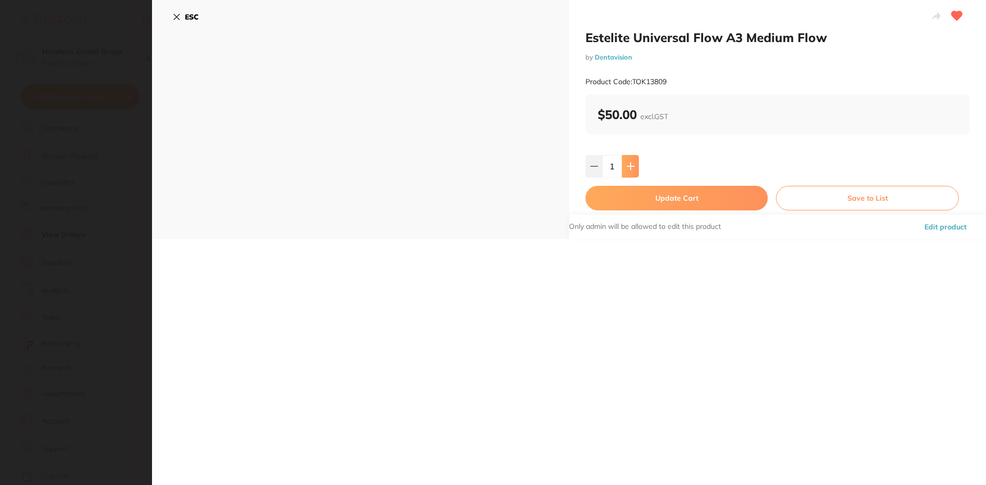
click at [636, 170] on button at bounding box center [630, 166] width 17 height 23
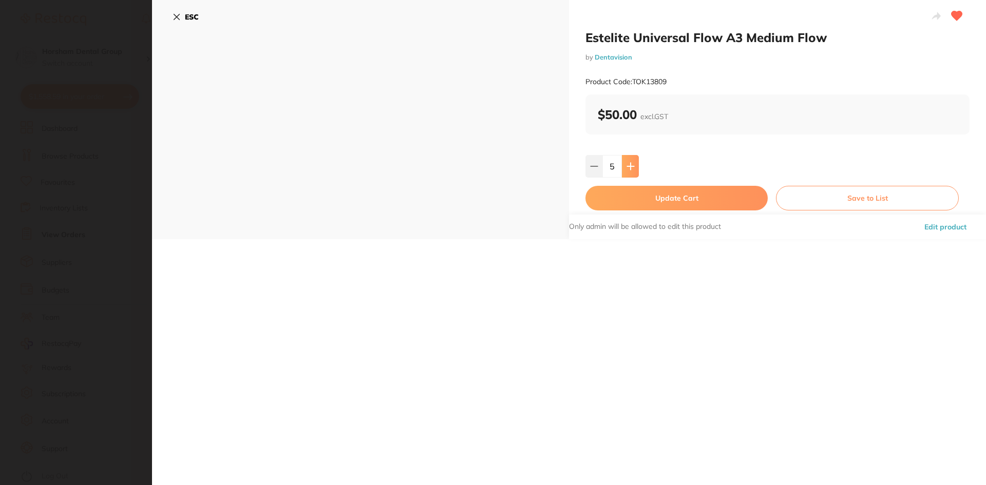
type input "6"
click at [632, 190] on button "Update Cart" at bounding box center [676, 198] width 182 height 25
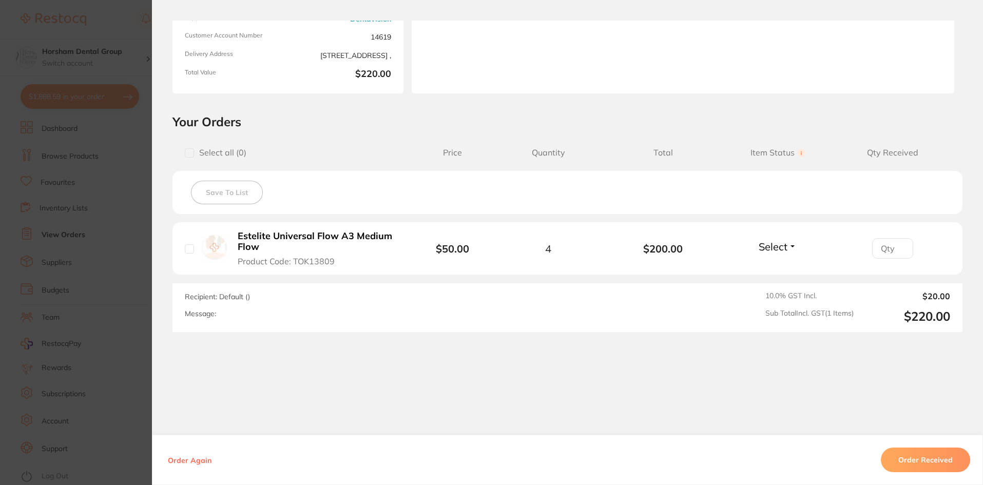
click at [68, 168] on section "Order ID: Restocq- 88336 Order Information Accepted Order Order Date Jul 31 202…" at bounding box center [491, 242] width 983 height 485
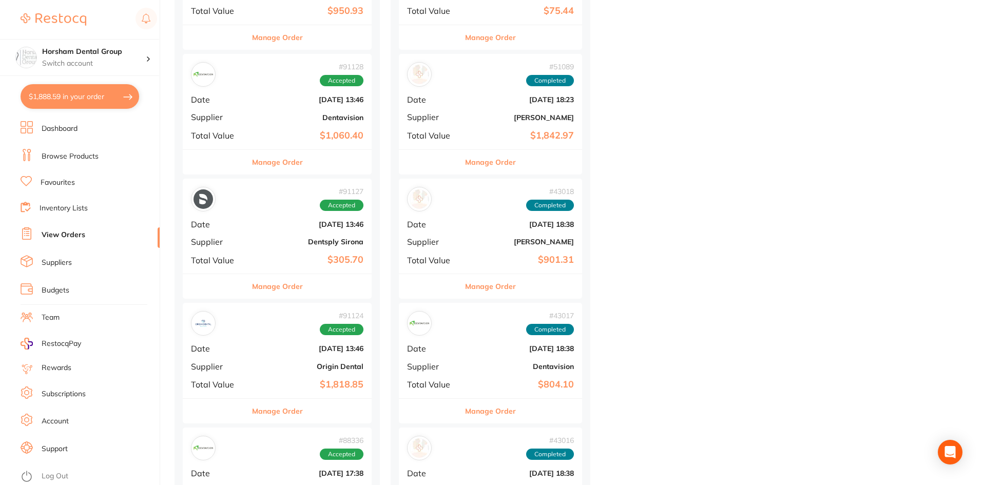
scroll to position [1129, 0]
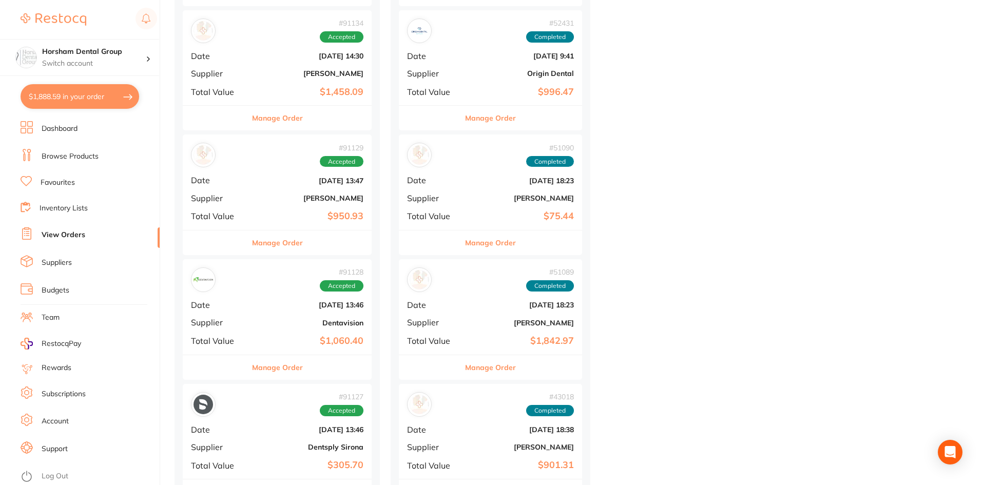
click at [300, 387] on div "# 91127 Accepted Date Aug 22 2025, 13:46 Supplier Dentsply Sirona Total Value $…" at bounding box center [277, 431] width 189 height 95
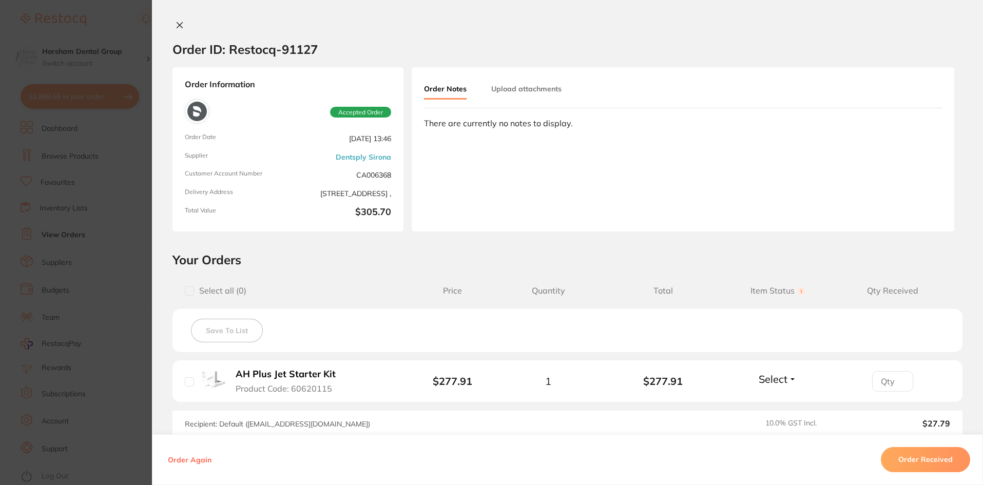
scroll to position [128, 0]
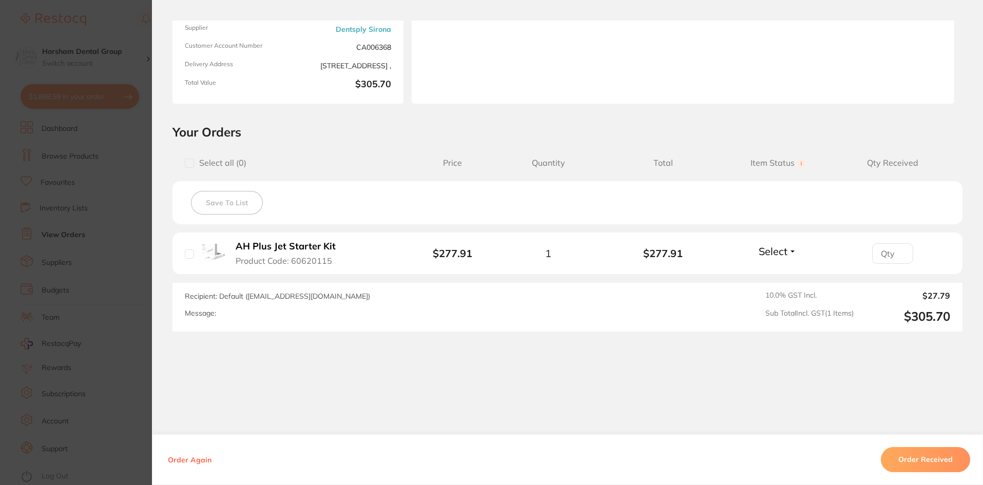
click at [62, 283] on section "Order ID: Restocq- 91127 Order Information Accepted Order Order Date Aug 22 202…" at bounding box center [491, 242] width 983 height 485
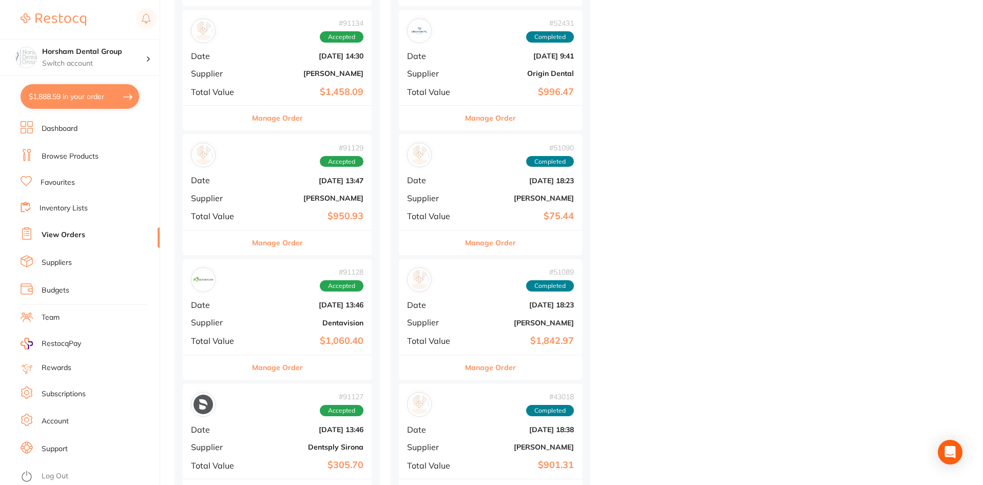
click at [280, 367] on button "Manage Order" at bounding box center [277, 367] width 51 height 25
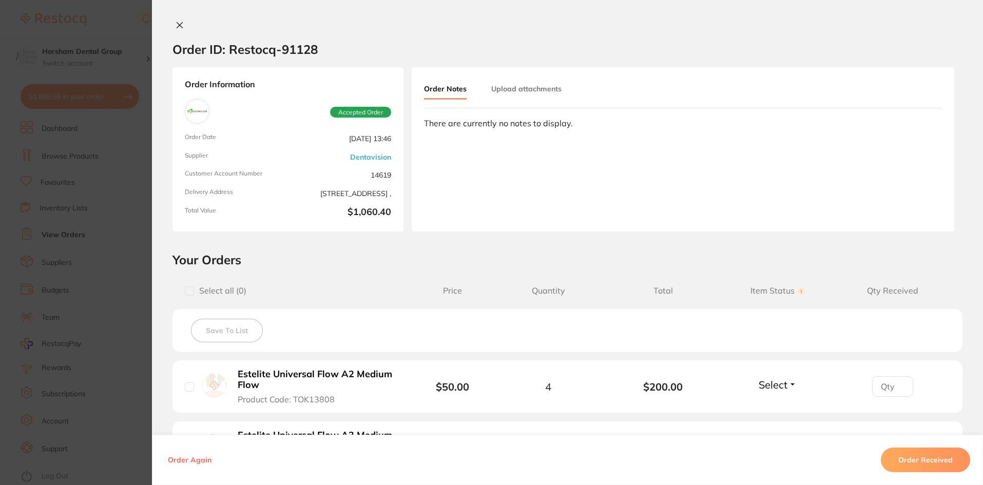
scroll to position [205, 0]
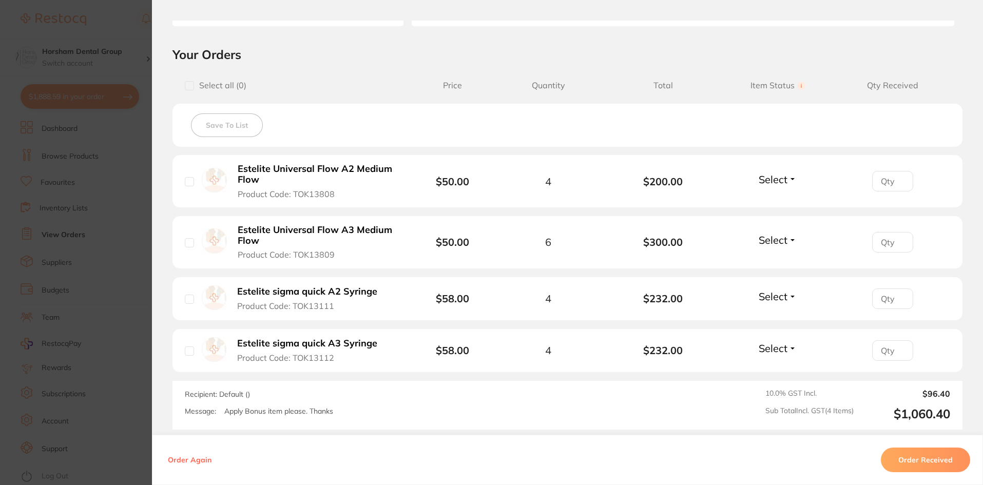
click at [266, 344] on b "Estelite sigma quick A3 Syringe" at bounding box center [307, 343] width 140 height 11
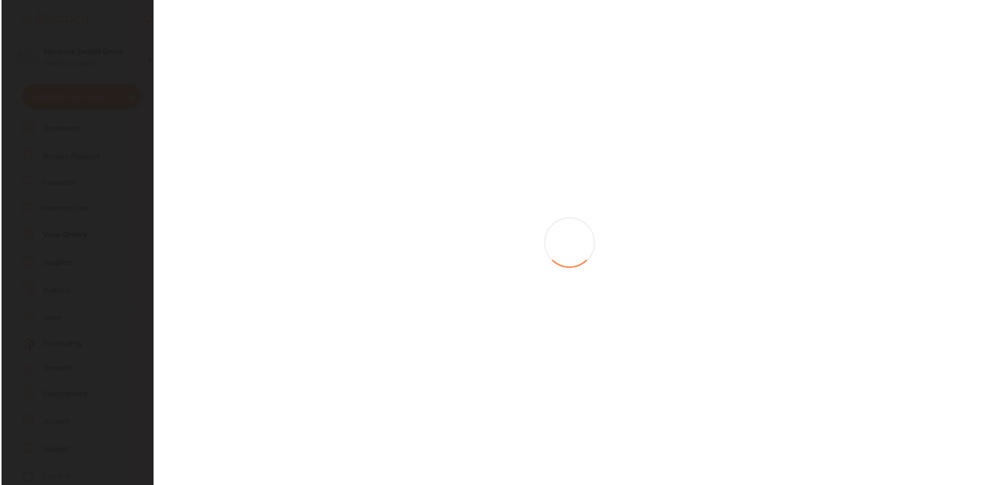
scroll to position [0, 0]
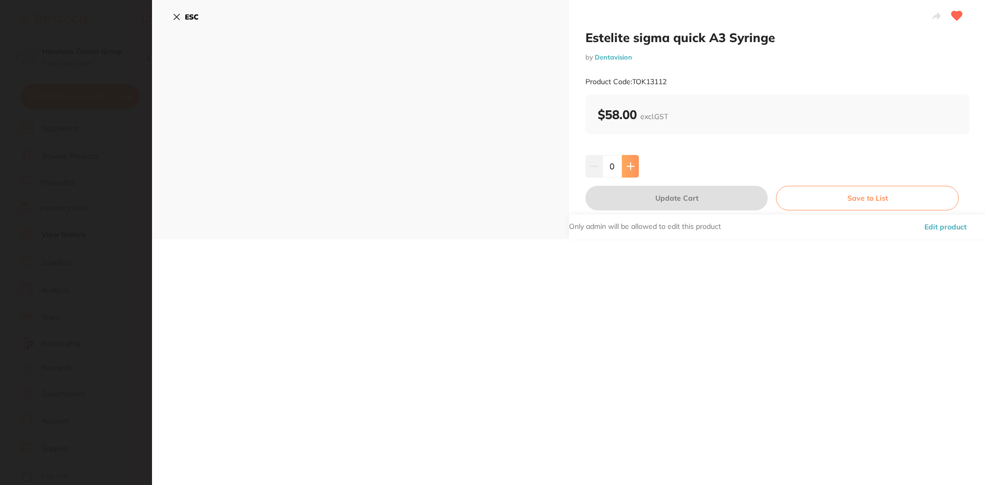
click at [634, 174] on button at bounding box center [630, 166] width 17 height 23
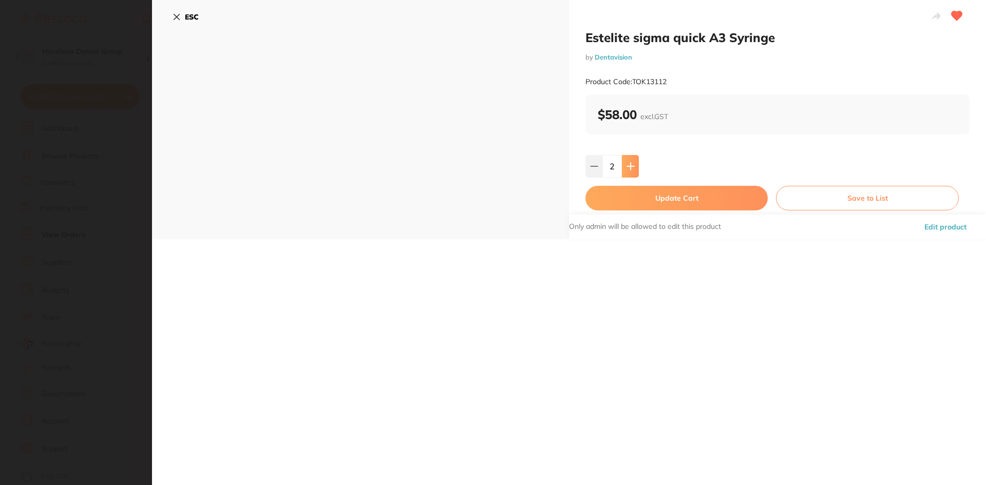
click at [634, 174] on button at bounding box center [630, 166] width 17 height 23
click at [579, 161] on div "Estelite sigma quick A3 Syringe by Dentavision Product Code: TOK13112 $58.00 ex…" at bounding box center [777, 119] width 417 height 239
click at [591, 161] on button at bounding box center [593, 166] width 17 height 23
click at [597, 159] on button at bounding box center [593, 166] width 17 height 23
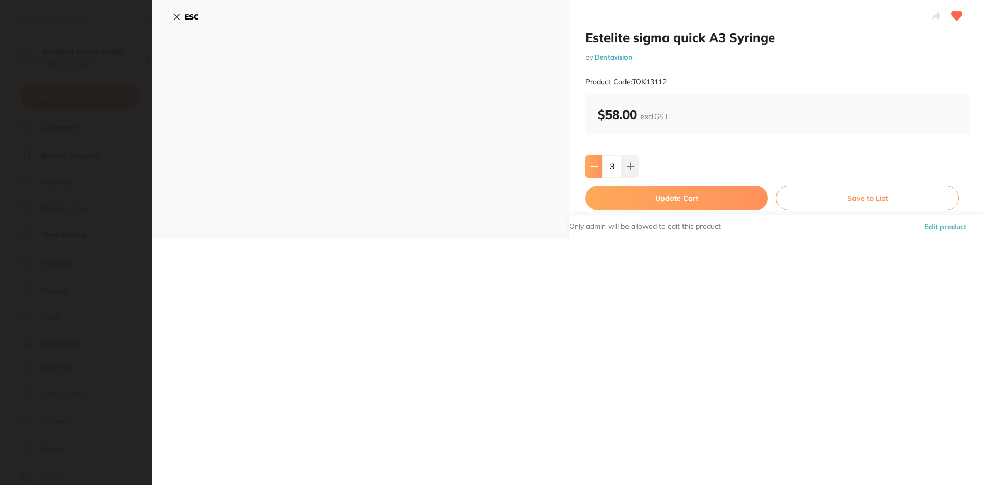
type input "2"
click at [611, 196] on button "Update Cart" at bounding box center [676, 198] width 182 height 25
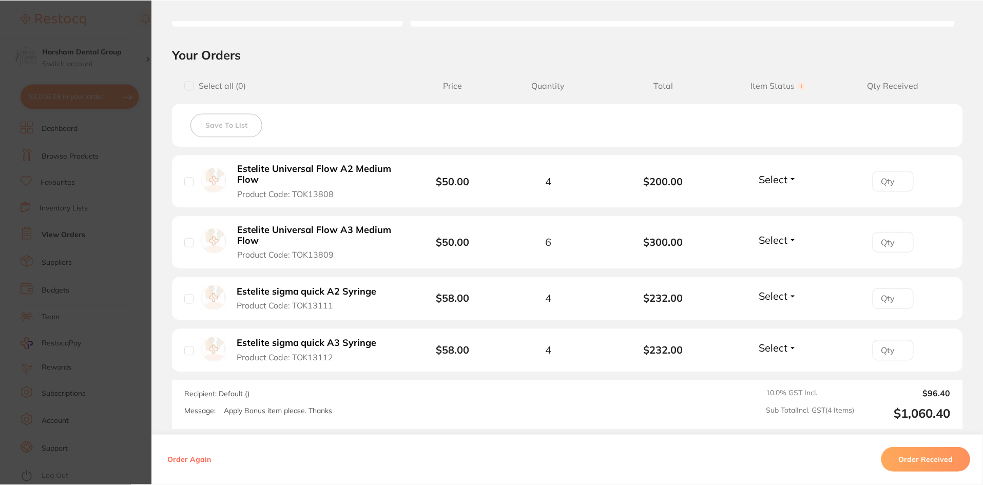
scroll to position [1129, 0]
click at [337, 175] on b "Estelite Universal Flow A2 Medium Flow" at bounding box center [317, 174] width 159 height 21
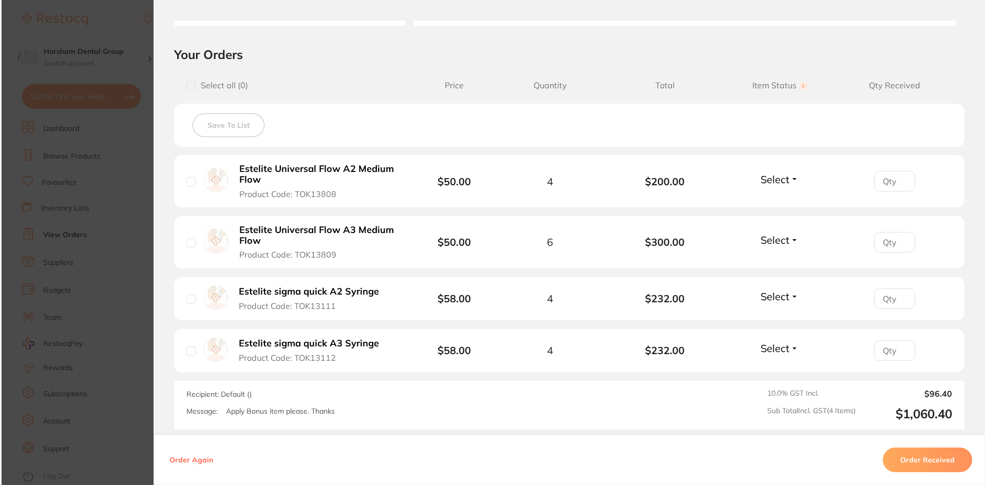
scroll to position [0, 0]
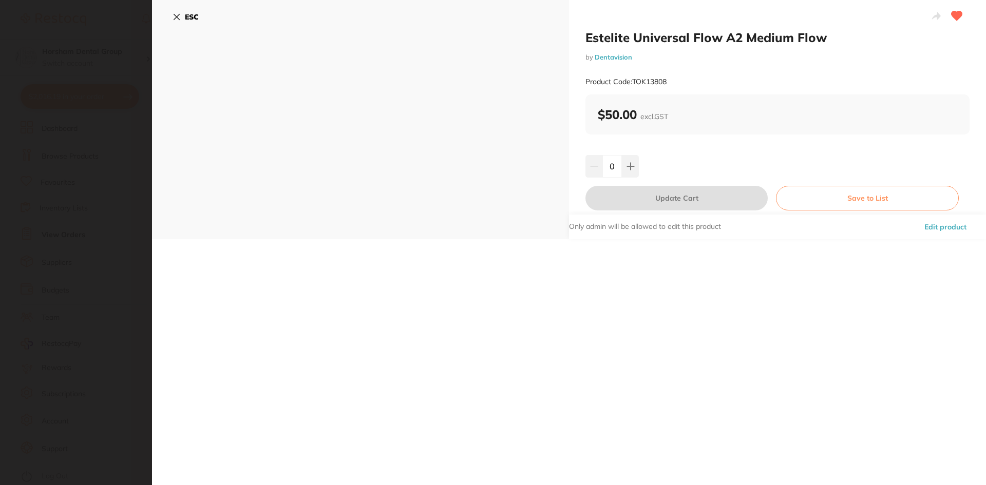
click at [618, 161] on input "0" at bounding box center [612, 166] width 20 height 23
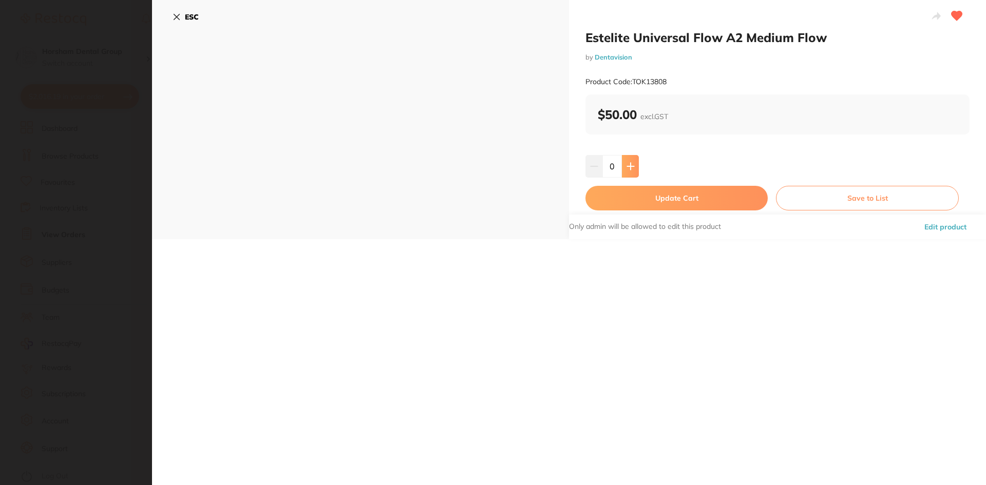
click at [627, 160] on button at bounding box center [630, 166] width 17 height 23
type input "4"
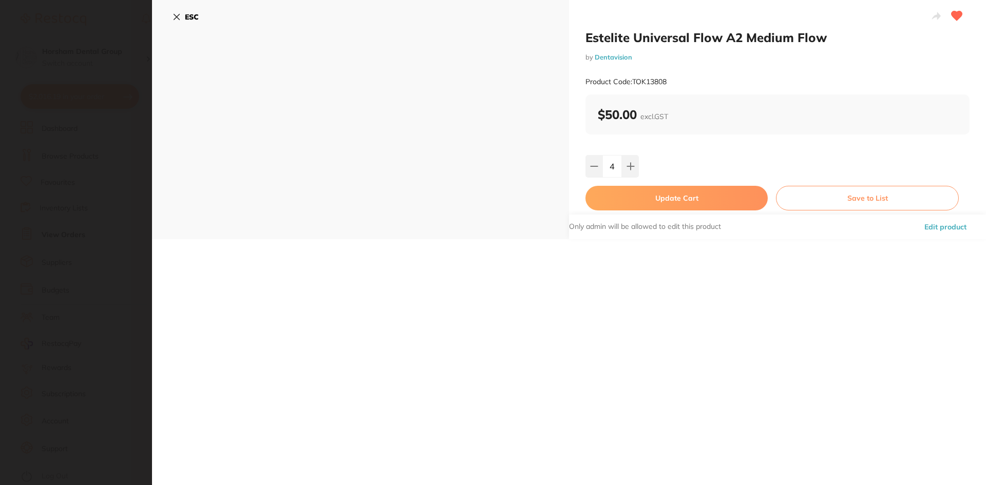
click at [610, 198] on button "Update Cart" at bounding box center [676, 198] width 182 height 25
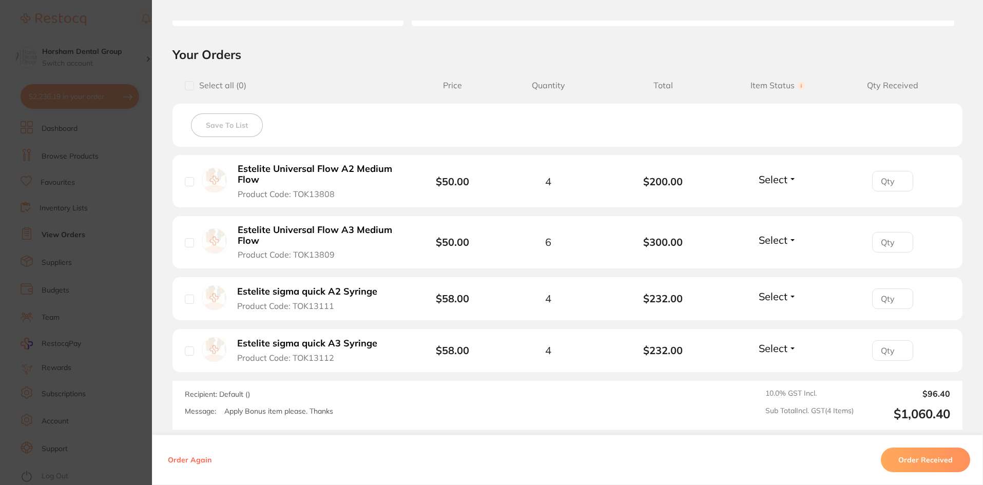
scroll to position [1232, 0]
click at [89, 243] on section "Order ID: Restocq- 91128 Order Information Accepted Order Order Date Aug 22 202…" at bounding box center [491, 242] width 983 height 485
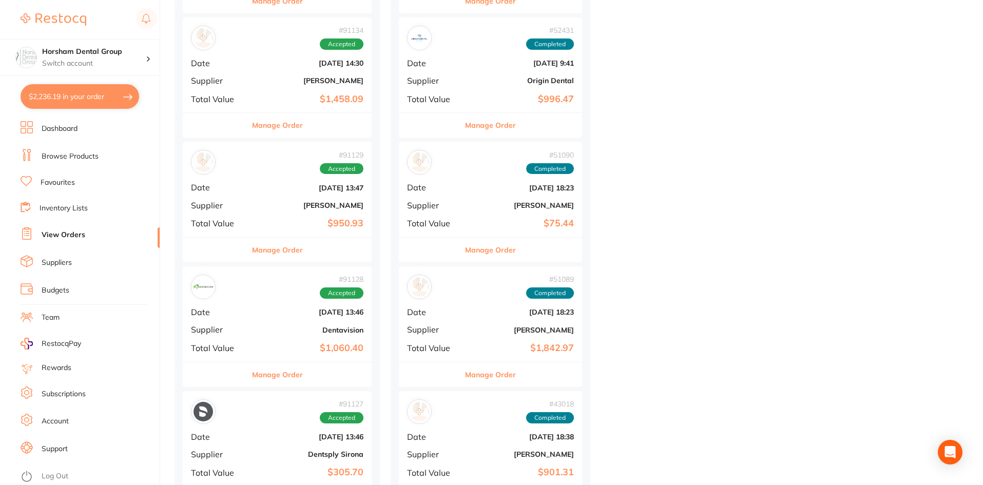
scroll to position [1078, 0]
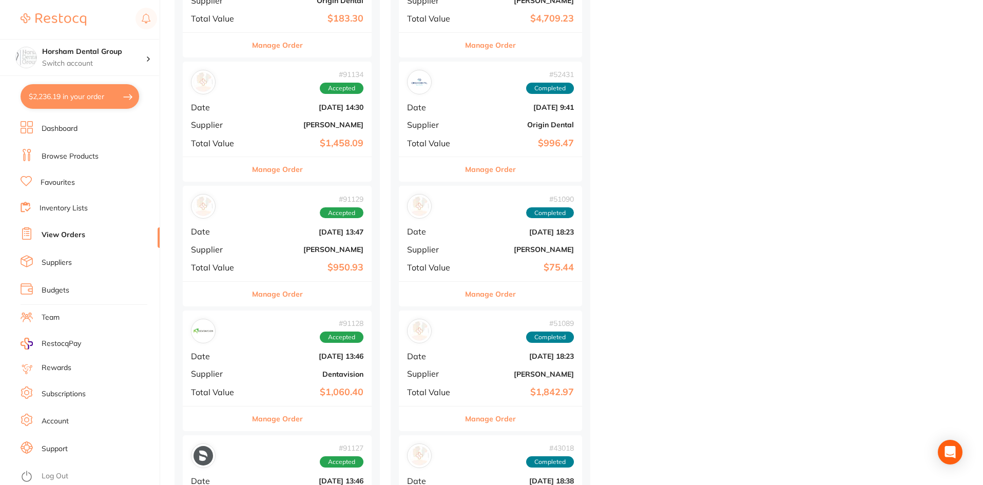
click at [308, 277] on div "# 91129 Accepted Date Aug 22 2025, 13:47 Supplier Adam Dental Total Value $950.…" at bounding box center [277, 233] width 189 height 95
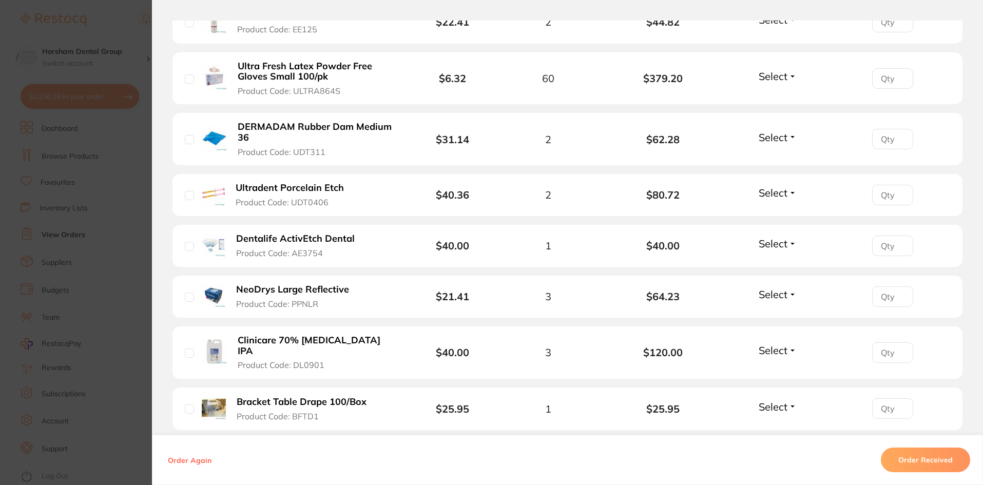
scroll to position [556, 0]
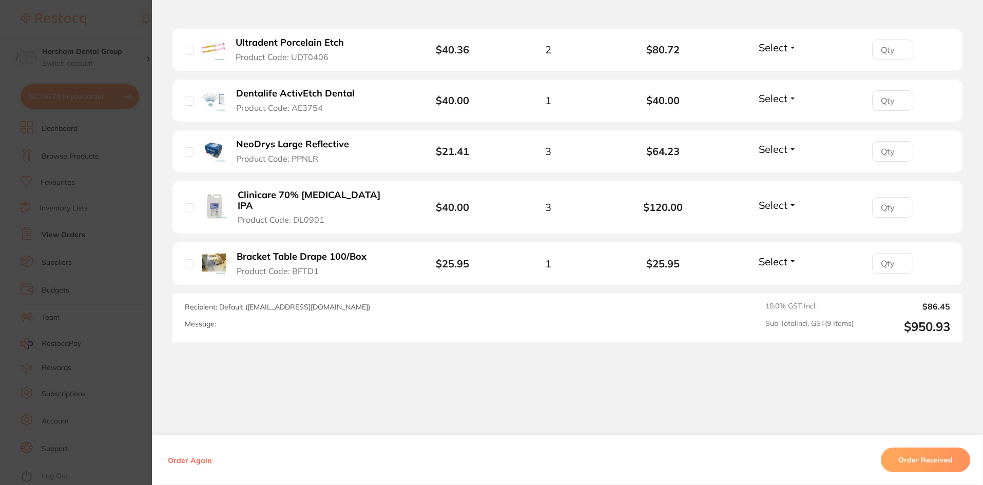
click at [251, 142] on b "NeoDrys Large Reflective" at bounding box center [292, 144] width 113 height 11
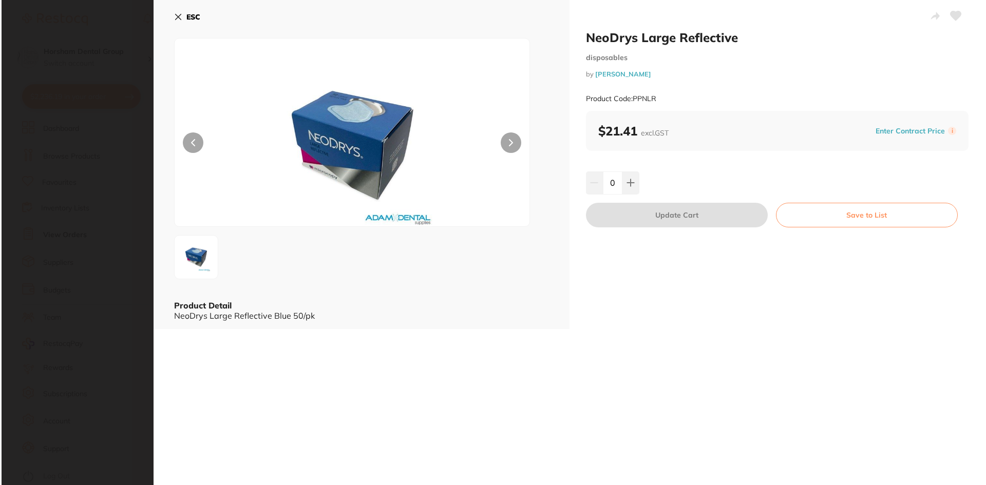
scroll to position [0, 0]
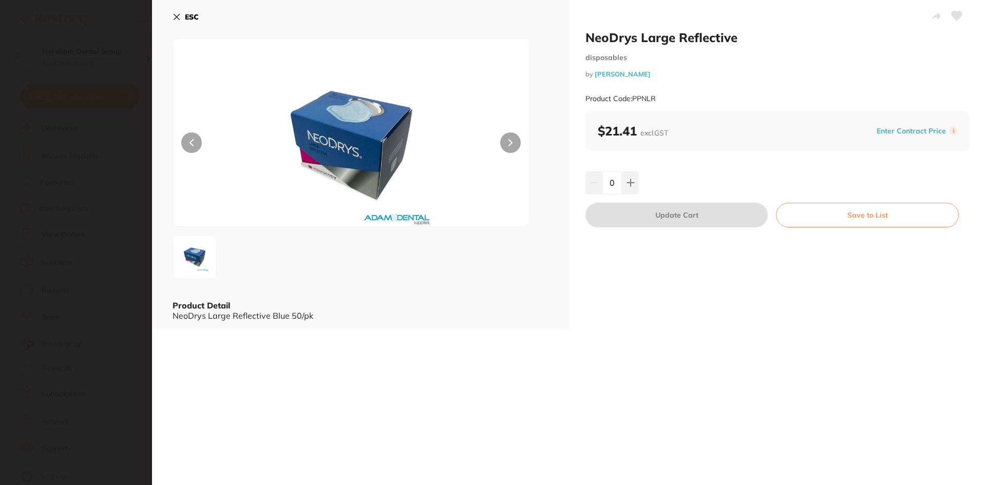
click at [167, 21] on div "ESC Product Detail NeoDrys Large Reflective Blue 50/pk" at bounding box center [360, 164] width 417 height 329
click at [171, 19] on div "ESC Product Detail NeoDrys Large Reflective Blue 50/pk" at bounding box center [360, 164] width 417 height 329
click at [175, 17] on icon at bounding box center [176, 17] width 8 height 8
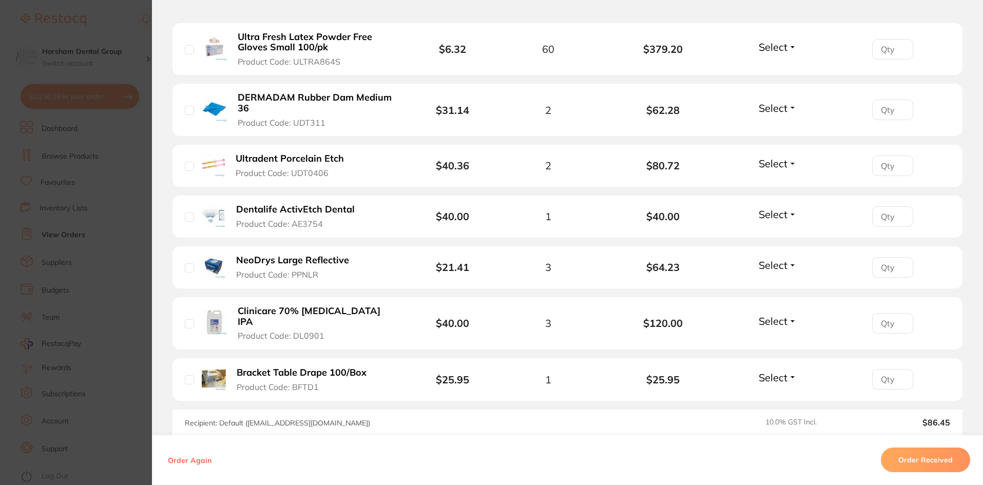
scroll to position [453, 0]
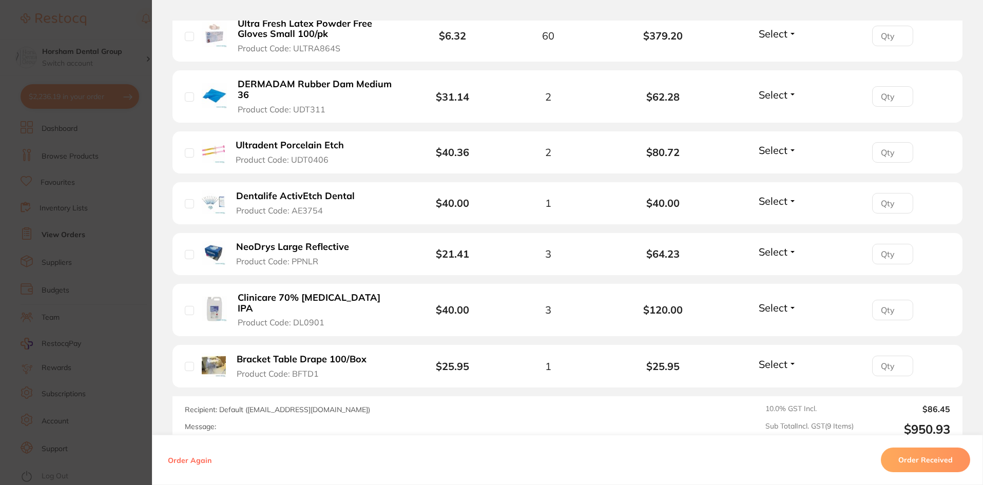
click at [143, 321] on section "Order ID: Restocq- 91129 Order Information Accepted Order Order Date Aug 22 202…" at bounding box center [491, 242] width 983 height 485
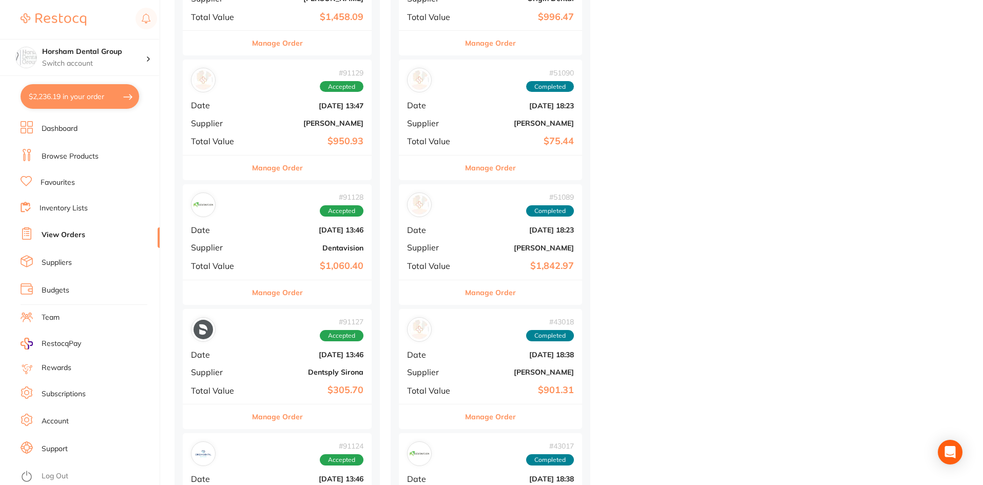
scroll to position [1181, 0]
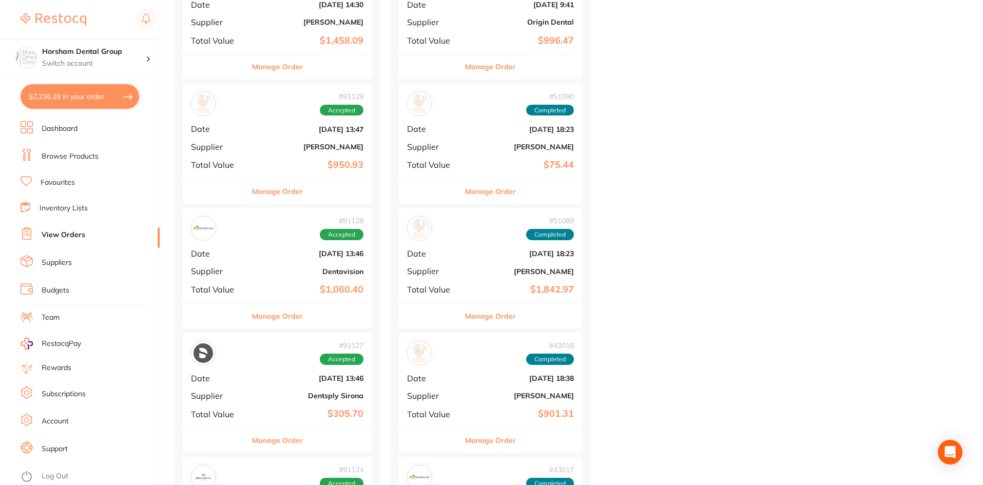
click at [313, 183] on div "Manage Order" at bounding box center [277, 191] width 189 height 25
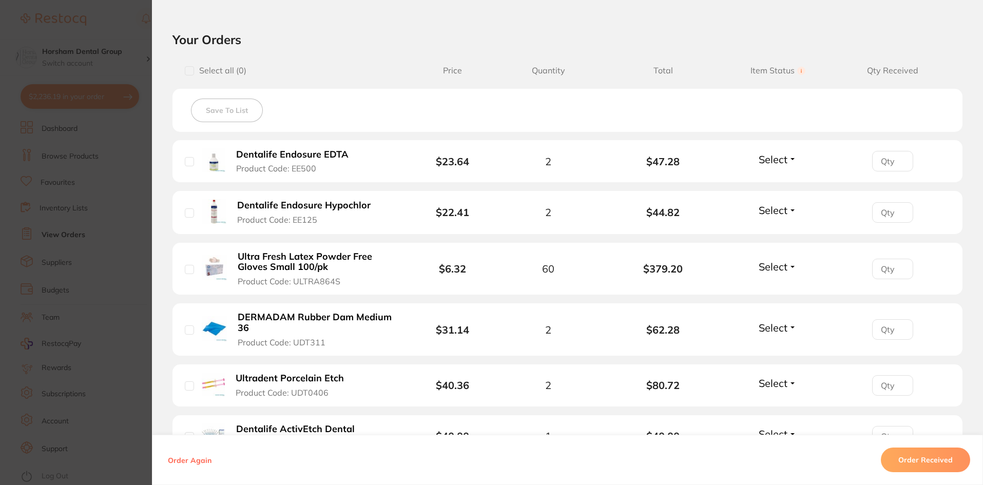
scroll to position [257, 0]
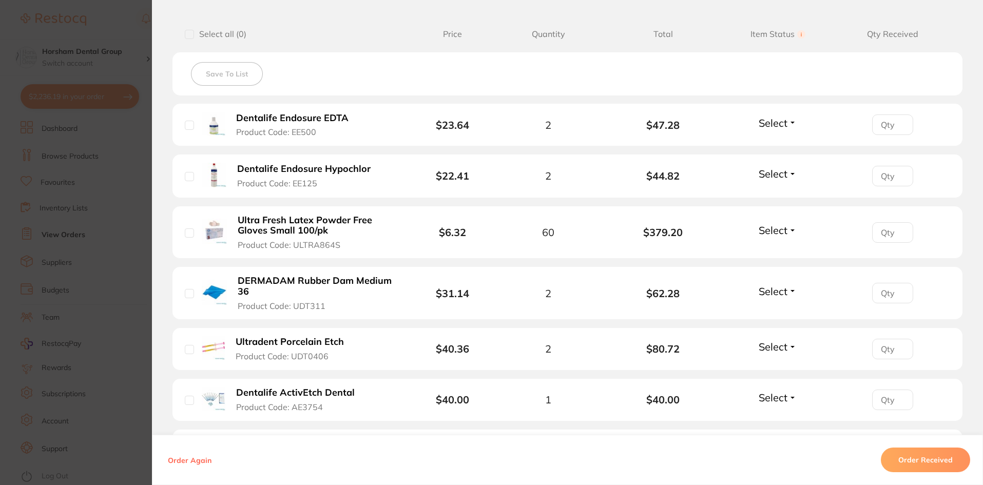
click at [186, 300] on div "DERMADAM Rubber Dam Medium 36 Product Code: UDT311" at bounding box center [299, 293] width 229 height 36
click at [134, 296] on section "Order ID: Restocq- 91129 Order Information Accepted Order Order Date Aug 22 202…" at bounding box center [491, 242] width 983 height 485
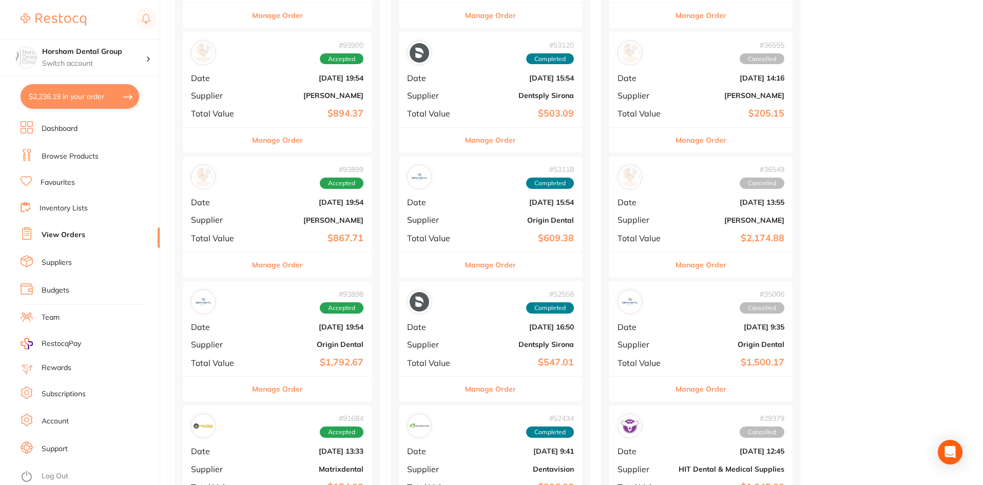
scroll to position [359, 0]
click at [315, 138] on div "Manage Order" at bounding box center [277, 140] width 189 height 25
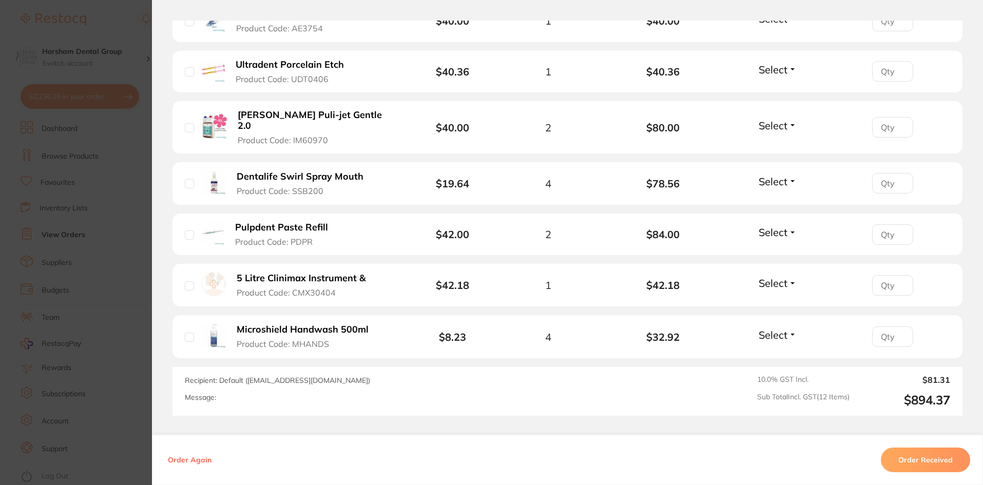
scroll to position [667, 0]
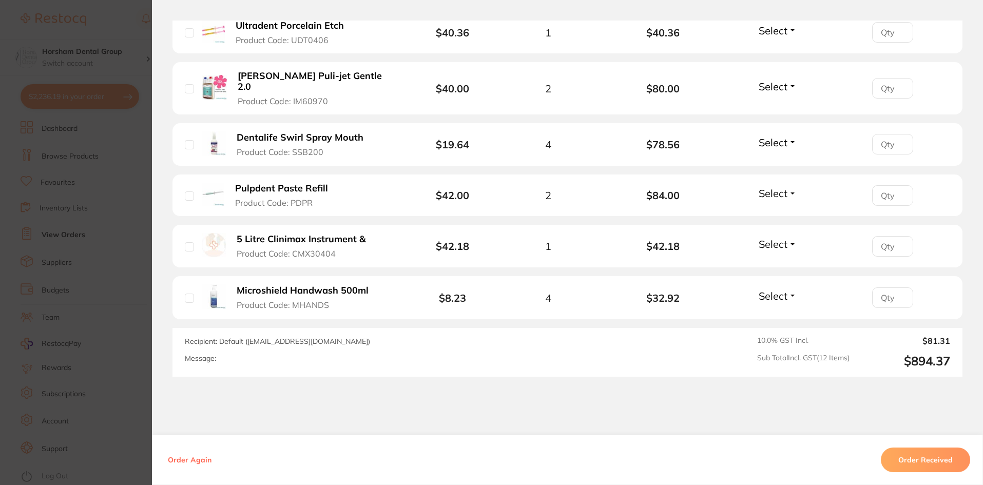
click at [45, 280] on section "Order ID: Restocq- 93900 Order Information Accepted Order Order Date Sept 16 20…" at bounding box center [491, 242] width 983 height 485
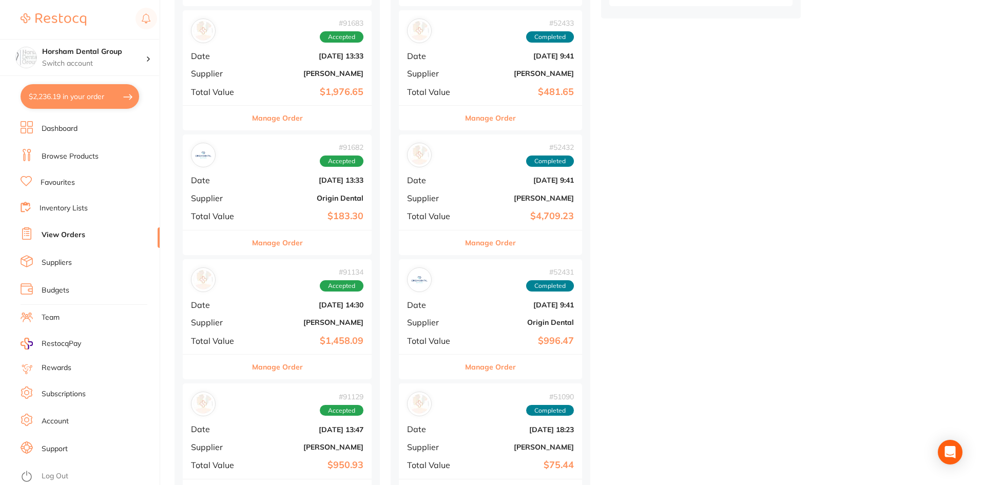
scroll to position [1027, 0]
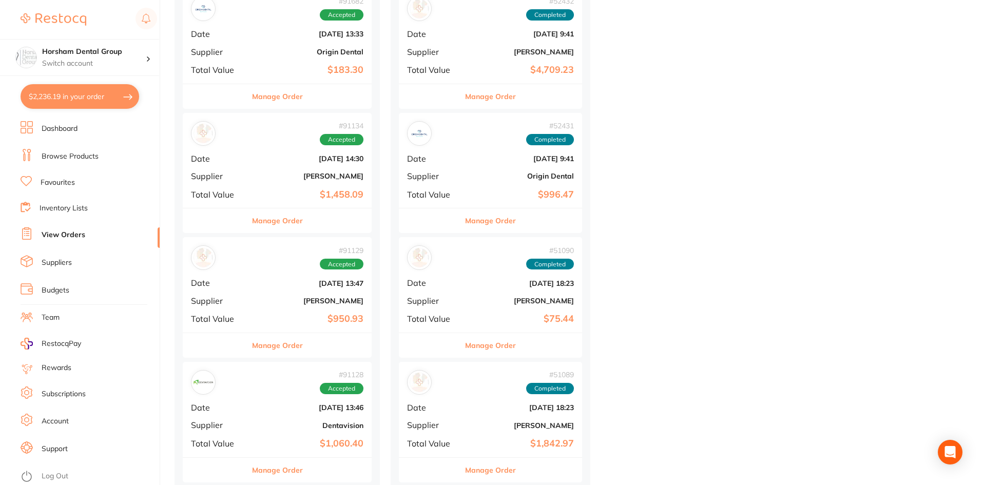
click at [281, 350] on button "Manage Order" at bounding box center [277, 345] width 51 height 25
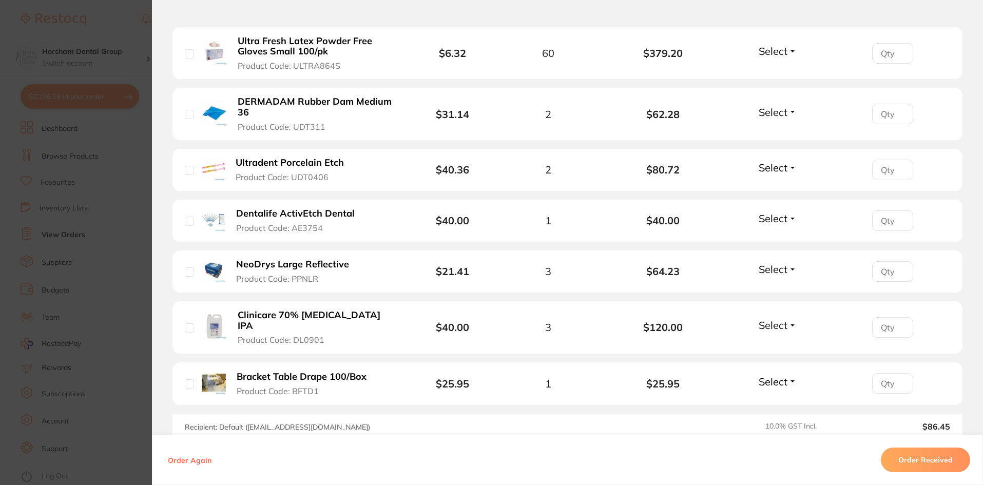
scroll to position [462, 0]
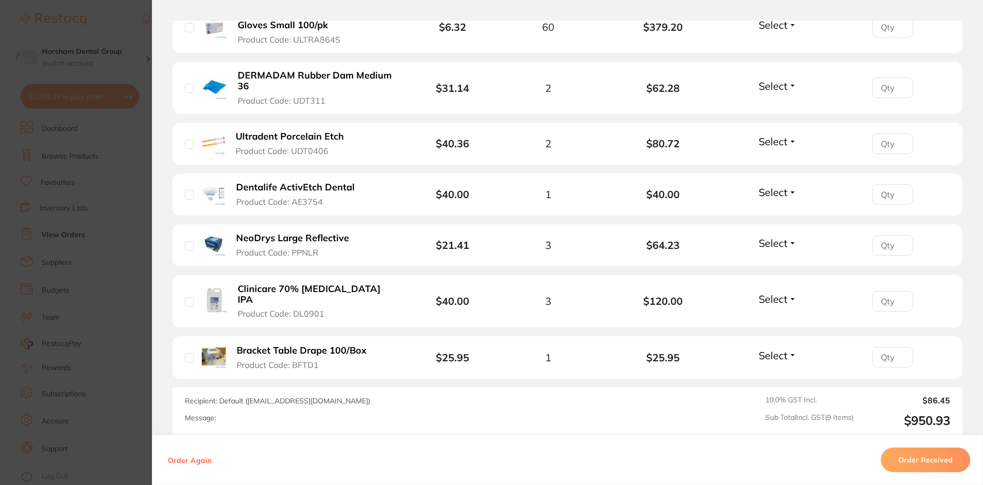
click at [157, 346] on section "Your Orders Select all ( 0 ) Price Quantity Total Item Status You can use this …" at bounding box center [567, 113] width 831 height 646
click at [145, 288] on section "Order ID: Restocq- 91129 Order Information Accepted Order Order Date Aug 22 202…" at bounding box center [491, 242] width 983 height 485
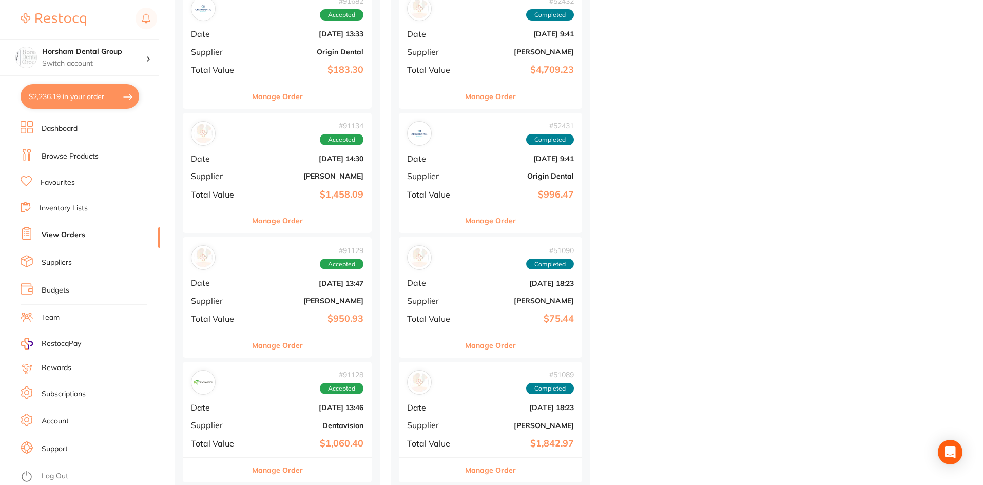
click at [72, 161] on link "Browse Products" at bounding box center [70, 156] width 57 height 10
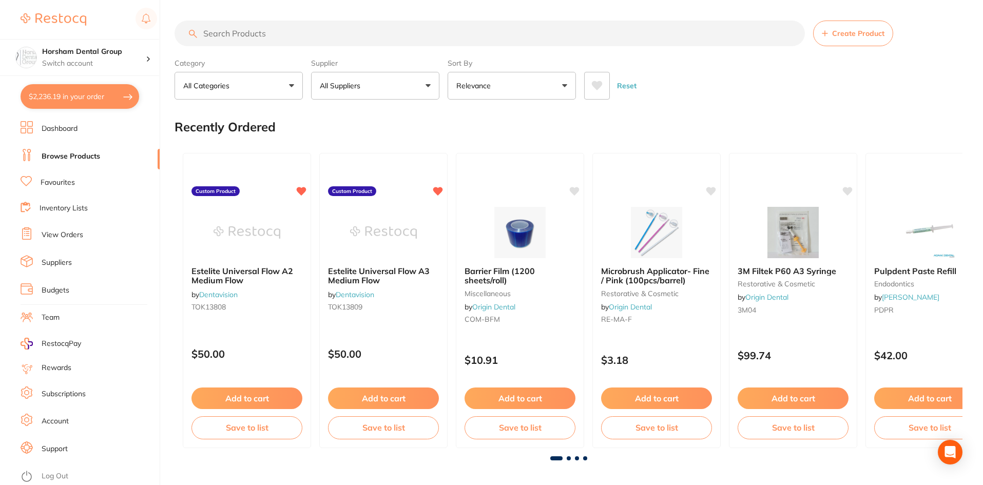
click at [274, 32] on input "search" at bounding box center [490, 34] width 630 height 26
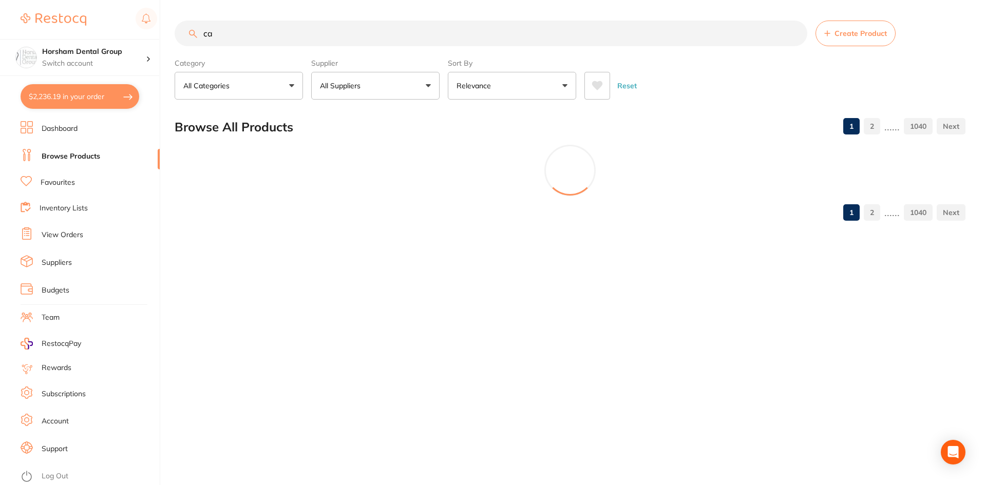
type input "c"
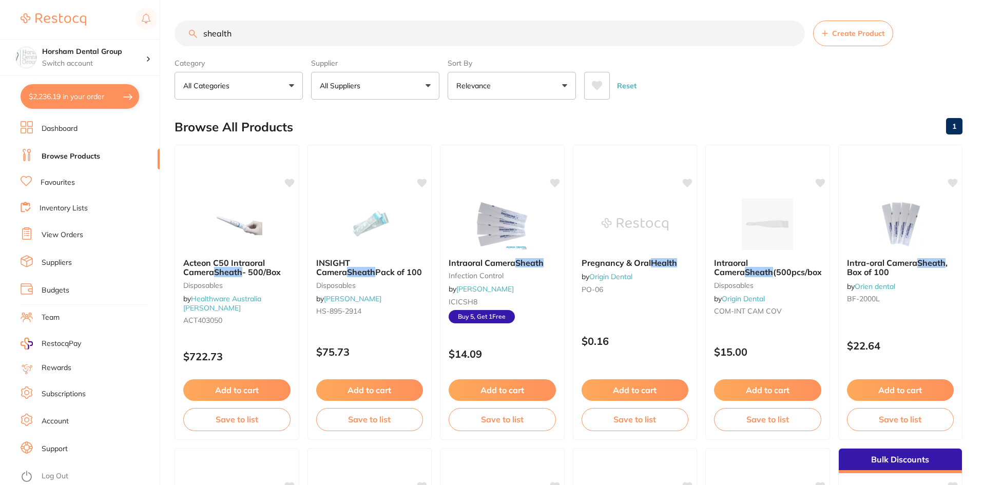
type input "shealth"
click at [509, 274] on small "infection control" at bounding box center [502, 276] width 108 height 8
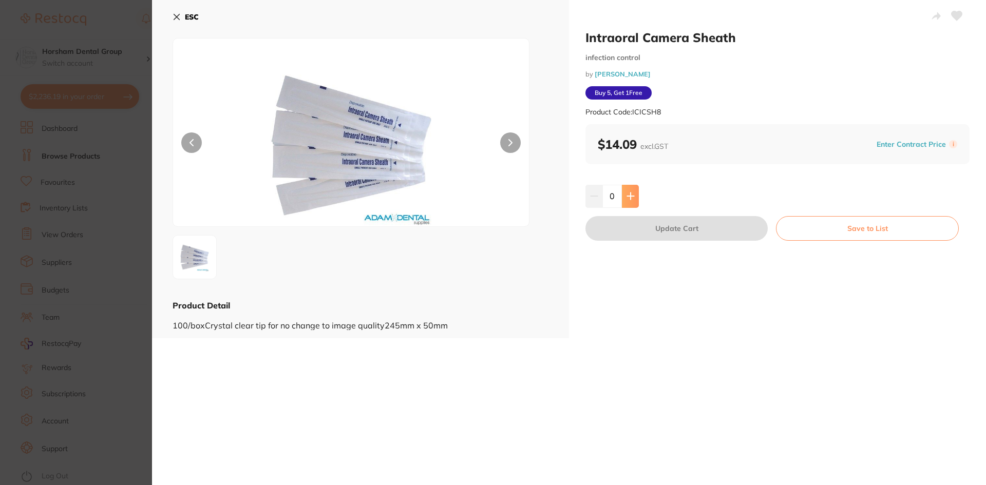
click at [636, 196] on button at bounding box center [630, 196] width 17 height 23
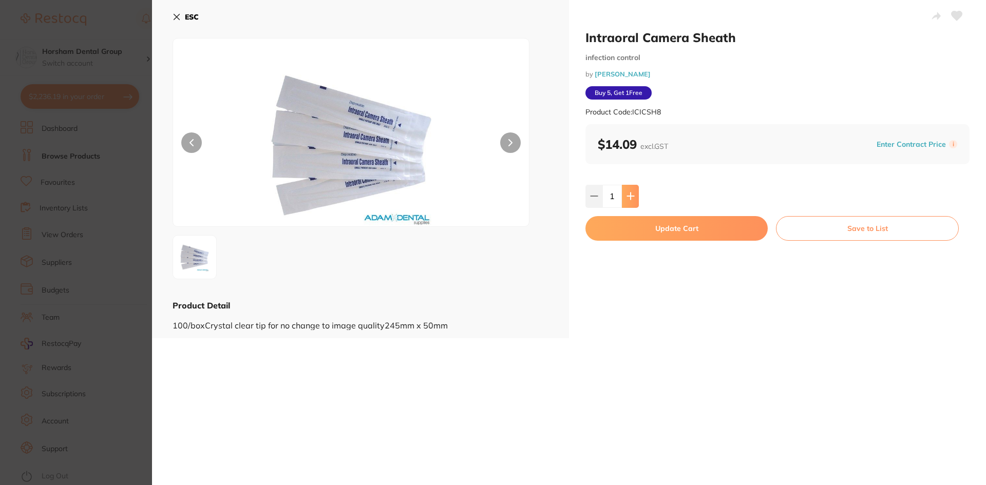
click at [636, 196] on button at bounding box center [630, 196] width 17 height 23
click at [635, 196] on button at bounding box center [630, 196] width 17 height 23
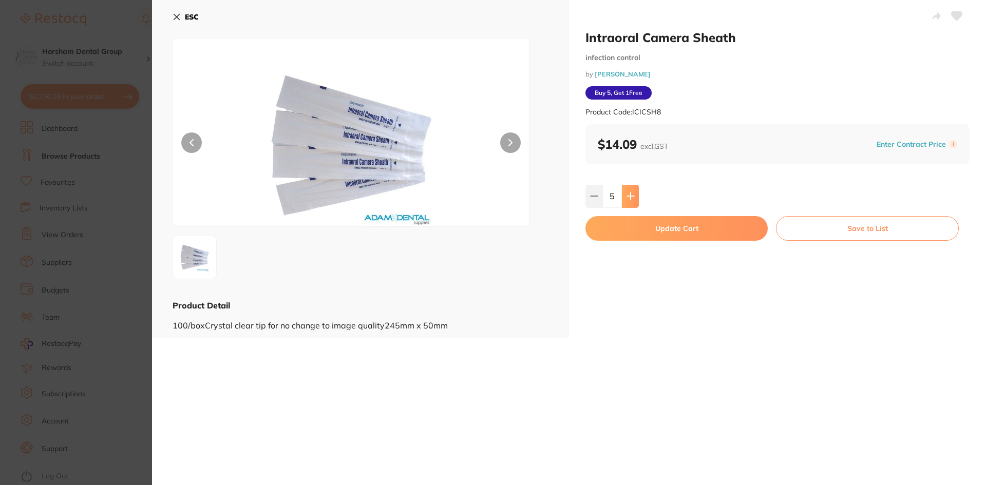
type input "6"
click at [613, 224] on button "Update Cart" at bounding box center [676, 228] width 182 height 25
checkbox input "false"
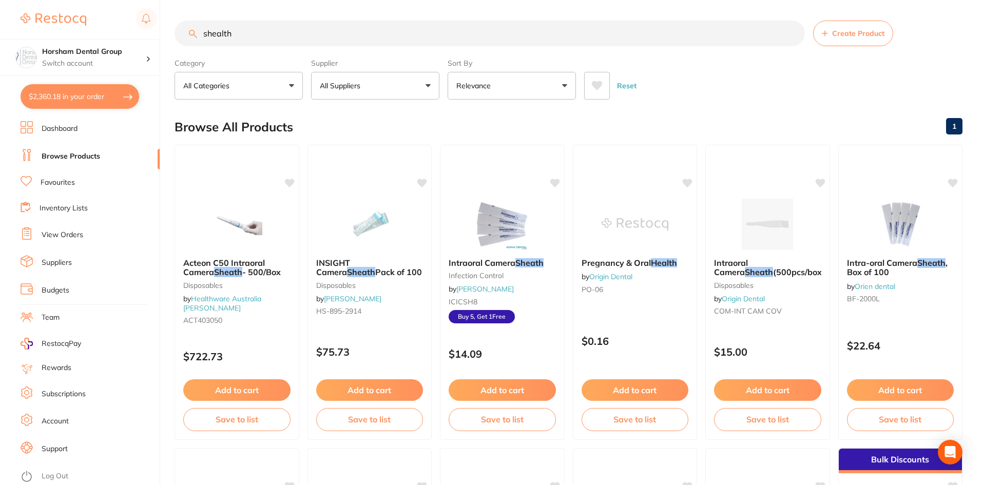
click at [235, 36] on input "shealth" at bounding box center [490, 34] width 630 height 26
type input "gloves"
click at [355, 118] on div "Browse All Products 1" at bounding box center [569, 127] width 788 height 34
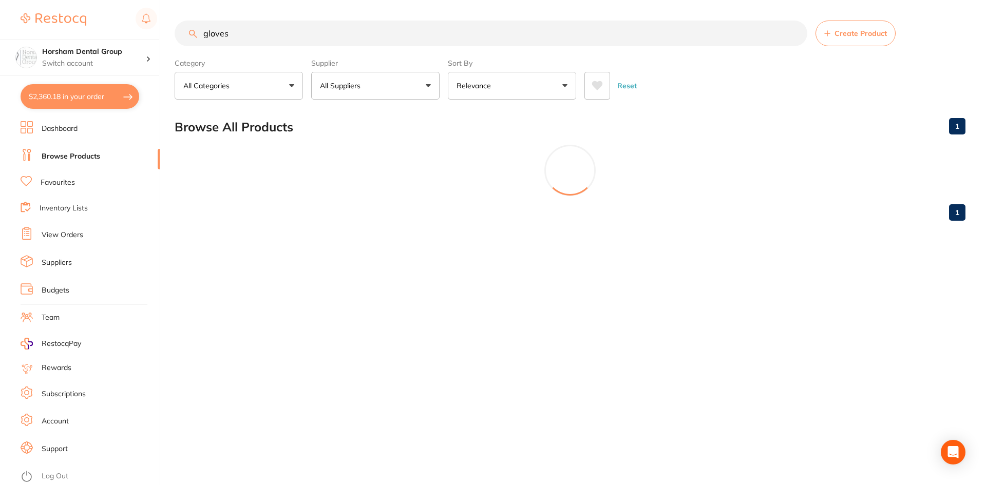
click at [361, 94] on button "All Suppliers" at bounding box center [375, 86] width 128 height 28
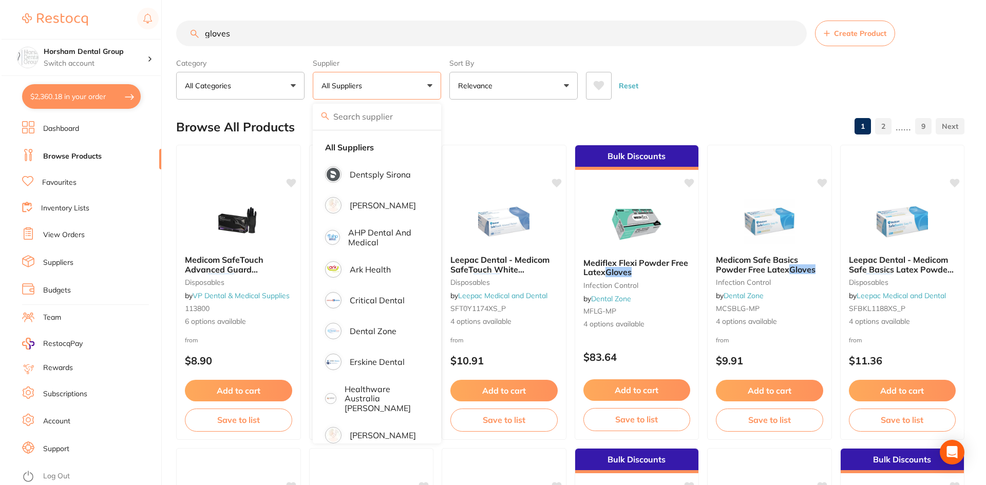
scroll to position [257, 0]
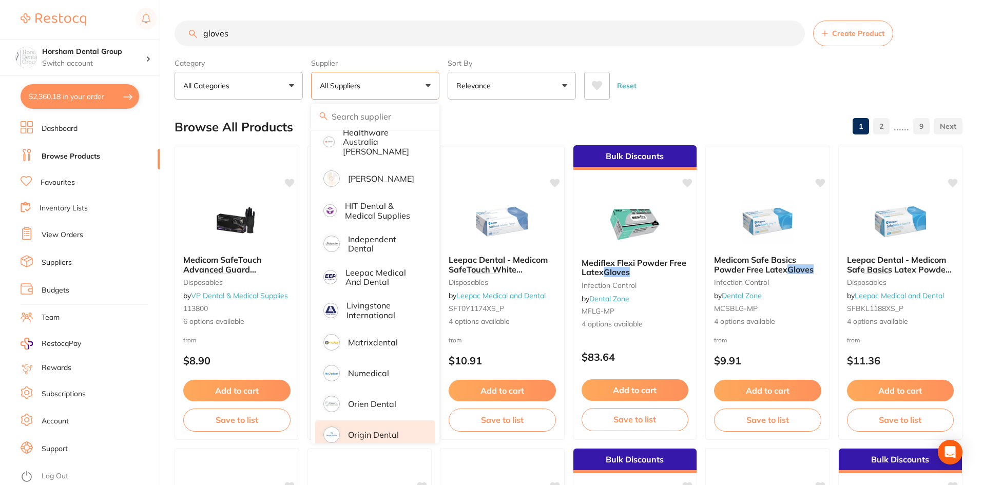
click at [368, 420] on li "Origin Dental" at bounding box center [375, 434] width 120 height 29
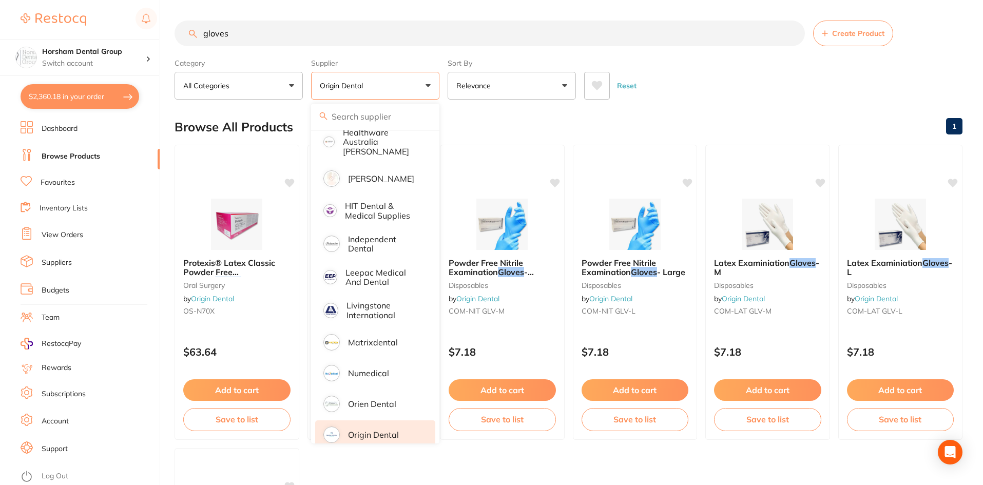
click at [693, 113] on div "Browse All Products 1" at bounding box center [569, 127] width 788 height 34
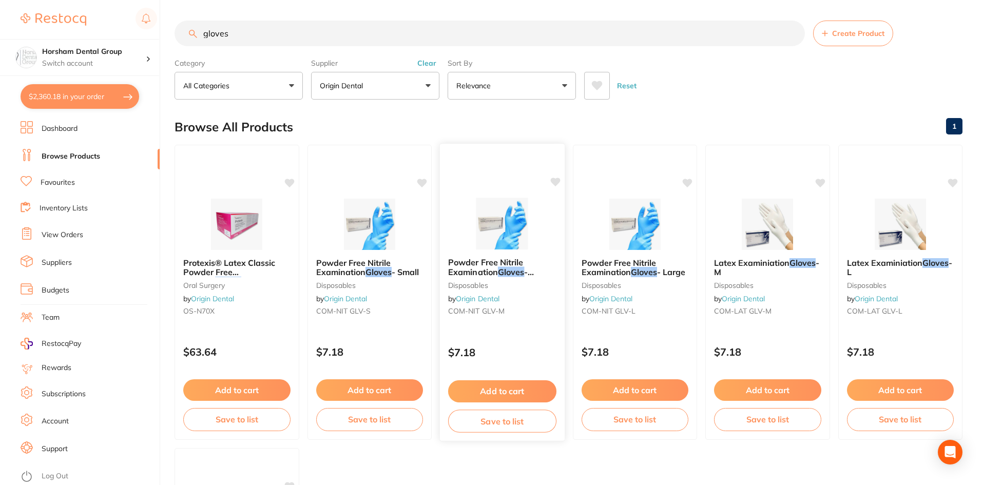
click at [484, 269] on span "Powder Free Nitrile Examination" at bounding box center [485, 267] width 75 height 20
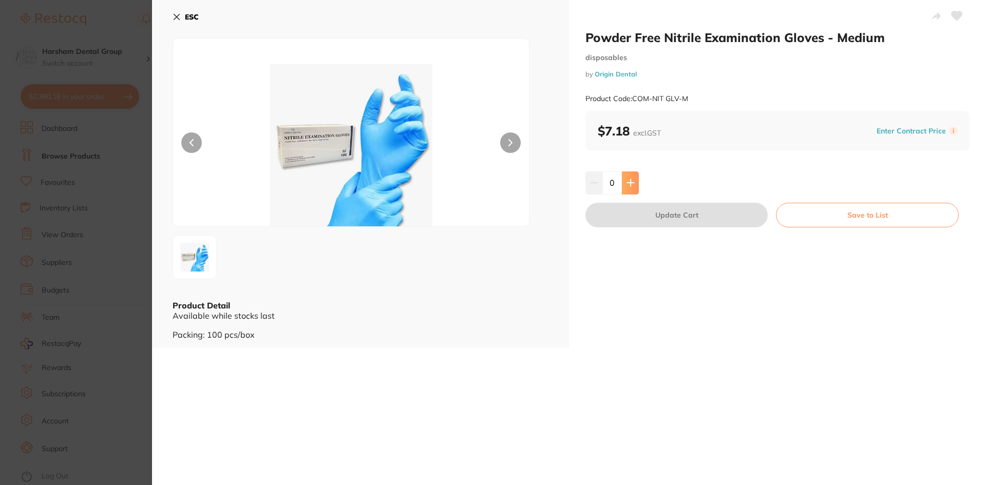
click at [627, 180] on icon at bounding box center [630, 183] width 8 height 8
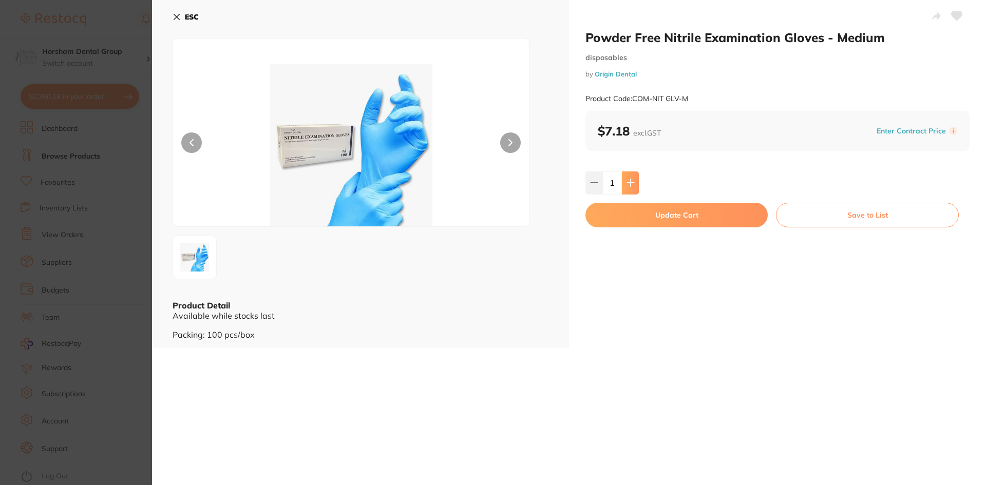
click at [627, 180] on icon at bounding box center [630, 183] width 8 height 8
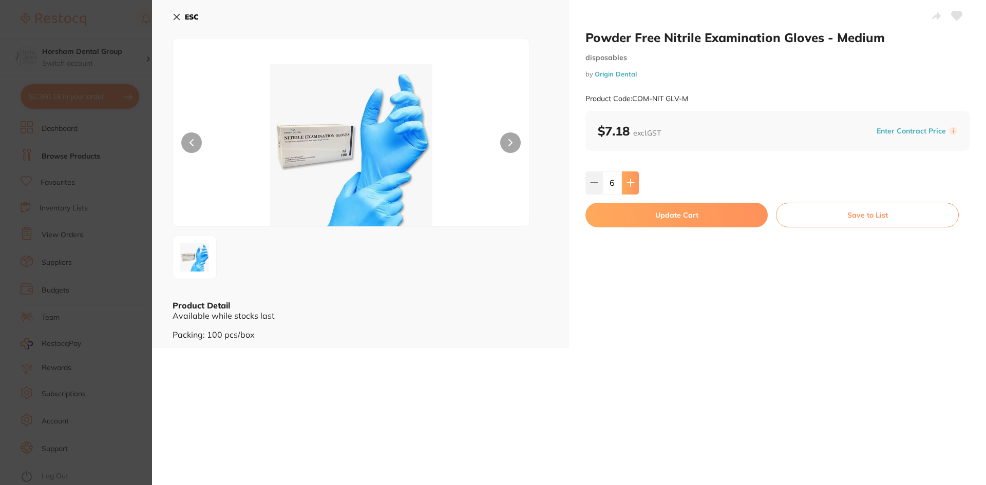
click at [627, 180] on icon at bounding box center [630, 183] width 8 height 8
click at [613, 178] on input "8" at bounding box center [612, 182] width 20 height 23
type input "30"
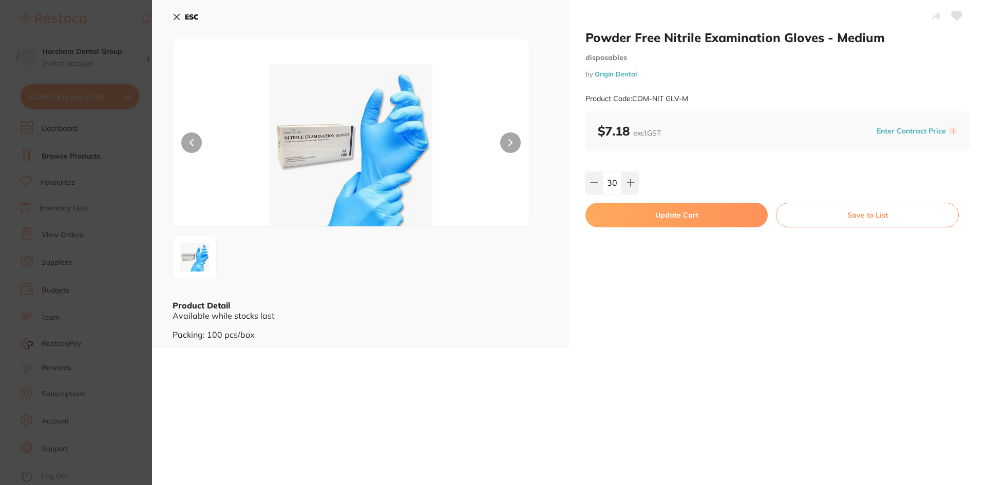
click at [628, 209] on button "Update Cart" at bounding box center [676, 215] width 182 height 25
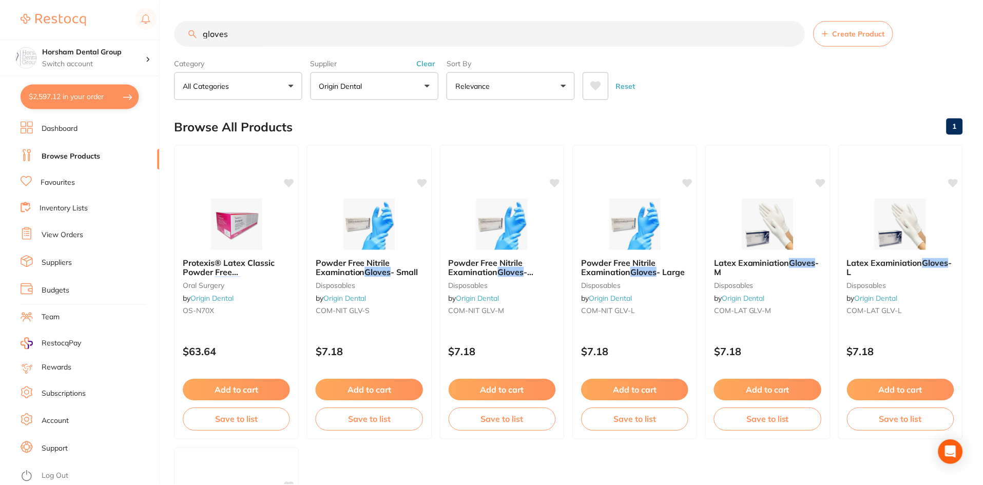
scroll to position [1, 0]
click at [634, 259] on span "Powder Free Nitrile Examination" at bounding box center [618, 267] width 75 height 20
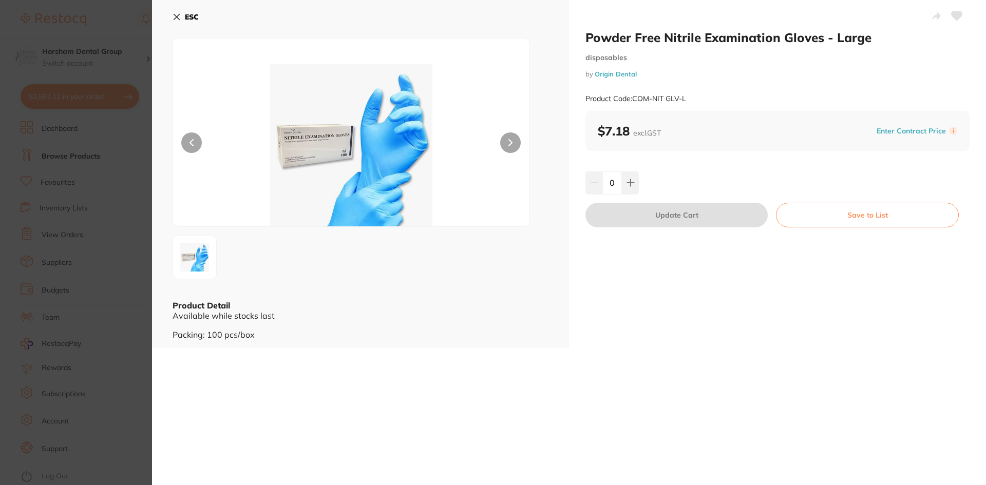
click at [181, 9] on button "ESC" at bounding box center [185, 16] width 26 height 17
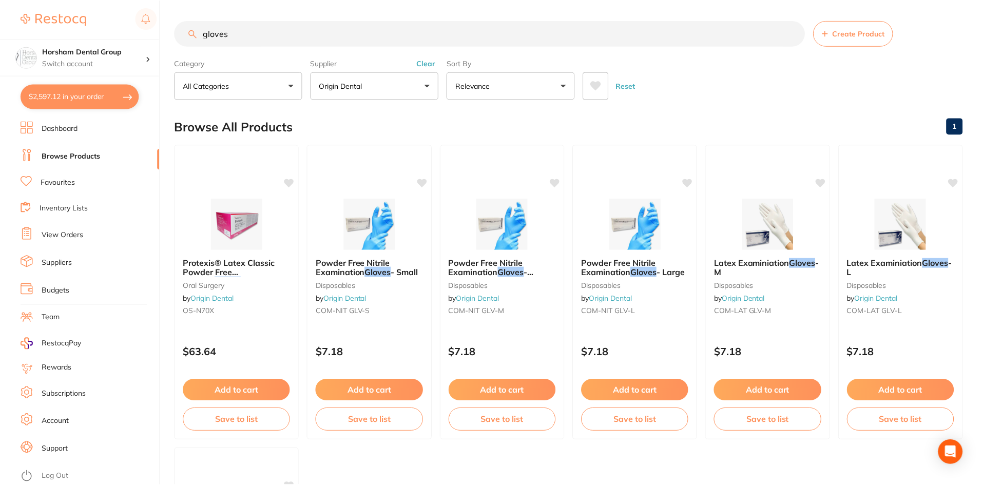
scroll to position [1, 0]
click at [346, 269] on span "Powder Free Nitrile Examination" at bounding box center [352, 267] width 75 height 20
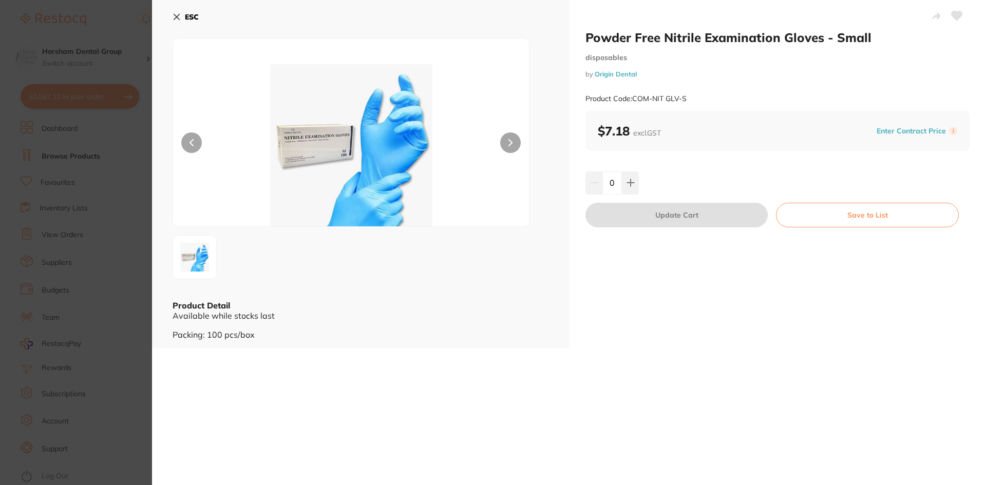
click at [615, 184] on input "0" at bounding box center [612, 182] width 20 height 23
type input "20"
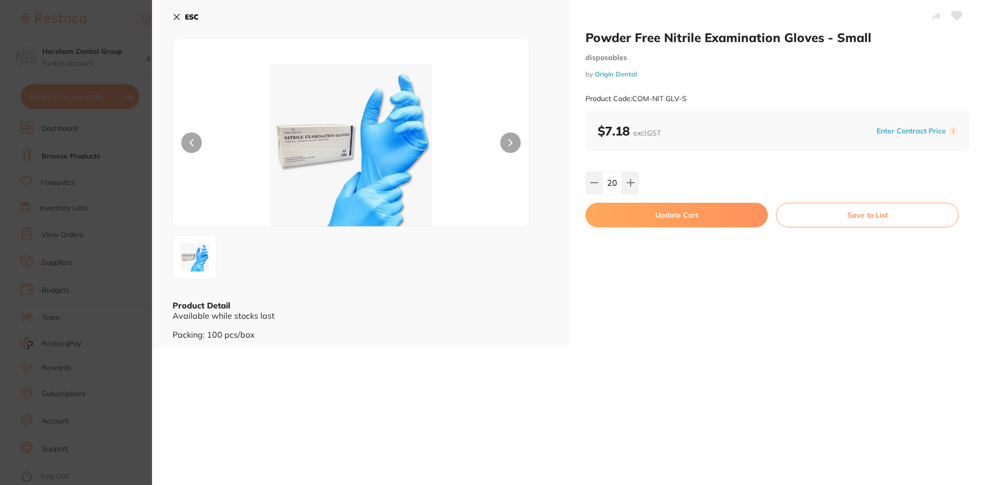
click at [677, 199] on div "Powder Free Nitrile Examination Gloves - Small disposables by Origin Dental Pro…" at bounding box center [777, 174] width 417 height 348
click at [675, 221] on button "Update Cart" at bounding box center [676, 215] width 182 height 25
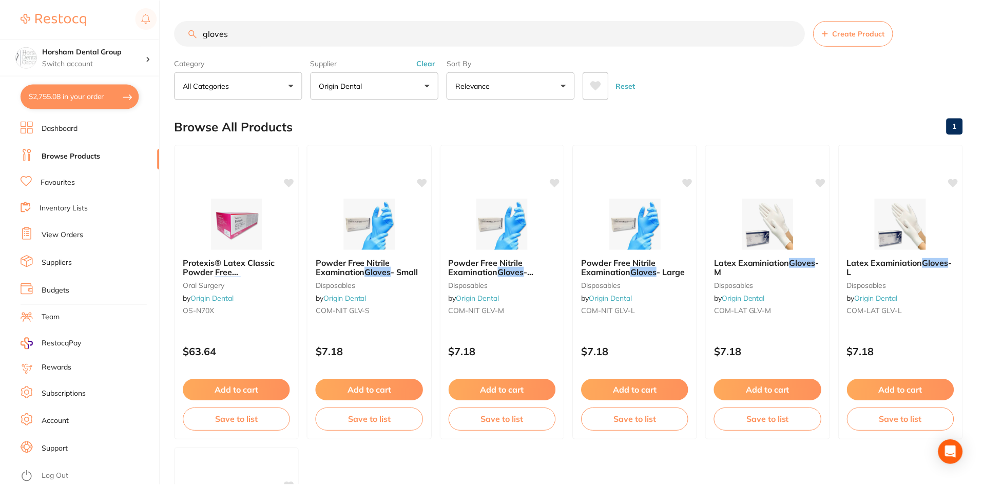
scroll to position [1, 0]
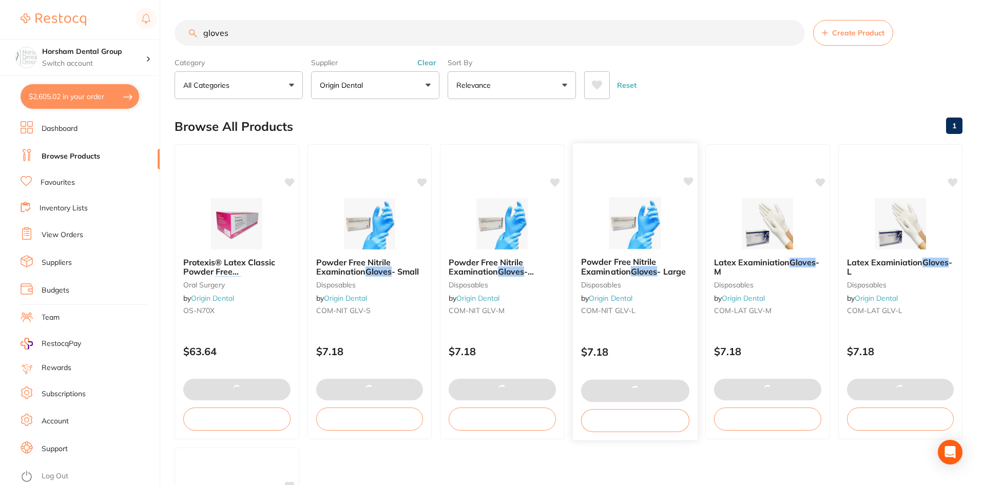
type input "20"
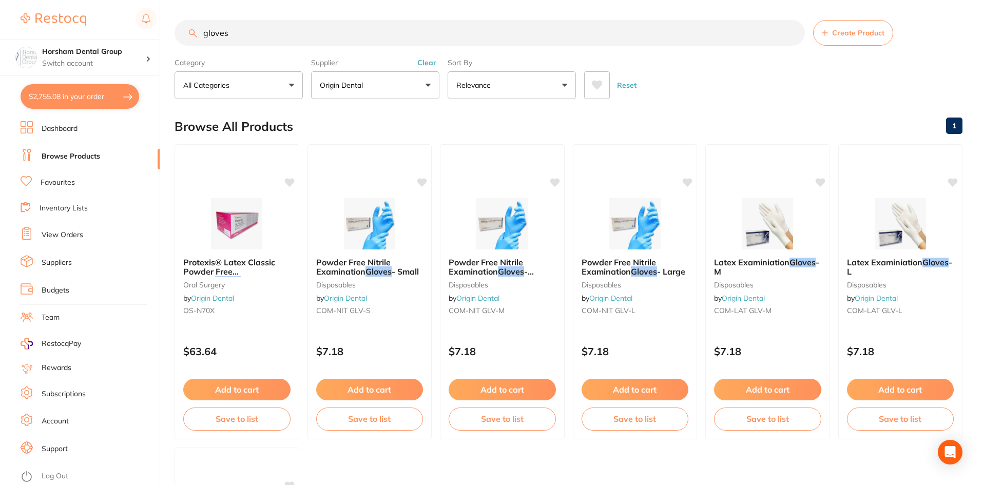
click at [416, 63] on button "Clear" at bounding box center [426, 62] width 25 height 9
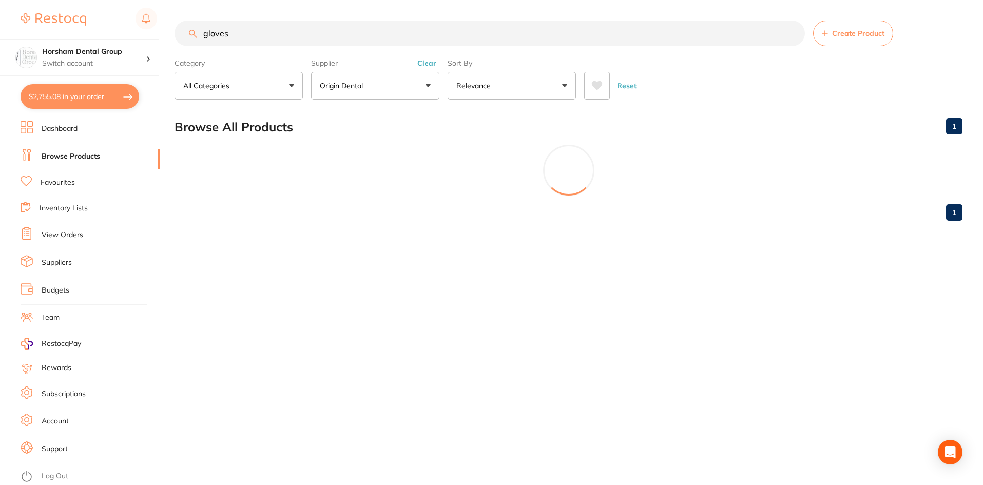
scroll to position [0, 0]
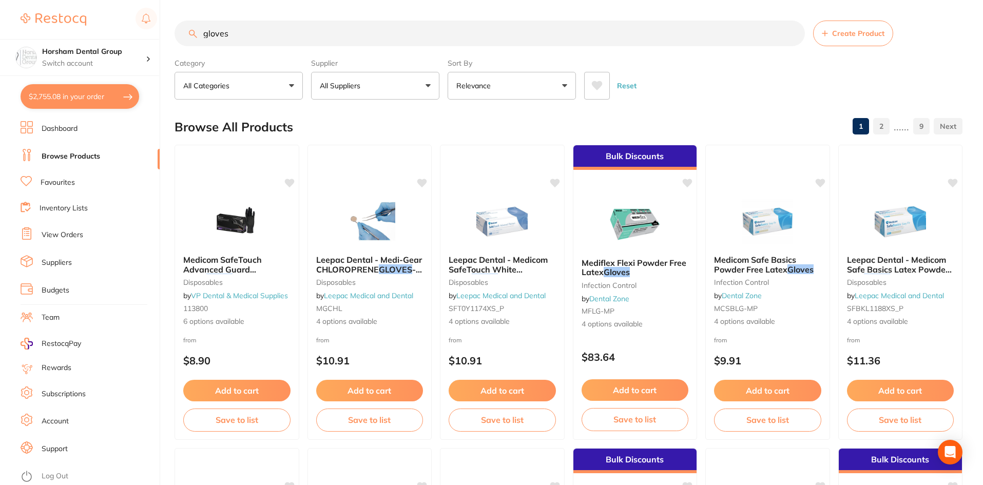
click at [337, 42] on input "gloves" at bounding box center [490, 34] width 630 height 26
click at [338, 38] on input "gloves" at bounding box center [490, 34] width 630 height 26
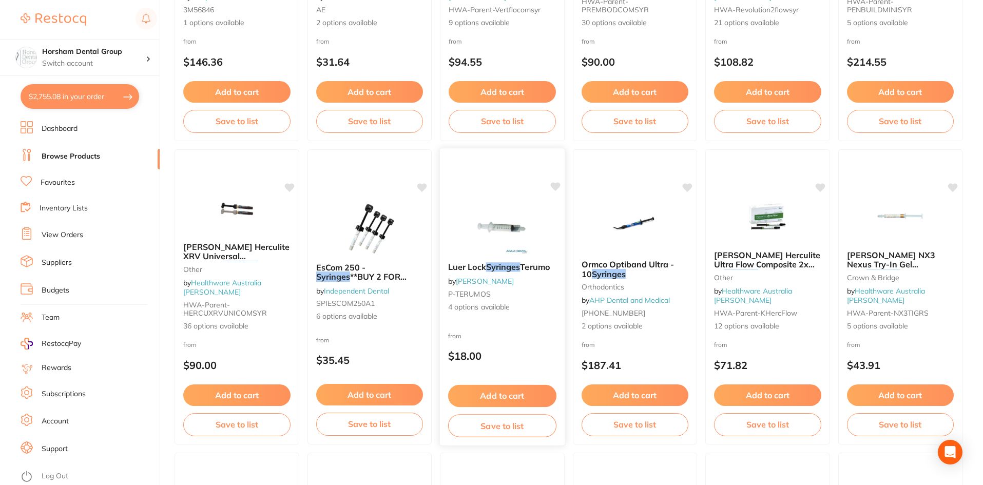
scroll to position [359, 0]
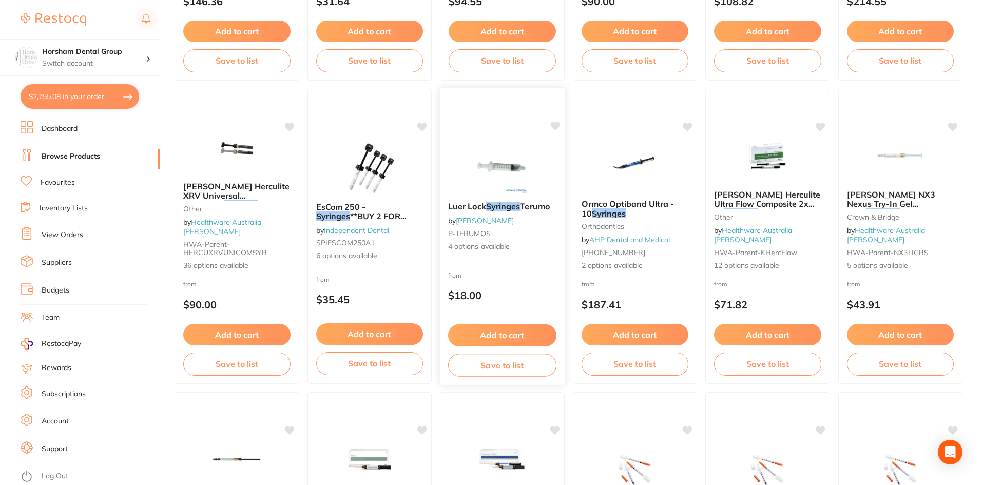
click at [496, 220] on link "[PERSON_NAME]" at bounding box center [485, 220] width 58 height 9
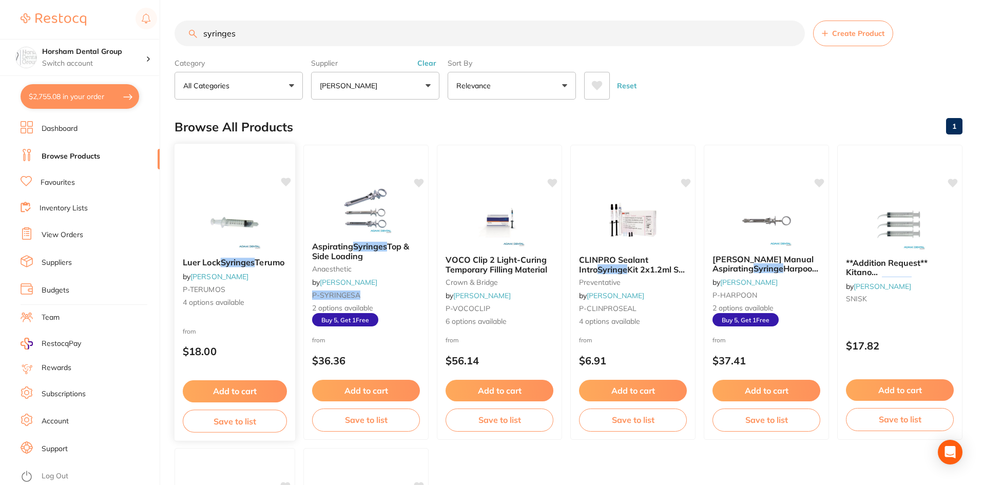
click at [243, 269] on div "Luer Lock Syringes Terumo by Adam Dental P-TERUMOS 4 options available" at bounding box center [235, 282] width 121 height 67
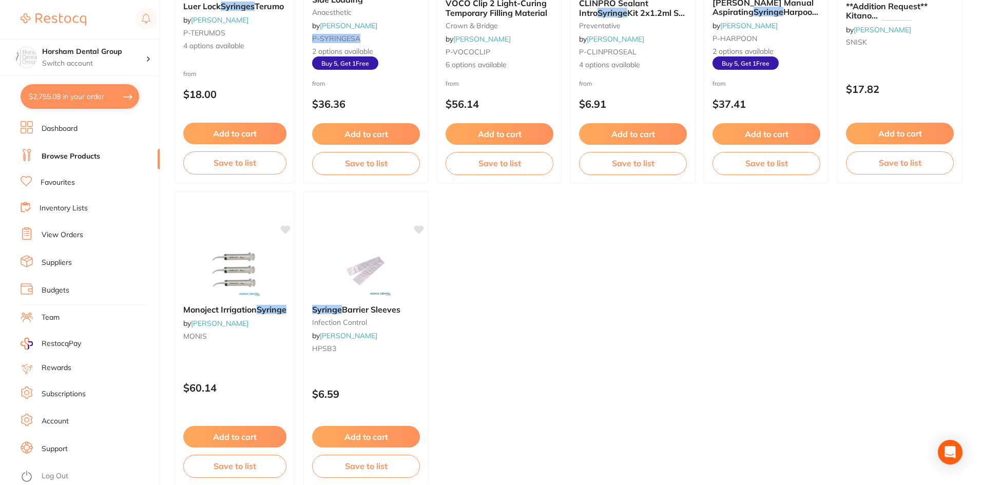
scroll to position [209, 0]
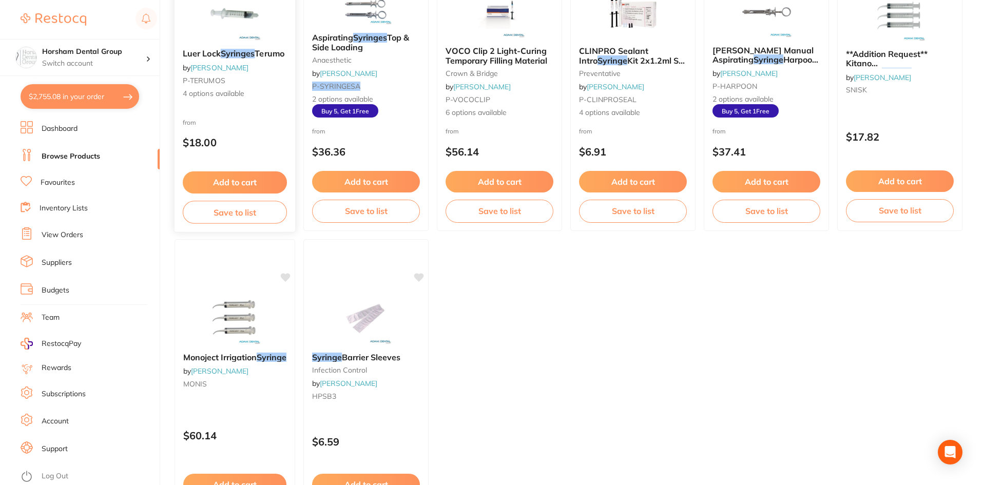
click at [256, 48] on div "Luer Lock Syringes Terumo by Adam Dental P-TERUMOS 4 options available" at bounding box center [235, 74] width 121 height 67
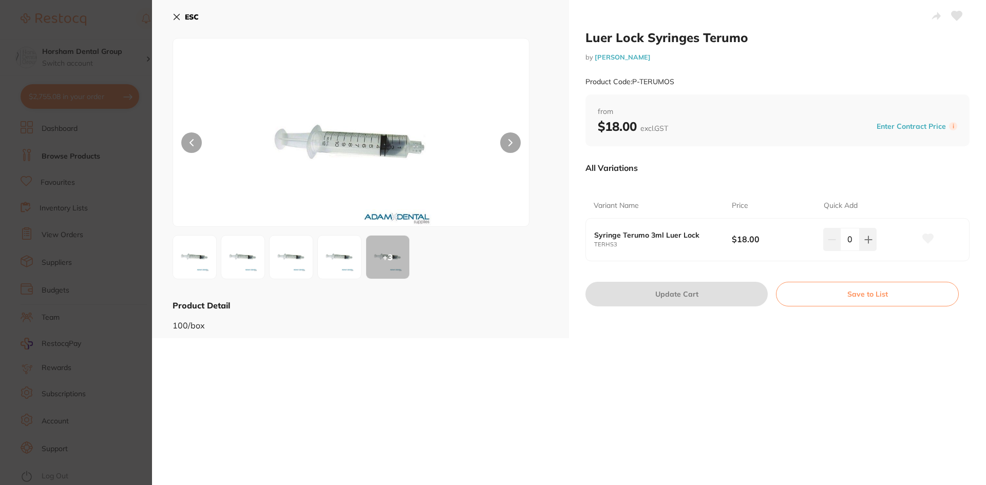
click at [178, 7] on div "ESC + 3 Product Detail 100/box" at bounding box center [360, 169] width 417 height 338
click at [179, 17] on icon at bounding box center [176, 17] width 8 height 8
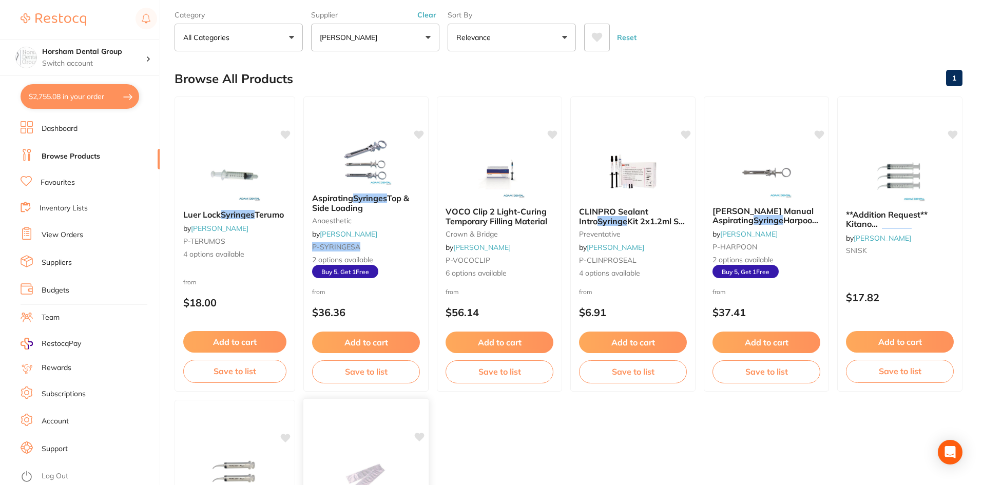
scroll to position [4, 0]
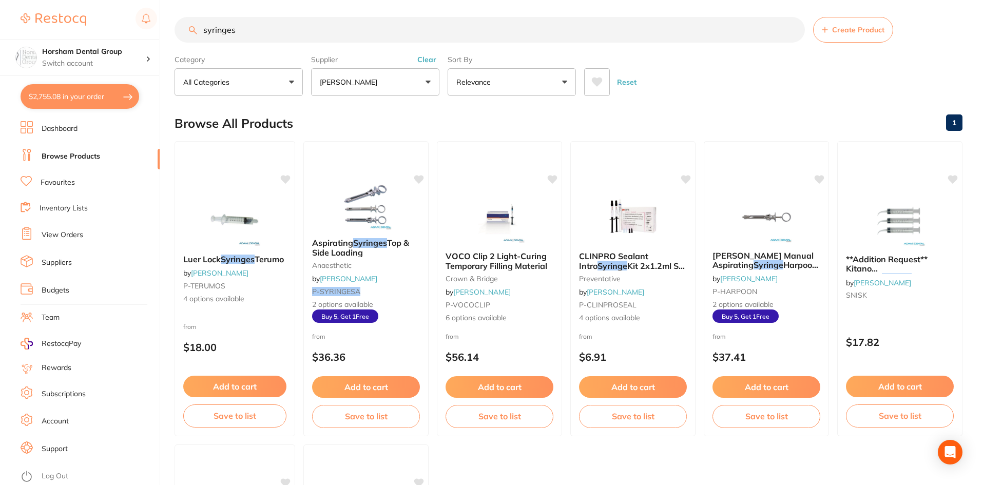
click at [420, 59] on button "Clear" at bounding box center [426, 59] width 25 height 9
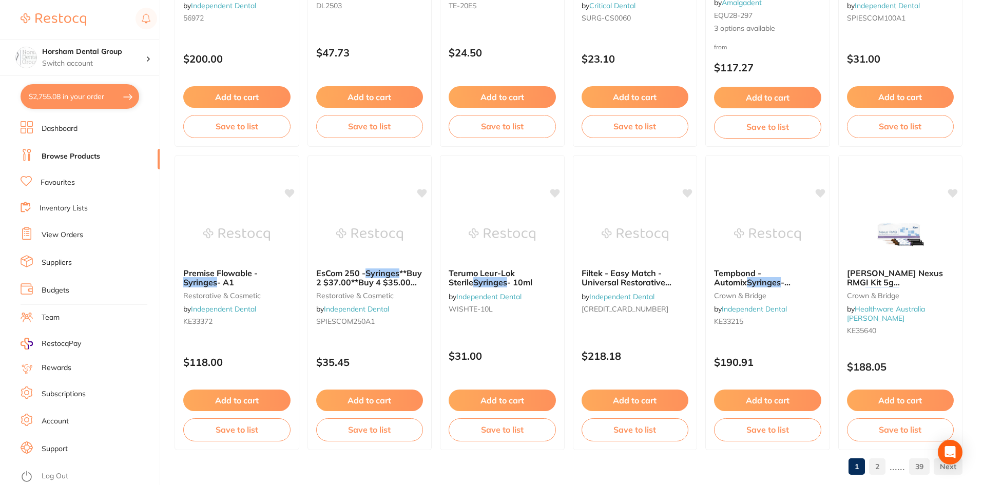
scroll to position [2435, 0]
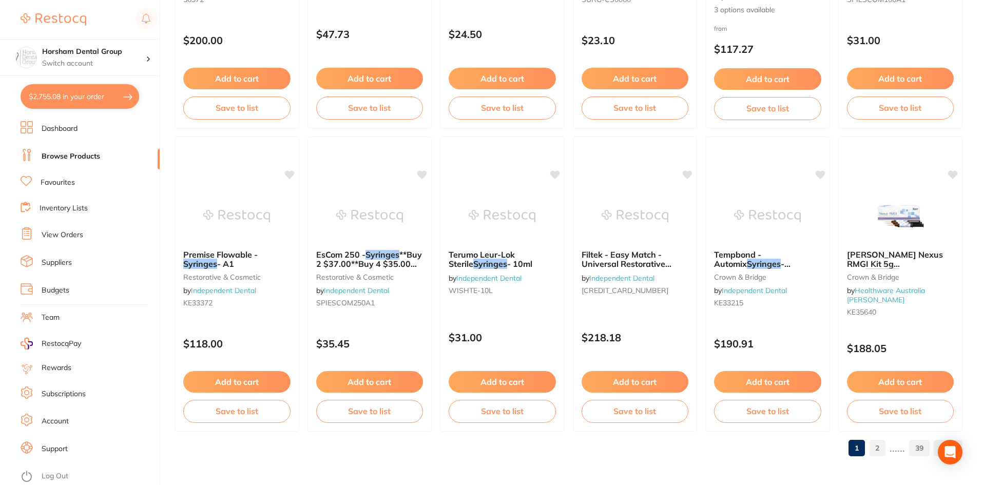
click at [883, 447] on link "2" at bounding box center [877, 448] width 16 height 21
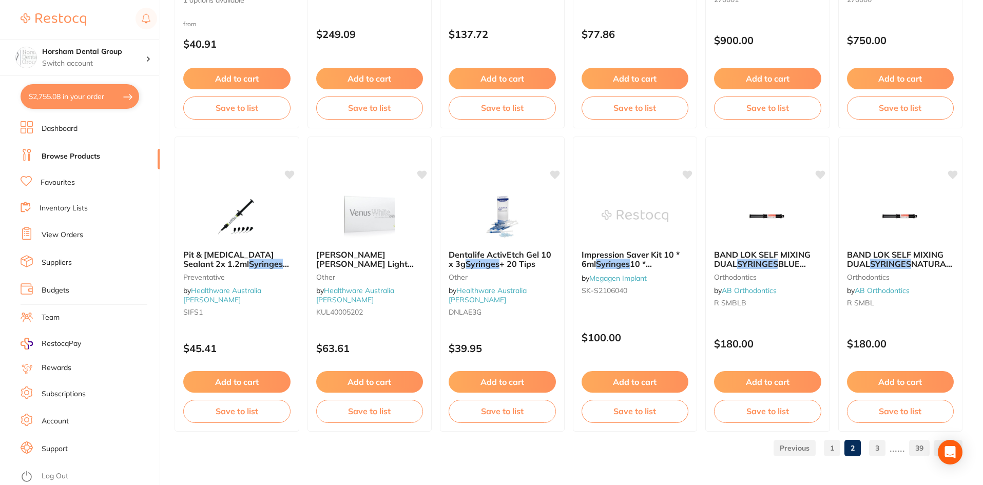
click at [876, 445] on link "3" at bounding box center [877, 448] width 16 height 21
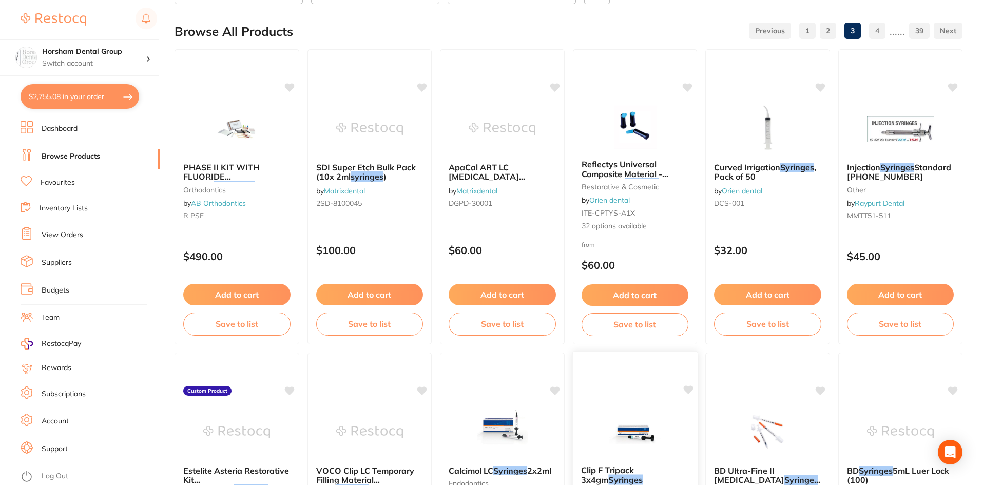
scroll to position [0, 0]
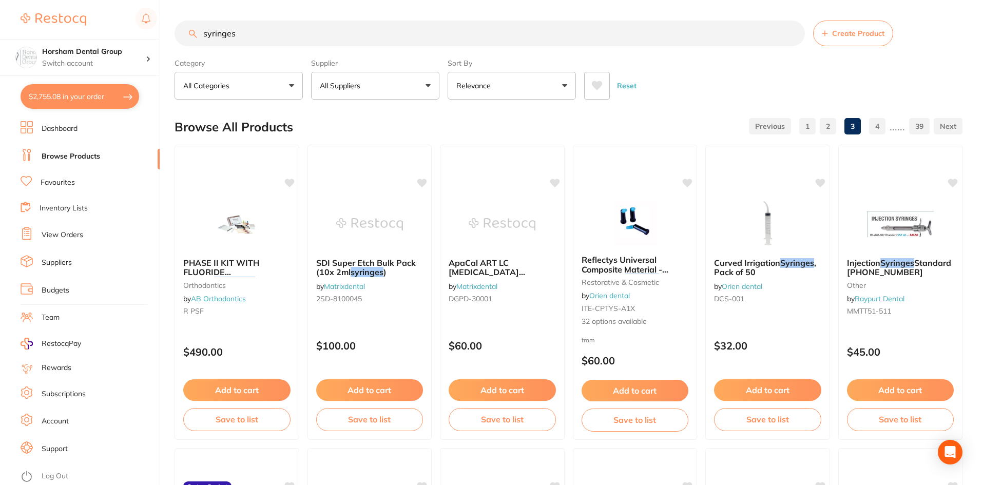
click at [284, 23] on input "syringes" at bounding box center [490, 34] width 630 height 26
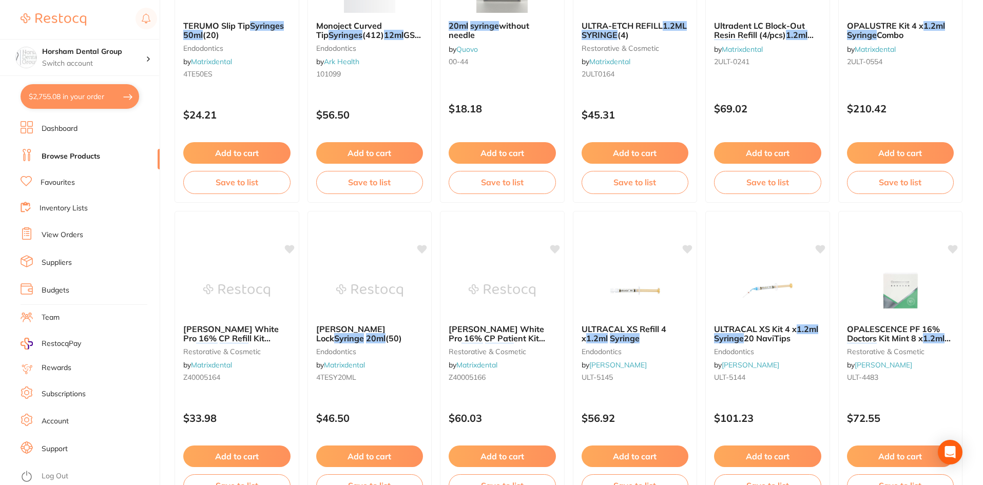
scroll to position [2105, 0]
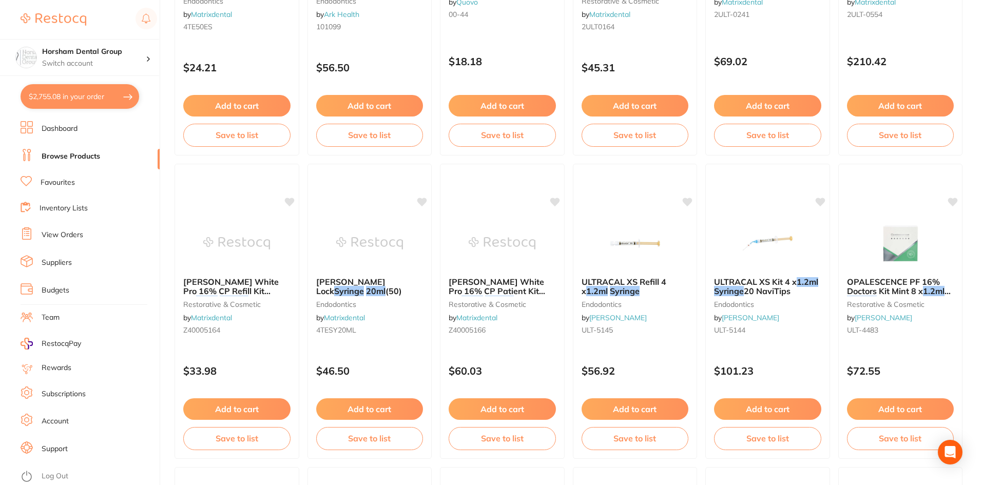
type input "syringes 10ml"
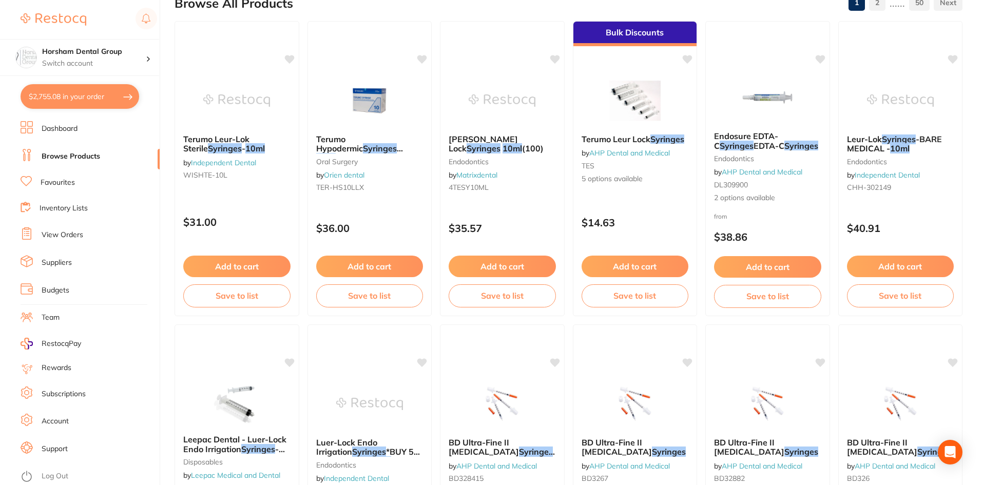
scroll to position [55, 0]
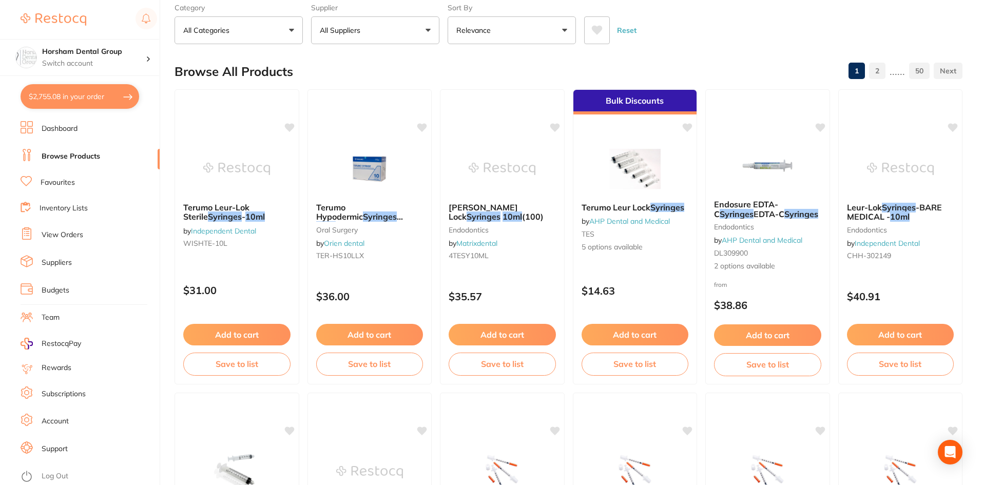
click at [86, 99] on button "$2,755.08 in your order" at bounding box center [80, 96] width 119 height 25
checkbox input "true"
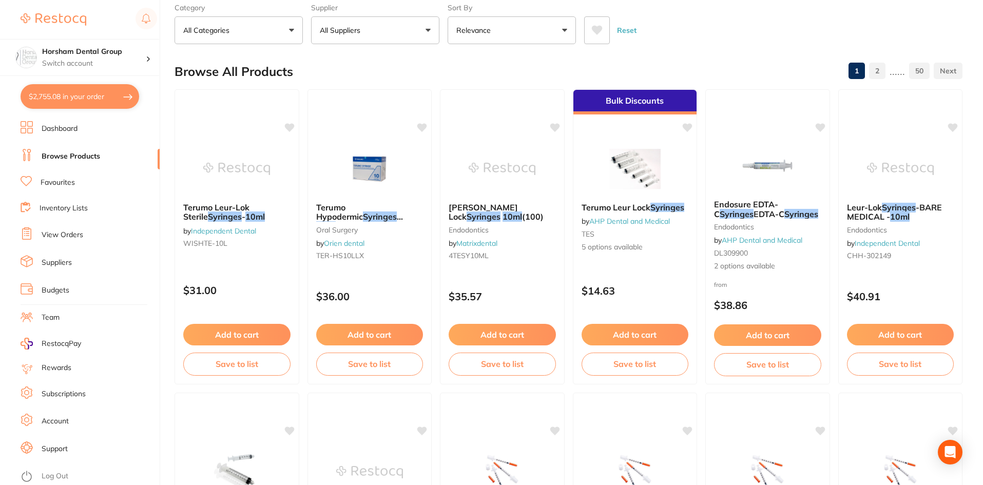
checkbox input "true"
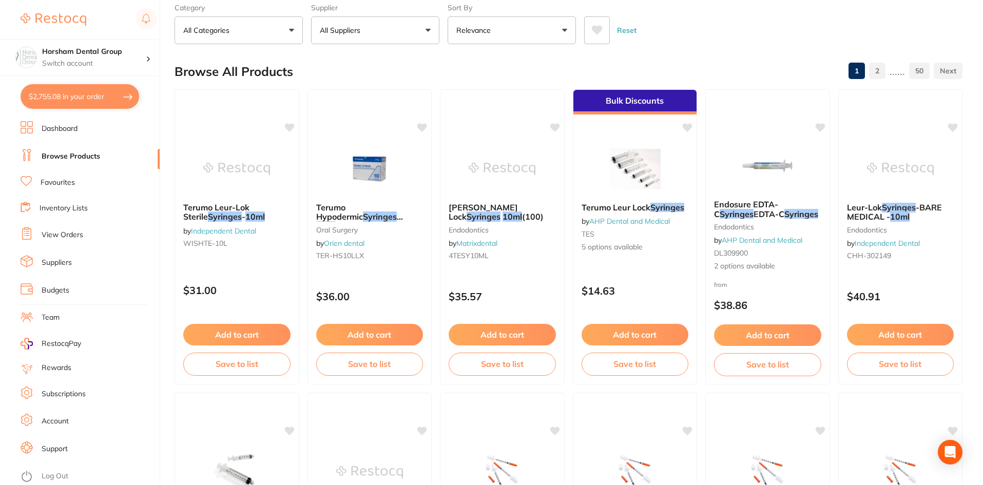
checkbox input "true"
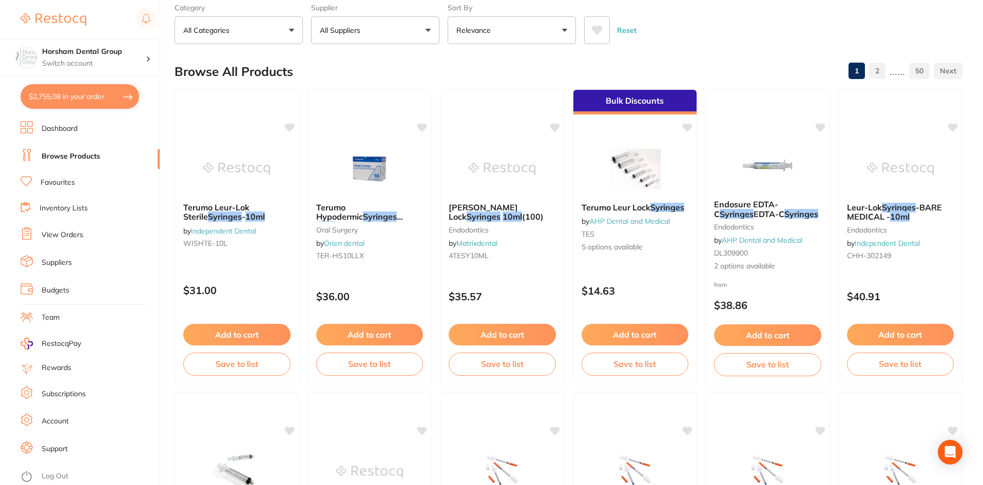
checkbox input "true"
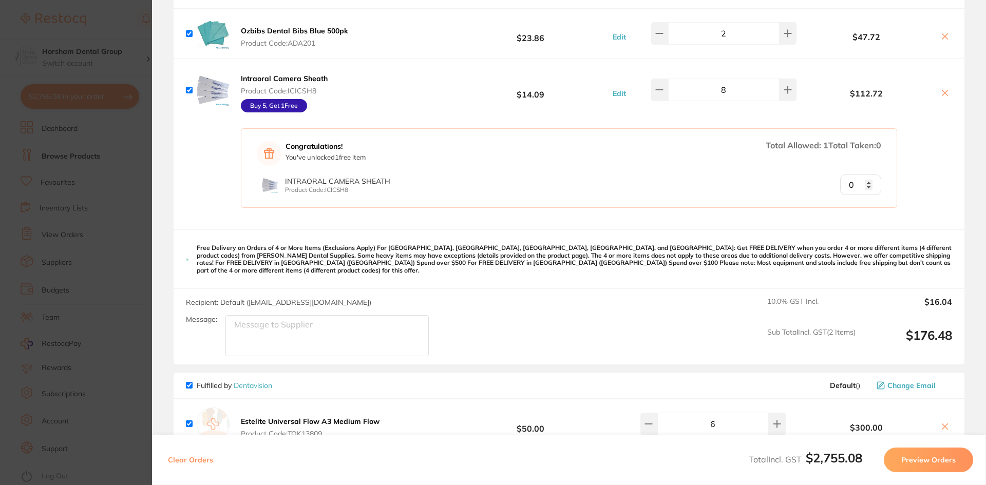
scroll to position [1129, 0]
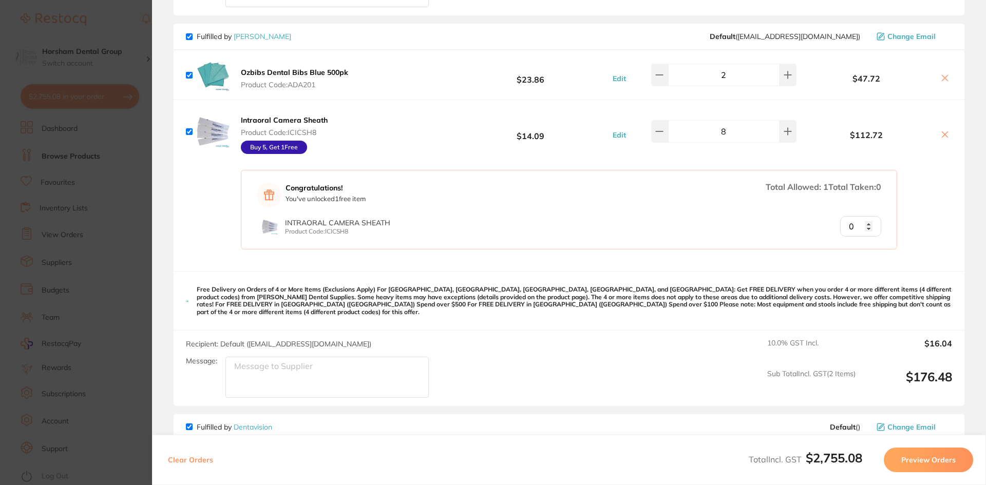
click at [220, 221] on div "Congratulations! You've unlocked 1 free item Total Allowed: 1 Total Taken: 0 In…" at bounding box center [569, 217] width 791 height 108
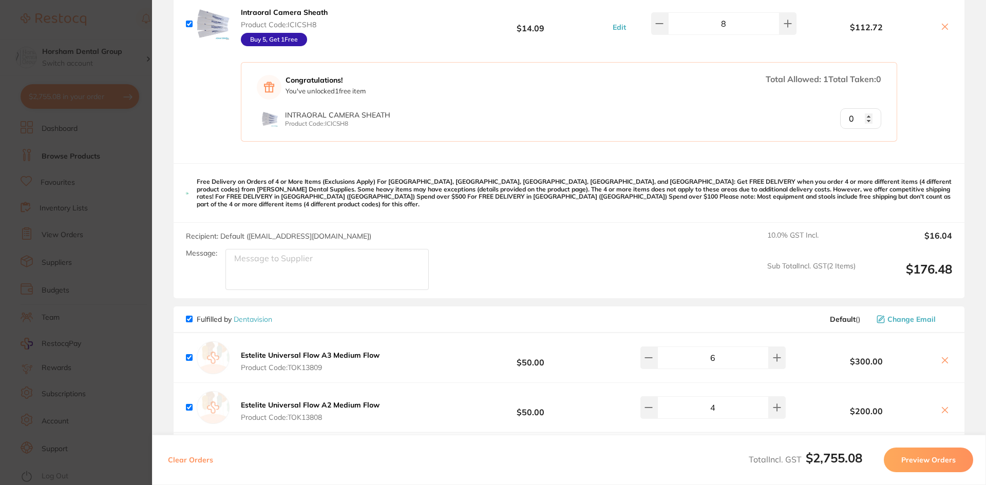
scroll to position [1335, 0]
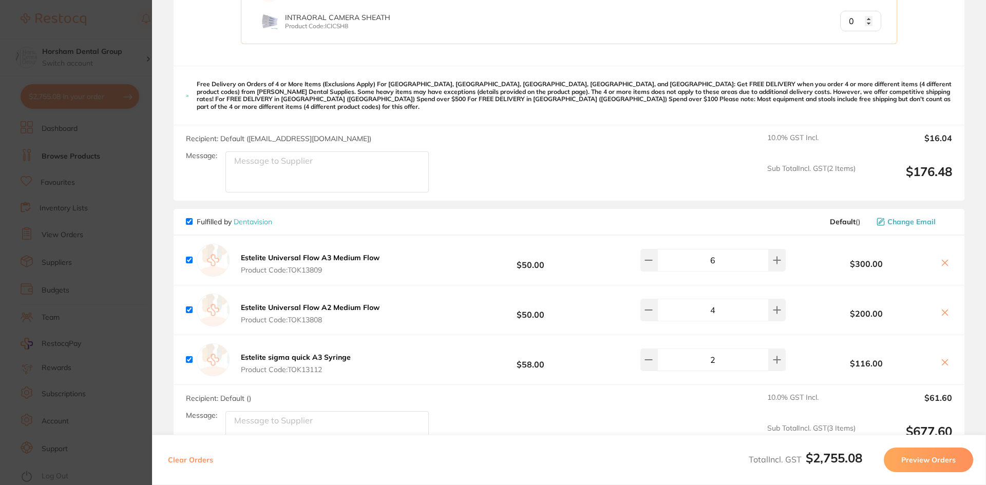
click at [111, 256] on section "Update RRP Set your pre negotiated price for this item. Item Agreed RRP (excl. …" at bounding box center [493, 242] width 986 height 485
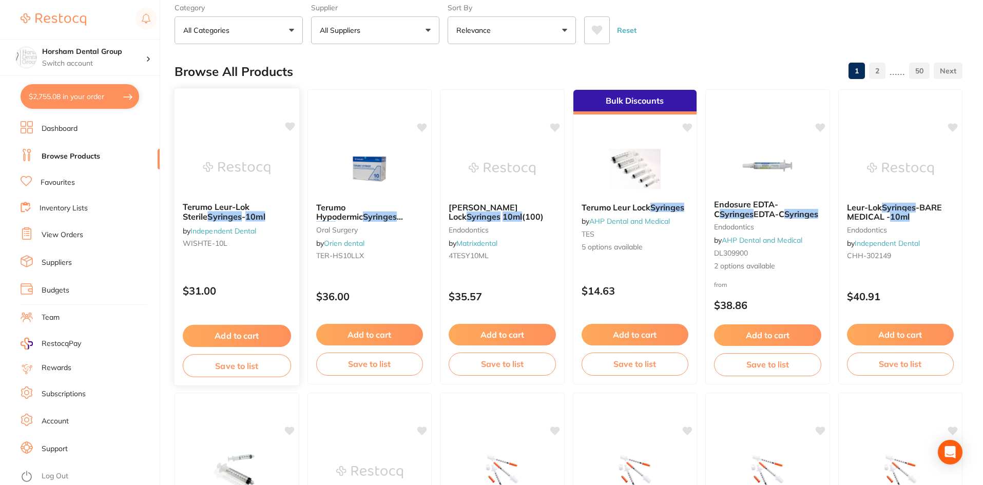
scroll to position [0, 0]
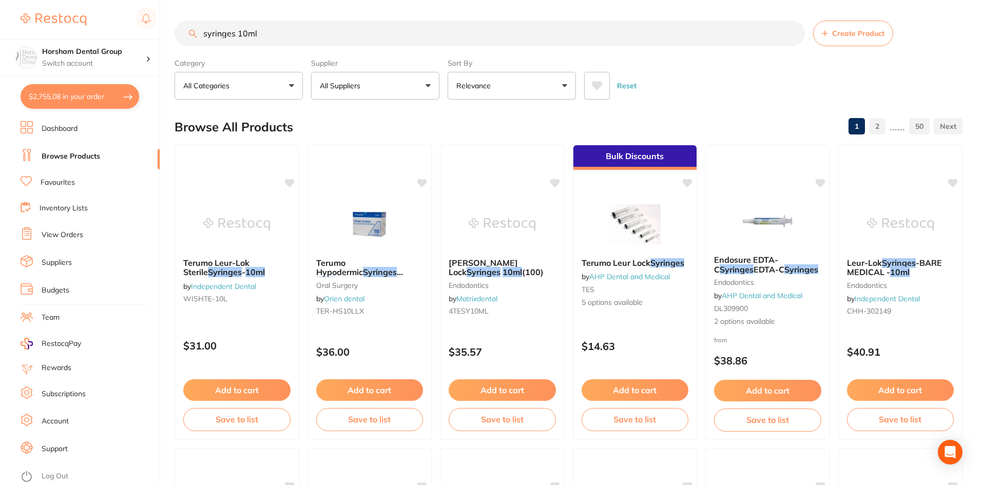
click at [334, 26] on input "syringes 10ml" at bounding box center [490, 34] width 630 height 26
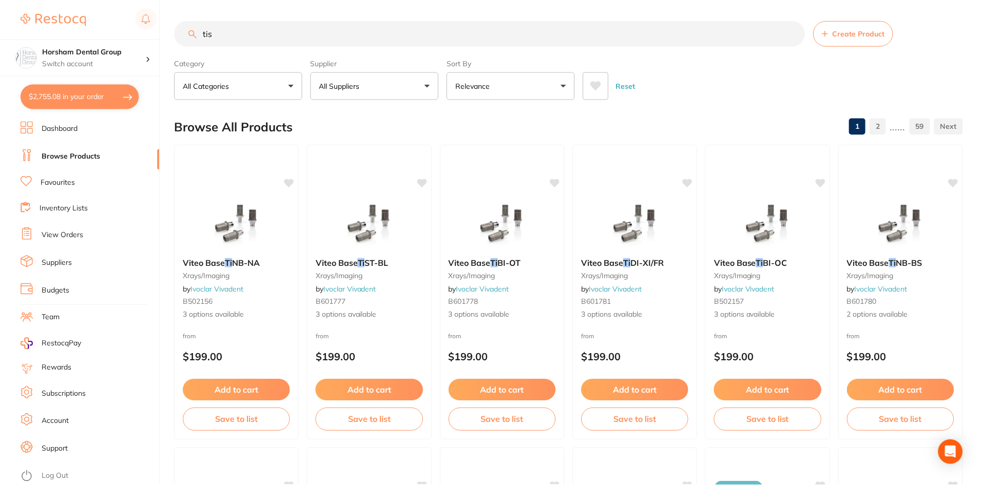
scroll to position [413, 0]
type input "tissue"
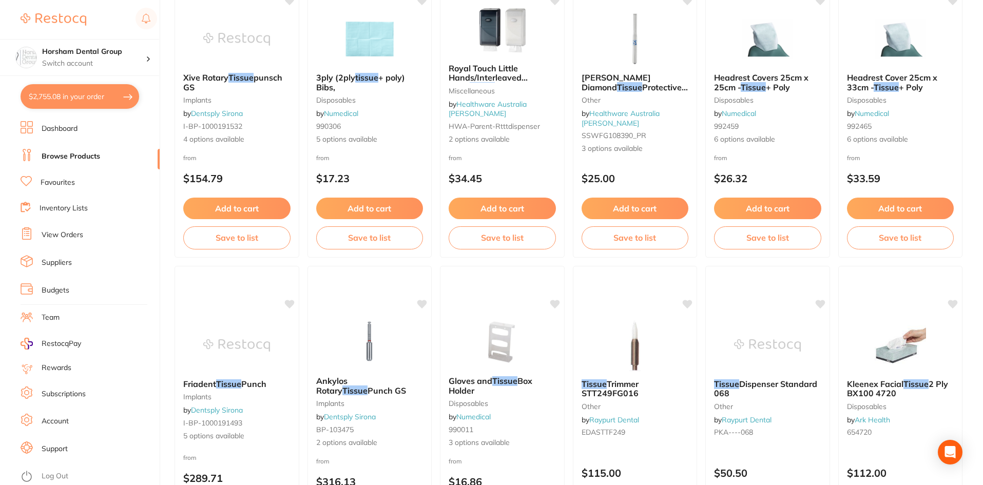
scroll to position [0, 0]
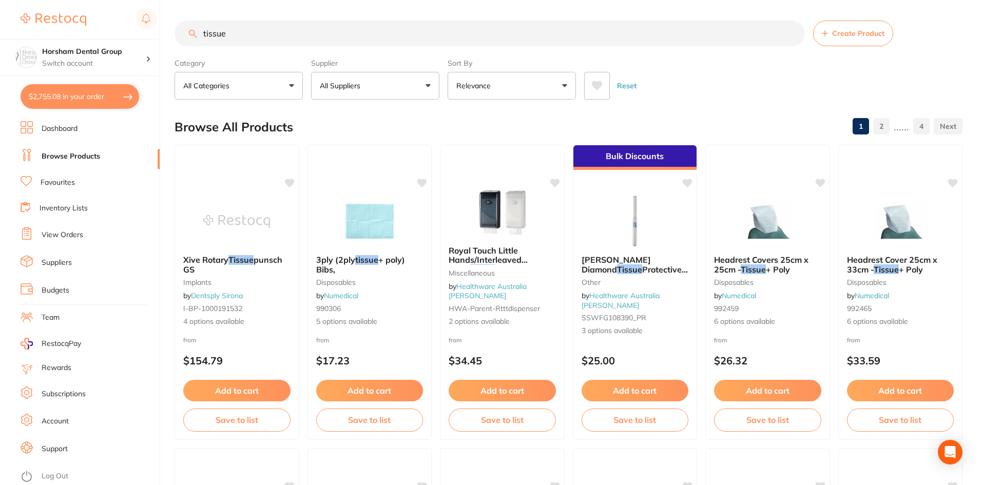
click at [340, 85] on p "All Suppliers" at bounding box center [342, 86] width 45 height 10
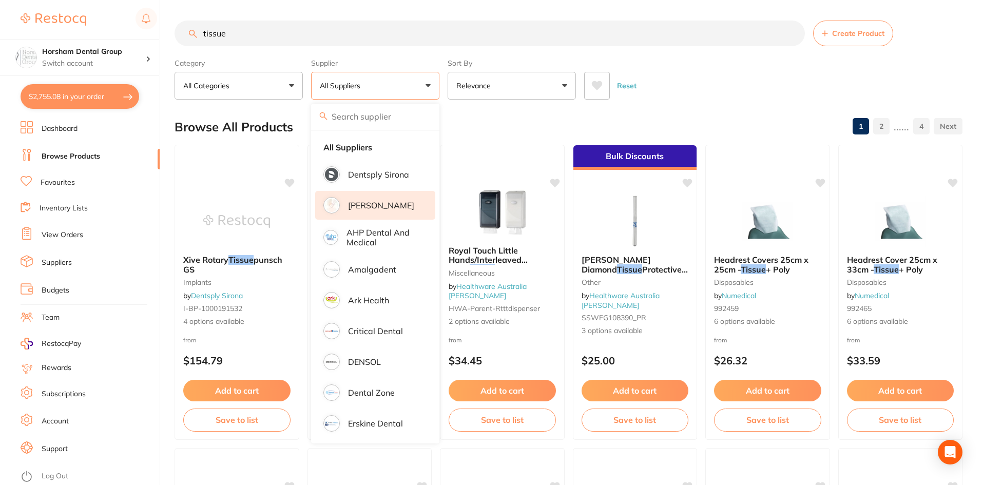
click at [386, 200] on li "[PERSON_NAME]" at bounding box center [375, 205] width 120 height 29
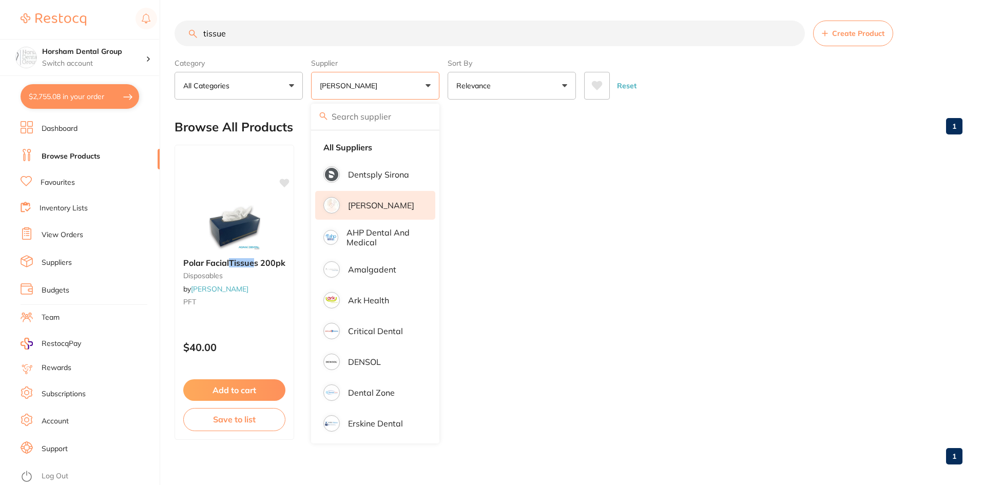
click at [715, 108] on main "tissue Create Product Category All Categories All Categories disposables Clear …" at bounding box center [579, 246] width 808 height 493
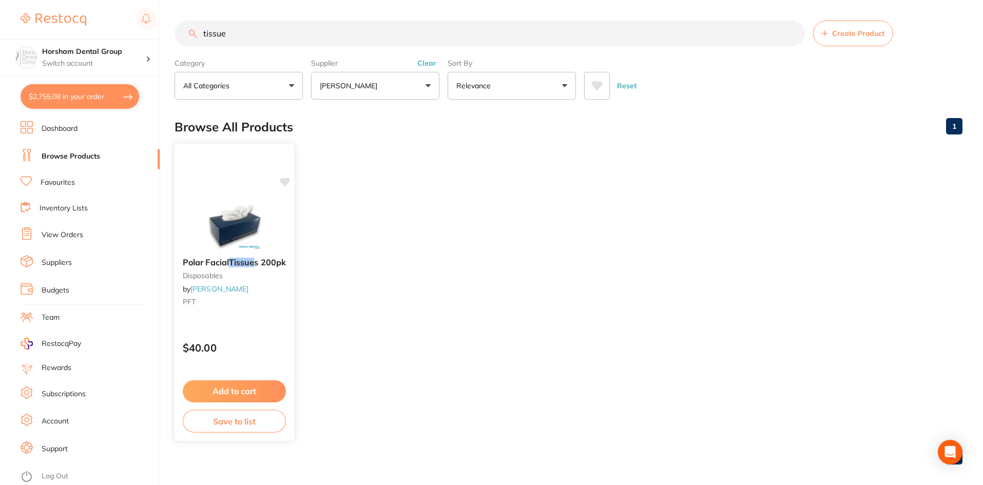
click at [273, 259] on span "s 200pk" at bounding box center [270, 262] width 32 height 10
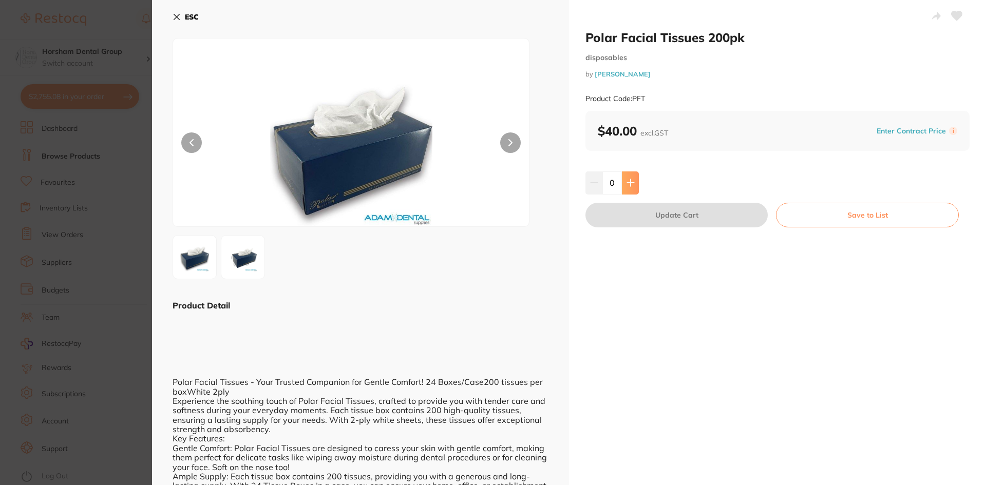
click at [626, 180] on icon at bounding box center [630, 183] width 8 height 8
type input "1"
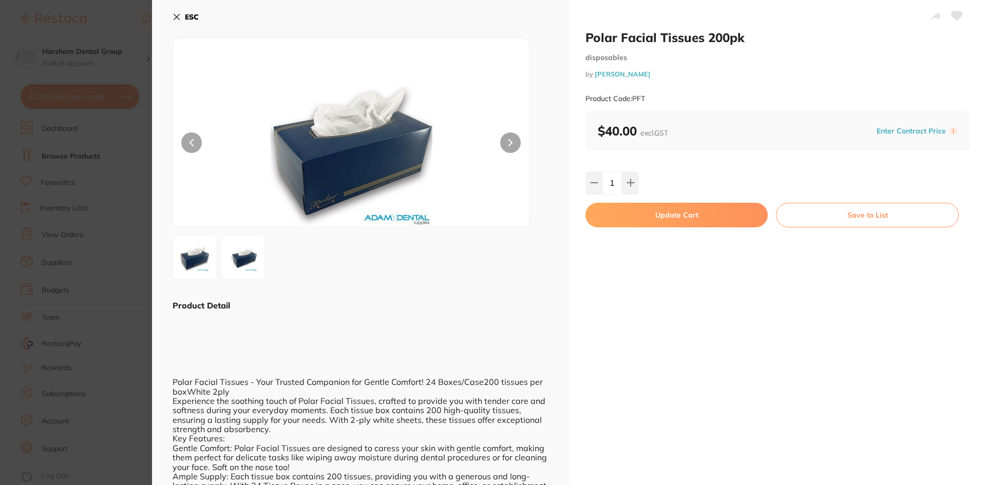
click at [640, 214] on button "Update Cart" at bounding box center [676, 215] width 182 height 25
checkbox input "false"
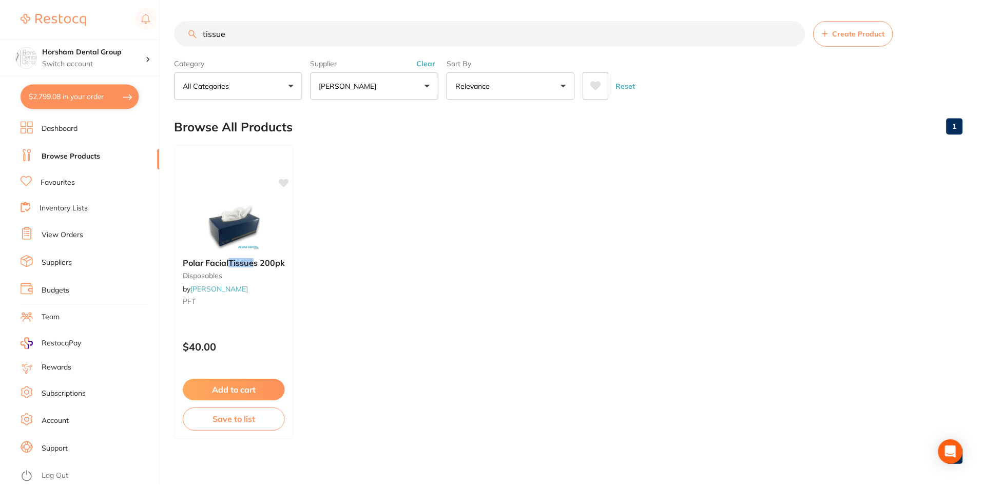
scroll to position [8, 0]
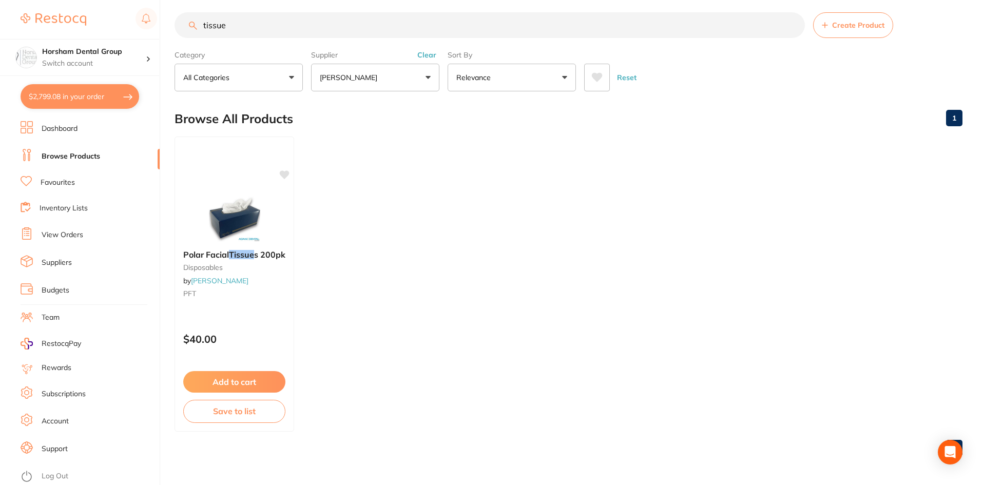
click at [264, 17] on input "tissue" at bounding box center [490, 25] width 630 height 26
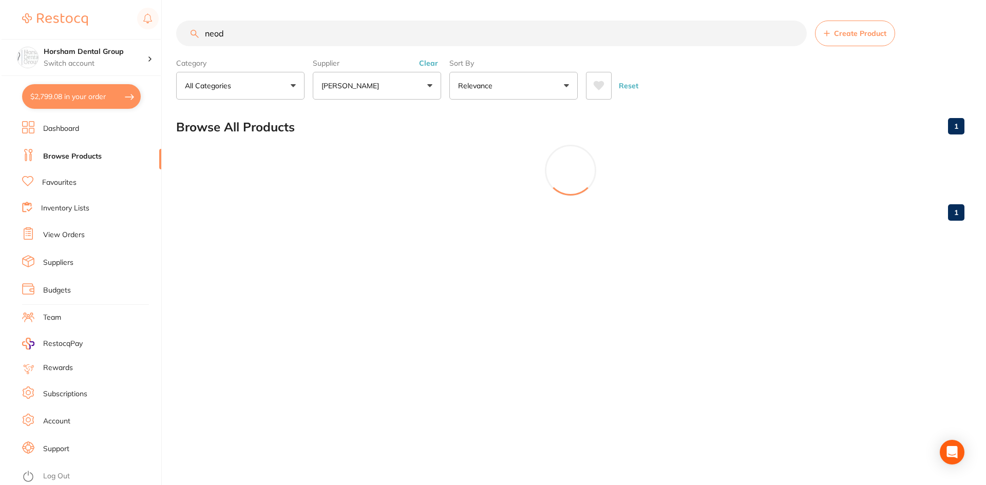
scroll to position [0, 0]
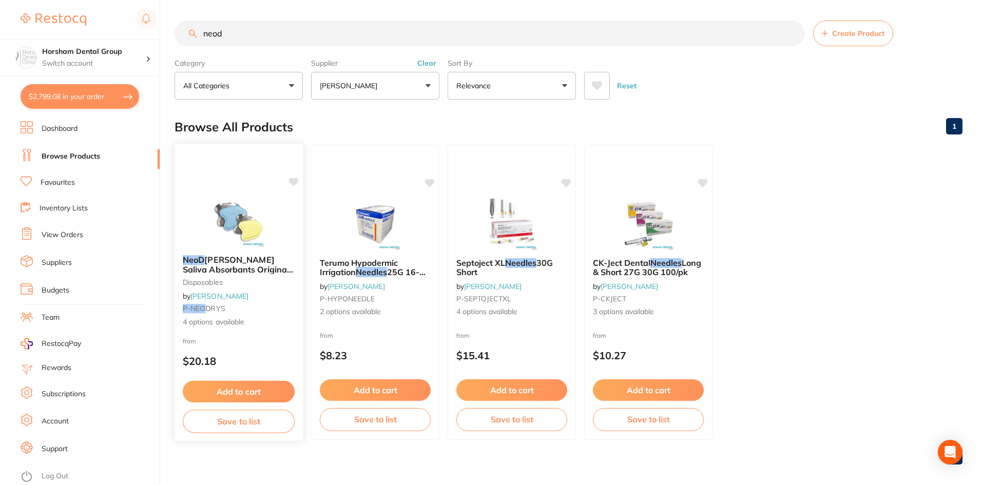
type input "neod"
click at [221, 269] on span "[PERSON_NAME] Saliva Absorbants Original & Reflective" at bounding box center [238, 269] width 110 height 29
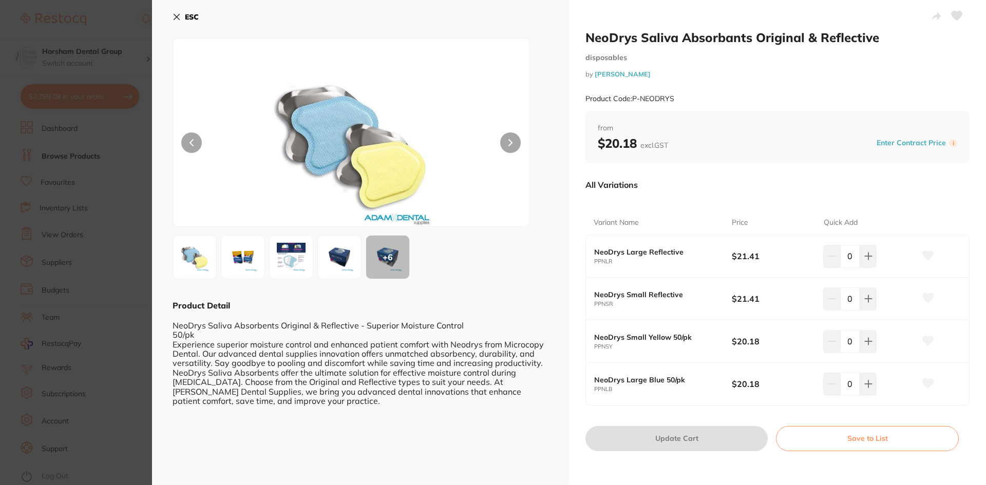
click at [875, 386] on div "0" at bounding box center [869, 384] width 92 height 23
click at [873, 388] on button at bounding box center [867, 384] width 17 height 23
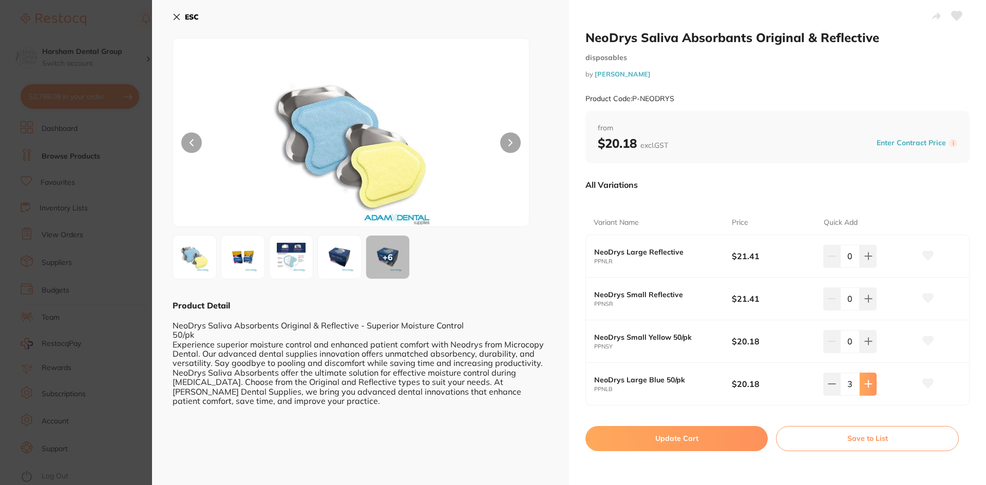
type input "4"
click at [722, 439] on button "Update Cart" at bounding box center [676, 438] width 182 height 25
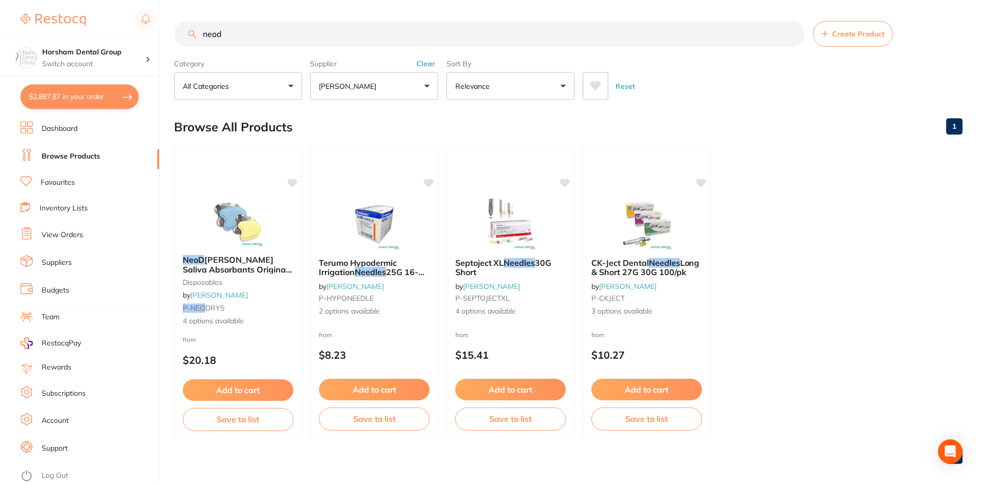
scroll to position [8, 0]
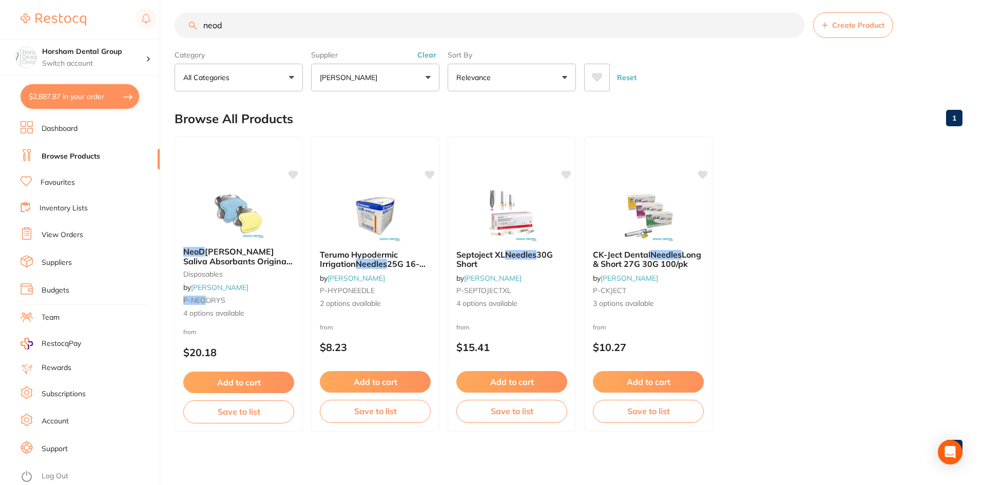
click at [277, 29] on input "neod" at bounding box center [490, 25] width 630 height 26
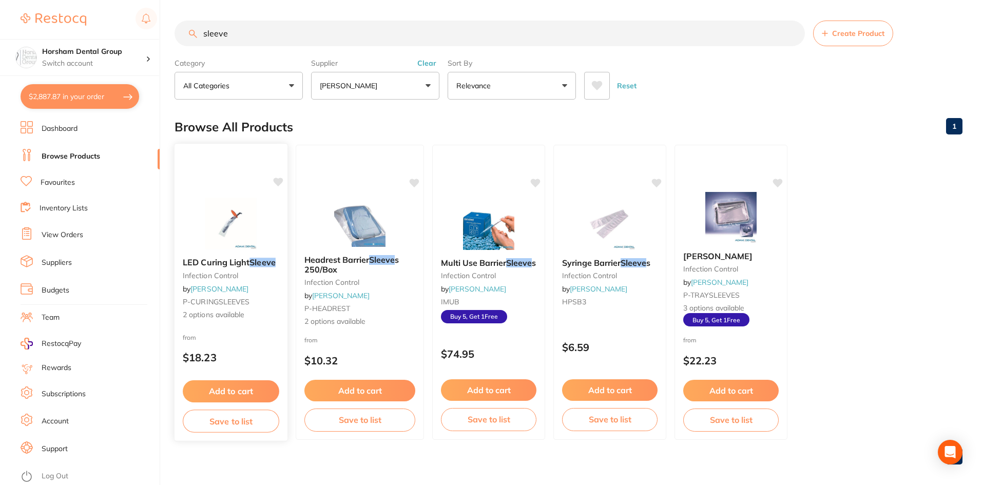
type input "sleeve"
click at [232, 274] on small "infection control" at bounding box center [231, 276] width 97 height 8
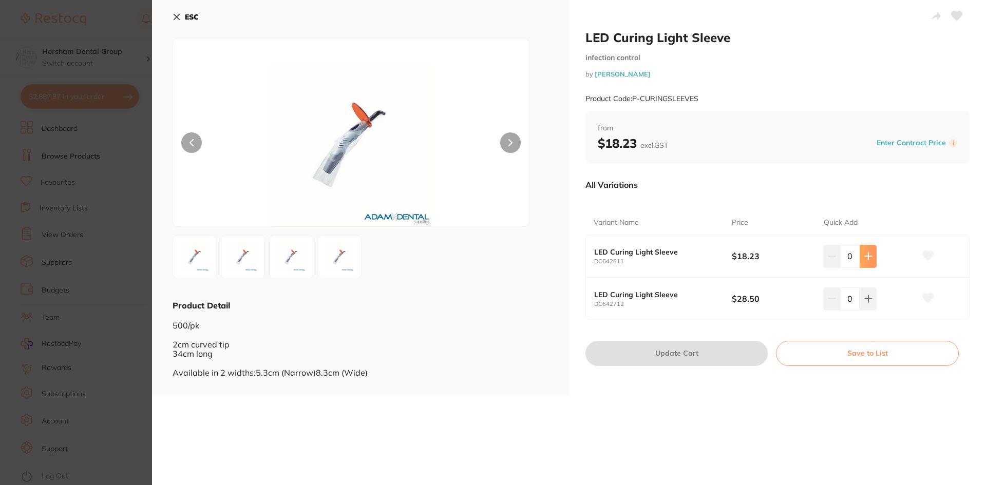
click at [864, 249] on button at bounding box center [867, 256] width 17 height 23
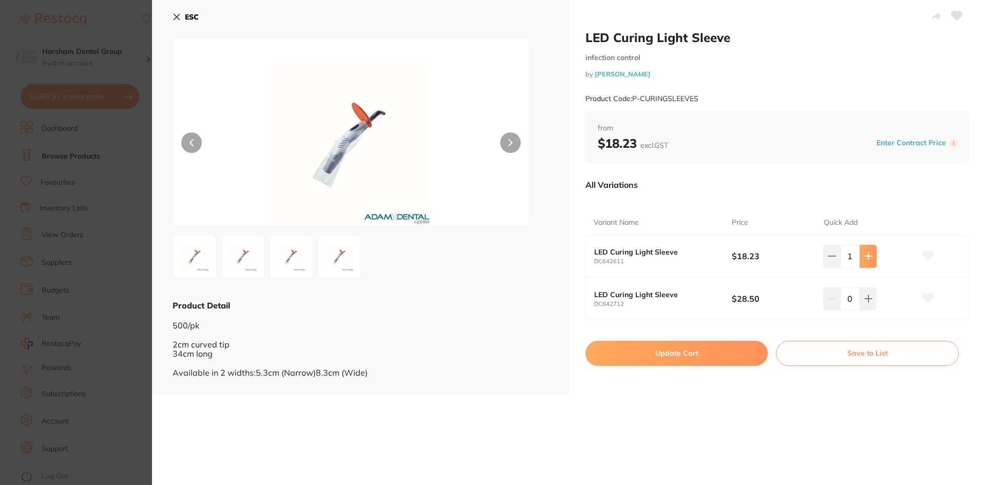
click at [864, 249] on button at bounding box center [867, 256] width 17 height 23
click at [864, 250] on button at bounding box center [867, 256] width 17 height 23
type input "4"
click at [715, 354] on button "Update Cart" at bounding box center [676, 353] width 182 height 25
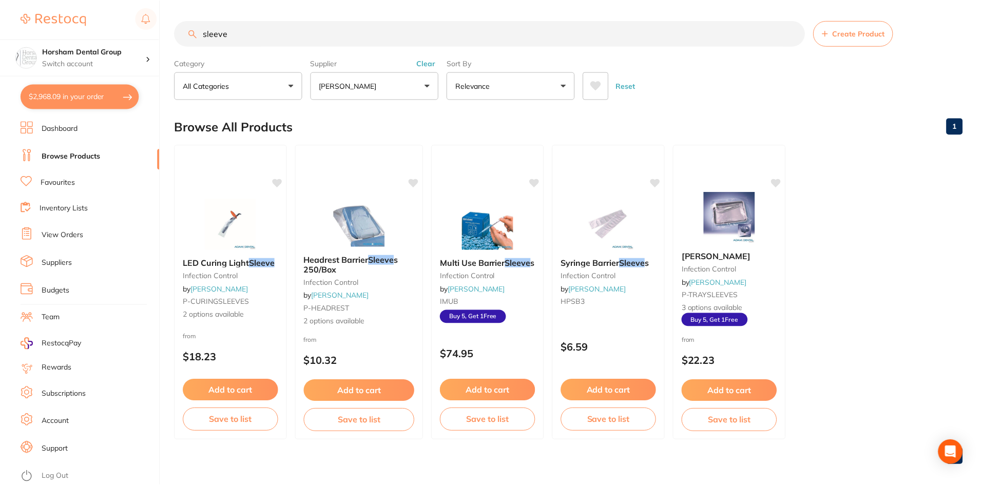
scroll to position [8, 0]
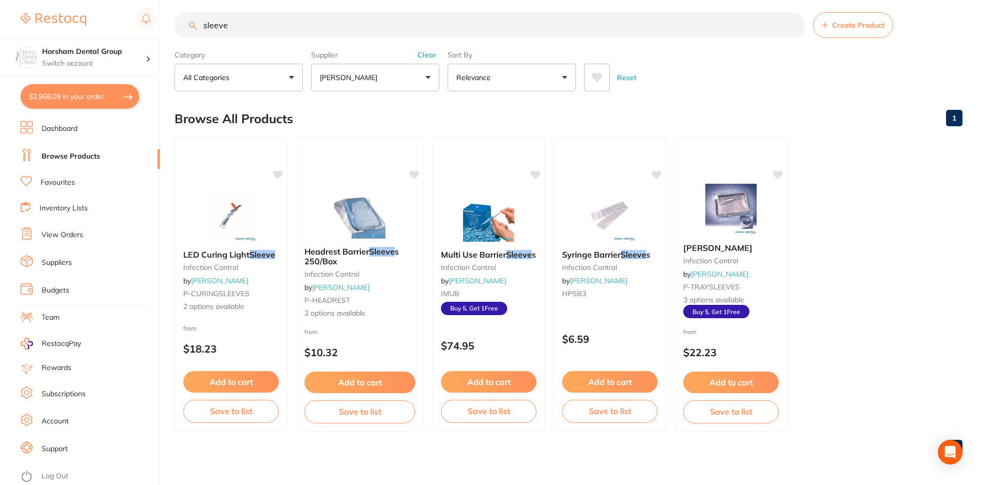
click at [258, 35] on input "sleeve" at bounding box center [490, 25] width 630 height 26
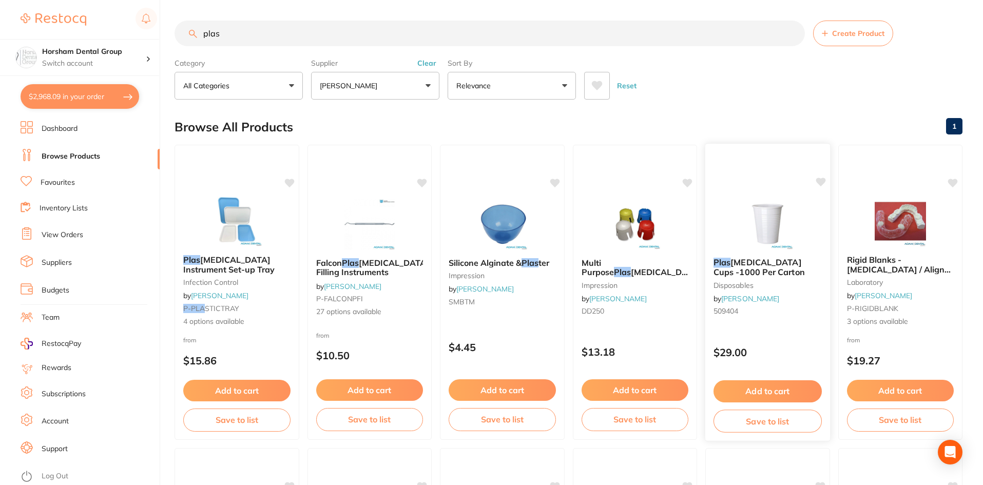
type input "plas"
click at [754, 289] on small "disposables" at bounding box center [768, 285] width 108 height 8
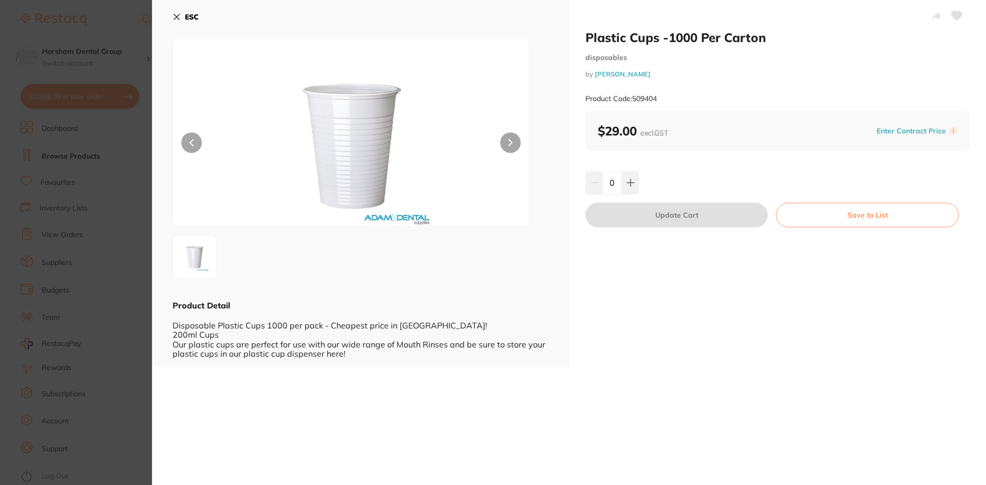
click at [640, 188] on div "0" at bounding box center [777, 182] width 384 height 23
click at [635, 187] on button at bounding box center [630, 182] width 17 height 23
type input "1"
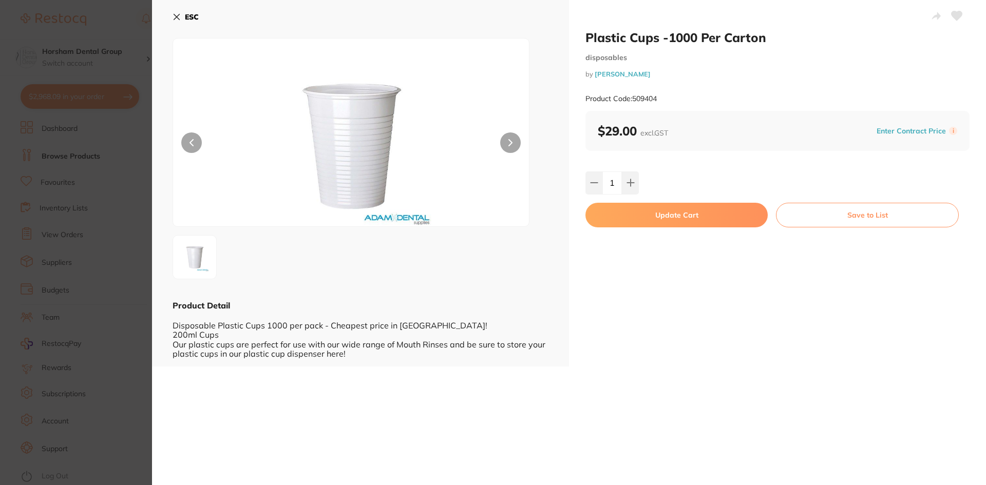
click at [622, 213] on button "Update Cart" at bounding box center [676, 215] width 182 height 25
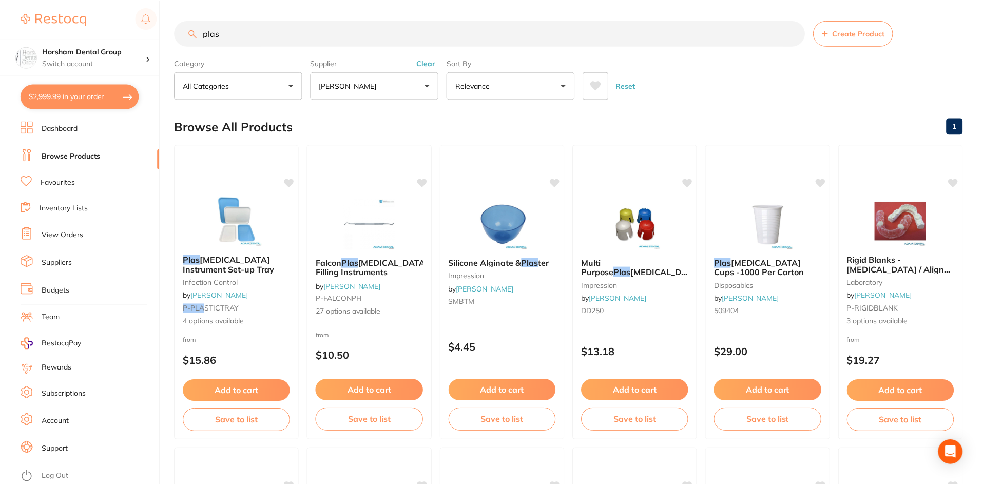
scroll to position [8, 0]
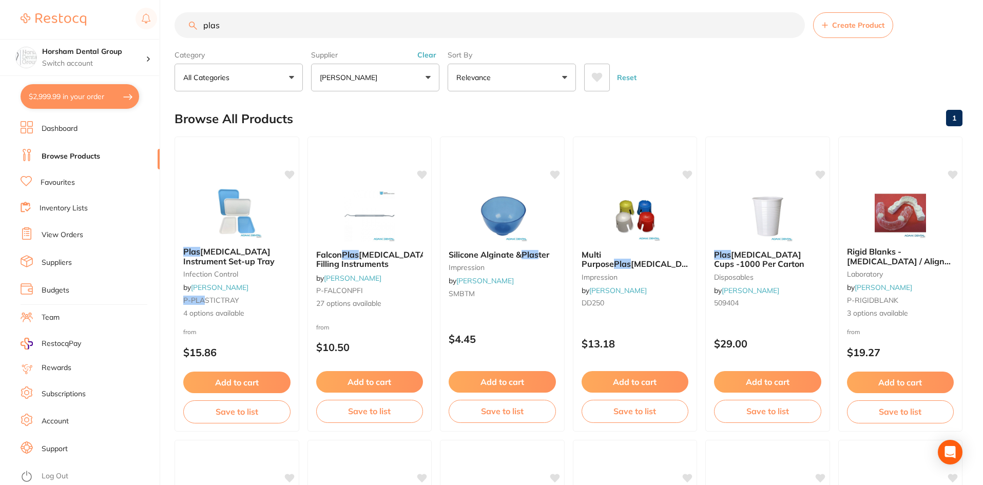
click at [419, 51] on button "Clear" at bounding box center [426, 54] width 25 height 9
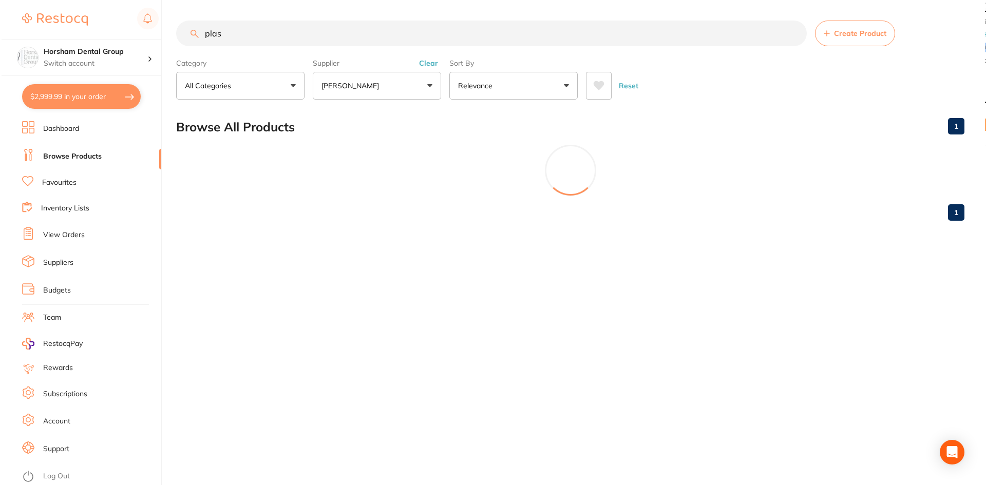
scroll to position [0, 0]
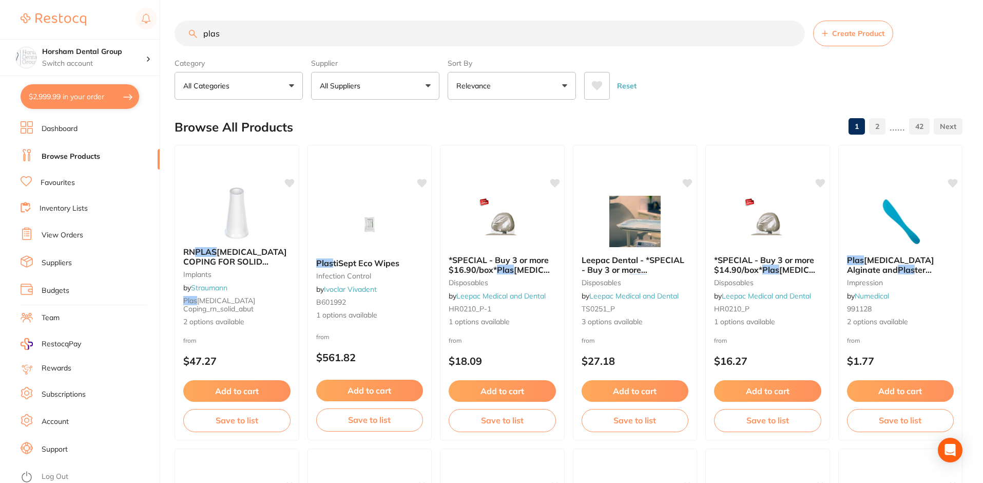
click at [420, 29] on input "plas" at bounding box center [490, 34] width 630 height 26
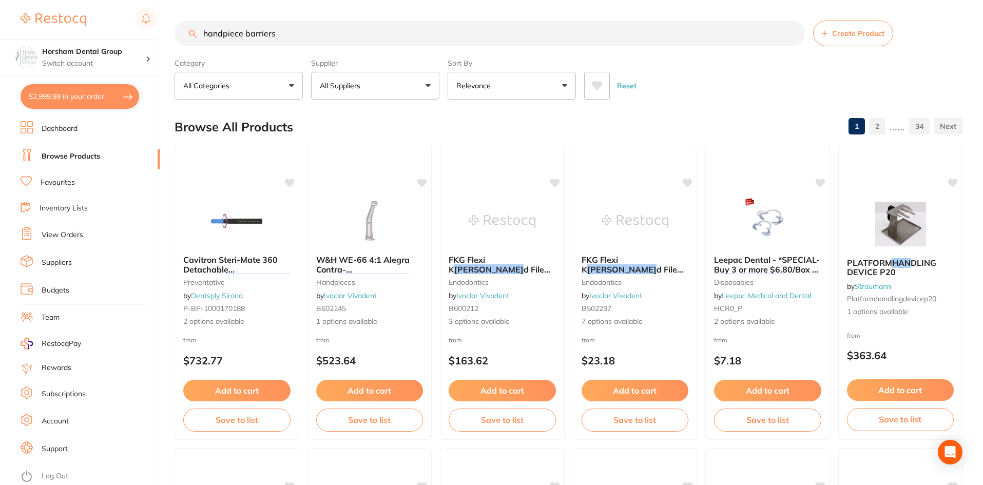
type input "handpiece barriers"
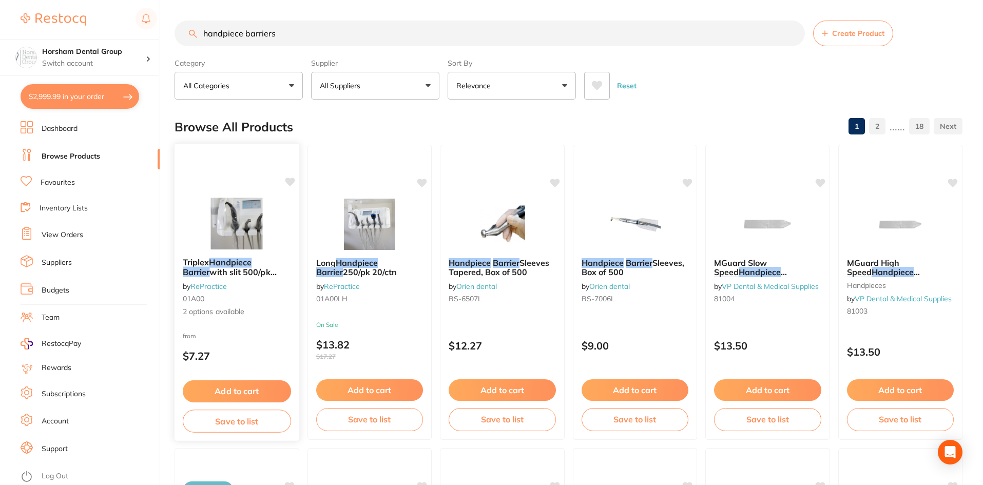
click at [228, 262] on em "Handpiece" at bounding box center [230, 262] width 43 height 10
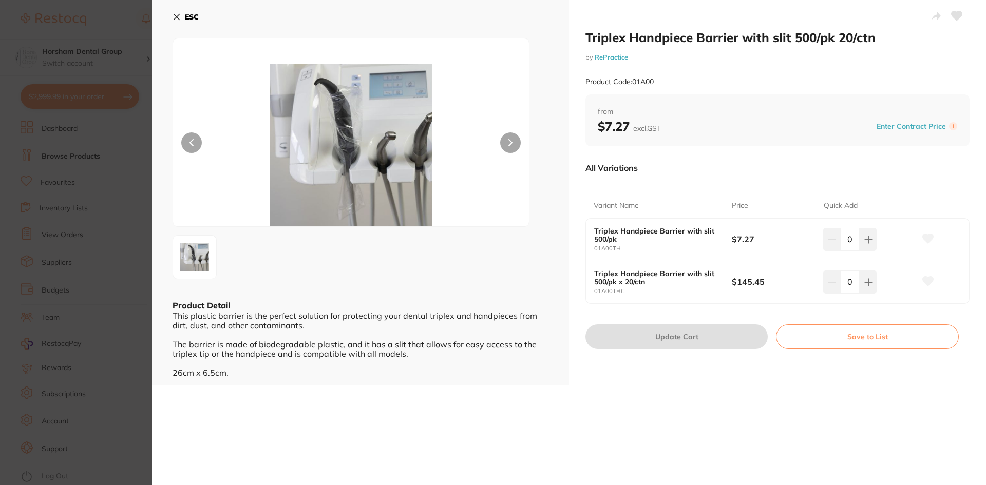
click at [188, 20] on b "ESC" at bounding box center [192, 16] width 14 height 9
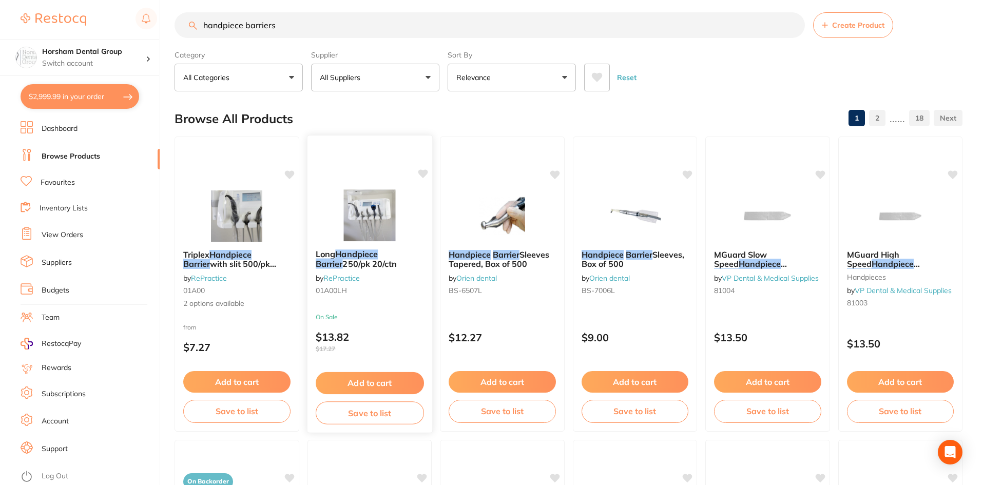
click at [344, 257] on em "Handpiece" at bounding box center [356, 254] width 43 height 10
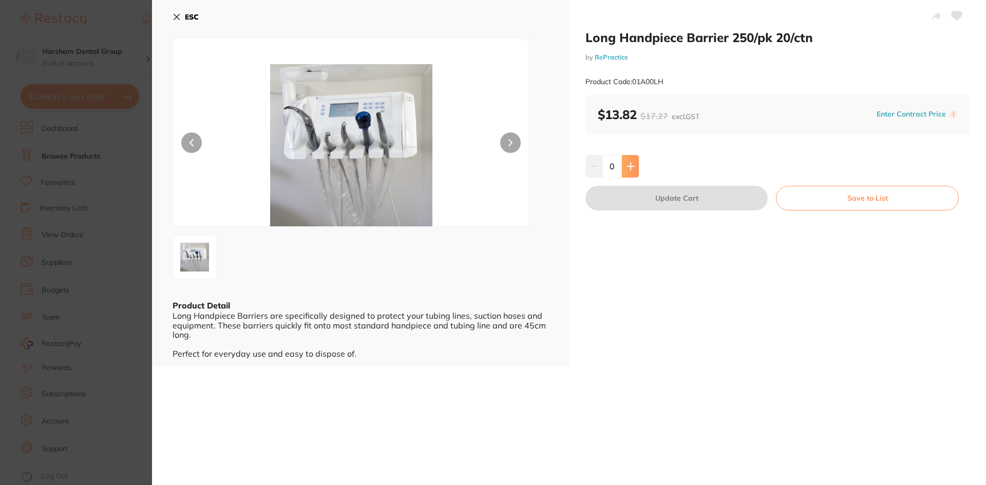
click at [624, 164] on button at bounding box center [630, 166] width 17 height 23
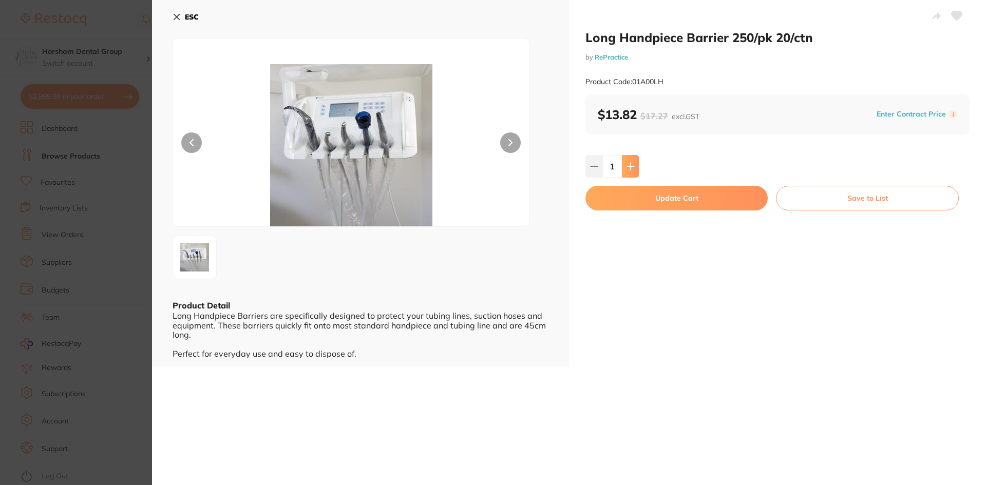
click at [624, 164] on button at bounding box center [630, 166] width 17 height 23
click at [592, 160] on button at bounding box center [593, 166] width 17 height 23
type input "0"
click at [175, 27] on div "ESC" at bounding box center [360, 23] width 376 height 30
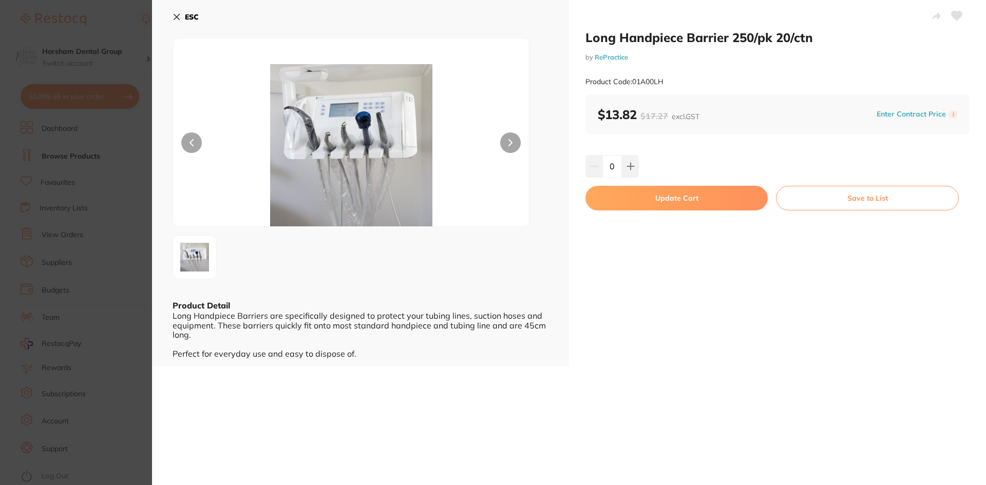
click at [188, 23] on button "ESC" at bounding box center [185, 16] width 26 height 17
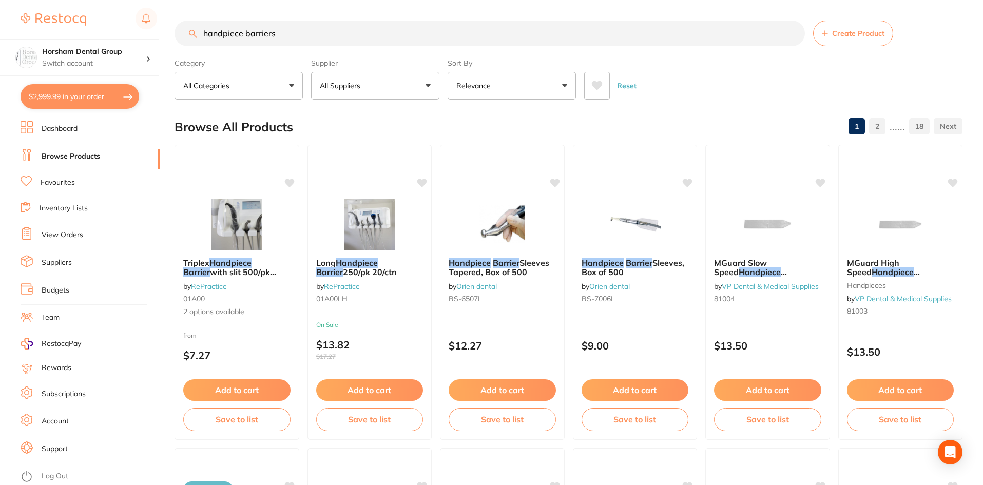
click at [380, 81] on button "All Suppliers" at bounding box center [375, 86] width 128 height 28
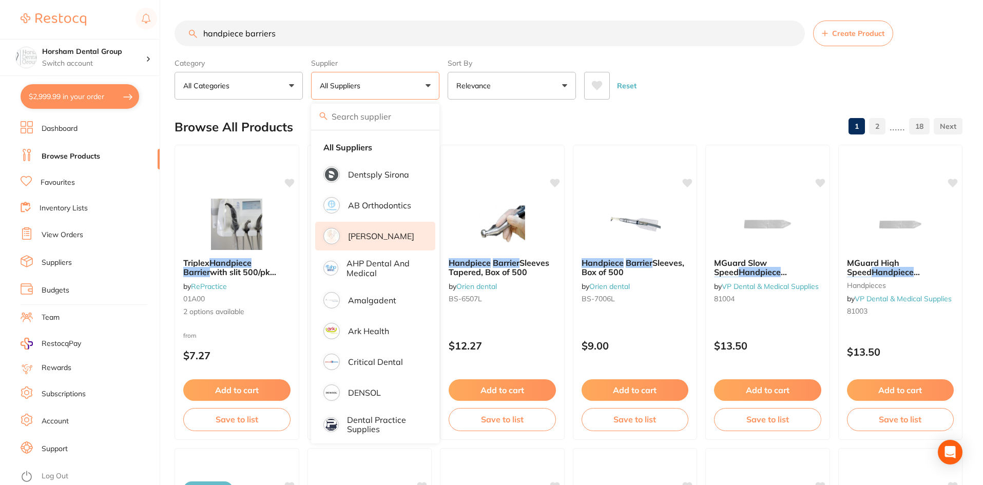
click at [392, 242] on li "[PERSON_NAME]" at bounding box center [375, 236] width 120 height 29
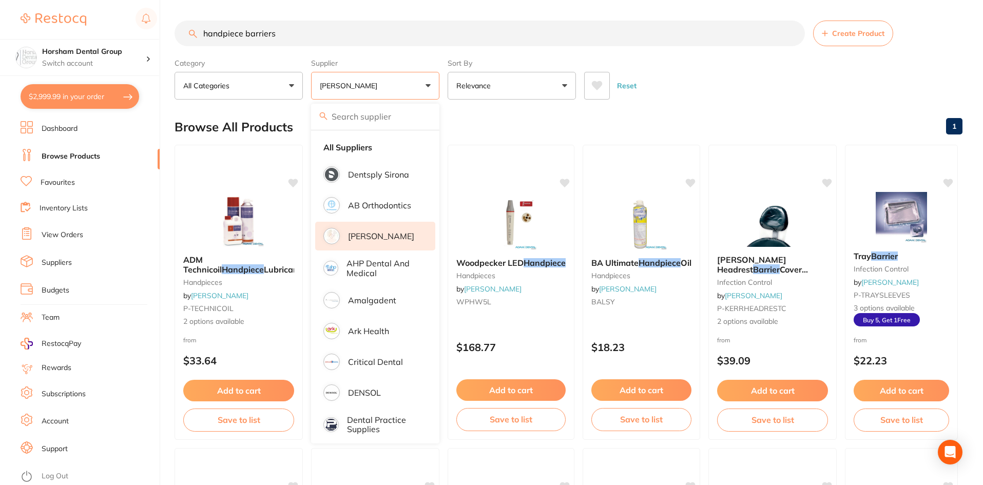
click at [670, 89] on div "Reset" at bounding box center [769, 82] width 370 height 36
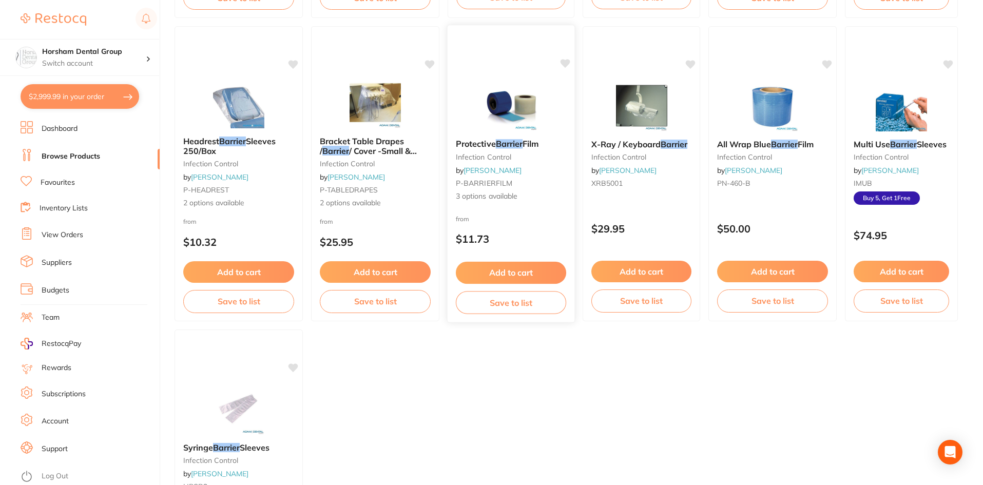
scroll to position [462, 0]
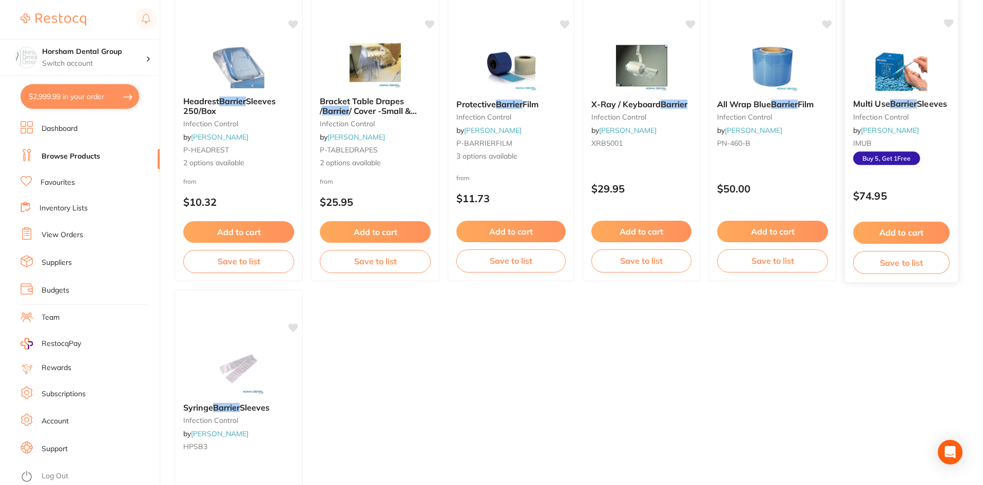
click at [877, 113] on small "infection control" at bounding box center [901, 117] width 97 height 8
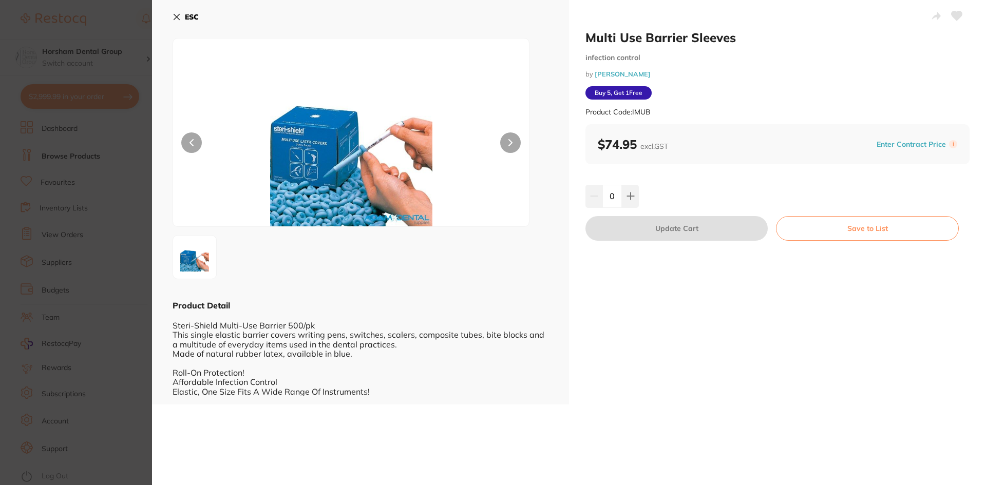
click at [188, 20] on b "ESC" at bounding box center [192, 16] width 14 height 9
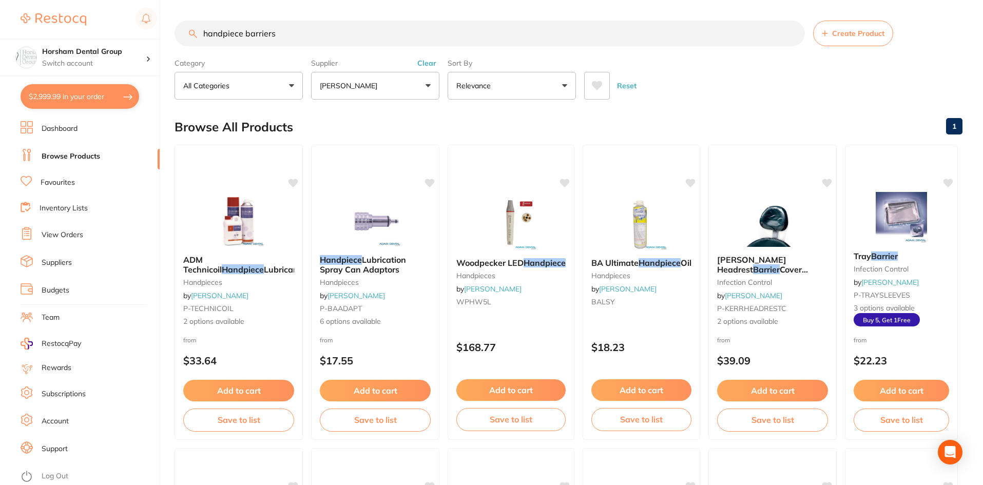
click at [429, 60] on button "Clear" at bounding box center [426, 63] width 25 height 9
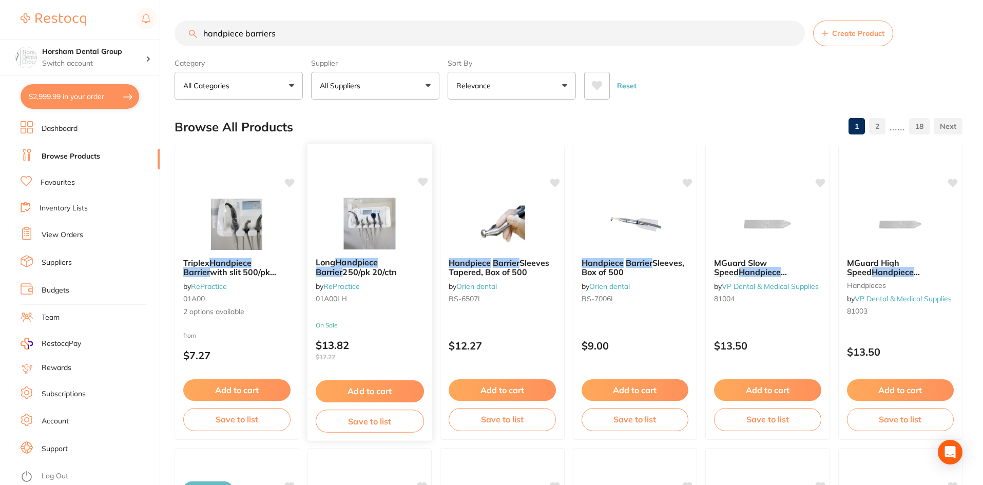
click at [371, 273] on b "Long Handpiece Barrier 250/pk 20/ctn" at bounding box center [369, 267] width 108 height 19
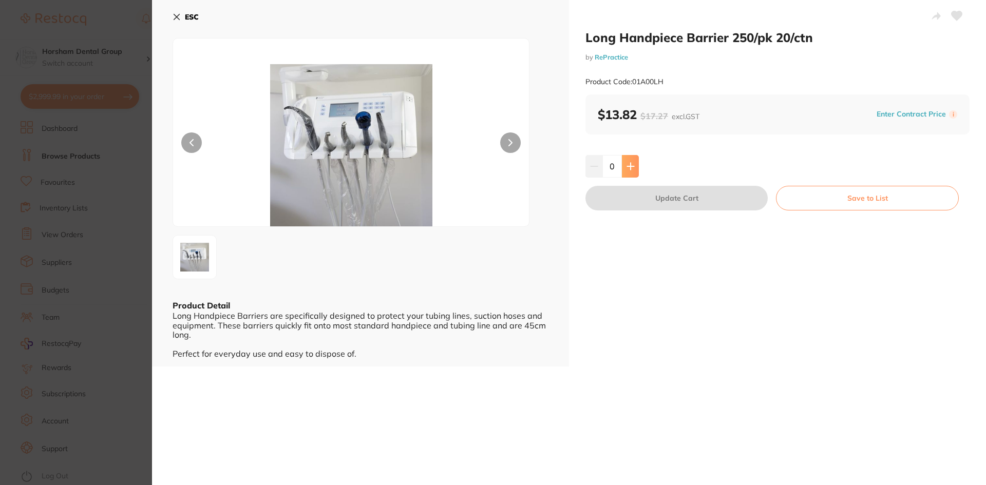
click at [627, 165] on icon at bounding box center [630, 166] width 8 height 8
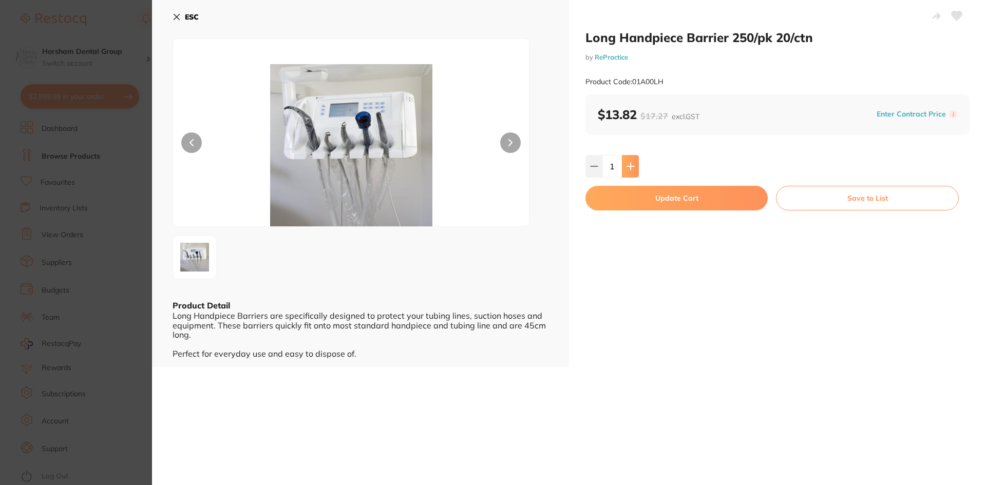
click at [627, 165] on icon at bounding box center [630, 166] width 8 height 8
type input "2"
click at [607, 205] on button "Update Cart" at bounding box center [676, 198] width 182 height 25
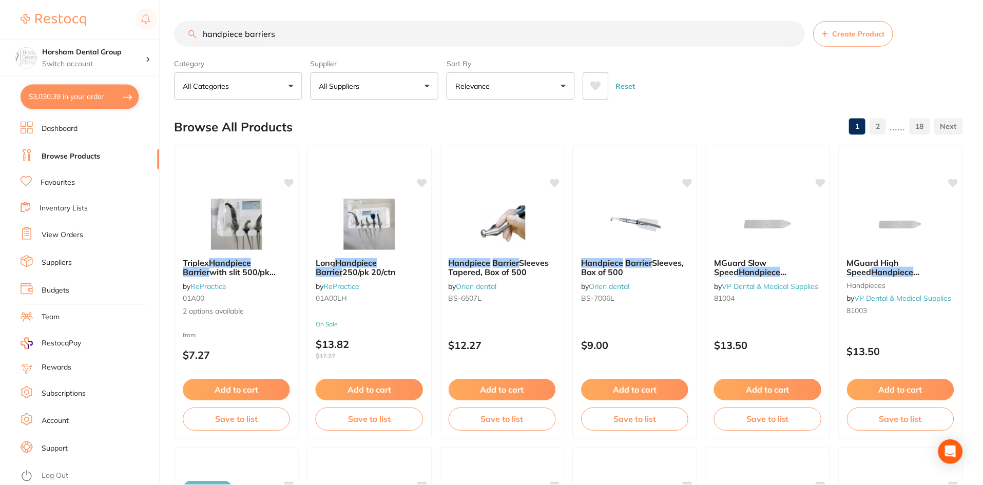
scroll to position [3, 0]
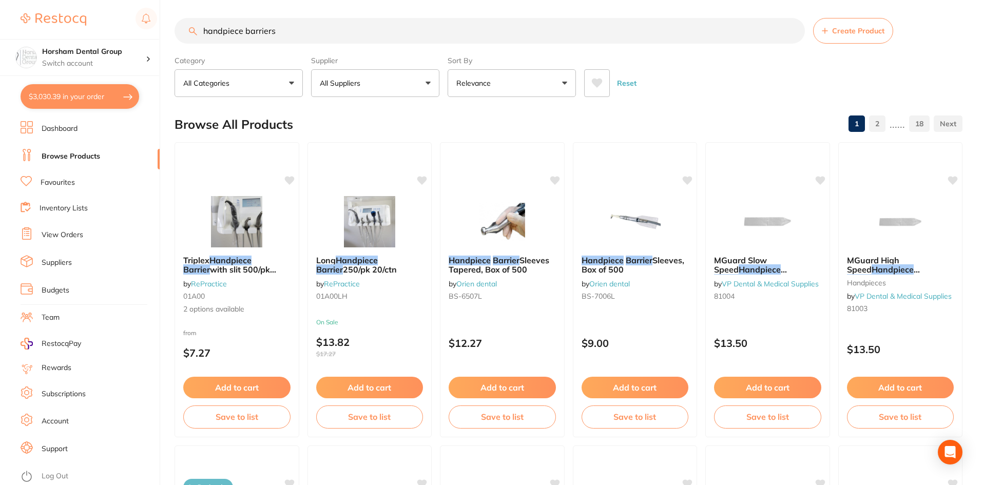
click at [276, 36] on input "handpiece barriers" at bounding box center [490, 31] width 630 height 26
drag, startPoint x: 245, startPoint y: 30, endPoint x: 188, endPoint y: 21, distance: 57.7
click at [188, 24] on input "handpiece barriers" at bounding box center [490, 31] width 630 height 26
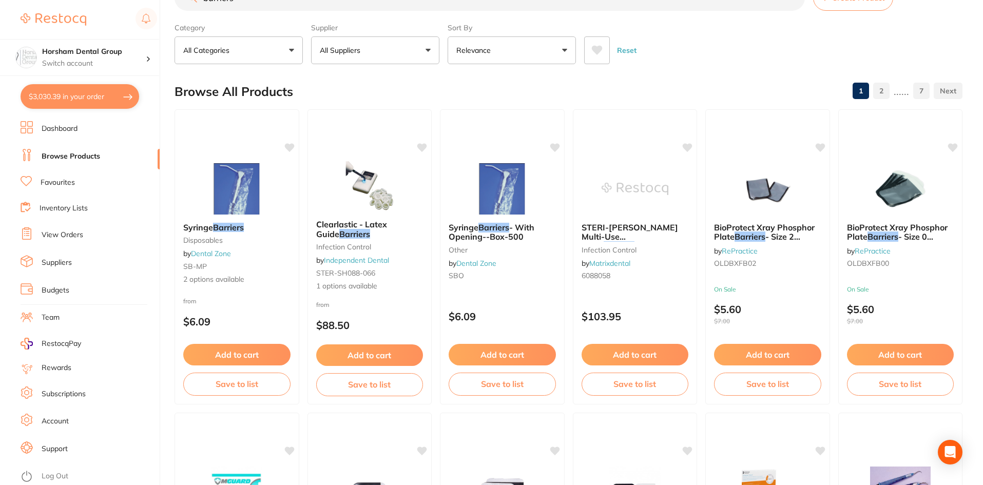
scroll to position [0, 0]
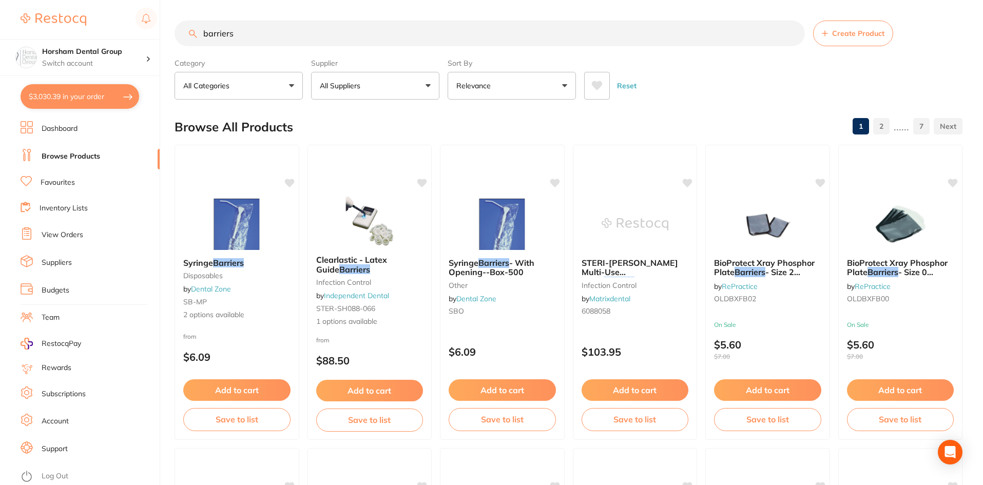
type input "barriers"
click at [344, 79] on button "All Suppliers" at bounding box center [375, 86] width 128 height 28
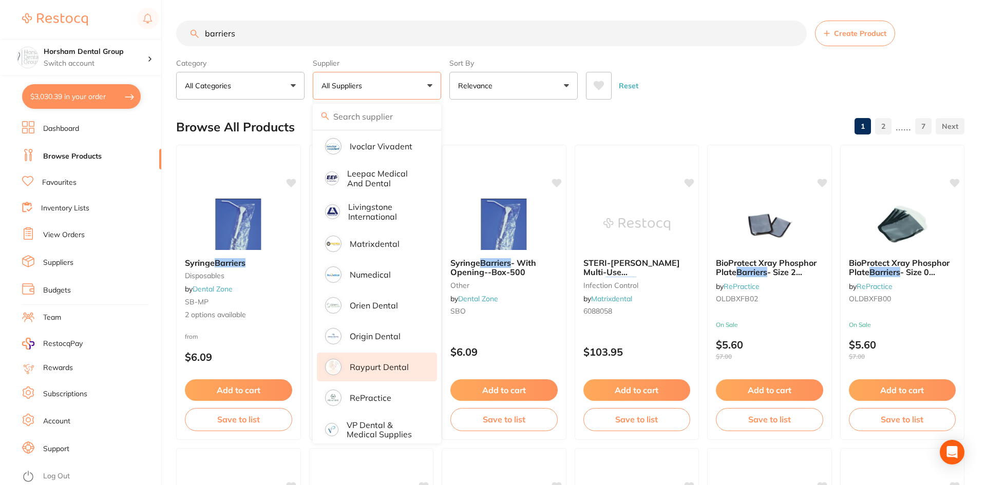
scroll to position [515, 0]
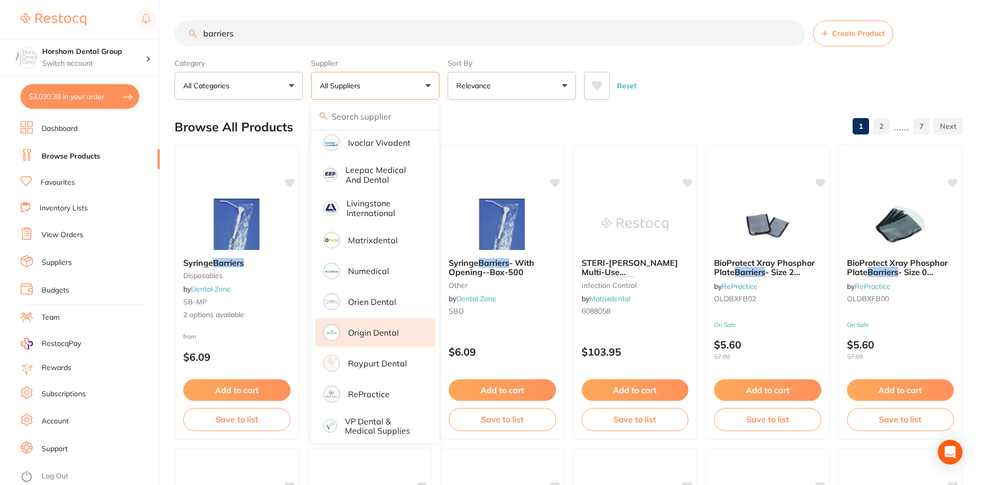
click at [373, 330] on p "Origin Dental" at bounding box center [373, 332] width 51 height 9
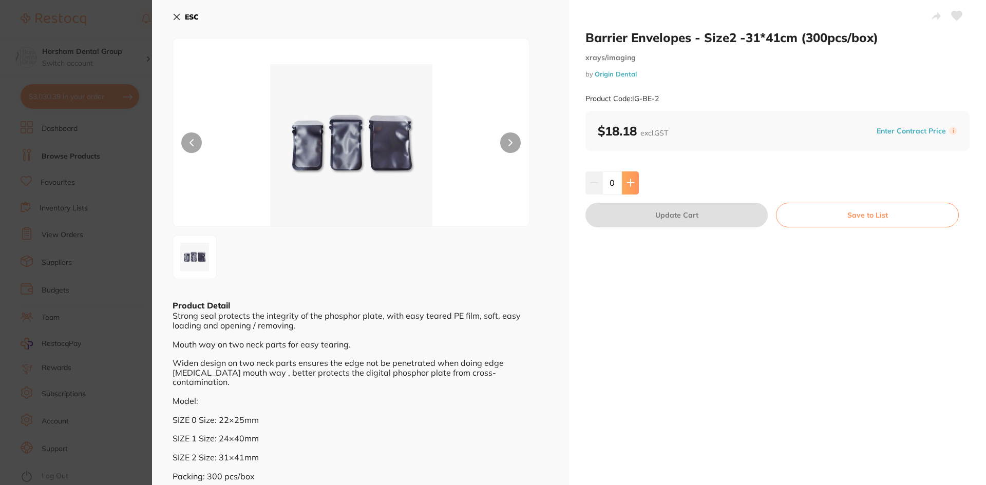
click at [628, 179] on icon at bounding box center [630, 183] width 8 height 8
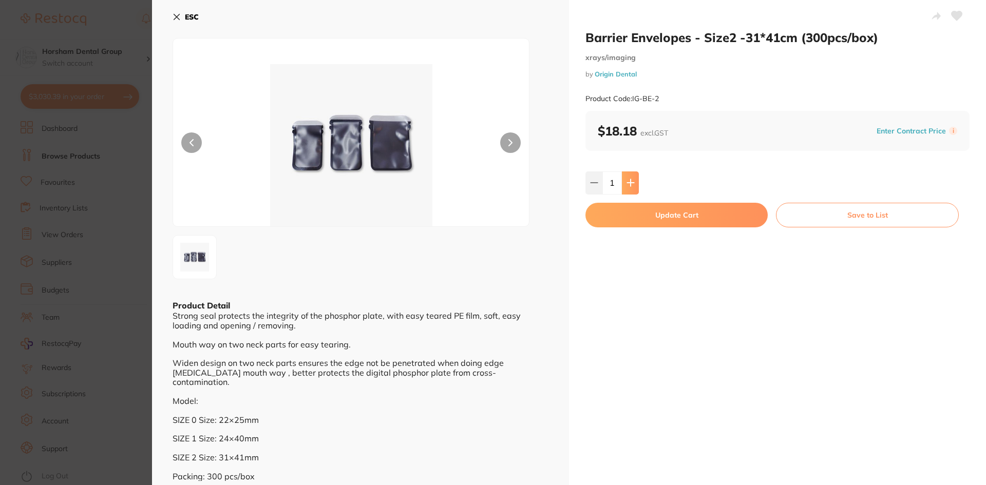
click at [628, 179] on icon at bounding box center [630, 183] width 8 height 8
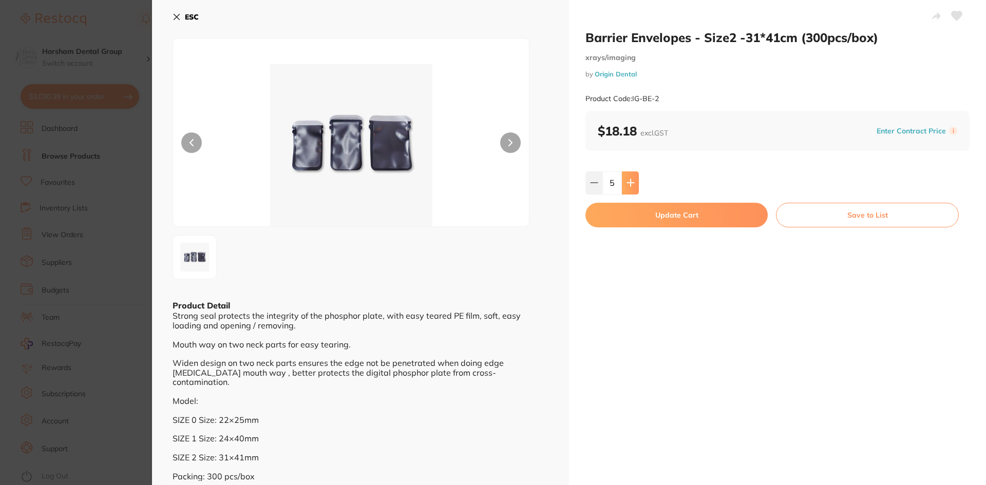
type input "6"
click at [625, 218] on button "Update Cart" at bounding box center [676, 215] width 182 height 25
checkbox input "false"
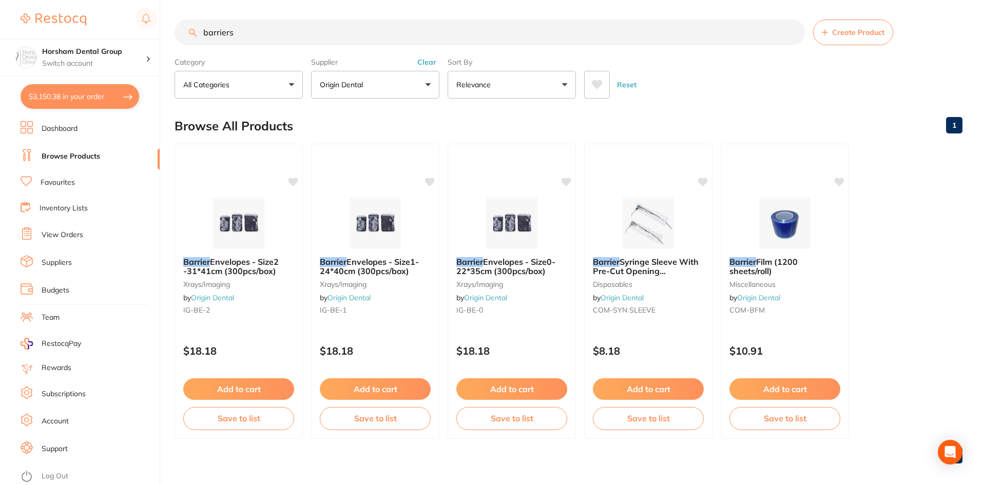
scroll to position [1384, 0]
click at [94, 100] on button "$3,150.38 in your order" at bounding box center [80, 96] width 119 height 25
checkbox input "true"
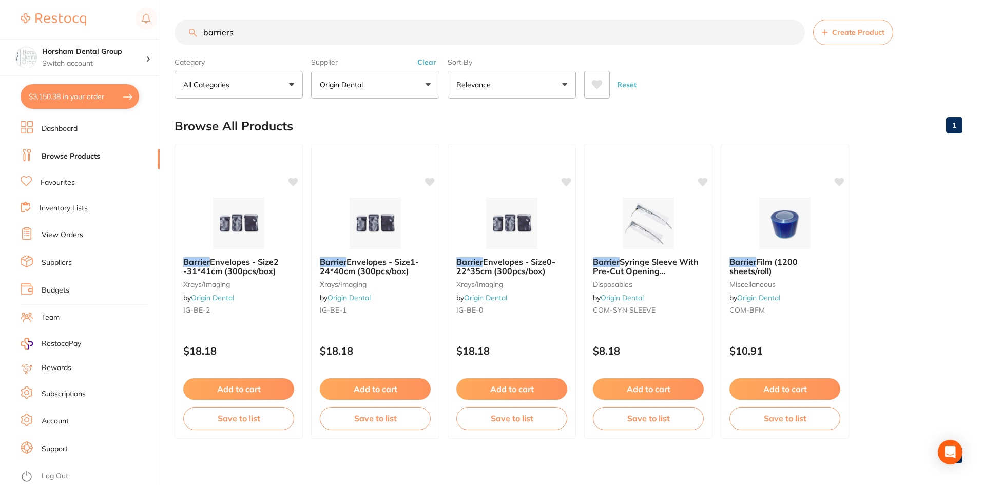
checkbox input "true"
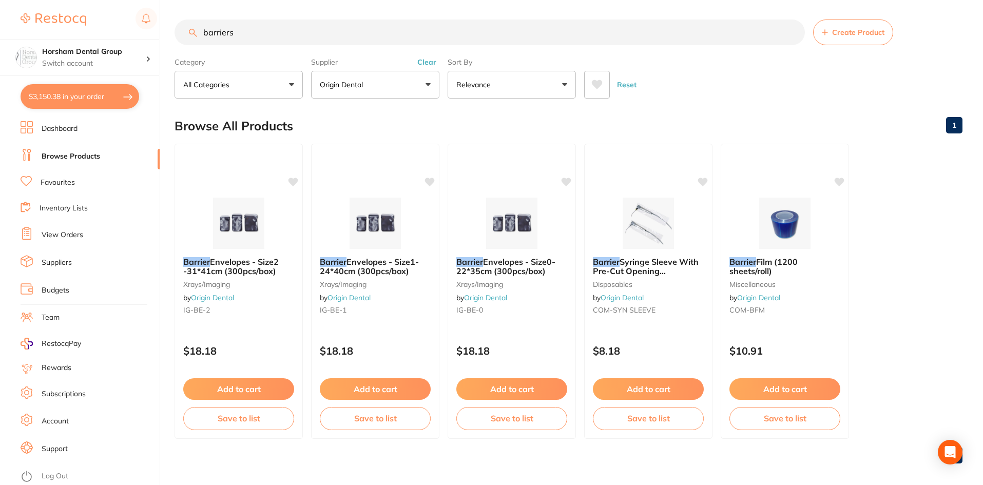
checkbox input "true"
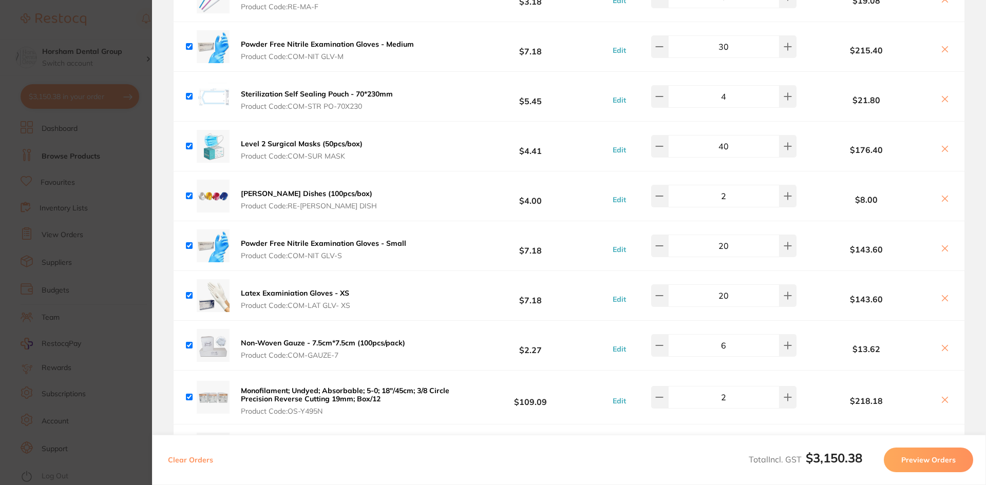
scroll to position [255, 0]
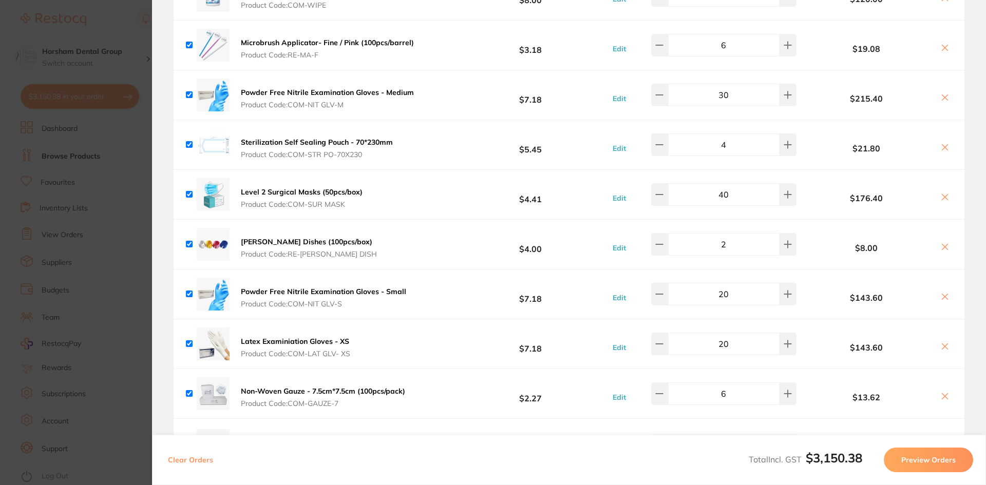
click at [105, 222] on section "Update RRP Set your pre negotiated price for this item. Item Agreed RRP (excl. …" at bounding box center [493, 242] width 986 height 485
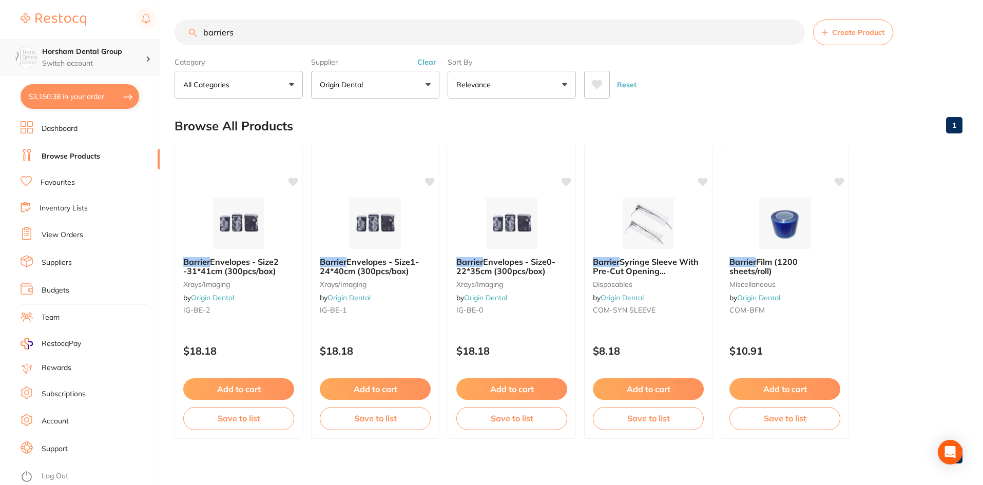
click at [108, 57] on div "Horsham Dental Group Switch account" at bounding box center [94, 58] width 104 height 22
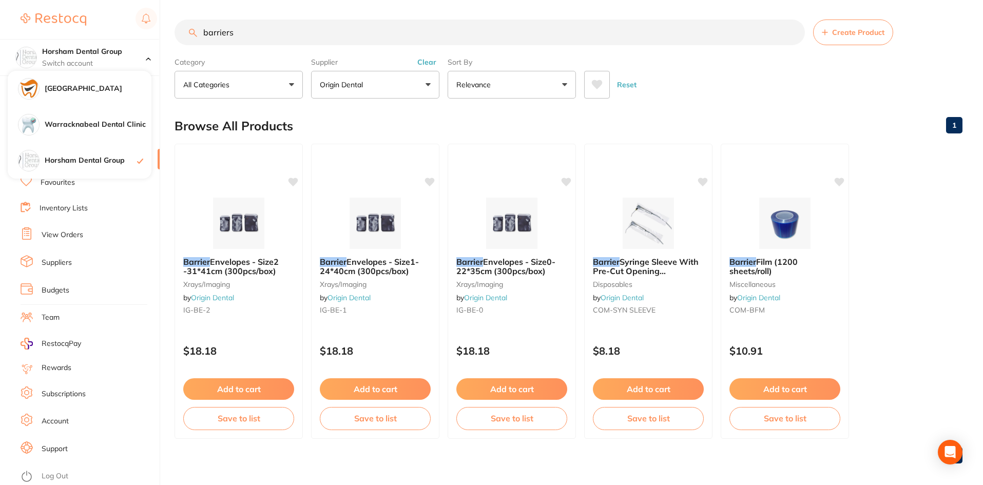
click at [172, 26] on div "$3,150.38 Horsham Dental Group Switch account Horsham Plaza Dental Centre Warra…" at bounding box center [491, 241] width 983 height 485
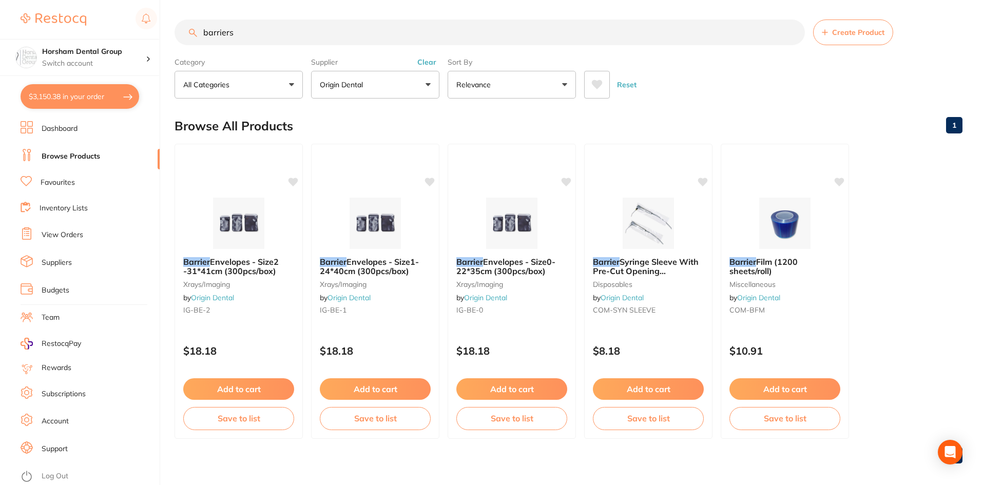
click at [263, 38] on input "barriers" at bounding box center [490, 33] width 630 height 26
click at [296, 25] on input "barriers" at bounding box center [490, 33] width 630 height 26
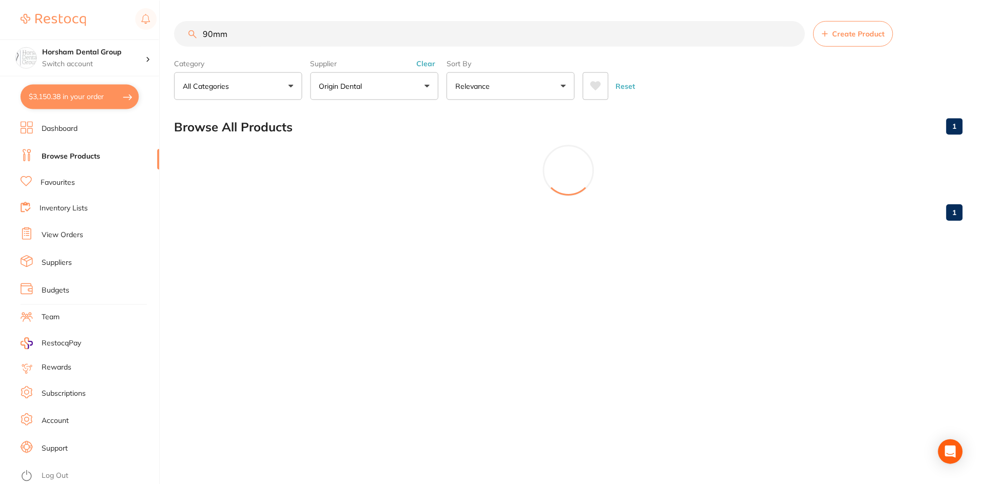
scroll to position [546, 0]
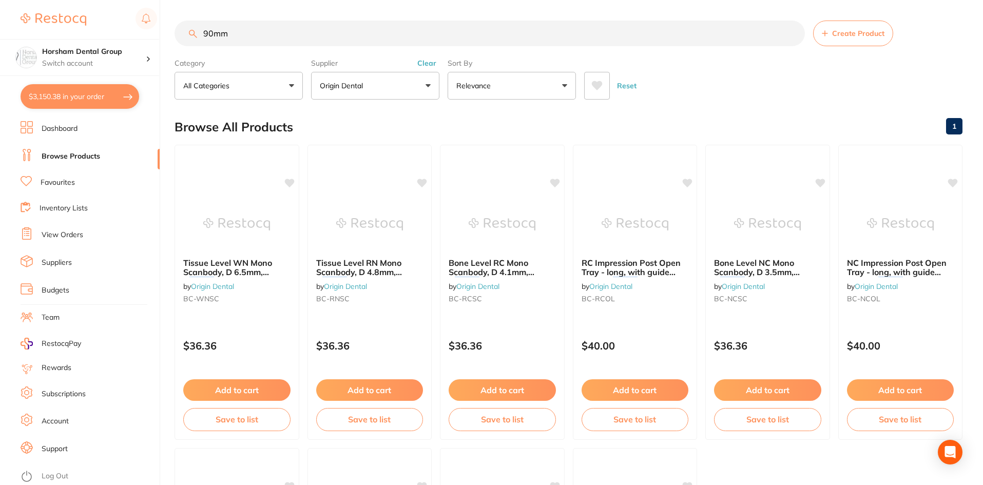
click at [224, 46] on input "90mm" at bounding box center [490, 34] width 630 height 26
click at [225, 45] on input "90mm" at bounding box center [490, 34] width 630 height 26
click at [227, 41] on input "90mm" at bounding box center [490, 34] width 630 height 26
type input "pouch"
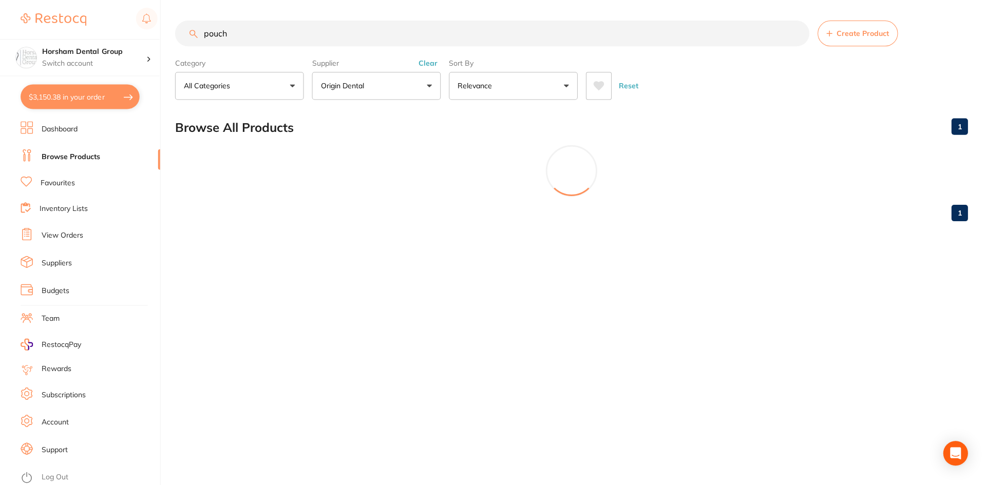
scroll to position [485, 0]
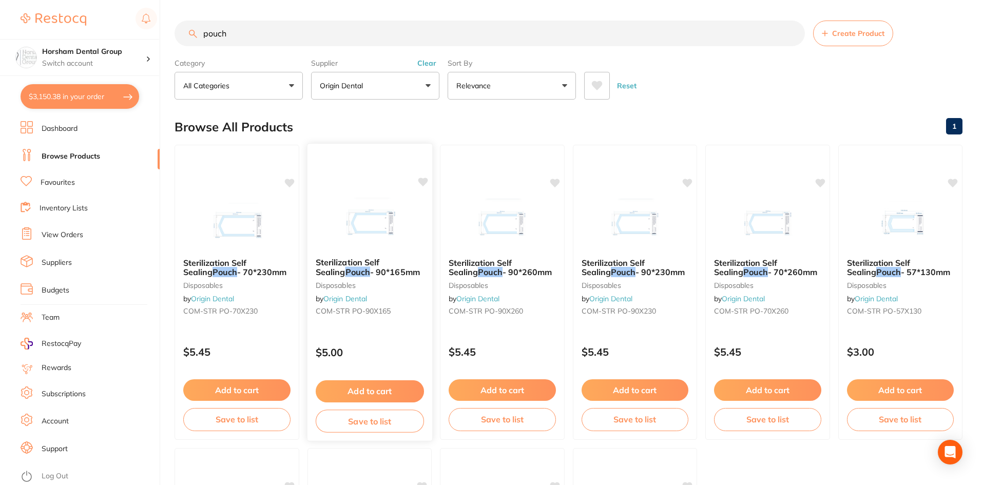
click at [363, 282] on small "disposables" at bounding box center [369, 285] width 108 height 8
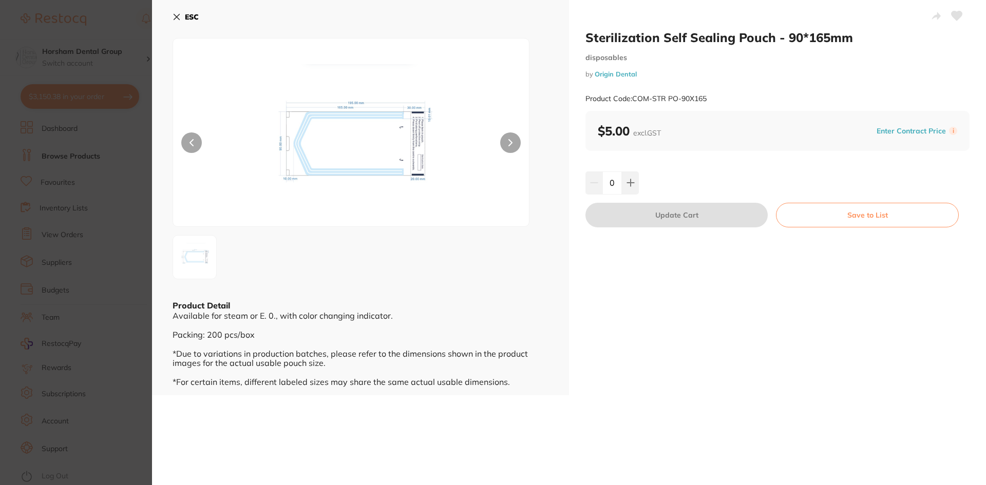
scroll to position [255, 0]
click at [613, 190] on input "0" at bounding box center [612, 182] width 20 height 23
click at [613, 191] on input "0" at bounding box center [612, 182] width 20 height 23
click at [617, 188] on input "10" at bounding box center [612, 182] width 20 height 23
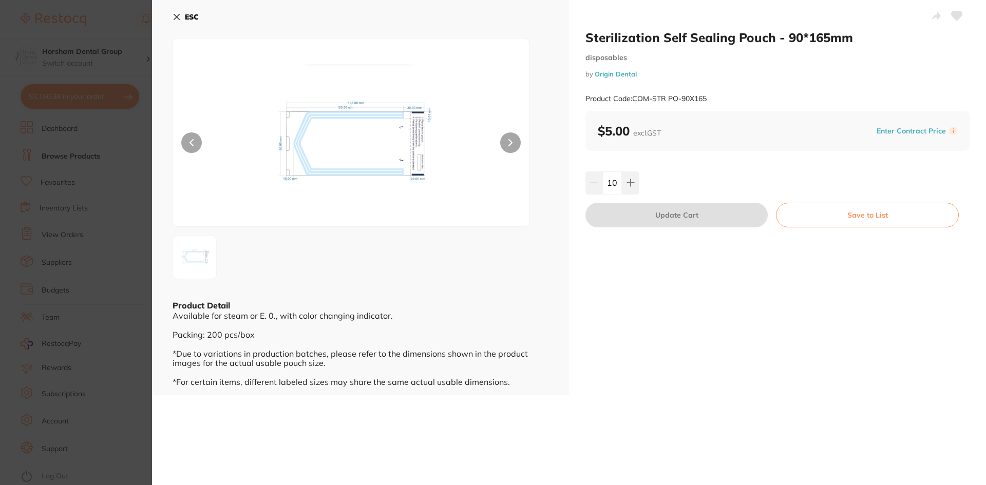
type input "10"
click at [678, 170] on div "Sterilization Self Sealing Pouch - 90*165mm disposables by Origin Dental Produc…" at bounding box center [777, 197] width 417 height 395
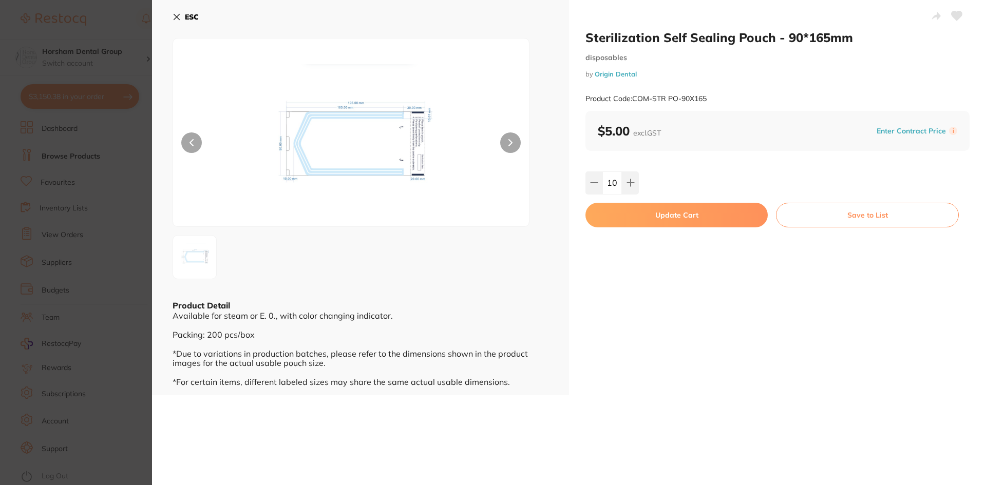
click at [654, 219] on button "Update Cart" at bounding box center [676, 215] width 182 height 25
checkbox input "false"
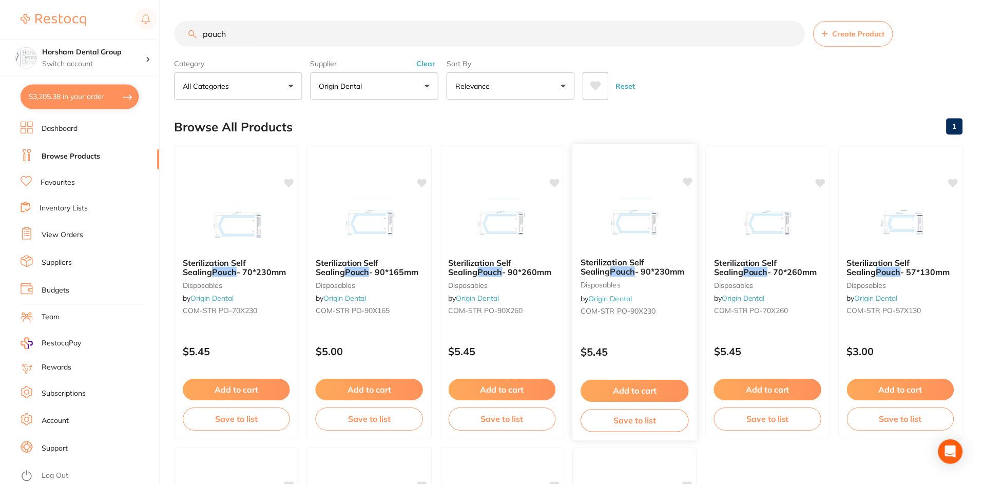
scroll to position [1, 0]
click at [465, 244] on div at bounding box center [502, 223] width 125 height 52
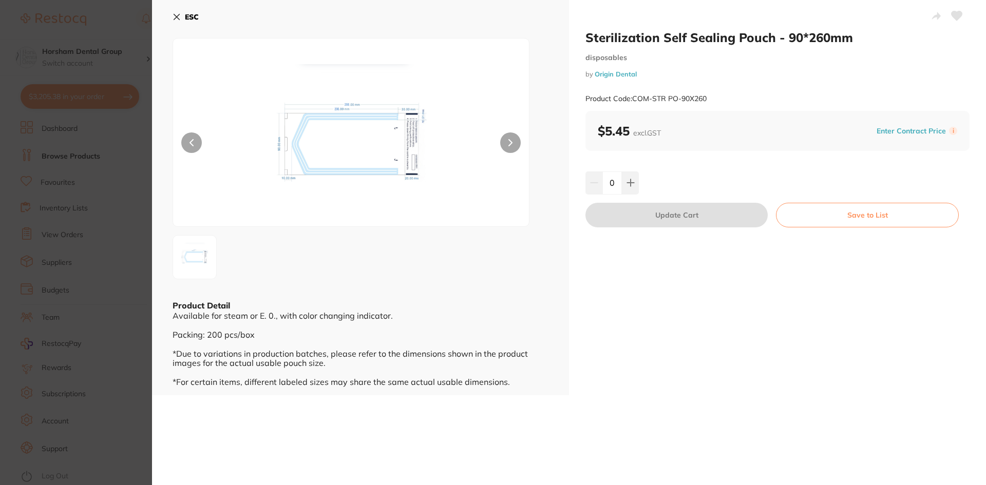
click at [613, 186] on input "0" at bounding box center [612, 182] width 20 height 23
click at [614, 189] on input "0" at bounding box center [612, 182] width 20 height 23
click at [622, 185] on button at bounding box center [630, 182] width 17 height 23
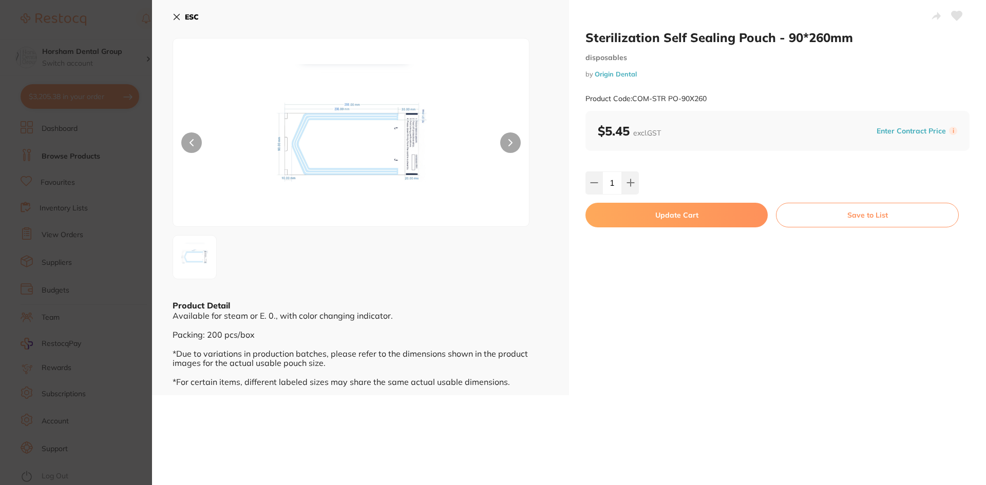
click at [613, 186] on input "1" at bounding box center [612, 182] width 20 height 23
type input "10"
click at [638, 219] on button "Update Cart" at bounding box center [676, 215] width 182 height 25
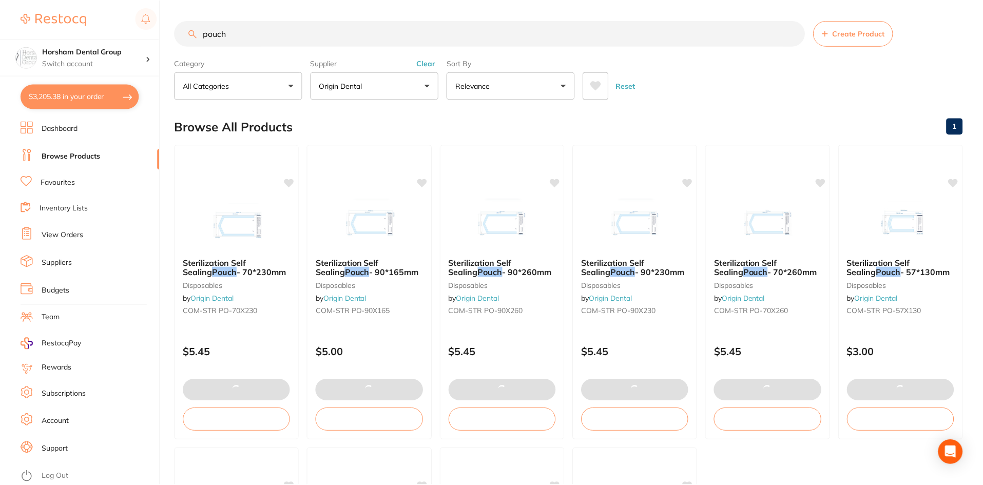
scroll to position [1, 0]
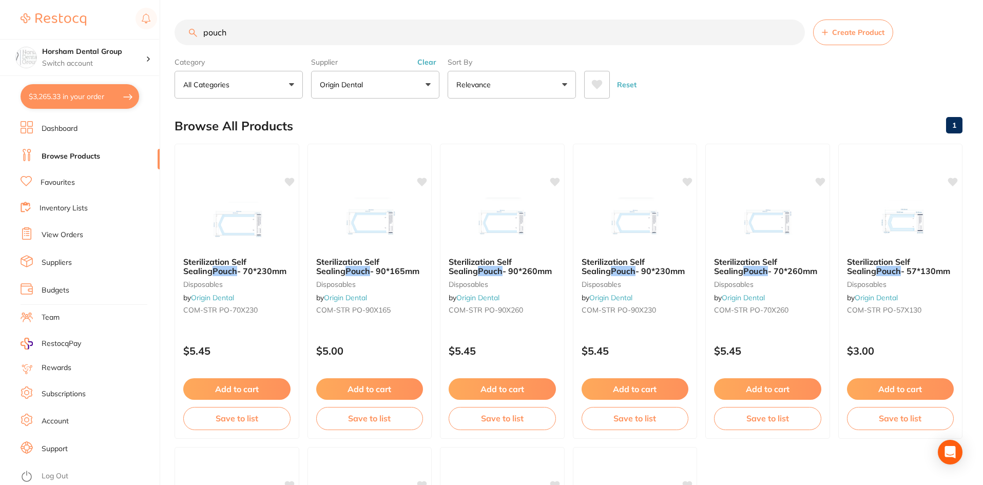
click at [114, 93] on button "$3,265.33 in your order" at bounding box center [80, 96] width 119 height 25
checkbox input "true"
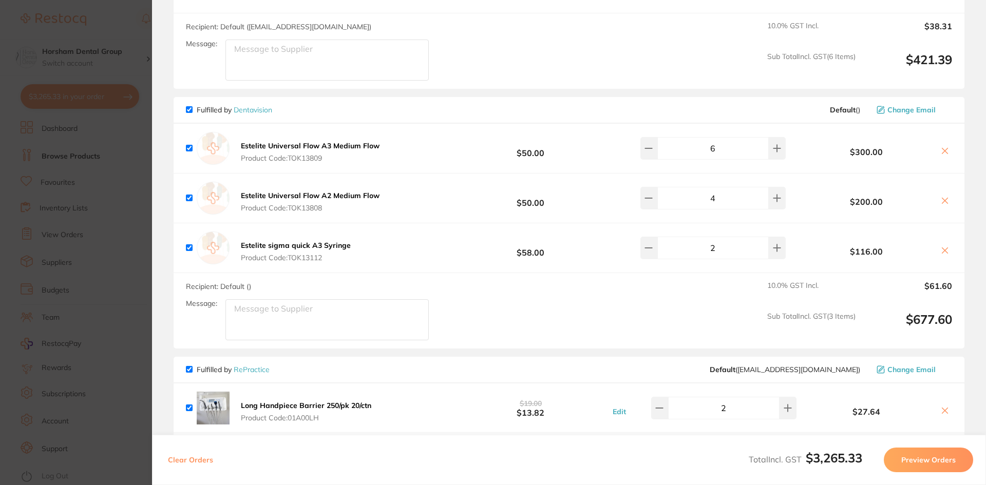
scroll to position [2015, 0]
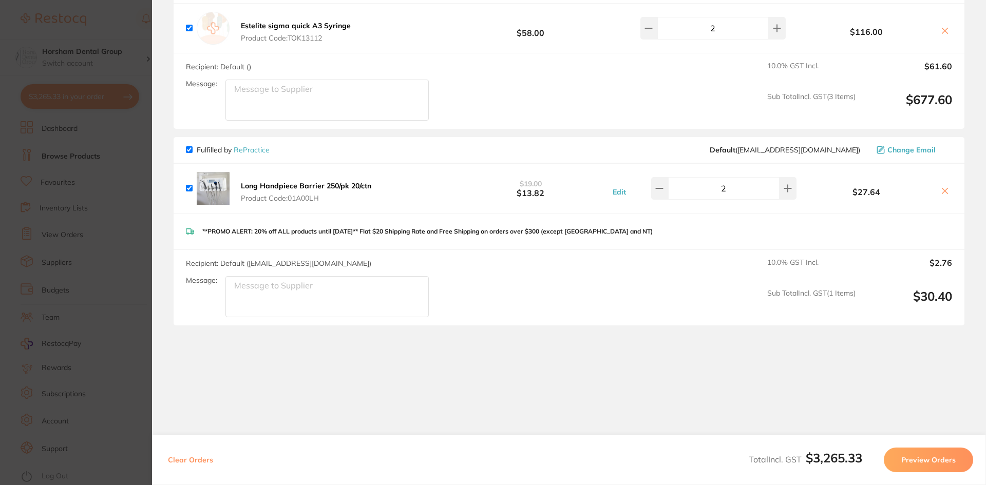
click at [941, 188] on button at bounding box center [944, 191] width 14 height 11
checkbox input "false"
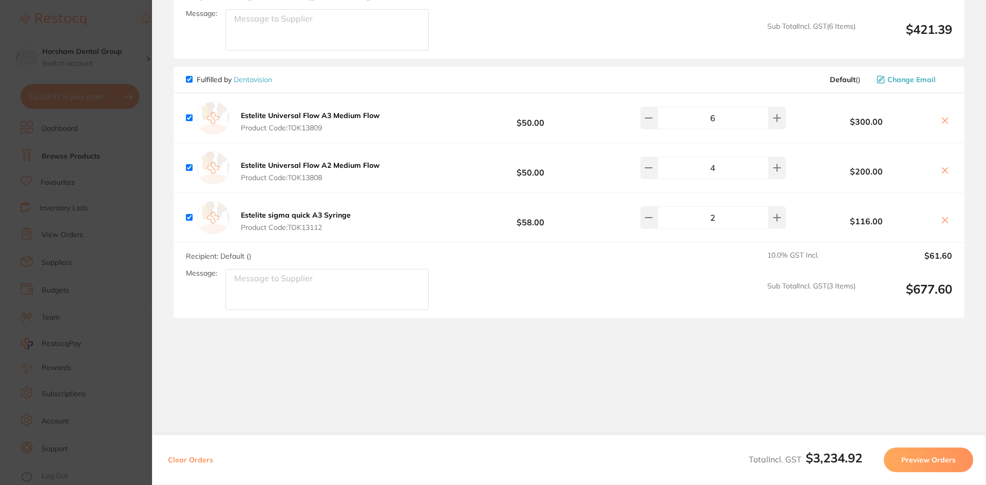
scroll to position [1818, 0]
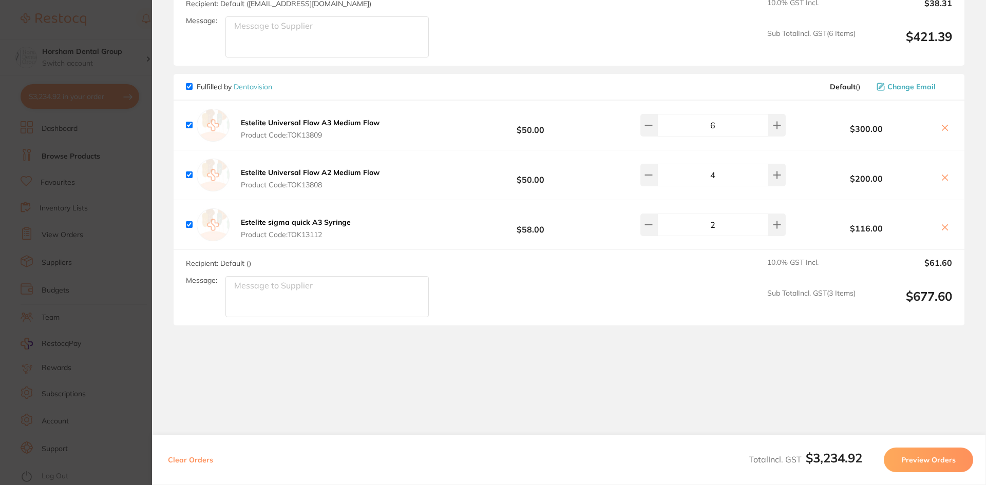
click at [57, 336] on section "Update RRP Set your pre negotiated price for this item. Item Agreed RRP (excl. …" at bounding box center [493, 242] width 986 height 485
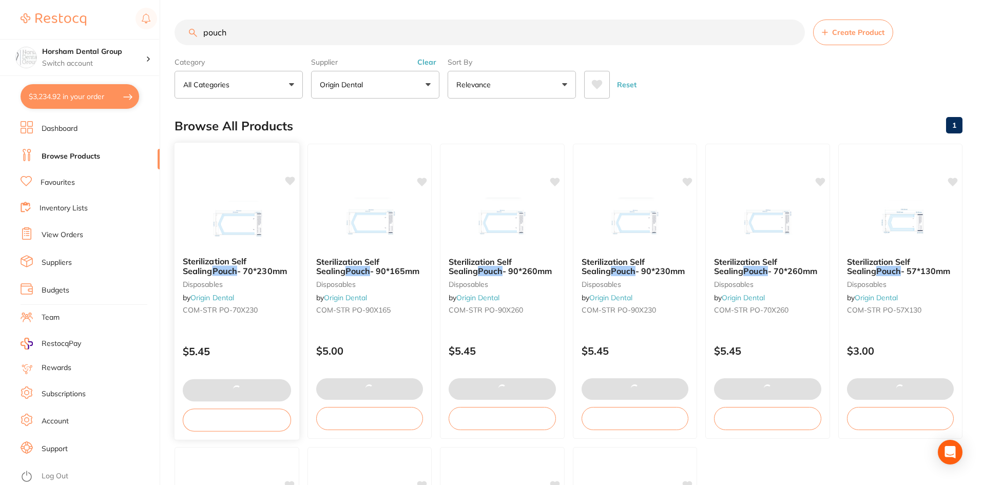
scroll to position [0, 0]
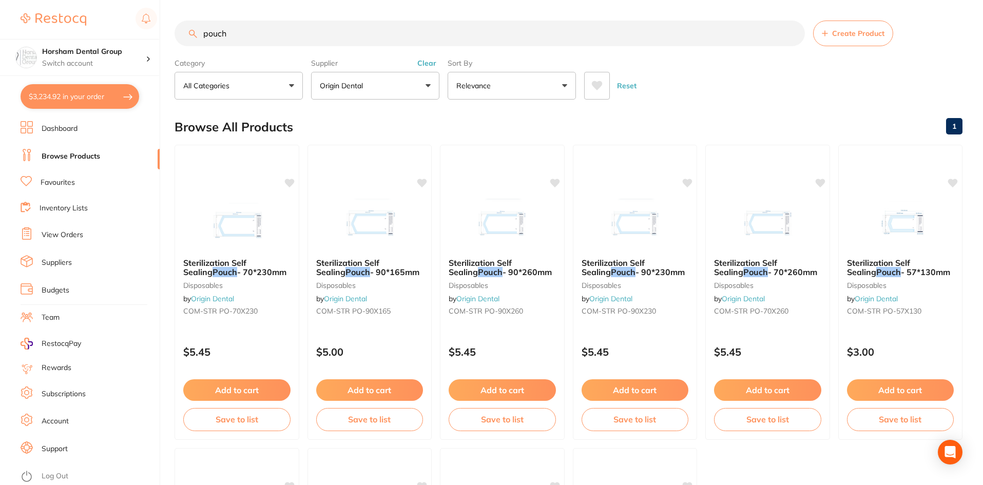
click at [430, 62] on button "Clear" at bounding box center [426, 63] width 25 height 9
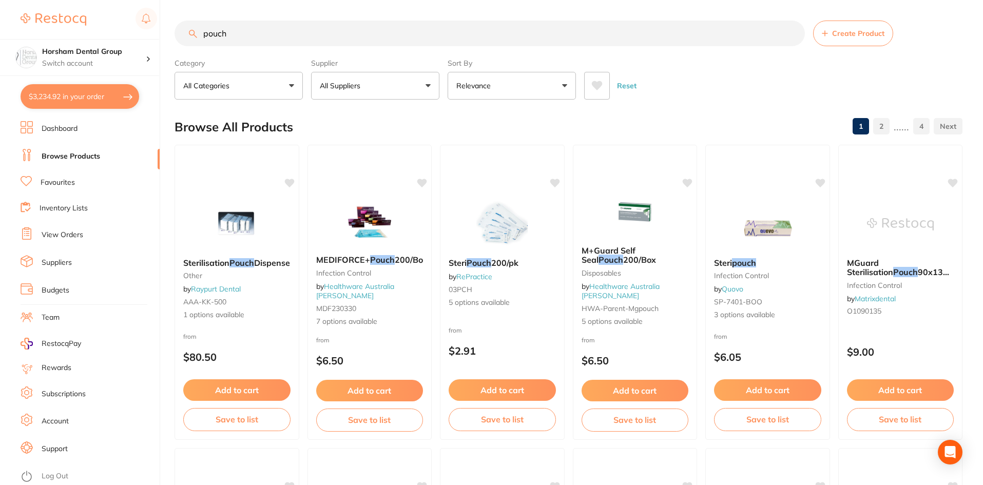
click at [247, 35] on input "pouch" at bounding box center [490, 34] width 630 height 26
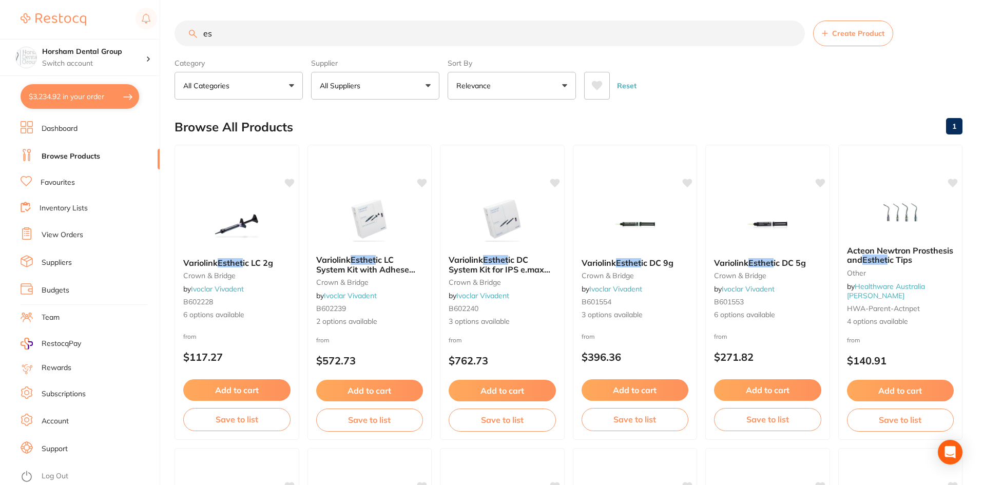
type input "e"
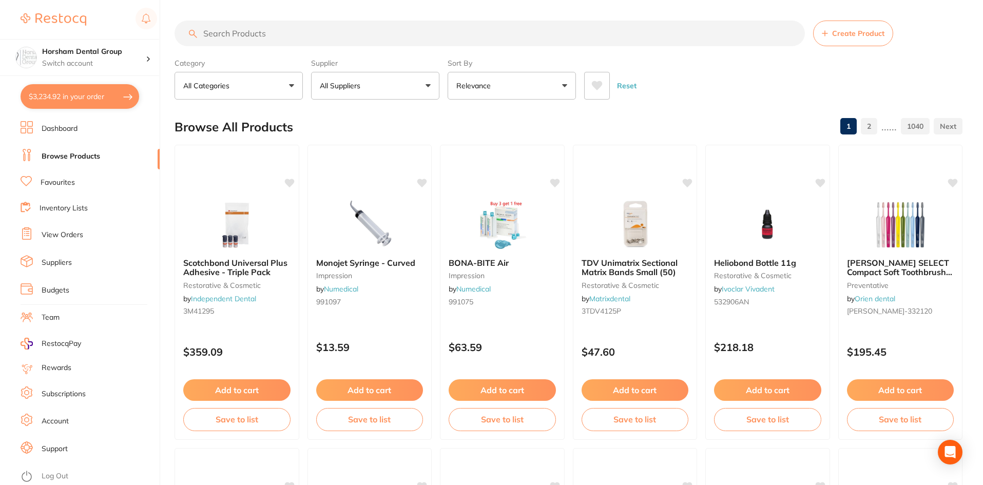
type input "m"
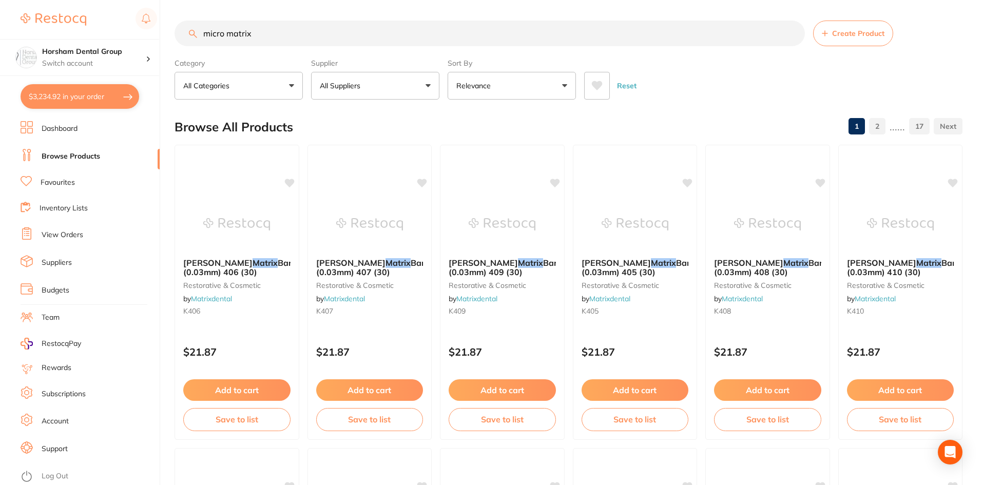
click at [361, 89] on p "All Suppliers" at bounding box center [342, 86] width 45 height 10
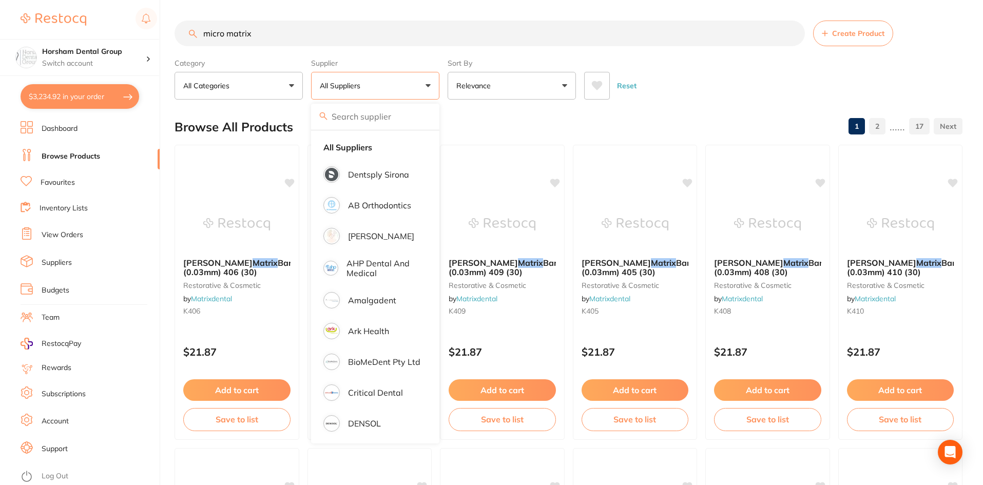
click at [373, 170] on p "Dentsply Sirona" at bounding box center [378, 174] width 61 height 9
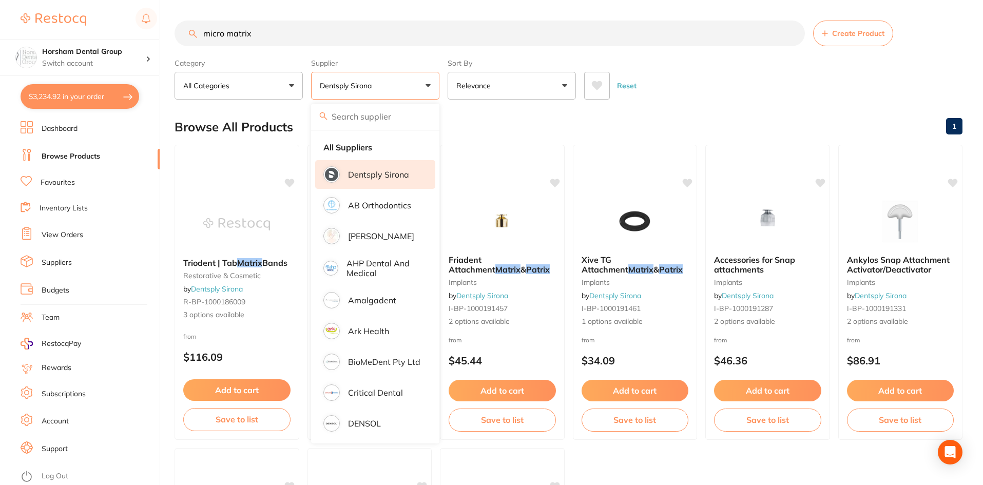
click at [728, 83] on div "Reset" at bounding box center [769, 82] width 370 height 36
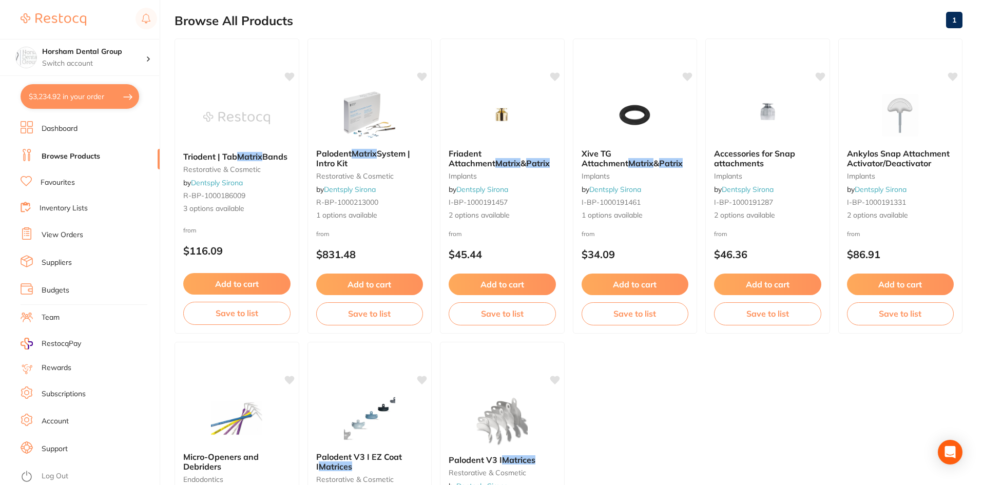
scroll to position [4, 0]
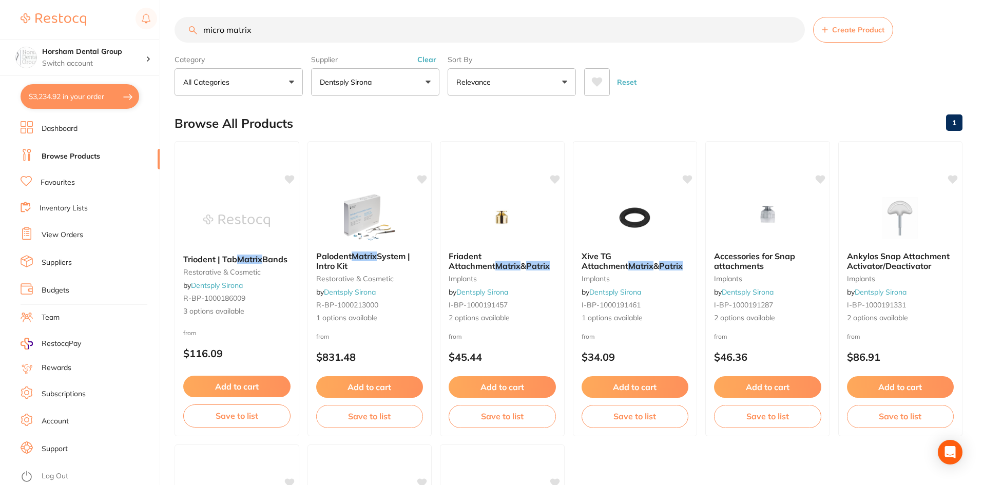
click at [256, 30] on input "micro matrix" at bounding box center [490, 30] width 630 height 26
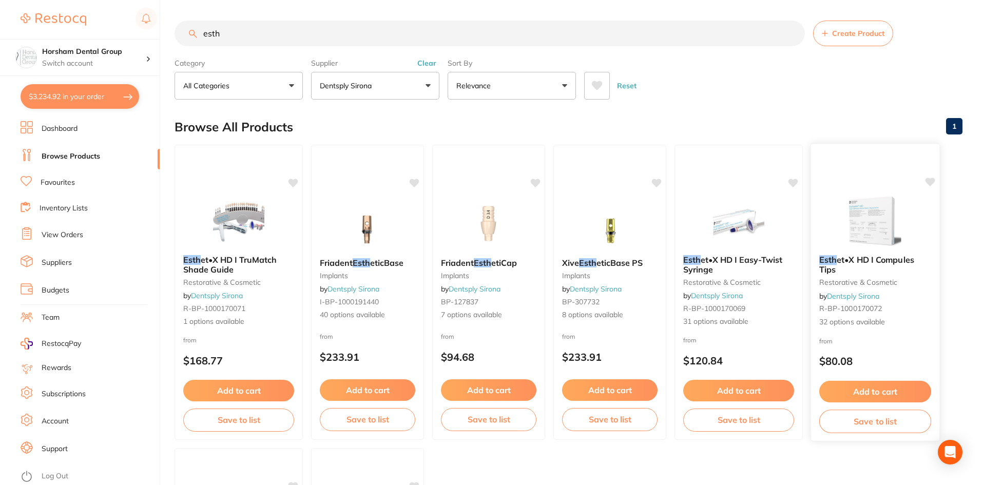
type input "esth"
click at [879, 266] on b "Esth et•X HD I Compules Tips" at bounding box center [875, 264] width 112 height 19
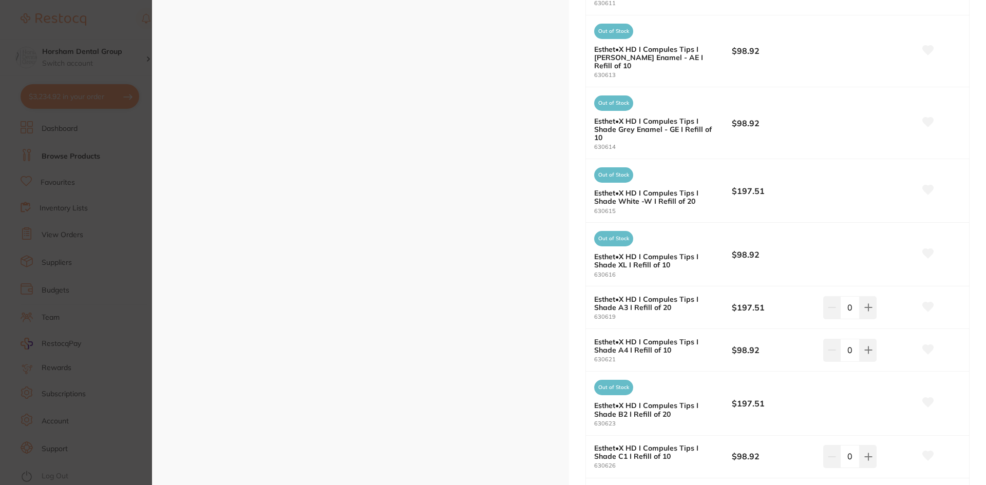
scroll to position [513, 0]
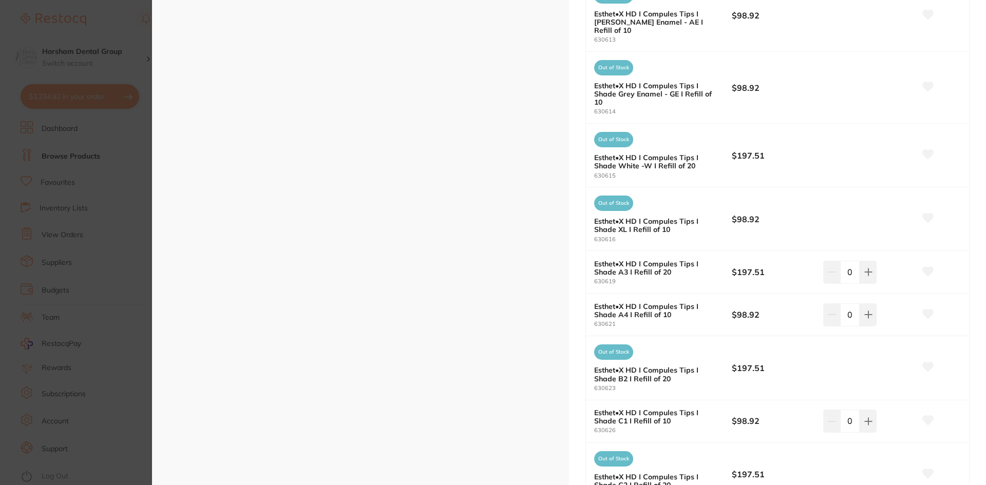
click at [702, 317] on b "Esthet•X HD I Compules Tips I Shade A4 I Refill of 10" at bounding box center [656, 310] width 124 height 16
click at [864, 315] on icon at bounding box center [867, 315] width 7 height 7
type input "1"
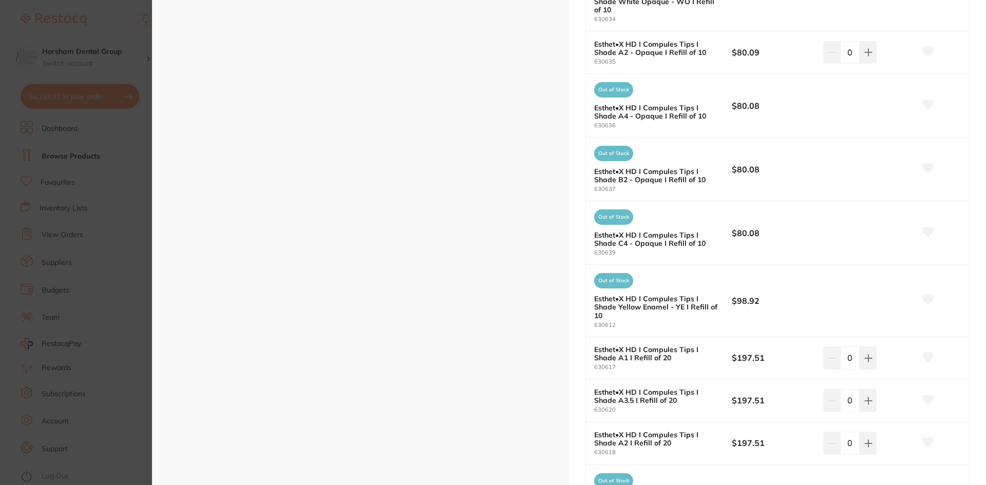
scroll to position [1899, 0]
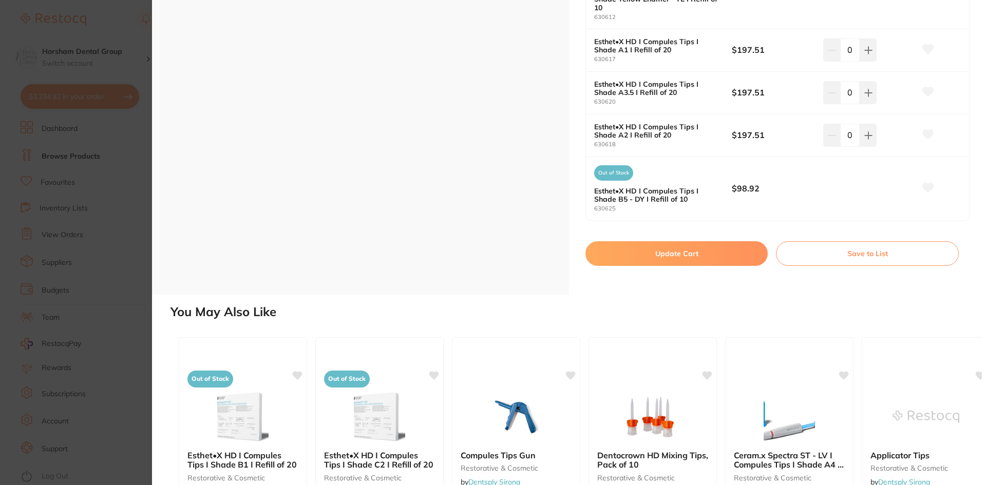
click at [732, 245] on button "Update Cart" at bounding box center [676, 253] width 182 height 25
checkbox input "true"
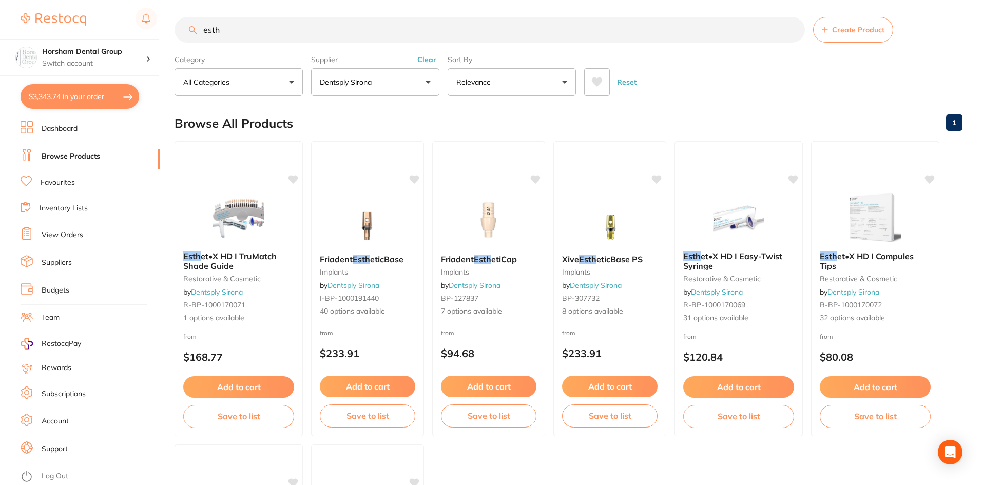
scroll to position [2015, 0]
click at [288, 27] on input "esth" at bounding box center [490, 30] width 630 height 26
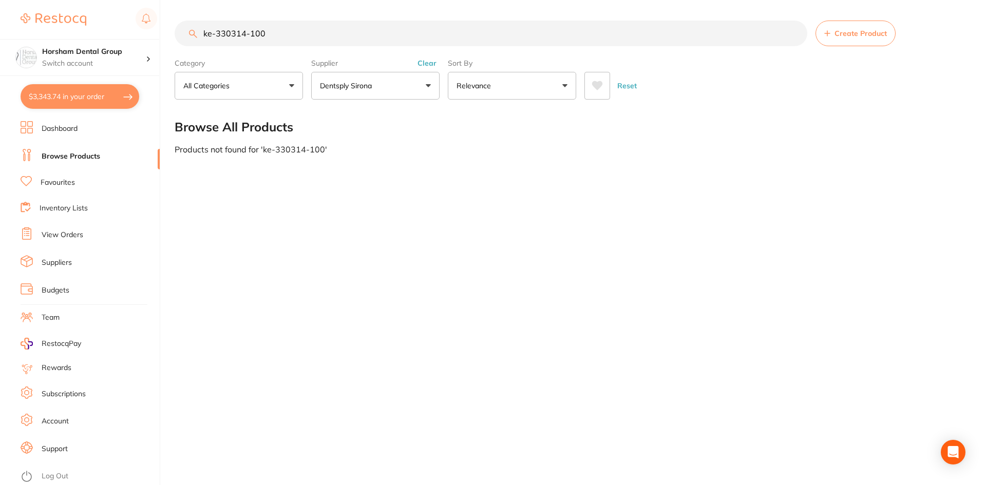
click at [425, 62] on button "Clear" at bounding box center [426, 63] width 25 height 9
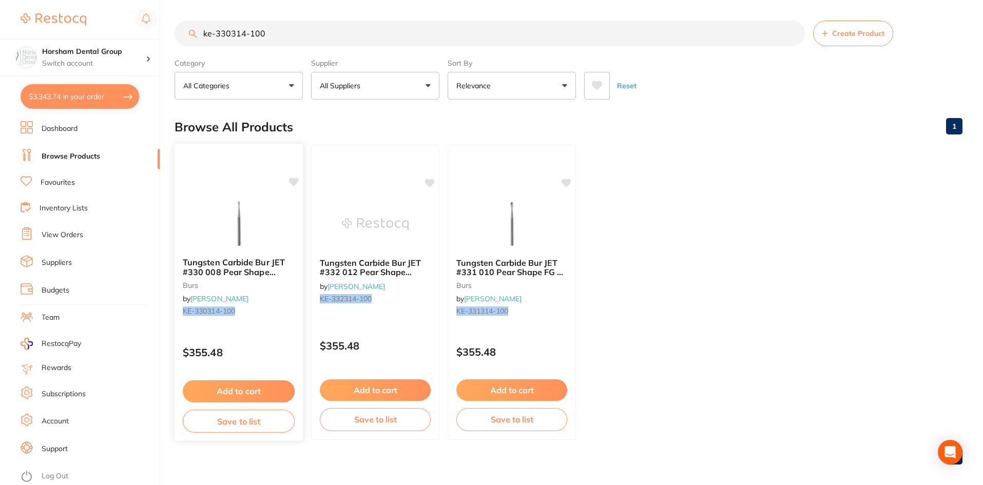
click at [236, 253] on div "Tungsten Carbide Bur JET #330 008 Pear Shape Amalgam FG x100 burs by Henry Sche…" at bounding box center [239, 288] width 128 height 79
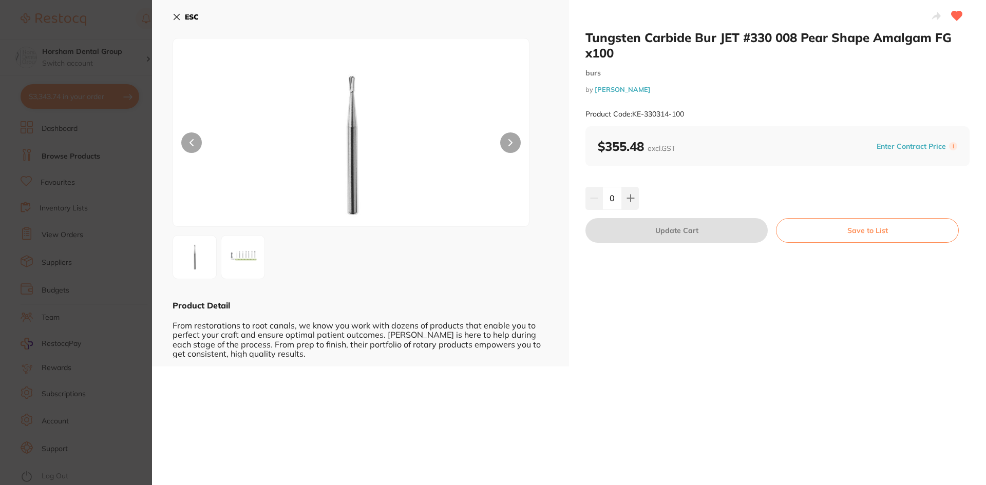
click at [253, 252] on img at bounding box center [242, 257] width 37 height 37
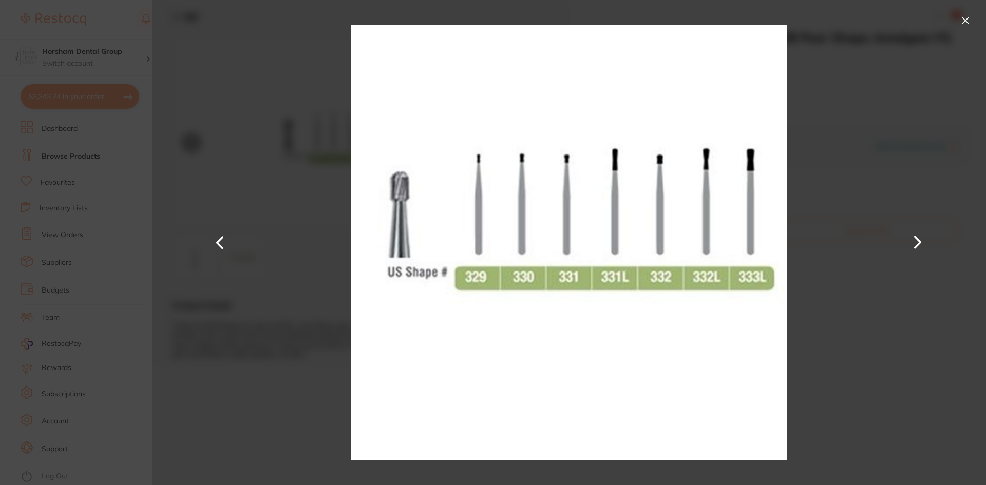
click at [972, 11] on div at bounding box center [569, 242] width 834 height 485
click at [971, 14] on button at bounding box center [965, 20] width 16 height 16
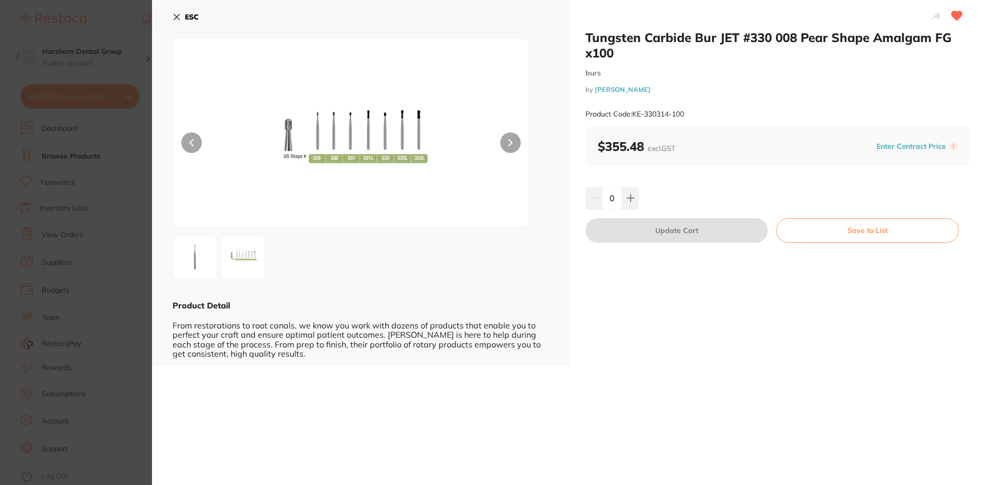
click at [189, 20] on b "ESC" at bounding box center [192, 16] width 14 height 9
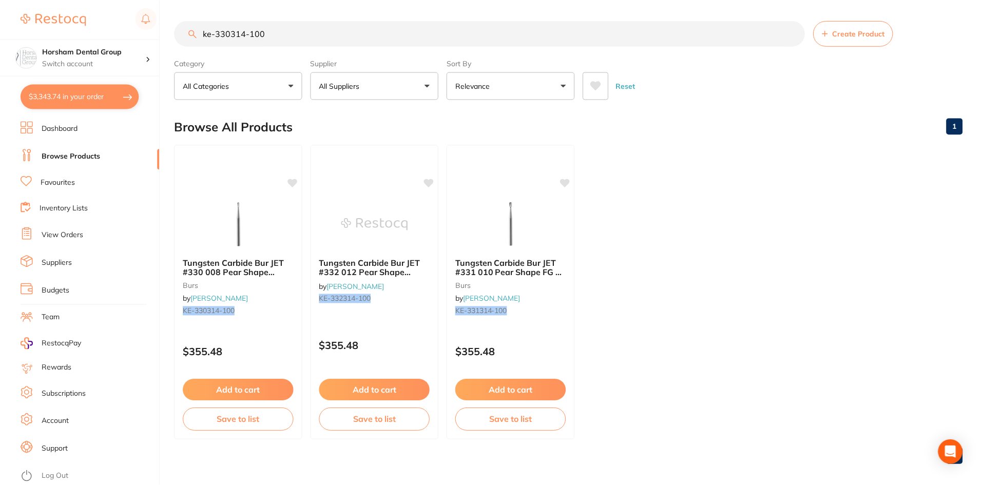
scroll to position [4, 0]
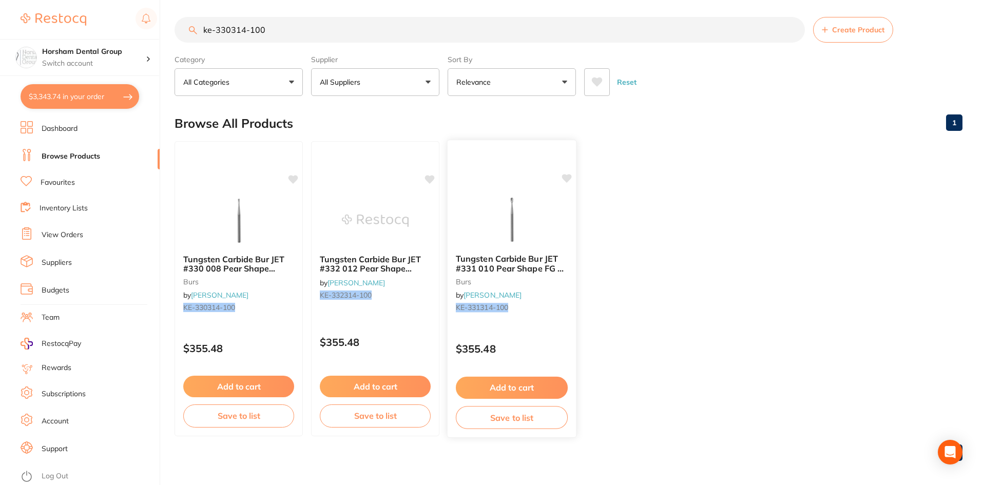
click at [493, 259] on span "Tungsten Carbide Bur JET #331 010 Pear Shape FG x 100" at bounding box center [510, 268] width 108 height 29
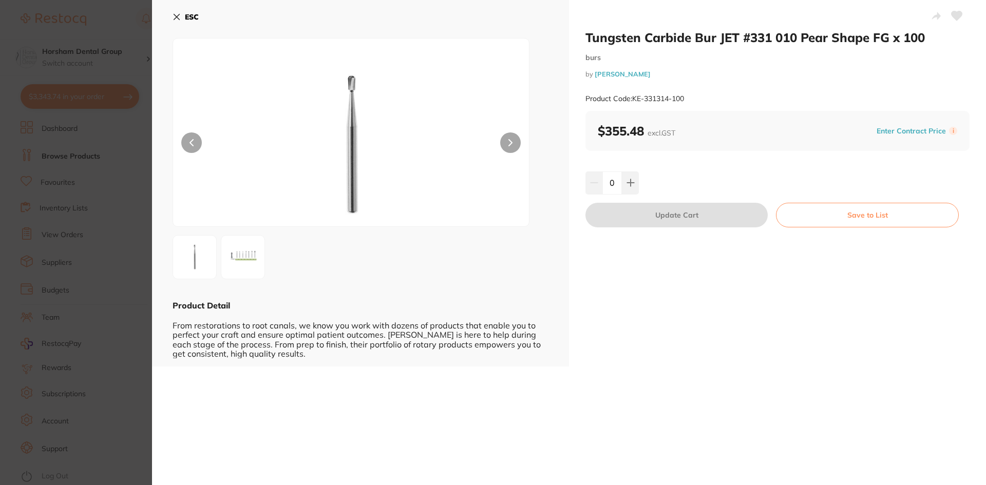
click at [184, 9] on button "ESC" at bounding box center [185, 16] width 26 height 17
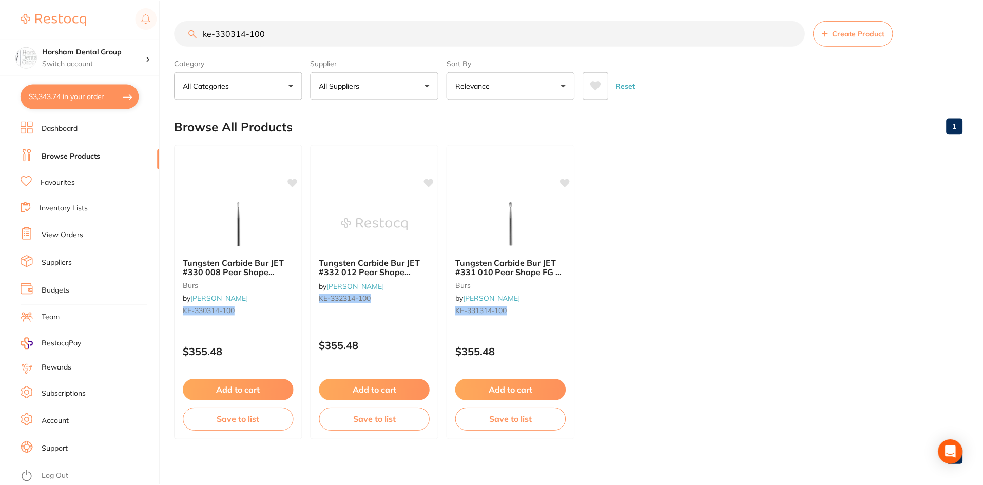
scroll to position [4, 0]
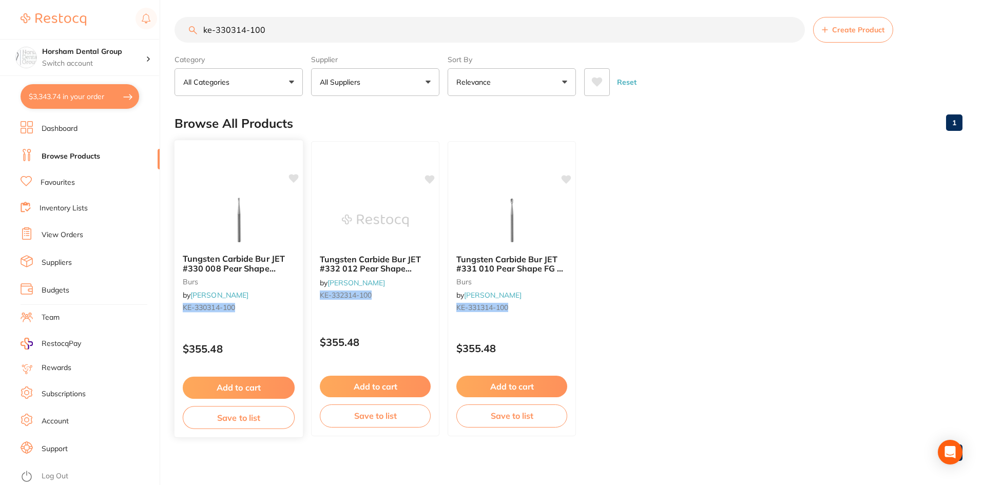
click at [245, 258] on span "Tungsten Carbide Bur JET #330 008 Pear Shape Amalgam FG x100" at bounding box center [234, 268] width 102 height 29
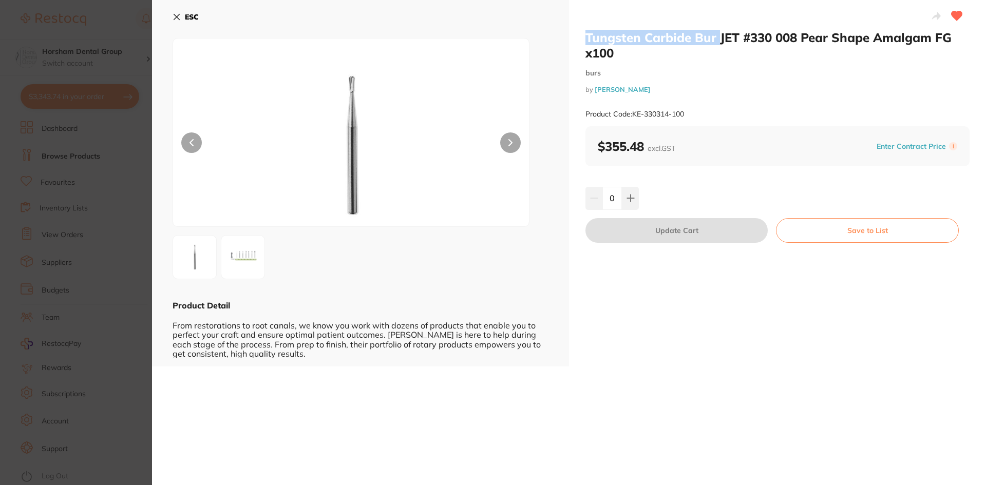
drag, startPoint x: 580, startPoint y: 32, endPoint x: 735, endPoint y: 42, distance: 155.8
click at [732, 42] on div "Tungsten Carbide Bur JET #330 008 Pear Shape Amalgam FG x100 burs by Henry Sche…" at bounding box center [777, 183] width 417 height 367
click at [736, 42] on h2 "Tungsten Carbide Bur JET #330 008 Pear Shape Amalgam FG x100" at bounding box center [777, 45] width 384 height 31
click at [735, 46] on h2 "Tungsten Carbide Bur JET #330 008 Pear Shape Amalgam FG x100" at bounding box center [777, 45] width 384 height 31
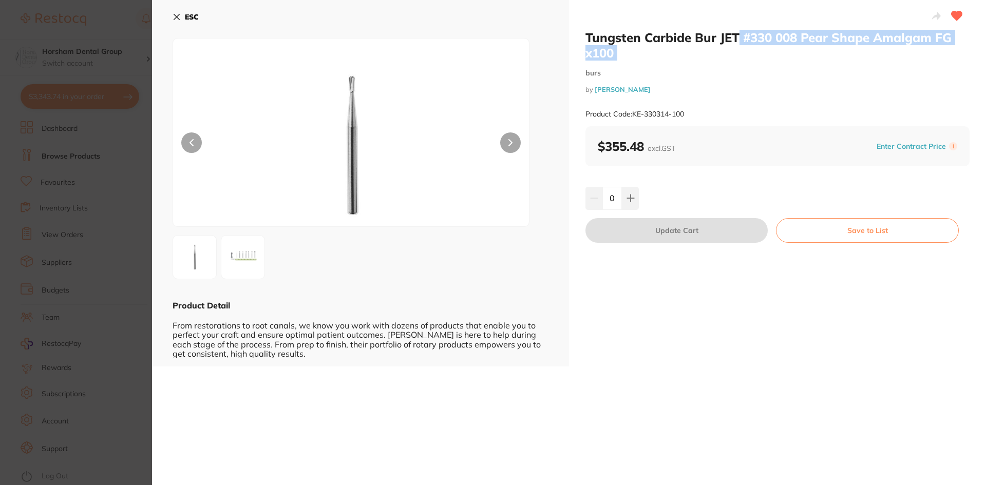
click at [706, 33] on h2 "Tungsten Carbide Bur JET #330 008 Pear Shape Amalgam FG x100" at bounding box center [777, 45] width 384 height 31
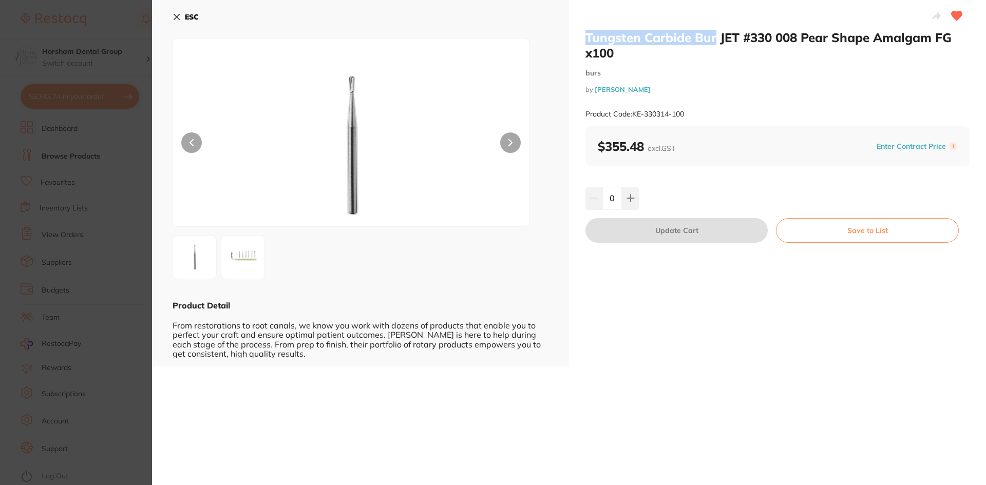
drag, startPoint x: 709, startPoint y: 29, endPoint x: 714, endPoint y: 37, distance: 9.0
click at [714, 37] on div "Tungsten Carbide Bur JET #330 008 Pear Shape Amalgam FG x100 burs by Henry Sche…" at bounding box center [777, 183] width 417 height 367
copy h2 "Tungsten Carbide Bur"
click at [168, 15] on div "ESC Product Detail From restorations to root canals, we know you work with doze…" at bounding box center [360, 183] width 417 height 367
click at [177, 13] on icon at bounding box center [176, 17] width 8 height 8
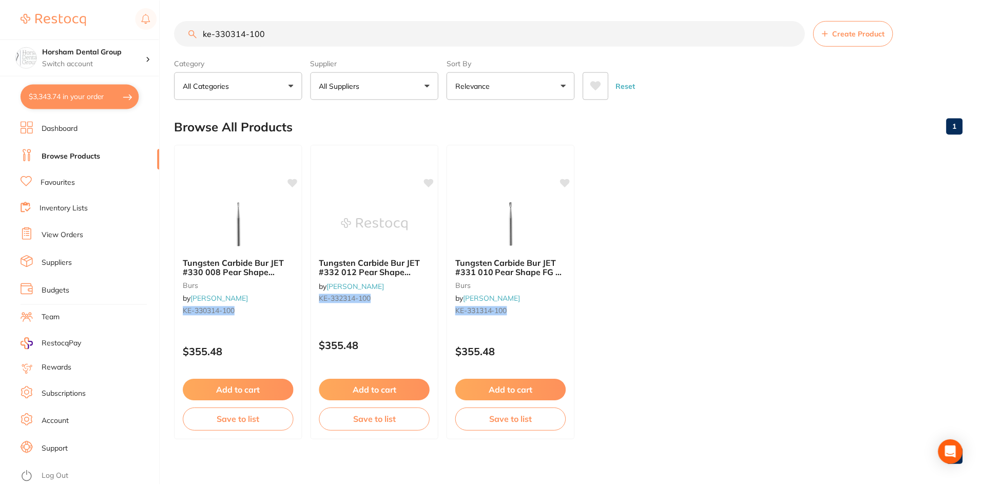
scroll to position [4, 0]
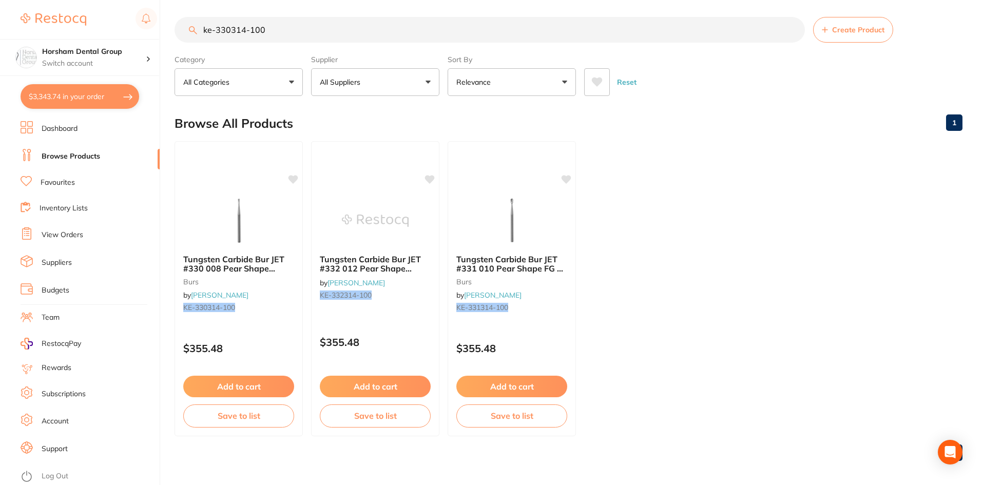
click at [374, 66] on div "Supplier All Suppliers All Suppliers Henry Schein Halas Clear" at bounding box center [375, 73] width 128 height 45
click at [377, 72] on button "All Suppliers" at bounding box center [375, 82] width 128 height 28
click at [309, 35] on input "ke-330314-100" at bounding box center [490, 30] width 630 height 26
click at [310, 35] on input "ke-330314-100" at bounding box center [490, 30] width 630 height 26
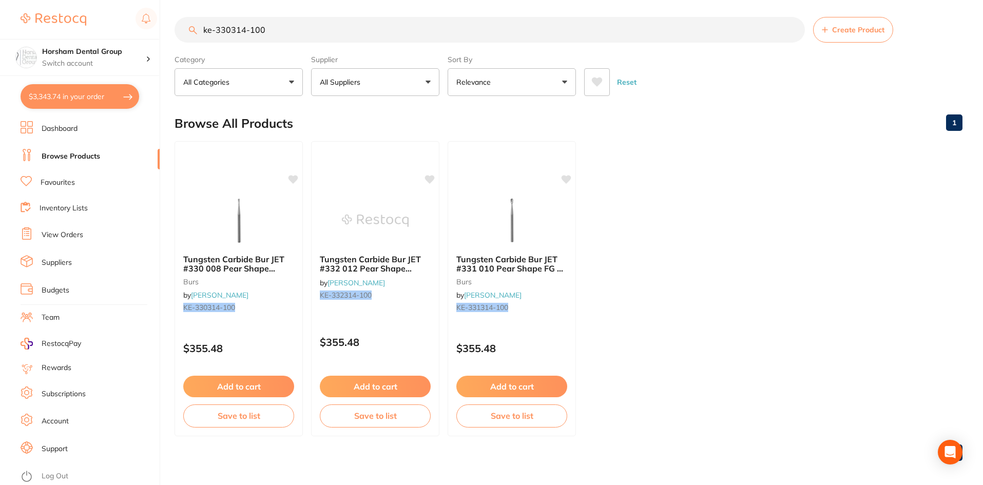
paste input "Tungsten Carbide Bur"
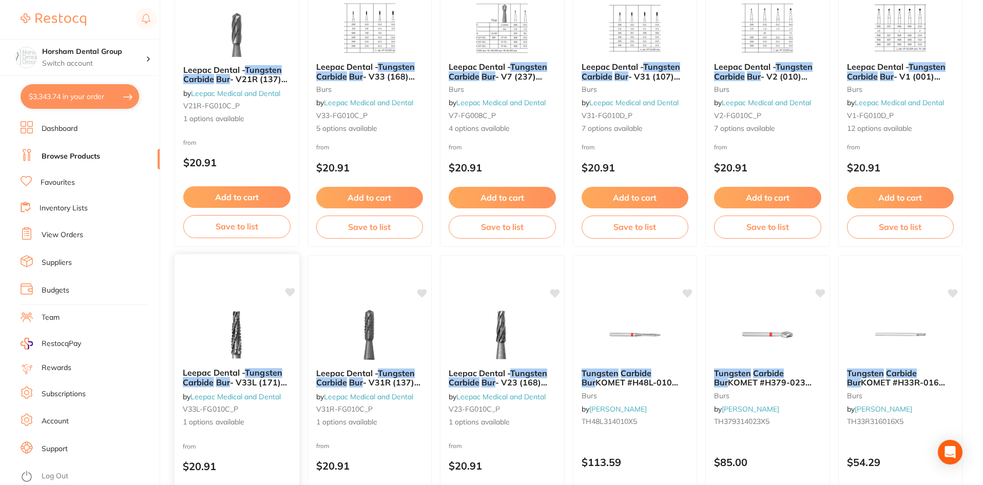
scroll to position [0, 0]
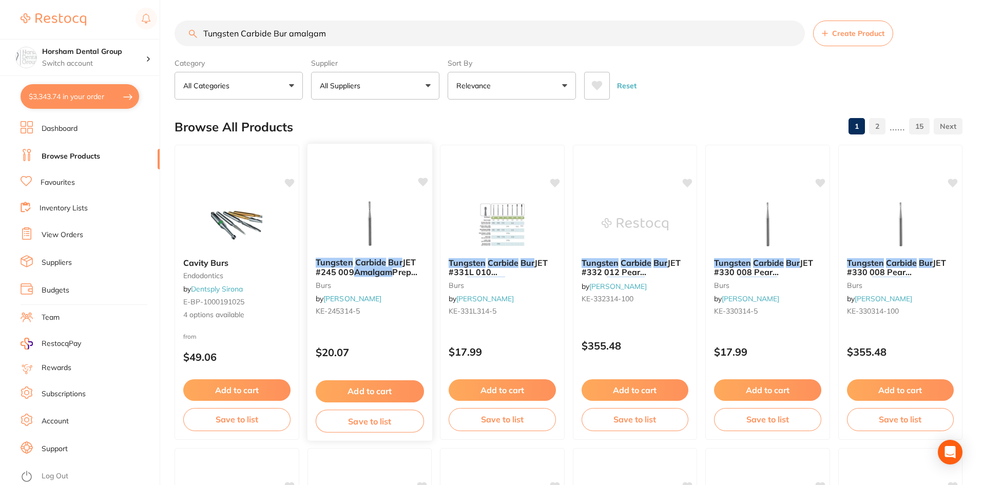
type input "Tungsten Carbide Bur amalgam"
click at [387, 269] on em "Amalgam" at bounding box center [373, 272] width 38 height 10
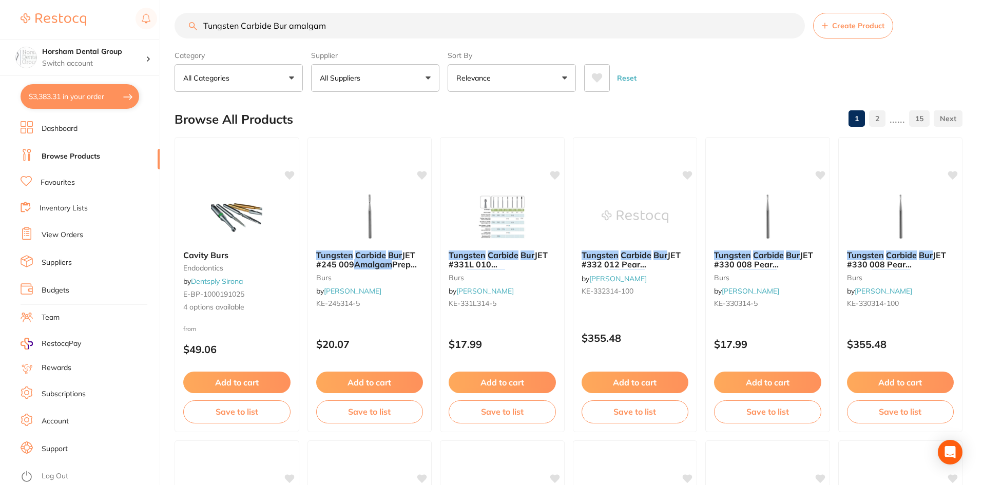
scroll to position [2069, 0]
click at [245, 20] on input "Tungsten Carbide Bur amalgam" at bounding box center [490, 26] width 630 height 26
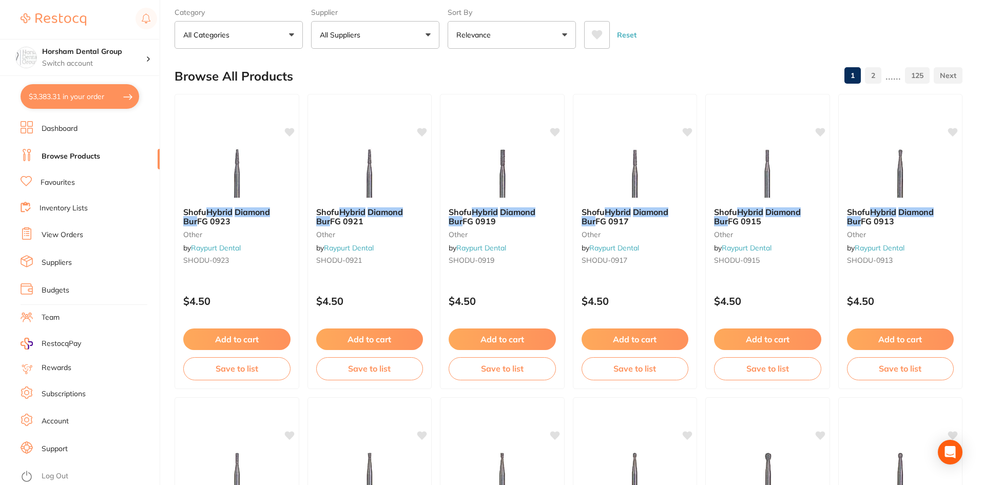
scroll to position [0, 0]
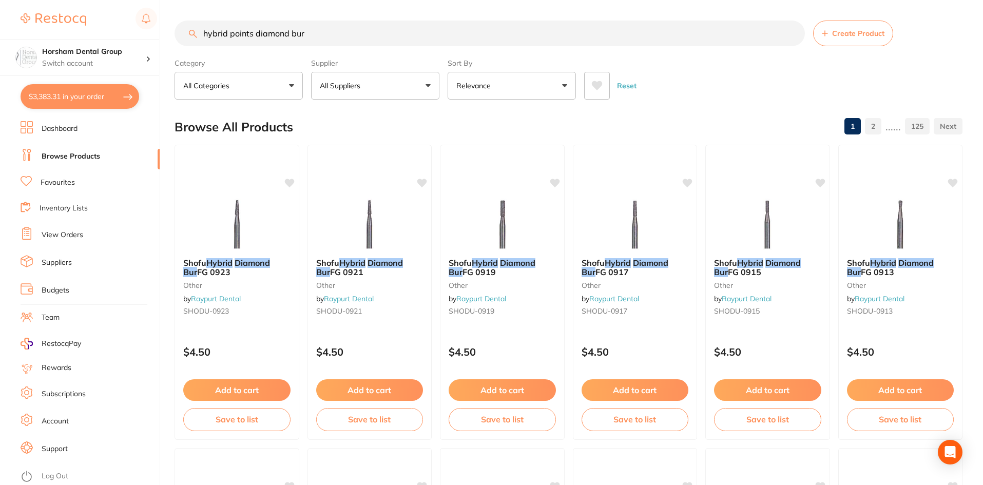
click at [368, 73] on button "All Suppliers" at bounding box center [375, 86] width 128 height 28
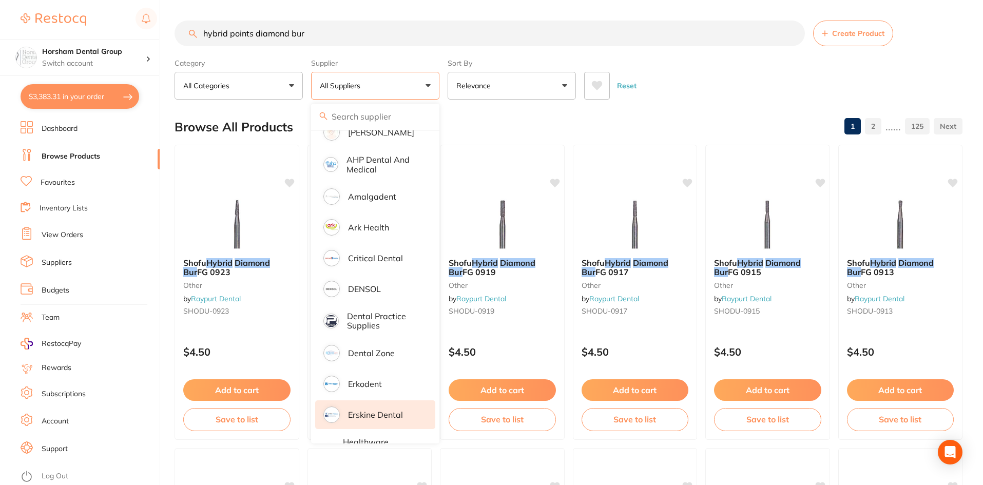
scroll to position [154, 0]
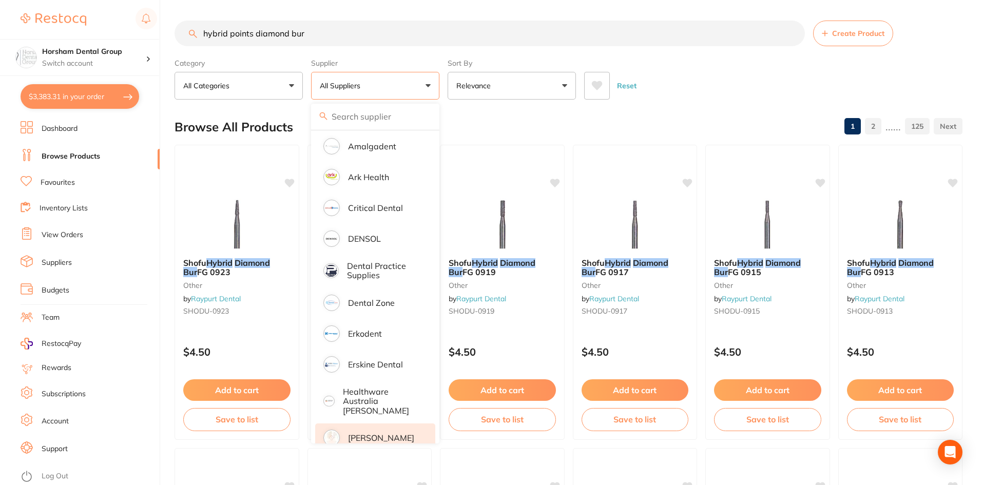
drag, startPoint x: 370, startPoint y: 421, endPoint x: 373, endPoint y: 416, distance: 5.7
click at [370, 433] on p "[PERSON_NAME]" at bounding box center [381, 437] width 66 height 9
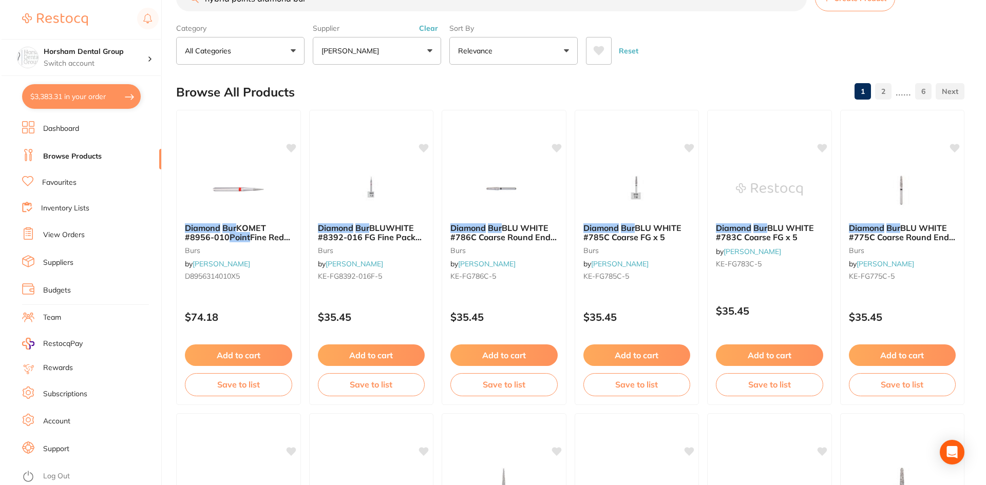
scroll to position [0, 0]
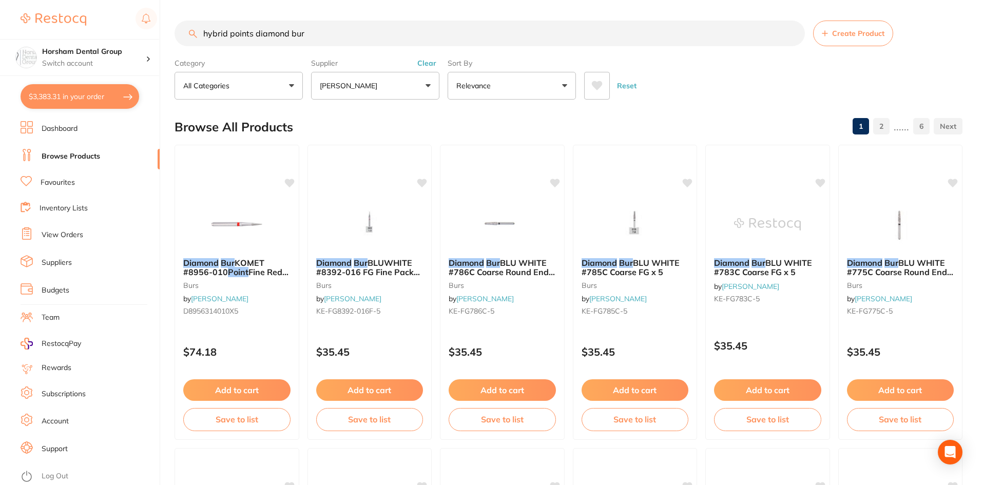
click at [257, 29] on input "hybrid points diamond bur" at bounding box center [490, 34] width 630 height 26
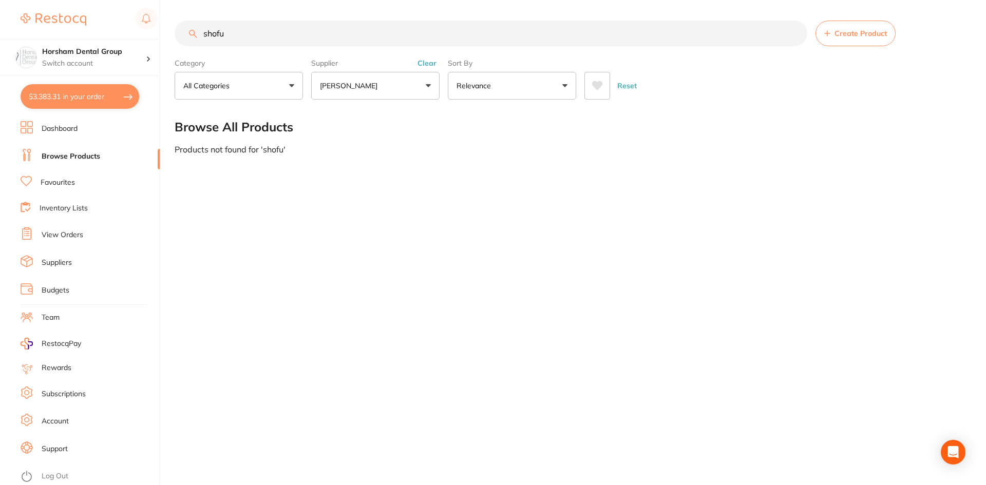
click at [241, 36] on input "shofu" at bounding box center [491, 34] width 632 height 26
click at [314, 50] on section "277/018 Create Product Category All Categories All Categories No categories fou…" at bounding box center [570, 60] width 791 height 79
click at [313, 36] on input "277/018" at bounding box center [491, 34] width 632 height 26
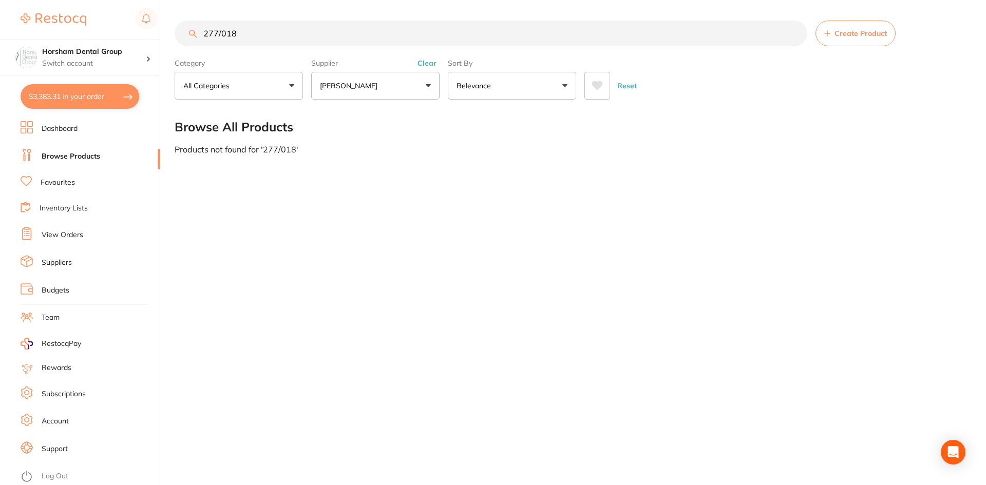
click at [312, 36] on input "277/018" at bounding box center [491, 34] width 632 height 26
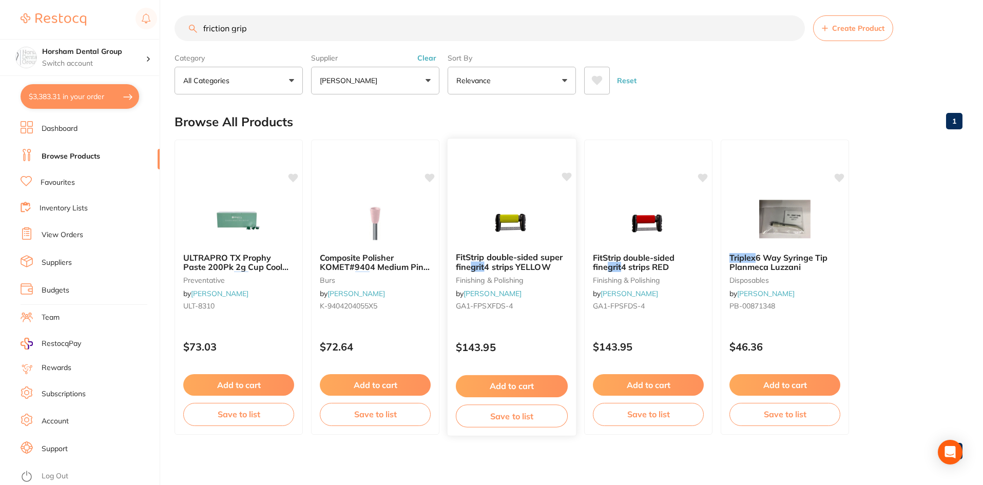
scroll to position [8, 0]
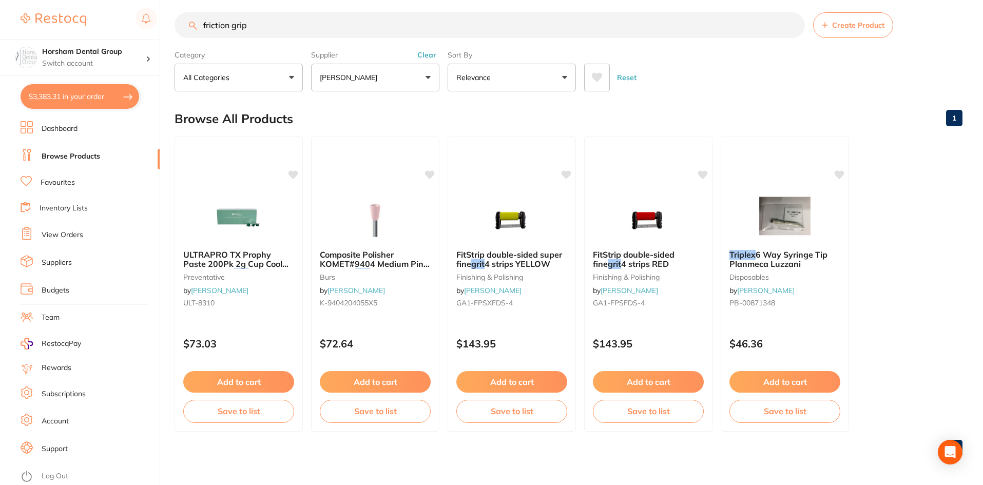
click at [423, 60] on div "Supplier [PERSON_NAME] All Suppliers Dentsply [GEOGRAPHIC_DATA] AB Orthodontics…" at bounding box center [375, 68] width 128 height 45
click at [426, 58] on button "Clear" at bounding box center [426, 54] width 25 height 9
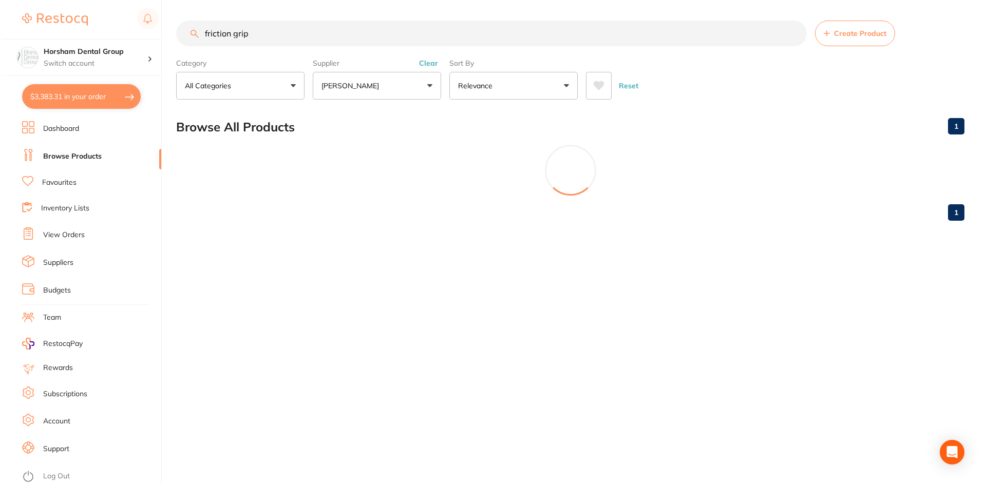
scroll to position [0, 0]
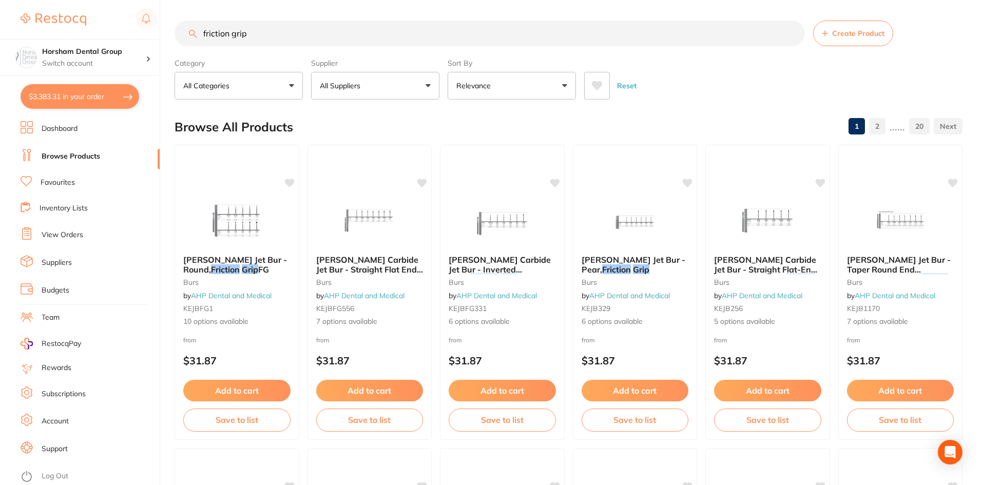
click at [255, 25] on input "friction grip" at bounding box center [490, 34] width 630 height 26
click at [360, 95] on button "All Suppliers" at bounding box center [375, 86] width 128 height 28
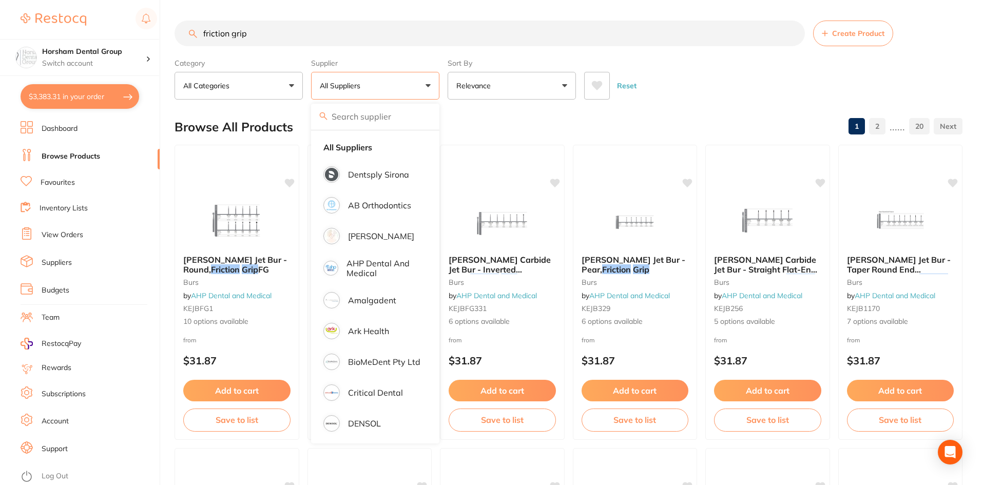
click at [253, 26] on input "friction grip" at bounding box center [490, 34] width 630 height 26
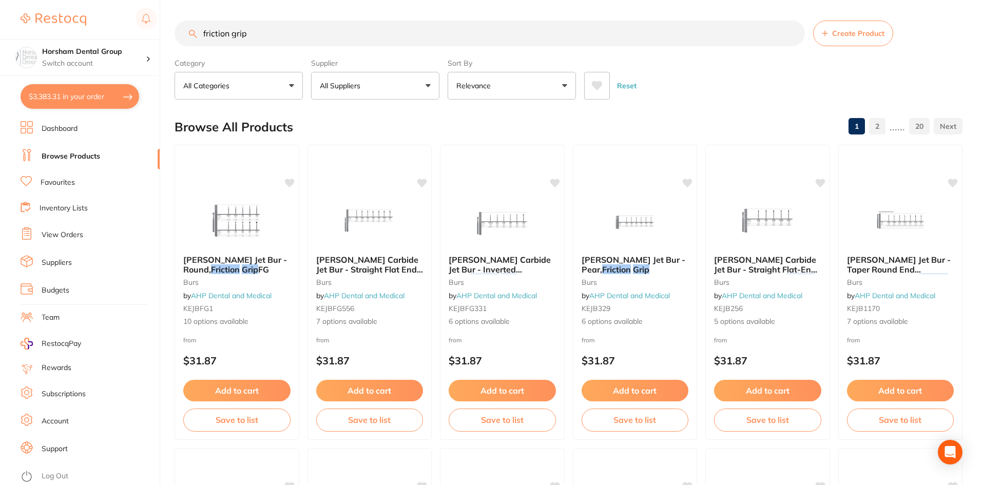
click at [253, 26] on input "friction grip" at bounding box center [490, 34] width 630 height 26
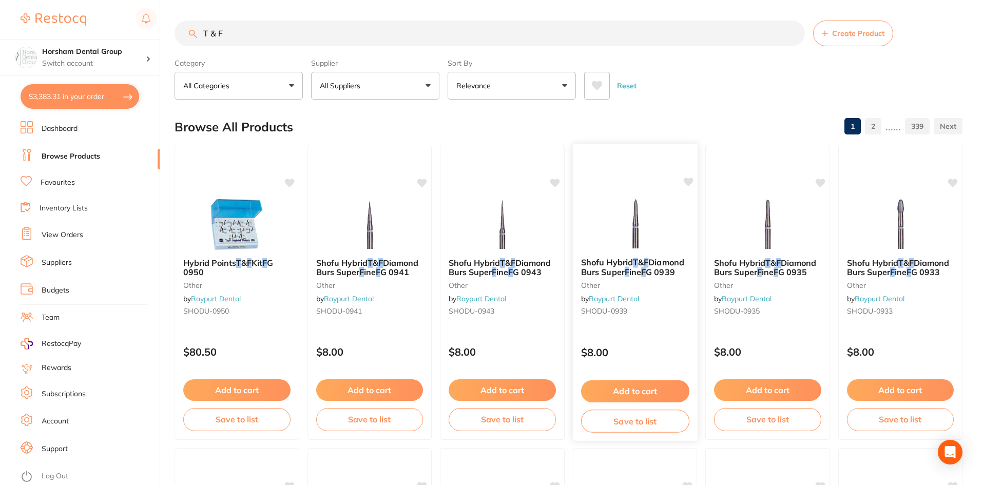
type input "T & F"
click at [588, 255] on div "Shofu Hybrid T & F Diamond Burs Super F ine F G 0939 other by Raypurt Dental SH…" at bounding box center [634, 288] width 125 height 79
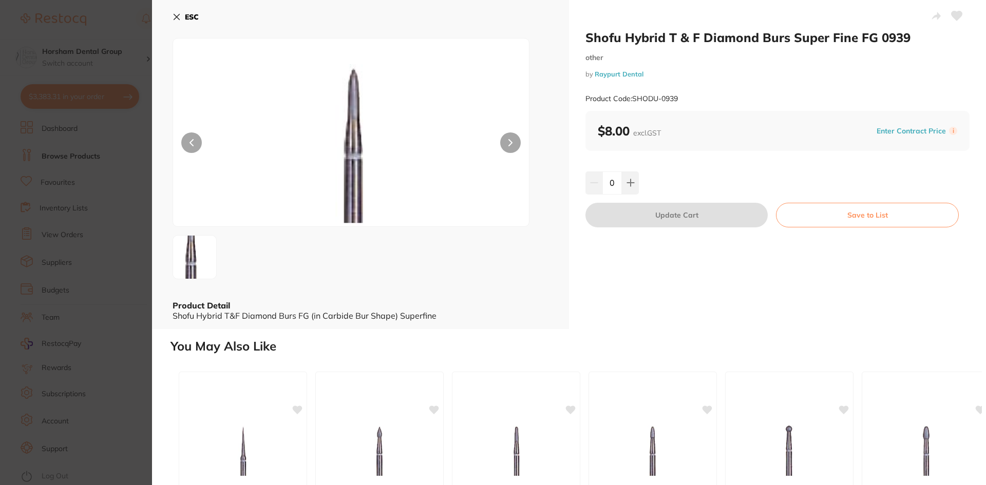
click at [183, 13] on button "ESC" at bounding box center [185, 16] width 26 height 17
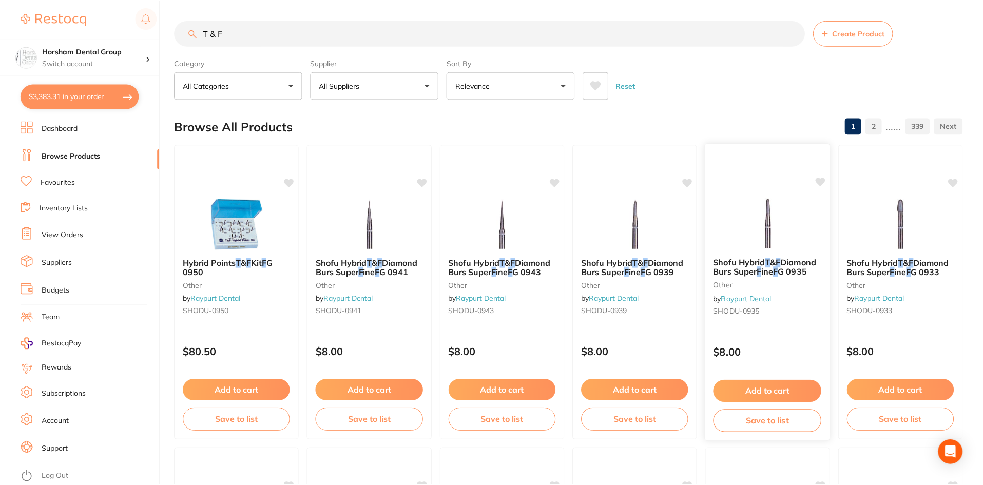
scroll to position [8, 0]
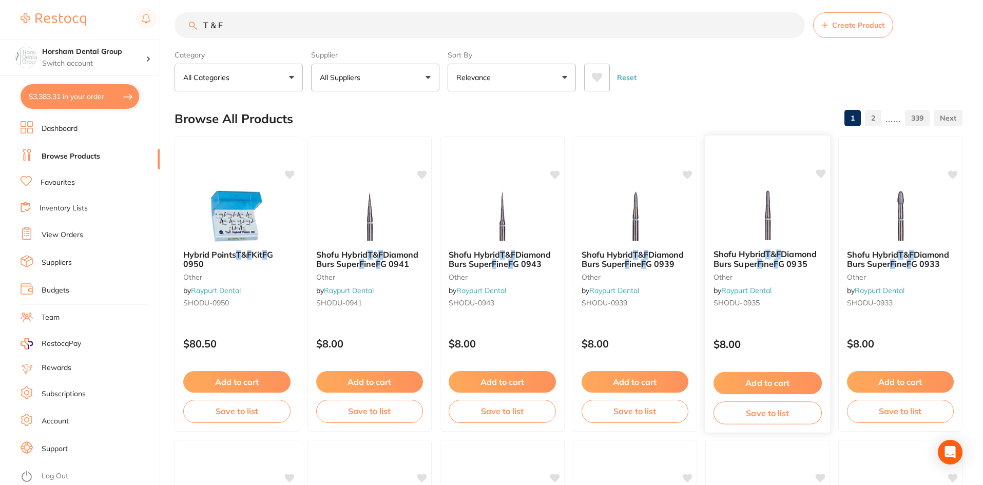
click at [771, 263] on span "Diamond Burs Super" at bounding box center [765, 259] width 103 height 20
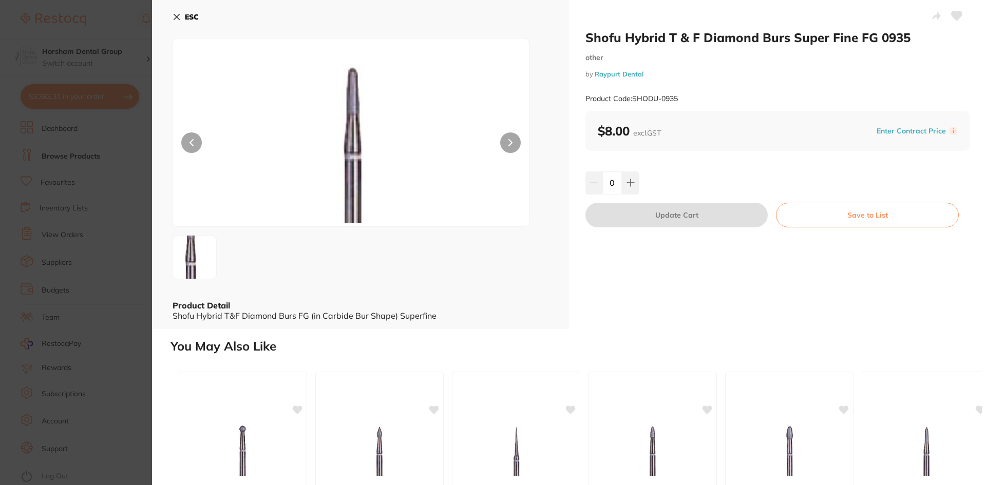
click at [166, 15] on div "ESC Product Detail Shofu Hybrid T&F Diamond Burs FG (in Carbide Bur Shape) Supe…" at bounding box center [360, 164] width 417 height 329
click at [175, 16] on icon at bounding box center [176, 17] width 8 height 8
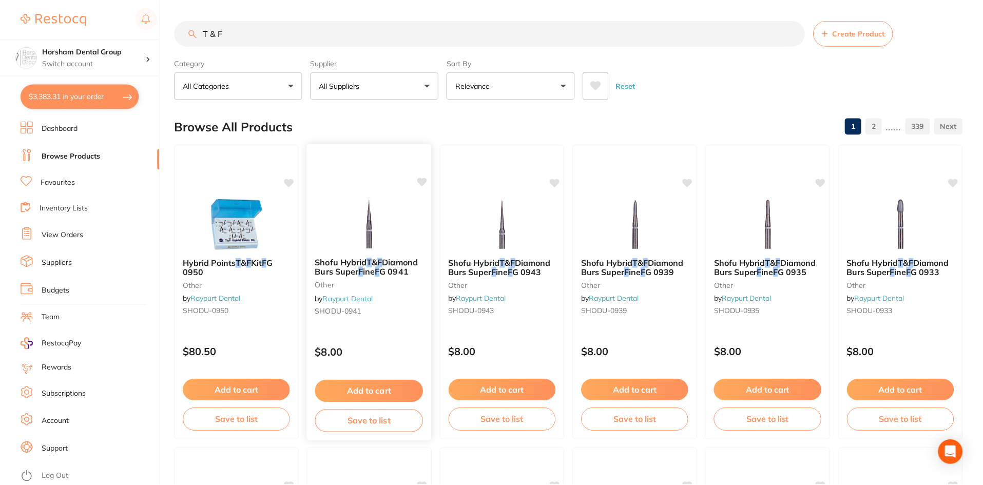
scroll to position [8, 0]
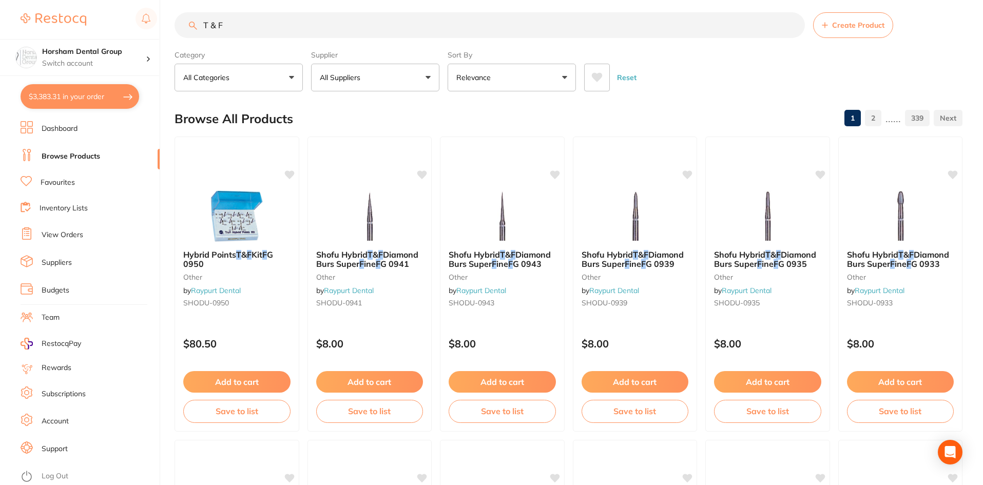
click at [362, 79] on p "All Suppliers" at bounding box center [342, 77] width 45 height 10
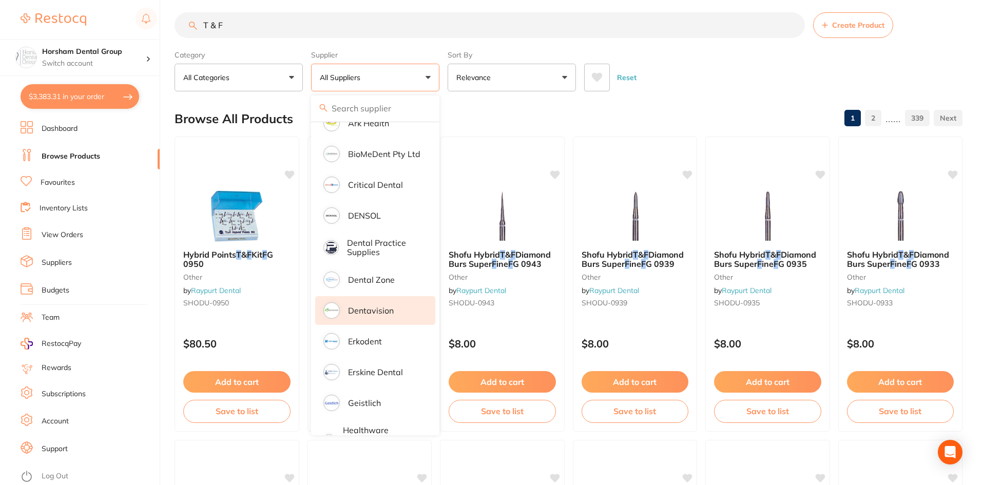
scroll to position [257, 0]
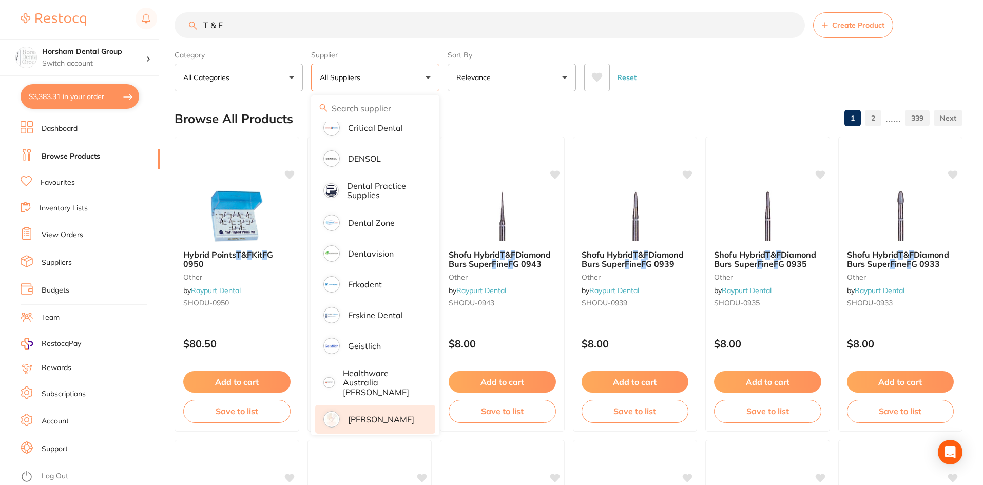
click at [362, 415] on p "[PERSON_NAME]" at bounding box center [381, 419] width 66 height 9
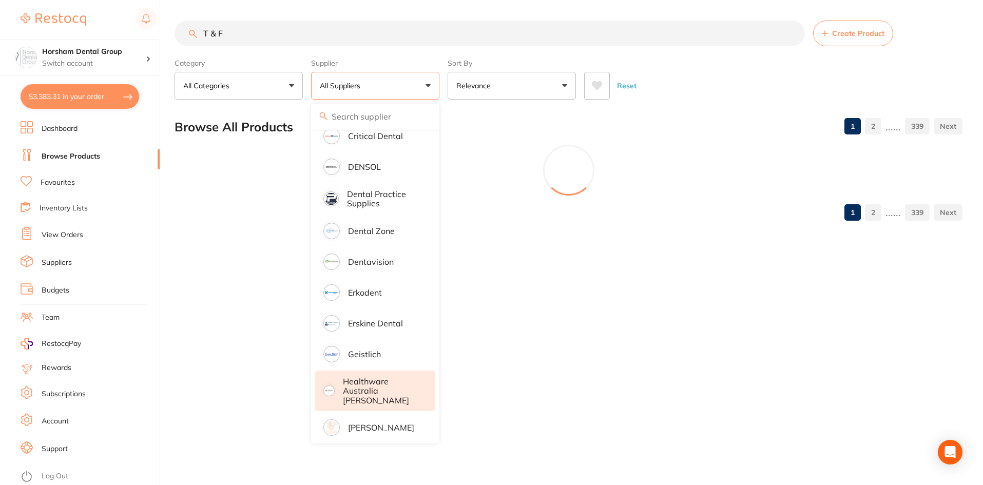
scroll to position [0, 0]
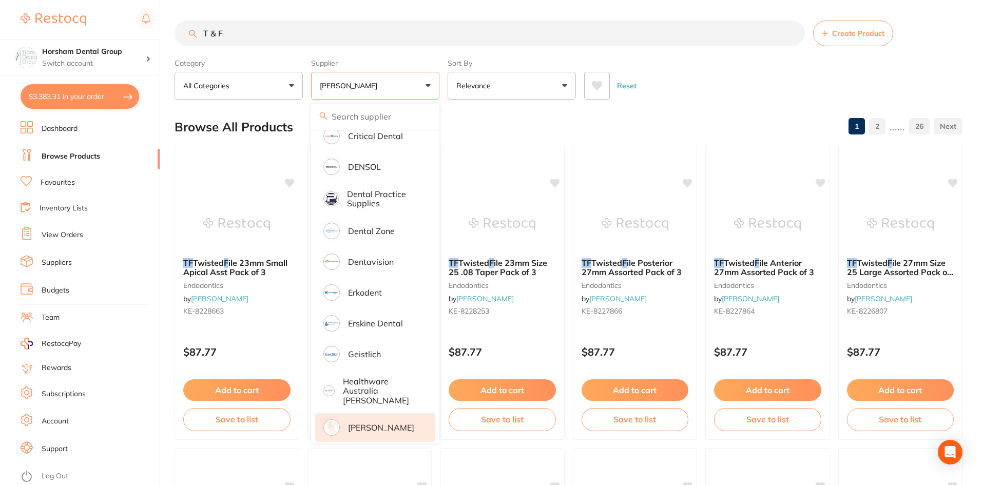
click at [660, 122] on div "Browse All Products 1 2 ...... 26" at bounding box center [569, 127] width 788 height 34
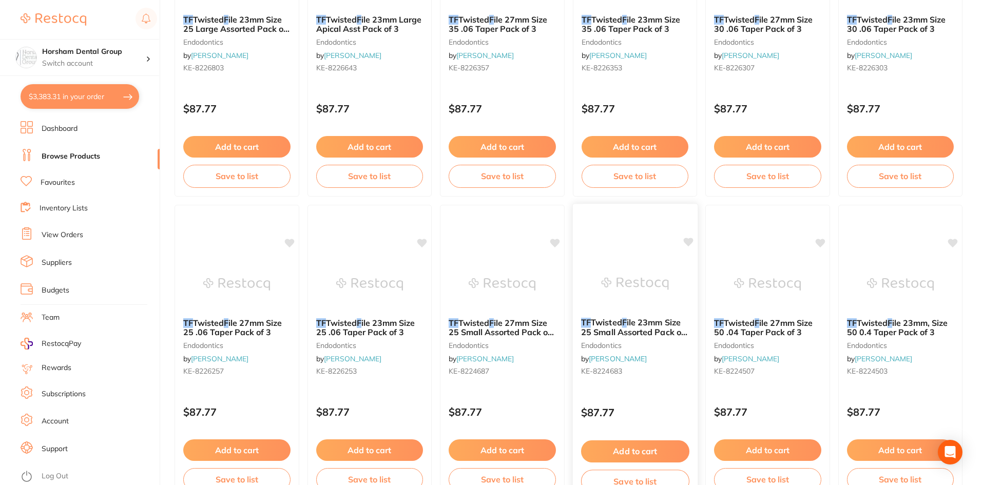
scroll to position [616, 0]
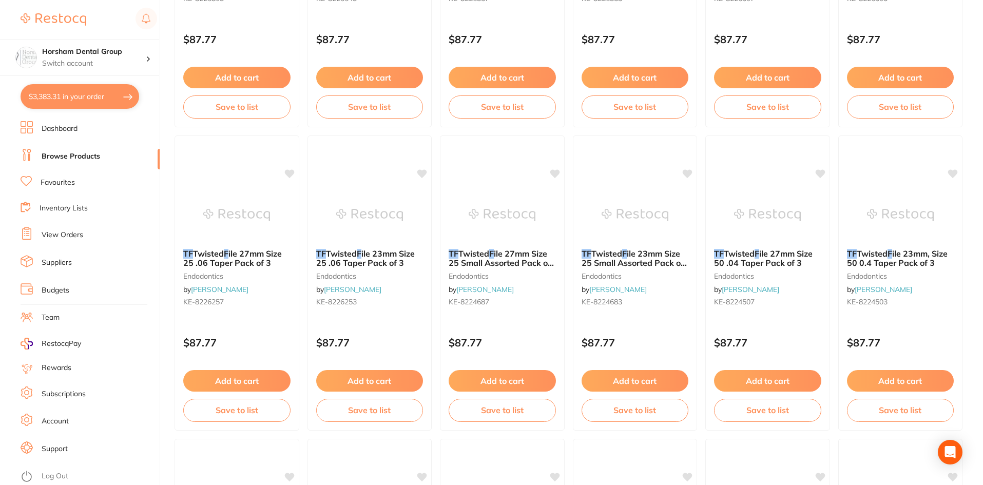
click at [82, 94] on button "$3,383.31 in your order" at bounding box center [80, 96] width 119 height 25
checkbox input "true"
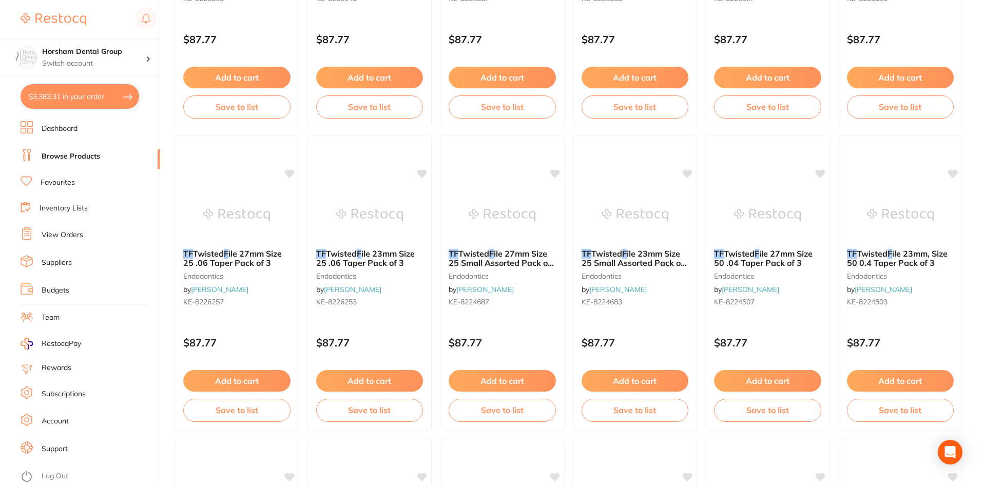
checkbox input "true"
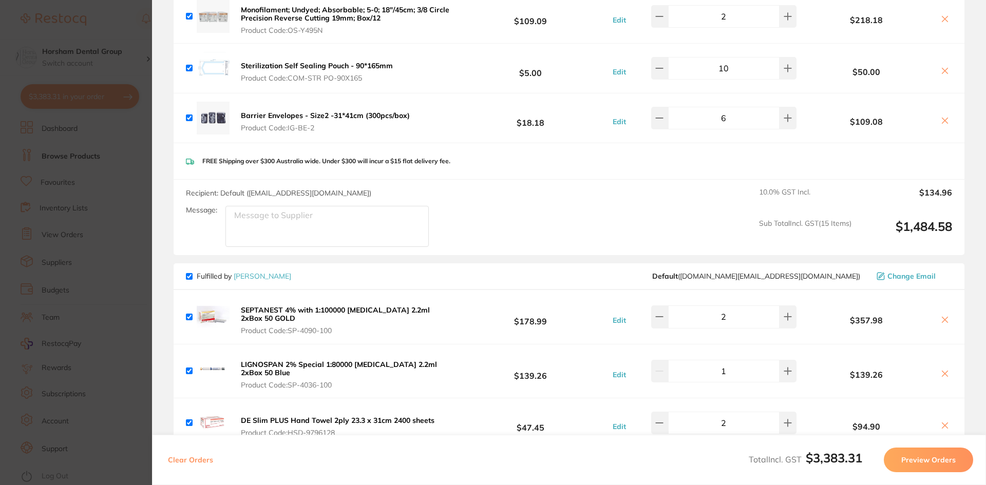
scroll to position [0, 0]
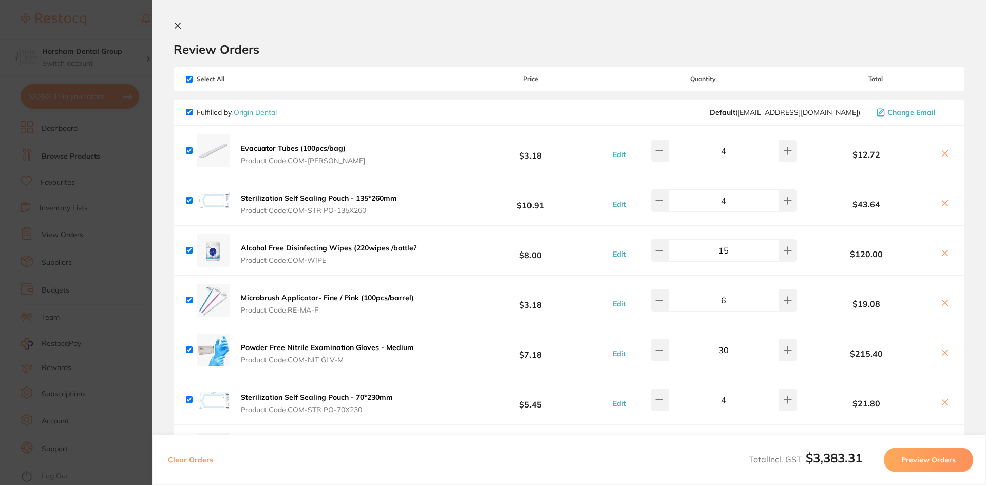
click at [110, 58] on section "Update RRP Set your pre negotiated price for this item. Item Agreed RRP (excl. …" at bounding box center [493, 242] width 986 height 485
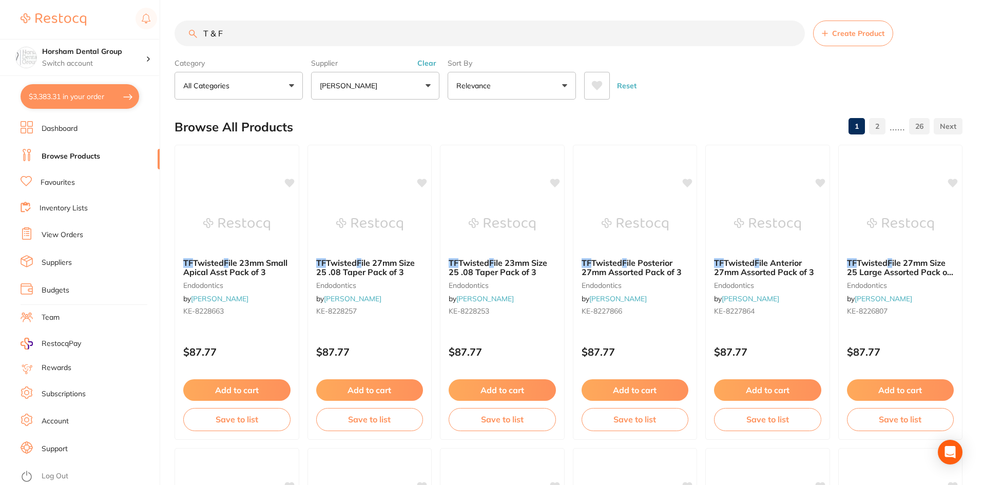
click at [299, 50] on section "T & F Create Product Category All Categories All Categories articulating burs C…" at bounding box center [569, 60] width 788 height 79
click at [298, 46] on input "T & F" at bounding box center [490, 34] width 630 height 26
click at [298, 45] on input "T & F" at bounding box center [490, 34] width 630 height 26
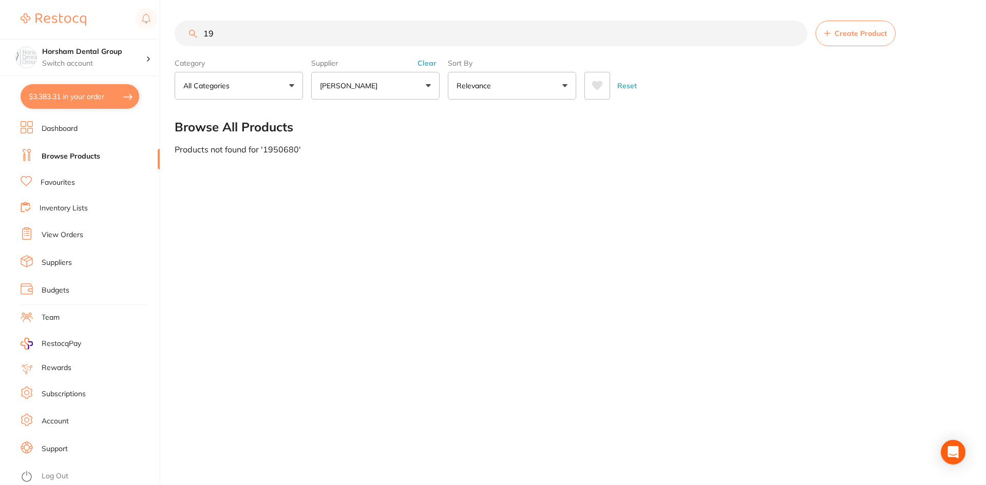
type input "1"
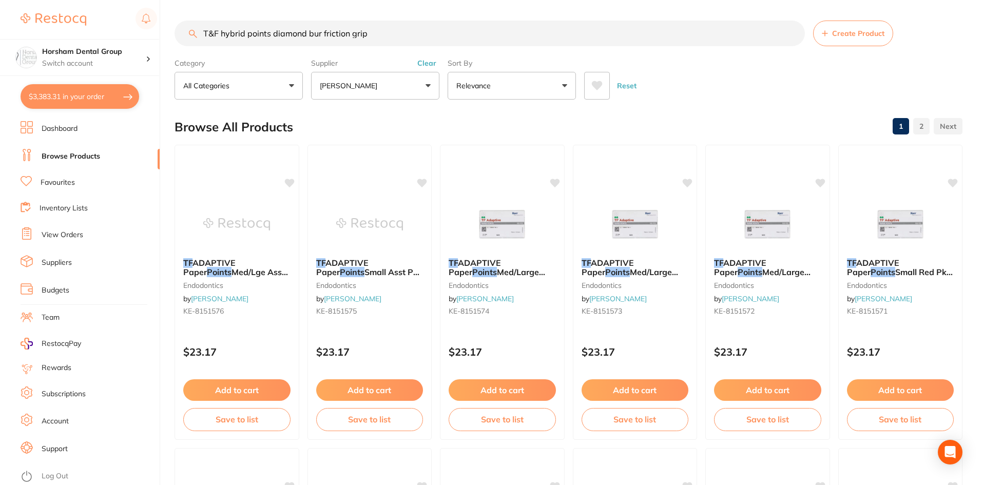
click at [273, 23] on input "T&F hybrid points diamond bur friction grip" at bounding box center [490, 34] width 630 height 26
click at [425, 68] on button "Clear" at bounding box center [426, 63] width 25 height 9
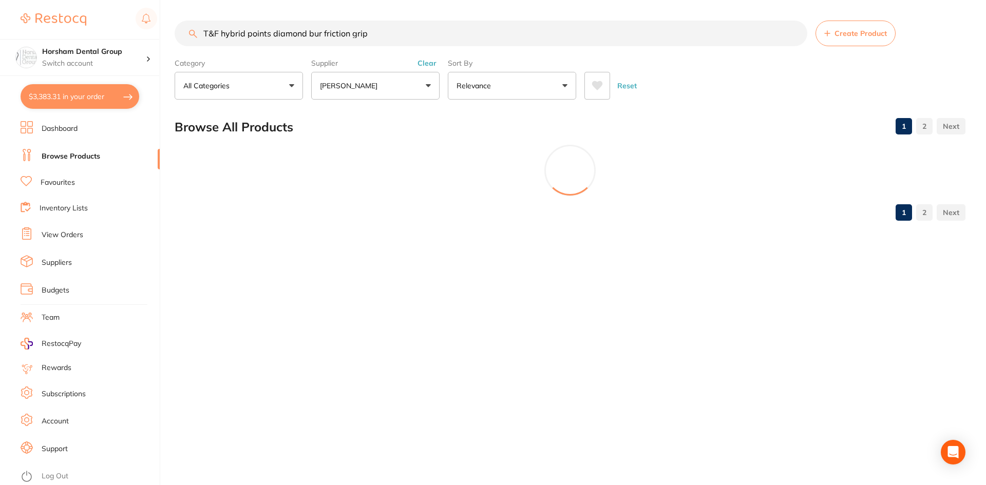
click at [419, 65] on label "Supplier" at bounding box center [375, 63] width 128 height 9
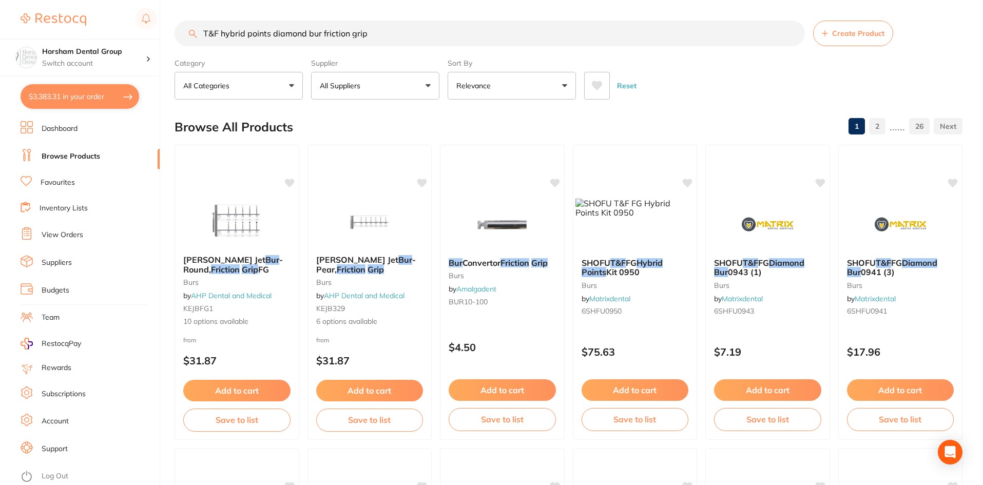
click at [430, 47] on section "T&F hybrid points diamond bur friction grip Create Product Category All Categor…" at bounding box center [569, 60] width 788 height 79
click at [427, 42] on input "T&F hybrid points diamond bur friction grip" at bounding box center [490, 34] width 630 height 26
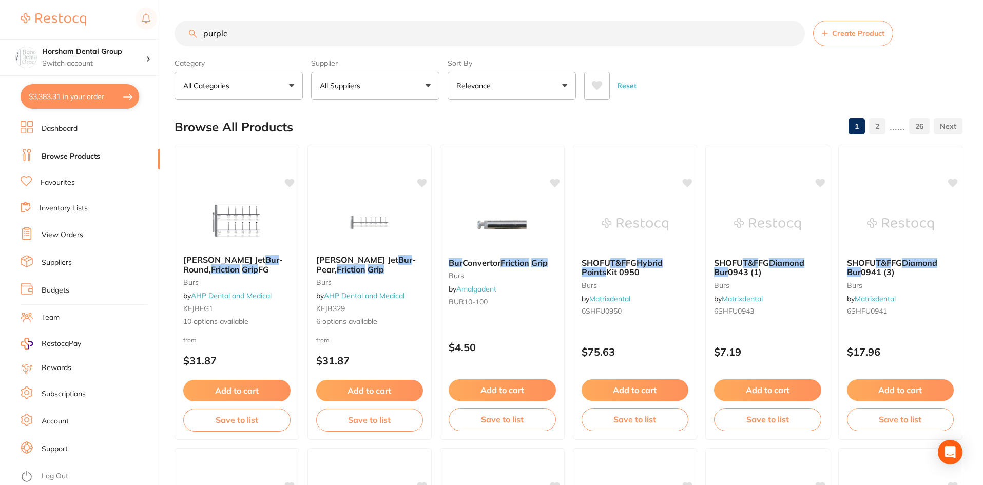
type input "purple"
